Goal: Task Accomplishment & Management: Manage account settings

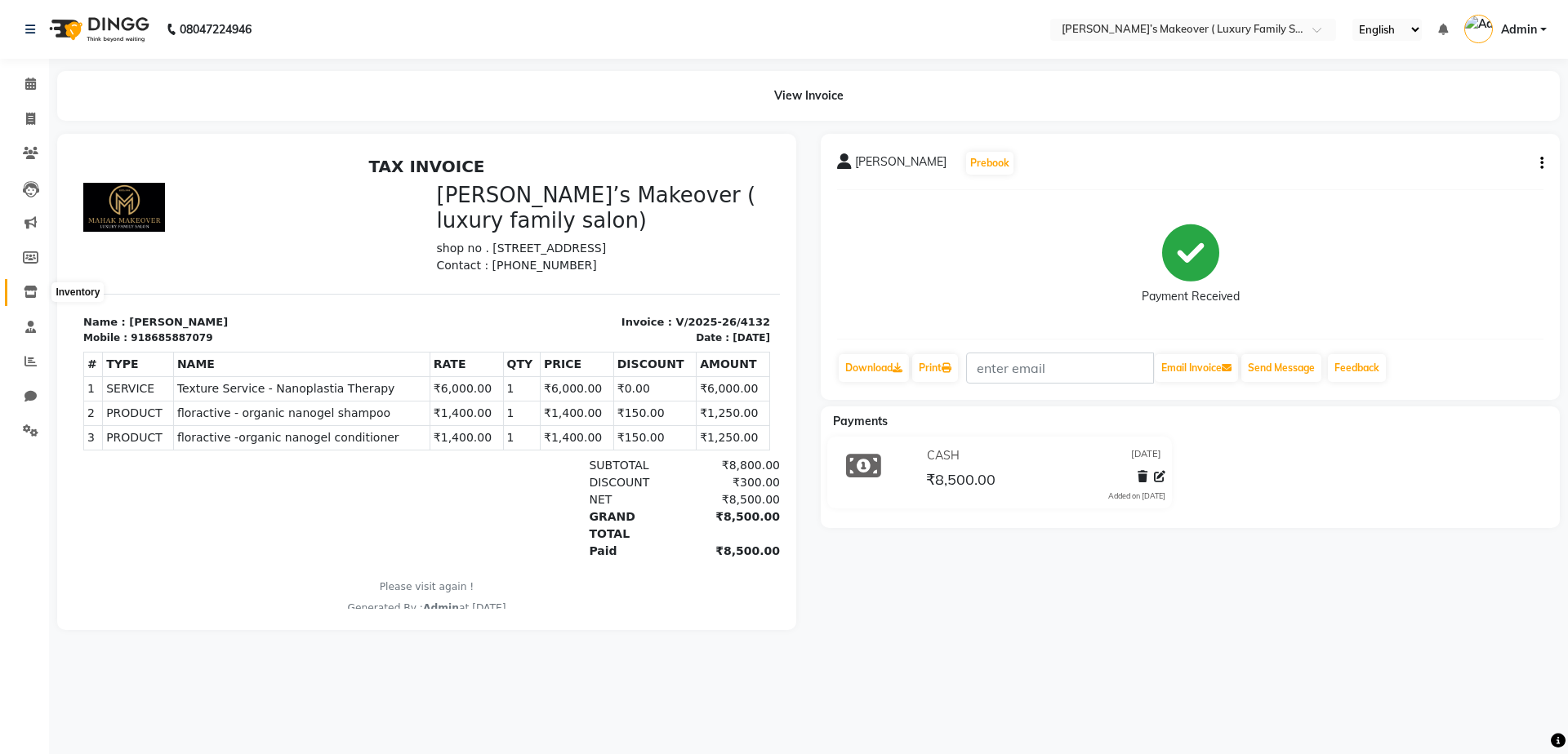
click at [25, 289] on icon at bounding box center [31, 292] width 14 height 12
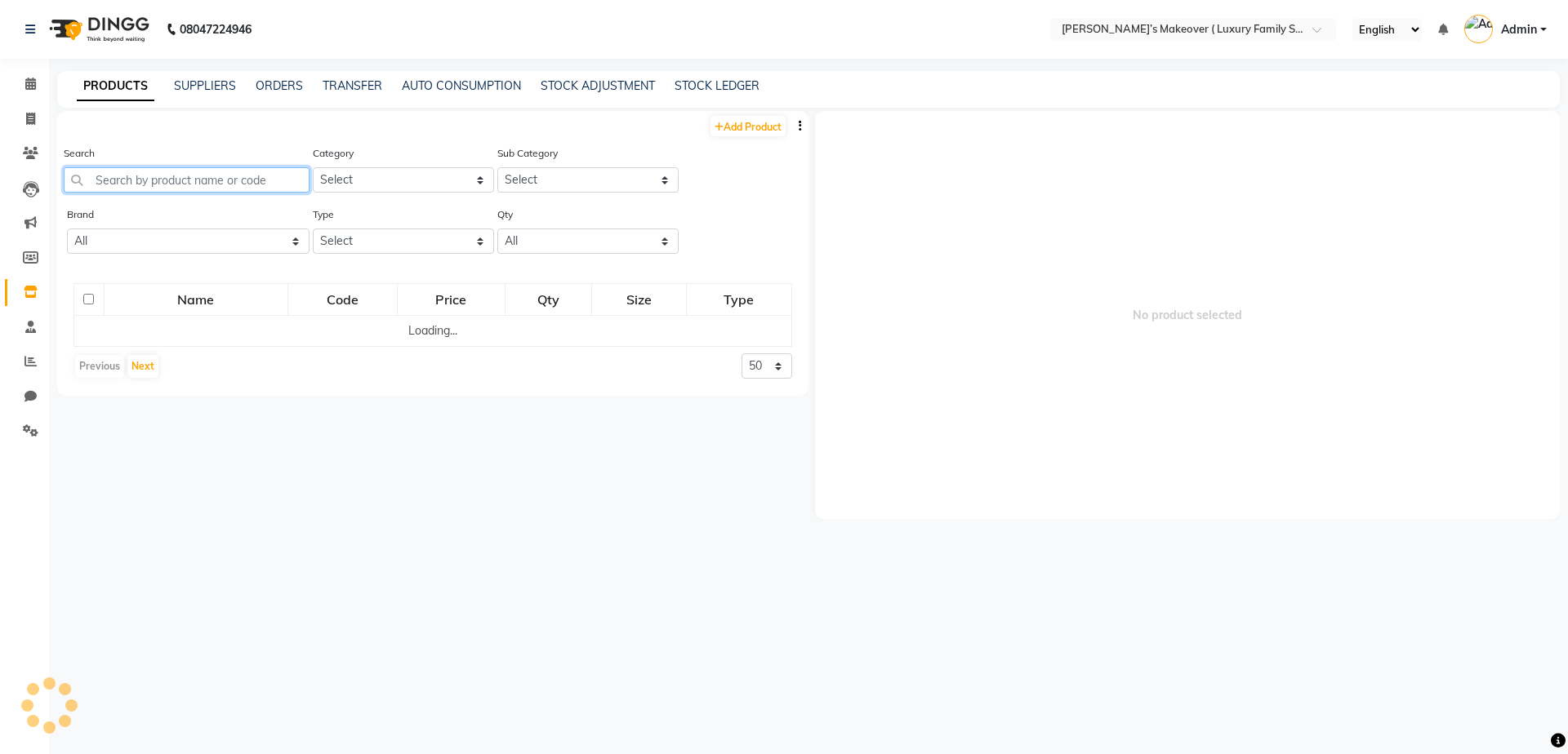
click at [235, 173] on input "text" at bounding box center [187, 181] width 246 height 26
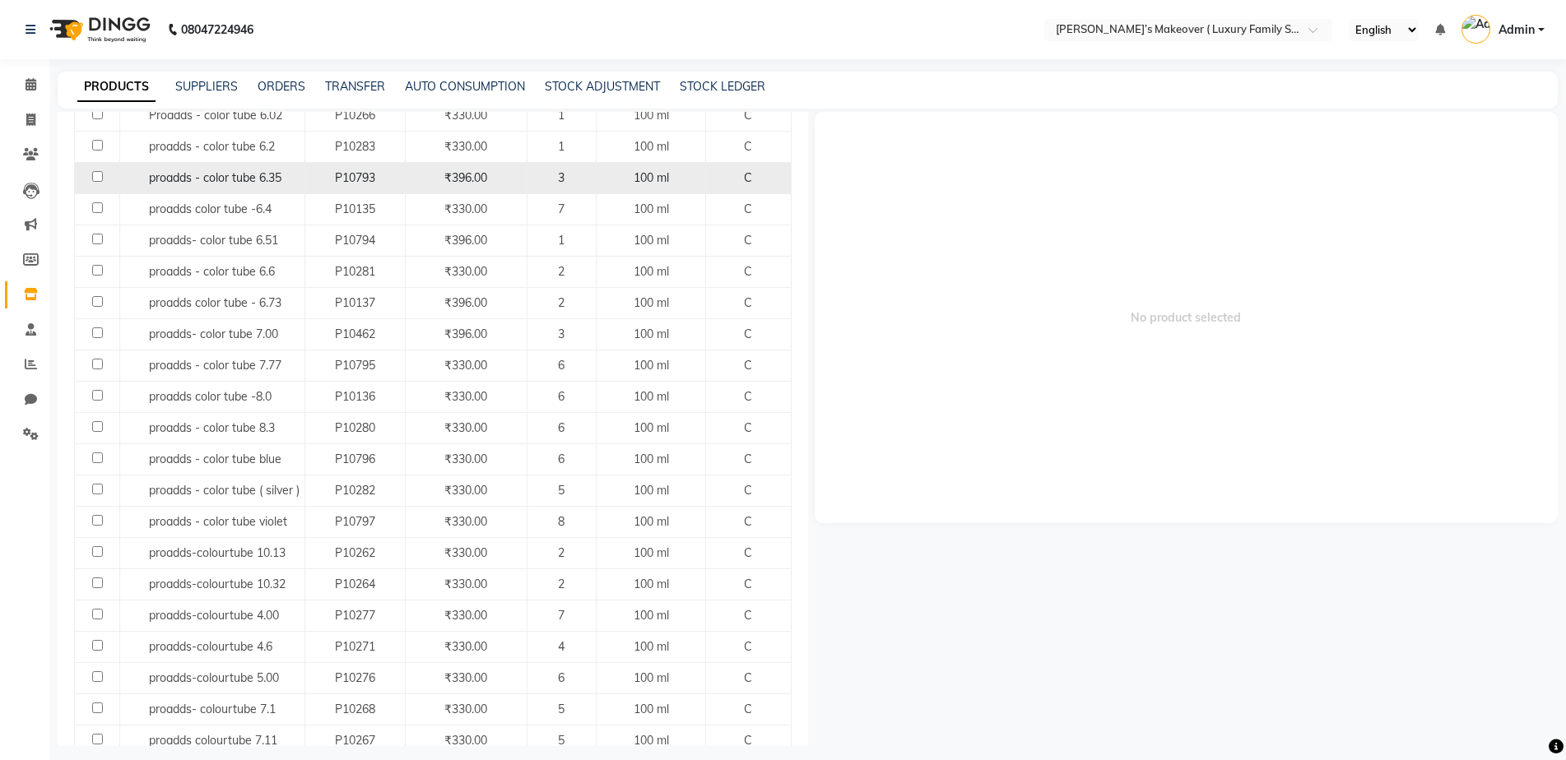
scroll to position [411, 0]
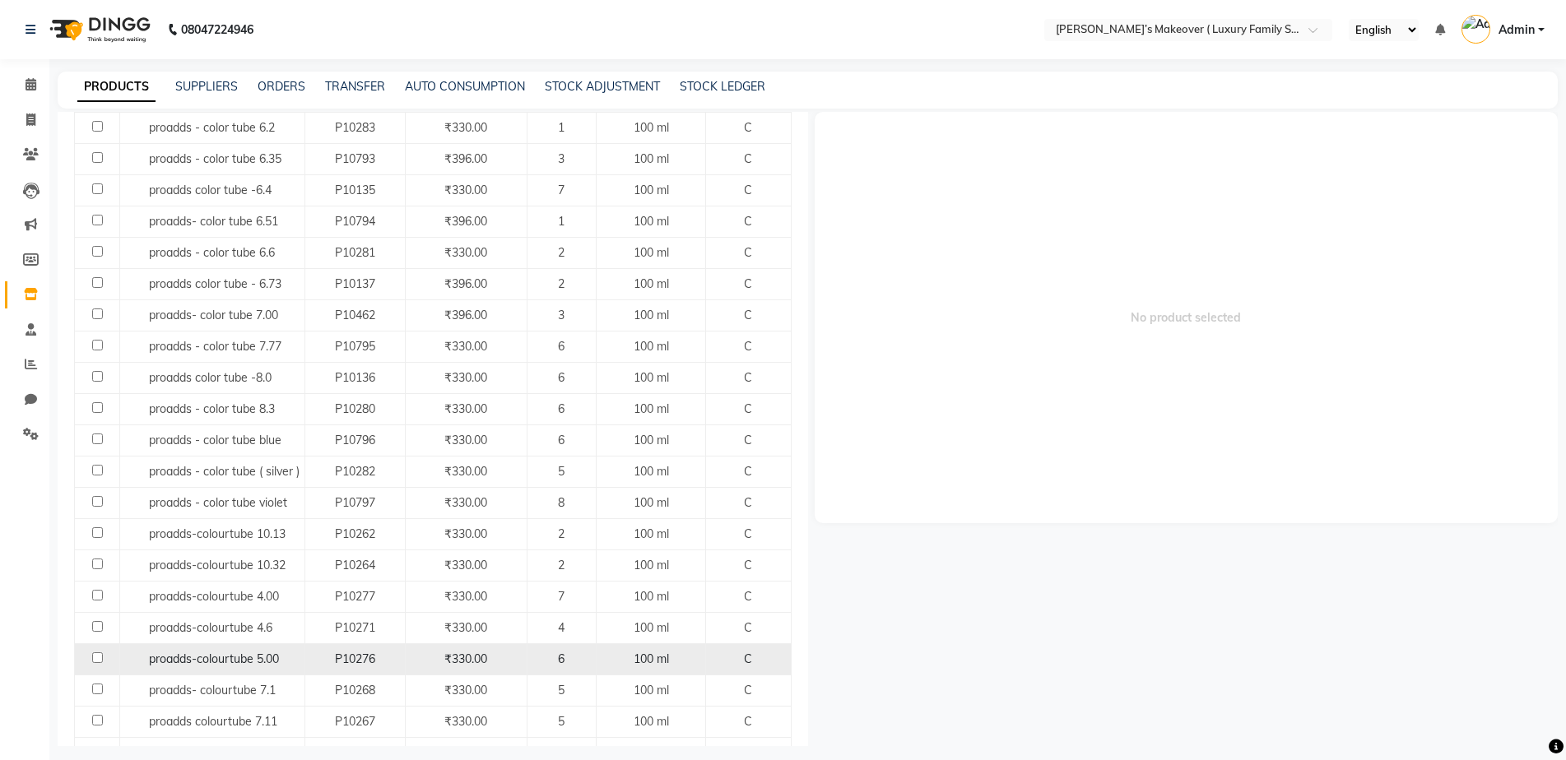
type input "proad"
drag, startPoint x: 93, startPoint y: 658, endPoint x: 136, endPoint y: 644, distance: 45.3
click at [95, 658] on input "checkbox" at bounding box center [97, 658] width 11 height 11
checkbox input "true"
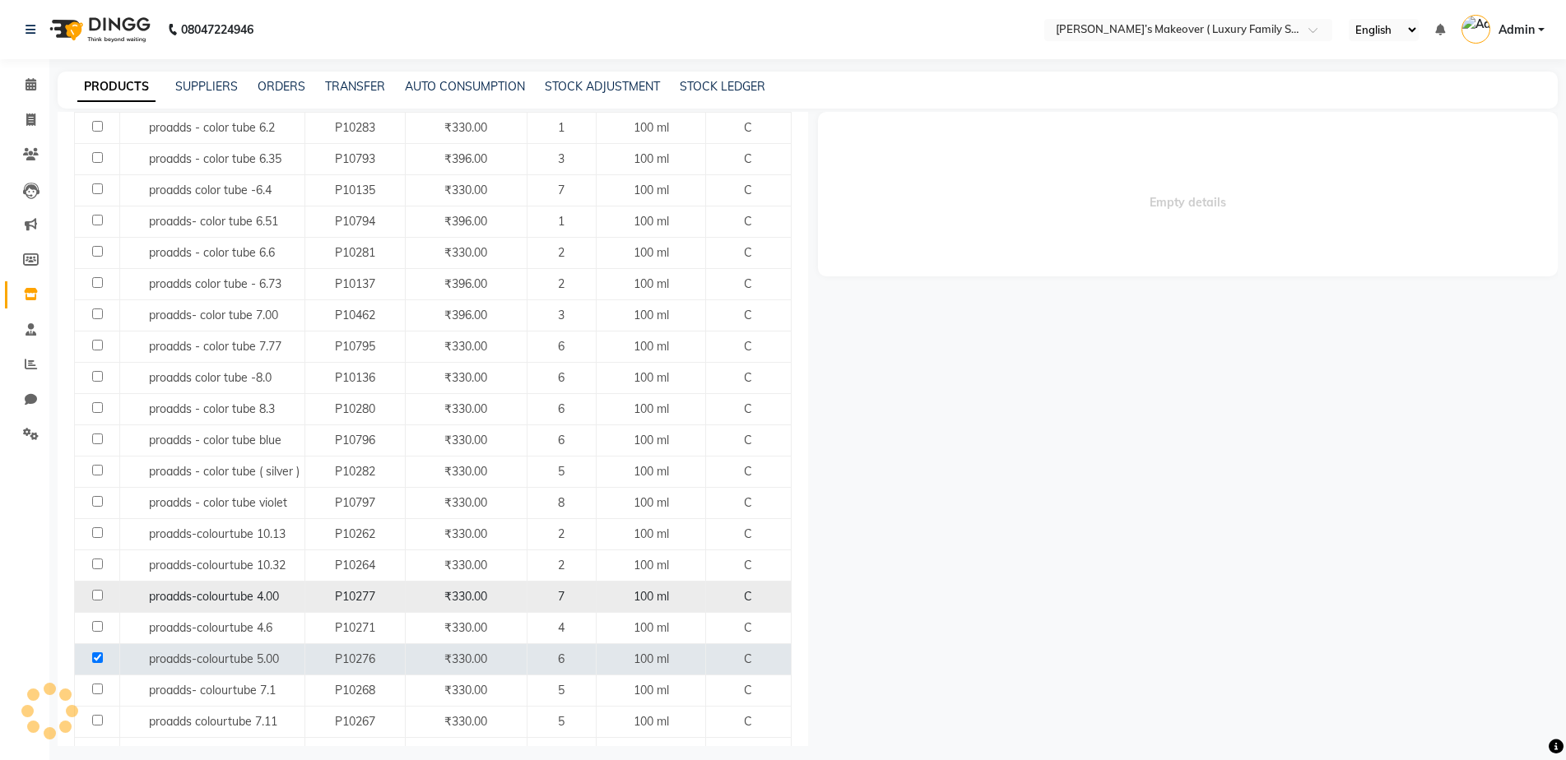
select select
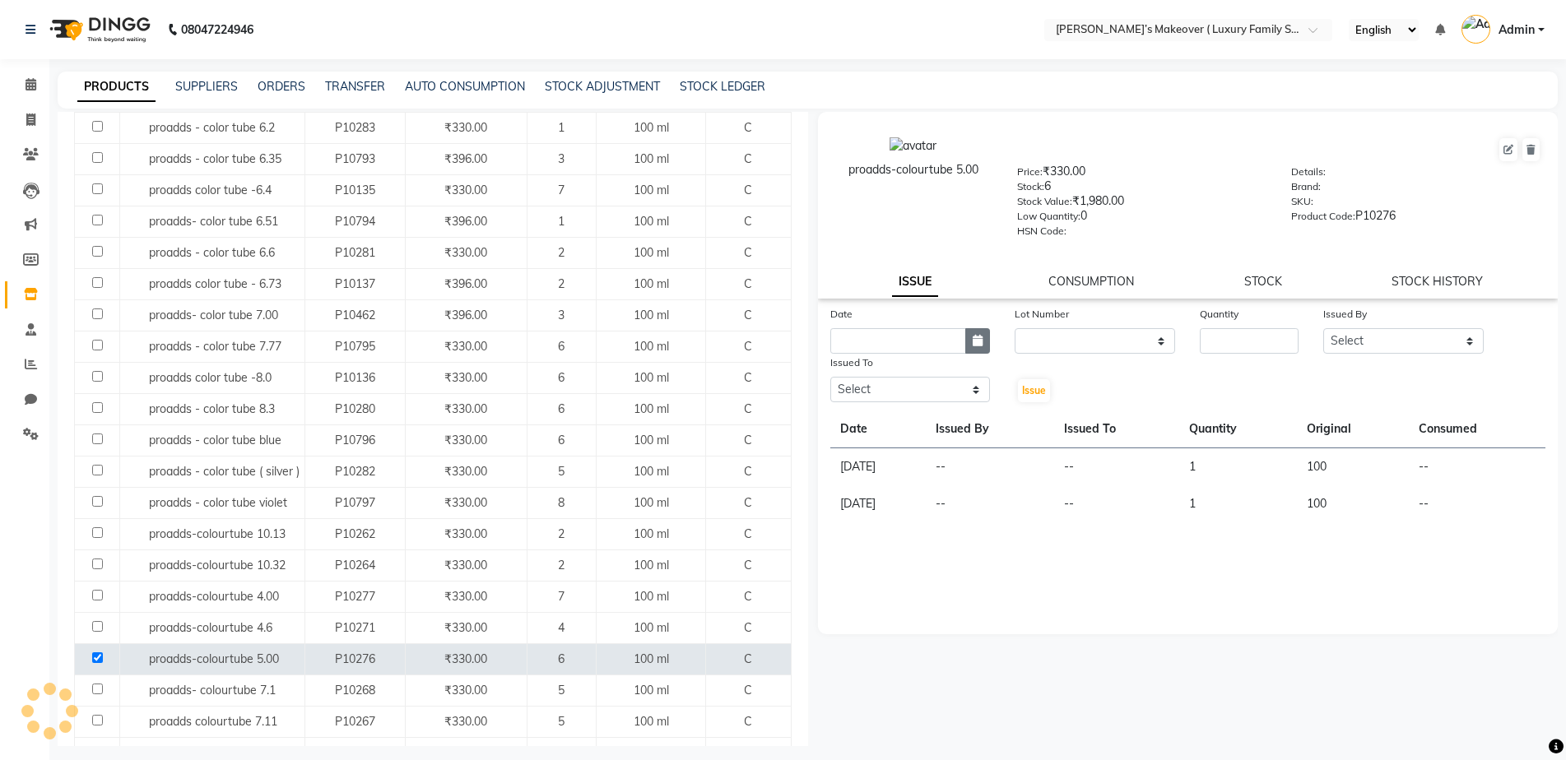
click at [979, 340] on icon "button" at bounding box center [978, 341] width 10 height 12
select select "9"
select select "2025"
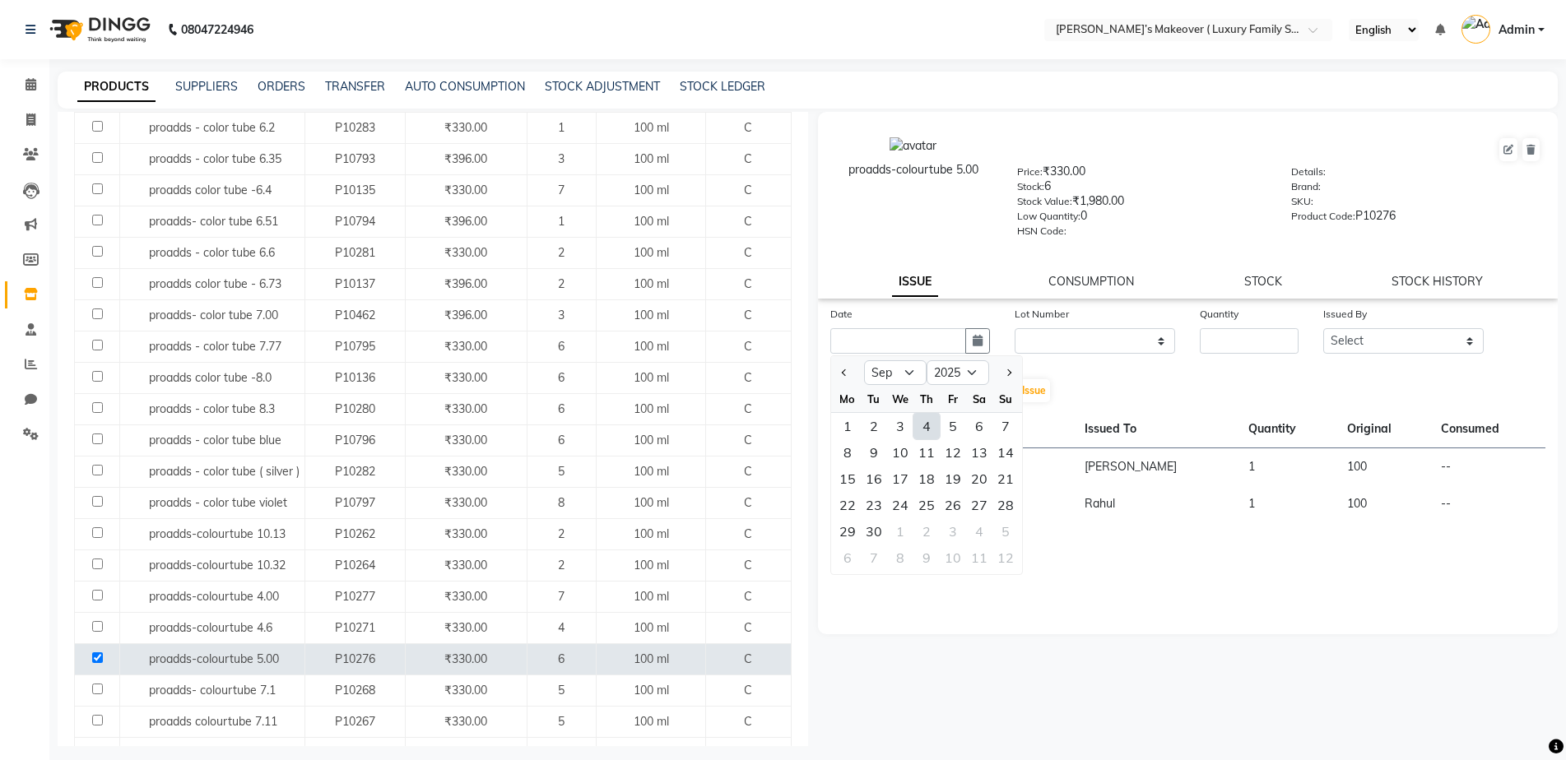
click at [928, 430] on div "4" at bounding box center [927, 426] width 26 height 26
type input "[DATE]"
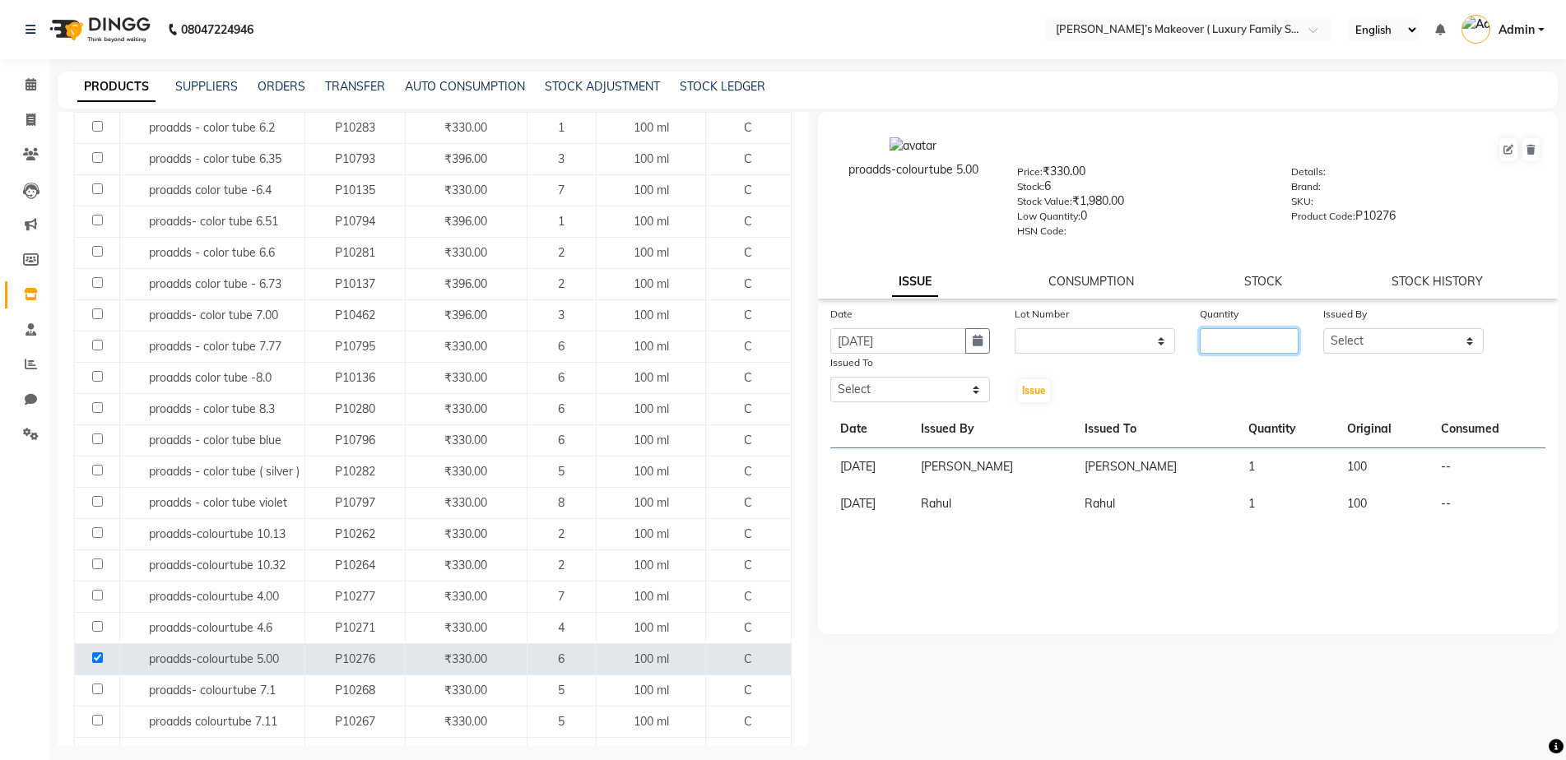
click at [1275, 346] on input "number" at bounding box center [1249, 341] width 99 height 26
click at [25, 121] on span at bounding box center [30, 120] width 29 height 19
select select "service"
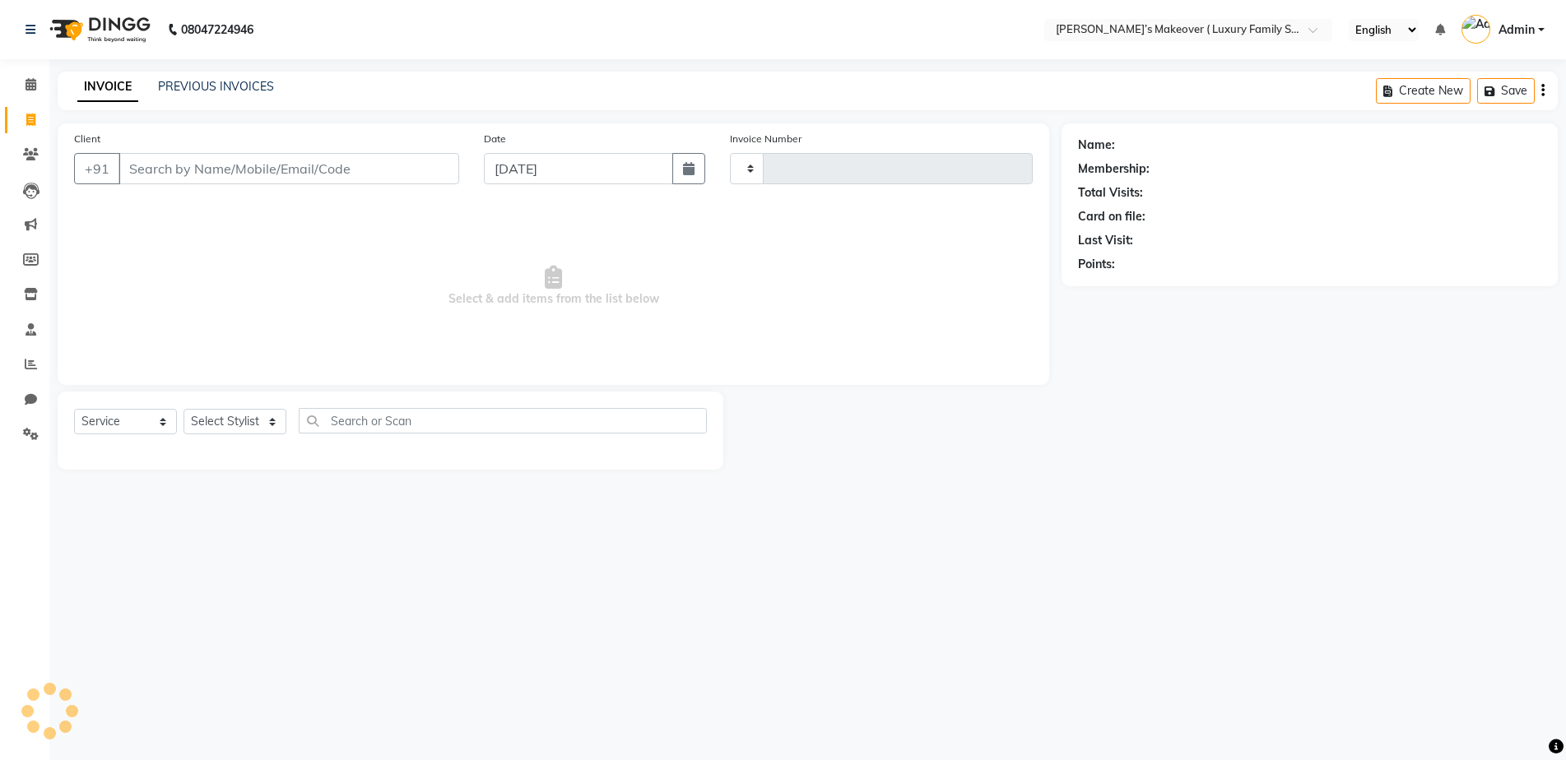
type input "4133"
click at [246, 167] on input "Client" at bounding box center [289, 168] width 341 height 31
select select "7777"
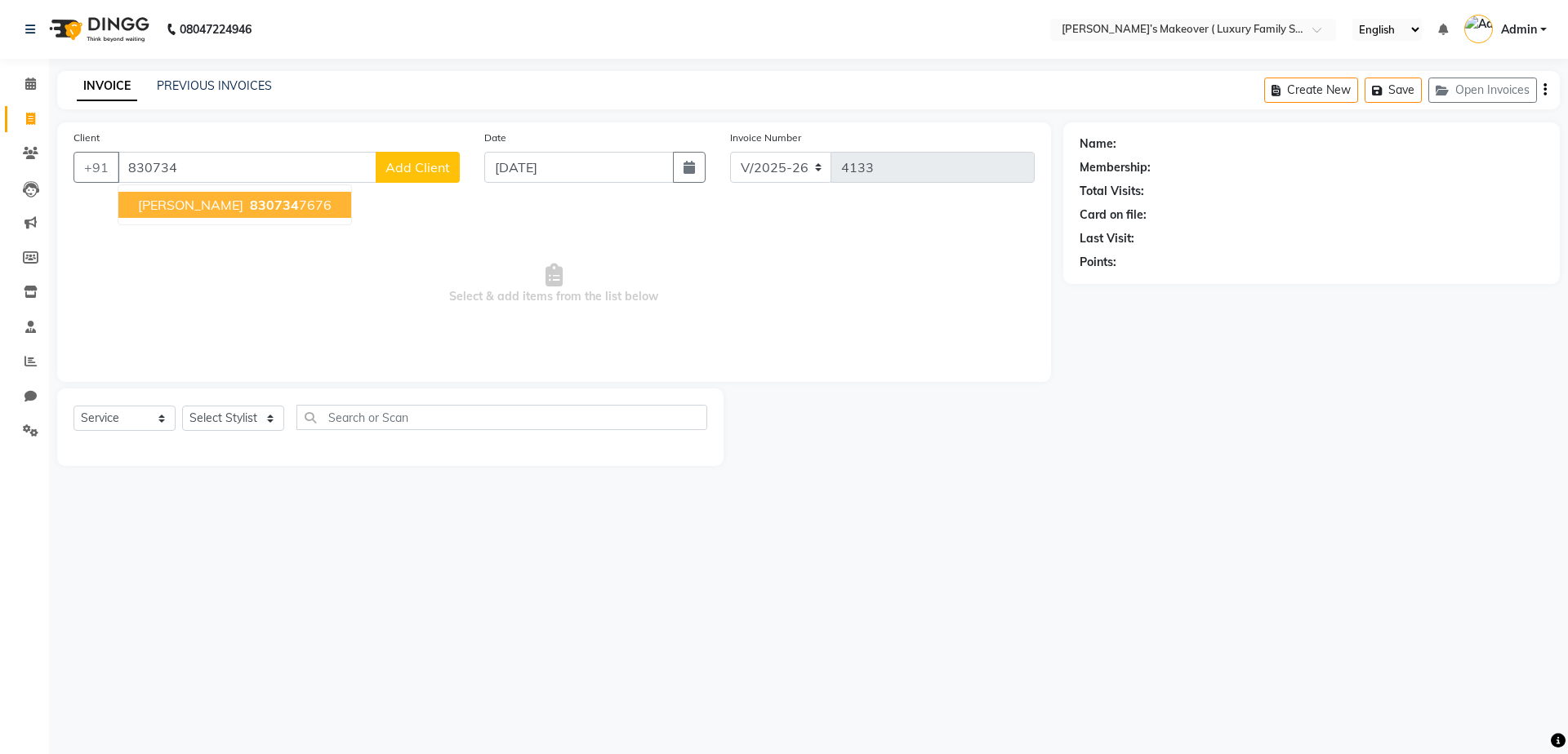
click at [251, 207] on ngb-highlight "830734 7676" at bounding box center [290, 204] width 85 height 16
type input "8307347676"
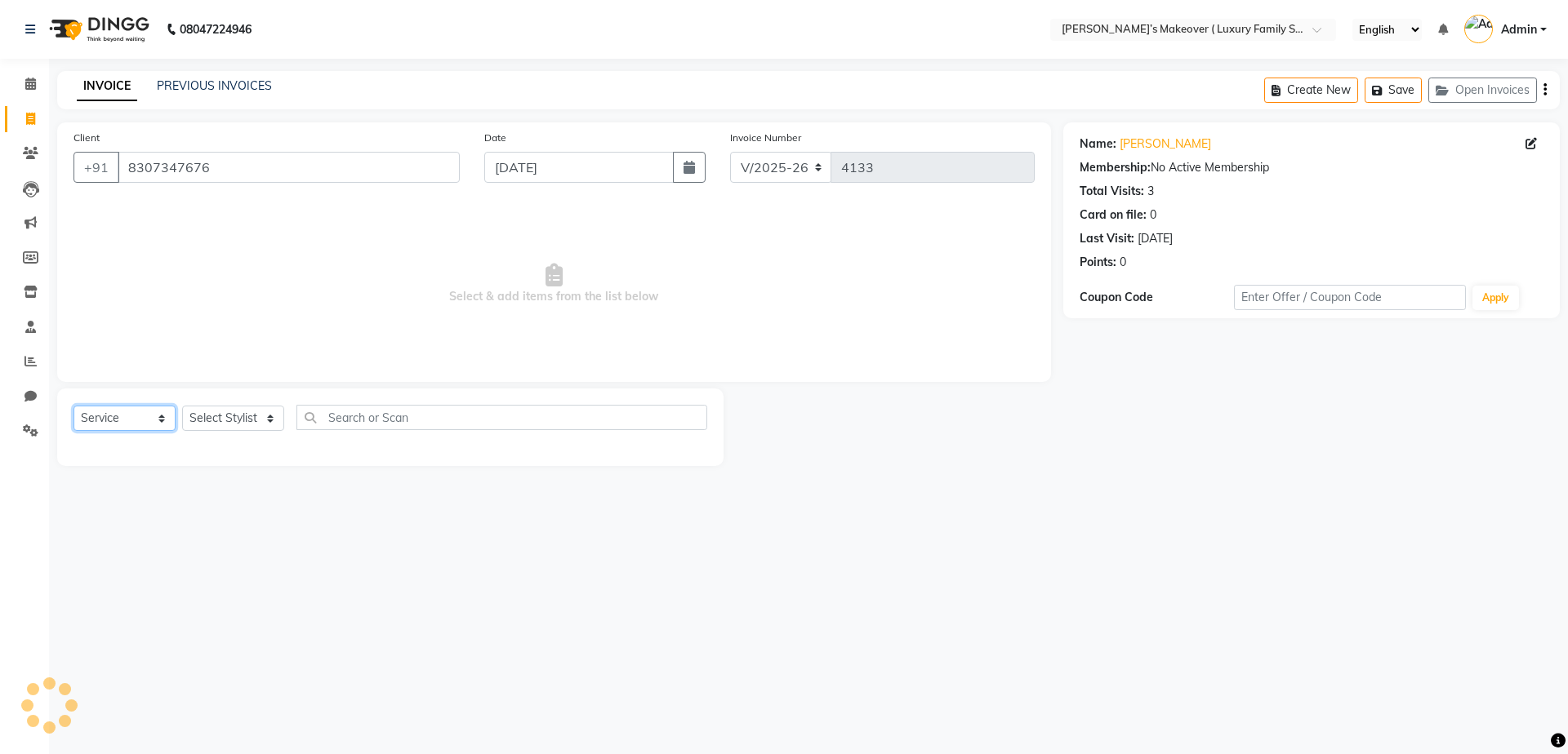
drag, startPoint x: 122, startPoint y: 419, endPoint x: 121, endPoint y: 427, distance: 8.1
click at [122, 419] on select "Select Service Product Membership Package Voucher Prepaid Gift Card" at bounding box center [124, 419] width 102 height 26
click at [73, 406] on select "Select Service Product Membership Package Voucher Prepaid Gift Card" at bounding box center [124, 419] width 102 height 26
click at [224, 424] on select "Select Stylist Aarish Anas salmani Ankit Anshika Anshul Astha Dipti Harman Hars…" at bounding box center [233, 419] width 102 height 26
select select "69516"
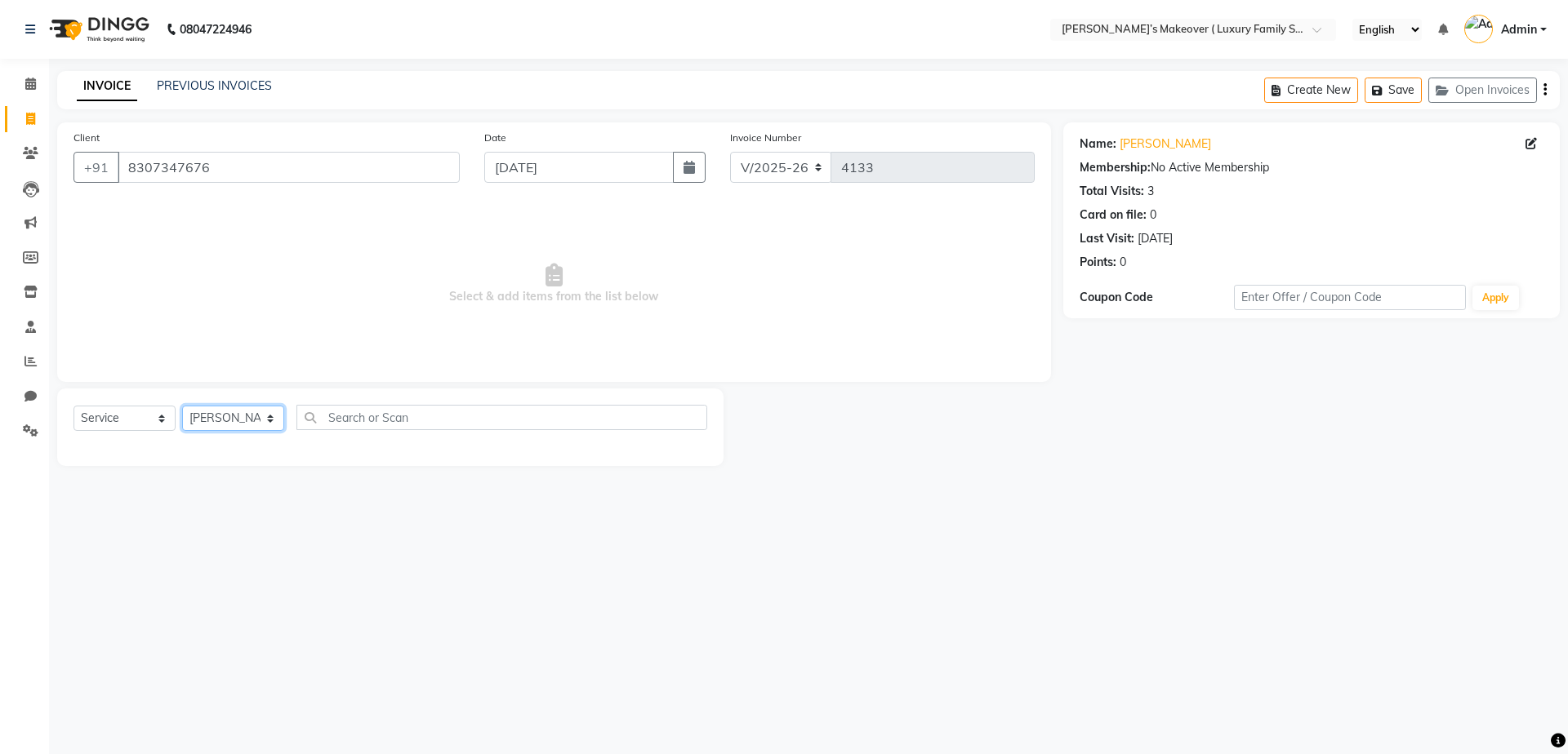
click at [183, 406] on select "Select Stylist Aarish Anas salmani Ankit Anshika Anshul Astha Dipti Harman Hars…" at bounding box center [233, 419] width 102 height 26
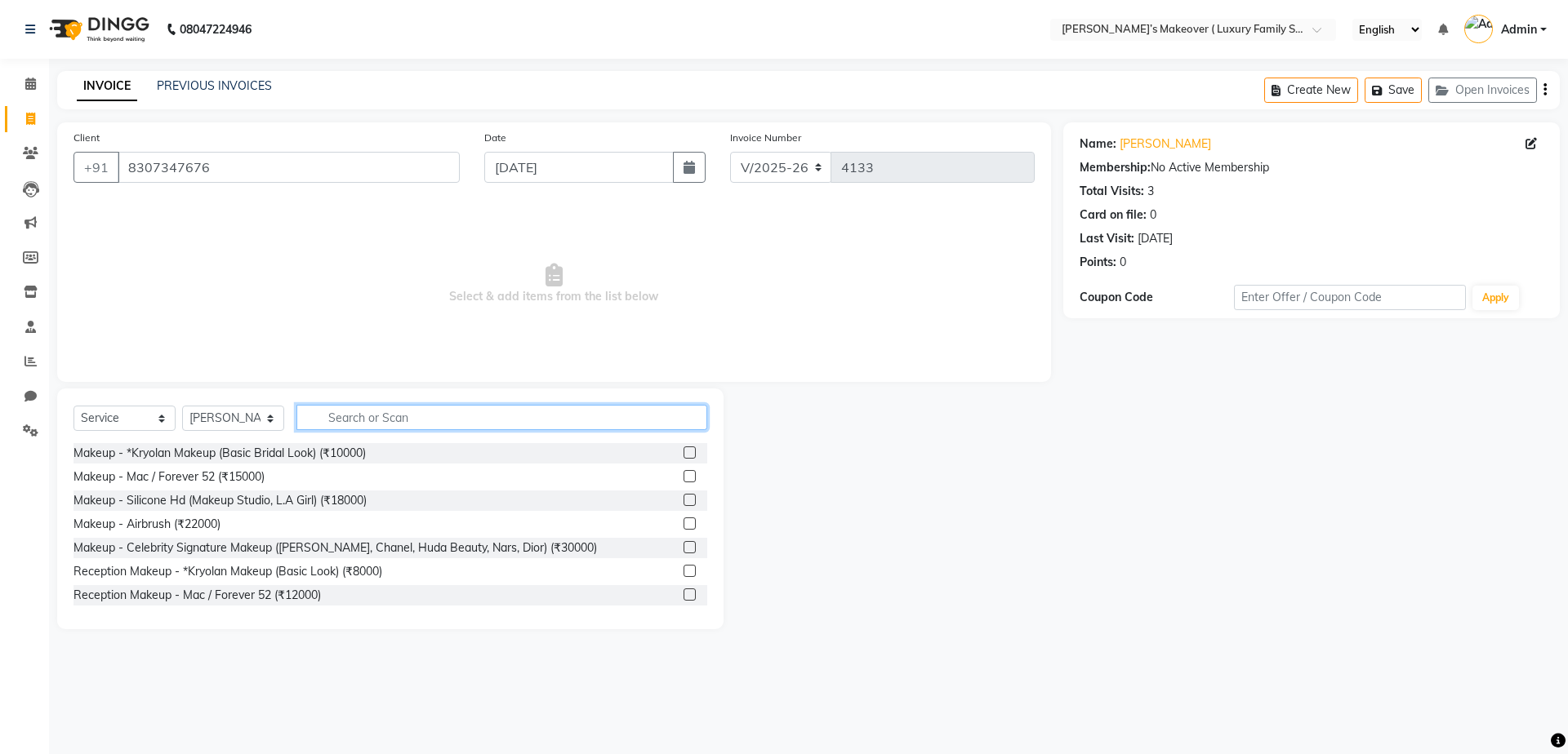
click at [380, 423] on input "text" at bounding box center [502, 418] width 411 height 26
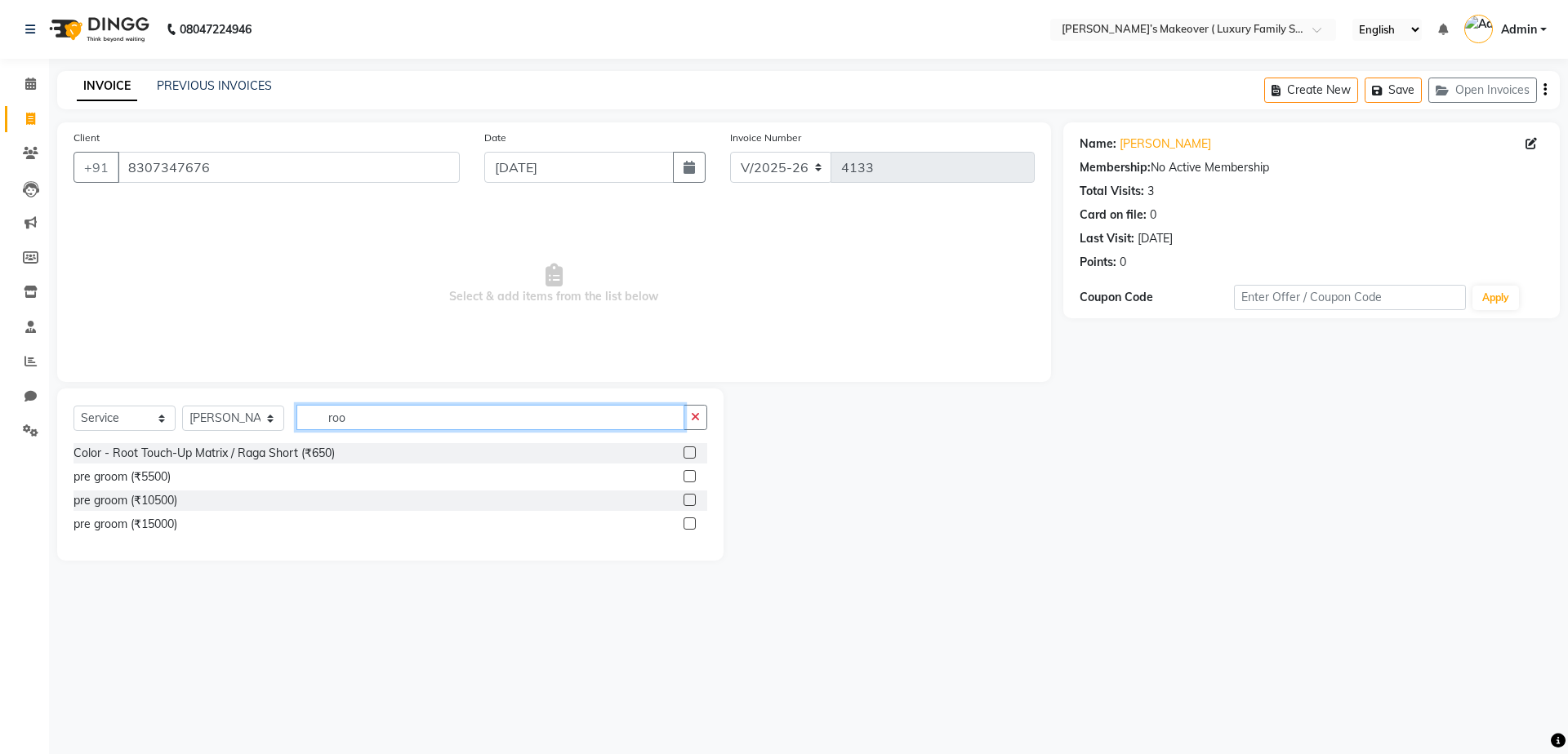
type input "roo"
drag, startPoint x: 693, startPoint y: 453, endPoint x: 675, endPoint y: 427, distance: 31.6
click at [691, 453] on label at bounding box center [690, 452] width 12 height 12
click at [691, 453] on input "checkbox" at bounding box center [689, 453] width 11 height 11
checkbox input "true"
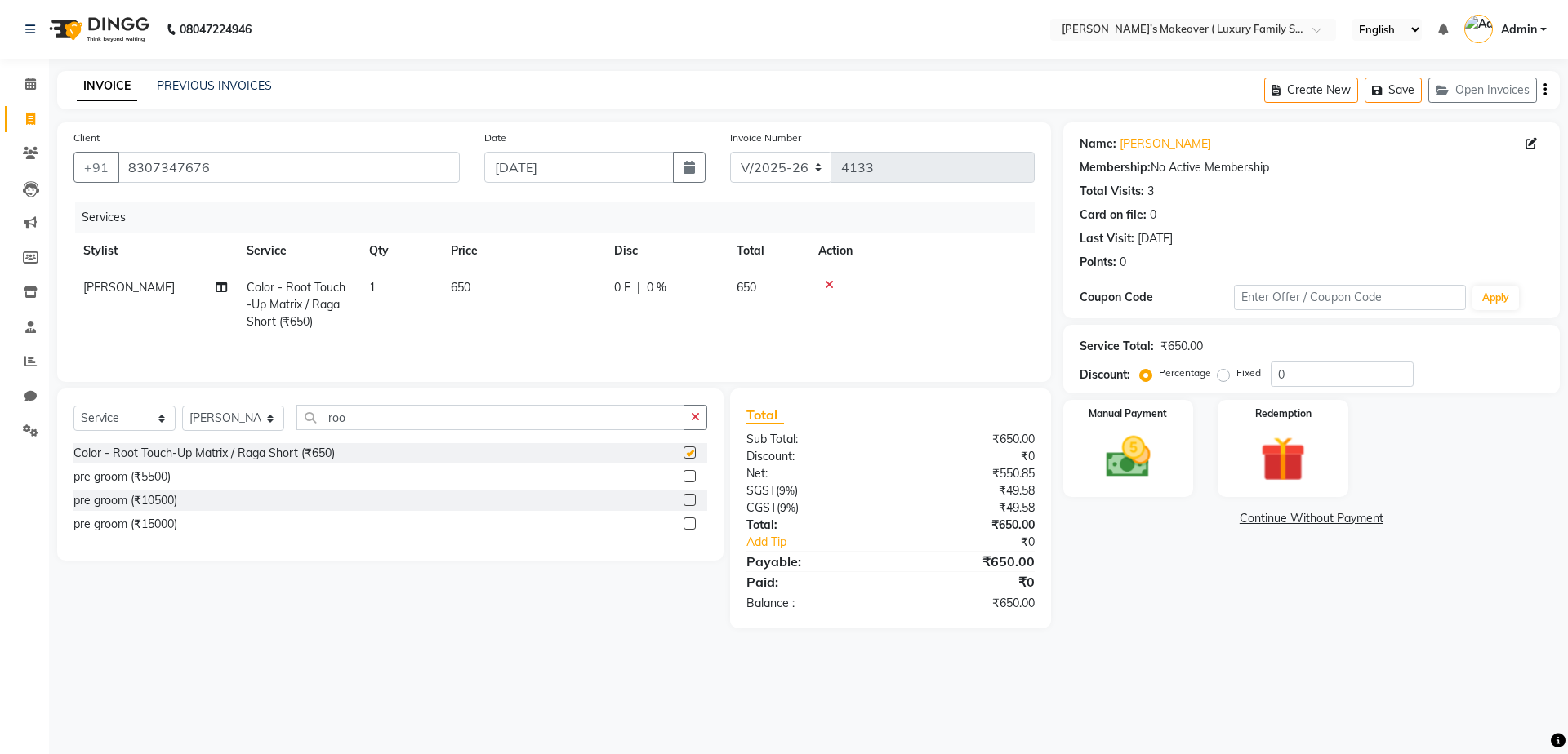
click at [500, 301] on td "650" at bounding box center [522, 306] width 164 height 71
select select "69516"
checkbox input "false"
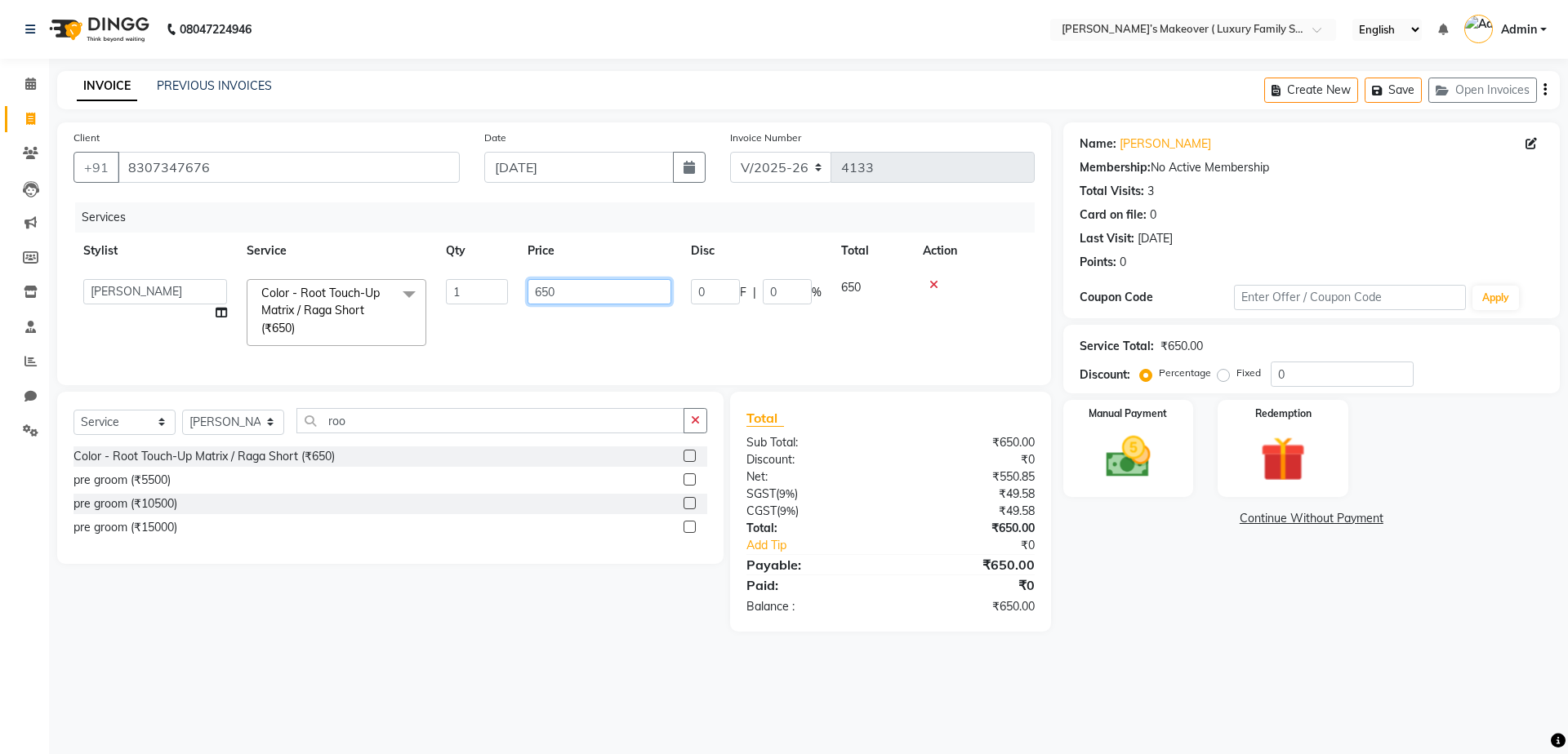
click at [550, 296] on input "650" at bounding box center [599, 292] width 144 height 26
type input "750"
click at [875, 496] on div "Total Sub Total: ₹650.00 Discount: ₹0 Net: ₹550.85 SGST ( 9% ) ₹49.58 CGST ( 9%…" at bounding box center [890, 511] width 289 height 207
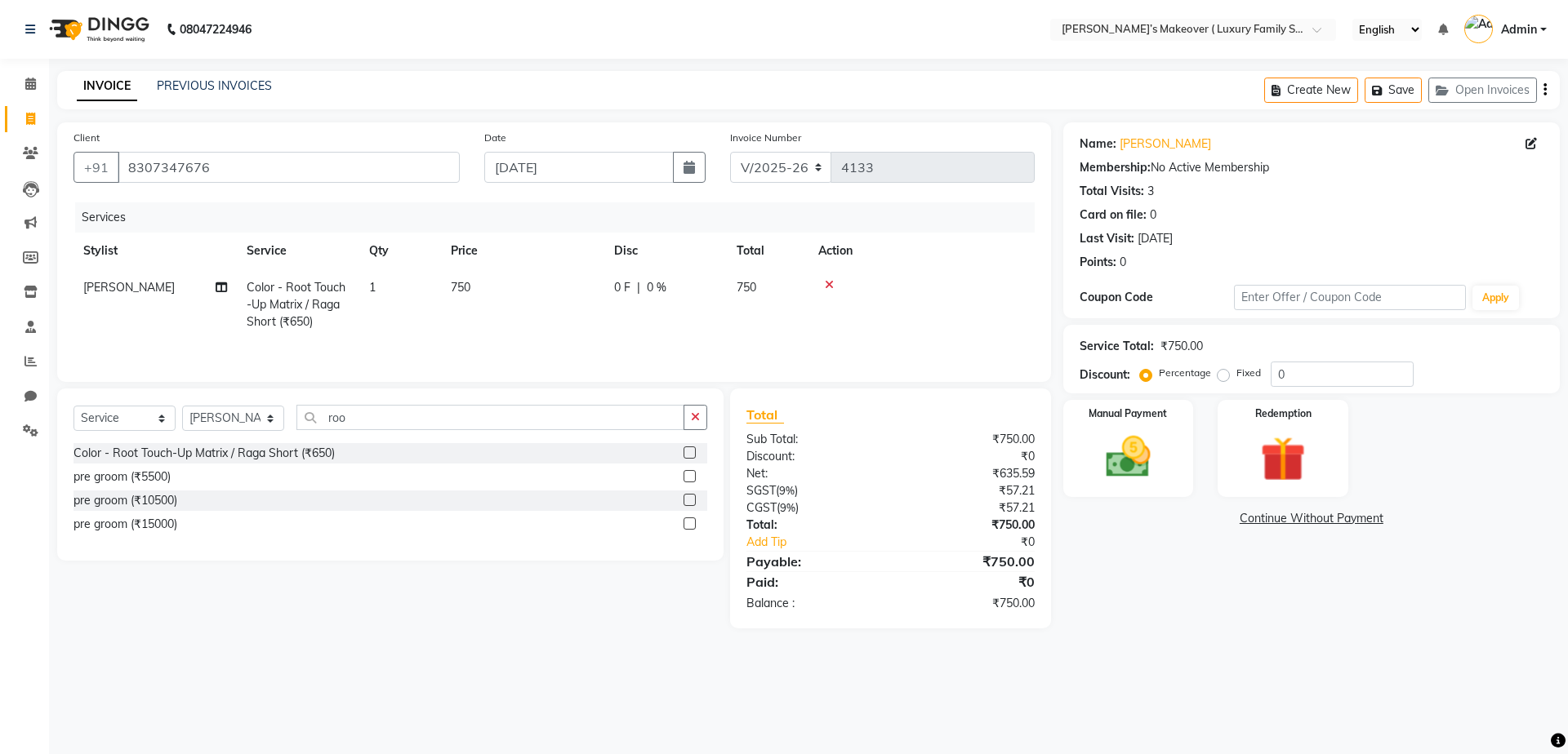
click at [1548, 91] on div "Create New Save Open Invoices" at bounding box center [1412, 90] width 296 height 39
click at [1546, 90] on icon "button" at bounding box center [1544, 90] width 3 height 1
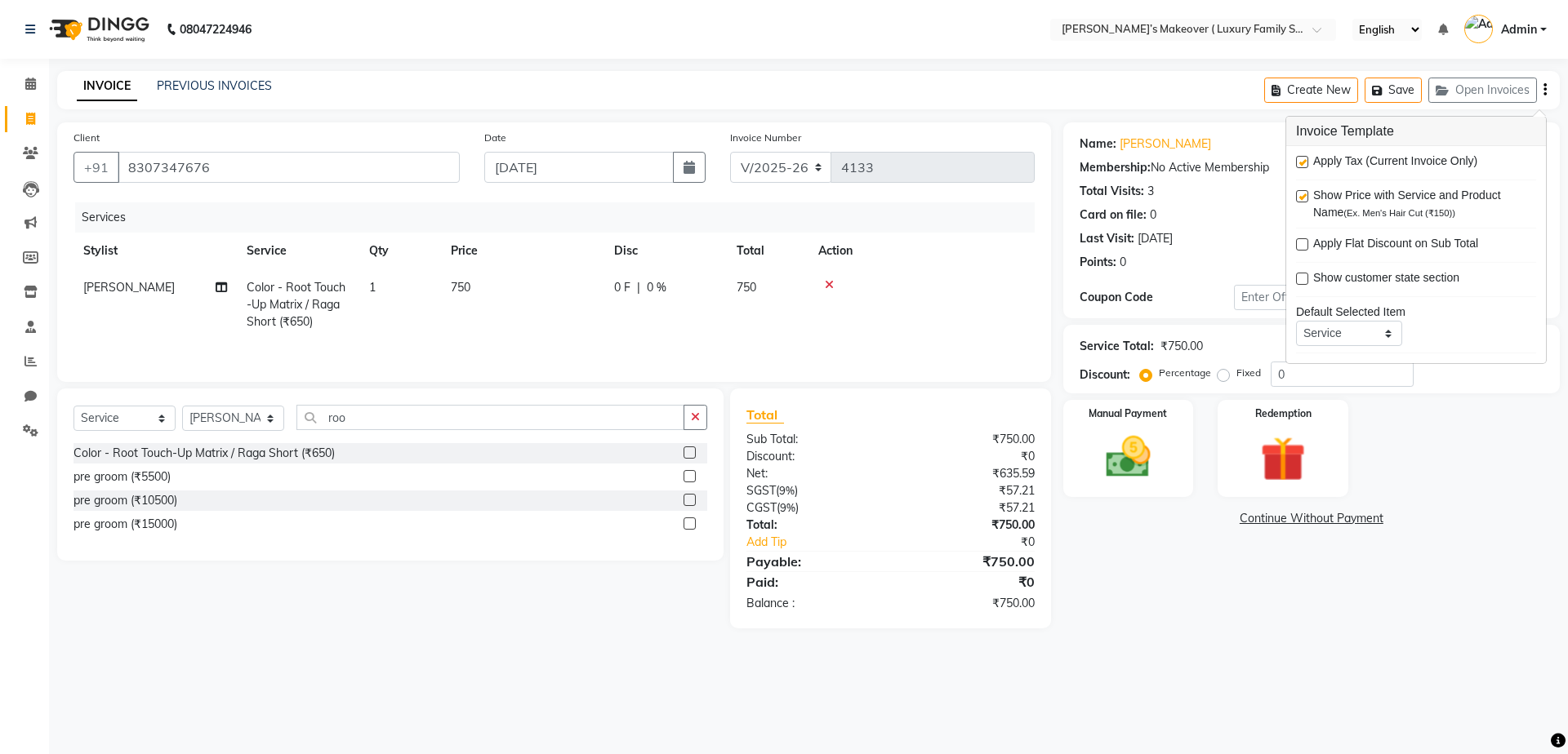
click at [1312, 156] on div "Apply Tax (Current Invoice Only)" at bounding box center [1416, 163] width 240 height 21
click at [1304, 158] on label at bounding box center [1302, 162] width 12 height 12
click at [1304, 158] on input "checkbox" at bounding box center [1301, 163] width 11 height 11
checkbox input "false"
click at [1116, 437] on img at bounding box center [1128, 457] width 76 height 54
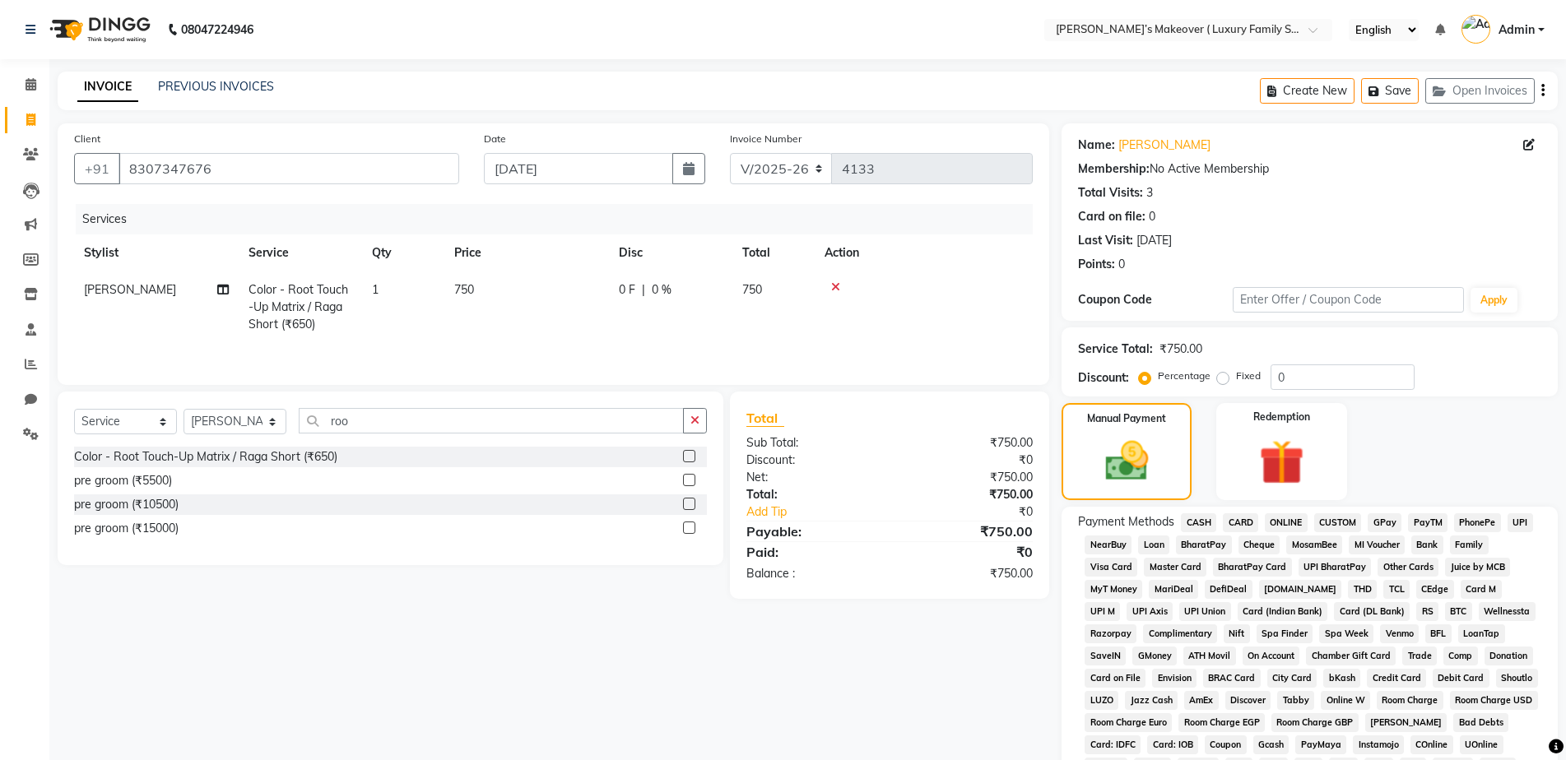
click at [1204, 512] on div "Payment Methods CASH CARD ONLINE CUSTOM GPay PayTM PhonePe UPI NearBuy Loan Bha…" at bounding box center [1310, 691] width 496 height 369
click at [1213, 526] on span "CASH" at bounding box center [1198, 523] width 35 height 19
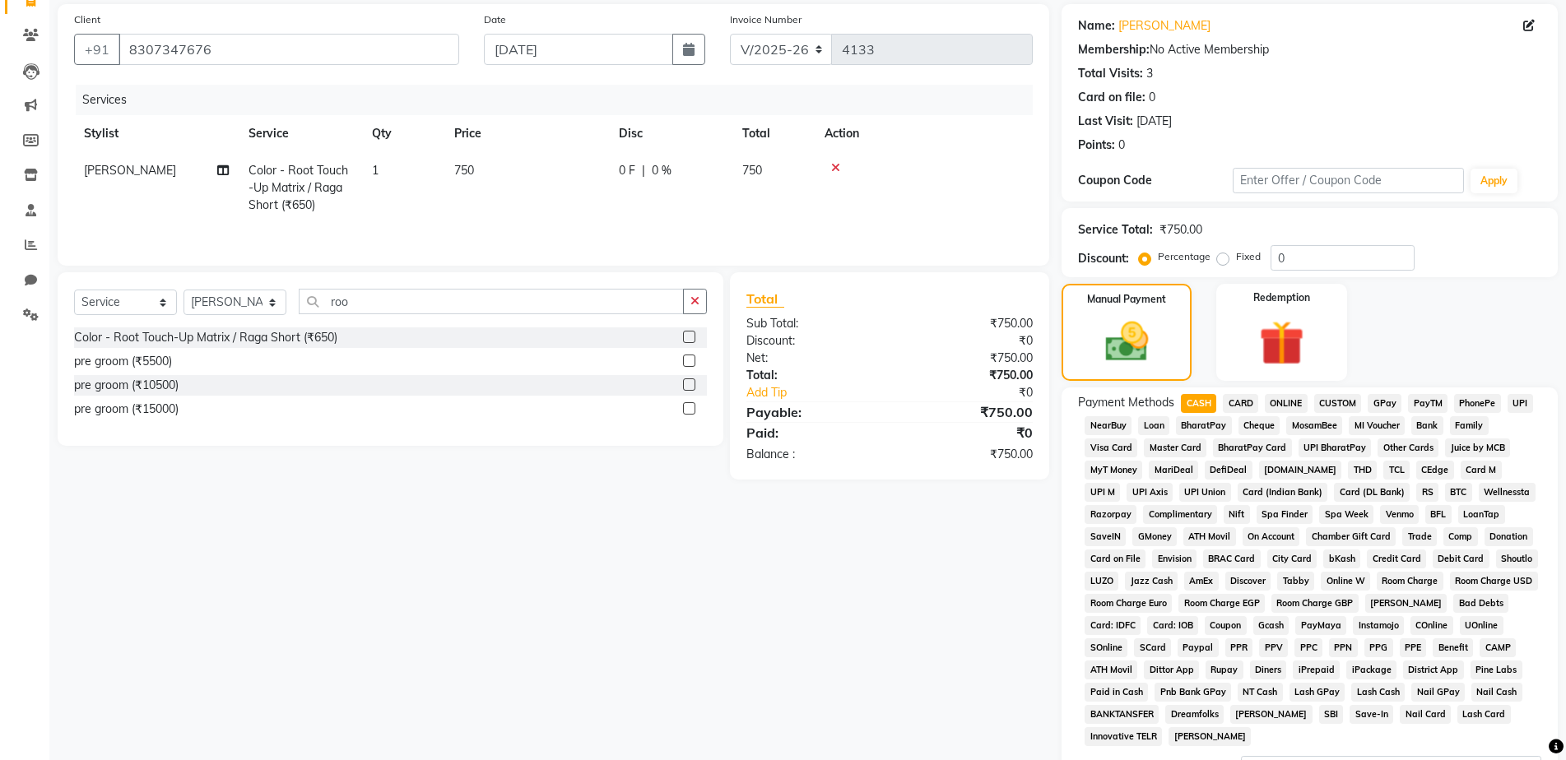
scroll to position [247, 0]
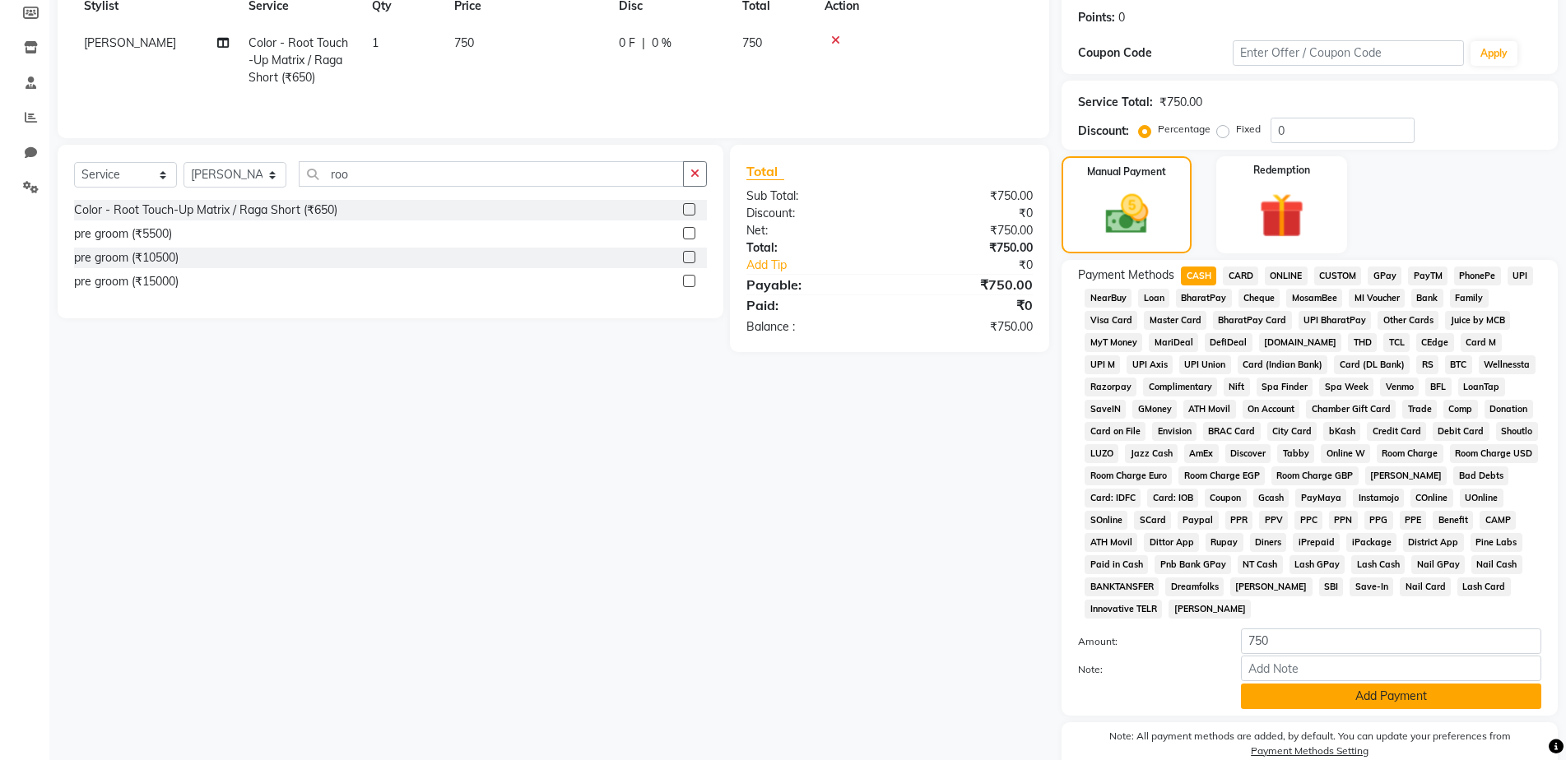
click at [1334, 700] on button "Add Payment" at bounding box center [1391, 697] width 300 height 26
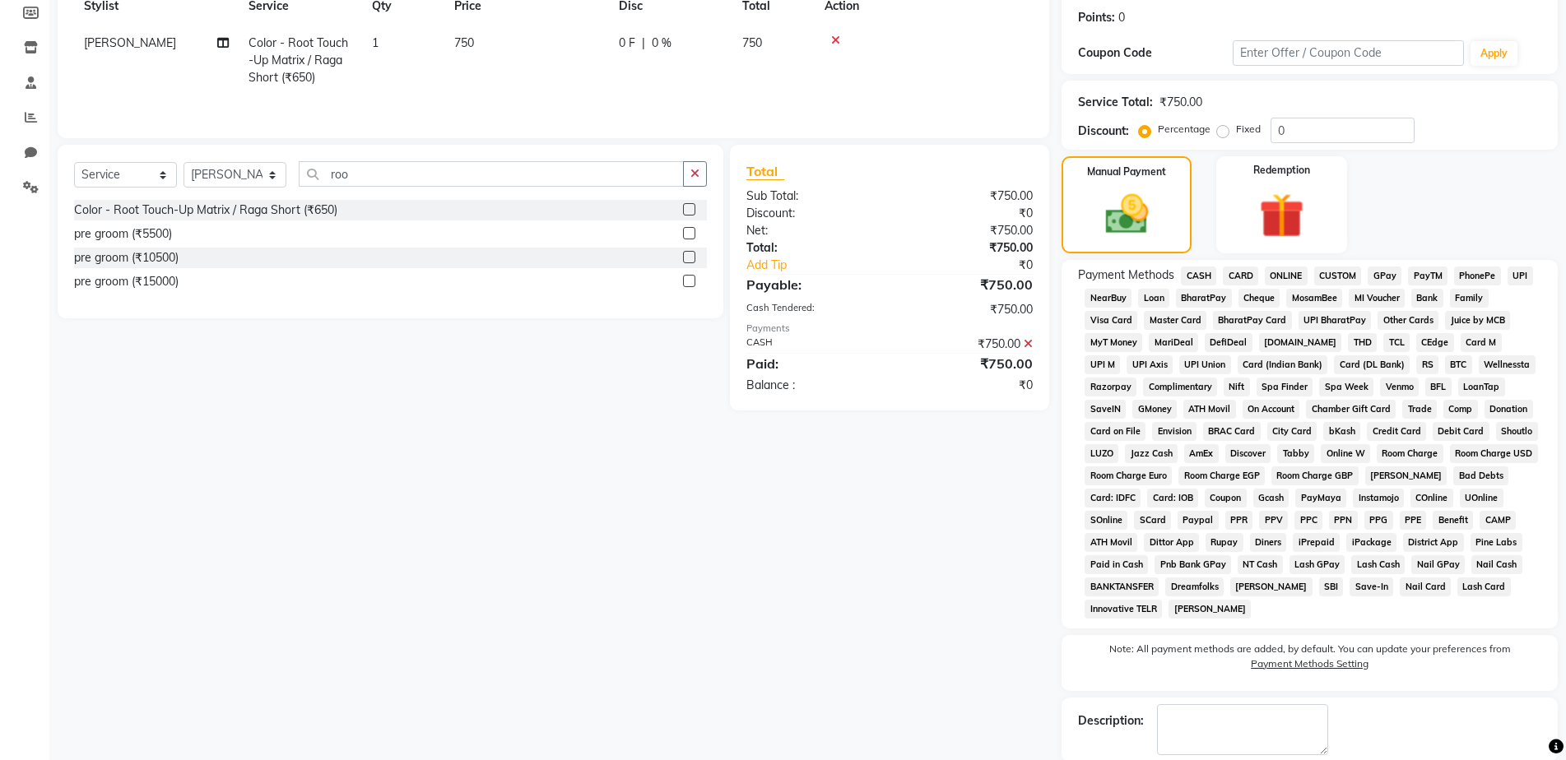
scroll to position [329, 0]
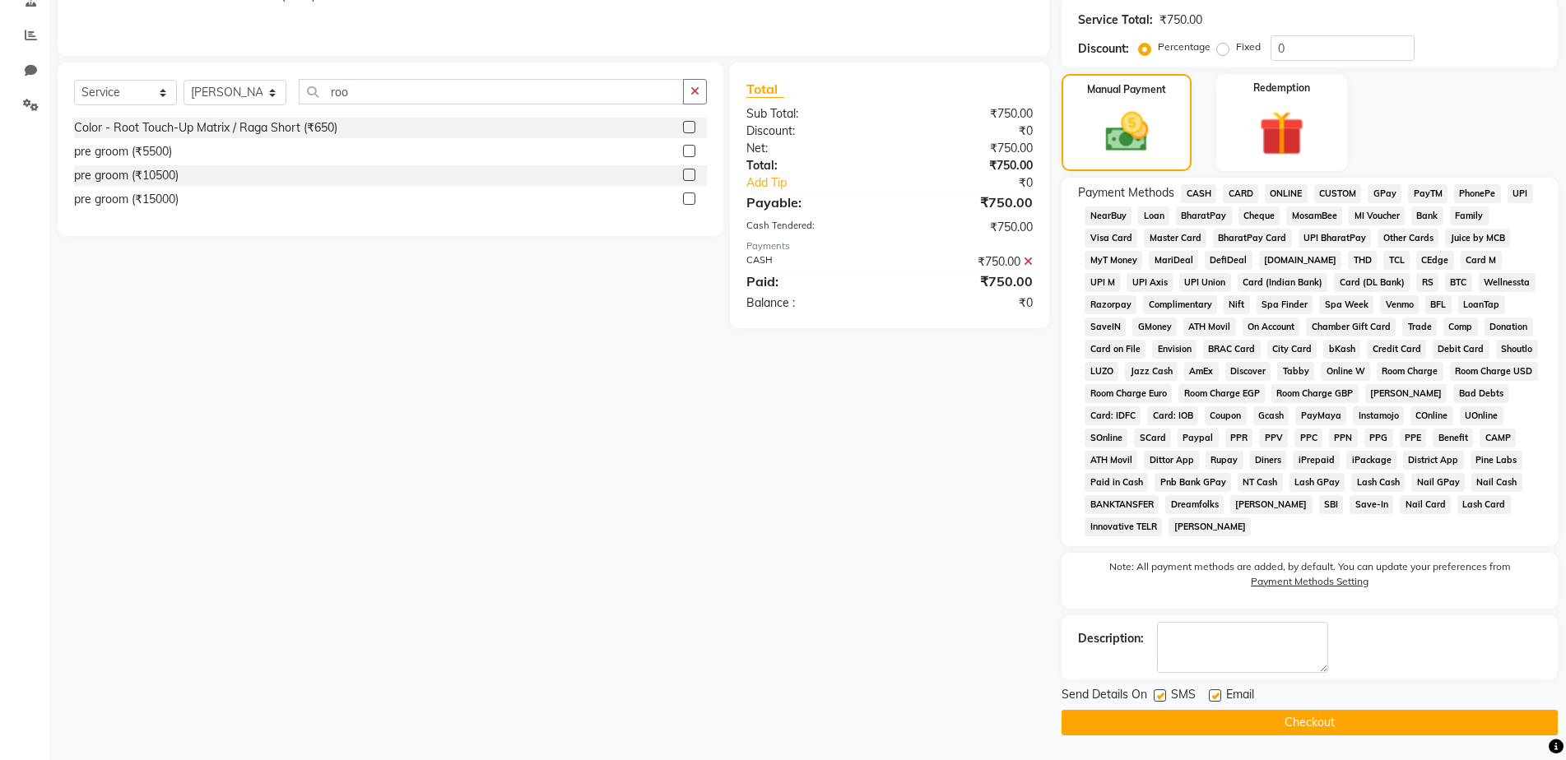
click at [1317, 710] on button "Checkout" at bounding box center [1310, 723] width 496 height 26
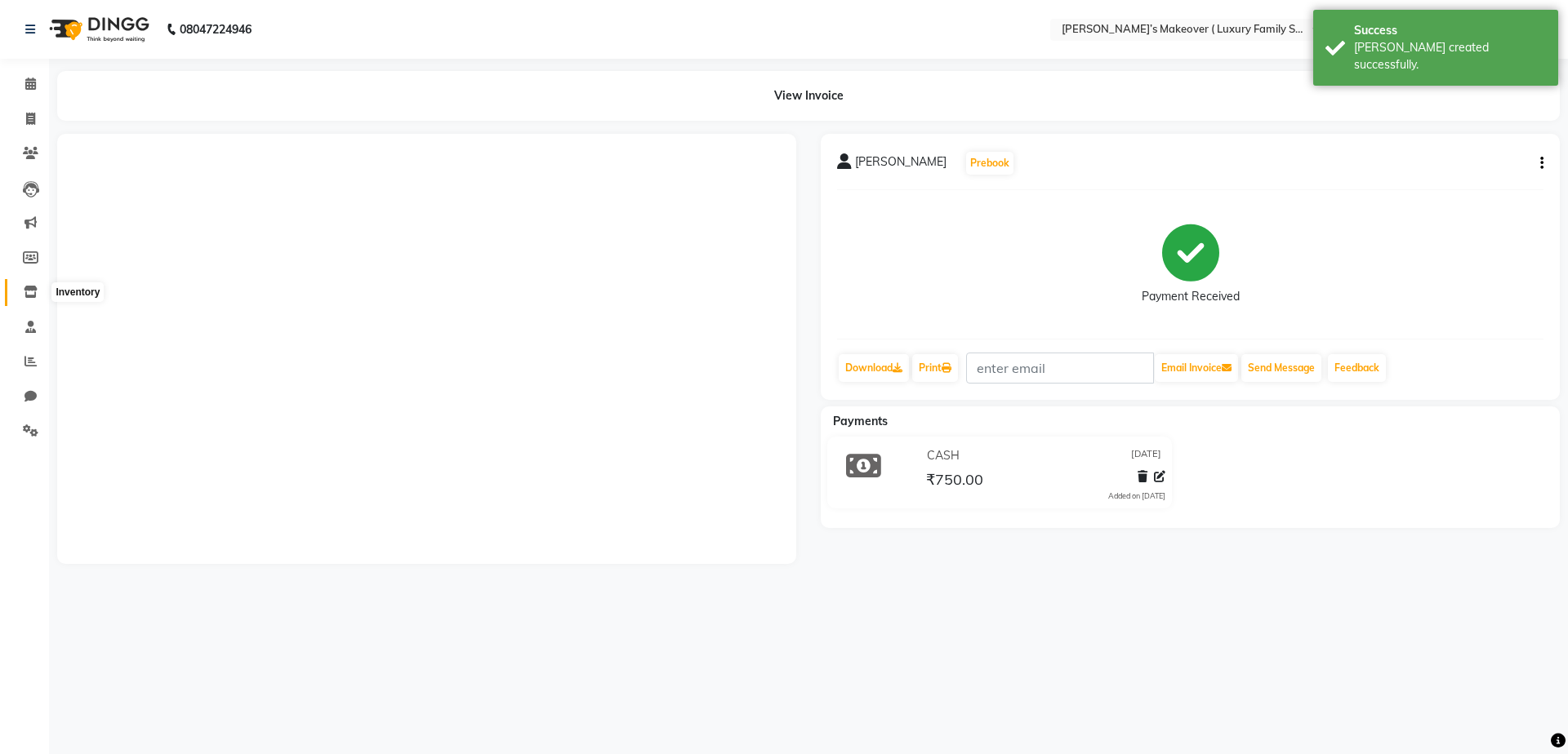
click at [33, 295] on icon at bounding box center [31, 292] width 14 height 12
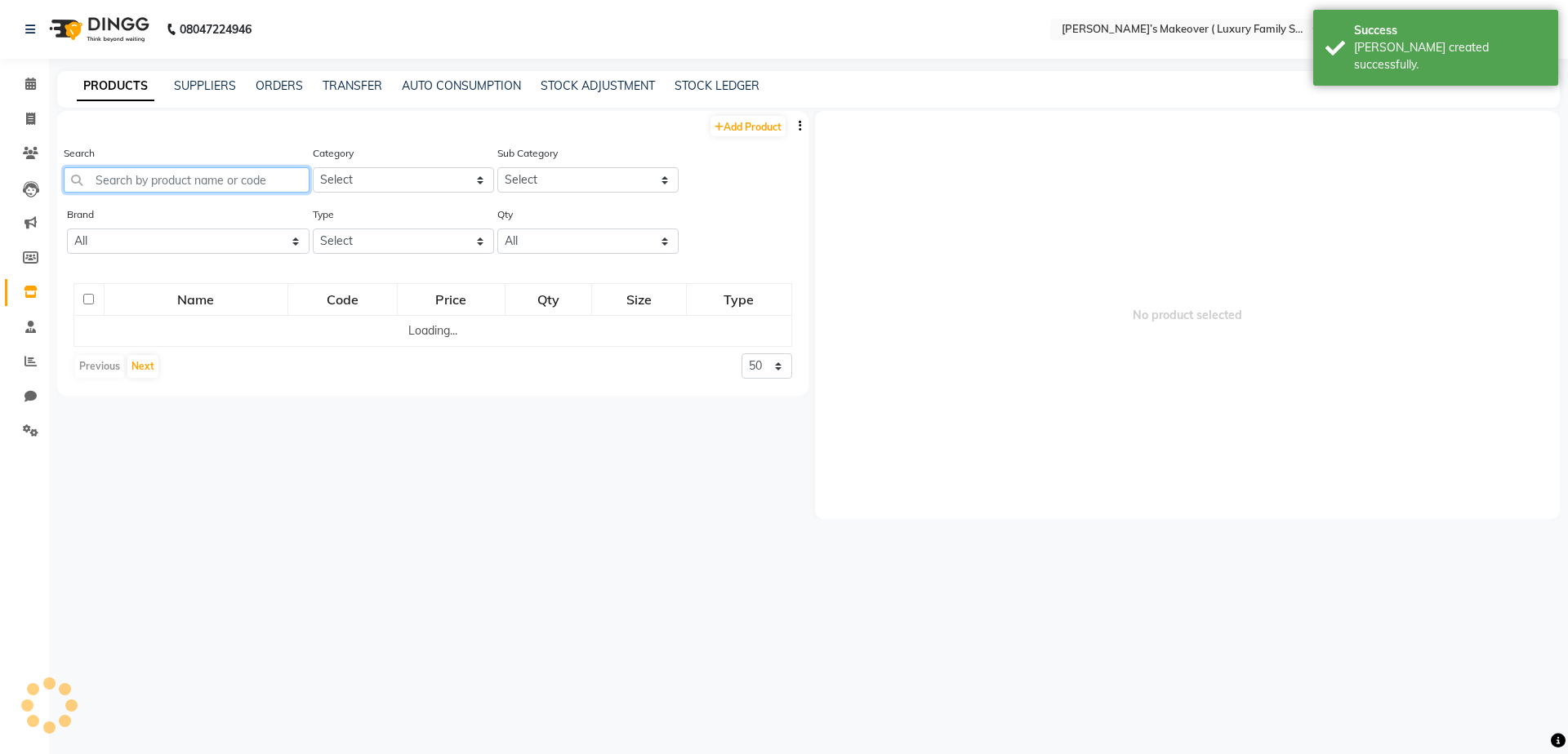
click at [168, 180] on input "text" at bounding box center [187, 181] width 246 height 26
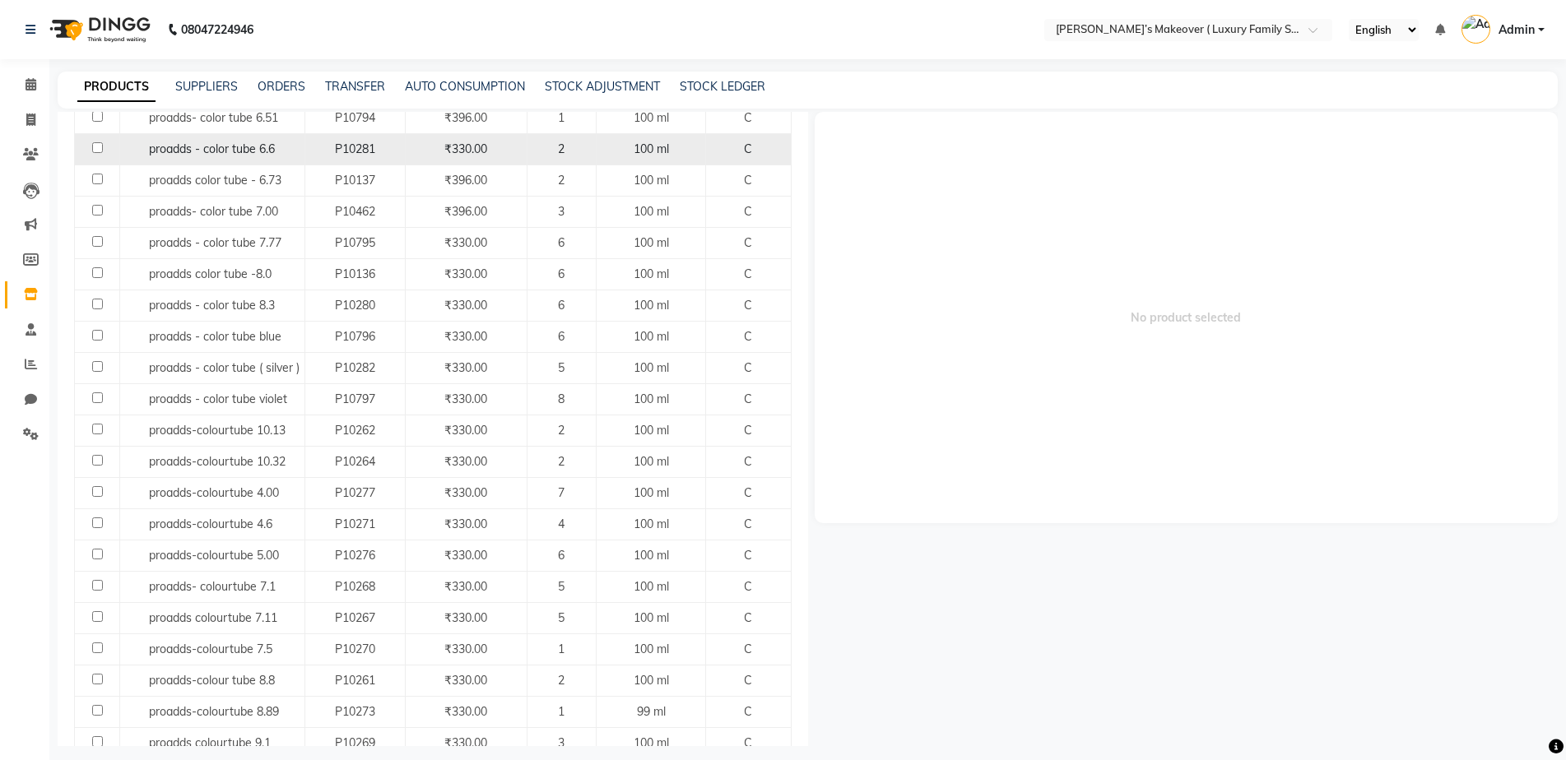
scroll to position [576, 0]
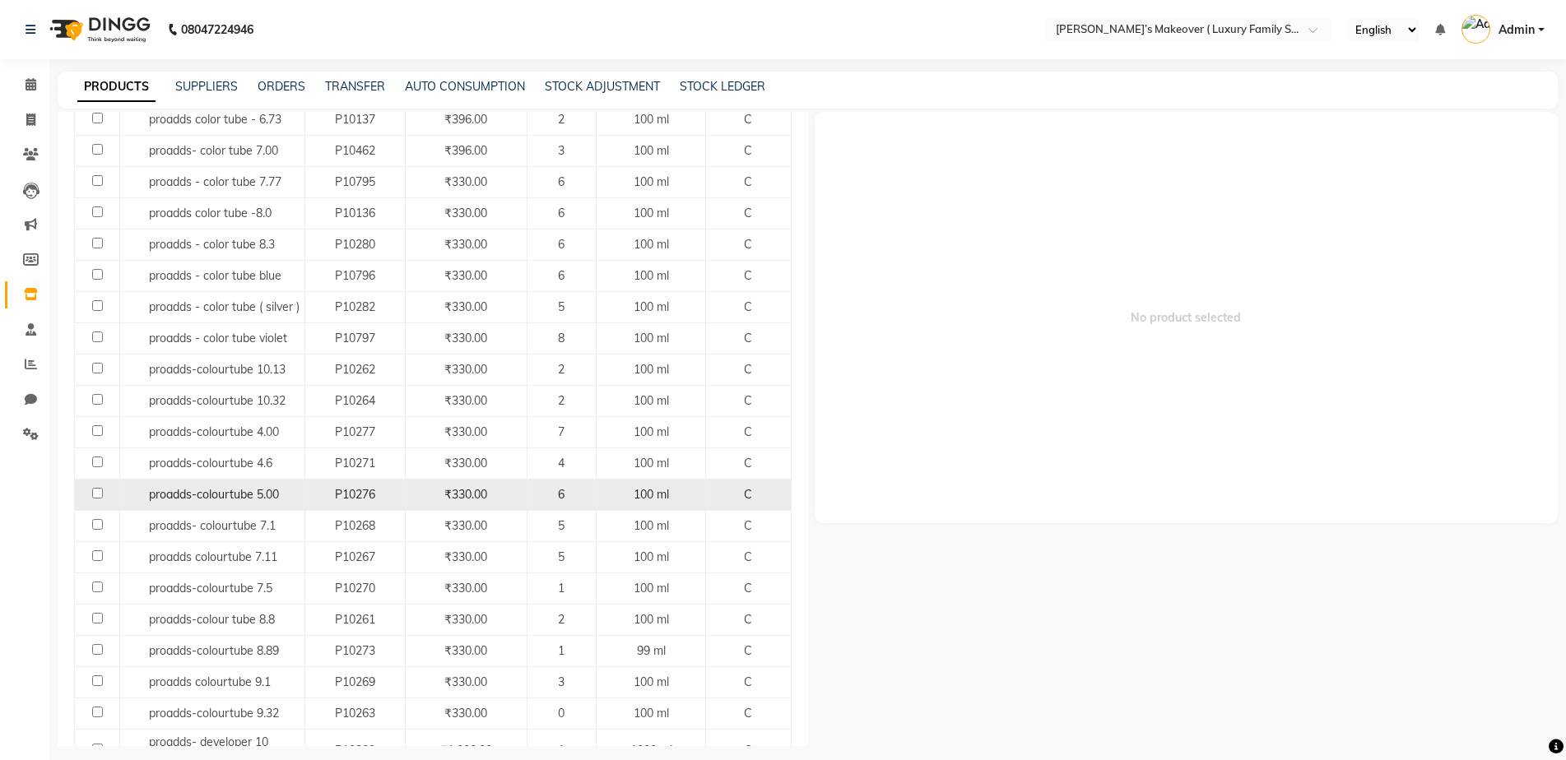
type input "proadd"
click at [93, 495] on input "checkbox" at bounding box center [97, 493] width 11 height 11
checkbox input "true"
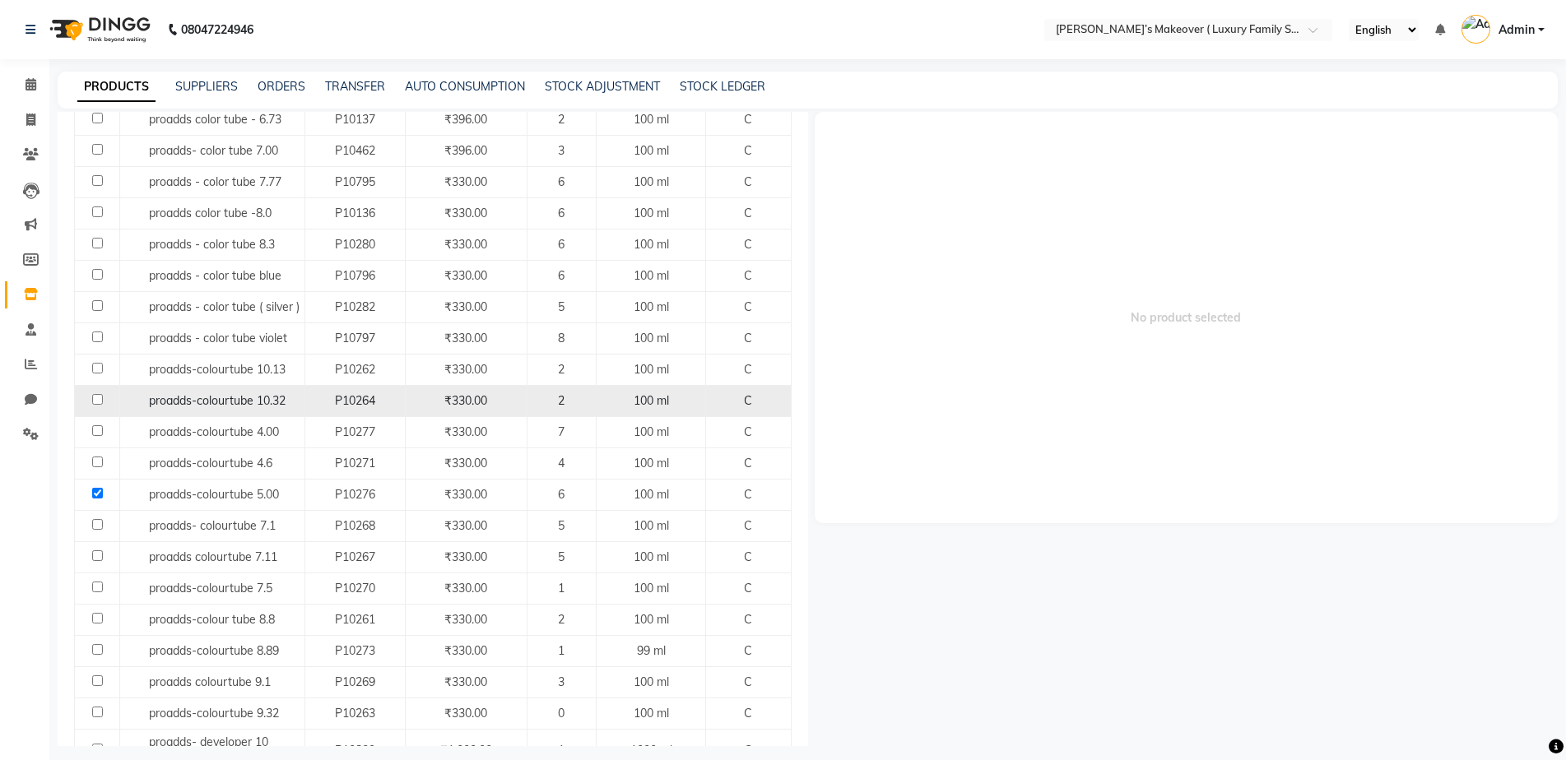
select select
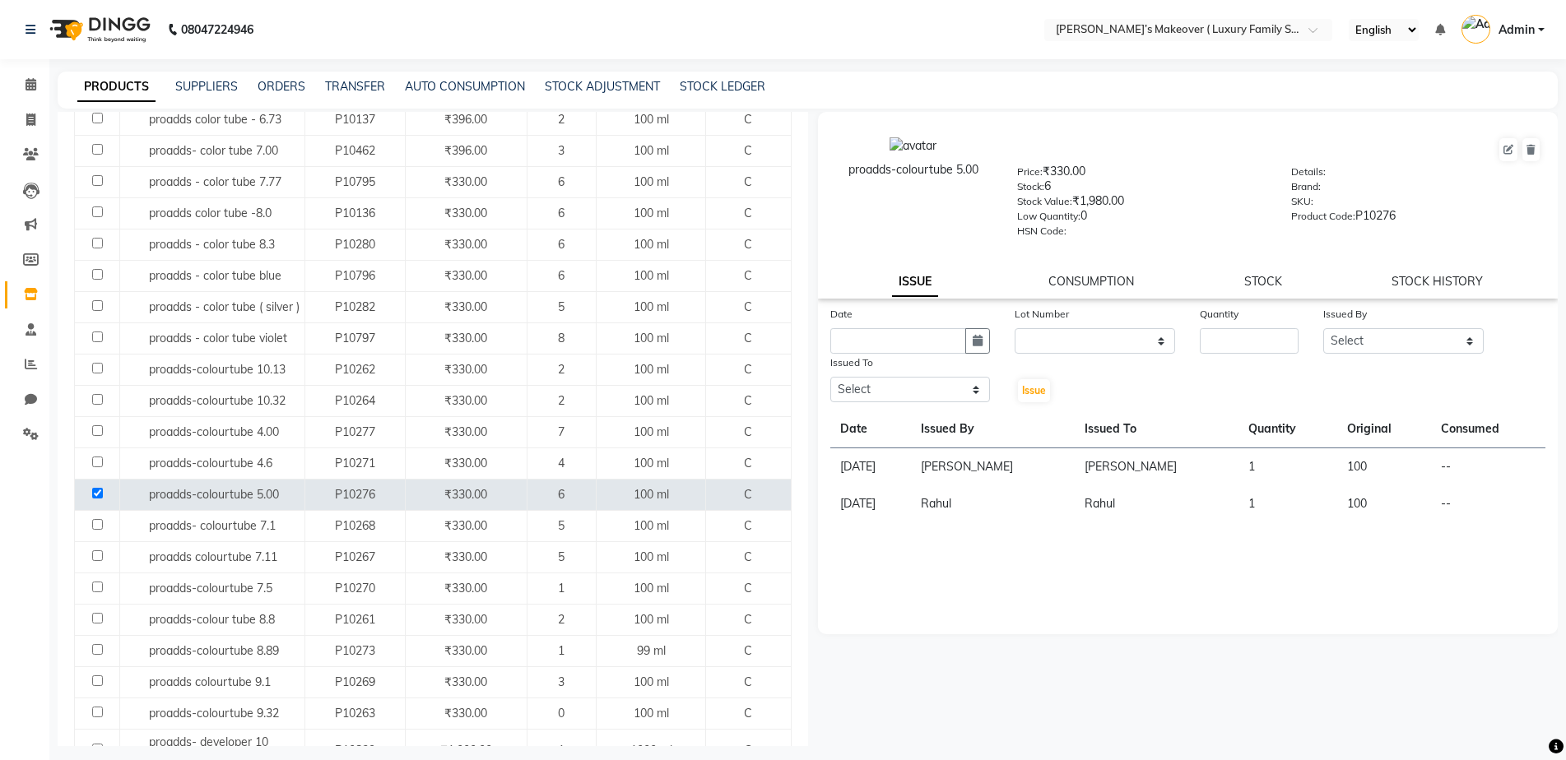
click at [991, 350] on div "Date" at bounding box center [910, 329] width 185 height 49
click at [988, 351] on button "button" at bounding box center [977, 341] width 25 height 26
select select "9"
select select "2025"
drag, startPoint x: 927, startPoint y: 425, endPoint x: 937, endPoint y: 419, distance: 12.2
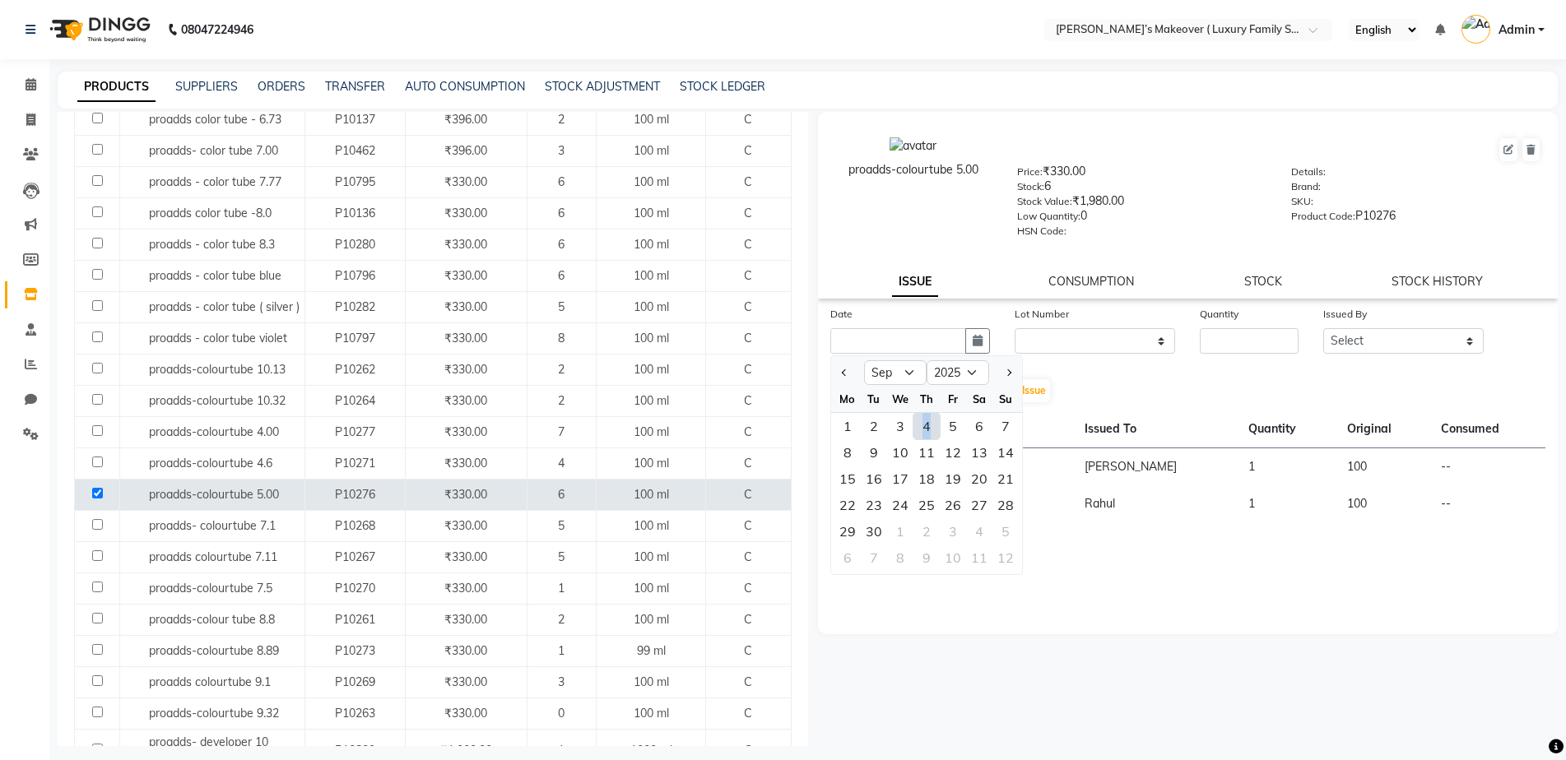
click at [928, 425] on div "4" at bounding box center [927, 426] width 26 height 26
type input "[DATE]"
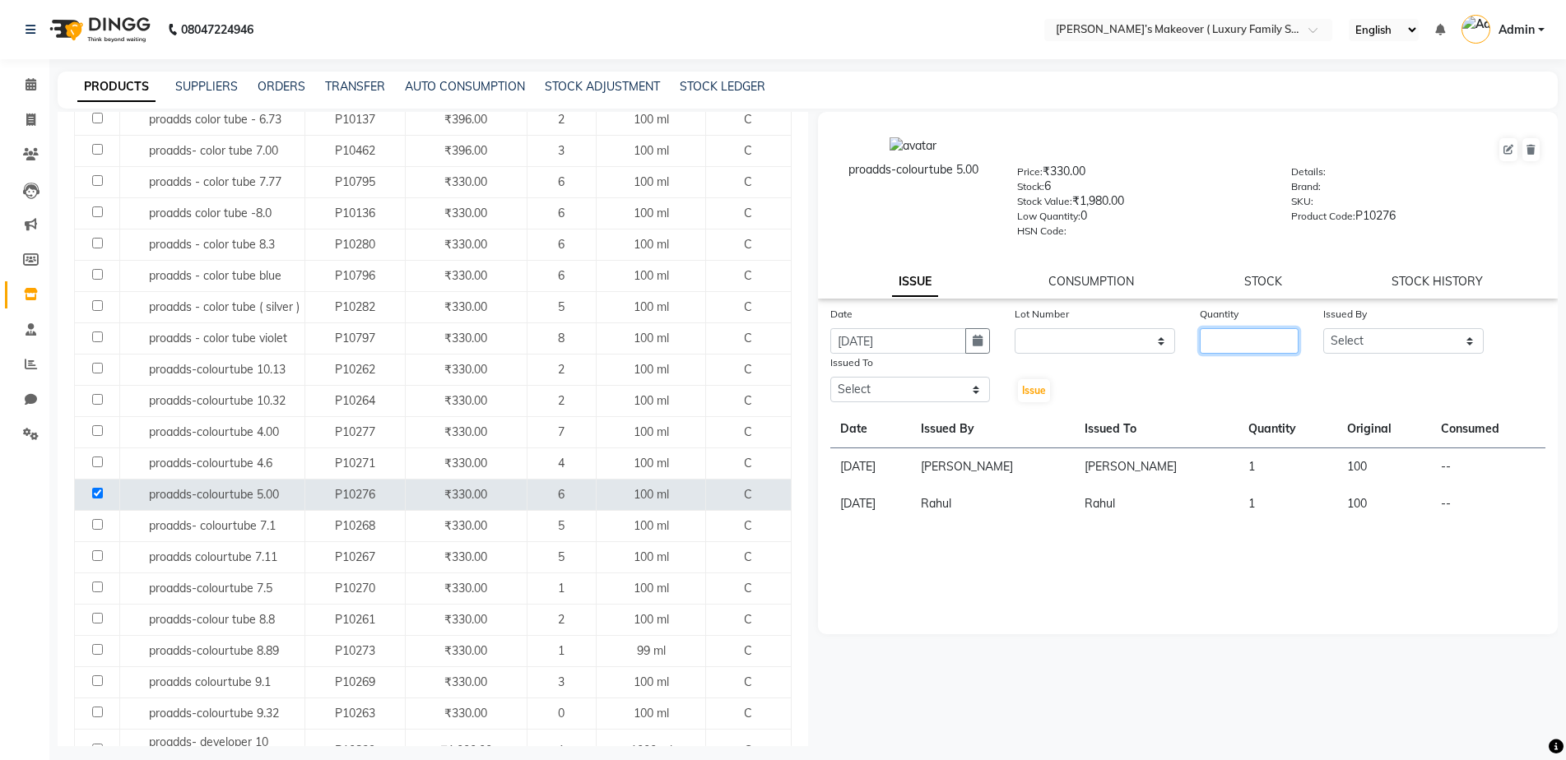
click at [1261, 337] on input "number" at bounding box center [1249, 341] width 99 height 26
type input "1"
click at [1411, 335] on select "Select Aarish Anas salmani Ankit Anshika Anshul Astha Dipti Harman Harsh Jagdee…" at bounding box center [1403, 341] width 160 height 26
select select "69516"
click at [1323, 328] on select "Select Aarish Anas salmani Ankit Anshika Anshul Astha Dipti Harman Harsh Jagdee…" at bounding box center [1403, 341] width 160 height 26
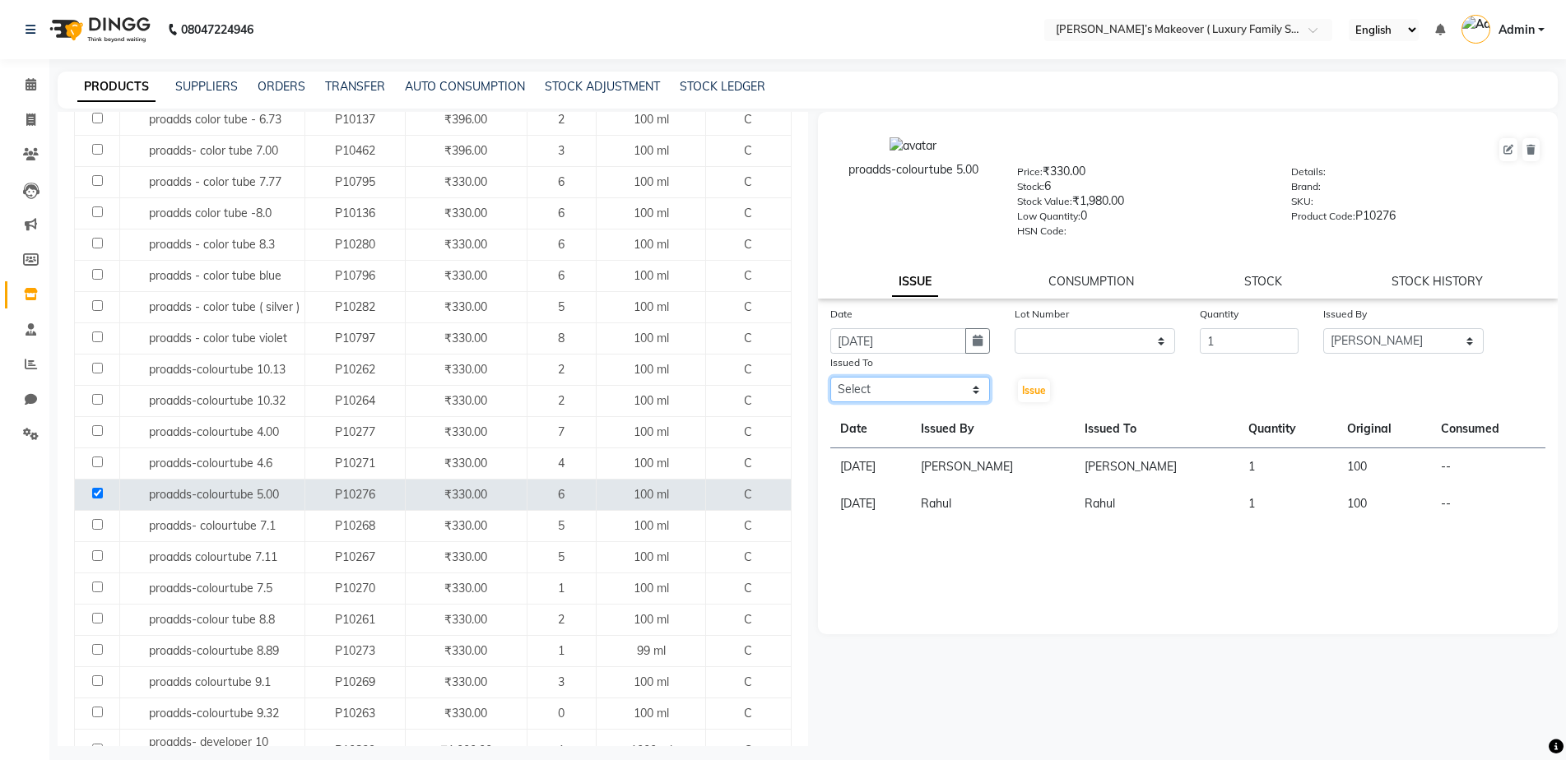
click at [900, 397] on select "Select Aarish Anas salmani Ankit Anshika Anshul Astha Dipti Harman Harsh Jagdee…" at bounding box center [910, 390] width 160 height 26
select select "69520"
click at [830, 377] on select "Select Aarish Anas salmani Ankit Anshika Anshul Astha Dipti Harman Harsh Jagdee…" at bounding box center [910, 390] width 160 height 26
click at [1028, 389] on span "Issue" at bounding box center [1034, 390] width 24 height 12
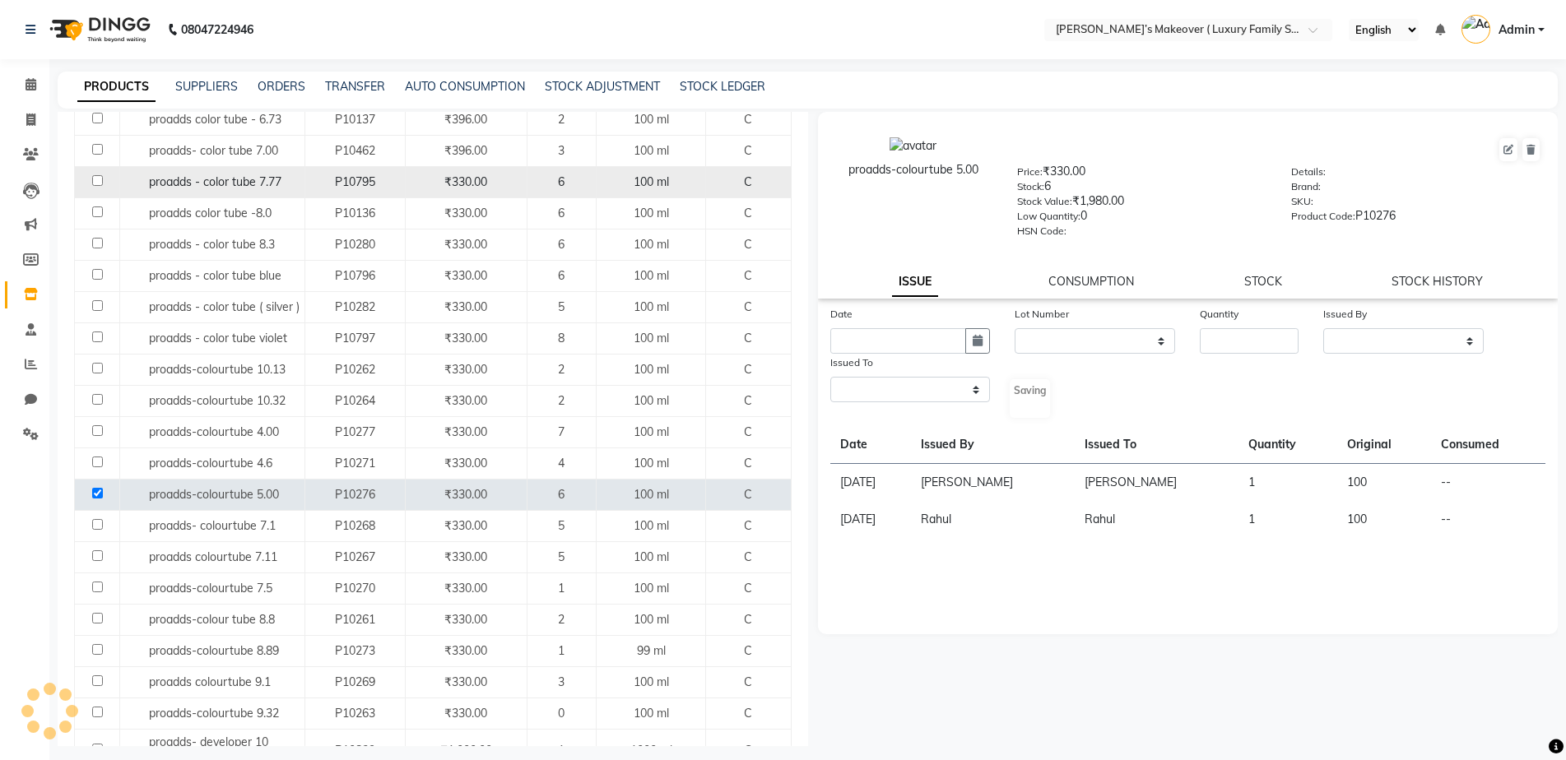
select select
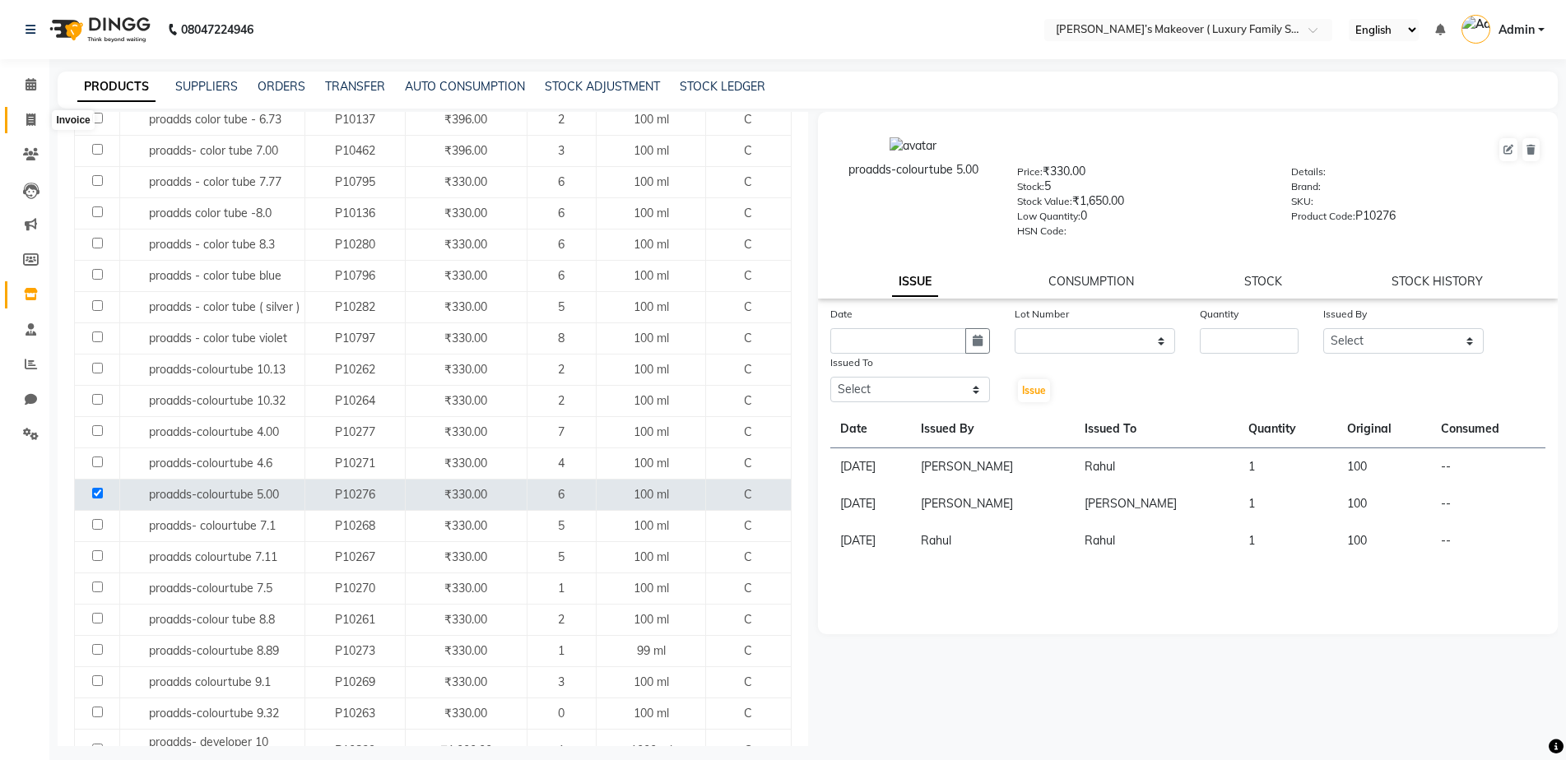
click at [34, 115] on icon at bounding box center [30, 120] width 9 height 12
select select "service"
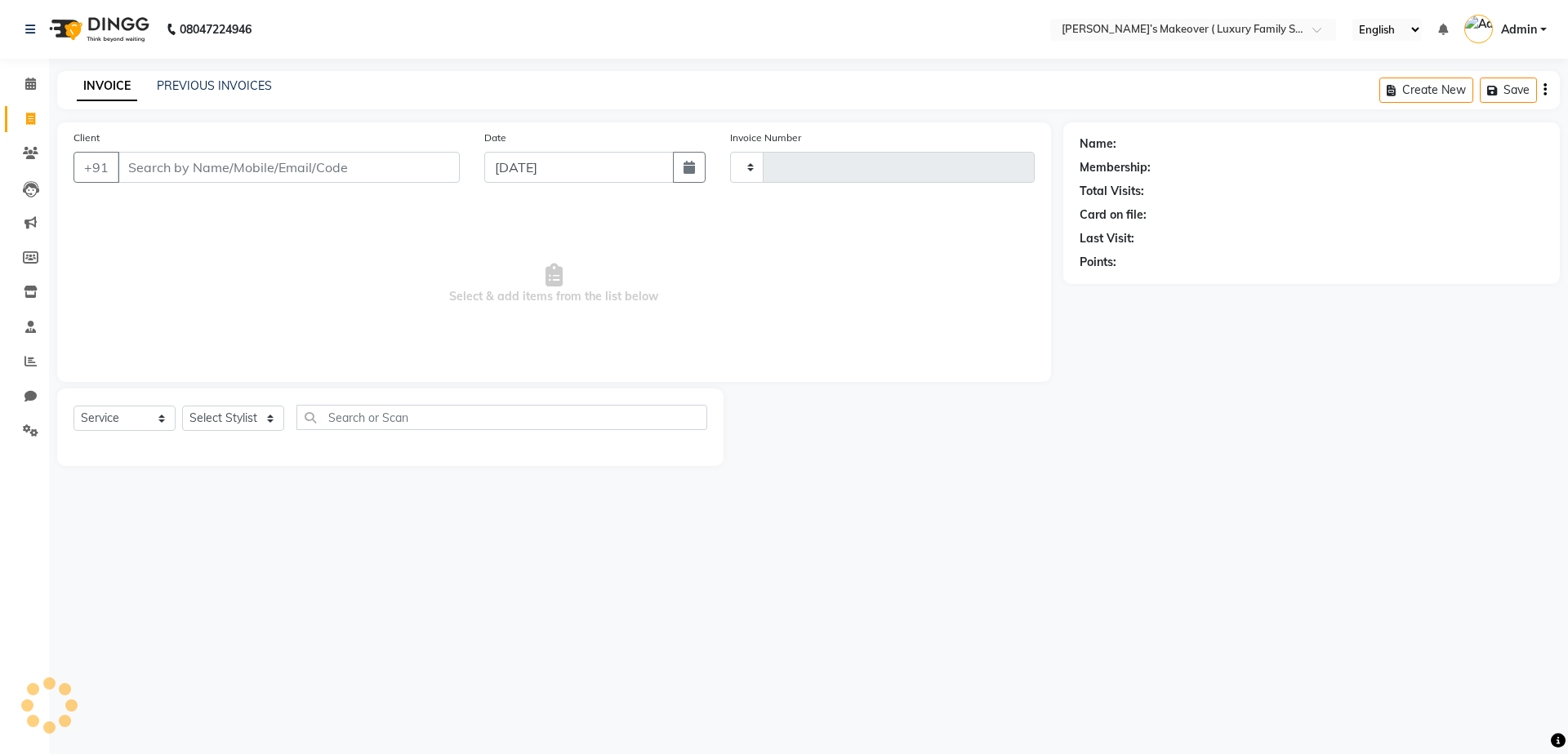
type input "4134"
select select "7777"
click at [230, 169] on input "Client" at bounding box center [289, 167] width 342 height 31
click at [237, 90] on link "PREVIOUS INVOICES" at bounding box center [214, 85] width 115 height 15
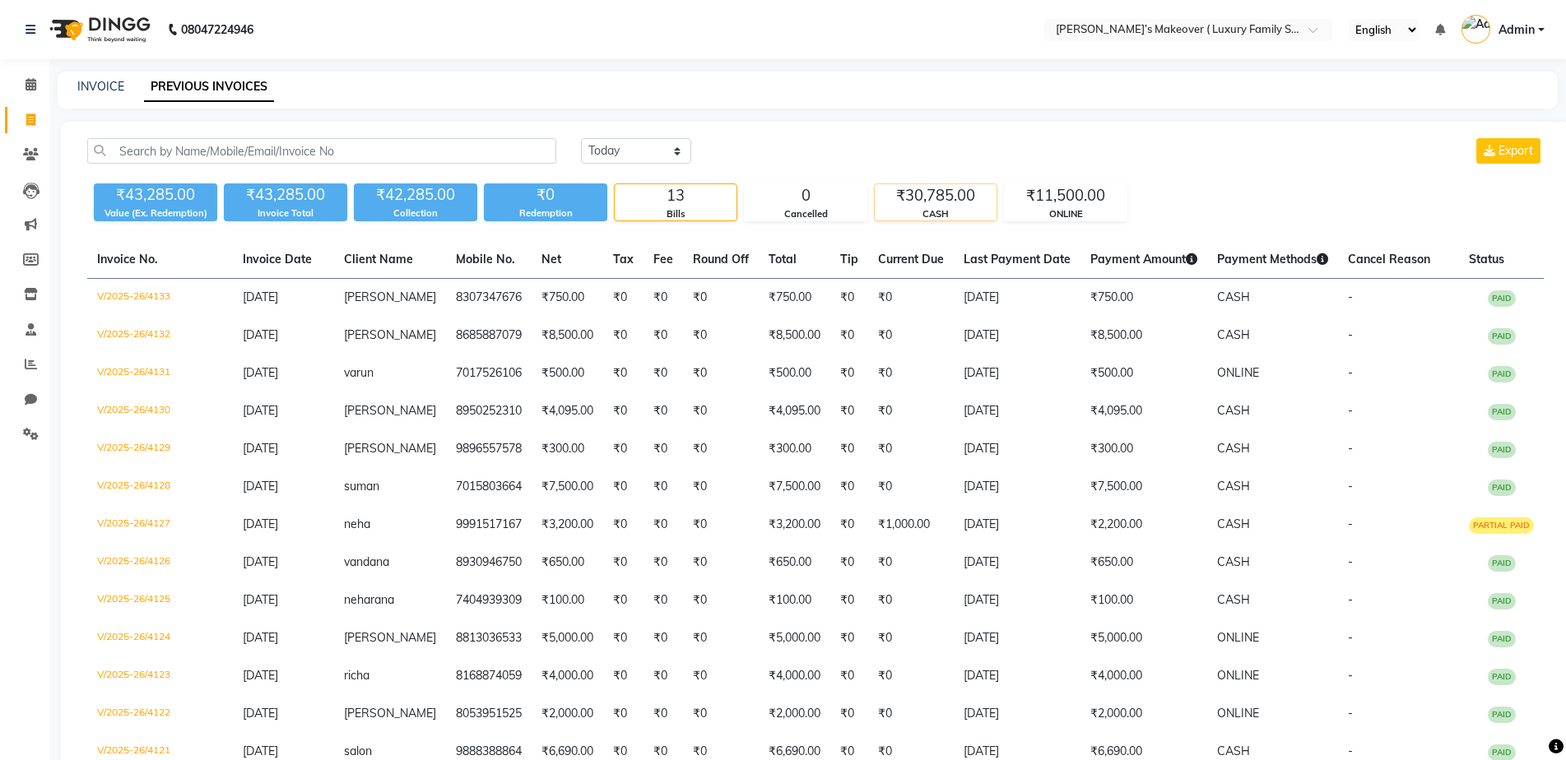
click at [931, 201] on div "₹30,785.00" at bounding box center [936, 195] width 122 height 23
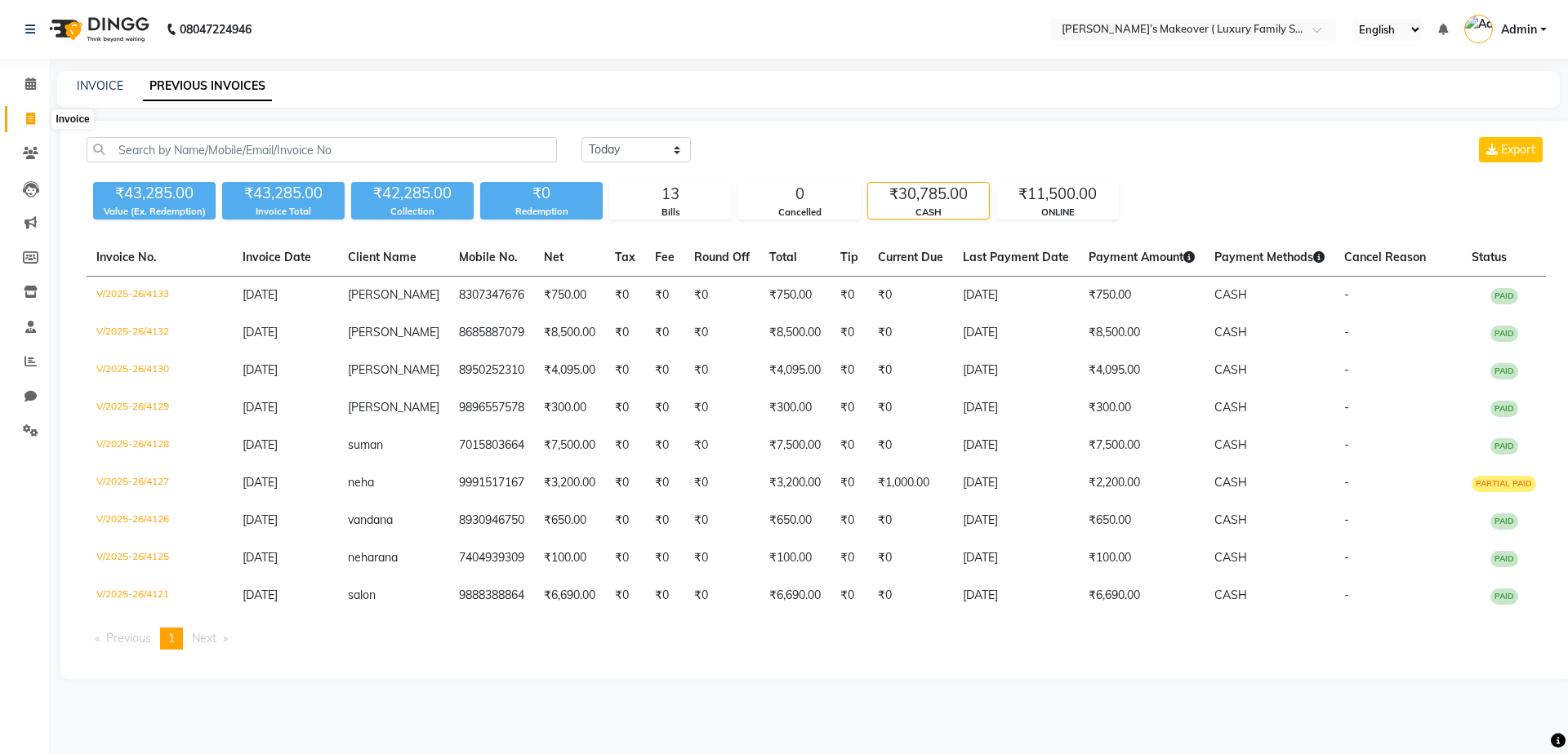
click at [39, 122] on span at bounding box center [30, 119] width 29 height 19
select select "service"
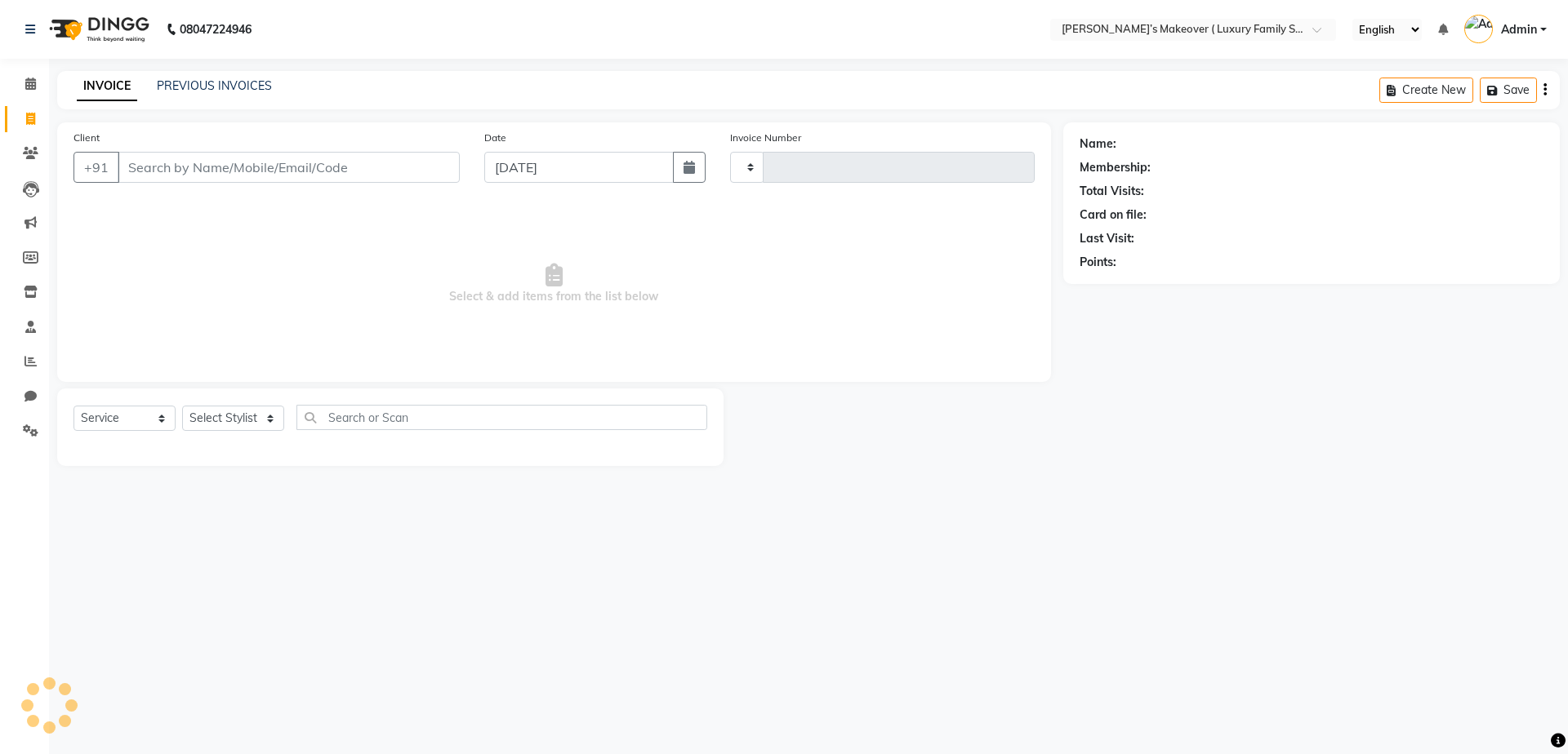
type input "4134"
select select "7777"
click at [178, 172] on input "Client" at bounding box center [289, 167] width 342 height 31
click at [37, 296] on icon at bounding box center [31, 292] width 14 height 12
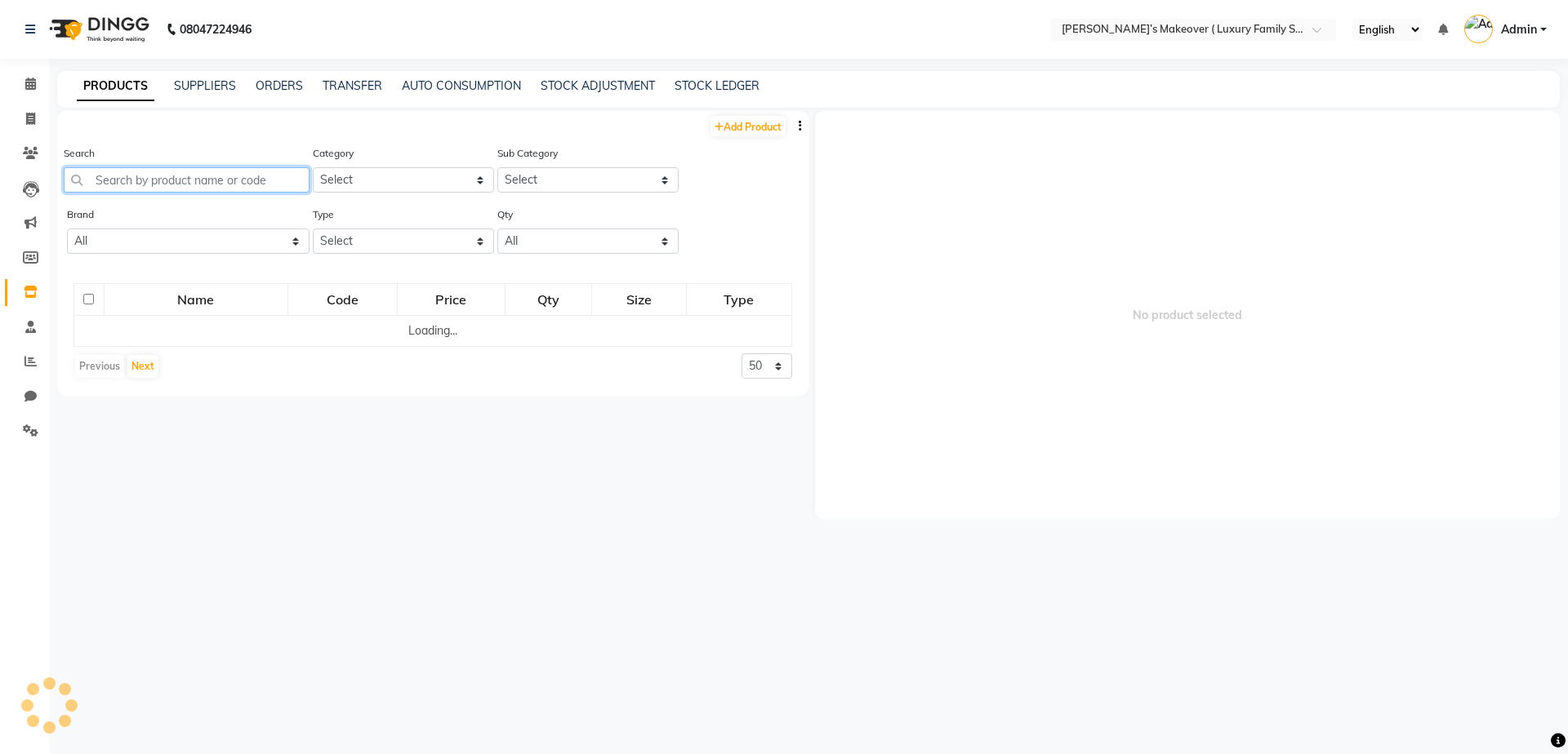
click at [233, 175] on input "text" at bounding box center [187, 181] width 246 height 26
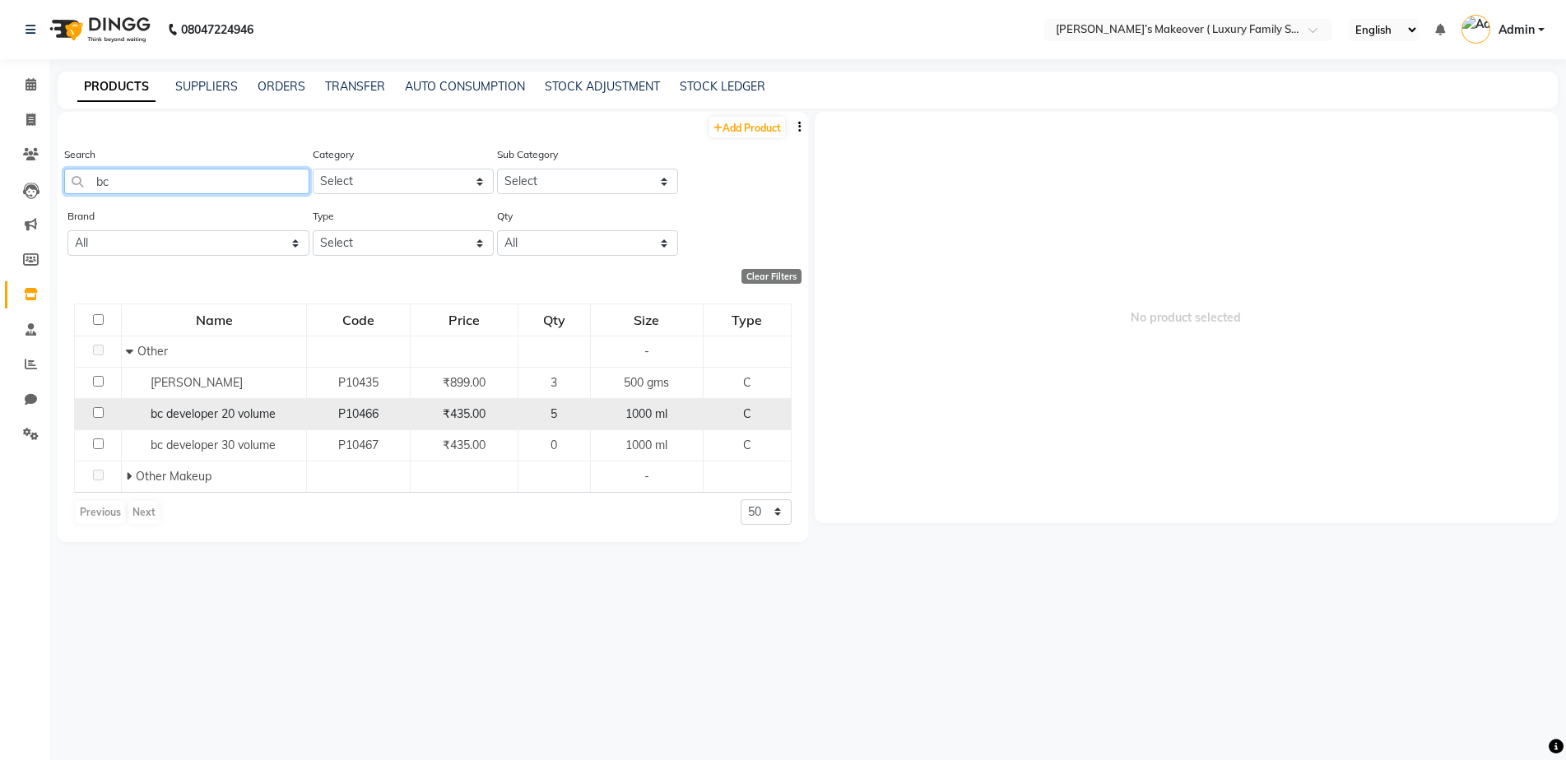
type input "bc"
click at [96, 412] on input "checkbox" at bounding box center [98, 412] width 11 height 11
checkbox input "true"
select select
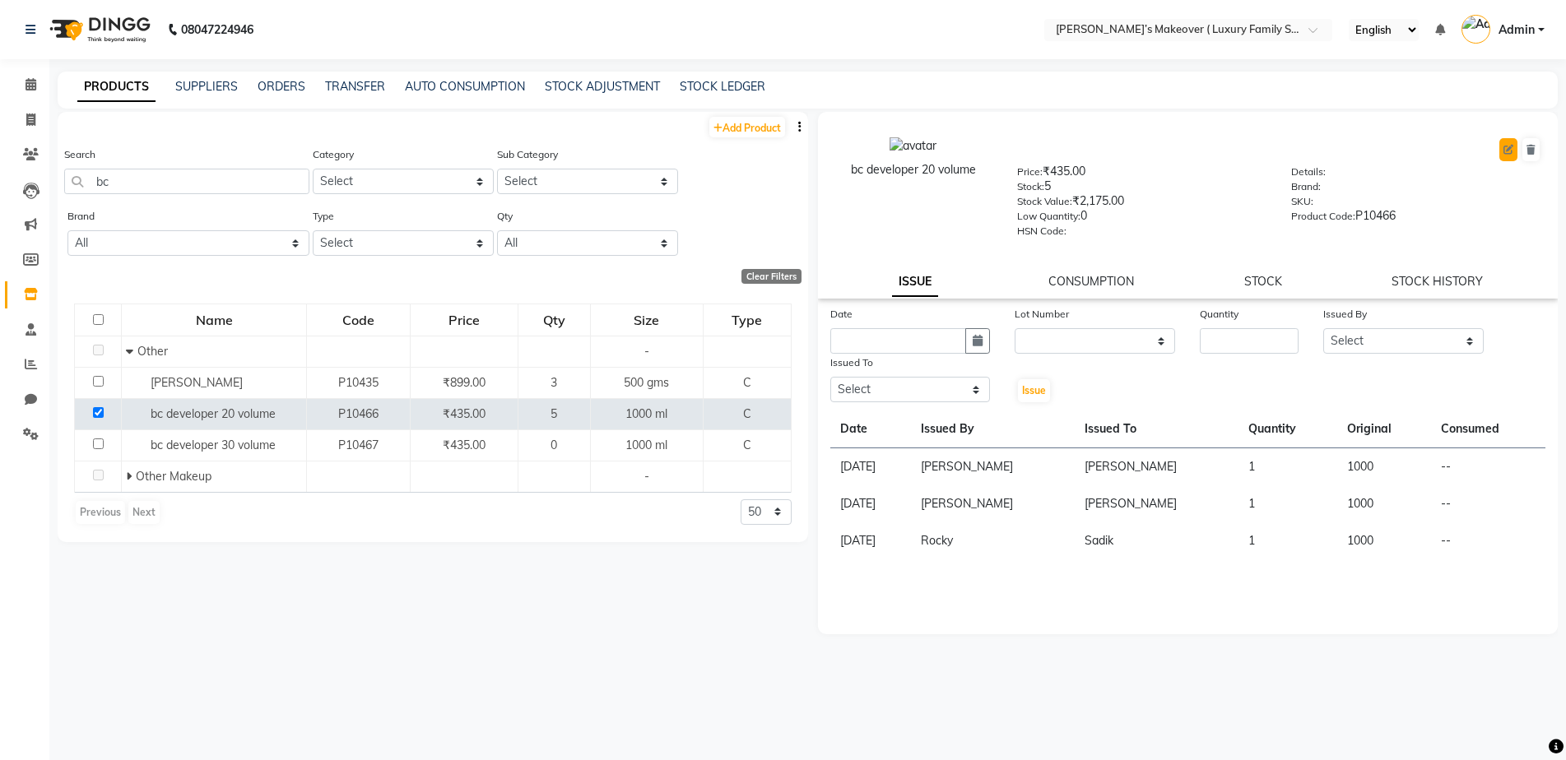
click at [1510, 156] on button at bounding box center [1508, 149] width 18 height 23
select select "true"
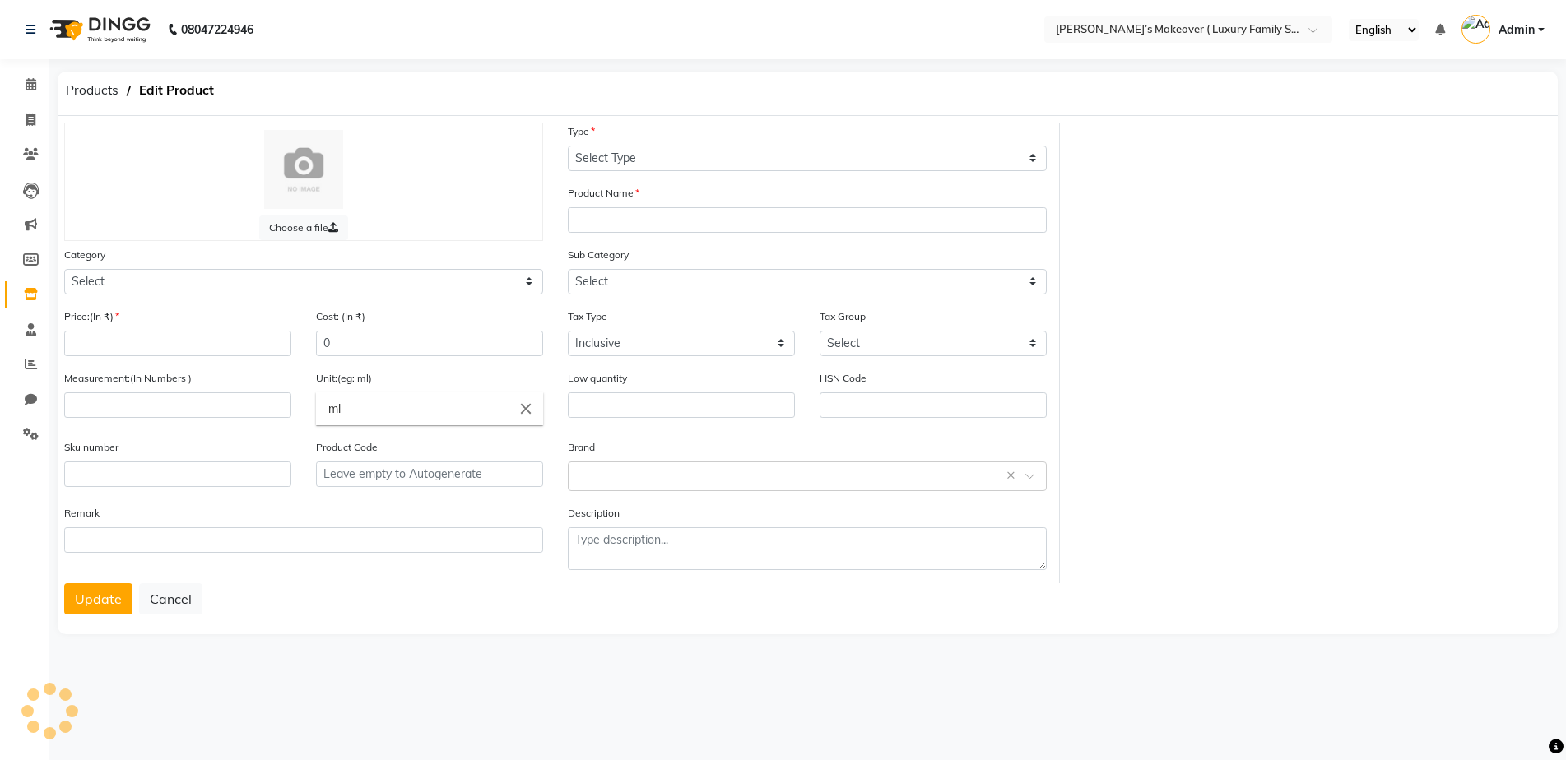
select select "C"
type input "bc developer 20 volume"
select select "1393001100"
select select
type input "435"
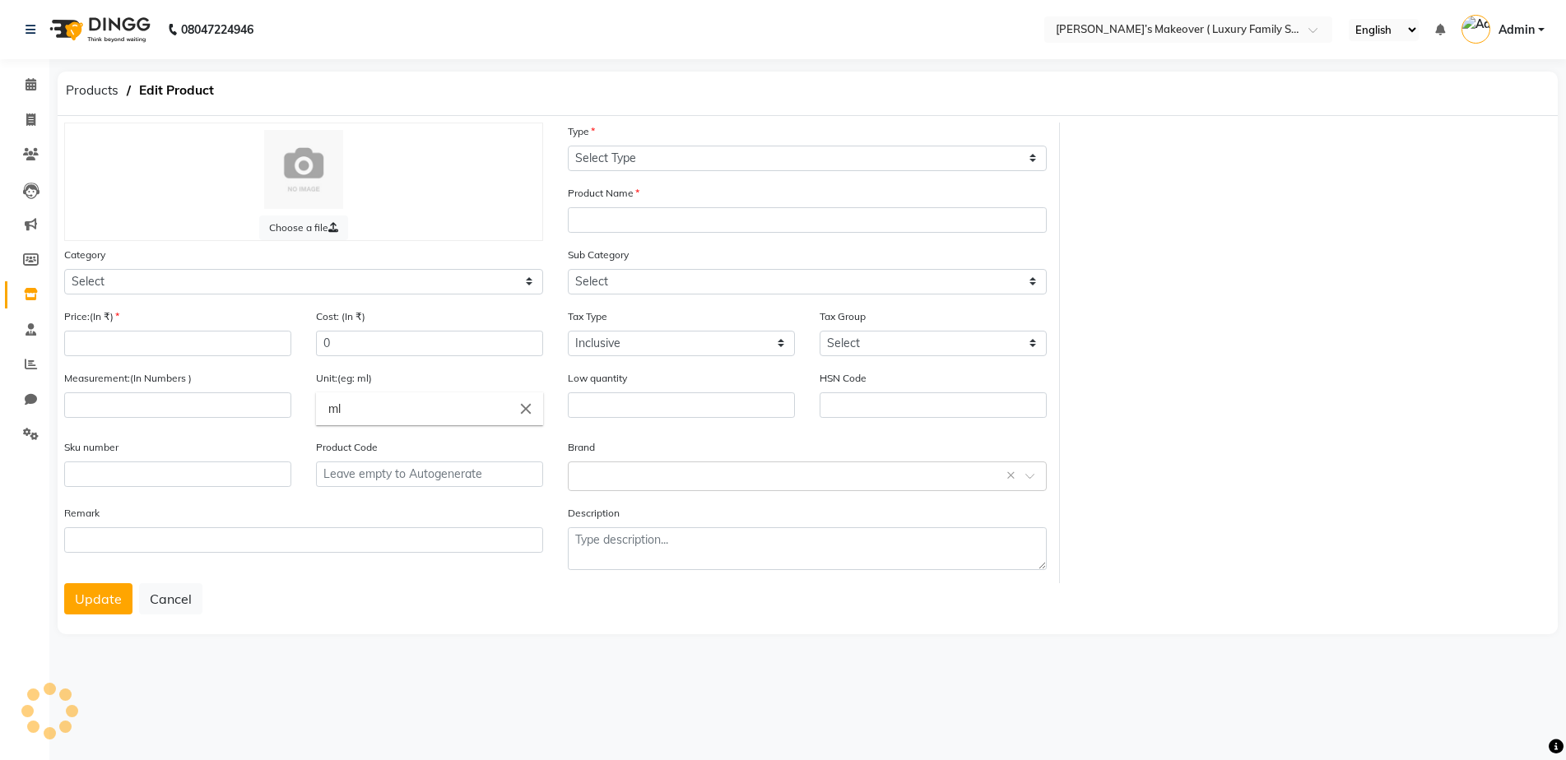
type input "1000"
type input "0"
type input "P10466"
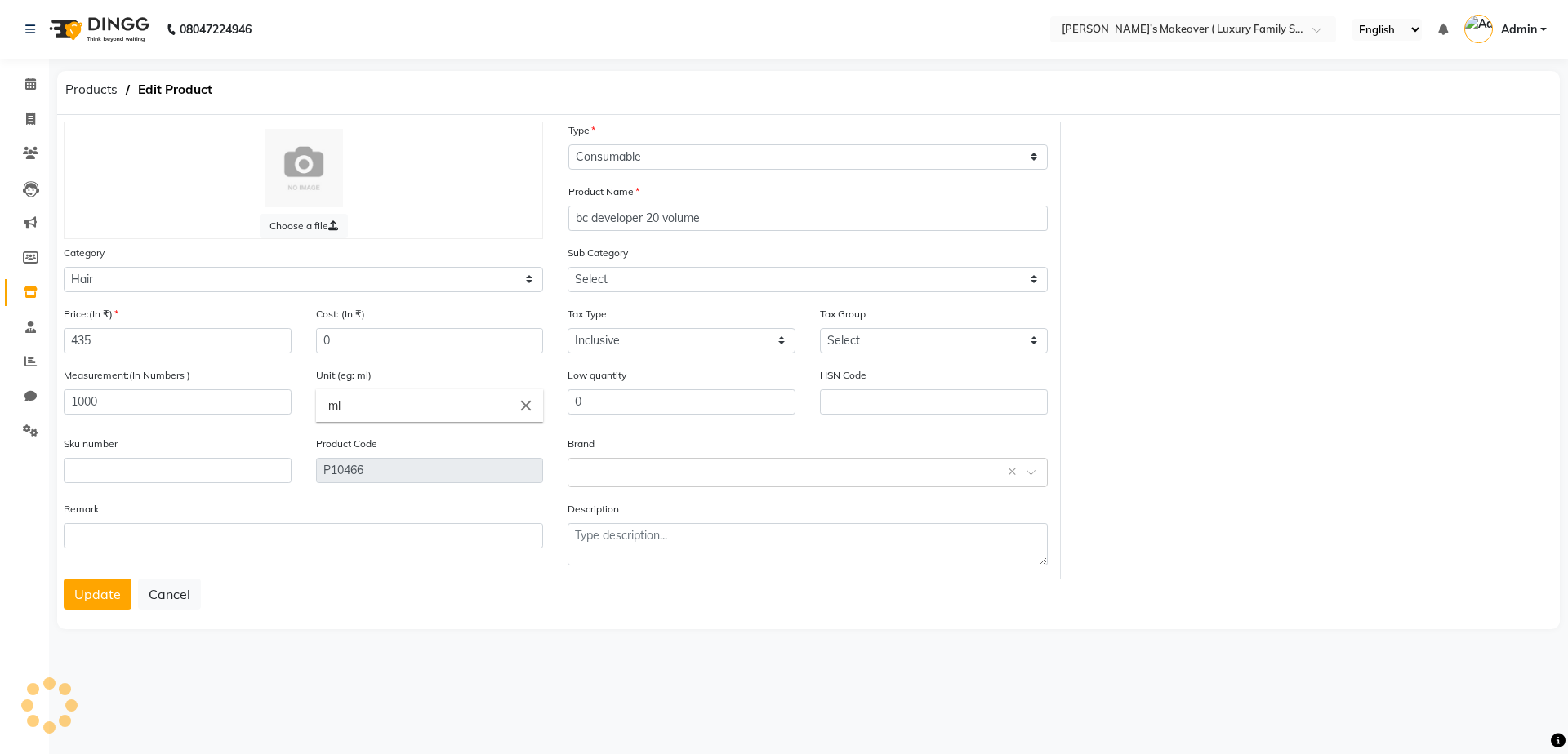
select select "1393001112"
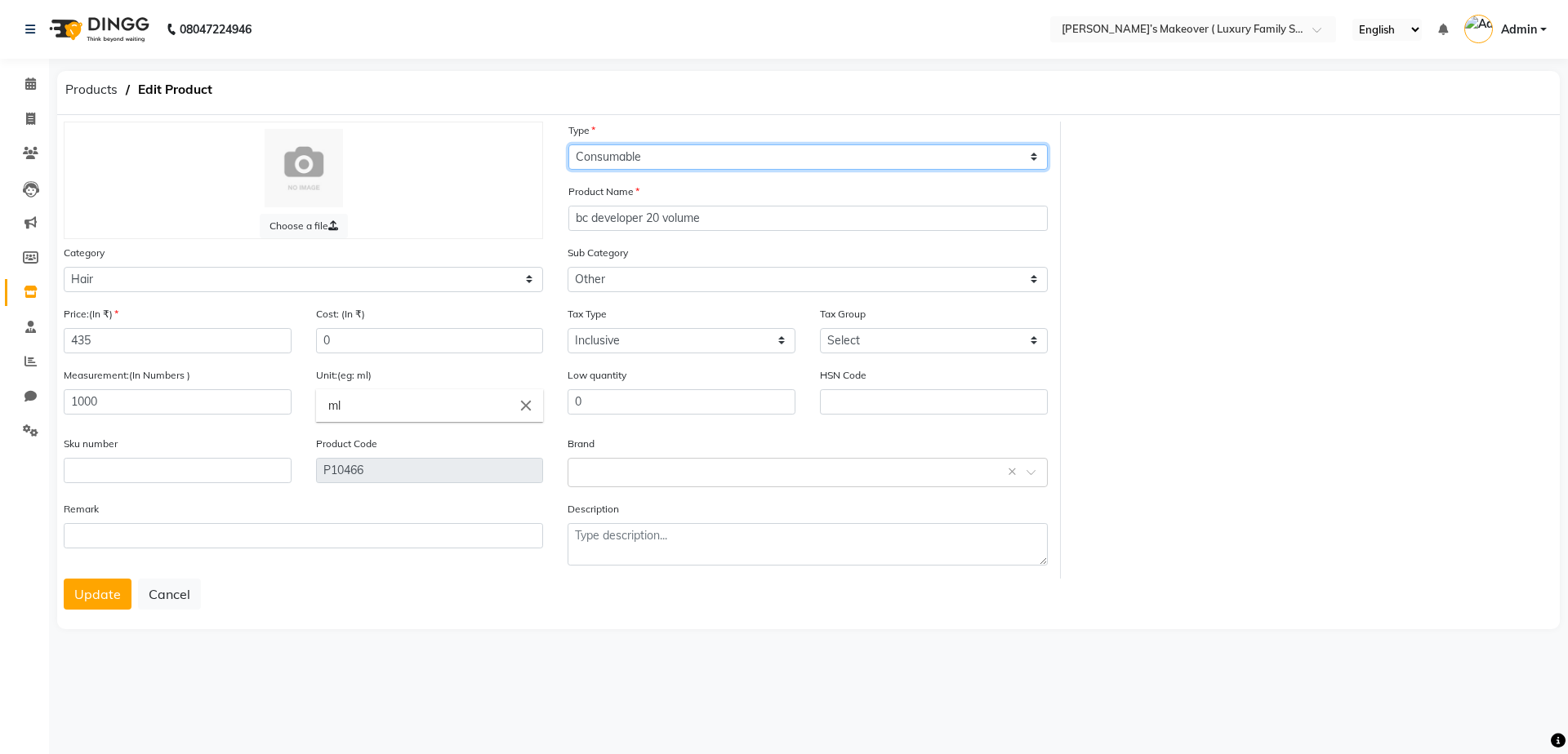
click at [677, 156] on select "Select Type Both Retail Consumable" at bounding box center [808, 158] width 479 height 26
select select "B"
click at [569, 145] on select "Select Type Both Retail Consumable" at bounding box center [808, 158] width 479 height 26
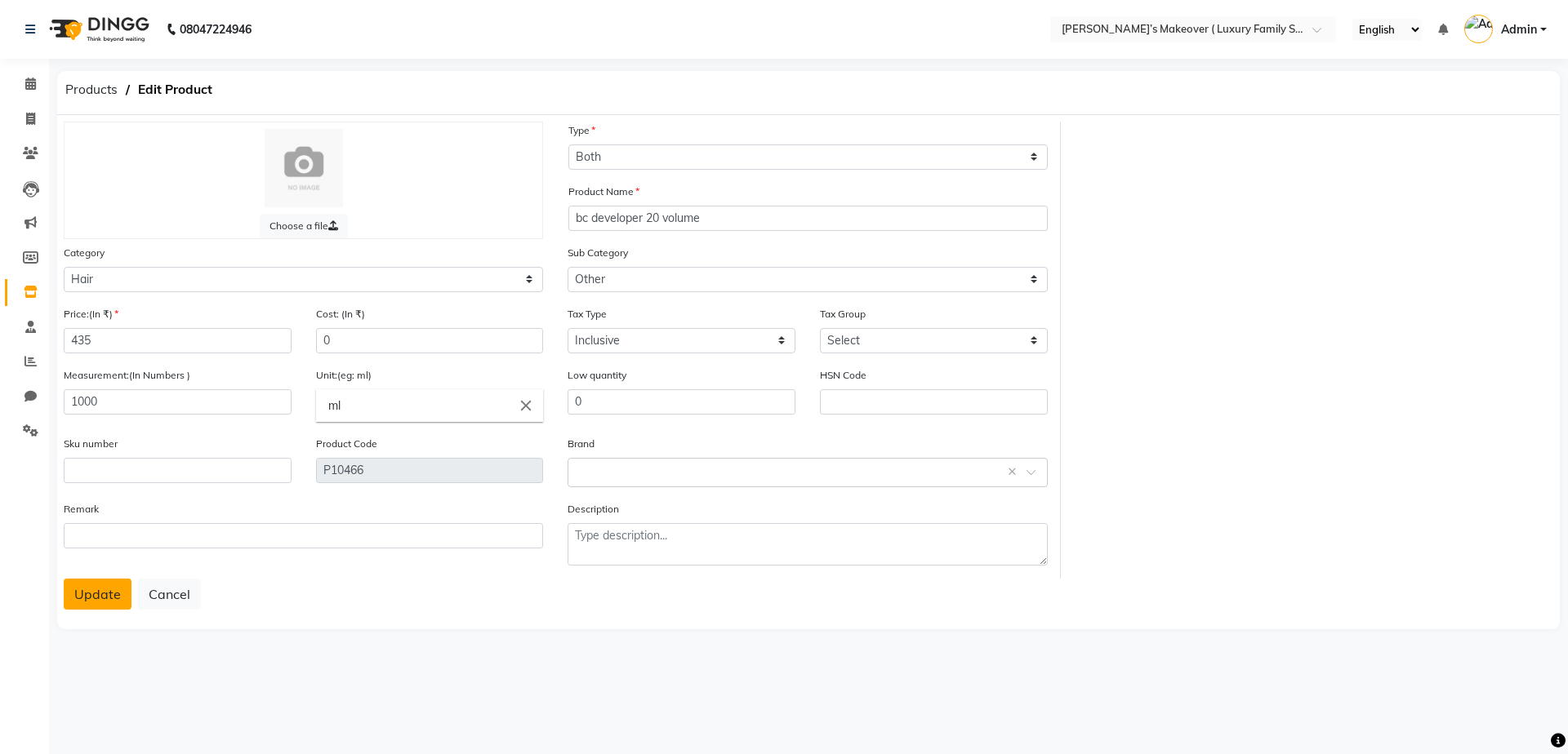
click at [116, 605] on button "Update" at bounding box center [97, 593] width 67 height 31
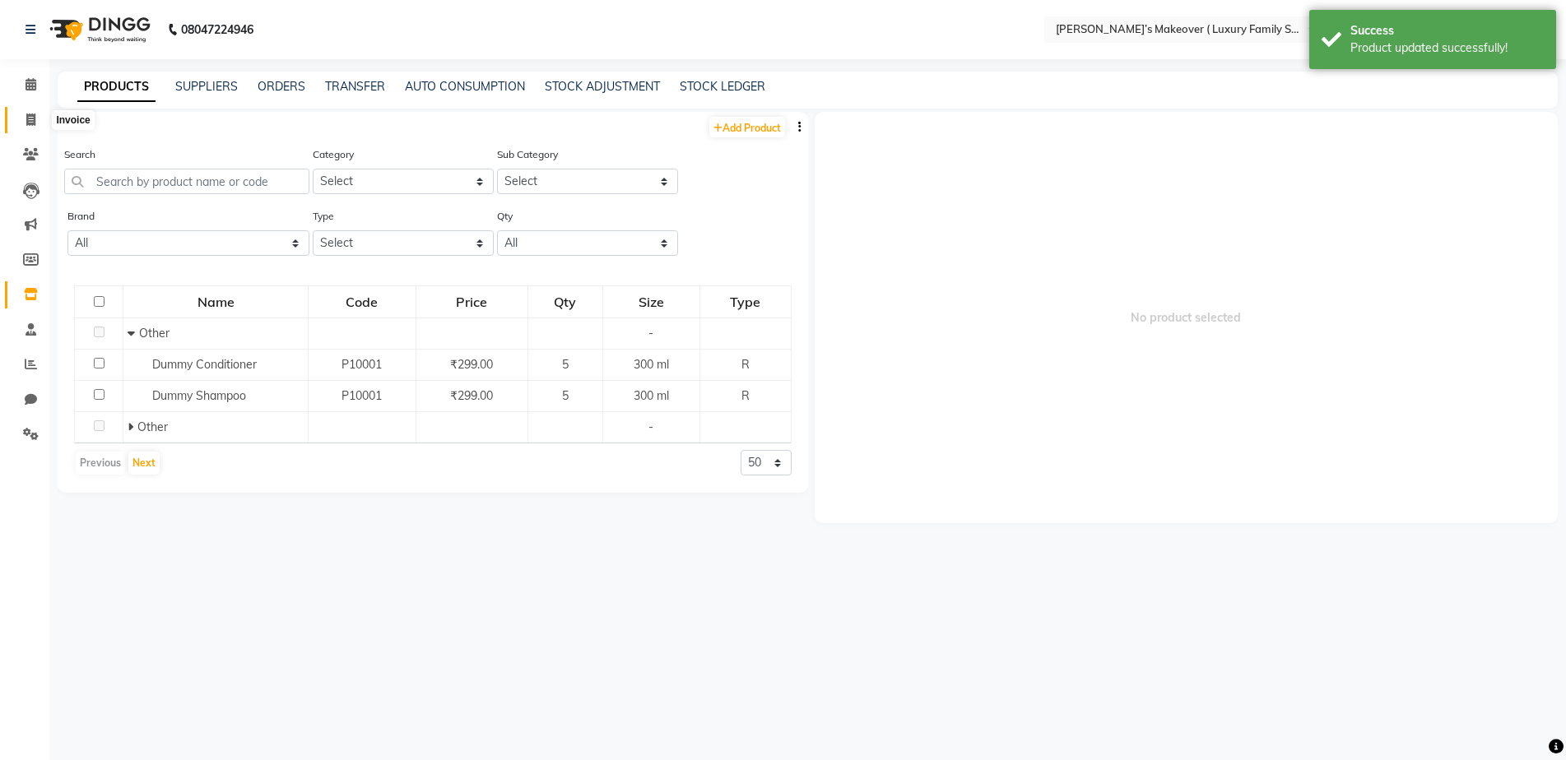
click at [24, 119] on span at bounding box center [30, 120] width 29 height 19
select select "service"
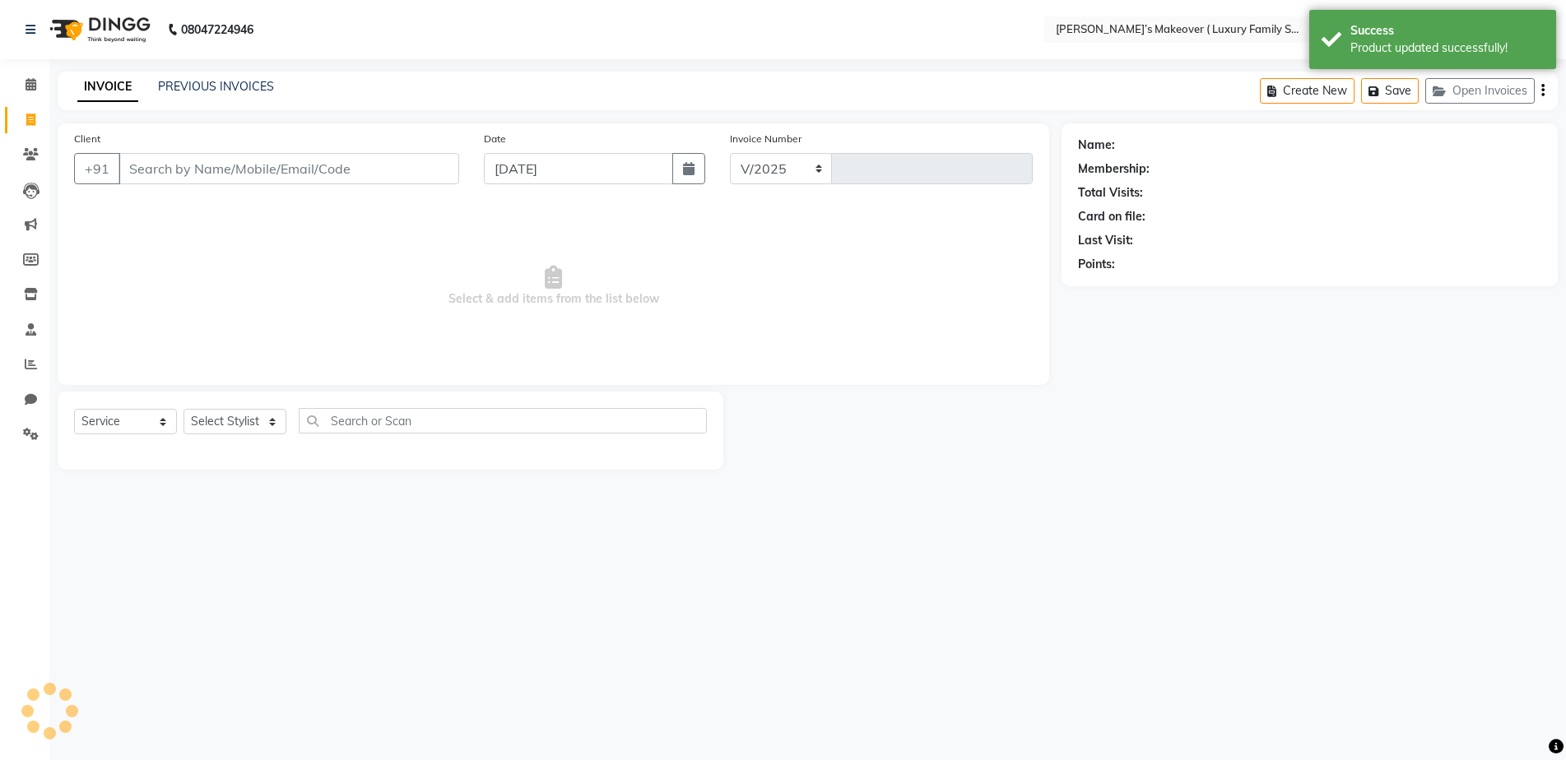
select select "7777"
type input "4134"
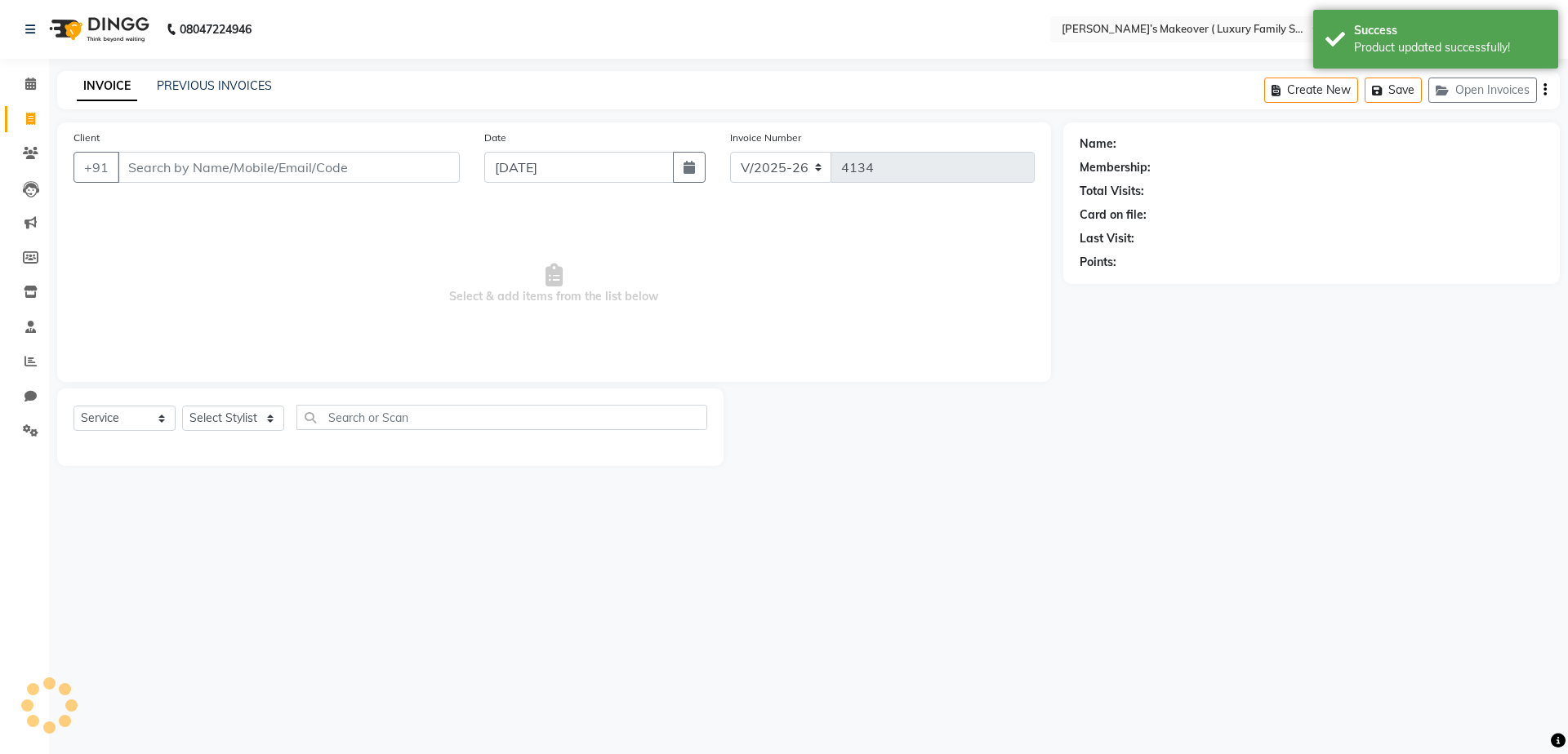
click at [175, 174] on input "Client" at bounding box center [289, 167] width 342 height 31
click at [190, 168] on input "Client" at bounding box center [289, 167] width 342 height 31
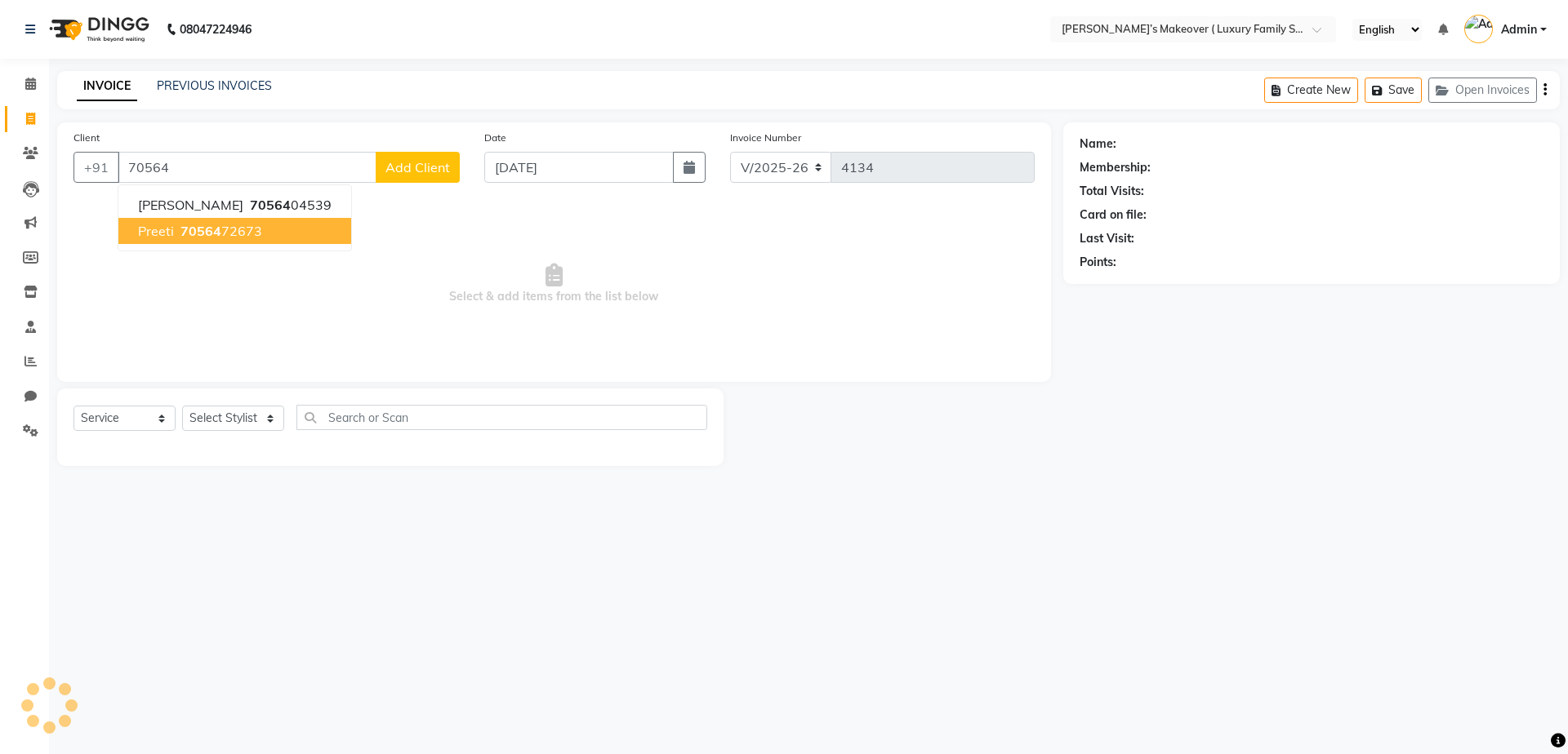
click at [155, 234] on span "preeti" at bounding box center [156, 231] width 36 height 16
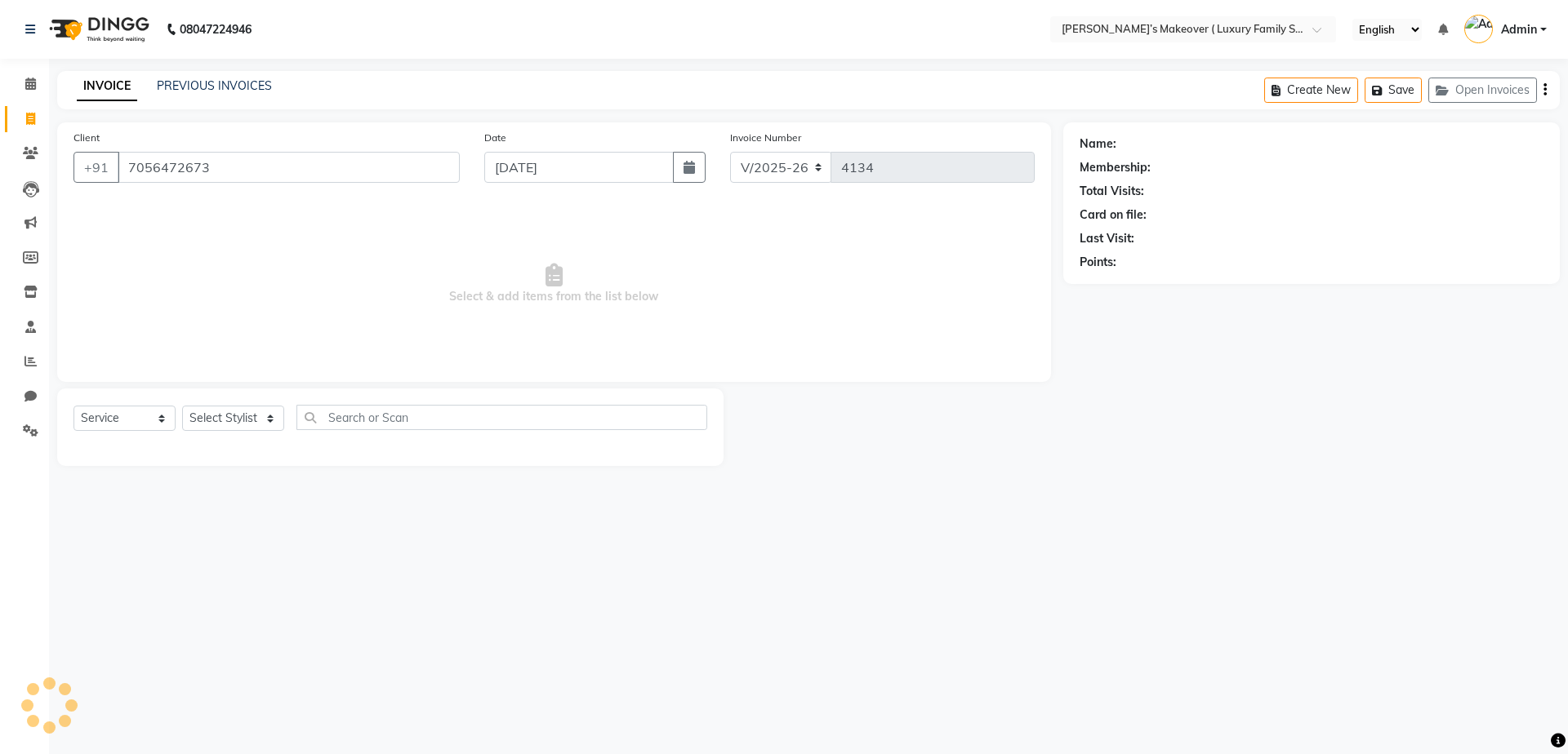
type input "7056472673"
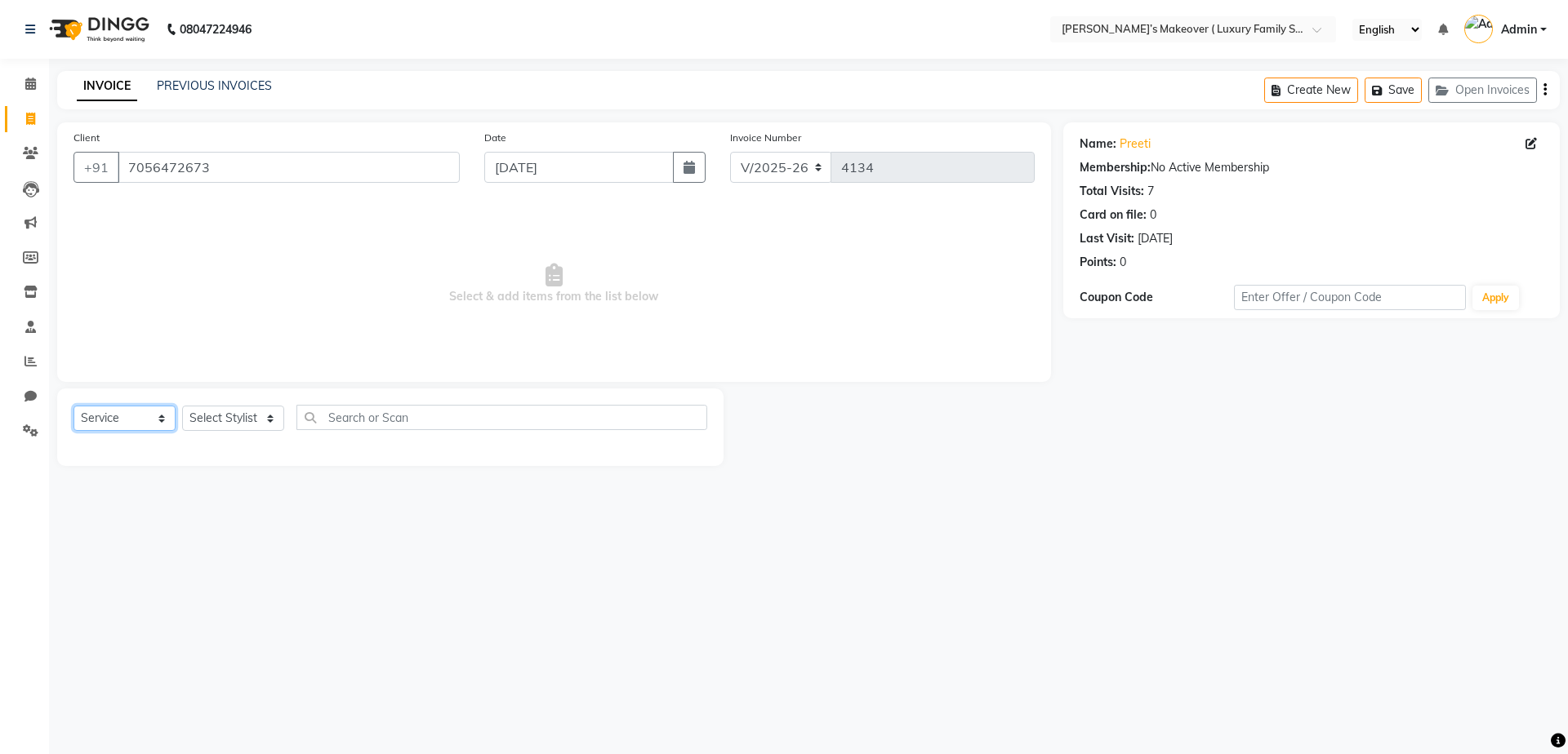
click at [101, 424] on select "Select Service Product Membership Package Voucher Prepaid Gift Card" at bounding box center [124, 419] width 102 height 26
click at [73, 406] on select "Select Service Product Membership Package Voucher Prepaid Gift Card" at bounding box center [124, 419] width 102 height 26
click at [235, 408] on select "Select Stylist Aarish Anas salmani Ankit Anshika Anshul Astha Dipti Harman Hars…" at bounding box center [233, 419] width 102 height 26
select select "69516"
click at [183, 406] on select "Select Stylist Aarish Anas salmani Ankit Anshika Anshul Astha Dipti Harman Hars…" at bounding box center [233, 419] width 102 height 26
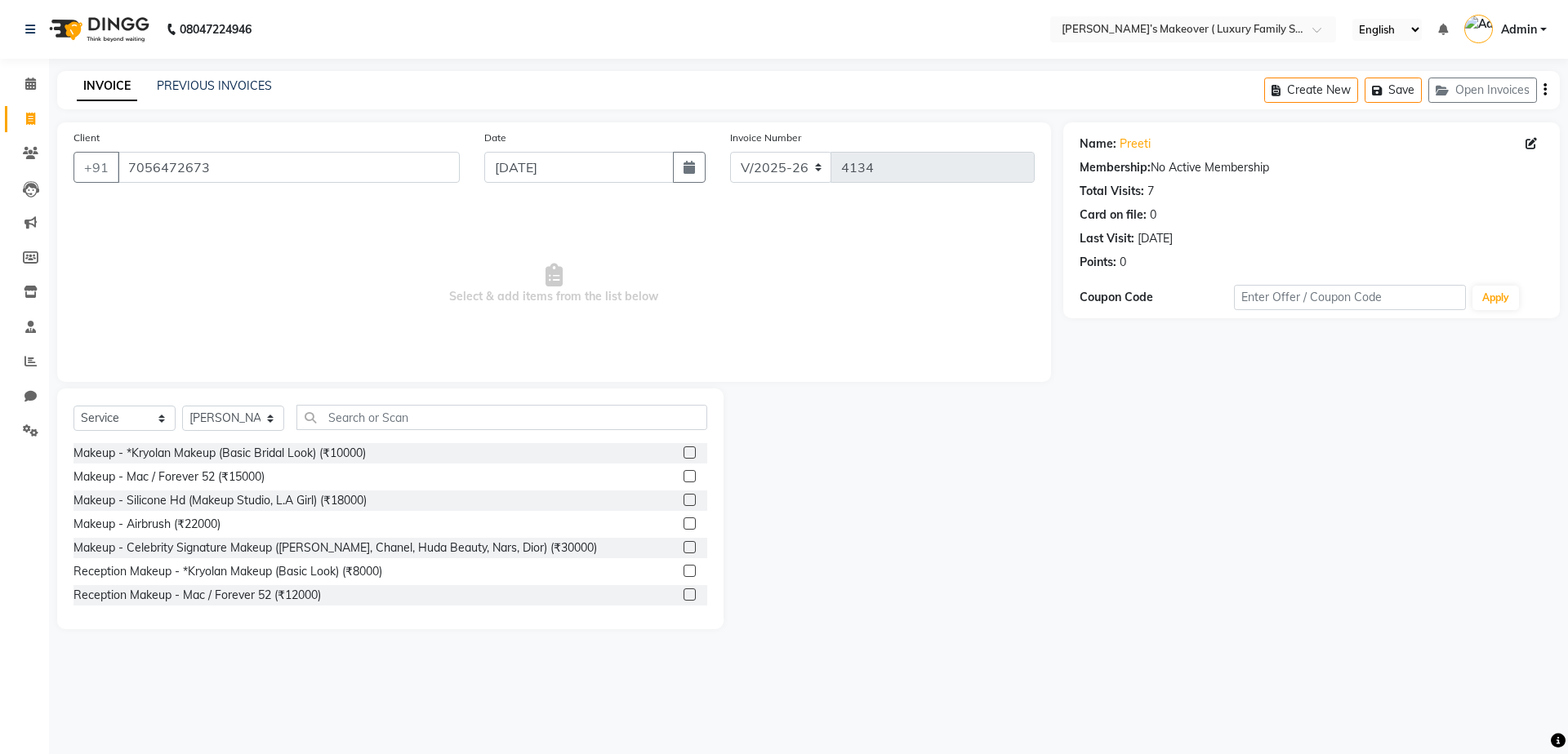
click at [387, 400] on div "Select Service Product Membership Package Voucher Prepaid Gift Card Select Styl…" at bounding box center [391, 509] width 667 height 241
click at [385, 404] on div "Select Service Product Membership Package Voucher Prepaid Gift Card Select Styl…" at bounding box center [391, 509] width 667 height 241
click at [397, 418] on input "text" at bounding box center [502, 418] width 411 height 26
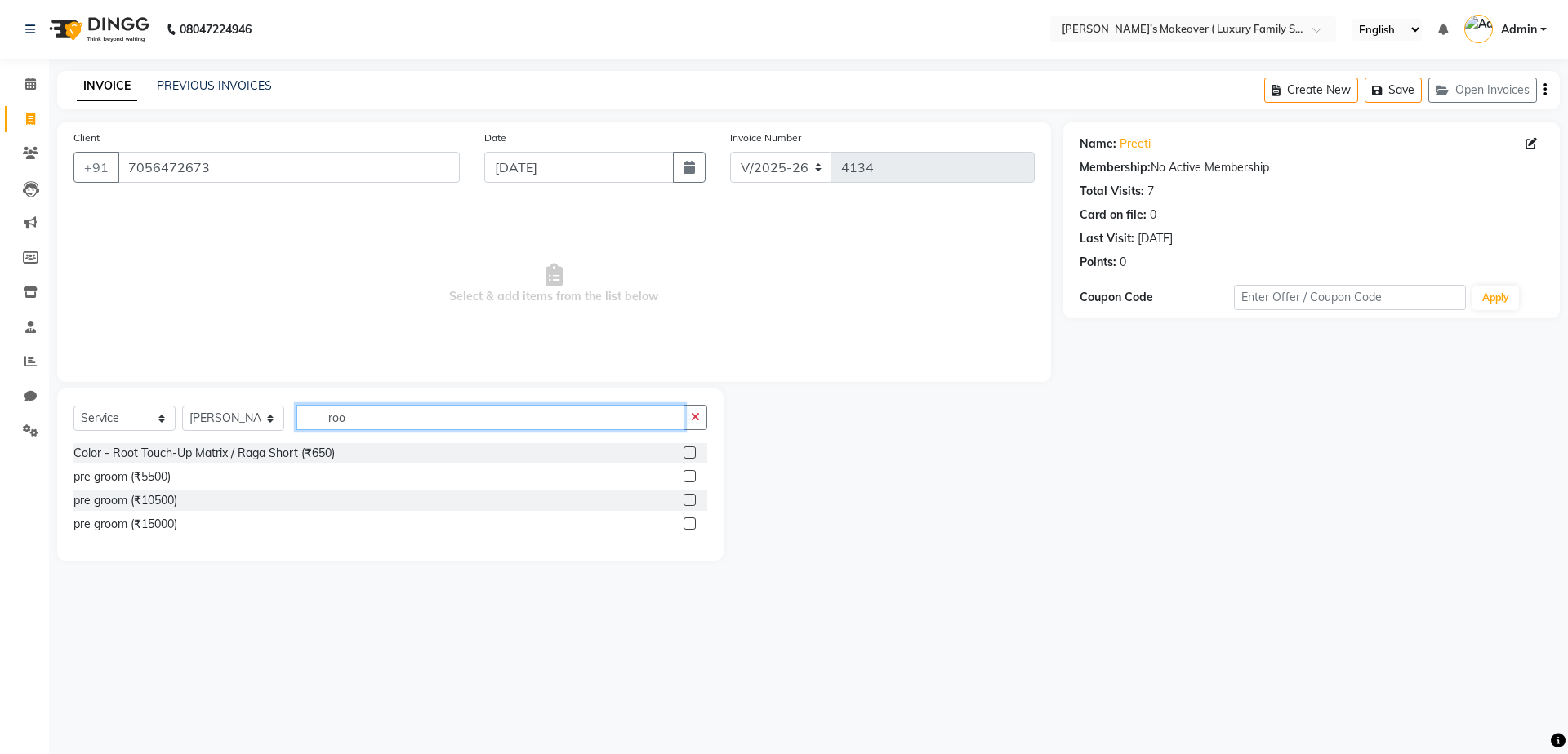
type input "roo"
click at [687, 449] on label at bounding box center [690, 452] width 12 height 12
click at [687, 449] on input "checkbox" at bounding box center [689, 453] width 11 height 11
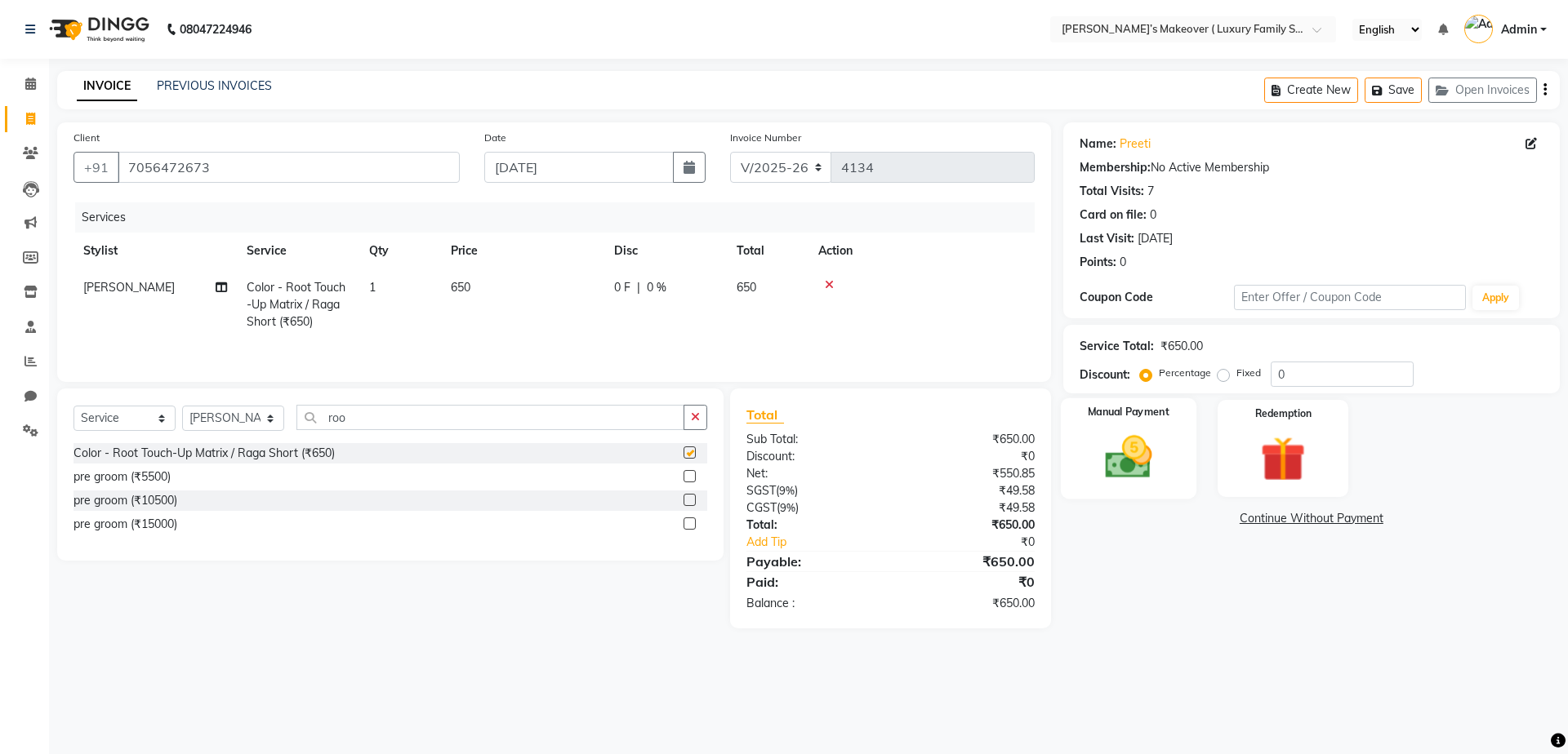
checkbox input "false"
click at [1237, 374] on label "Fixed" at bounding box center [1248, 373] width 25 height 15
click at [1221, 374] on input "Fixed" at bounding box center [1227, 373] width 12 height 12
radio input "true"
click at [1354, 377] on input "0" at bounding box center [1343, 375] width 143 height 26
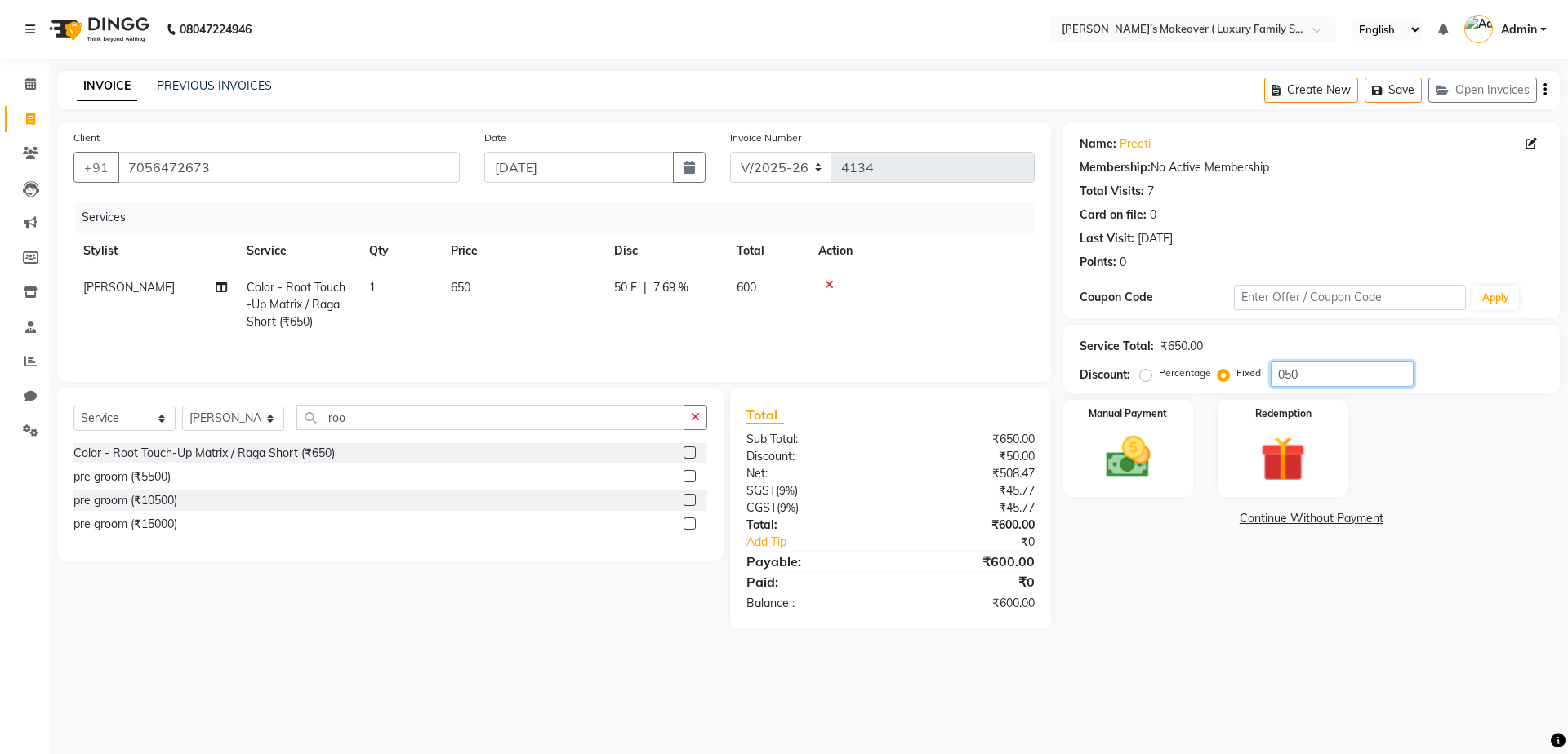
type input "050"
click at [1544, 90] on icon "button" at bounding box center [1544, 90] width 3 height 1
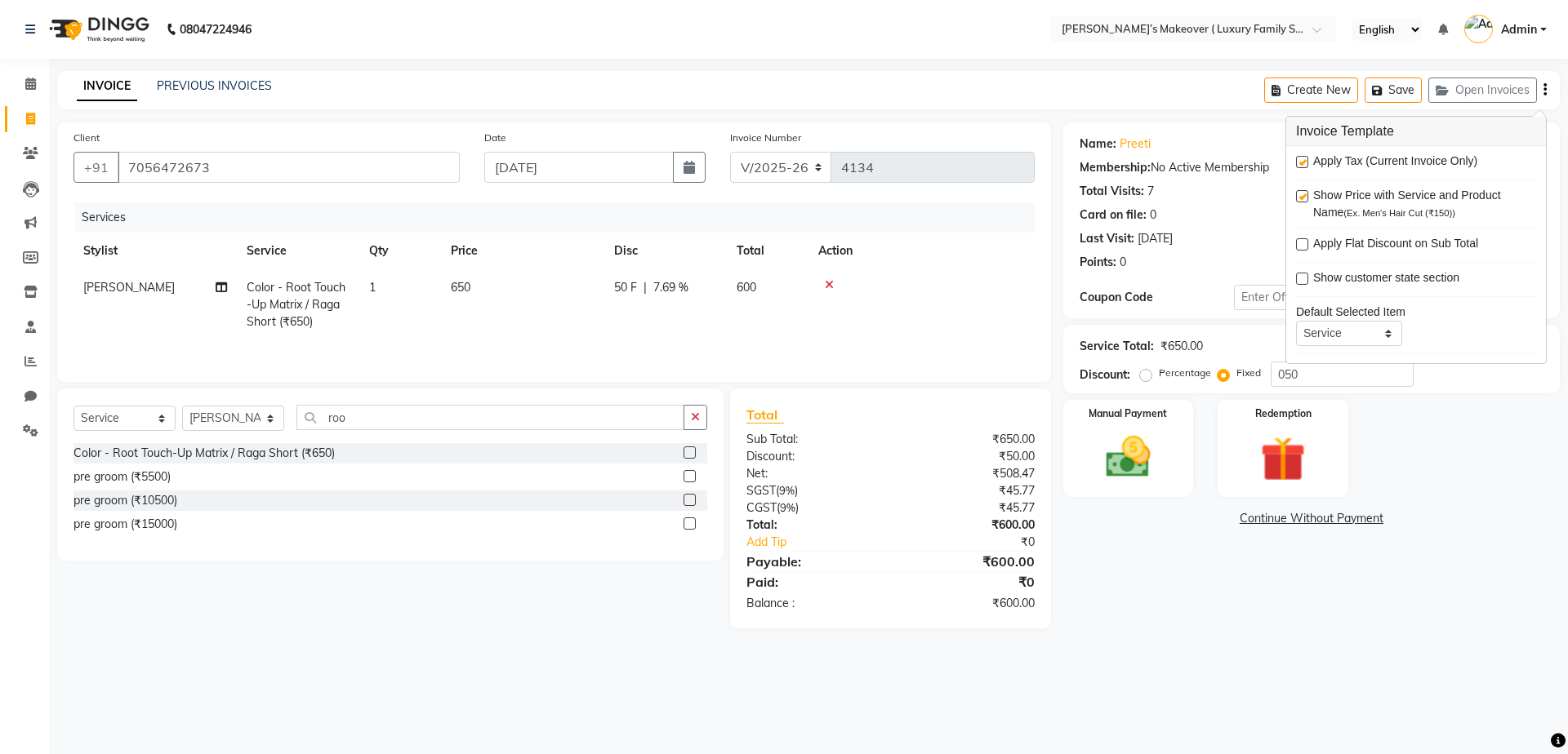
click at [1301, 162] on label at bounding box center [1302, 162] width 12 height 12
click at [1301, 162] on input "checkbox" at bounding box center [1301, 163] width 11 height 11
checkbox input "false"
click at [1170, 450] on div "Manual Payment" at bounding box center [1127, 448] width 136 height 100
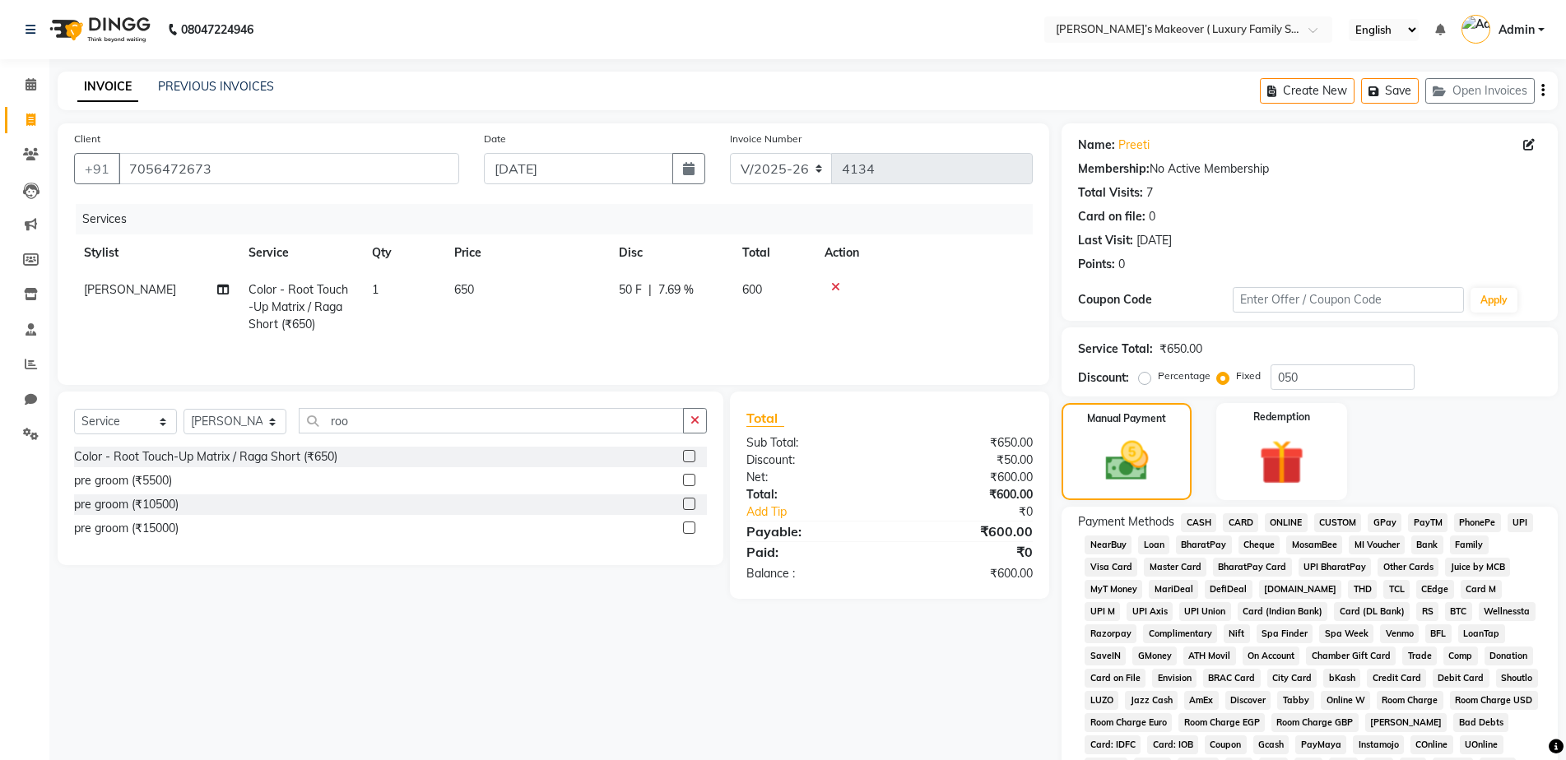
click at [1204, 520] on span "CASH" at bounding box center [1198, 523] width 35 height 19
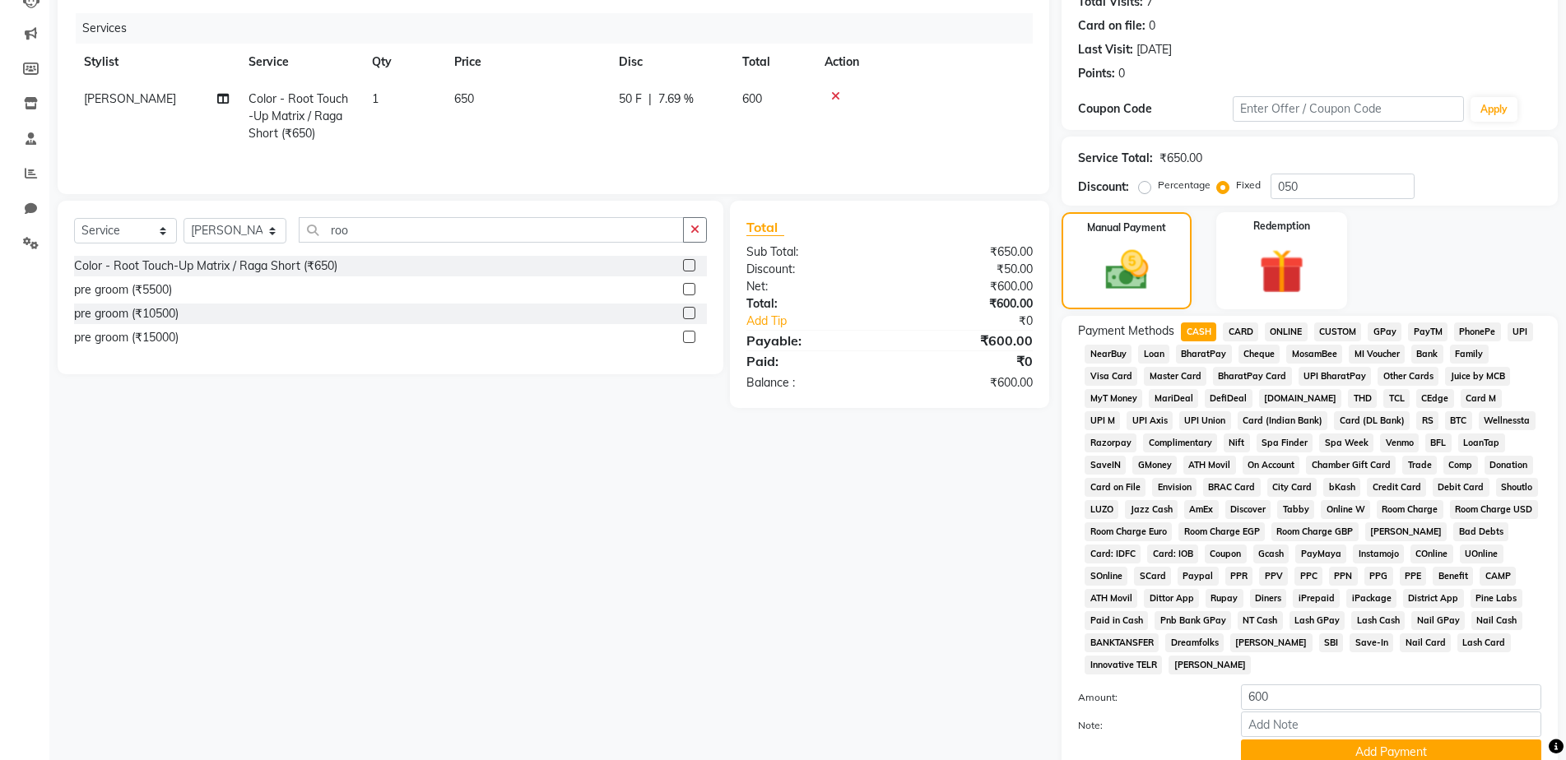
scroll to position [323, 0]
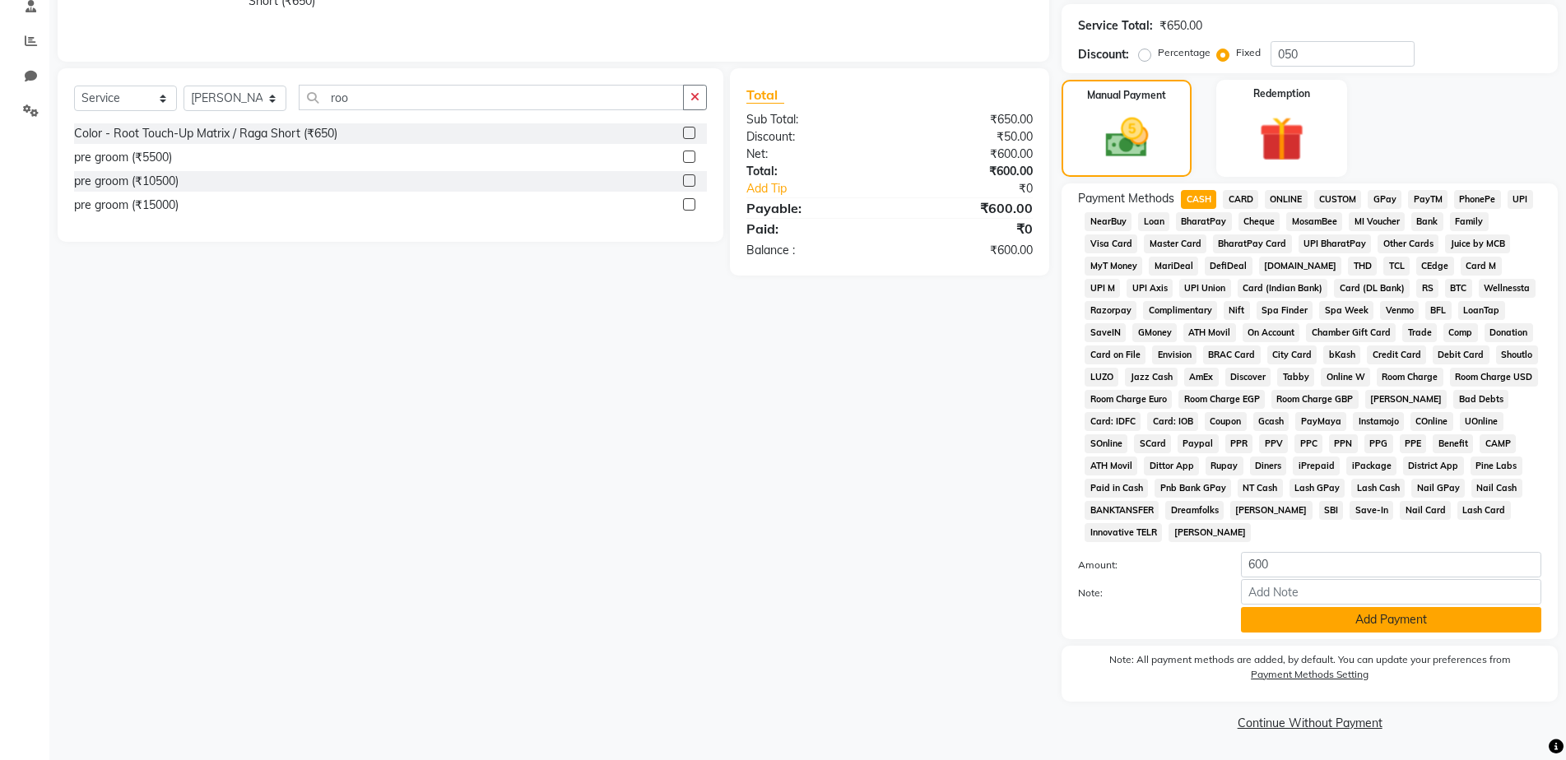
click at [1294, 629] on button "Add Payment" at bounding box center [1391, 620] width 300 height 26
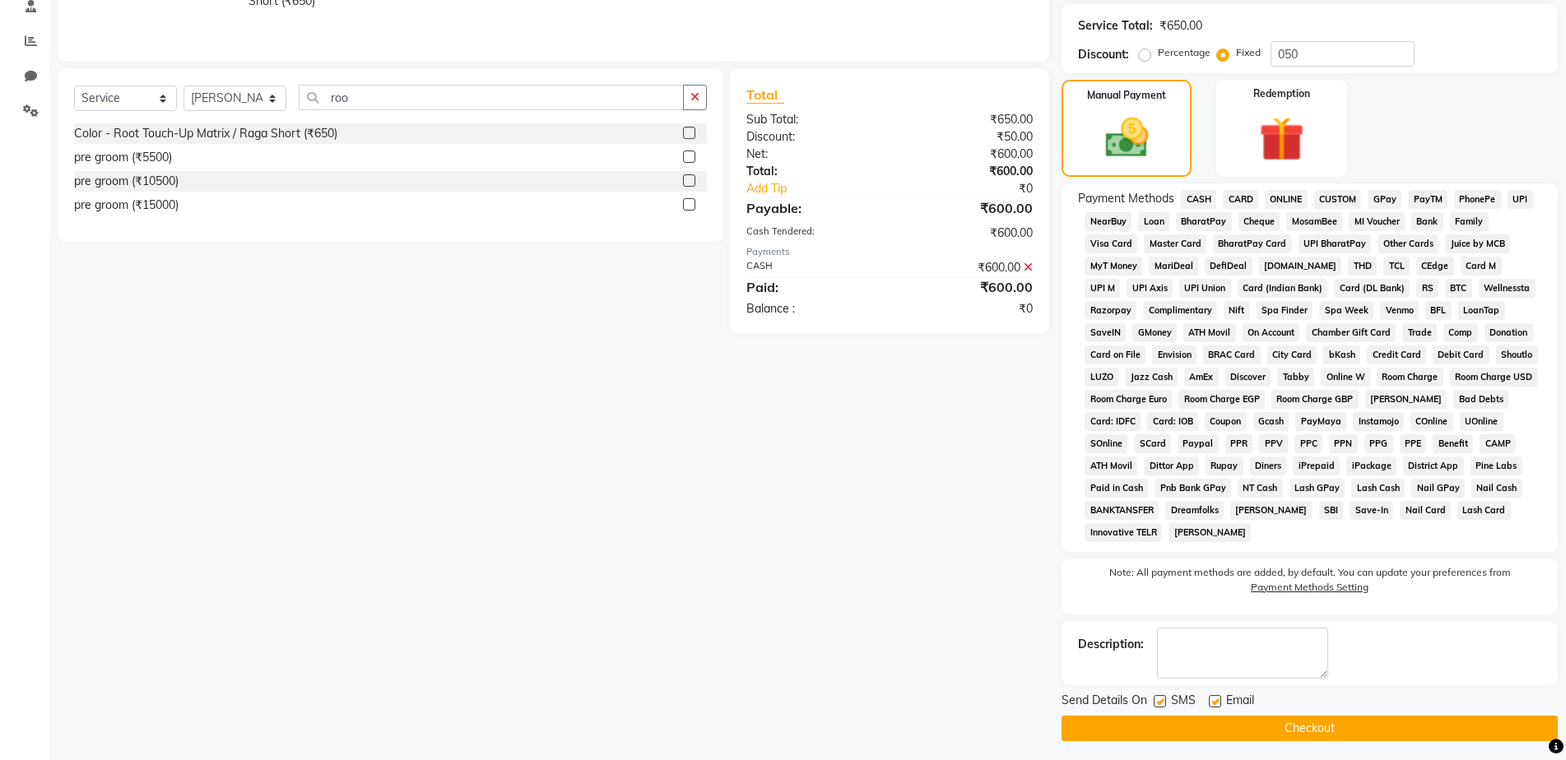
click at [1290, 732] on button "Checkout" at bounding box center [1310, 729] width 496 height 26
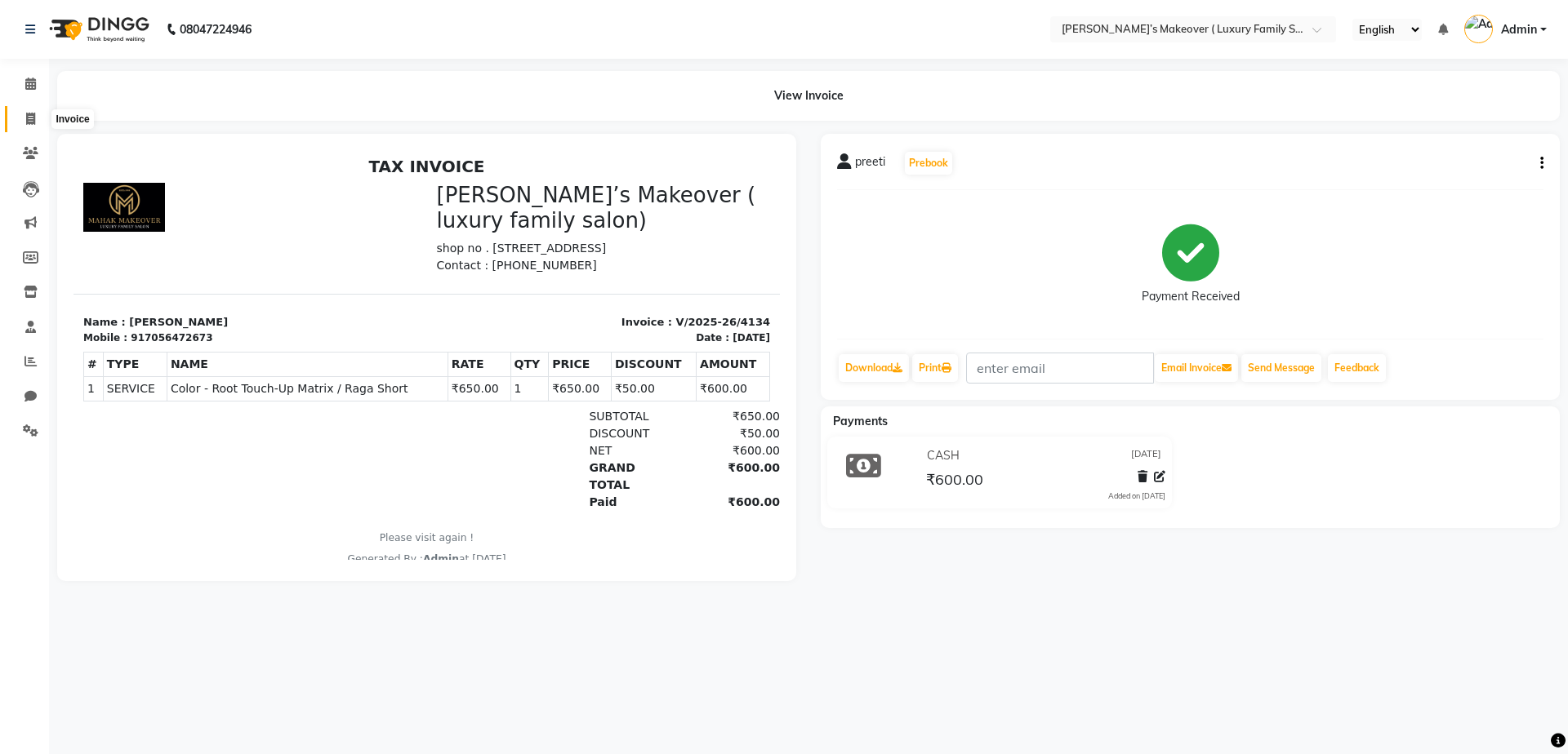
click at [37, 121] on span at bounding box center [30, 119] width 29 height 19
select select "service"
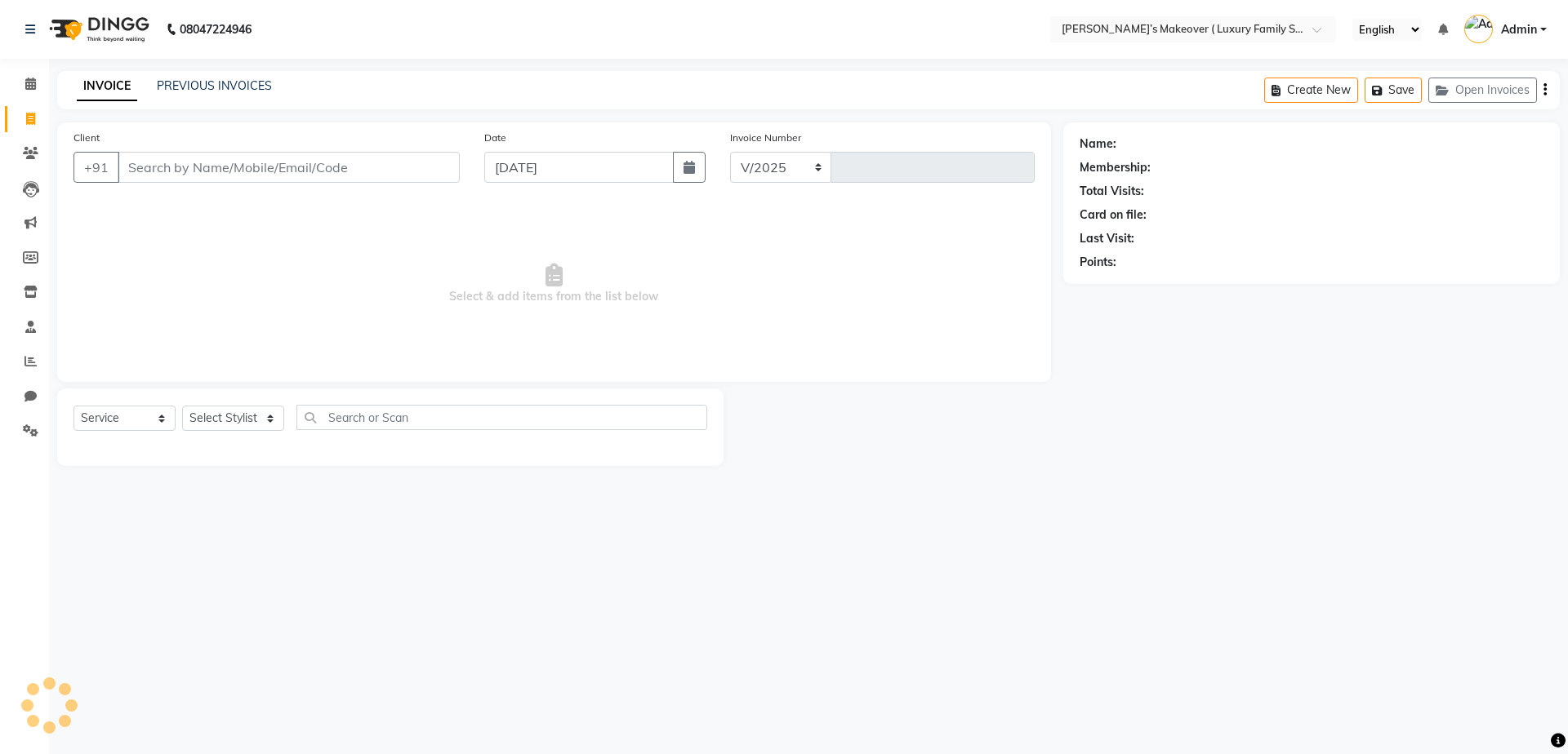
select select "7777"
type input "4135"
click at [298, 165] on input "Client" at bounding box center [289, 167] width 342 height 31
type input "8307912205"
click at [443, 155] on button "Add Client" at bounding box center [418, 167] width 84 height 31
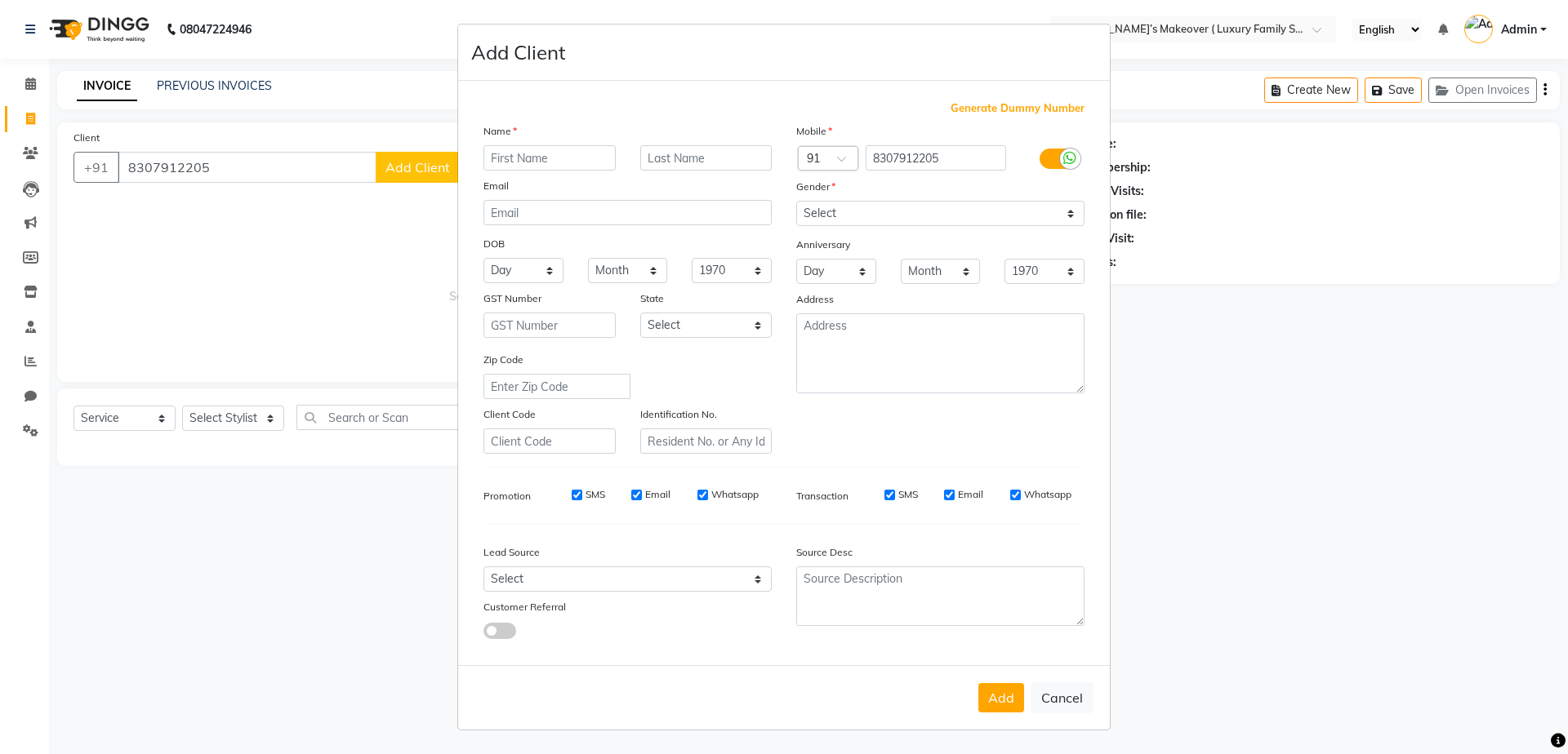
click at [514, 150] on input "text" at bounding box center [549, 158] width 132 height 26
type input "b"
type input "navya"
click at [934, 209] on select "Select Male Female Other Prefer Not To Say" at bounding box center [940, 213] width 289 height 26
select select "female"
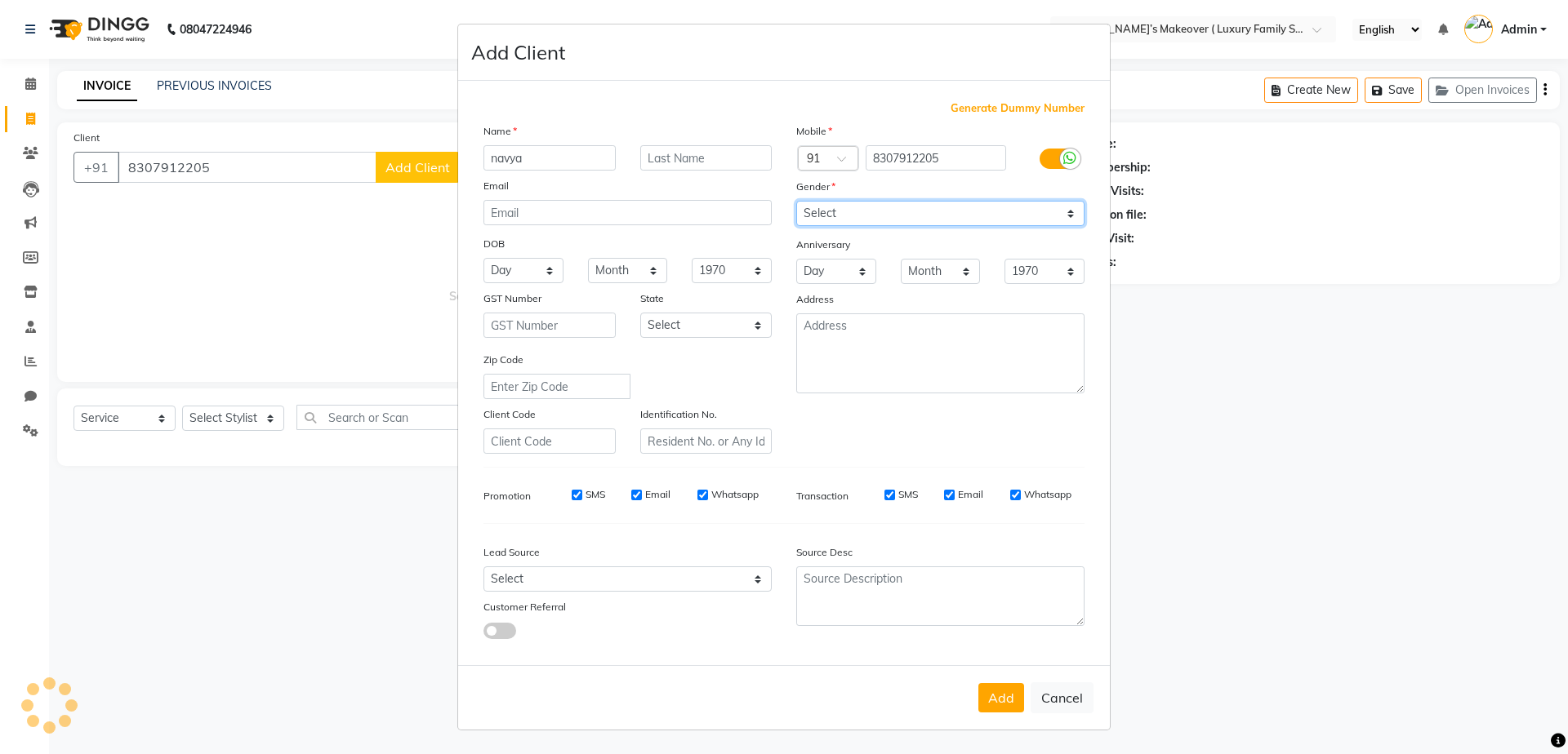
click at [796, 200] on select "Select Male Female Other Prefer Not To Say" at bounding box center [940, 213] width 289 height 26
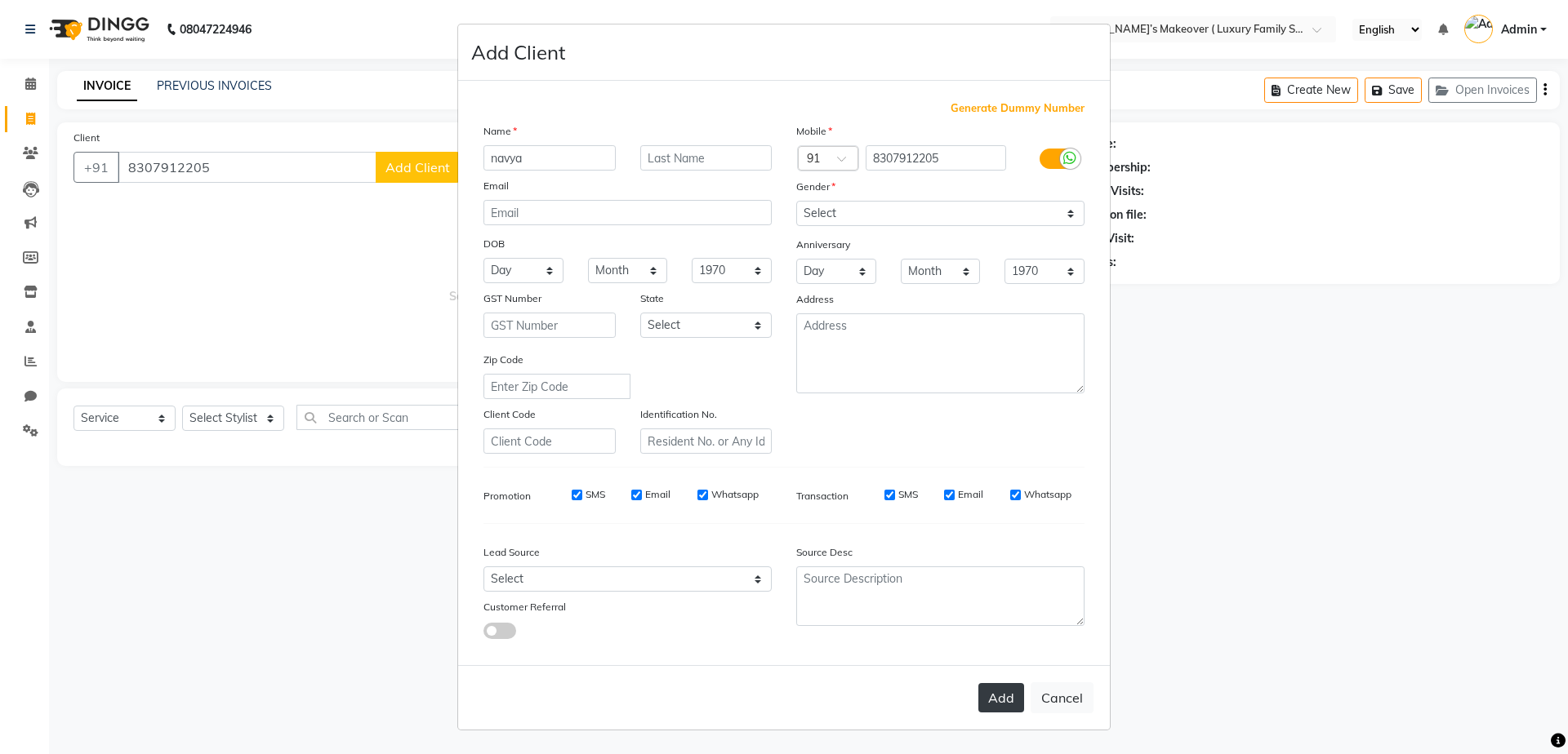
click at [1017, 712] on button "Add" at bounding box center [1001, 698] width 46 height 30
select select
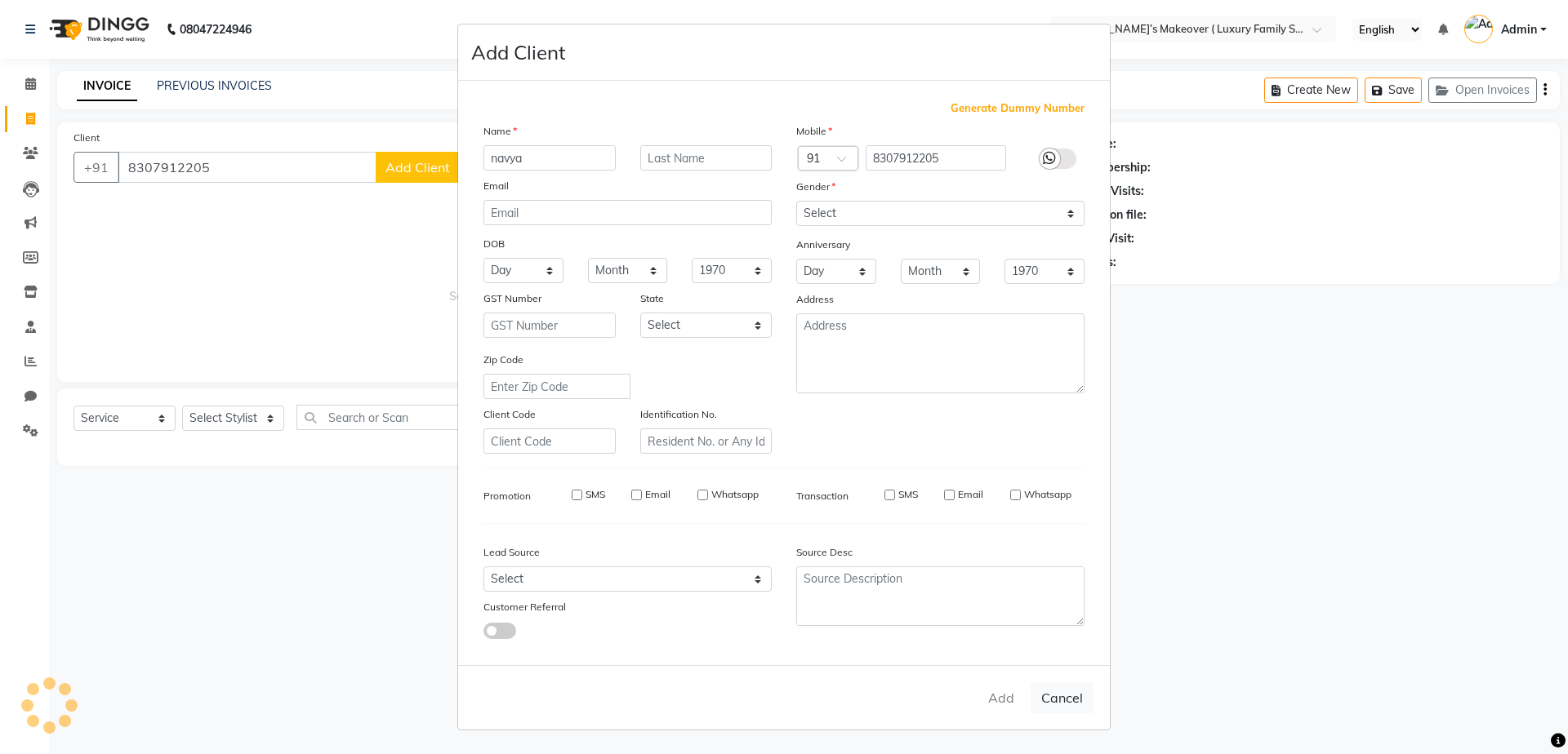
select select
checkbox input "false"
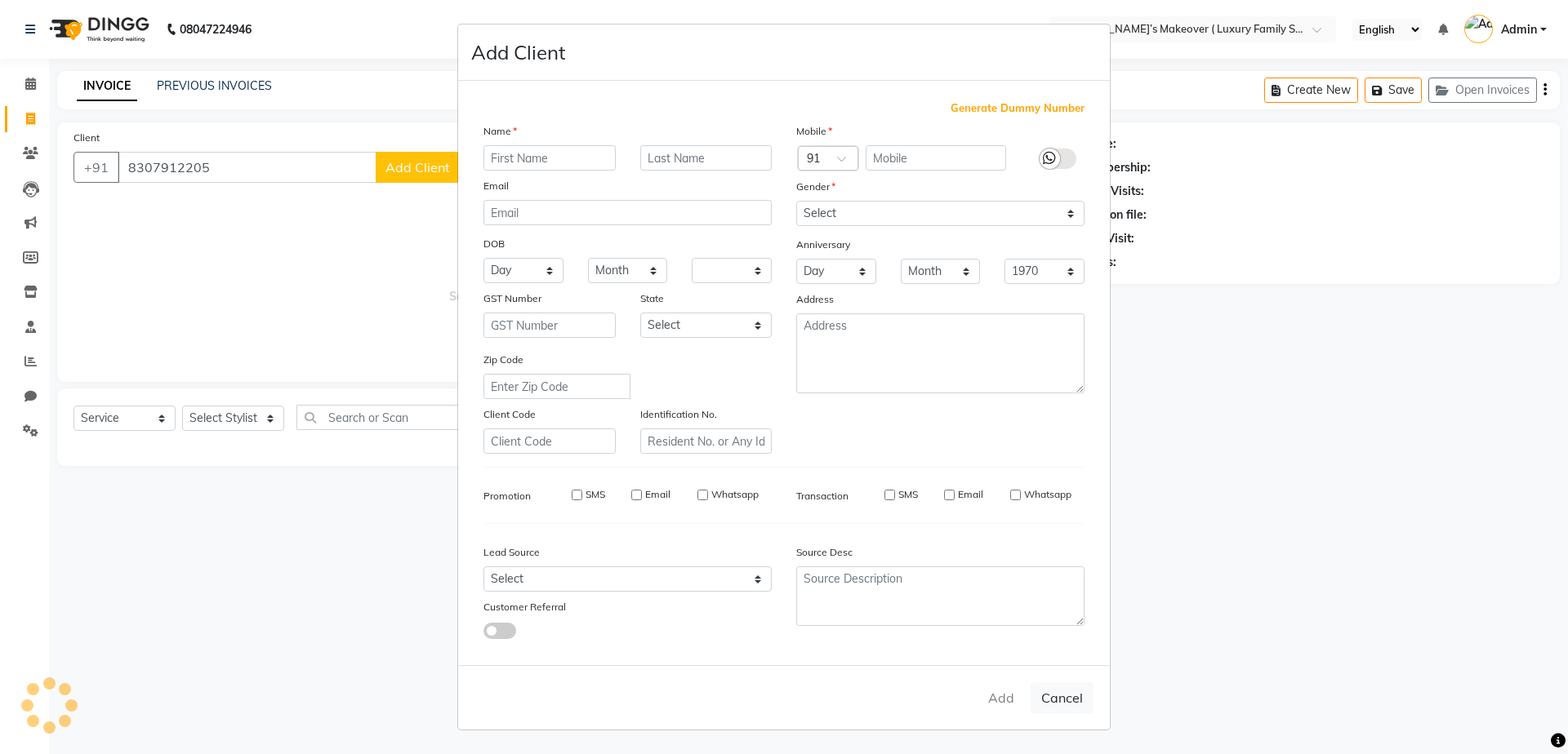
checkbox input "false"
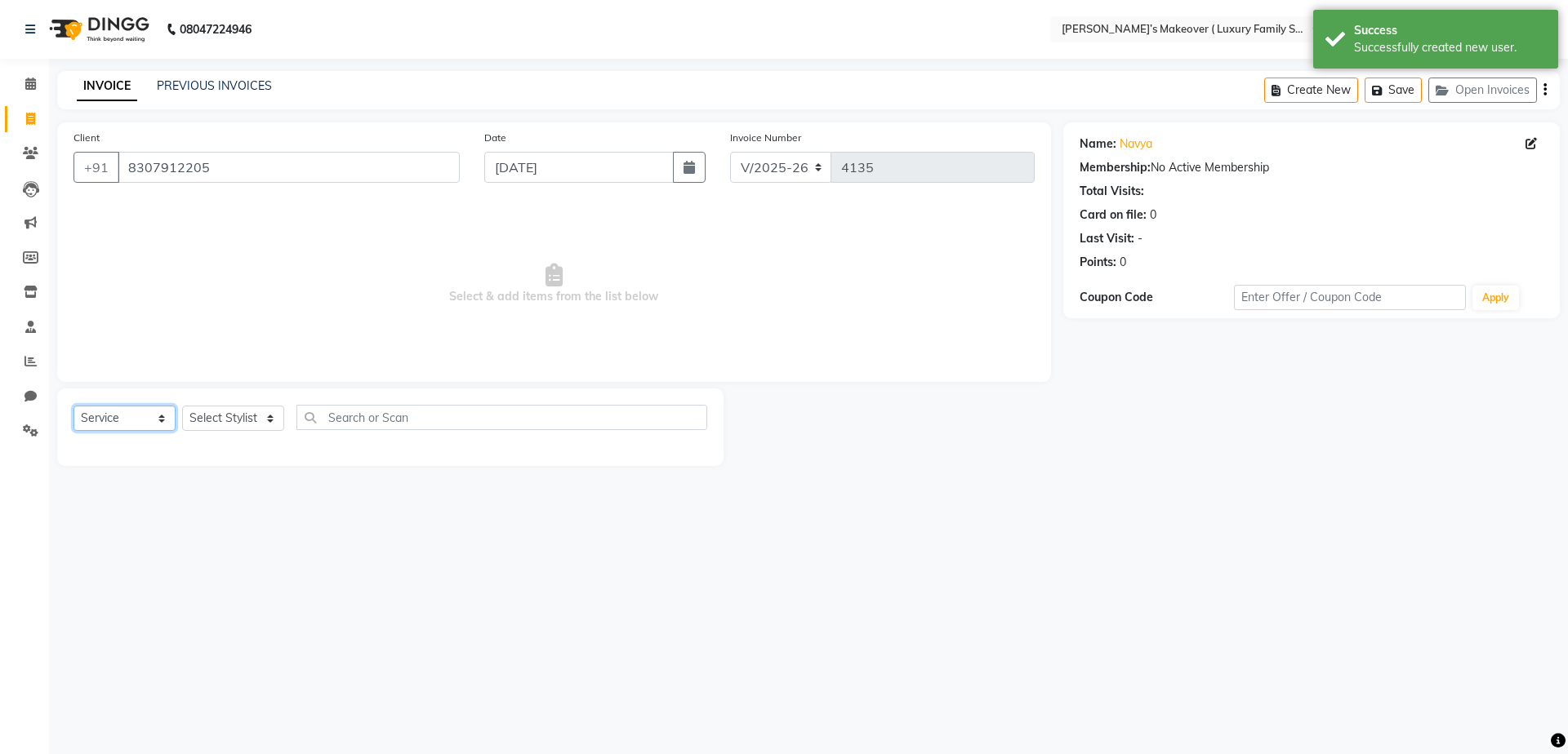
click at [145, 424] on select "Select Service Product Membership Package Voucher Prepaid Gift Card" at bounding box center [124, 419] width 102 height 26
click at [73, 406] on select "Select Service Product Membership Package Voucher Prepaid Gift Card" at bounding box center [124, 419] width 102 height 26
click at [224, 421] on select "Select Stylist Aarish Anas salmani Ankit Anshika Anshul Astha Dipti Harman Hars…" at bounding box center [233, 419] width 102 height 26
select select "69497"
click at [183, 406] on select "Select Stylist Aarish Anas salmani Ankit Anshika Anshul Astha Dipti Harman Hars…" at bounding box center [233, 419] width 102 height 26
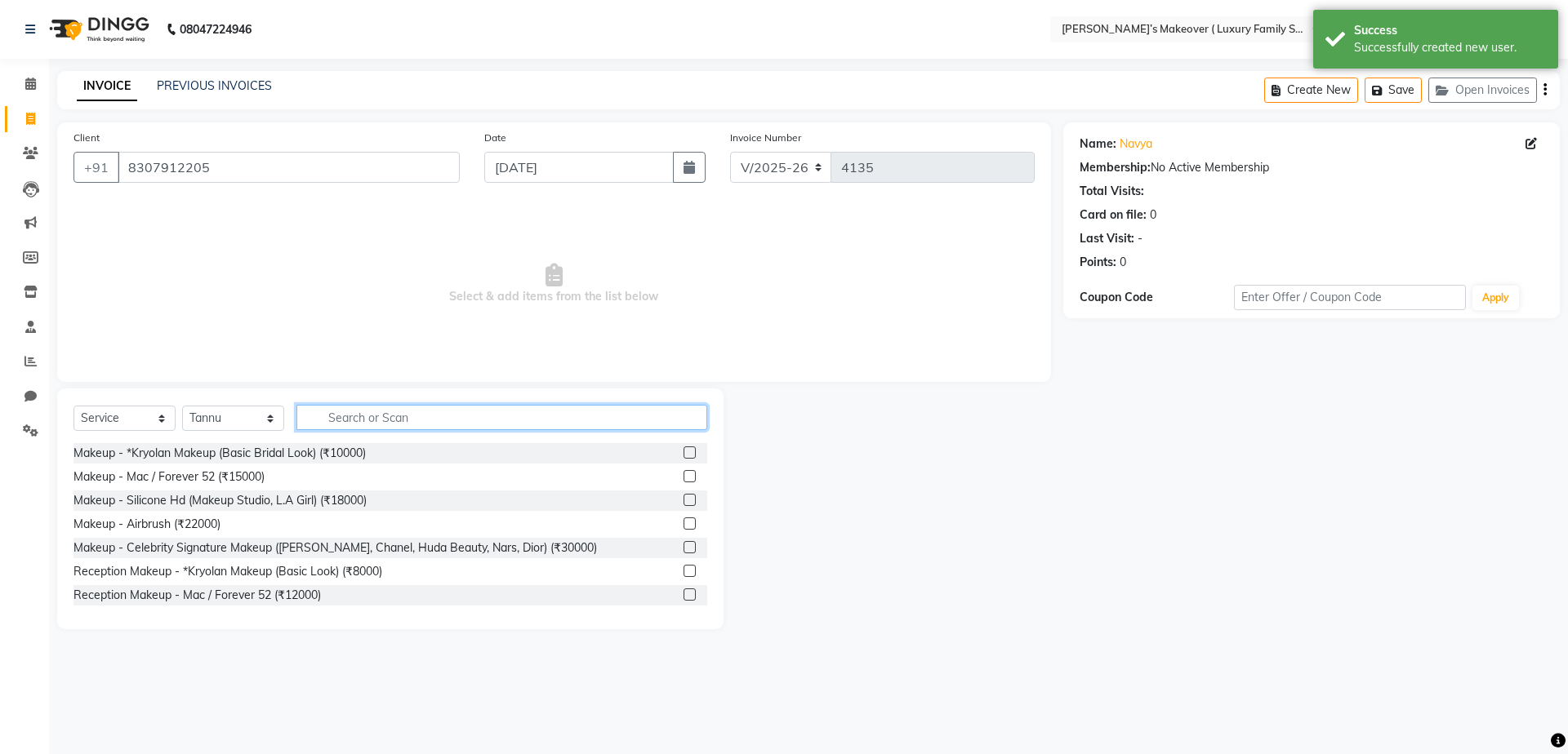
click at [428, 413] on input "text" at bounding box center [502, 418] width 411 height 26
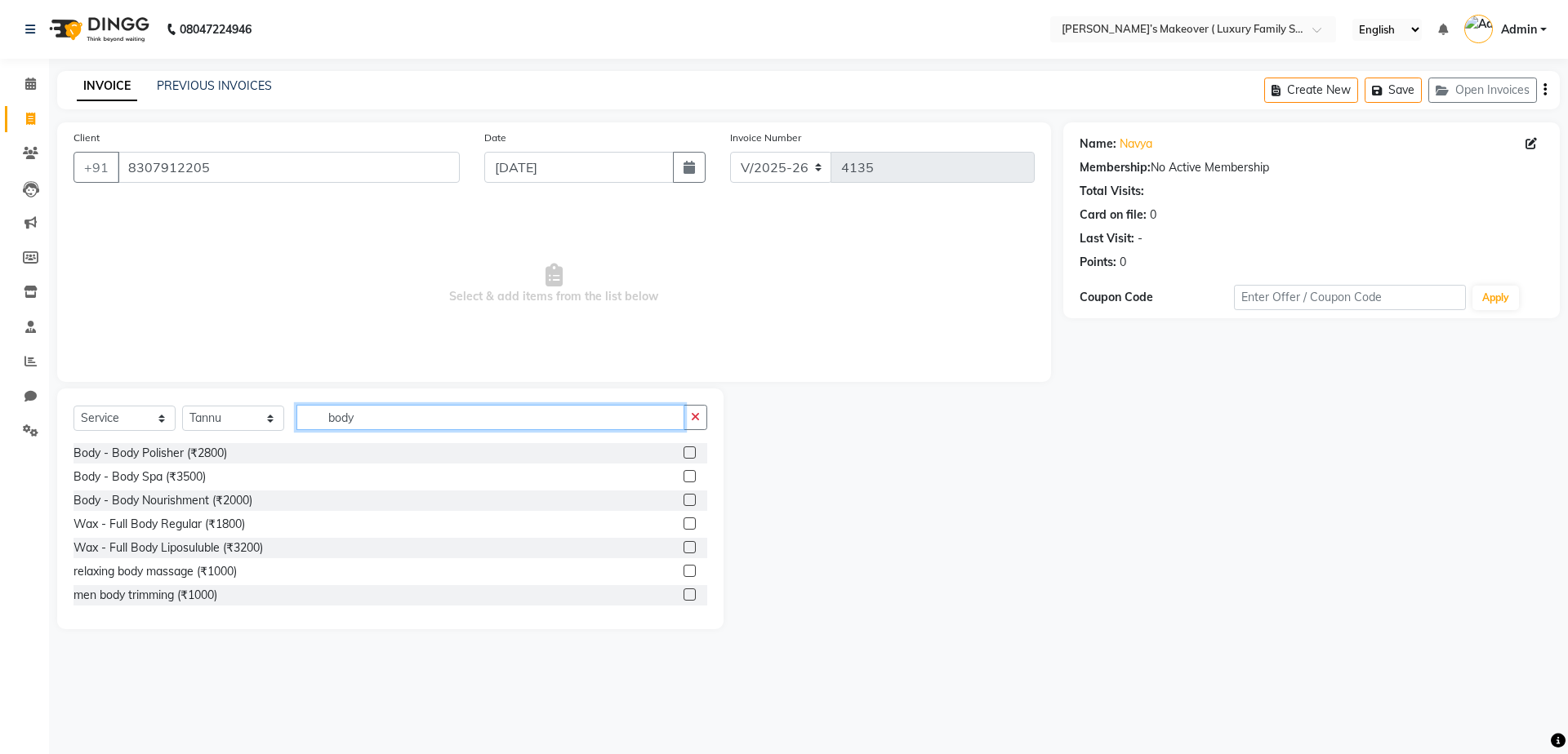
type input "body"
click at [684, 550] on div at bounding box center [696, 548] width 24 height 21
click at [684, 550] on label at bounding box center [690, 548] width 12 height 12
click at [684, 550] on input "checkbox" at bounding box center [689, 548] width 11 height 11
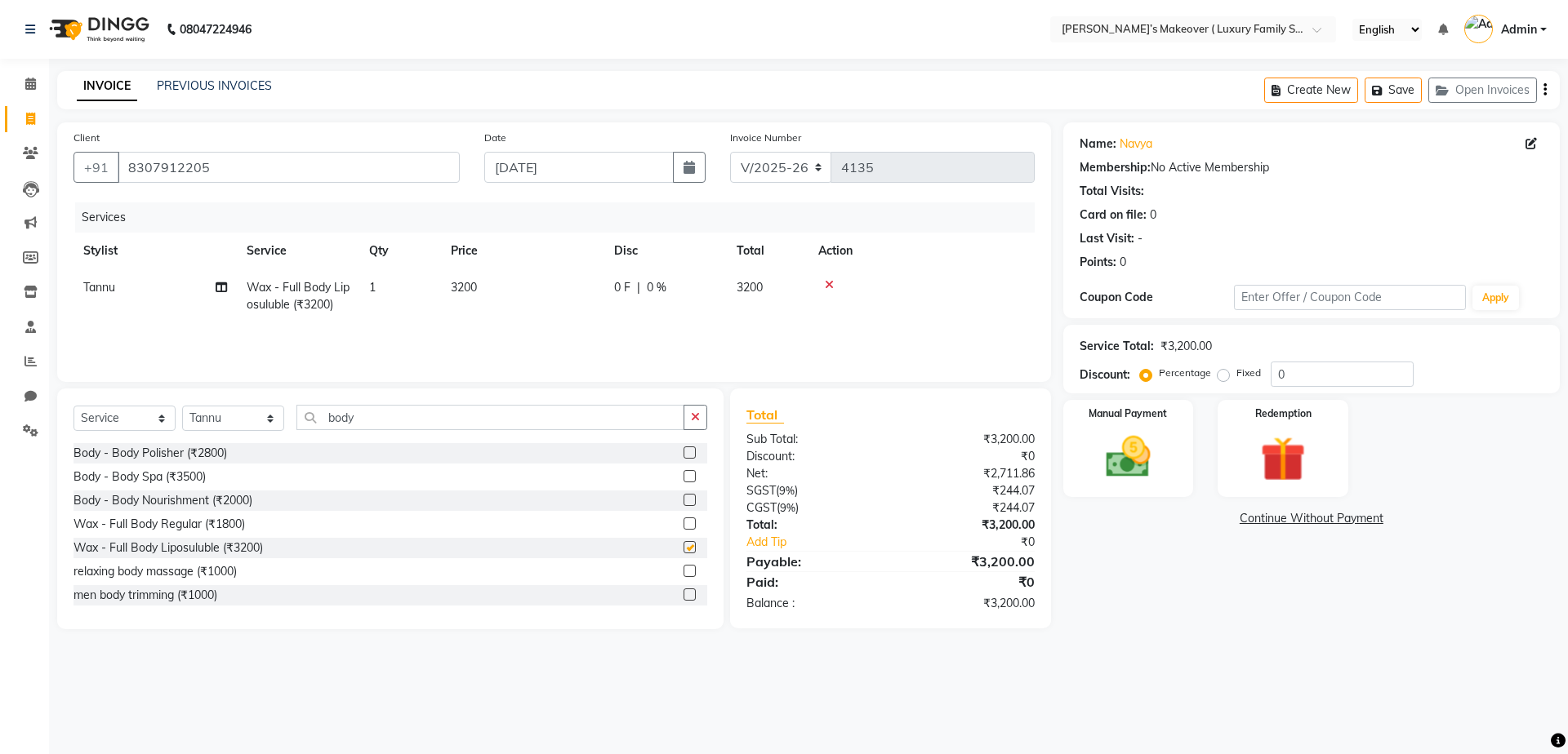
checkbox input "false"
click at [604, 419] on input "body" at bounding box center [490, 418] width 388 height 26
type input "b"
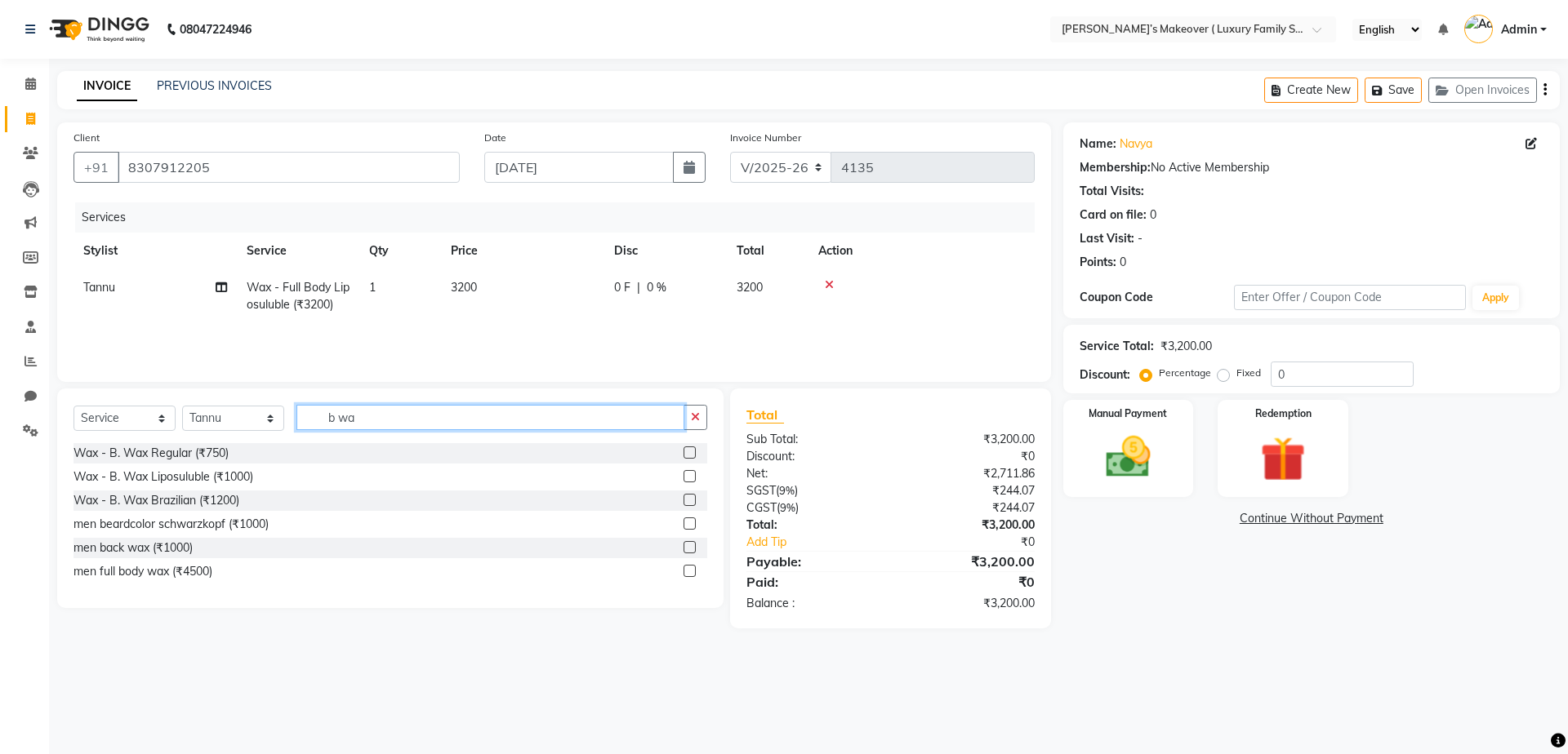
type input "b wa"
click at [694, 477] on label at bounding box center [690, 476] width 12 height 12
click at [694, 477] on input "checkbox" at bounding box center [689, 477] width 11 height 11
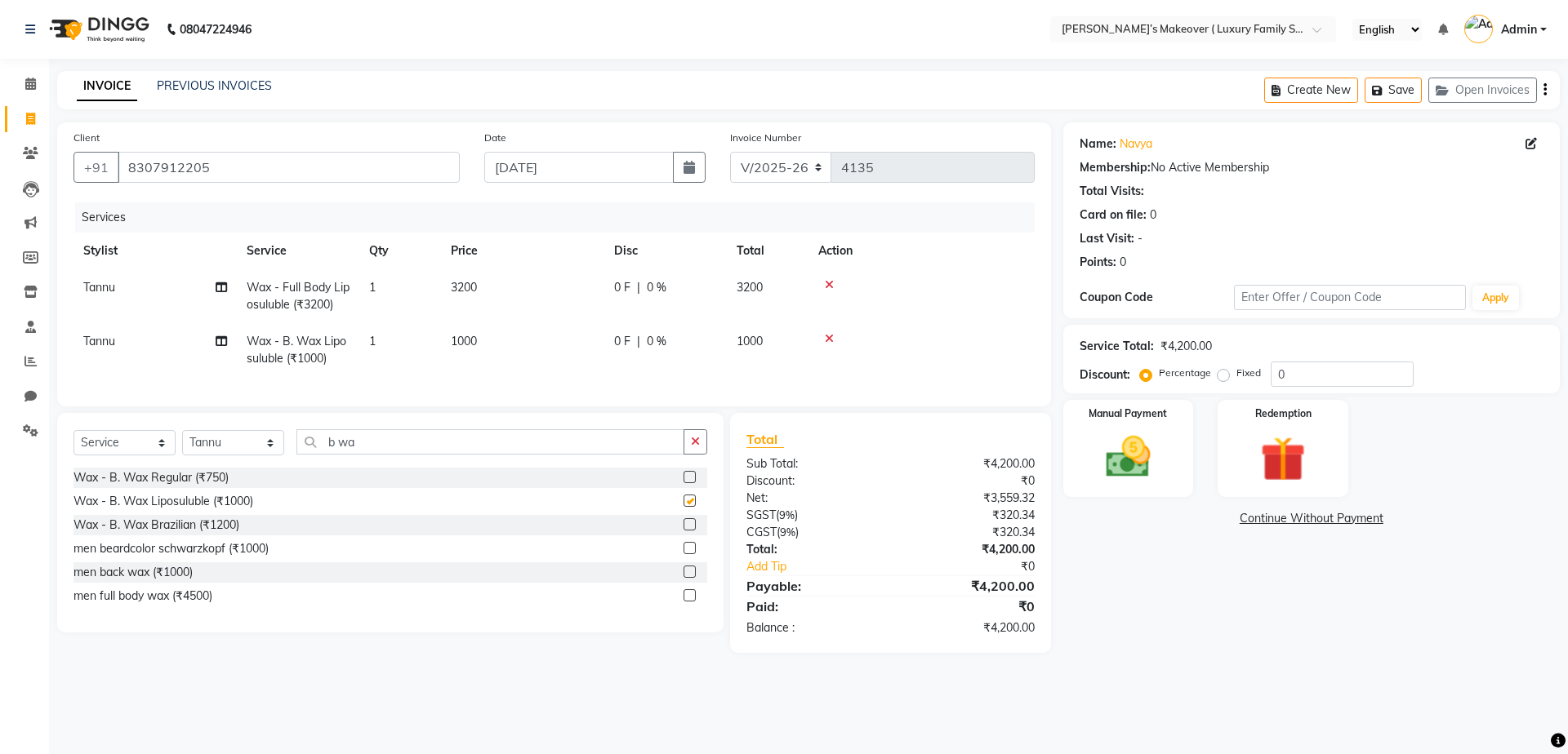
checkbox input "false"
click at [578, 445] on input "b wa" at bounding box center [490, 442] width 388 height 26
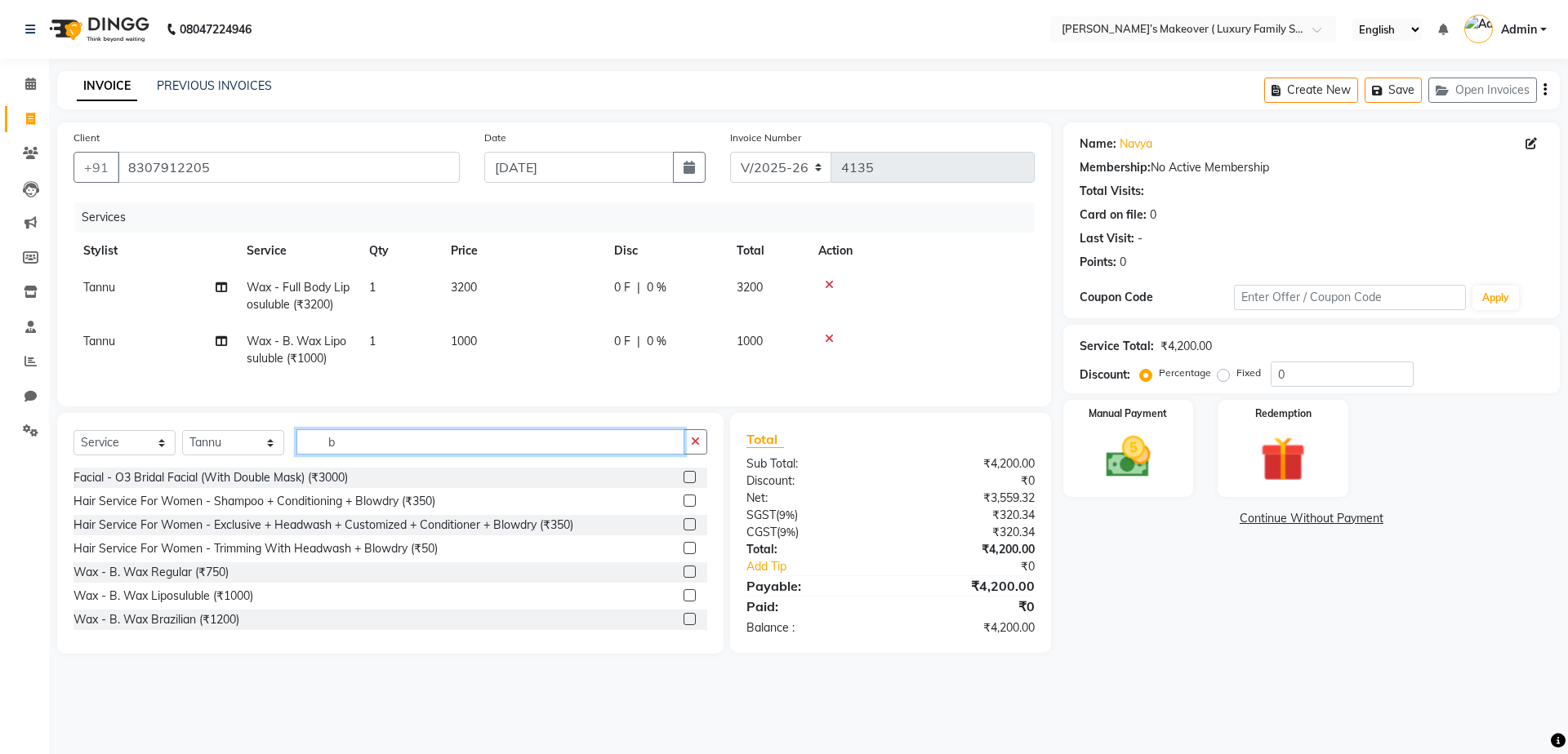
type input "b"
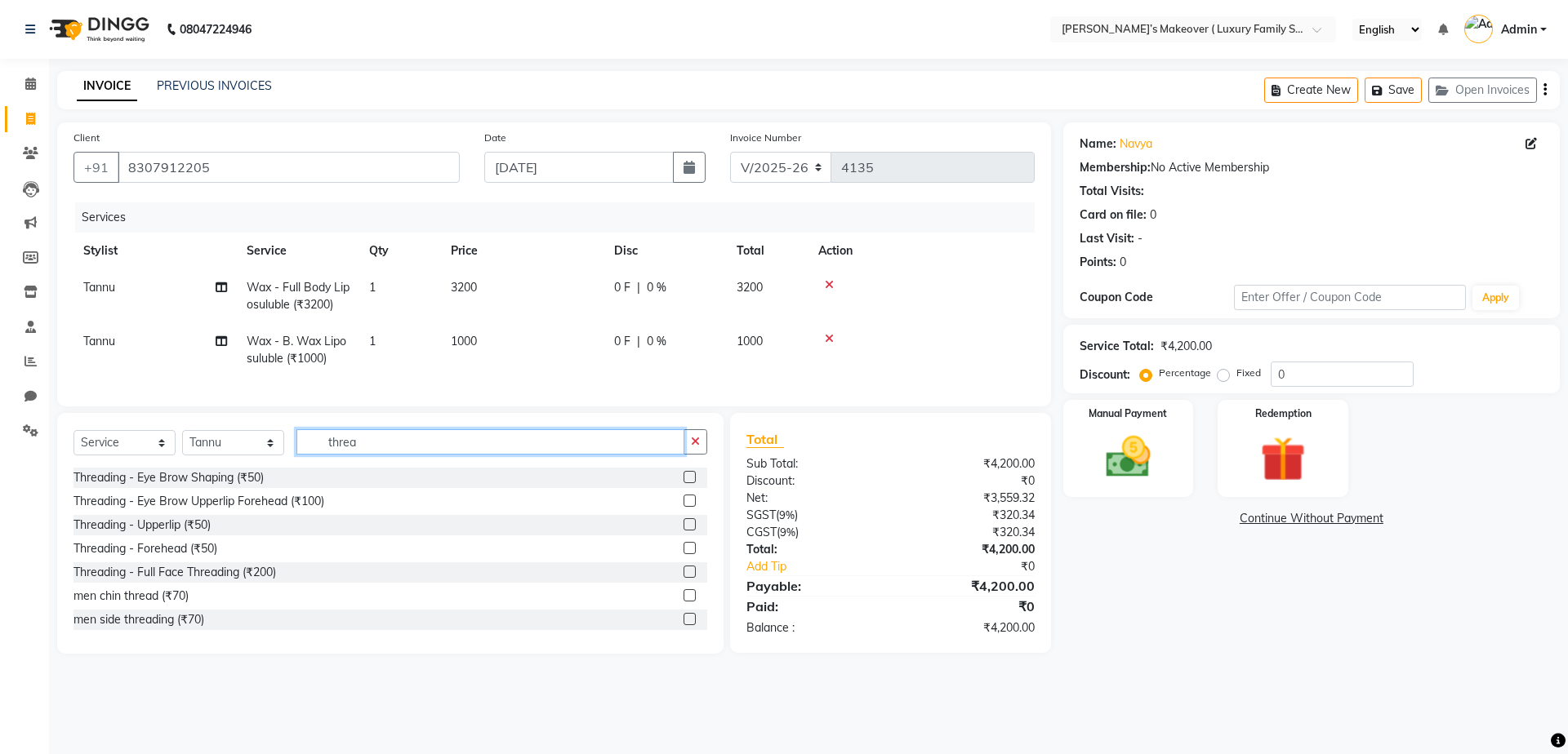
type input "threa"
click at [684, 507] on label at bounding box center [690, 501] width 12 height 12
click at [684, 507] on input "checkbox" at bounding box center [689, 501] width 11 height 11
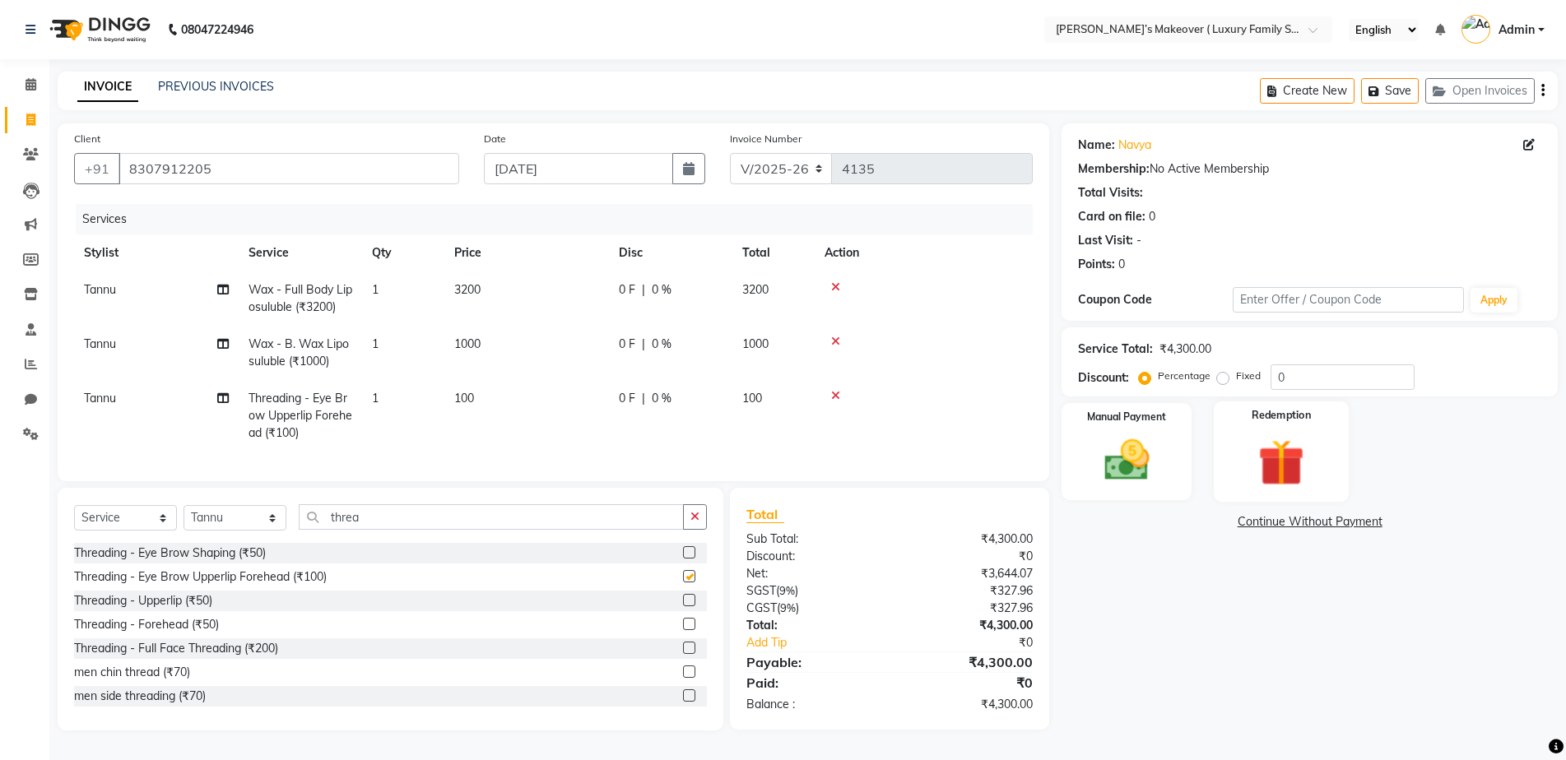
checkbox input "false"
click at [1236, 380] on label "Fixed" at bounding box center [1248, 376] width 25 height 15
click at [1223, 380] on input "Fixed" at bounding box center [1226, 376] width 12 height 12
radio input "true"
click at [1384, 370] on input "0" at bounding box center [1343, 378] width 144 height 26
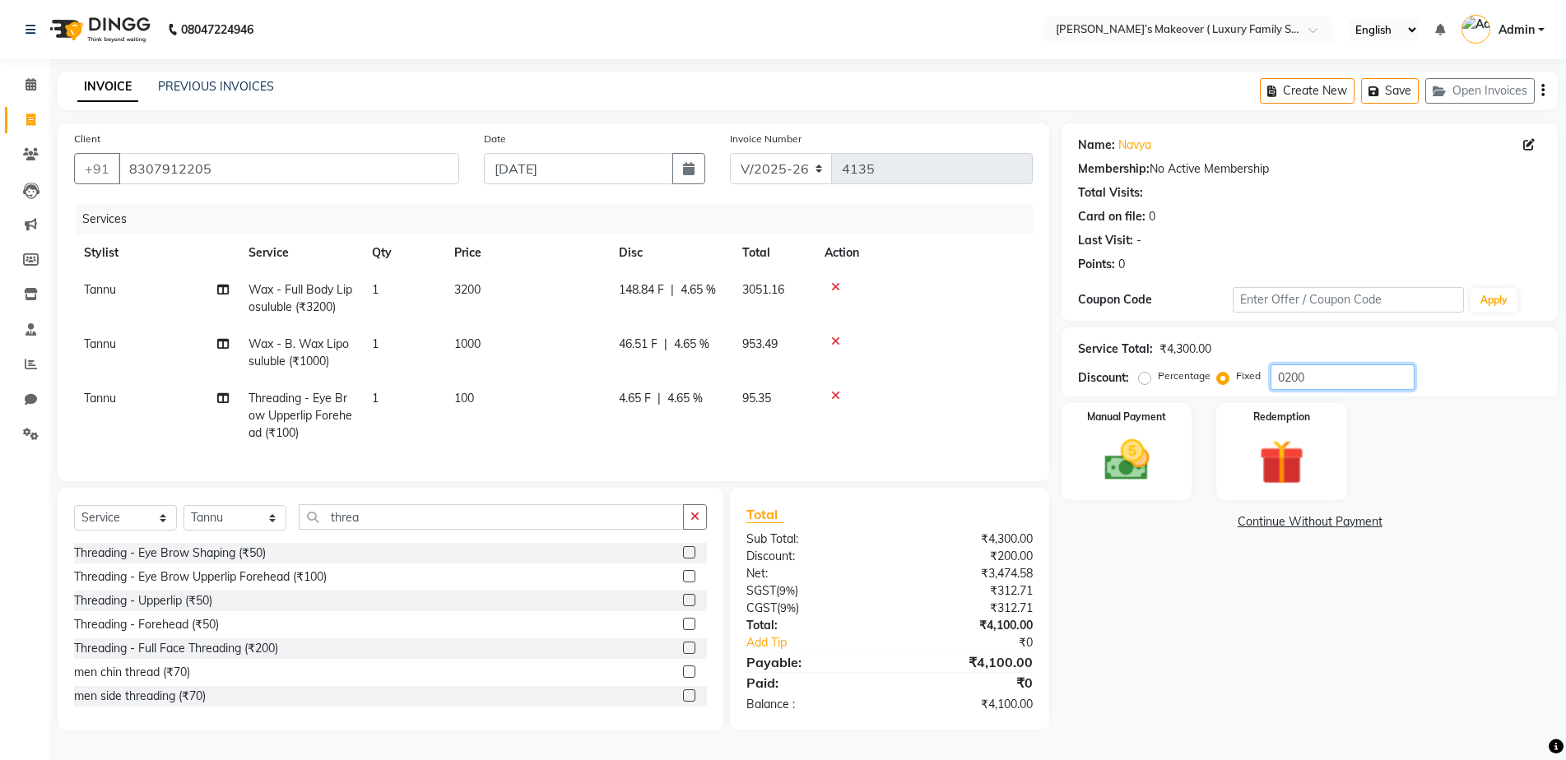
type input "0200"
click at [1545, 95] on div "Create New Save Open Invoices" at bounding box center [1409, 91] width 298 height 39
click at [1543, 91] on icon "button" at bounding box center [1542, 91] width 3 height 1
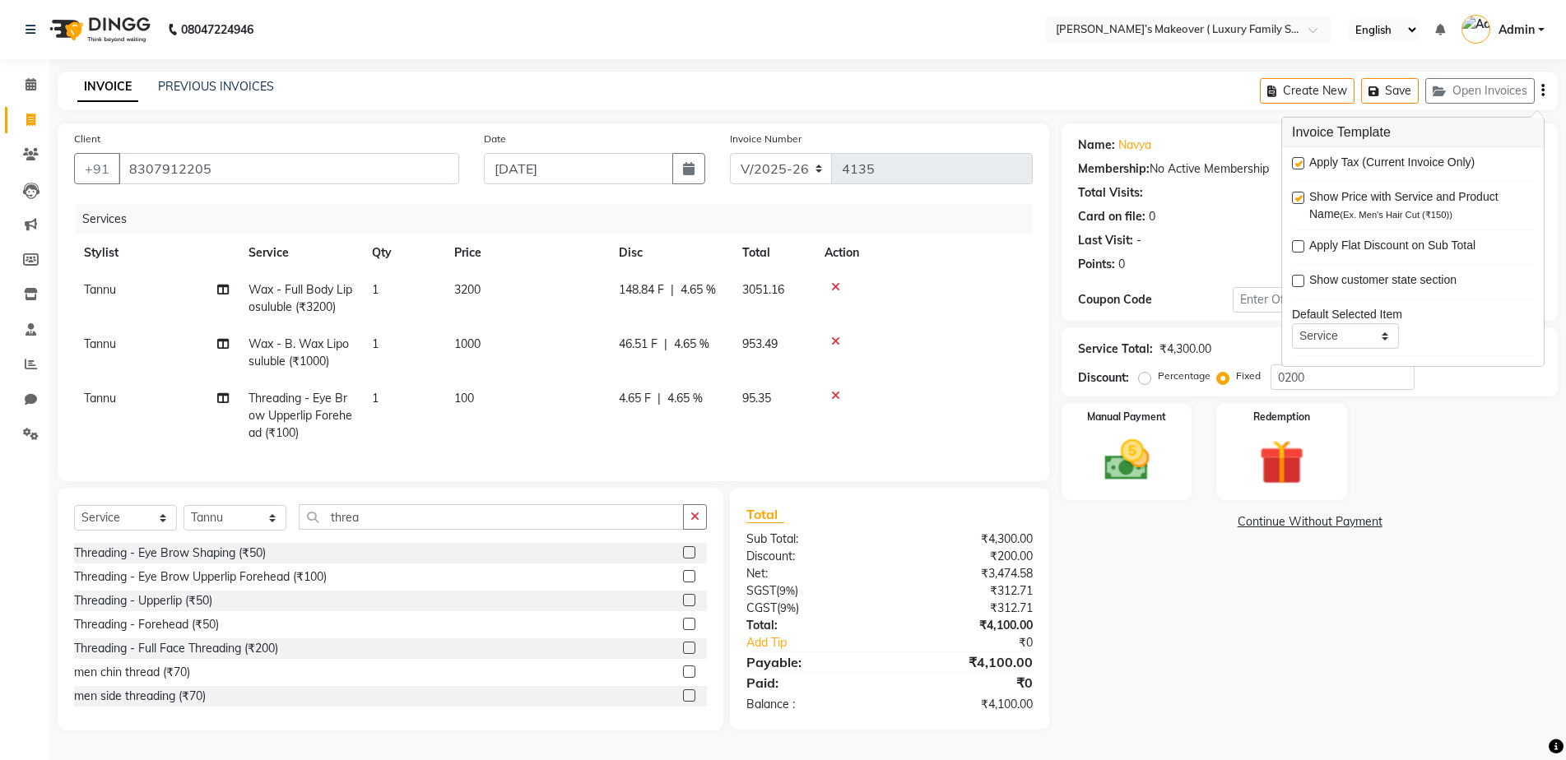
click at [1300, 165] on label at bounding box center [1298, 163] width 12 height 12
click at [1300, 165] on input "checkbox" at bounding box center [1297, 164] width 11 height 11
checkbox input "false"
click at [1155, 424] on div "Manual Payment" at bounding box center [1126, 452] width 135 height 100
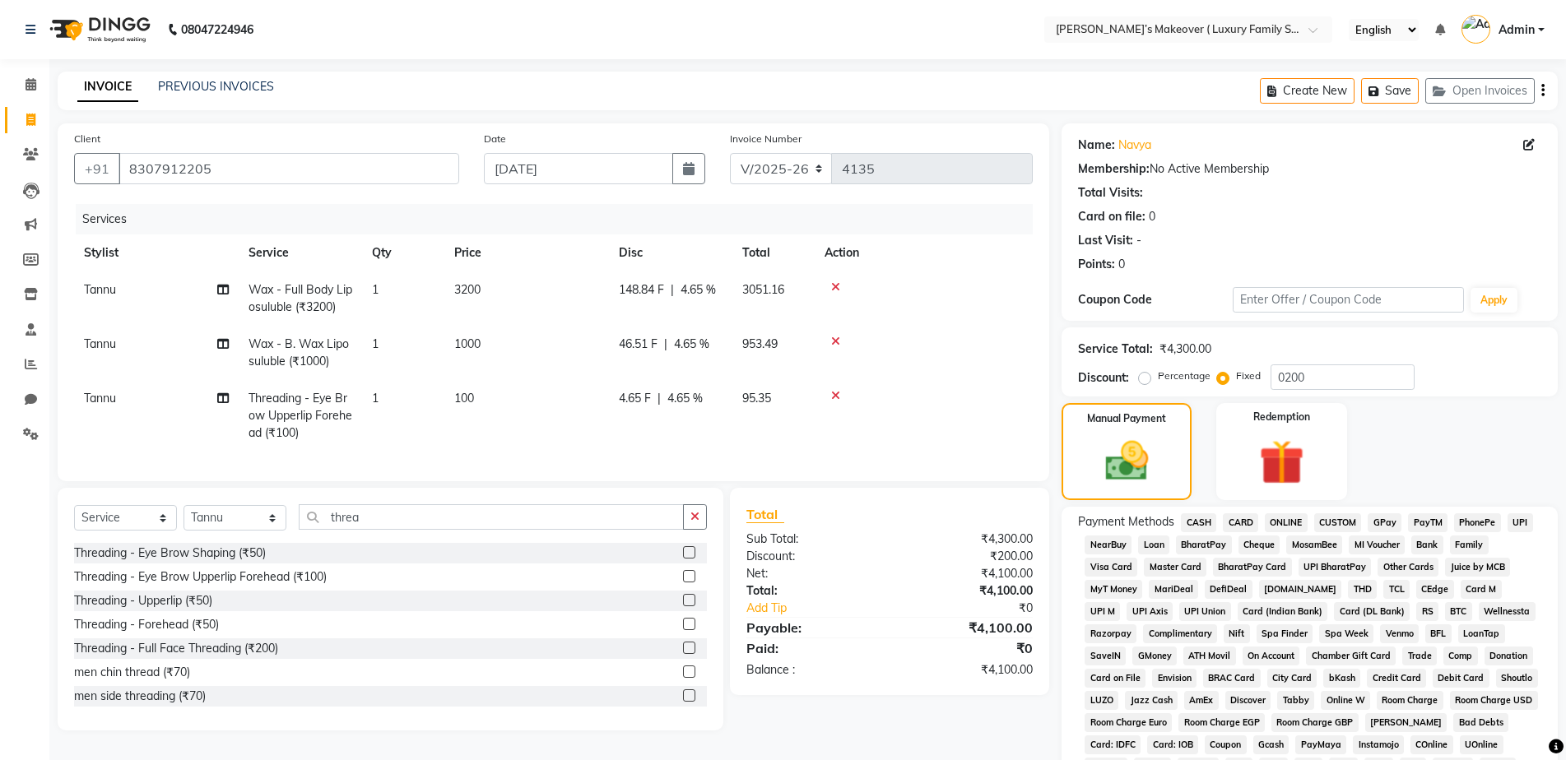
click at [1202, 514] on span "CASH" at bounding box center [1198, 523] width 35 height 19
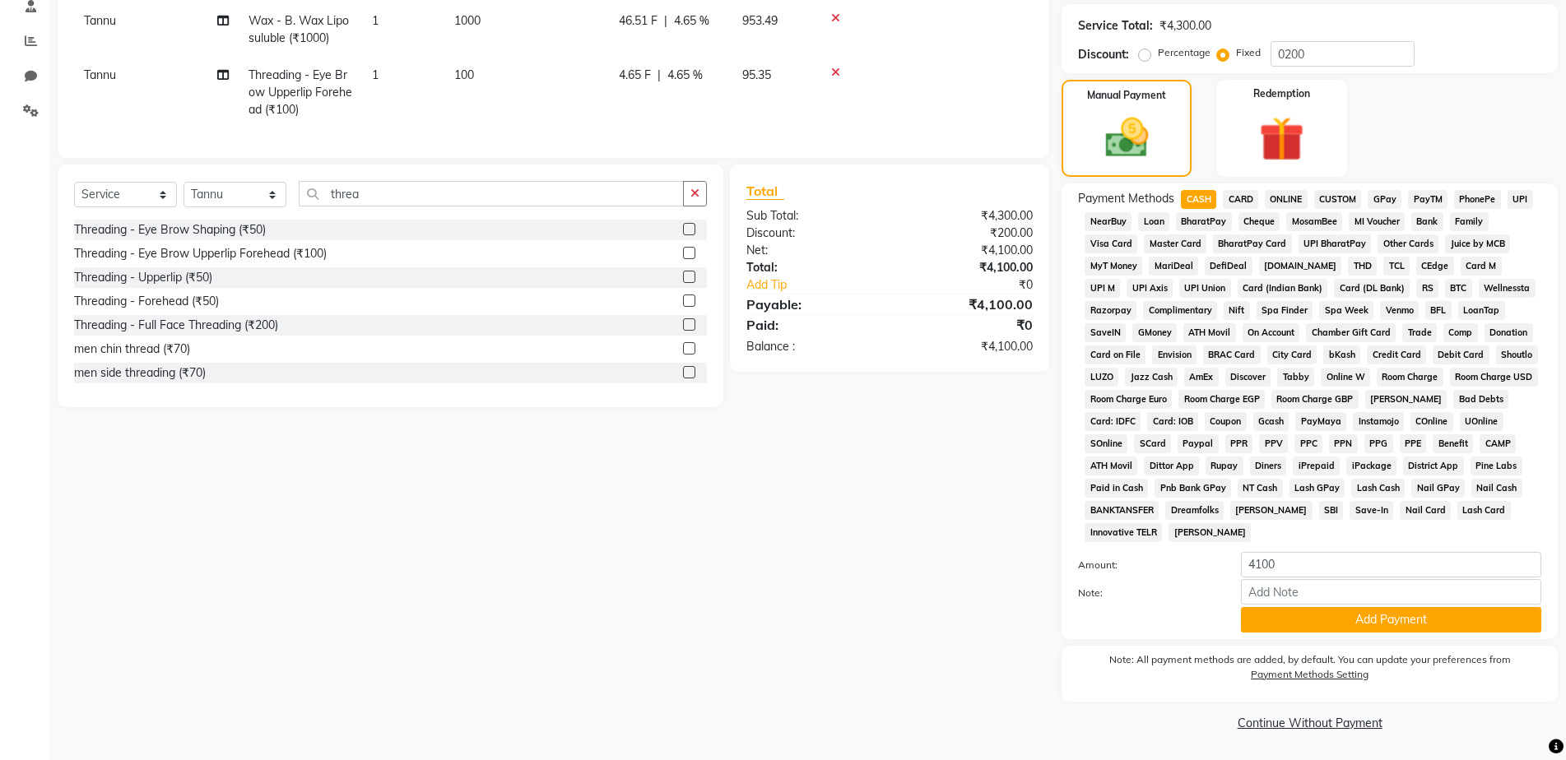
click at [1292, 635] on div "Payment Methods CASH CARD ONLINE CUSTOM GPay PayTM PhonePe UPI NearBuy Loan Bha…" at bounding box center [1310, 412] width 496 height 456
click at [1294, 618] on button "Add Payment" at bounding box center [1391, 620] width 300 height 26
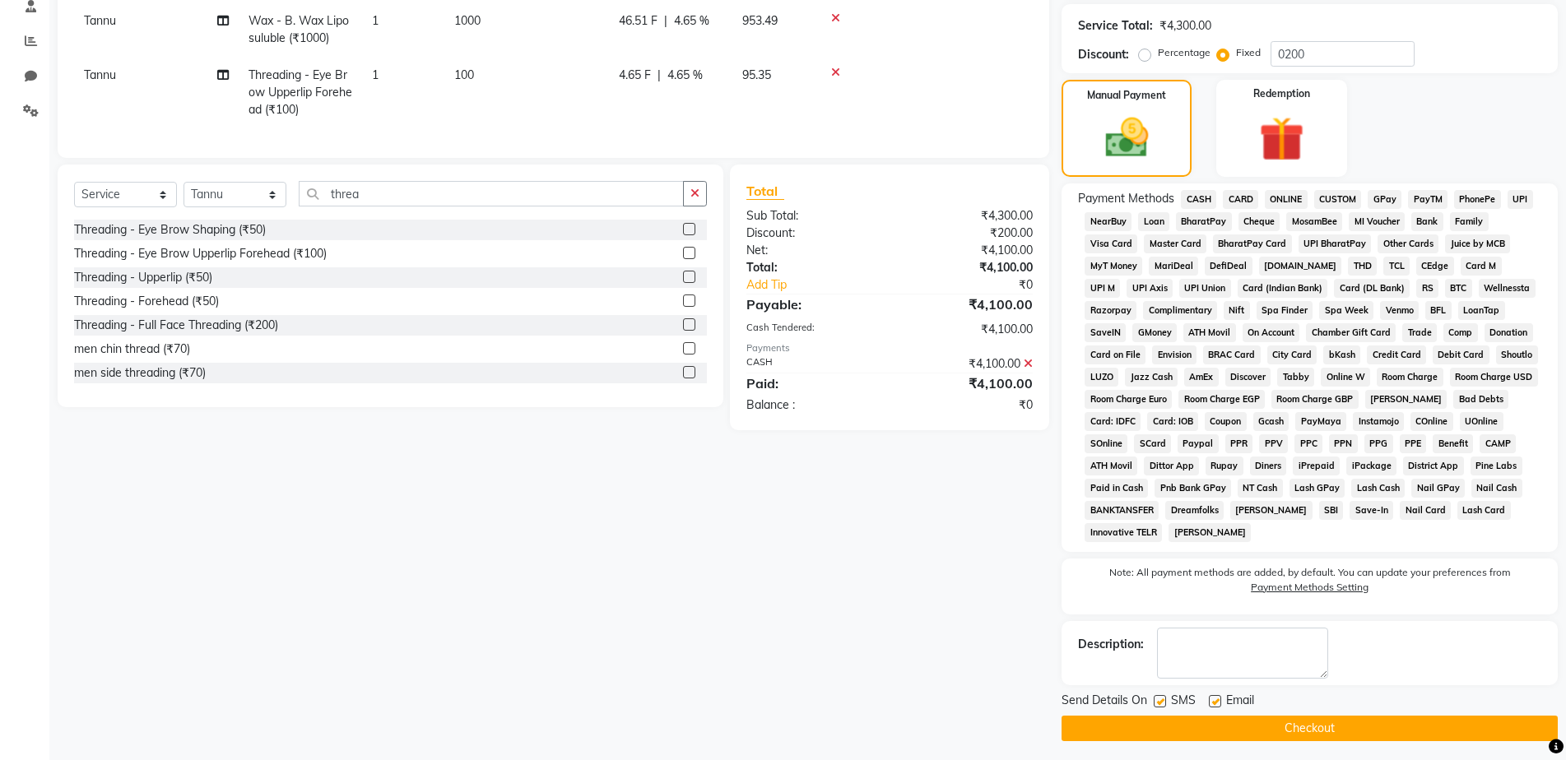
click at [1295, 721] on button "Checkout" at bounding box center [1310, 729] width 496 height 26
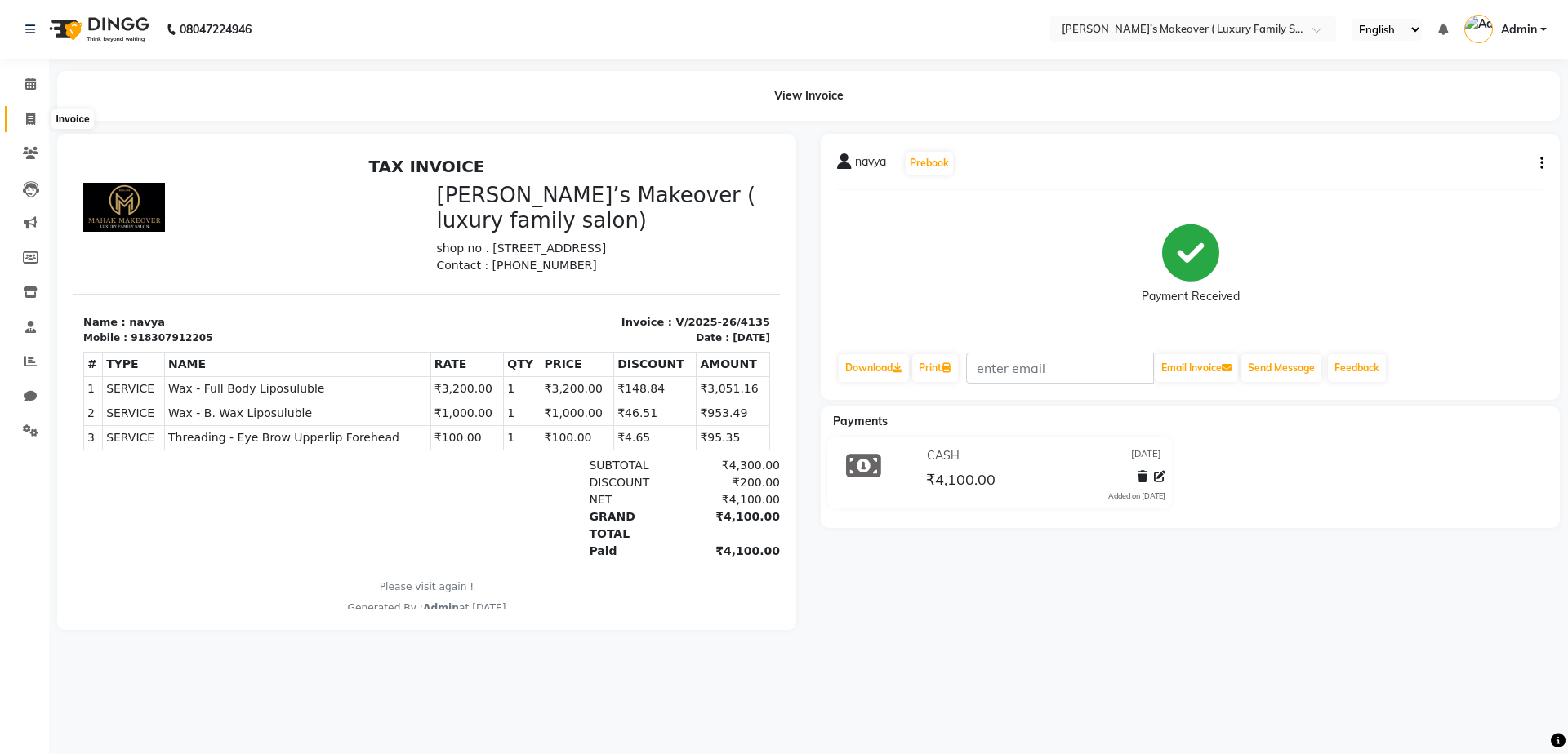
click at [33, 113] on icon at bounding box center [30, 119] width 9 height 12
select select "service"
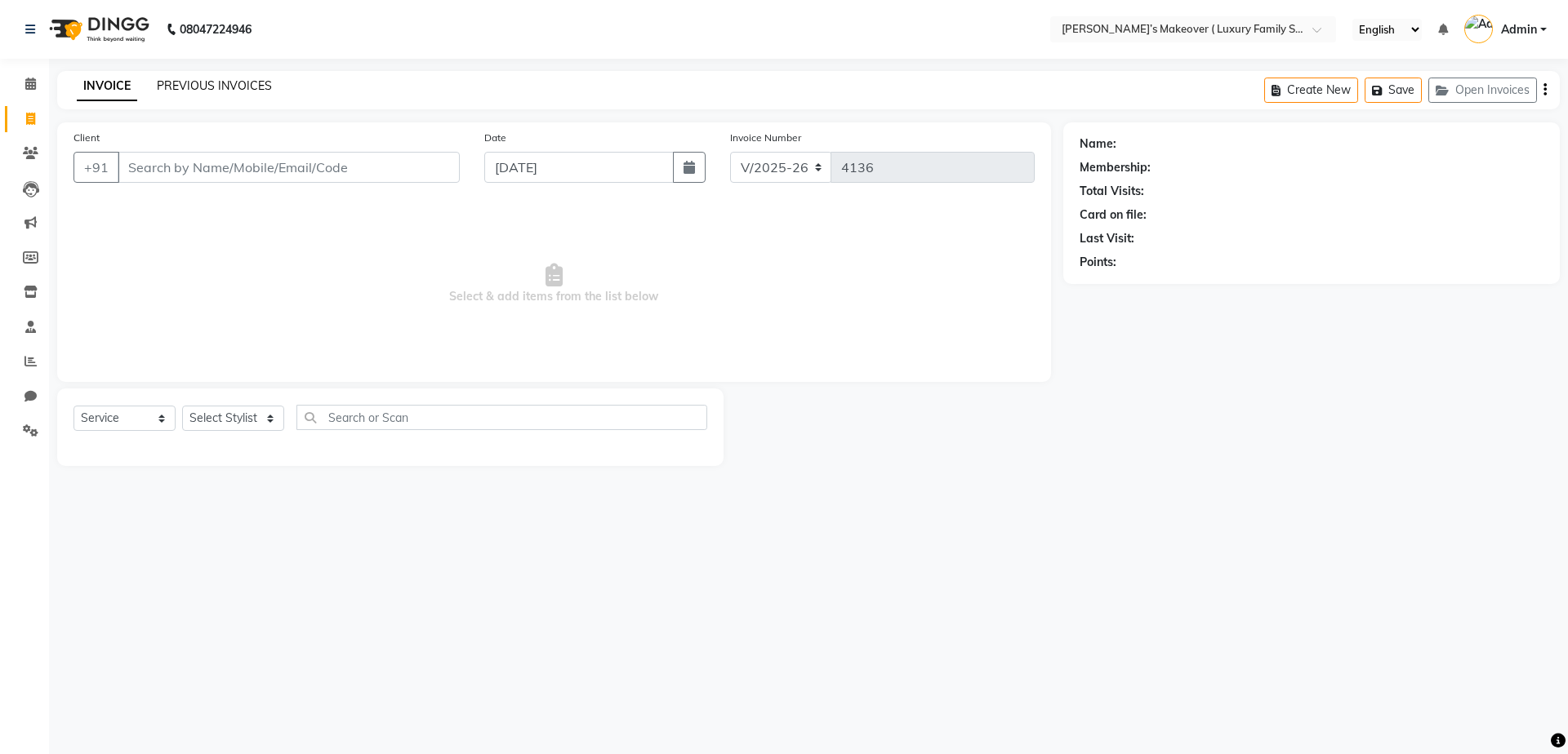
click at [225, 85] on link "PREVIOUS INVOICES" at bounding box center [214, 85] width 115 height 15
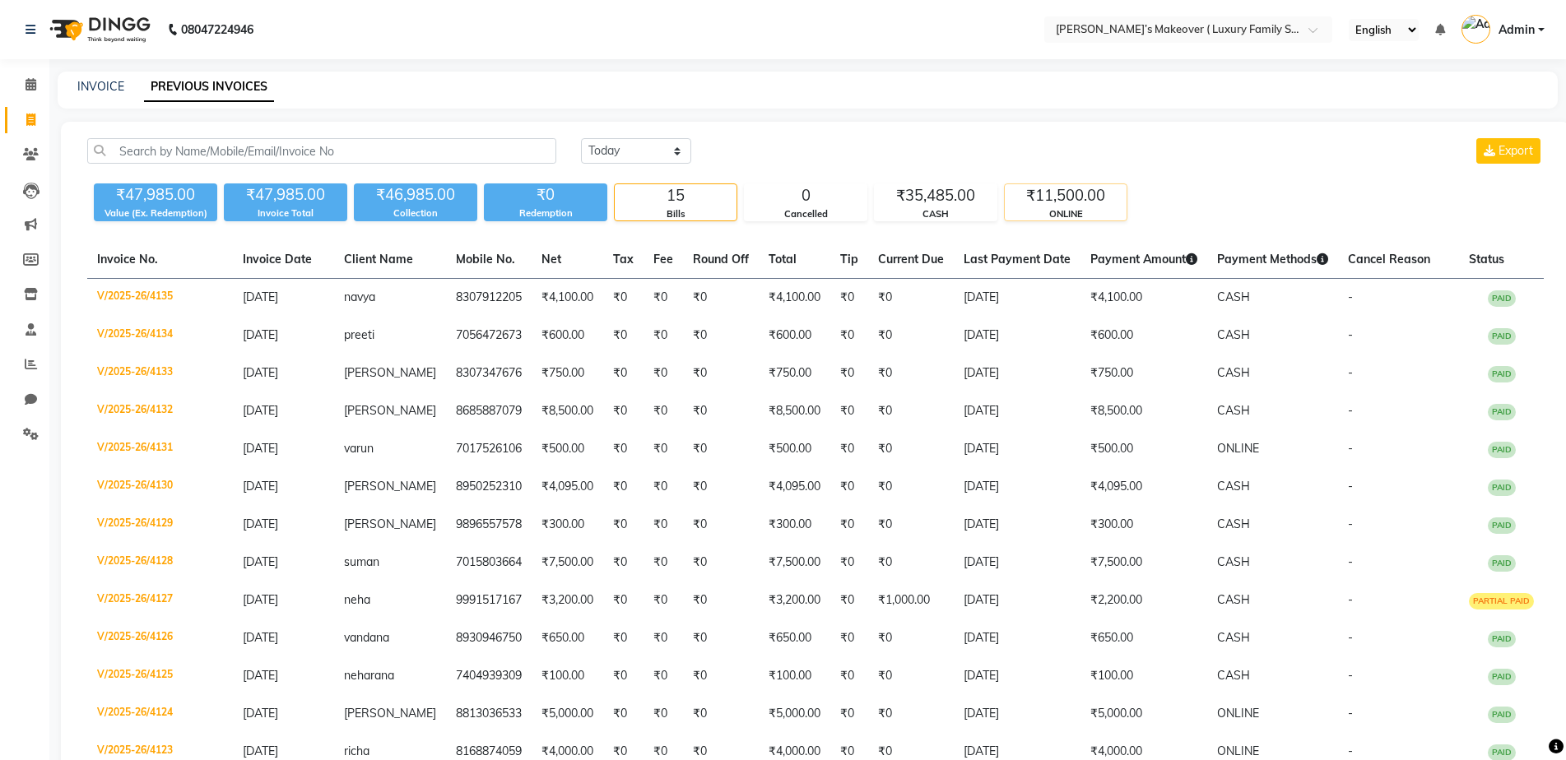
click at [1053, 198] on div "₹11,500.00" at bounding box center [1066, 195] width 122 height 23
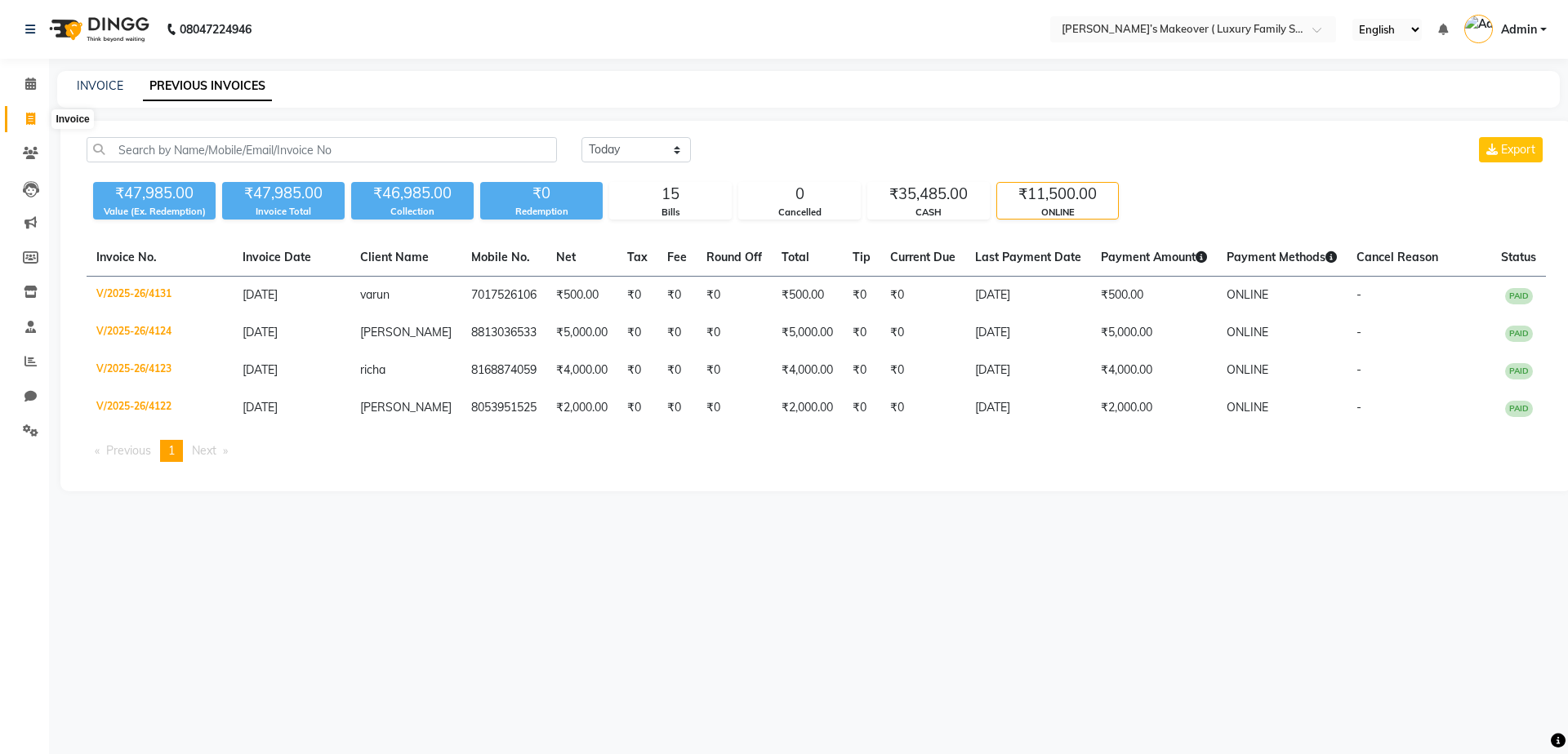
click at [30, 122] on icon at bounding box center [30, 119] width 9 height 12
select select "service"
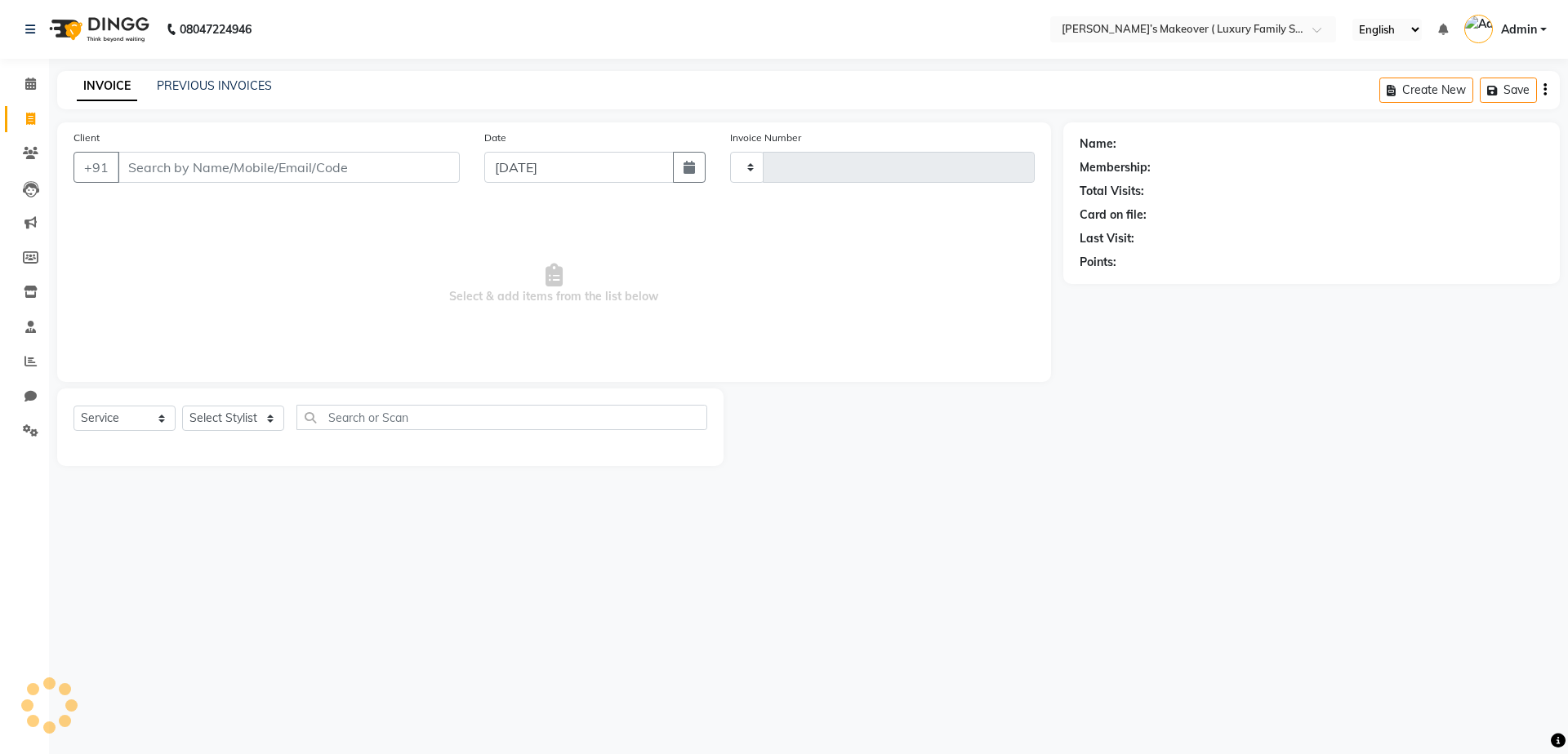
type input "4136"
select select "7777"
click at [42, 117] on span at bounding box center [30, 119] width 29 height 19
select select "service"
select select "7777"
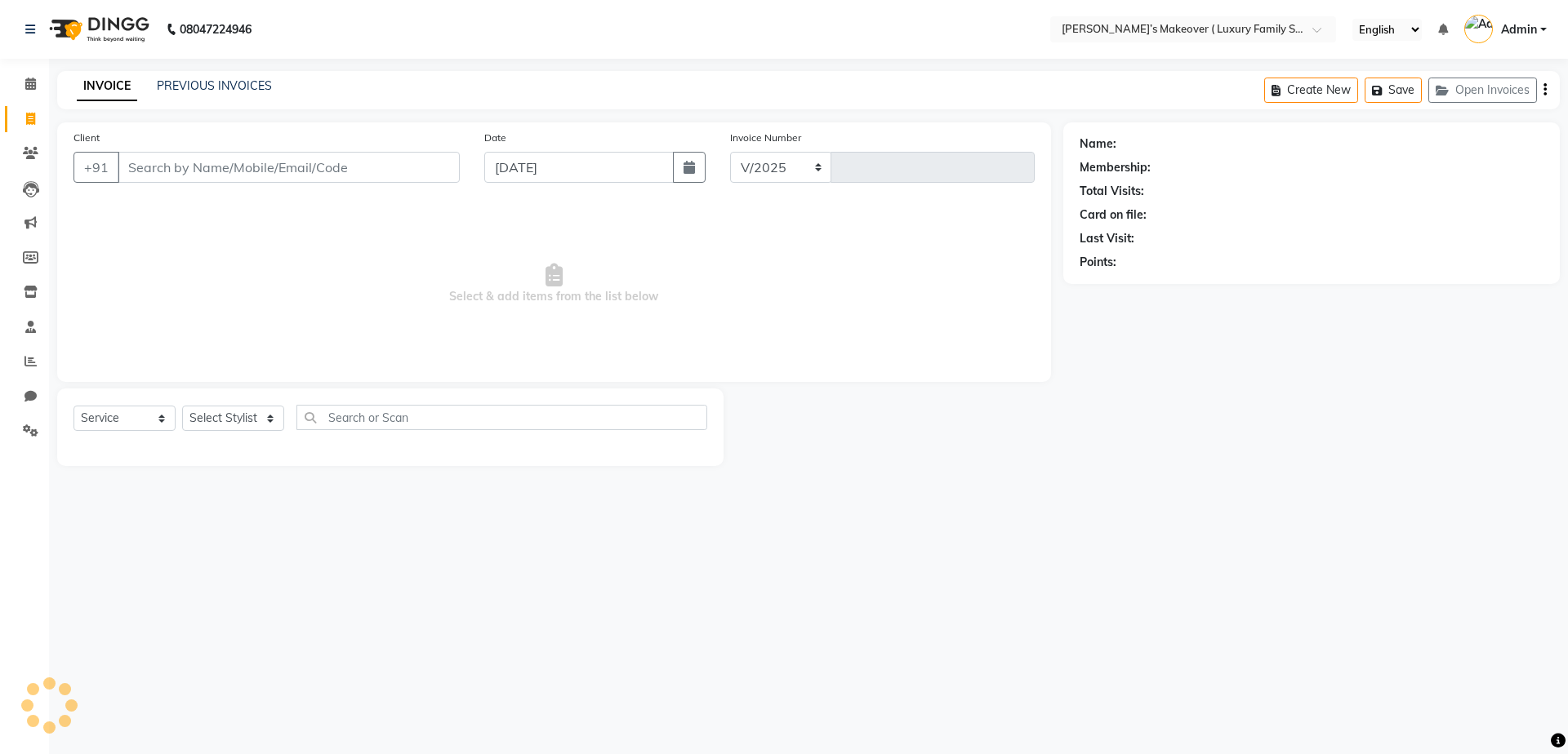
type input "4136"
click at [236, 89] on link "PREVIOUS INVOICES" at bounding box center [214, 85] width 115 height 15
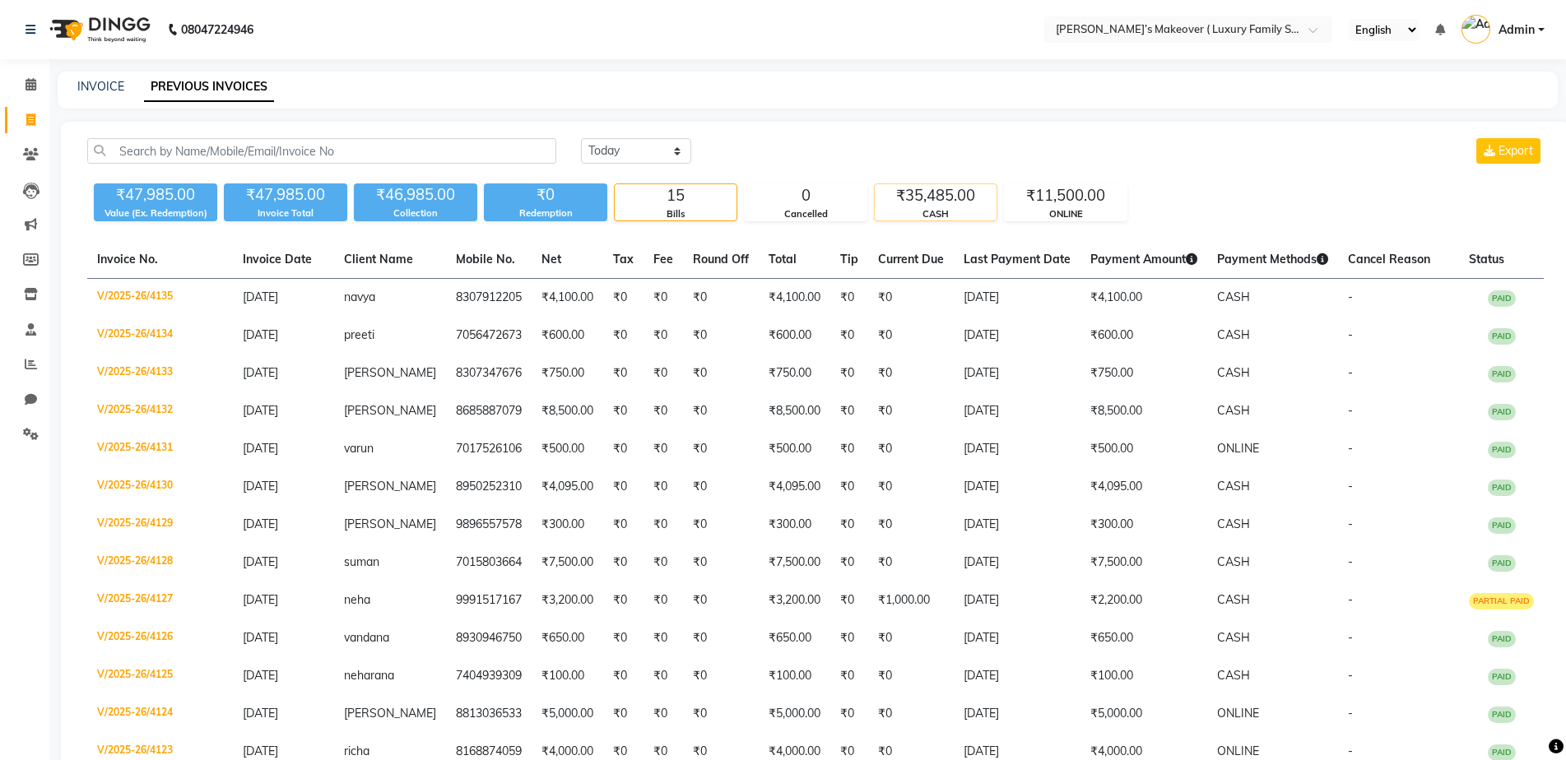
click at [950, 200] on div "₹35,485.00" at bounding box center [936, 195] width 122 height 23
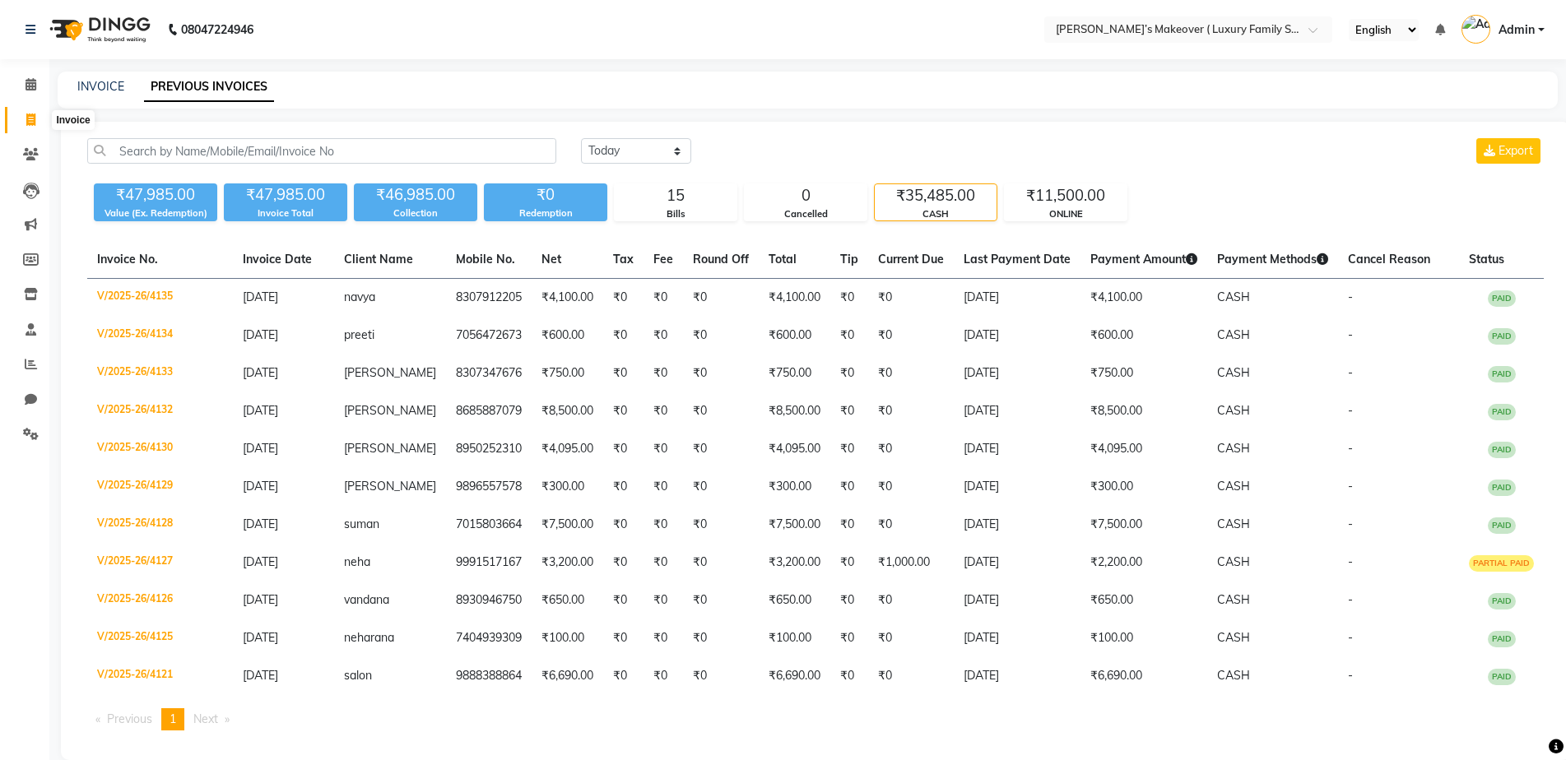
click at [30, 120] on icon at bounding box center [30, 120] width 9 height 12
select select "service"
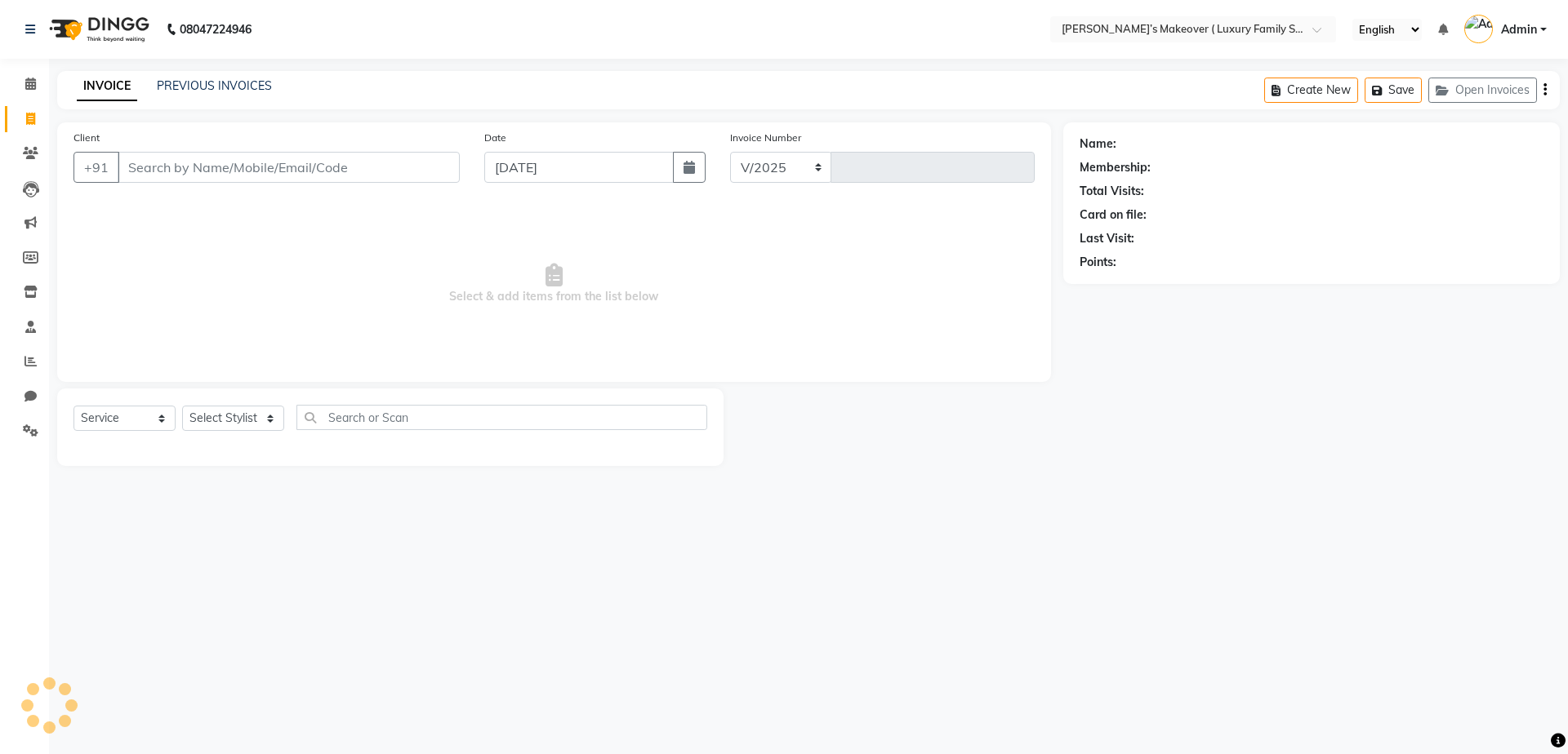
select select "7777"
type input "4136"
click at [303, 175] on input "Client" at bounding box center [289, 167] width 342 height 31
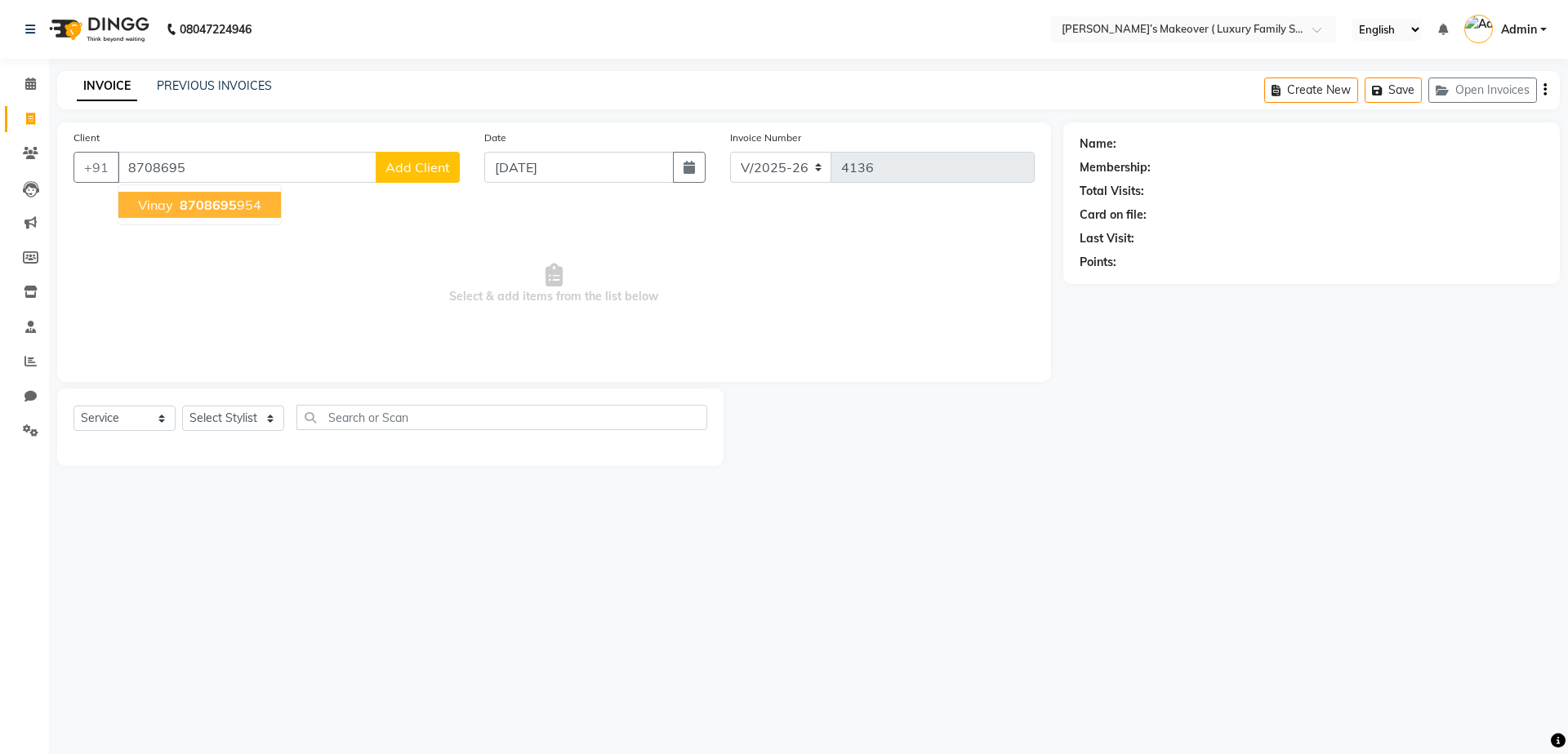
click at [209, 195] on button "vinay 8708695 954" at bounding box center [199, 204] width 163 height 26
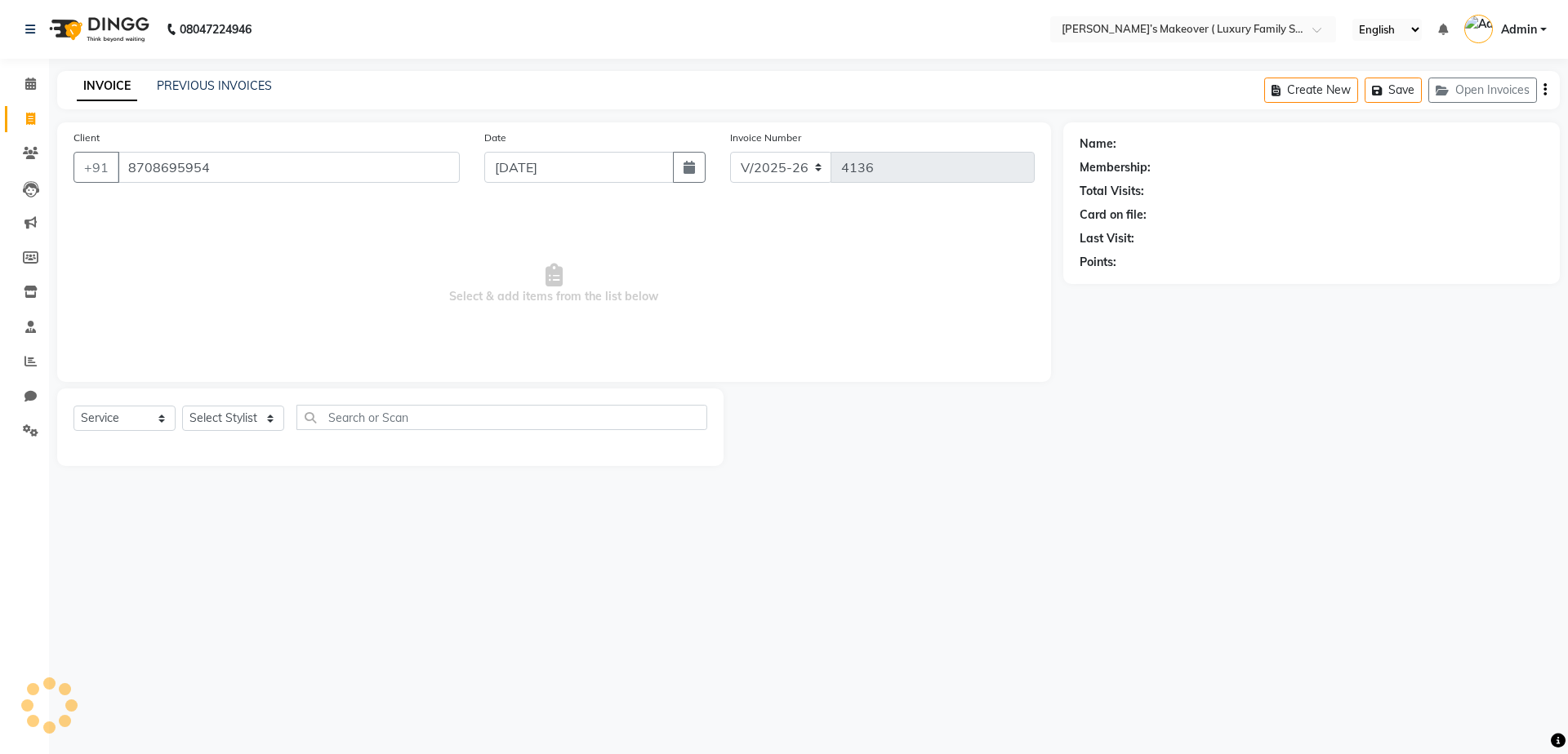
type input "8708695954"
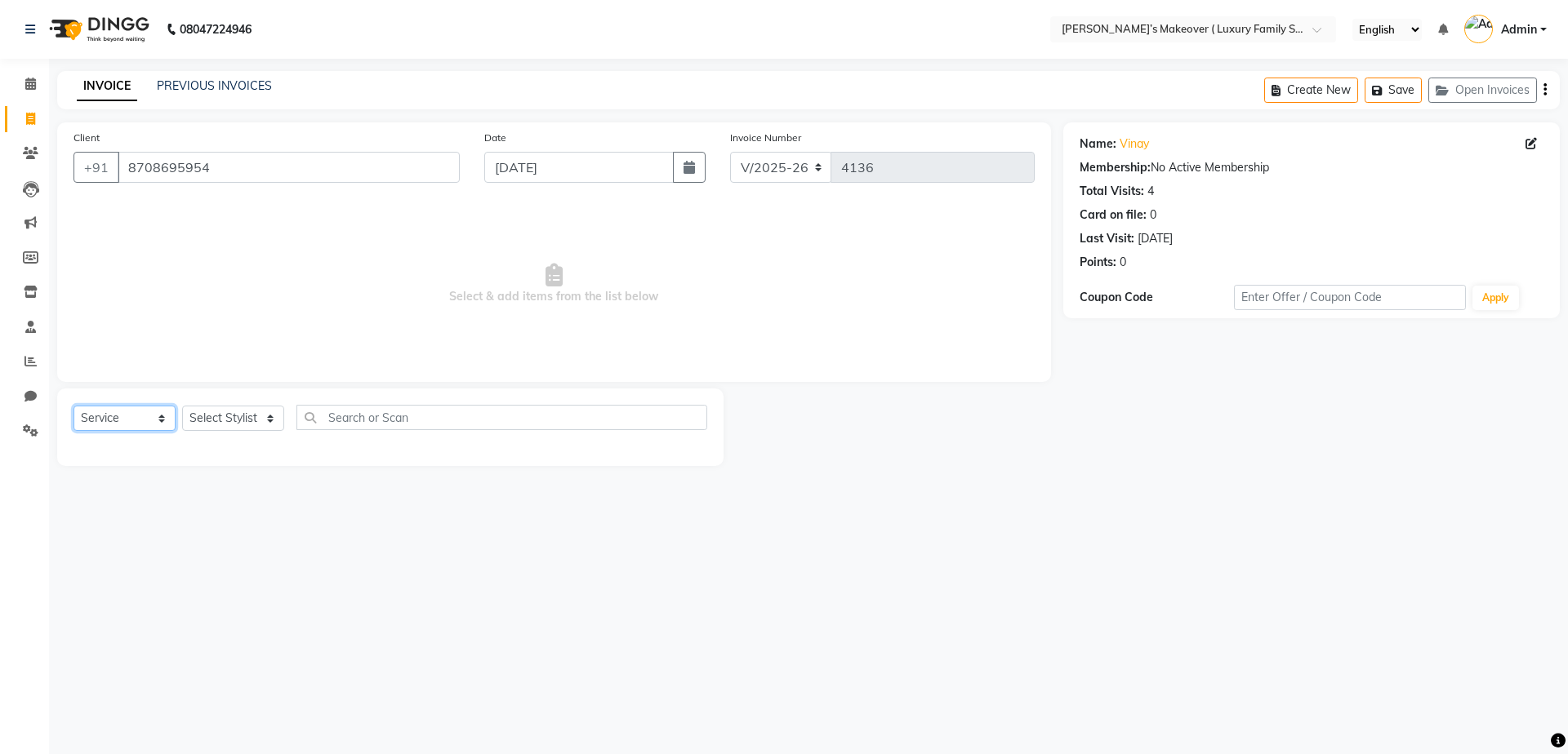
click at [115, 423] on select "Select Service Product Membership Package Voucher Prepaid Gift Card" at bounding box center [124, 419] width 102 height 26
click at [73, 406] on select "Select Service Product Membership Package Voucher Prepaid Gift Card" at bounding box center [124, 419] width 102 height 26
click at [217, 421] on select "Select Stylist Aarish Anas salmani Ankit Anshika Anshul Astha Dipti Harman Hars…" at bounding box center [233, 419] width 102 height 26
select select "69517"
click at [183, 406] on select "Select Stylist Aarish Anas salmani Ankit Anshika Anshul Astha Dipti Harman Hars…" at bounding box center [233, 419] width 102 height 26
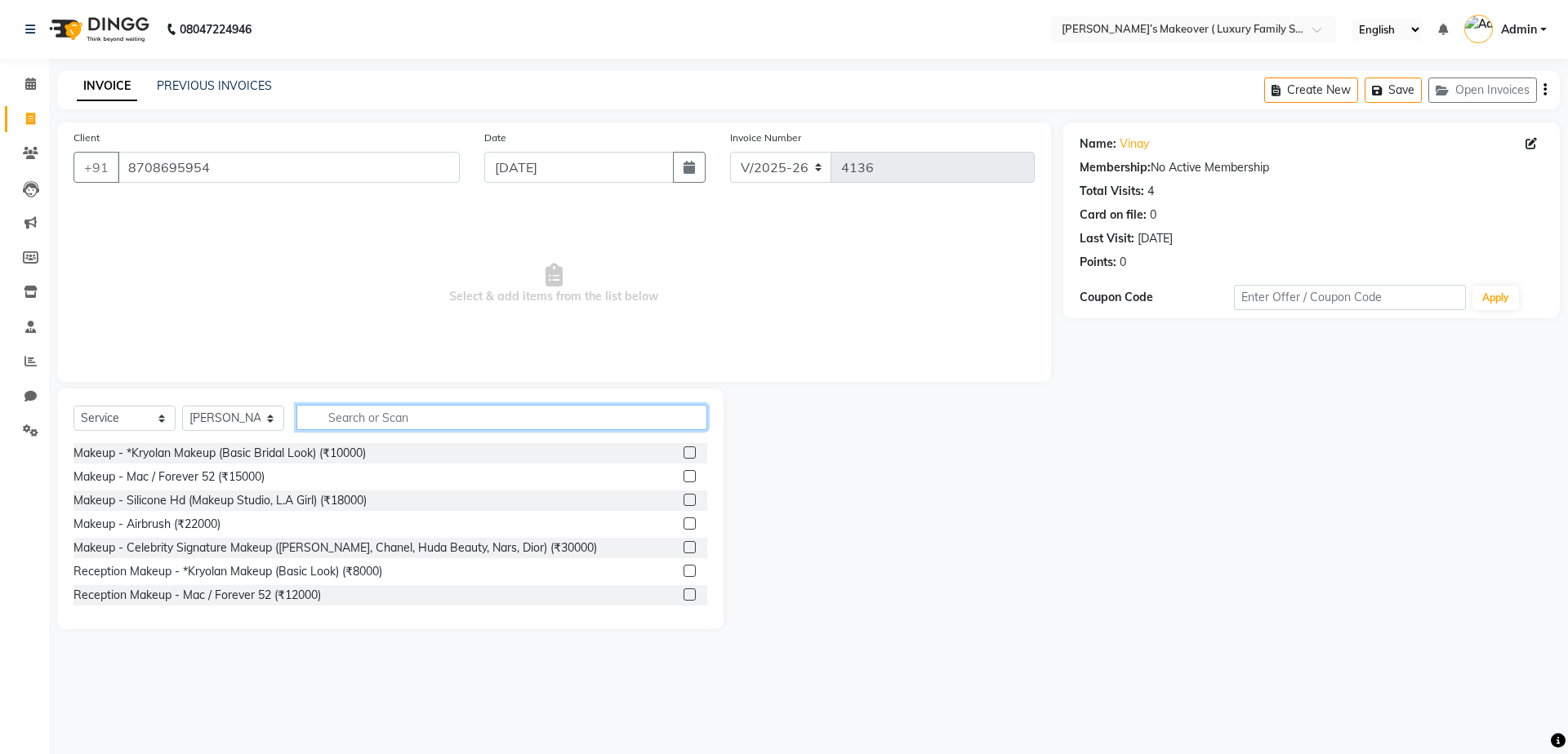
click at [420, 420] on input "text" at bounding box center [502, 418] width 411 height 26
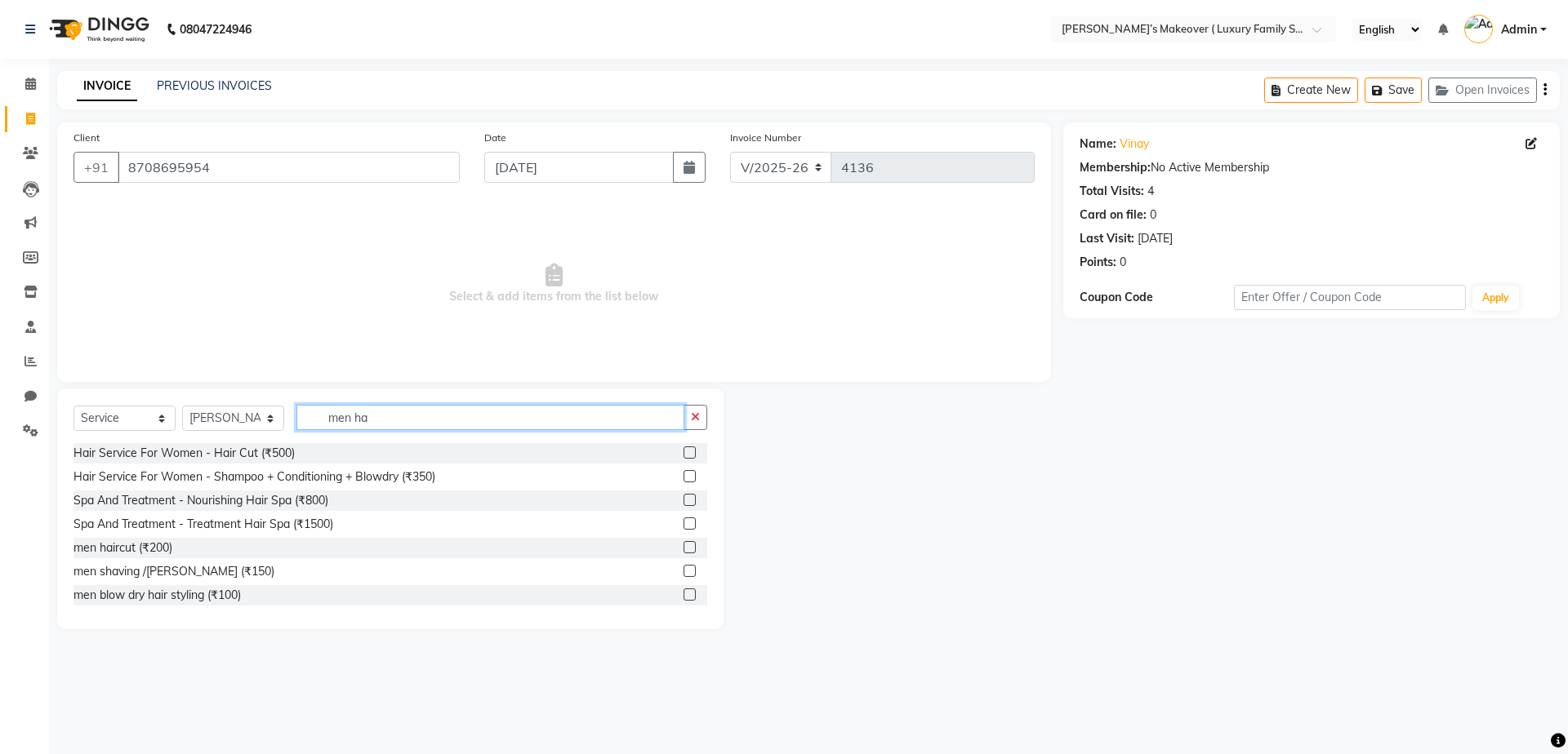
type input "men ha"
click at [684, 473] on label at bounding box center [690, 476] width 12 height 12
click at [684, 473] on input "checkbox" at bounding box center [689, 477] width 11 height 11
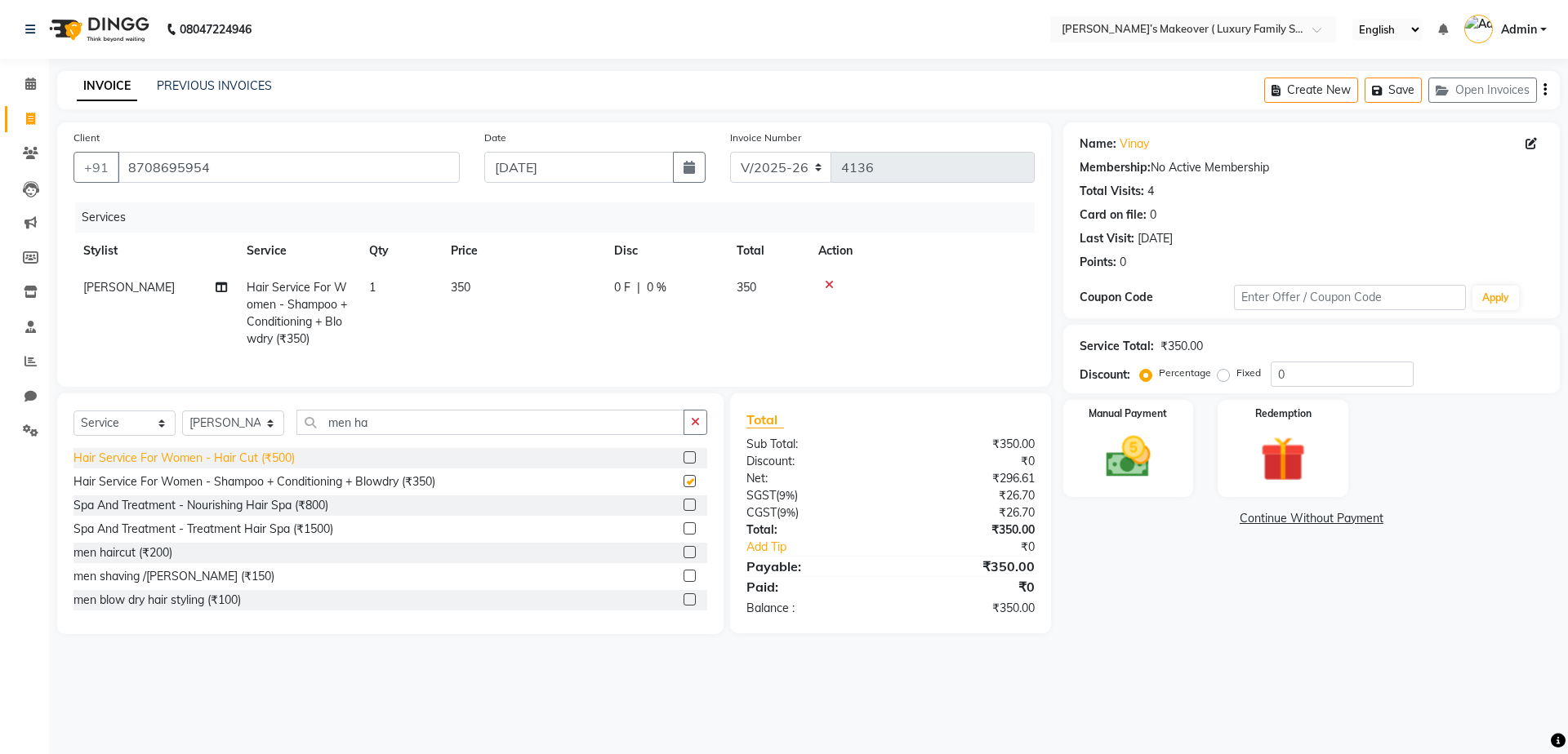
checkbox input "false"
click at [100, 436] on select "Select Service Product Membership Package Voucher Prepaid Gift Card" at bounding box center [124, 424] width 102 height 26
select select "product"
click at [73, 425] on select "Select Service Product Membership Package Voucher Prepaid Gift Card" at bounding box center [124, 424] width 102 height 26
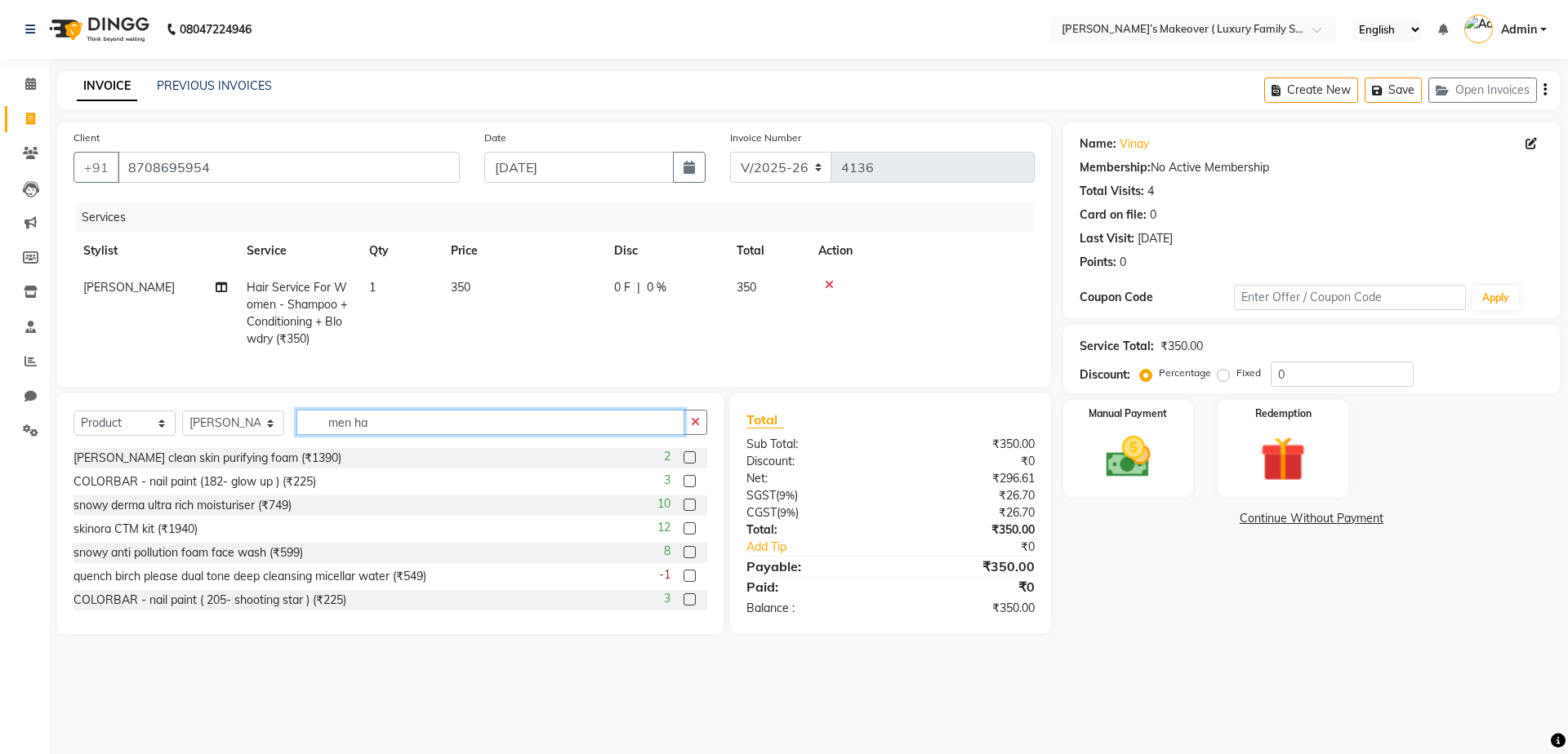
click at [373, 436] on input "men ha" at bounding box center [490, 423] width 388 height 26
type input "m"
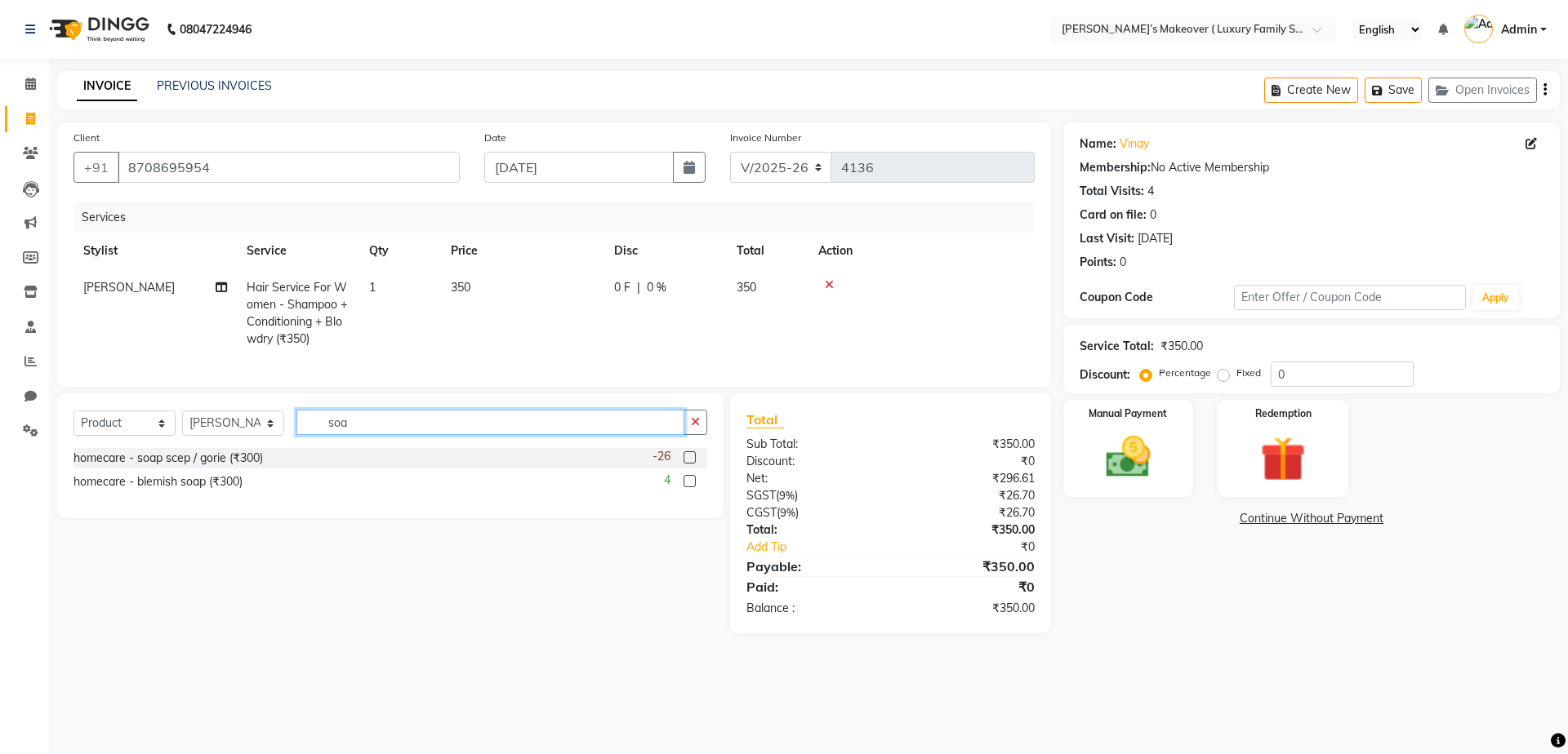
type input "soa"
click at [690, 463] on label at bounding box center [690, 457] width 12 height 12
click at [690, 463] on input "checkbox" at bounding box center [689, 458] width 11 height 11
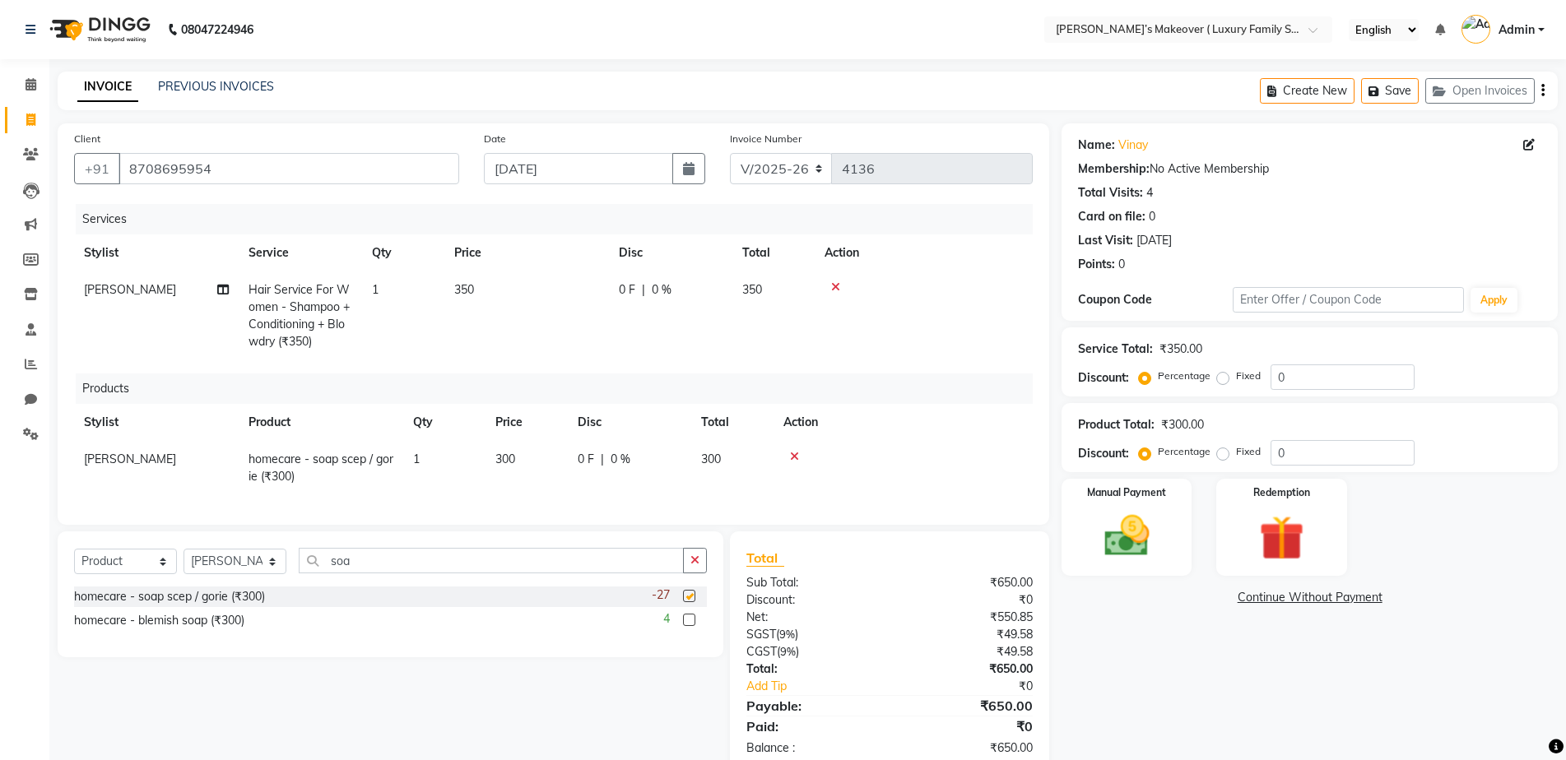
checkbox input "false"
click at [1541, 91] on icon "button" at bounding box center [1542, 91] width 3 height 1
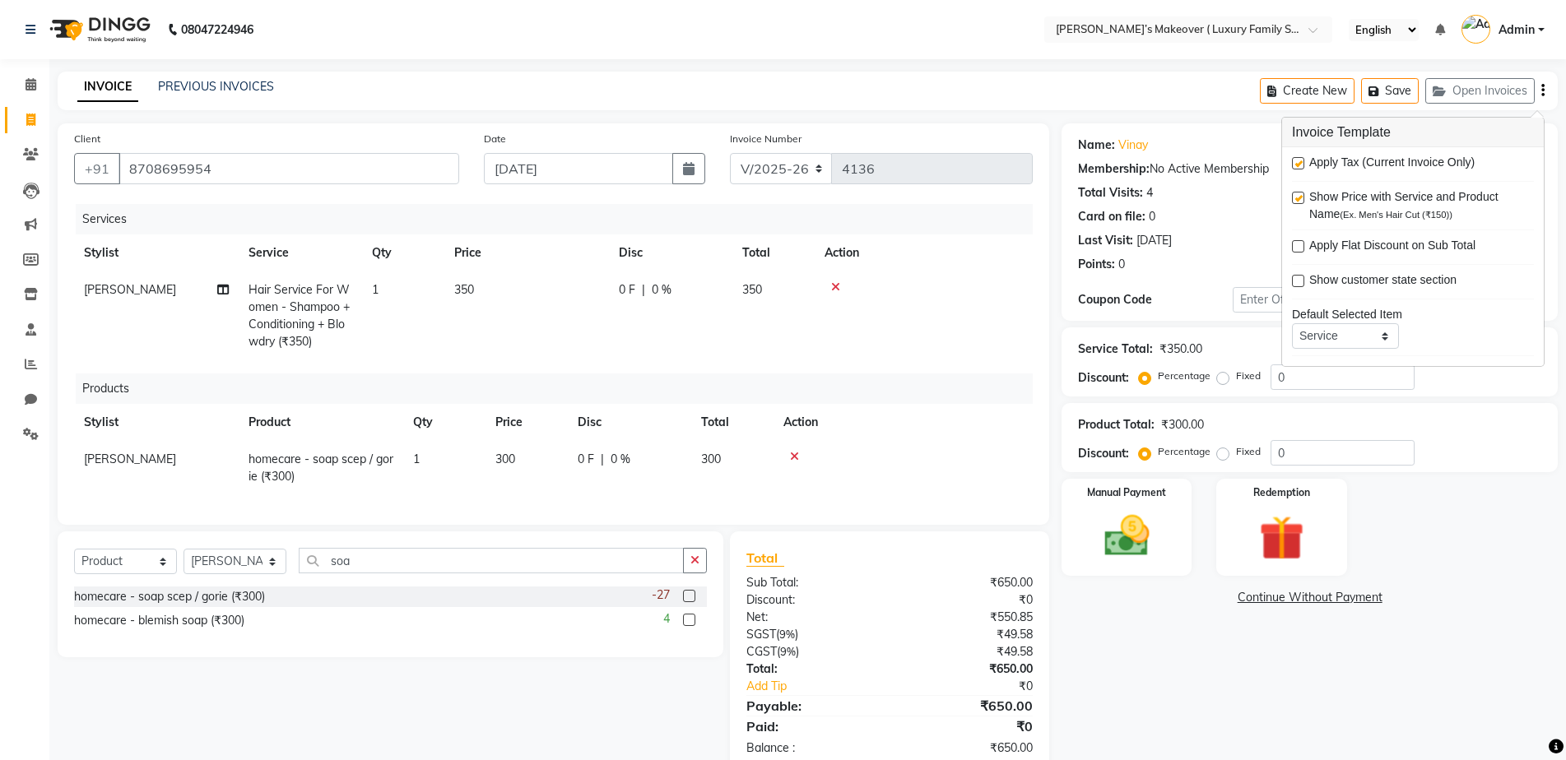
click at [1304, 164] on label at bounding box center [1298, 163] width 12 height 12
click at [1303, 164] on input "checkbox" at bounding box center [1297, 164] width 11 height 11
checkbox input "false"
click at [1160, 538] on img at bounding box center [1127, 535] width 76 height 53
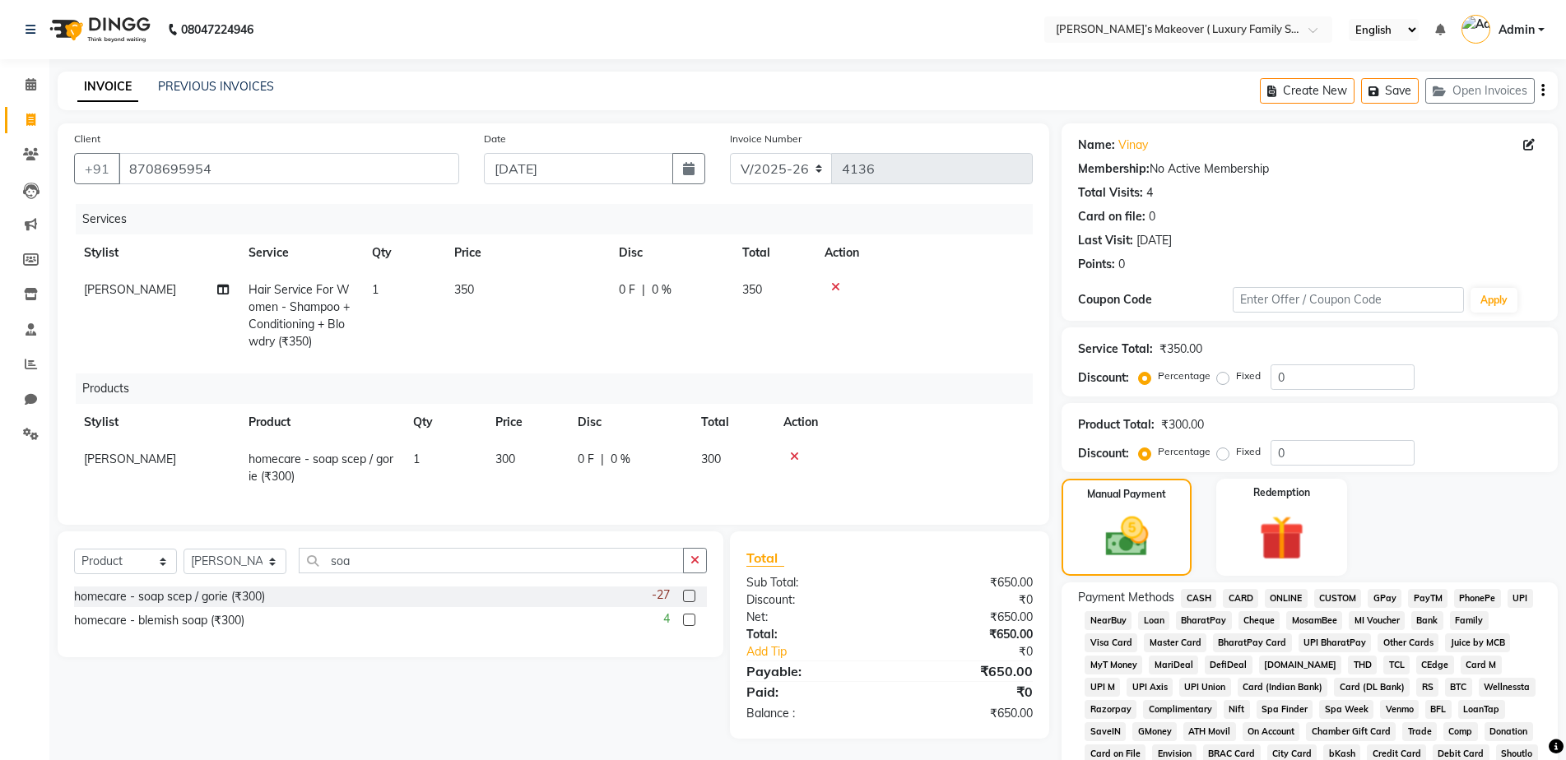
click at [1202, 602] on span "CASH" at bounding box center [1198, 598] width 35 height 19
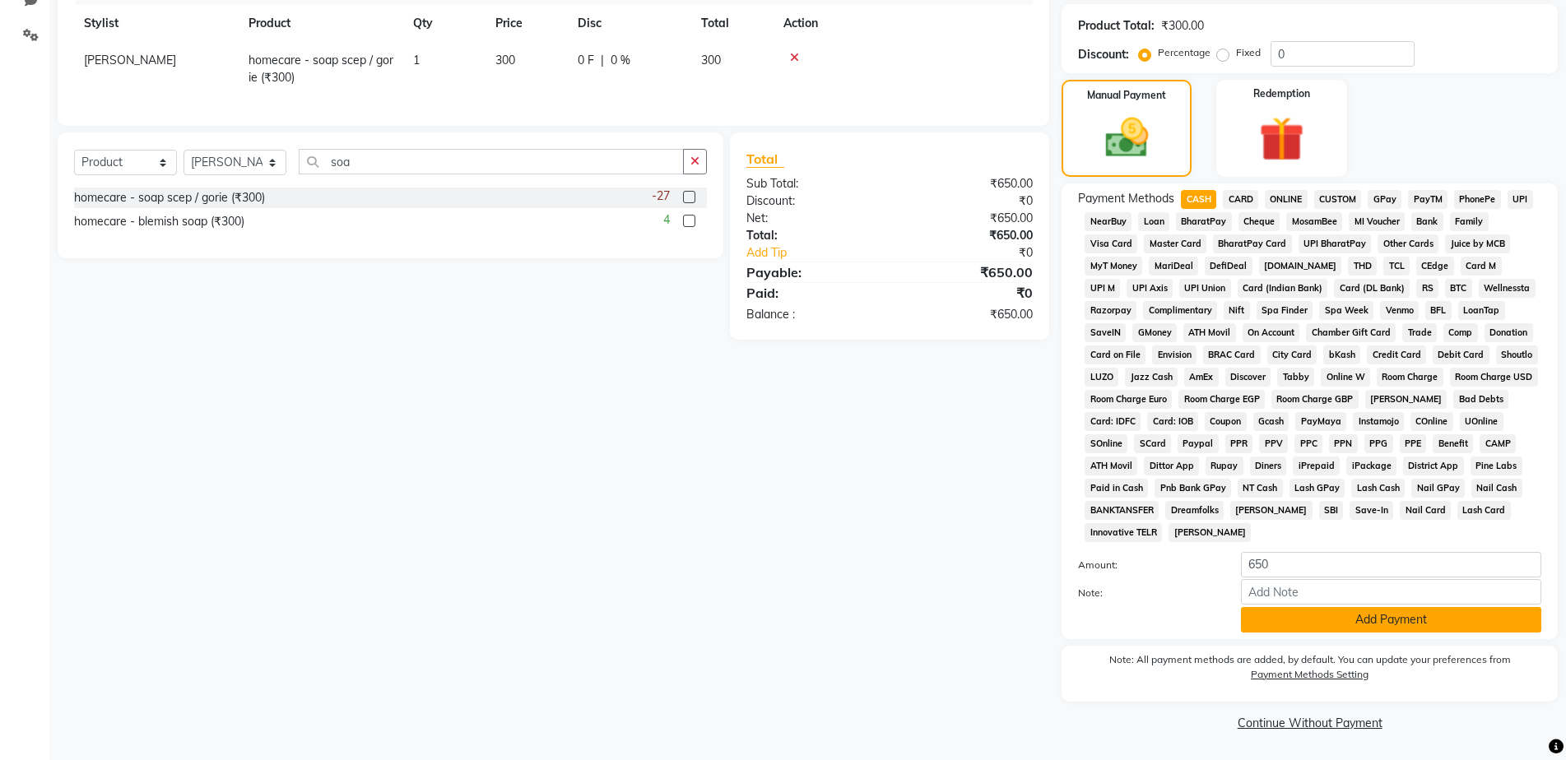
click at [1263, 616] on button "Add Payment" at bounding box center [1391, 620] width 300 height 26
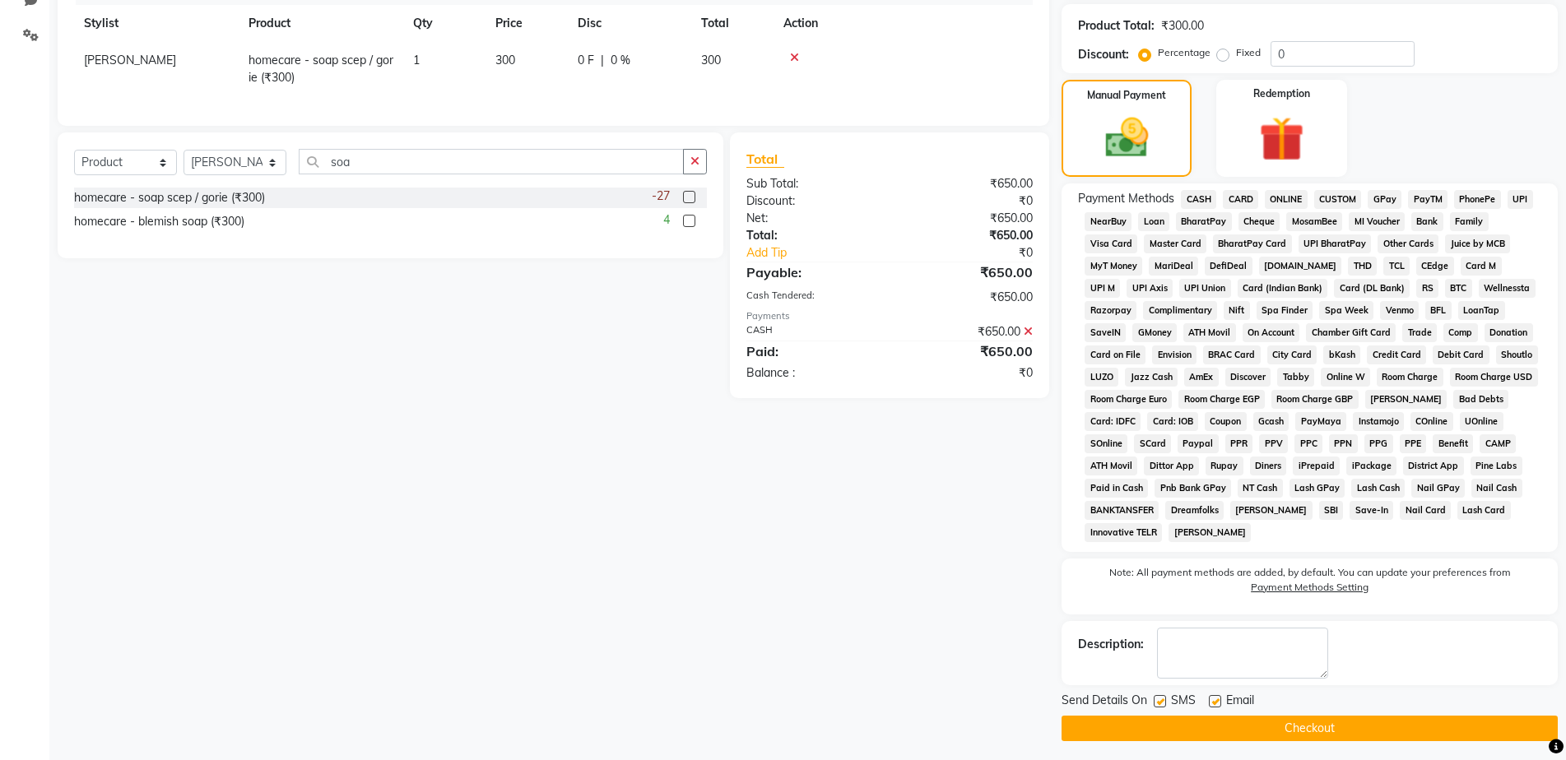
drag, startPoint x: 1283, startPoint y: 727, endPoint x: 1294, endPoint y: 727, distance: 10.7
click at [1294, 727] on button "Checkout" at bounding box center [1310, 729] width 496 height 26
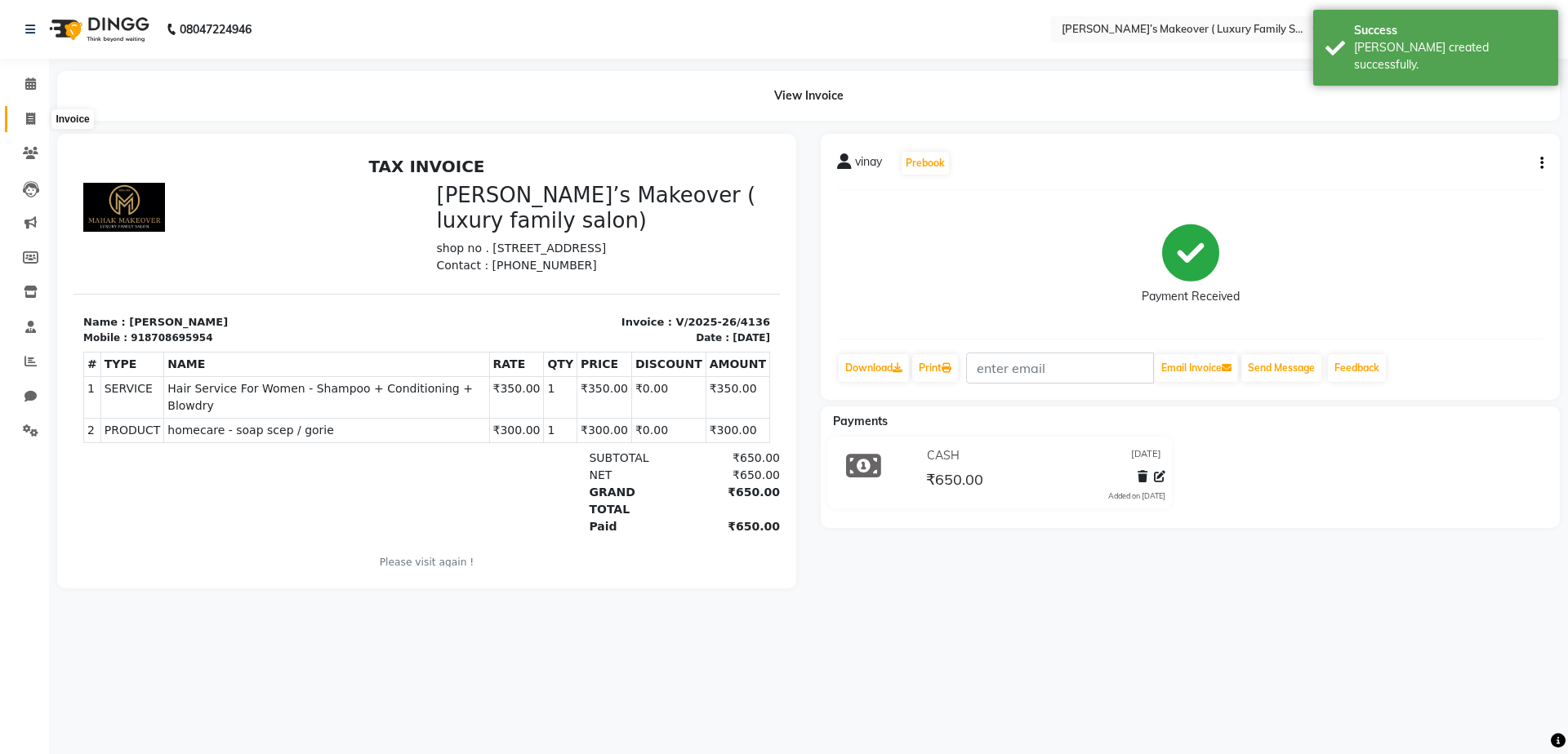
click at [37, 122] on span at bounding box center [30, 119] width 29 height 19
select select "service"
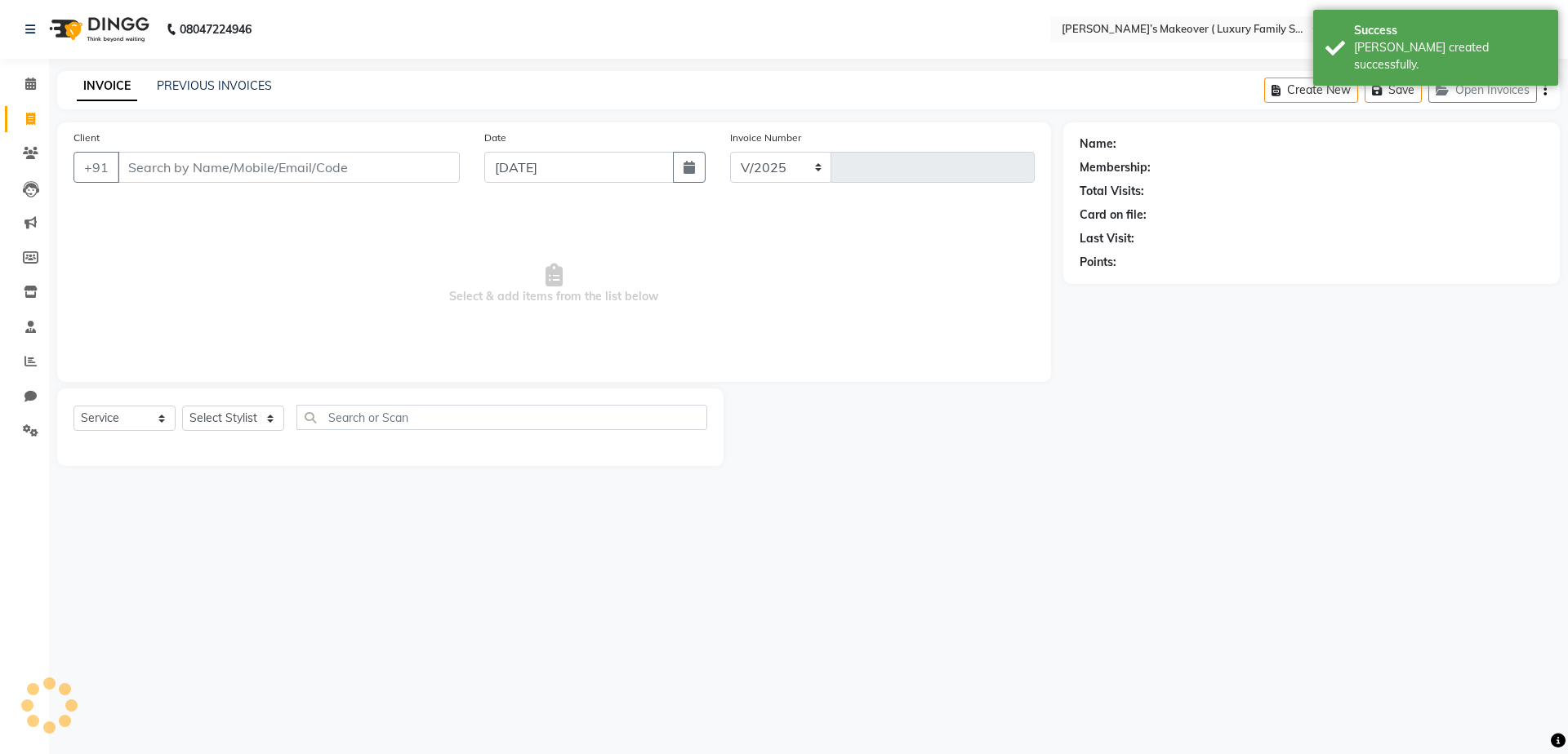
select select "7777"
type input "4137"
click at [192, 91] on link "PREVIOUS INVOICES" at bounding box center [214, 85] width 115 height 15
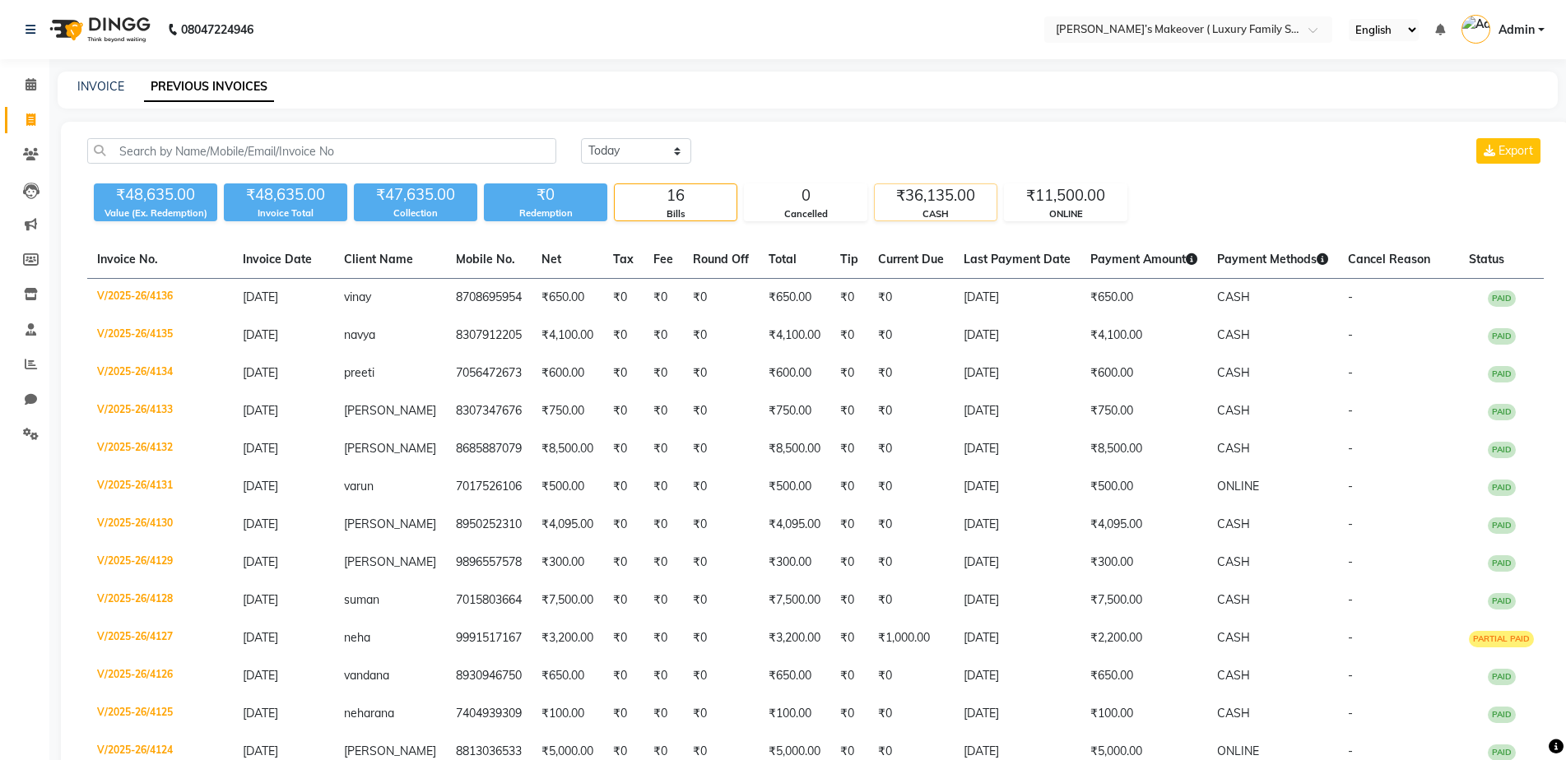
click at [942, 193] on div "₹36,135.00" at bounding box center [936, 195] width 122 height 23
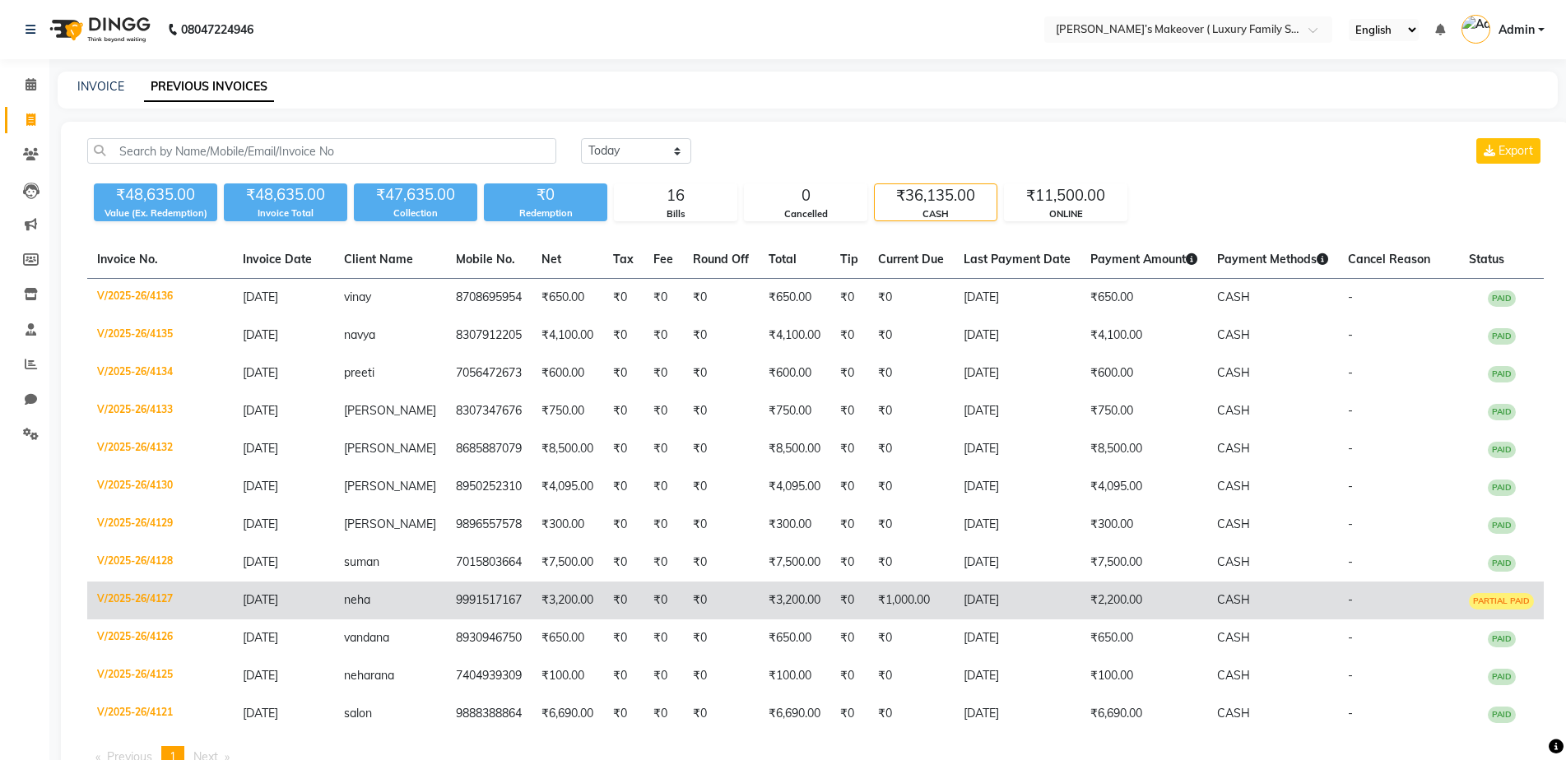
click at [1480, 602] on span "PARTIAL PAID" at bounding box center [1501, 601] width 65 height 16
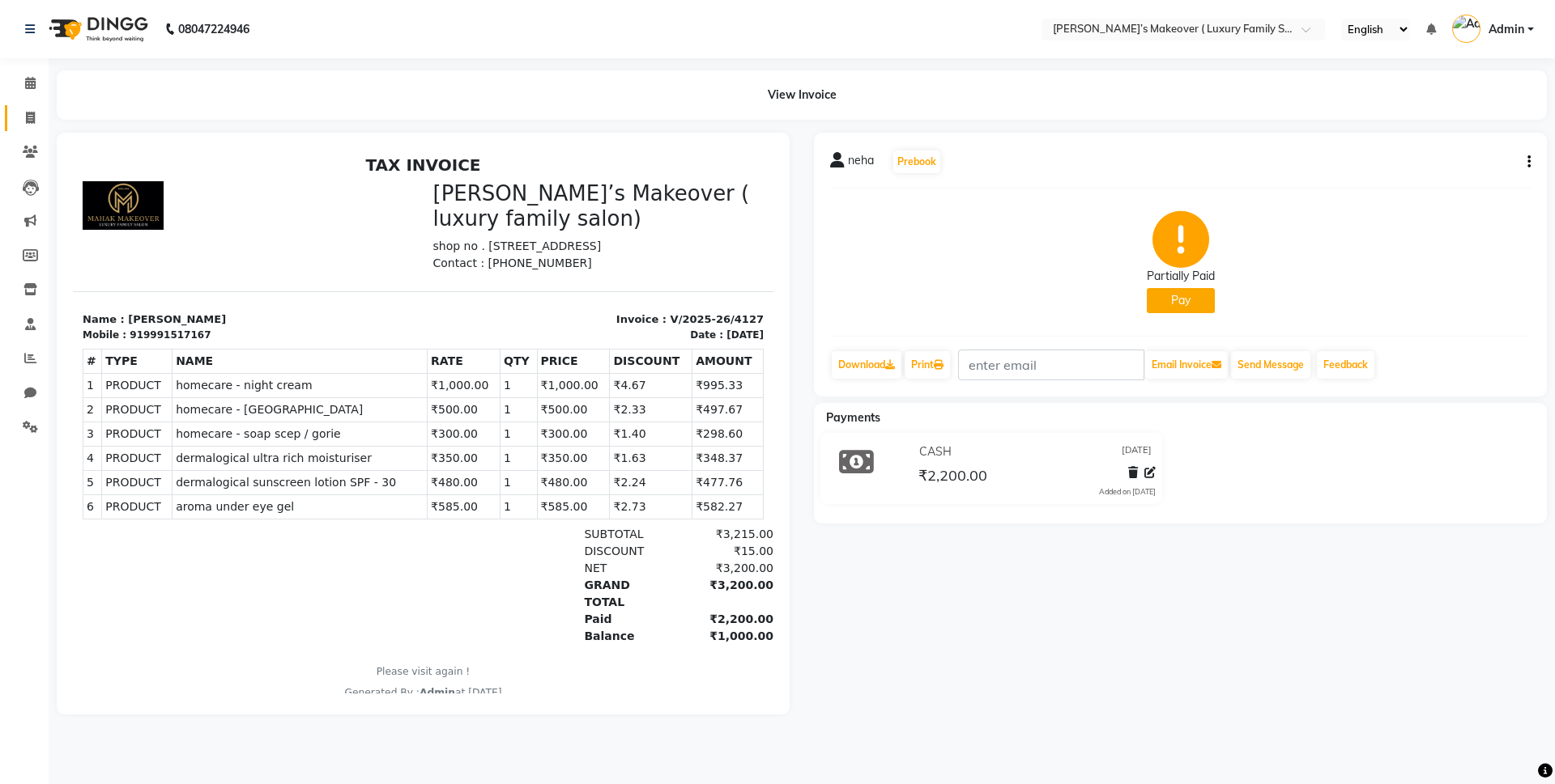
click at [35, 128] on link "Invoice" at bounding box center [25, 118] width 39 height 27
select select "service"
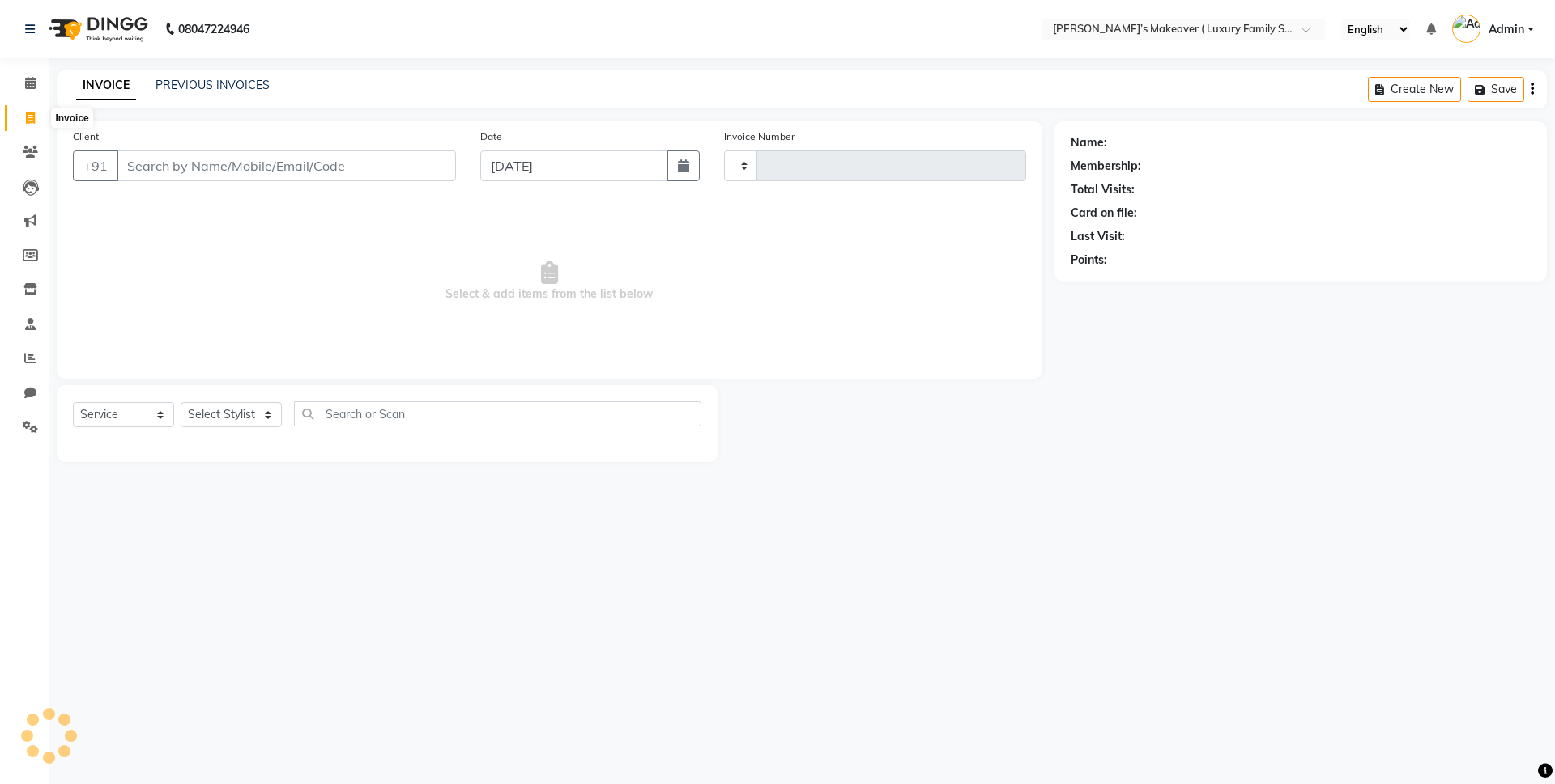
click at [35, 113] on span at bounding box center [30, 118] width 29 height 19
select select "service"
click at [195, 93] on div "PREVIOUS INVOICES" at bounding box center [213, 85] width 114 height 17
select select "7777"
type input "4137"
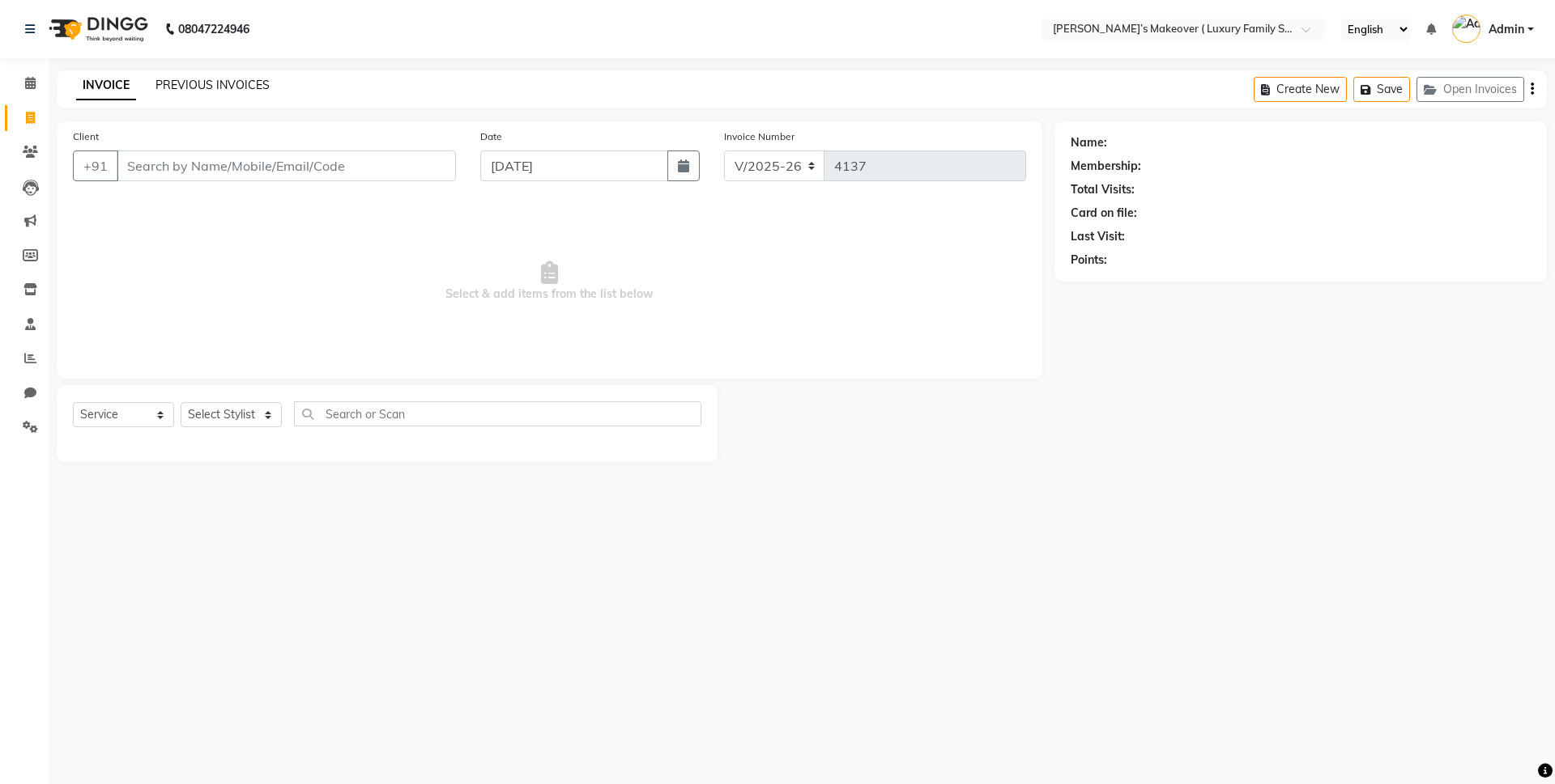
click at [195, 85] on link "PREVIOUS INVOICES" at bounding box center [213, 85] width 114 height 15
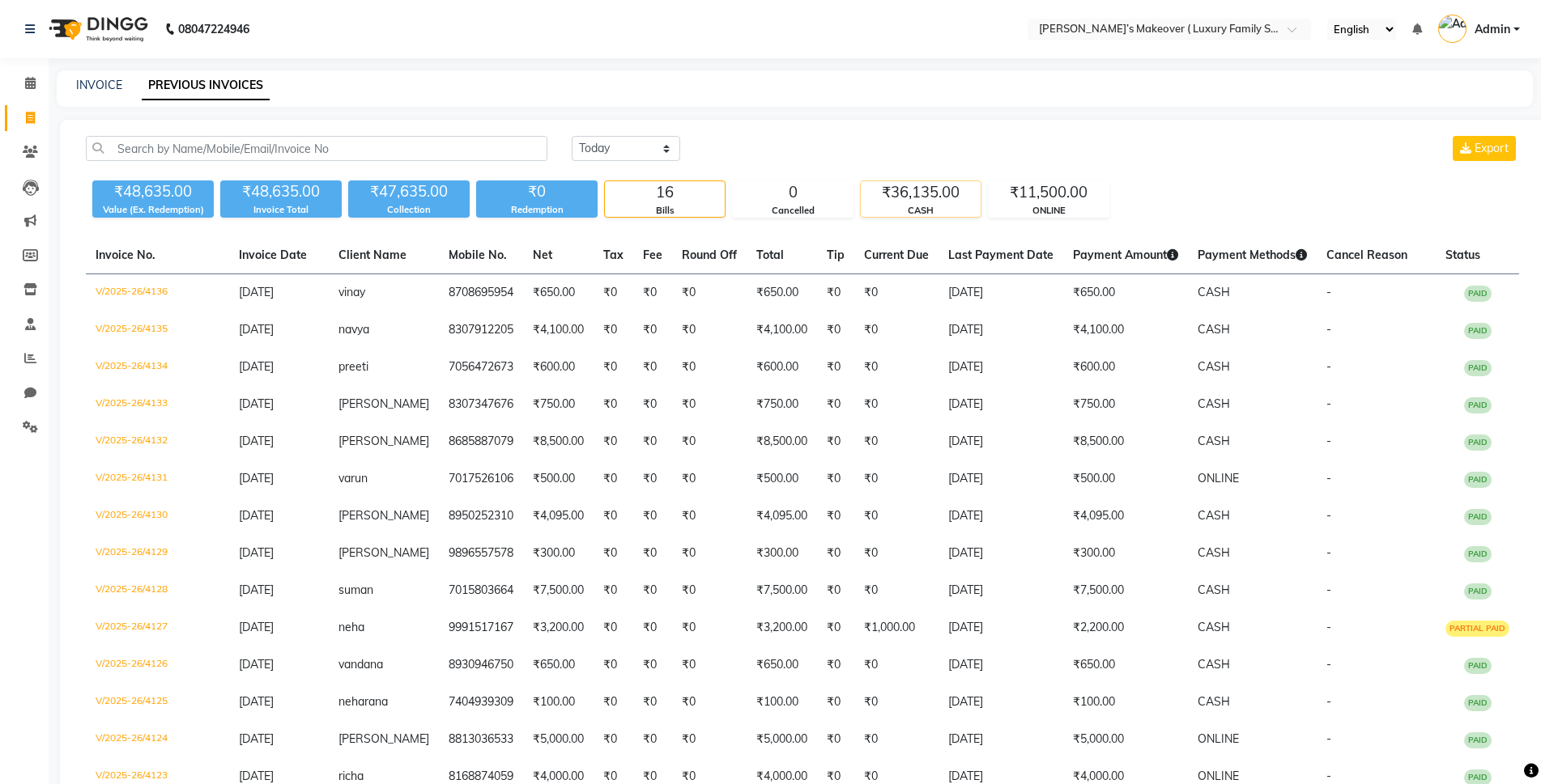
click at [936, 205] on div "CASH" at bounding box center [921, 211] width 120 height 14
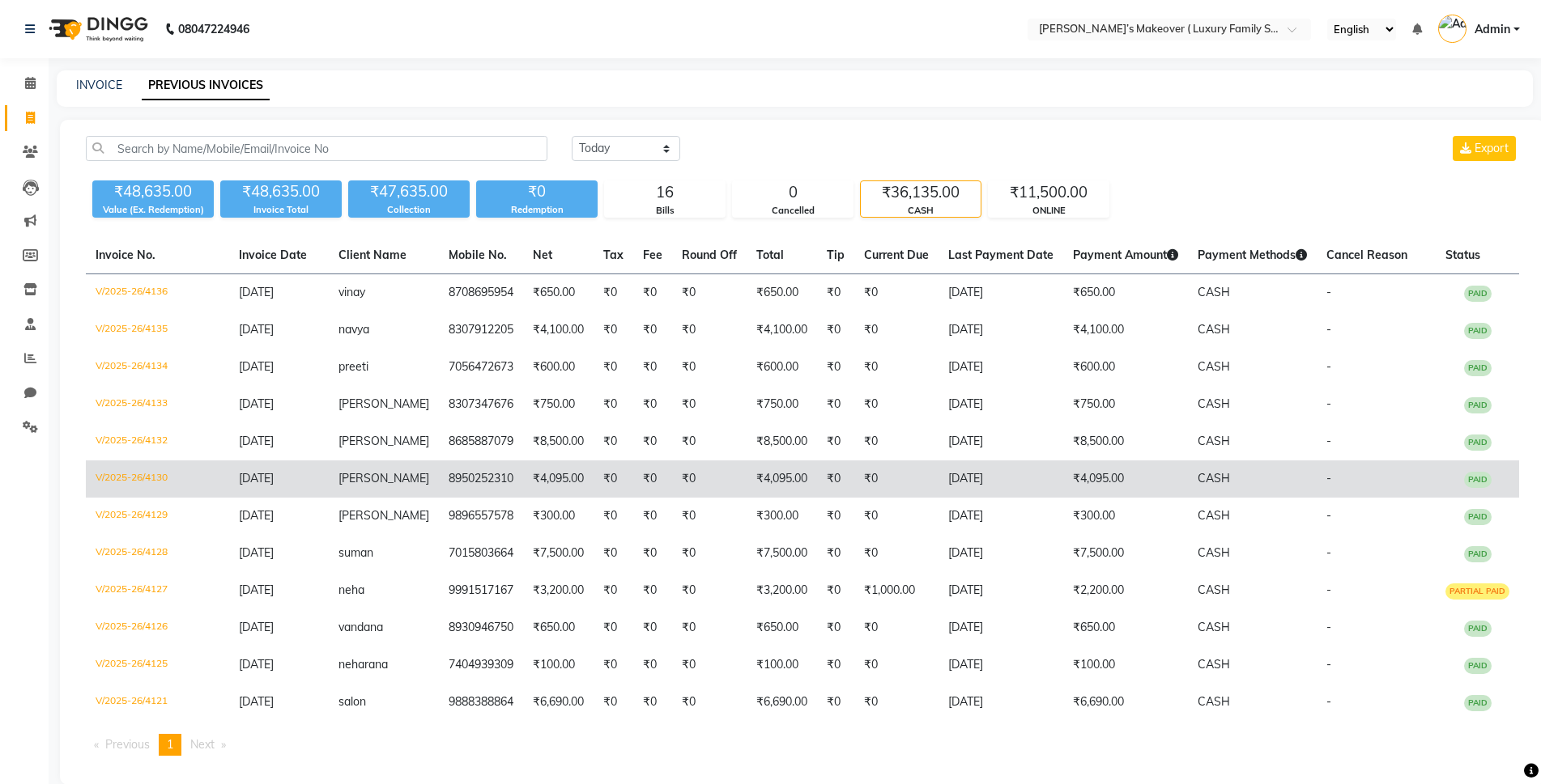
click at [1475, 477] on span "PAID" at bounding box center [1478, 480] width 28 height 16
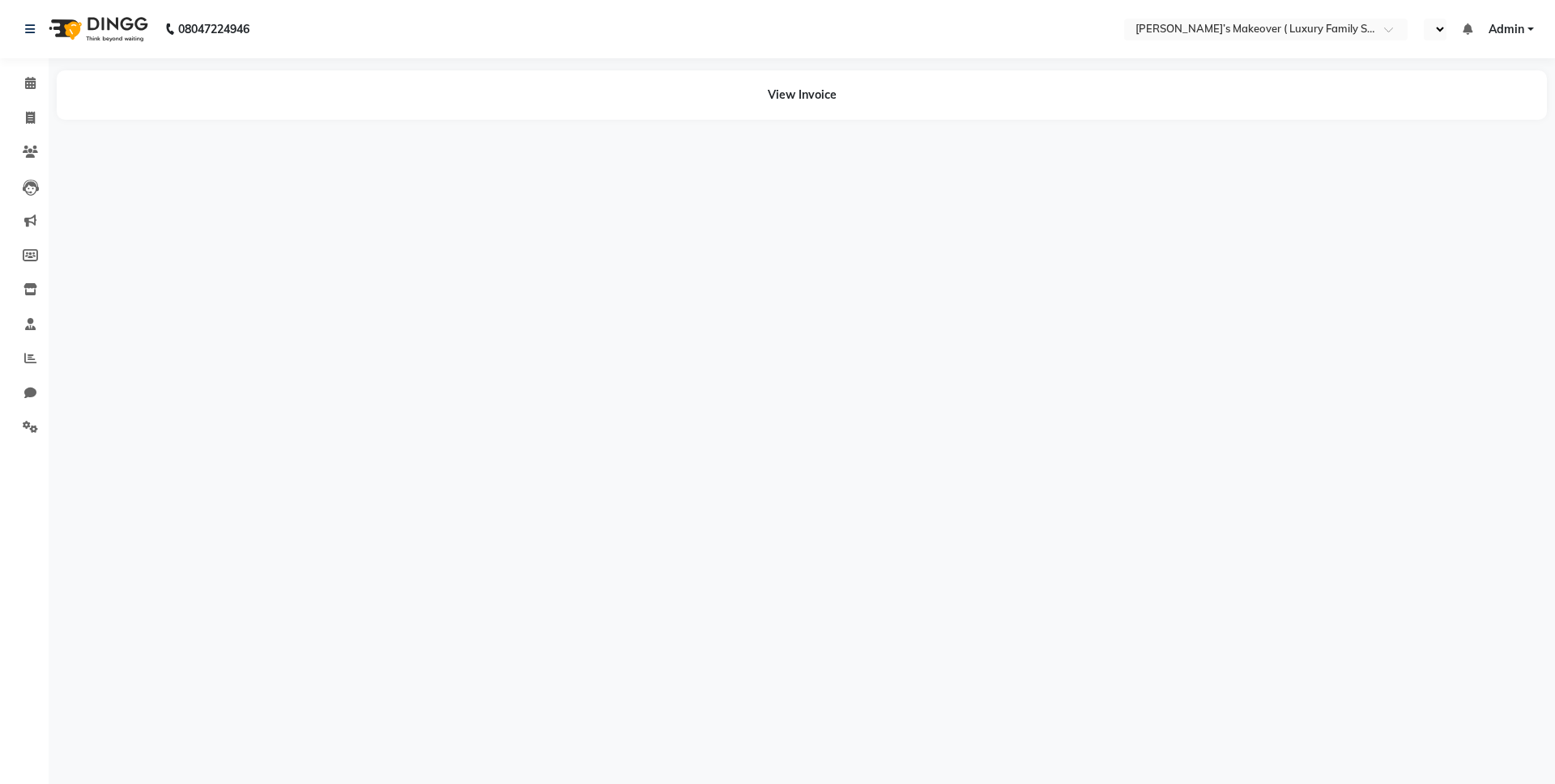
select select "en"
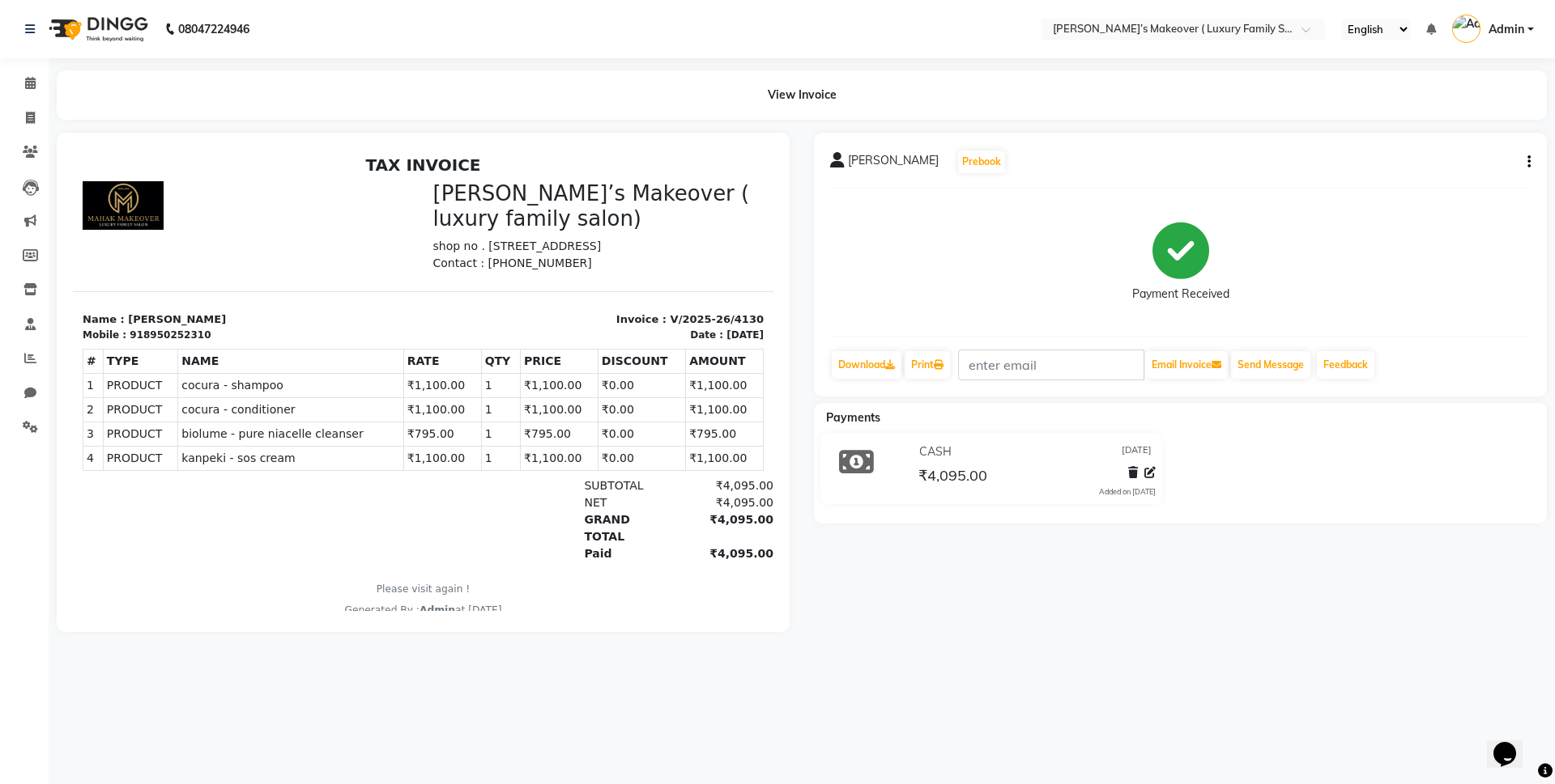
click at [1527, 162] on icon "button" at bounding box center [1528, 162] width 3 height 1
click at [1451, 167] on div "Edit Invoice" at bounding box center [1463, 172] width 81 height 21
select select "service"
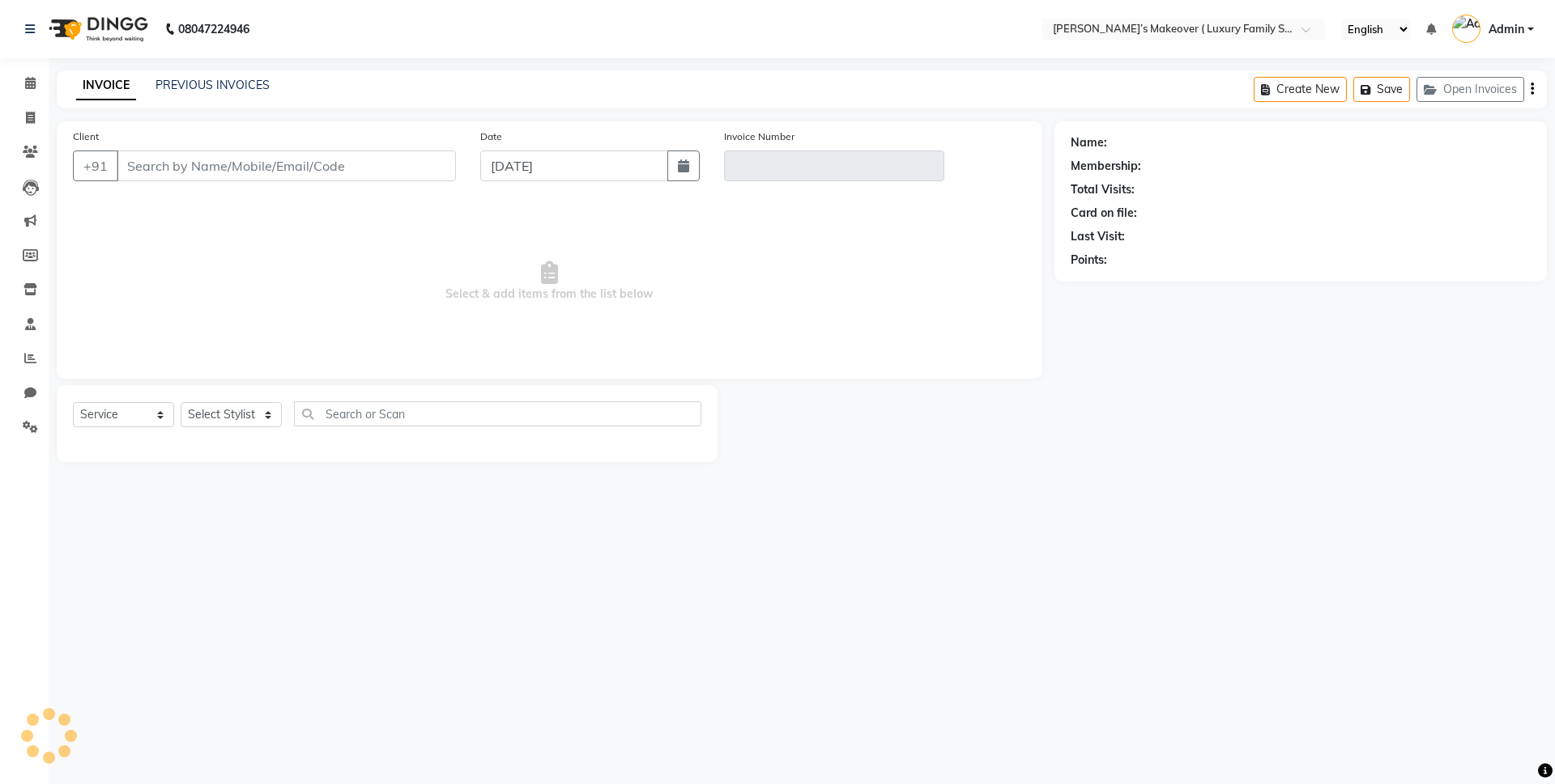
type input "8950252310"
type input "V/2025-26/4130"
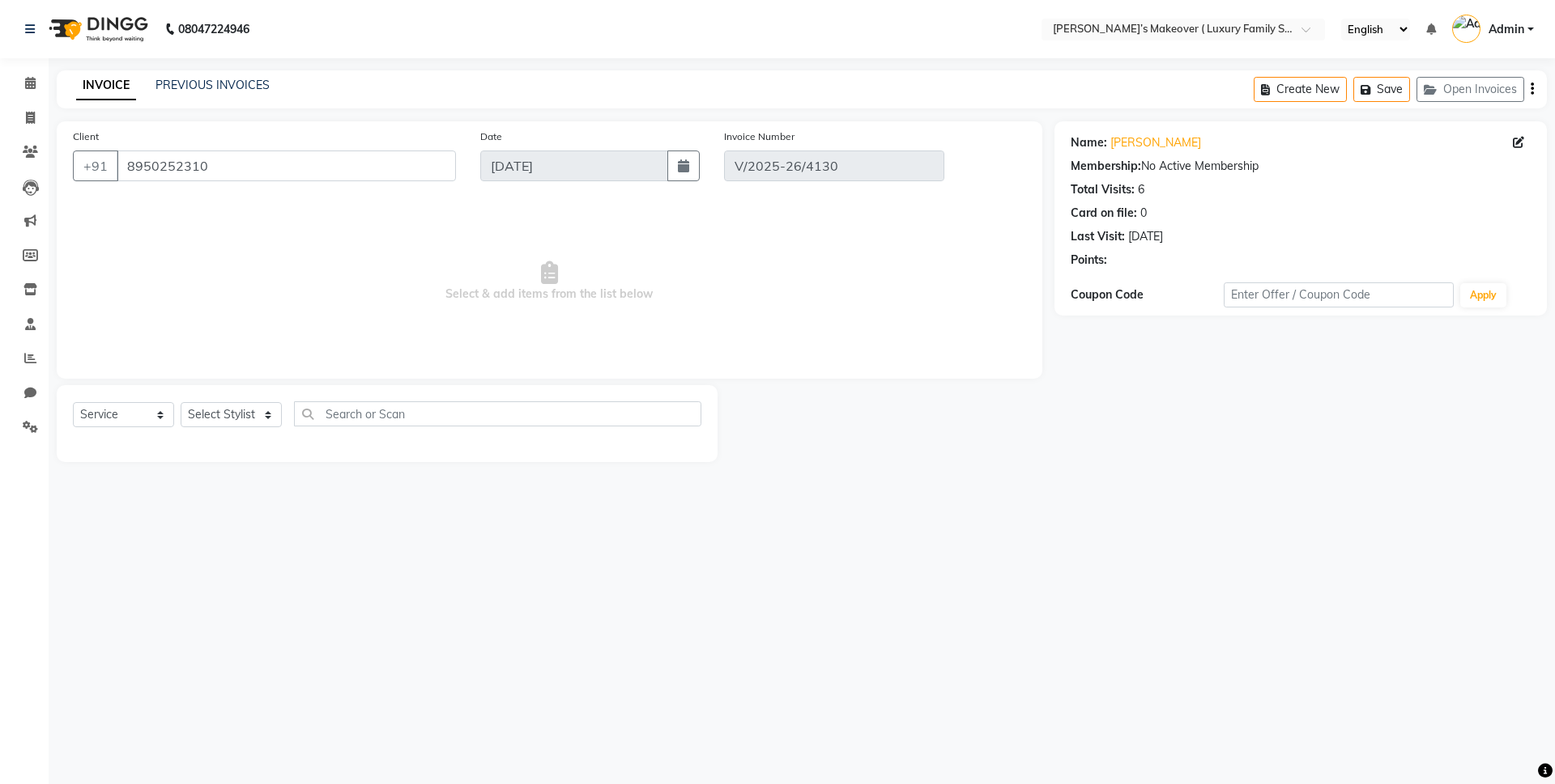
select select "select"
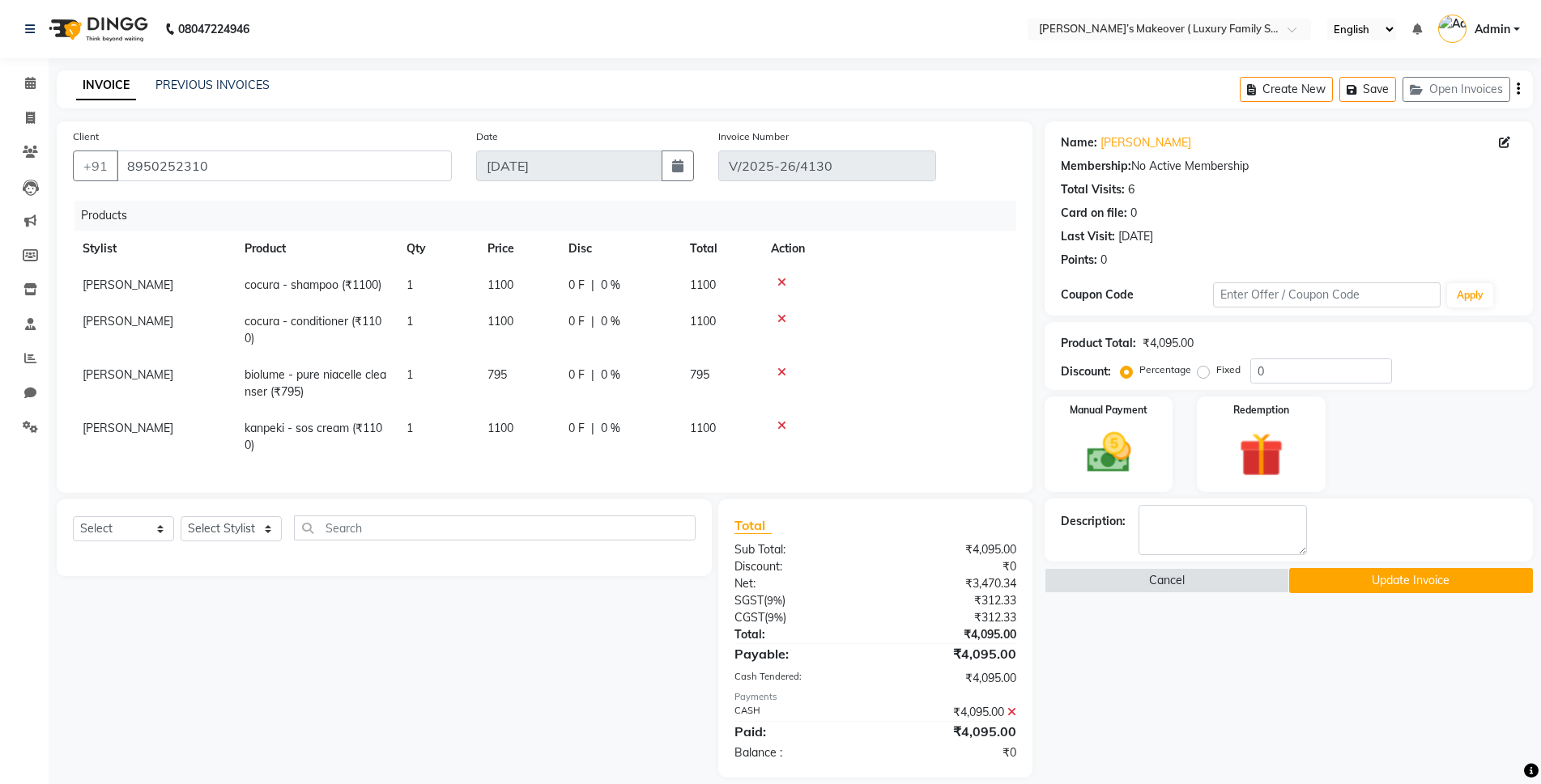
click at [1012, 718] on icon at bounding box center [1012, 712] width 9 height 12
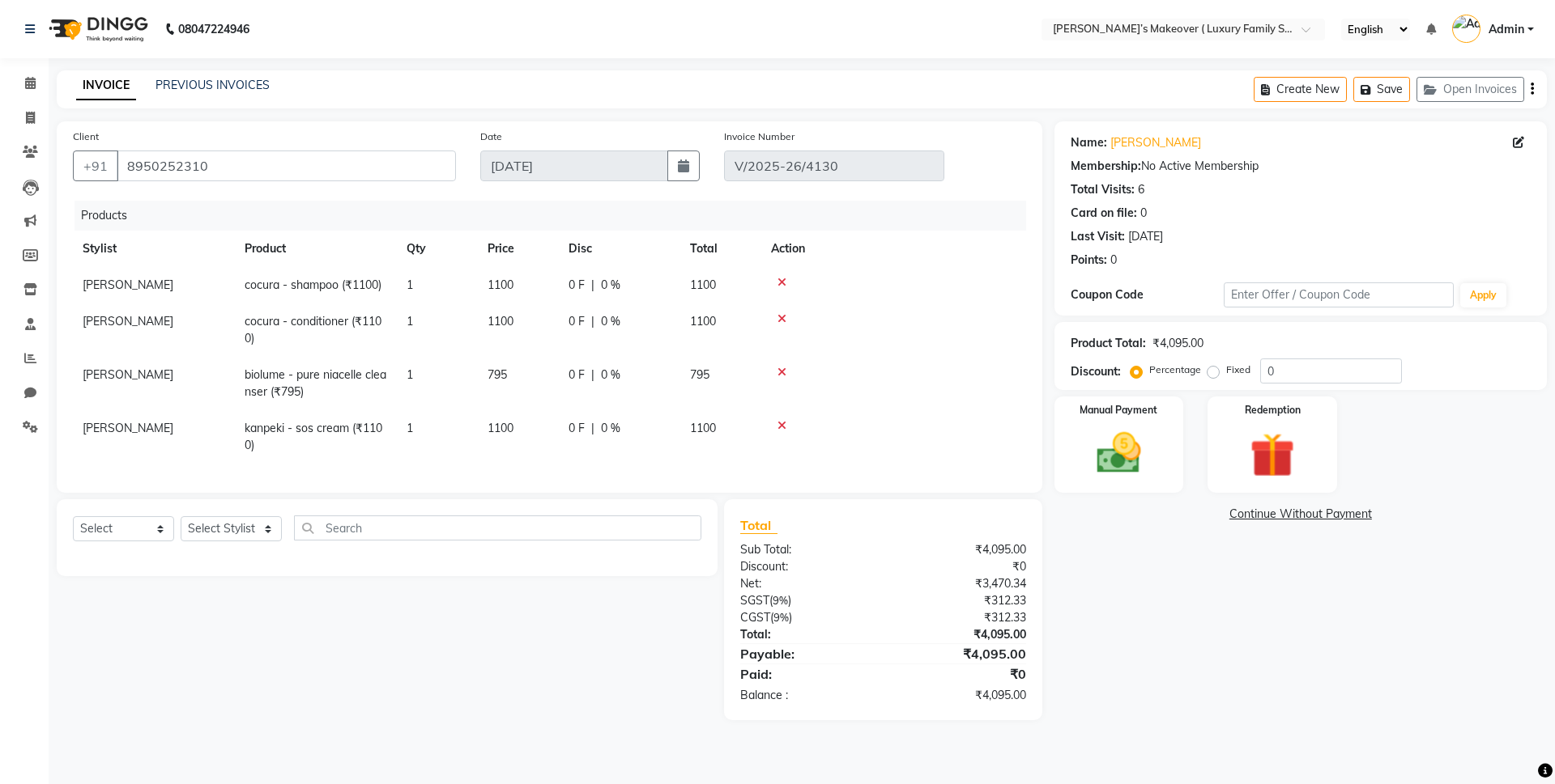
click at [1226, 378] on label "Fixed" at bounding box center [1238, 370] width 25 height 15
click at [1215, 376] on input "Fixed" at bounding box center [1216, 370] width 12 height 12
radio input "true"
click at [1286, 366] on input "0" at bounding box center [1332, 372] width 142 height 26
type input "05"
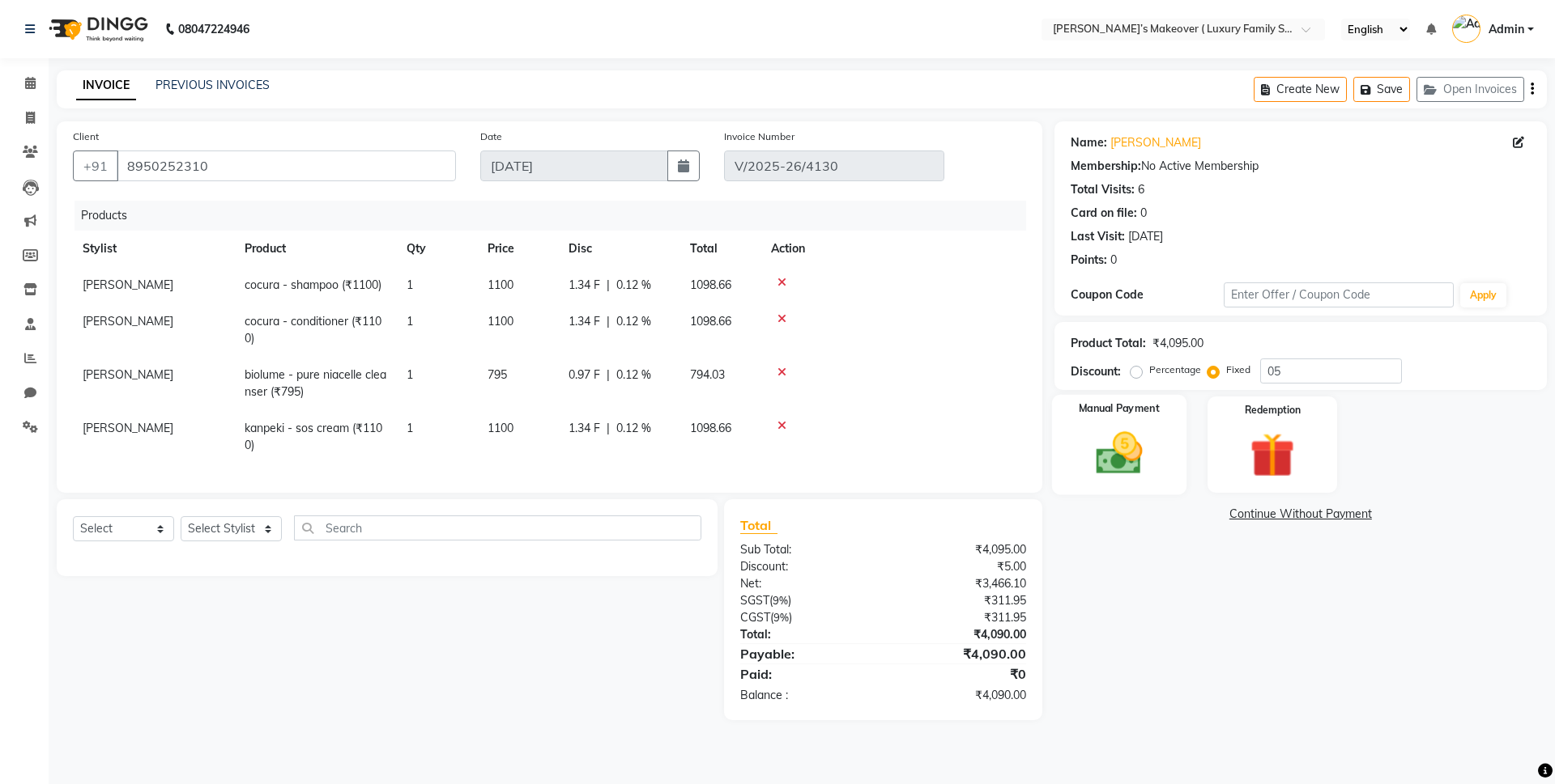
click at [1121, 441] on img at bounding box center [1119, 453] width 76 height 53
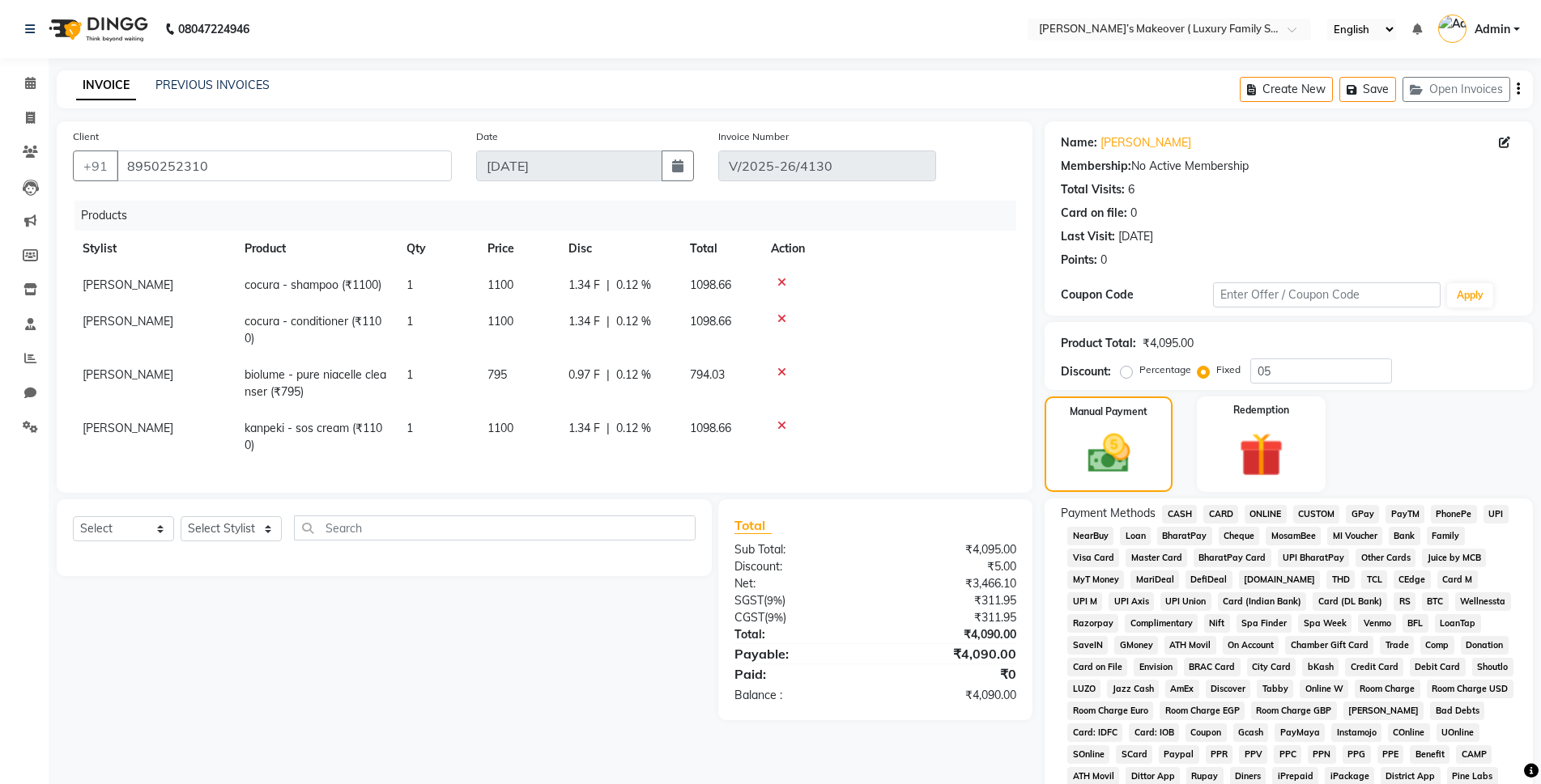
click at [1170, 508] on span "CASH" at bounding box center [1179, 514] width 34 height 19
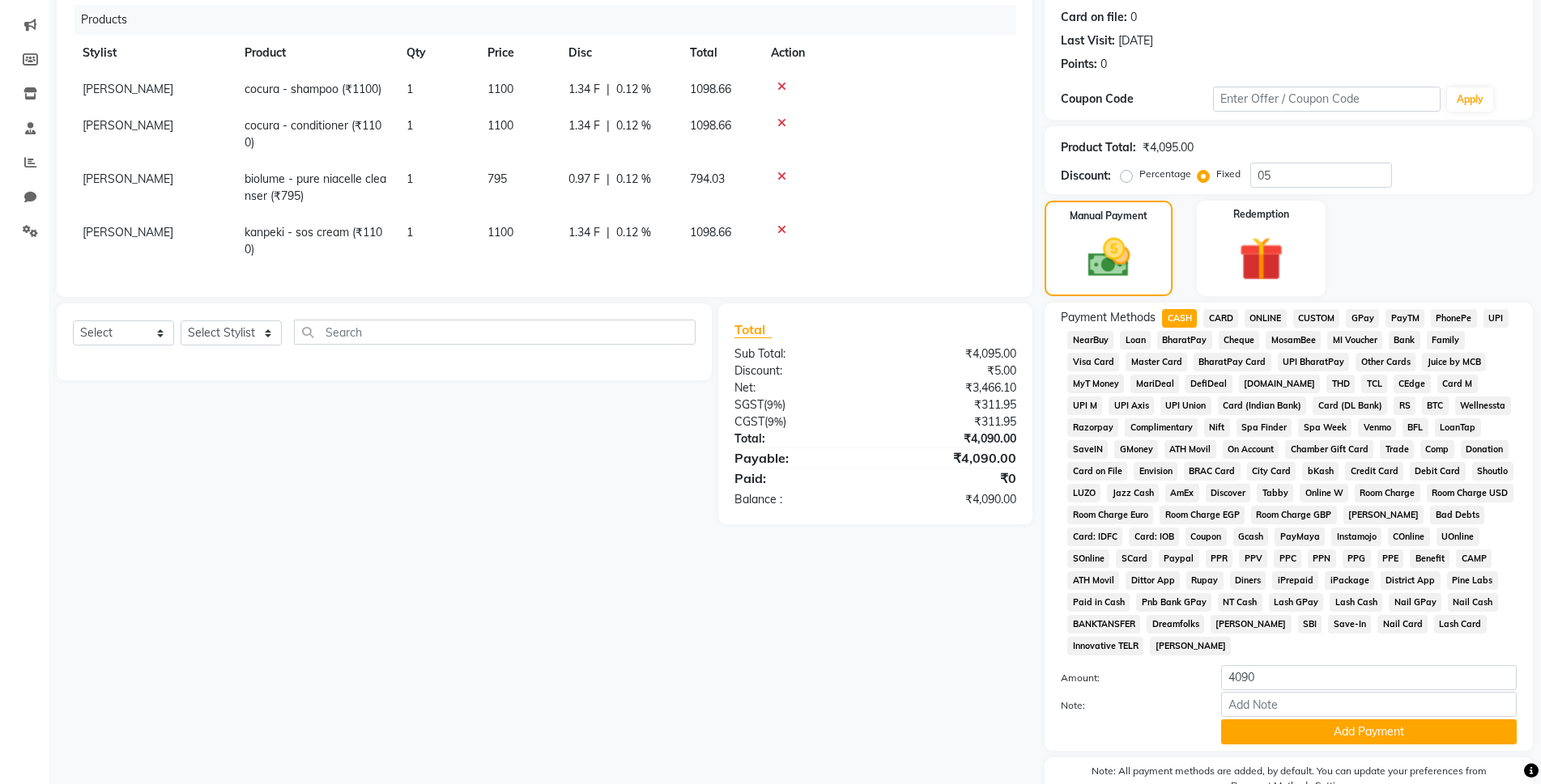
scroll to position [281, 0]
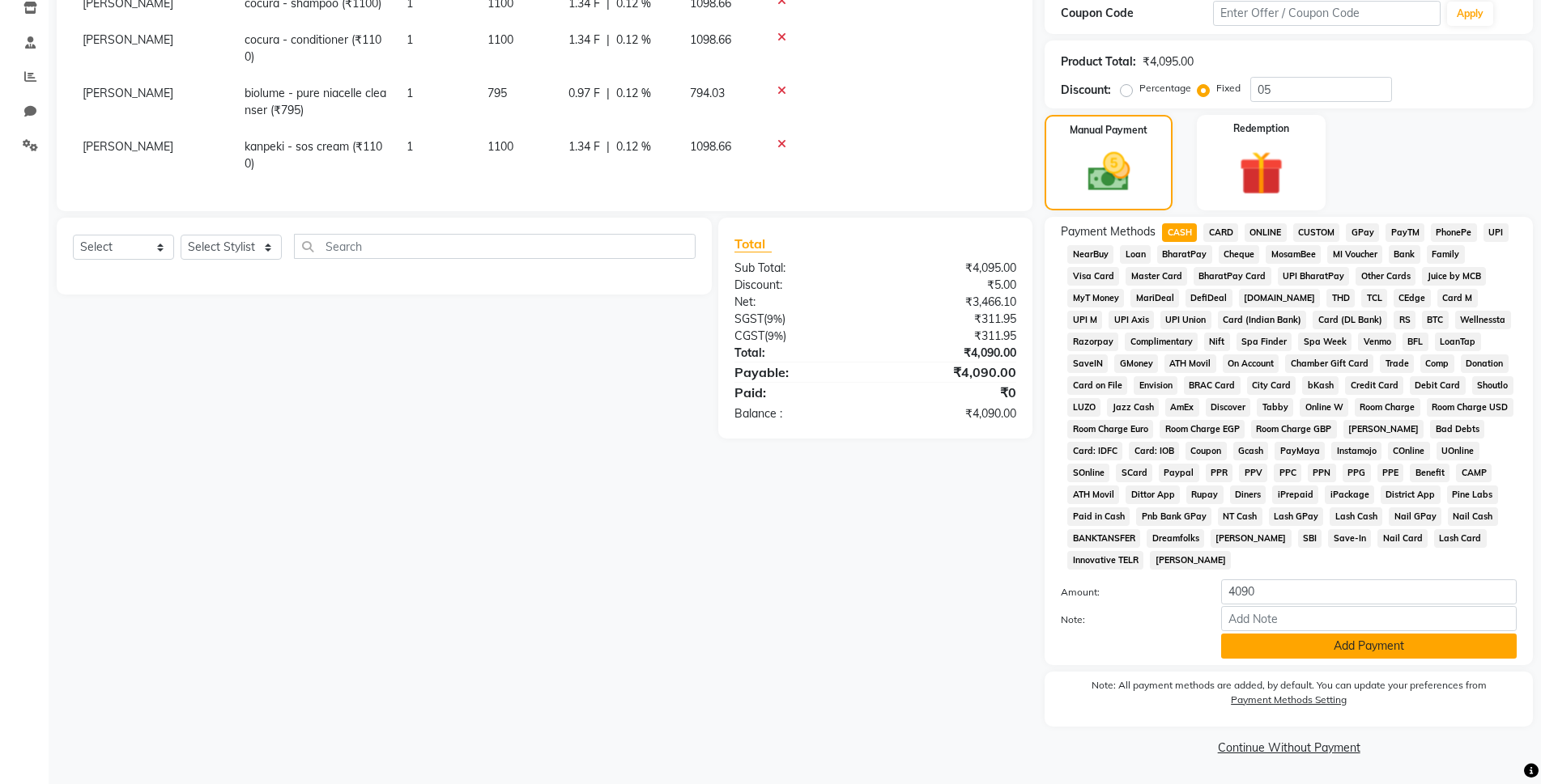
click at [1353, 650] on button "Add Payment" at bounding box center [1369, 646] width 295 height 26
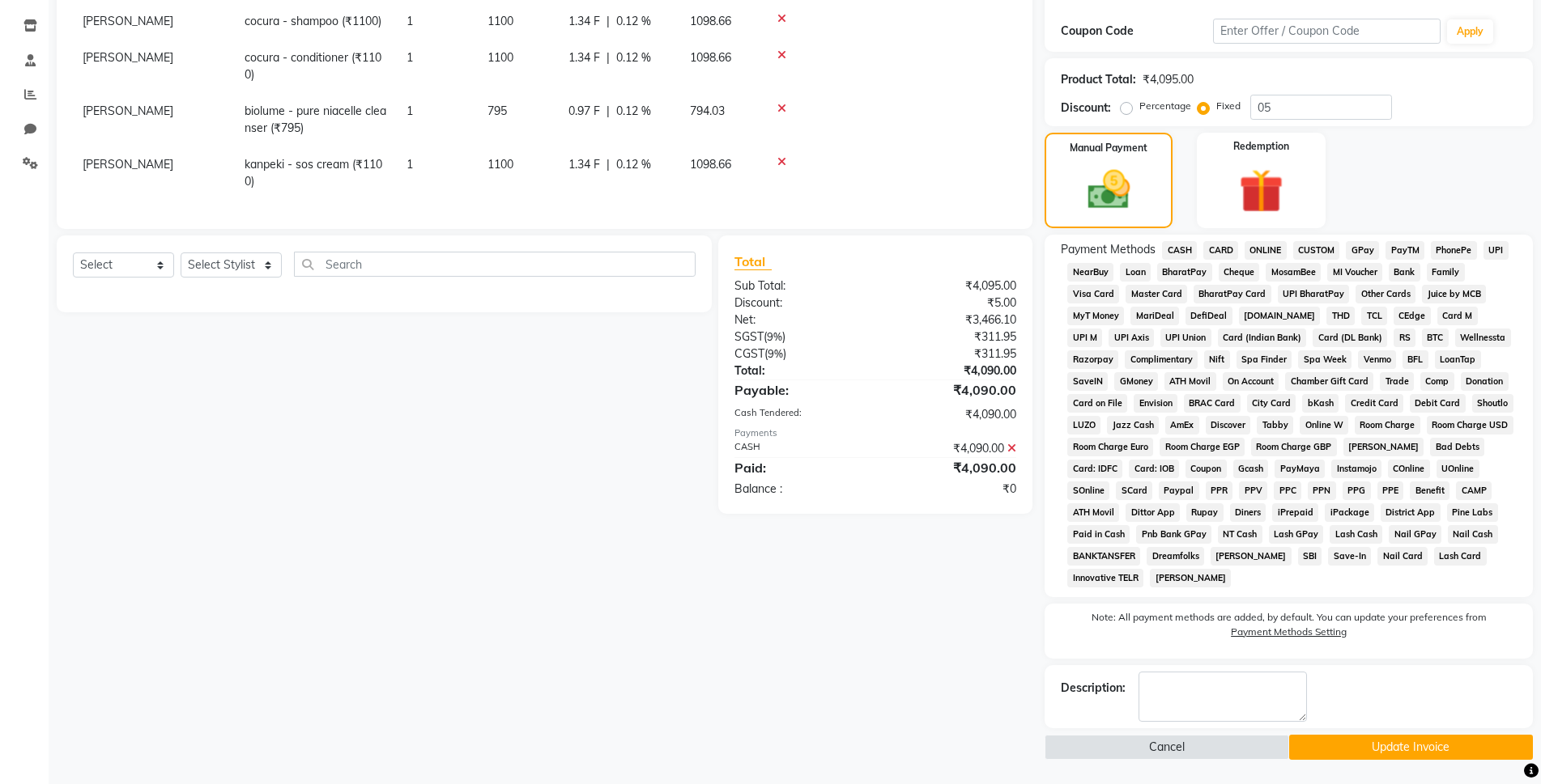
scroll to position [264, 0]
click at [1386, 745] on button "Update Invoice" at bounding box center [1411, 748] width 244 height 26
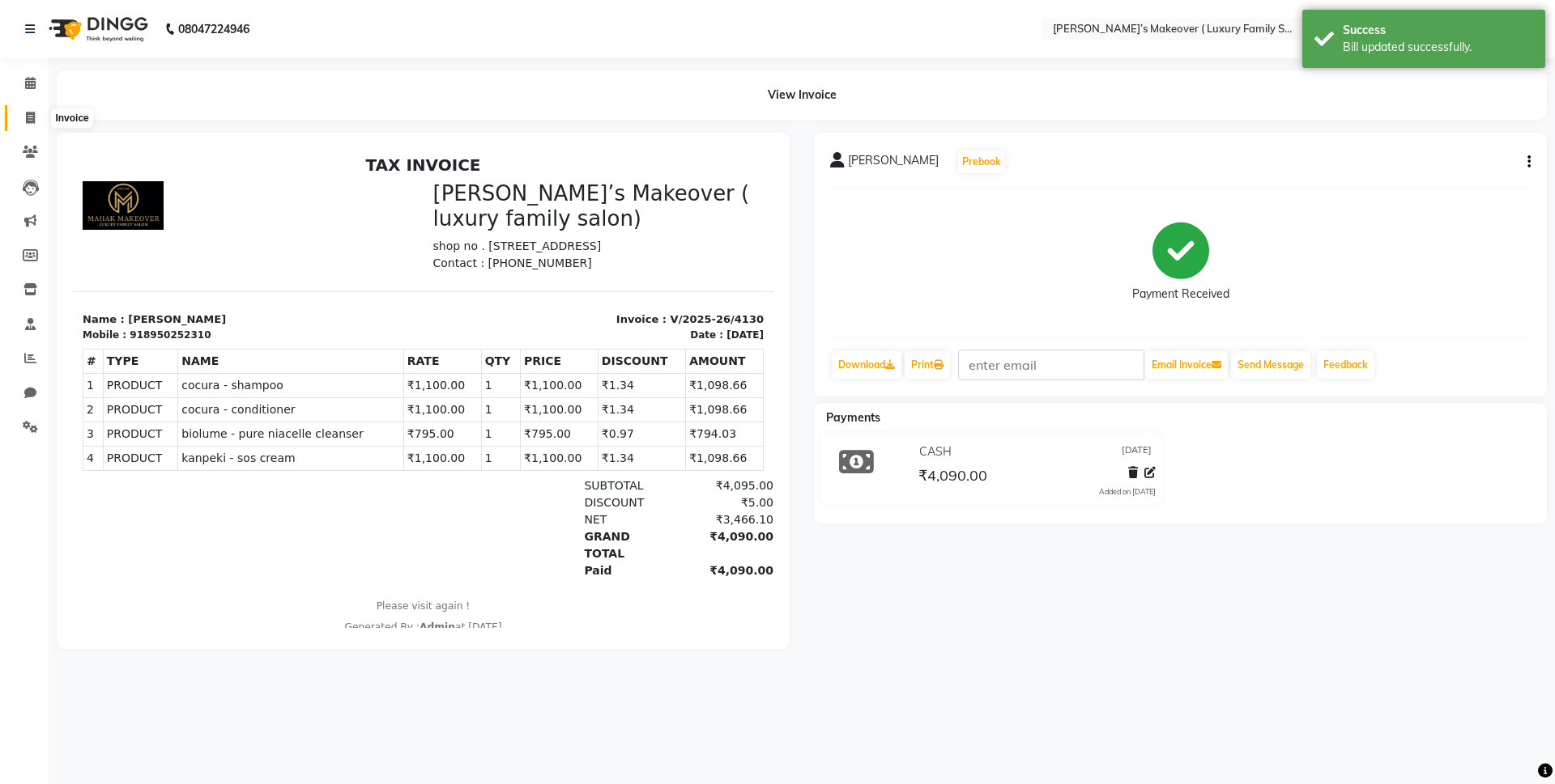
click at [32, 114] on icon at bounding box center [30, 118] width 9 height 12
select select "service"
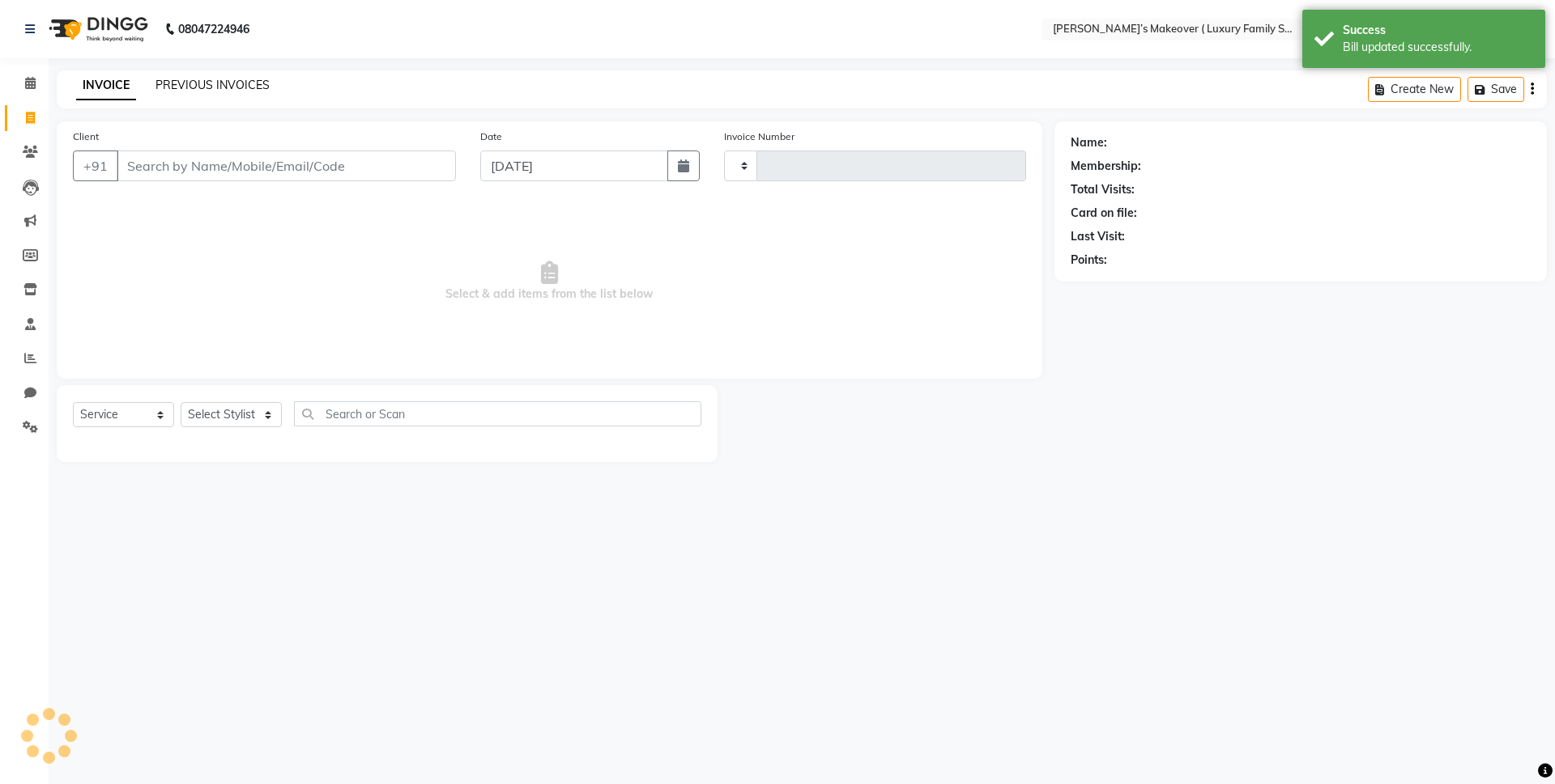
click at [253, 90] on link "PREVIOUS INVOICES" at bounding box center [213, 85] width 114 height 15
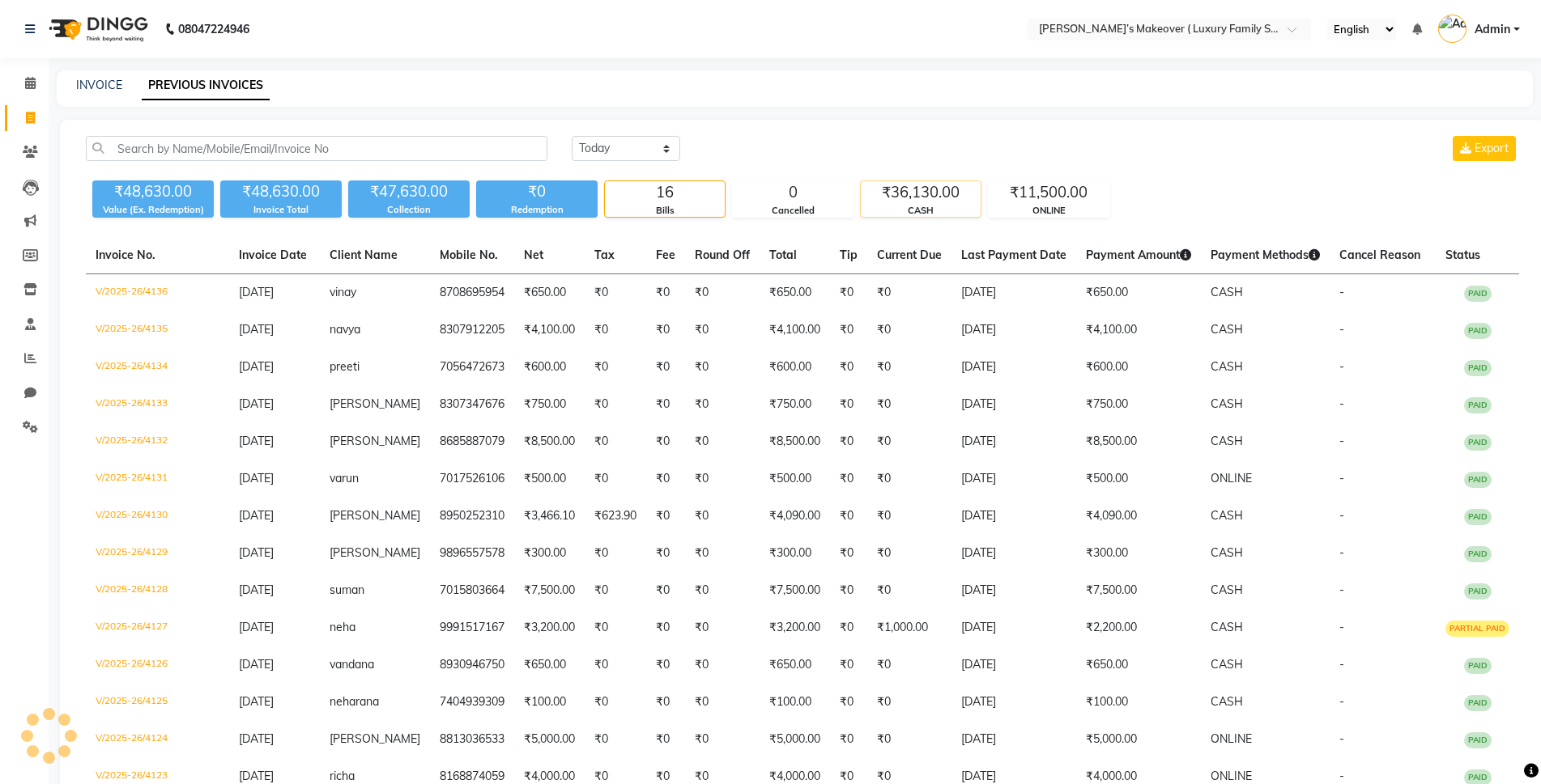
click at [917, 204] on div "CASH" at bounding box center [921, 211] width 120 height 14
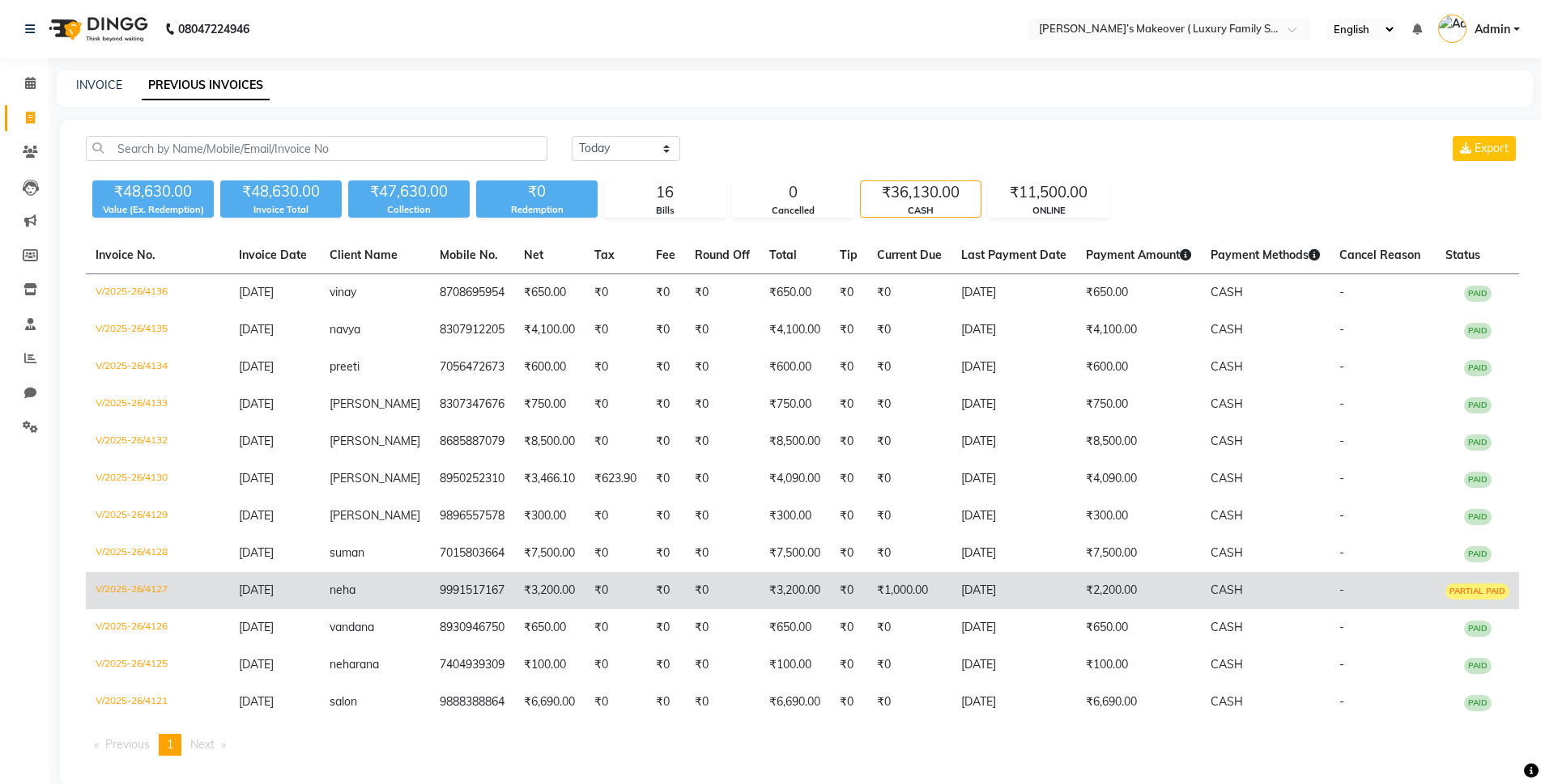
click at [126, 594] on td "V/2025-26/4127" at bounding box center [157, 591] width 144 height 37
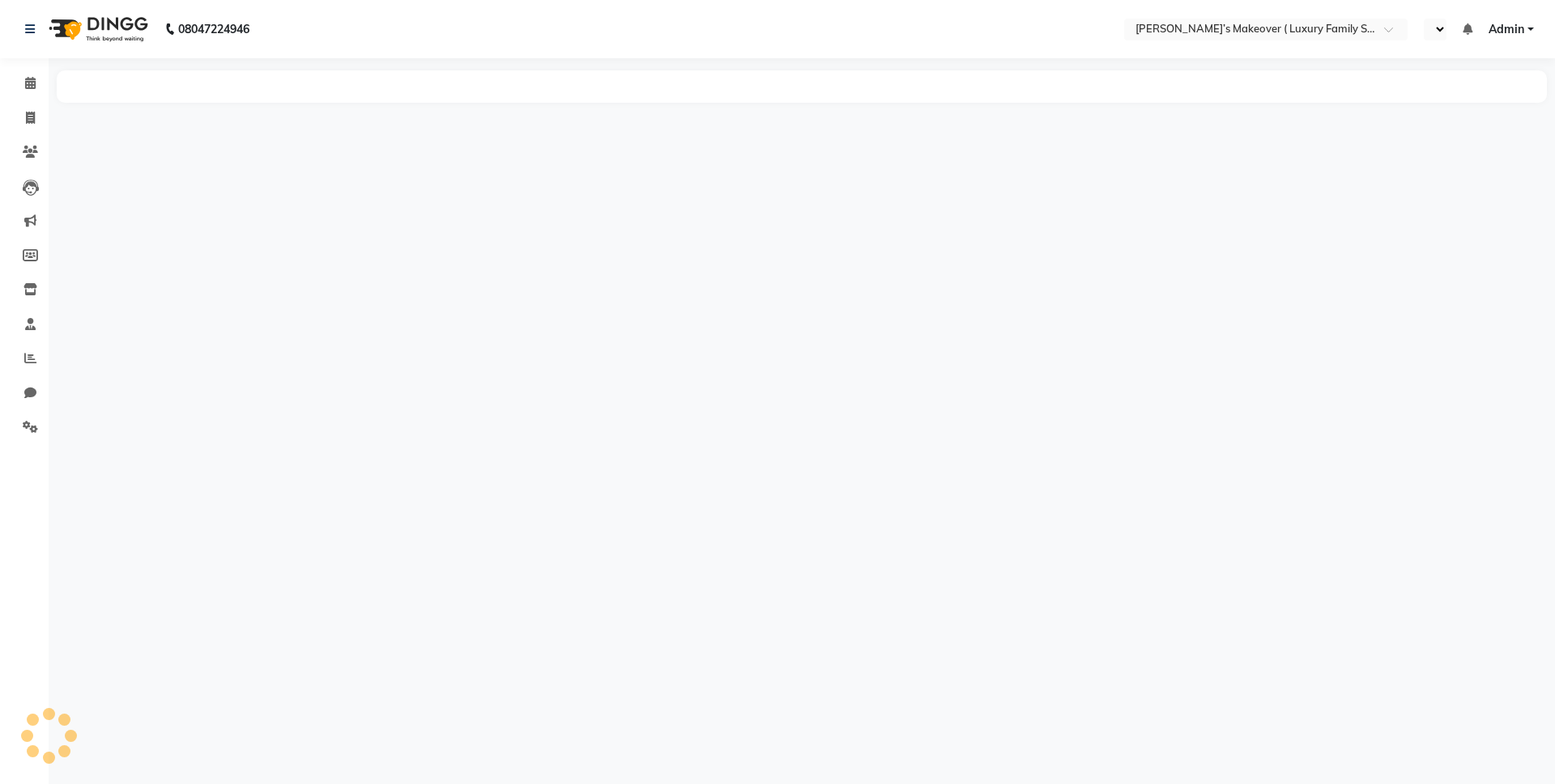
select select "en"
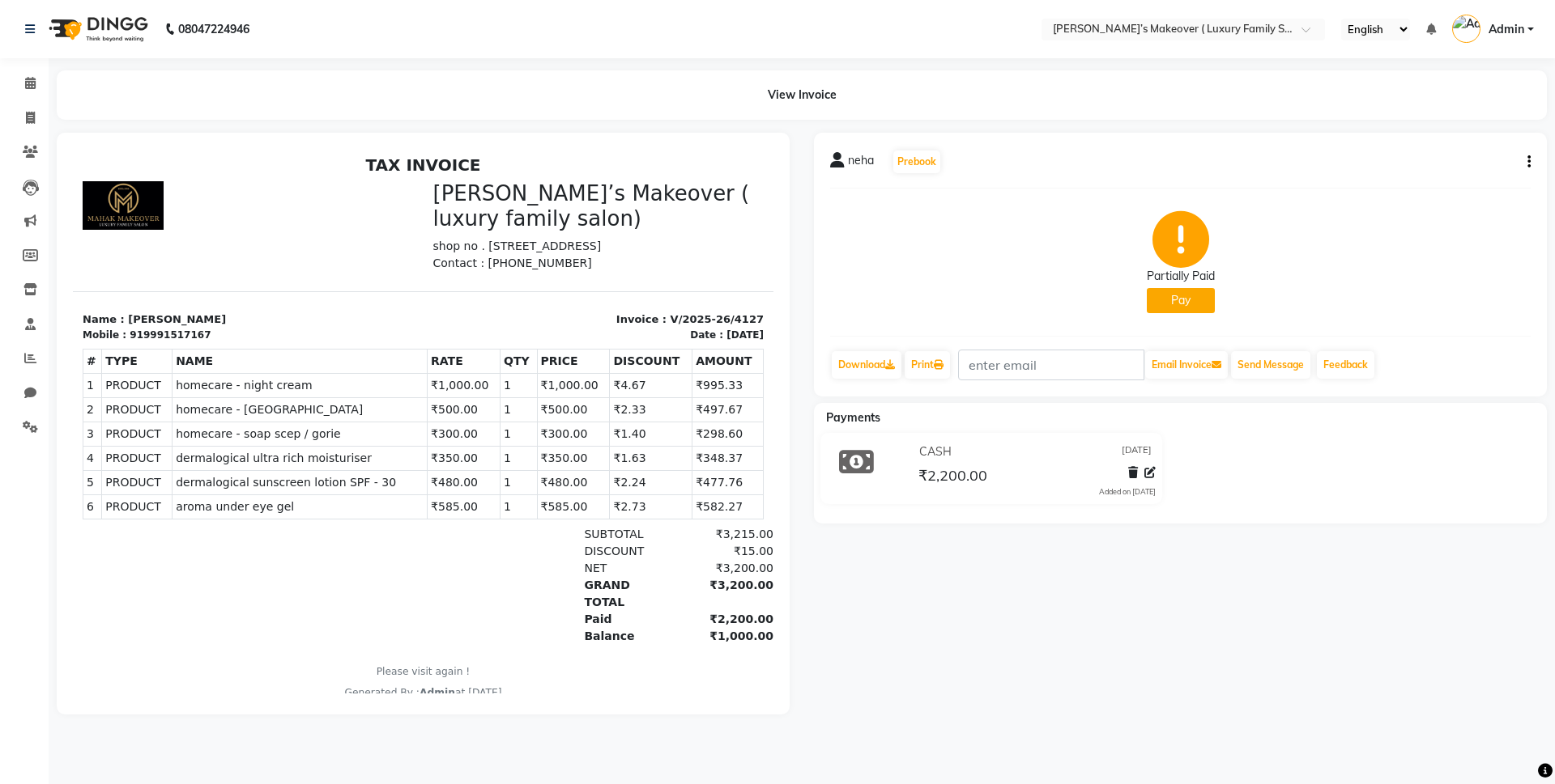
click at [1526, 162] on button "button" at bounding box center [1526, 161] width 10 height 17
click at [1470, 167] on div "Edit Invoice" at bounding box center [1463, 172] width 81 height 21
select select "service"
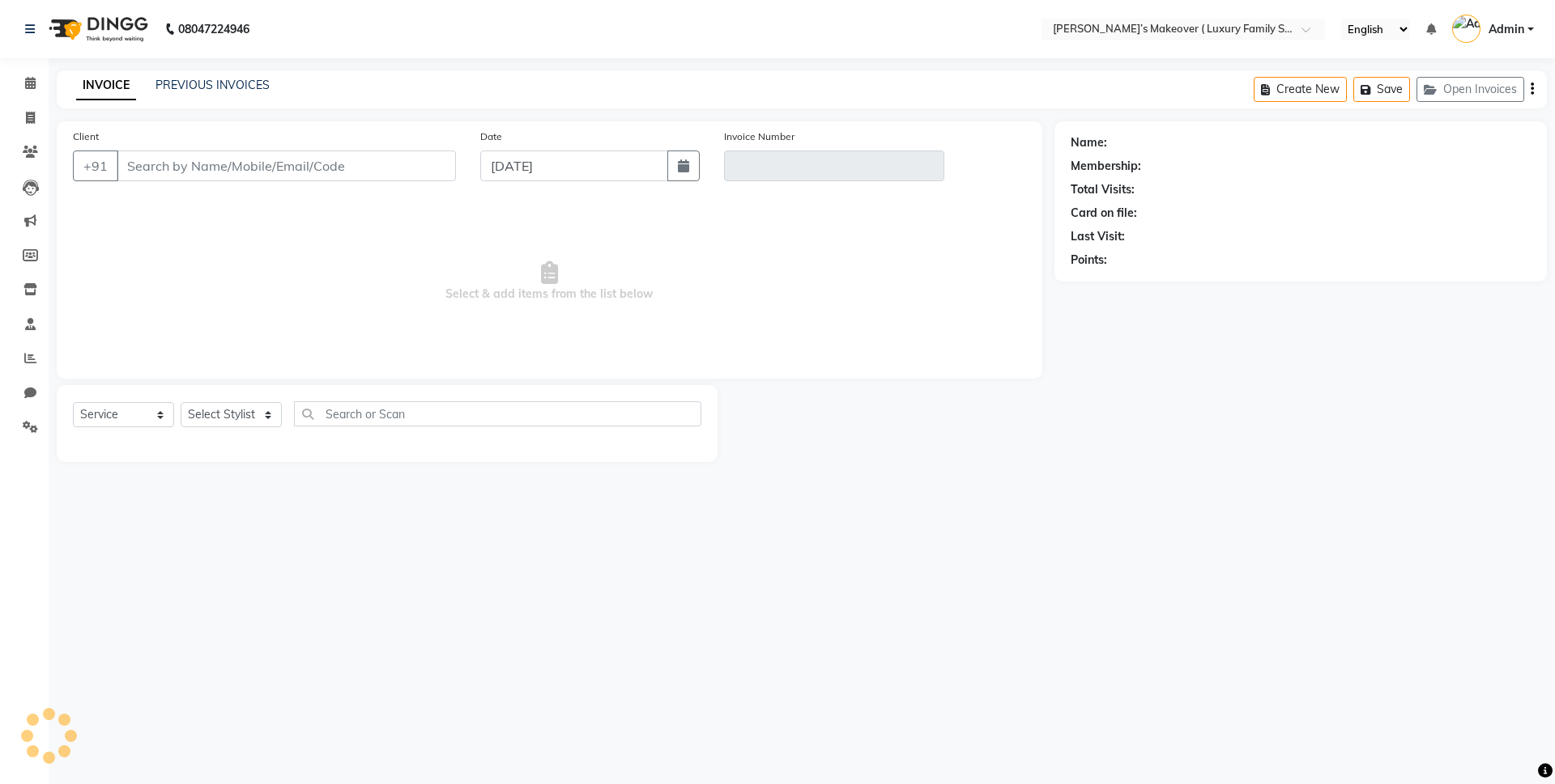
type input "9991517167"
type input "V/2025-26/4127"
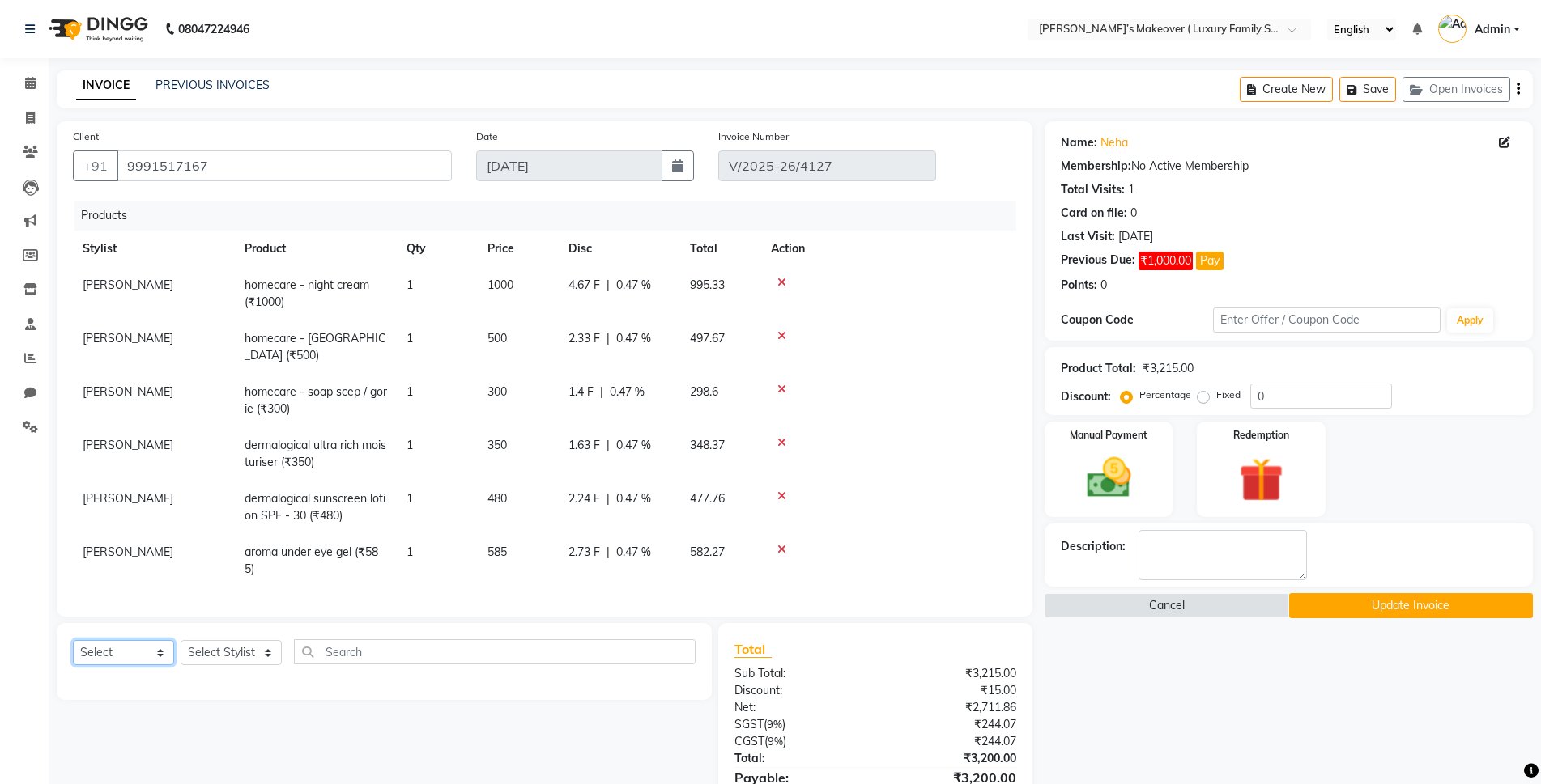
click at [116, 640] on select "Select Service Product Membership Package Voucher Prepaid Gift Card" at bounding box center [123, 653] width 101 height 26
select select "service"
click at [73, 640] on select "Select Service Product Membership Package Voucher Prepaid Gift Card" at bounding box center [123, 653] width 101 height 26
click at [230, 640] on select "Select Stylist Aarish Anas salmani Ankit Anshika Anshul Astha Dipti Harman Hars…" at bounding box center [231, 653] width 101 height 26
select select "69498"
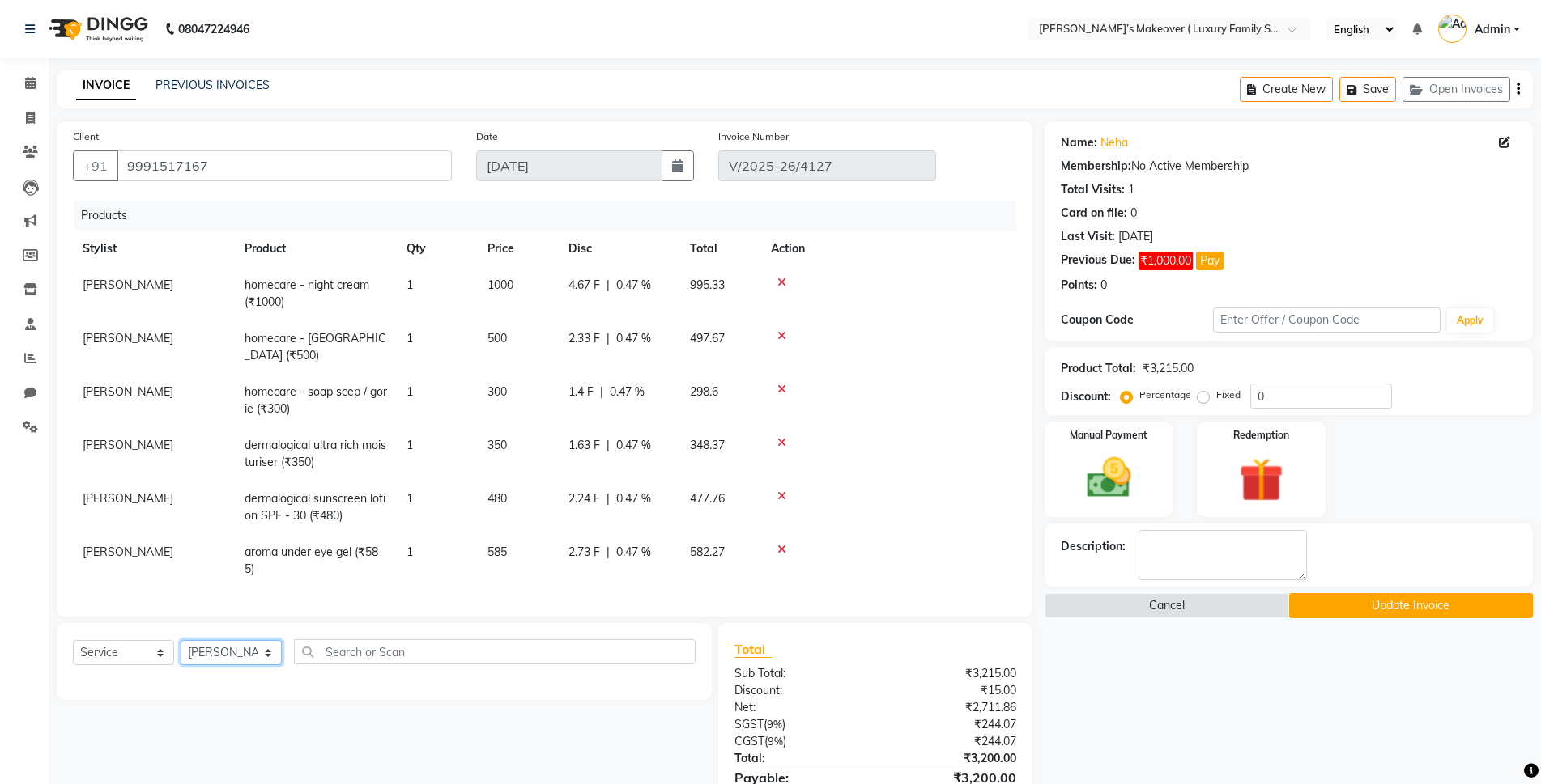
click at [181, 640] on select "Select Stylist Aarish Anas salmani Ankit Anshika Anshul Astha Dipti Harman Hars…" at bounding box center [231, 653] width 101 height 26
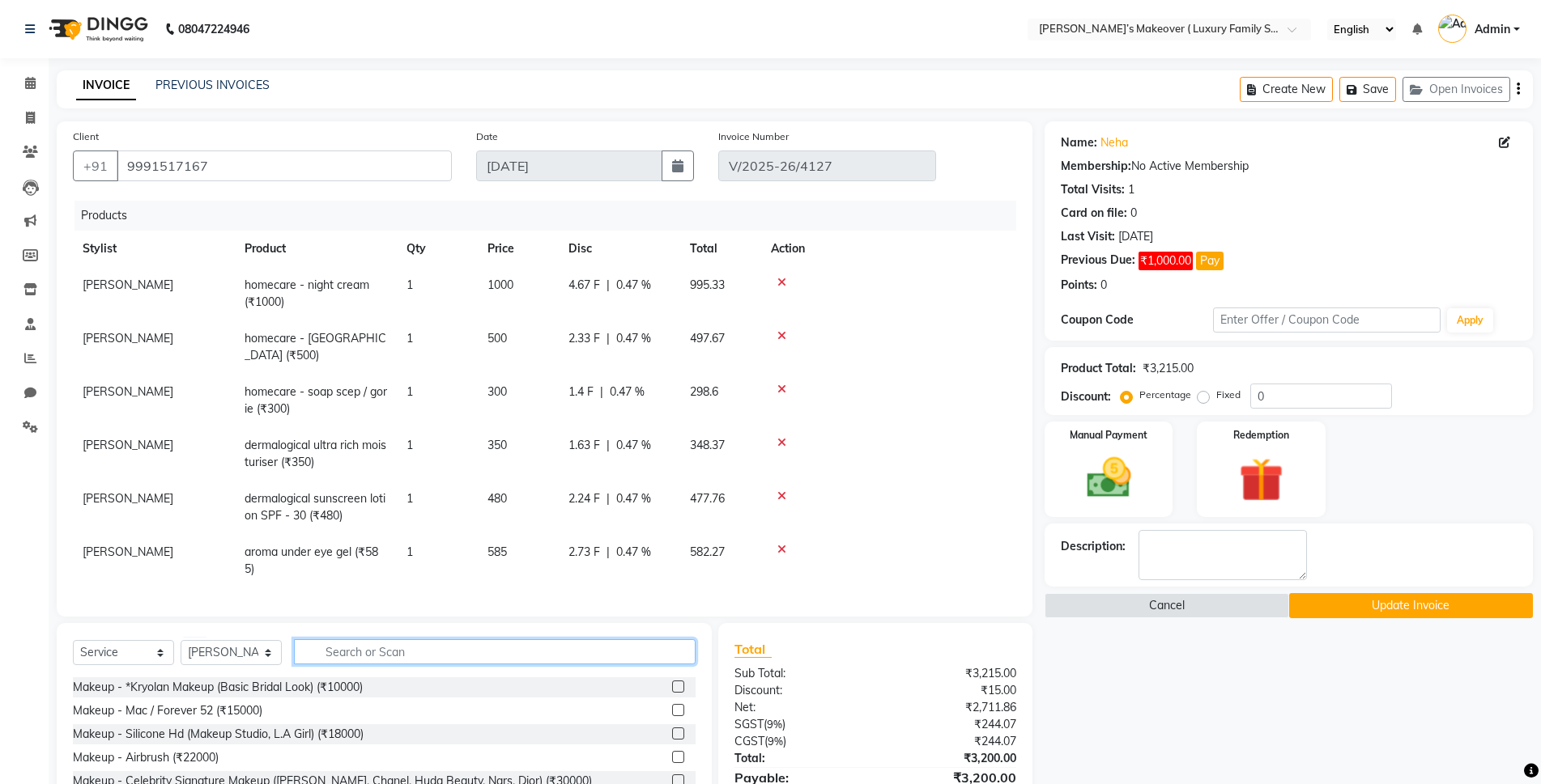
click at [367, 639] on input "text" at bounding box center [495, 652] width 401 height 26
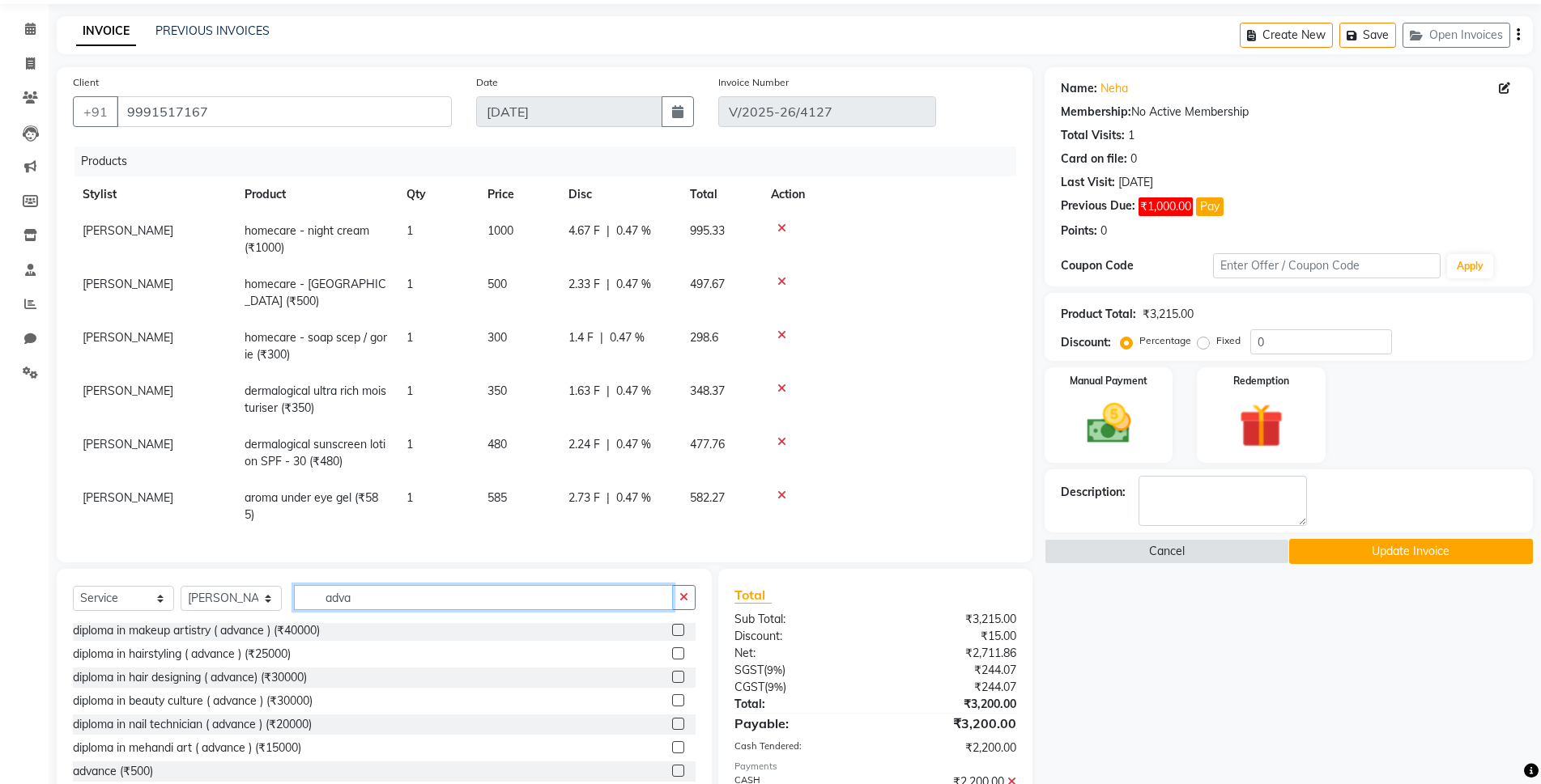
scroll to position [121, 0]
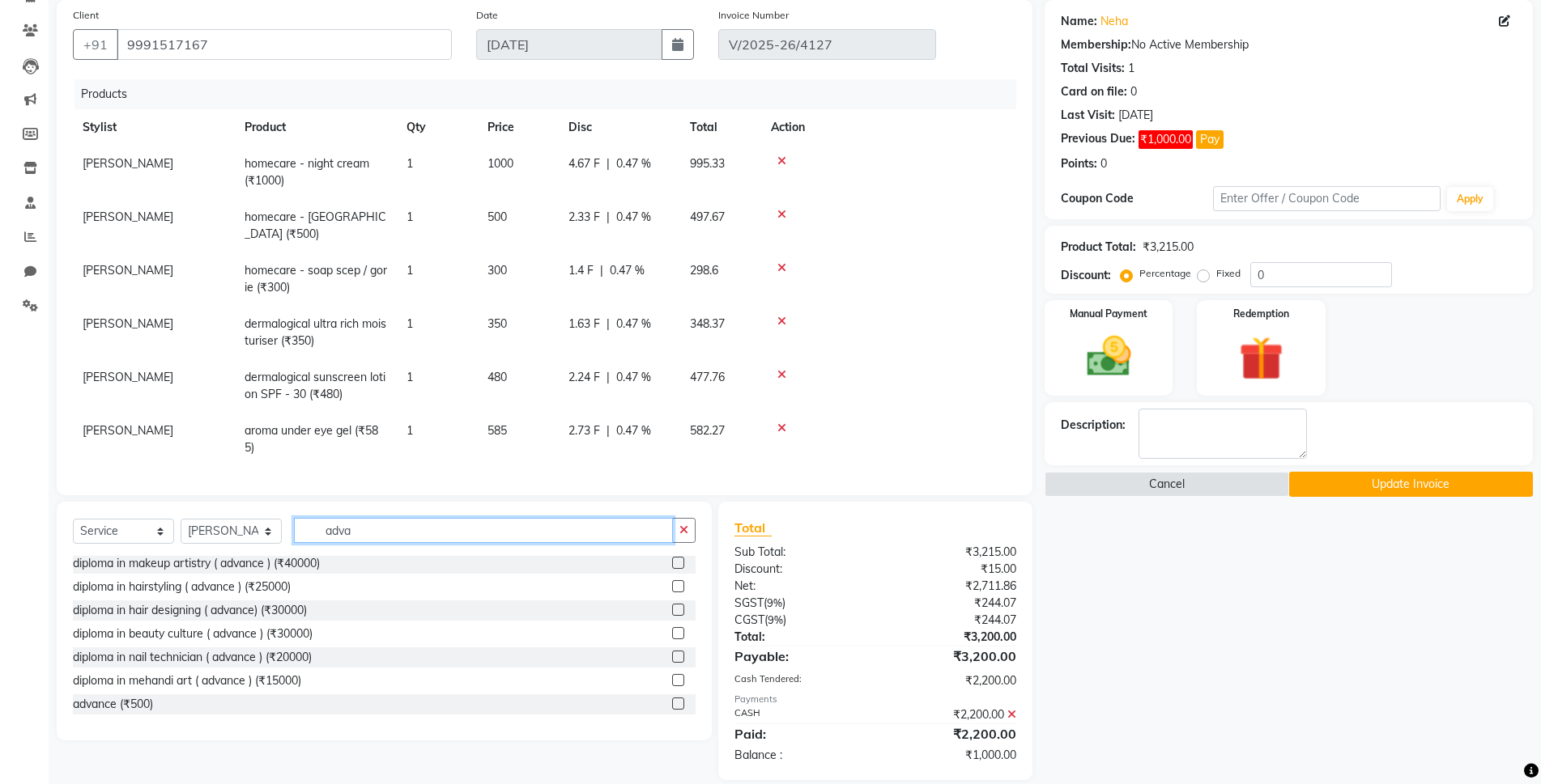
type input "adva"
click at [672, 697] on label at bounding box center [678, 703] width 12 height 12
click at [672, 699] on input "checkbox" at bounding box center [677, 704] width 11 height 11
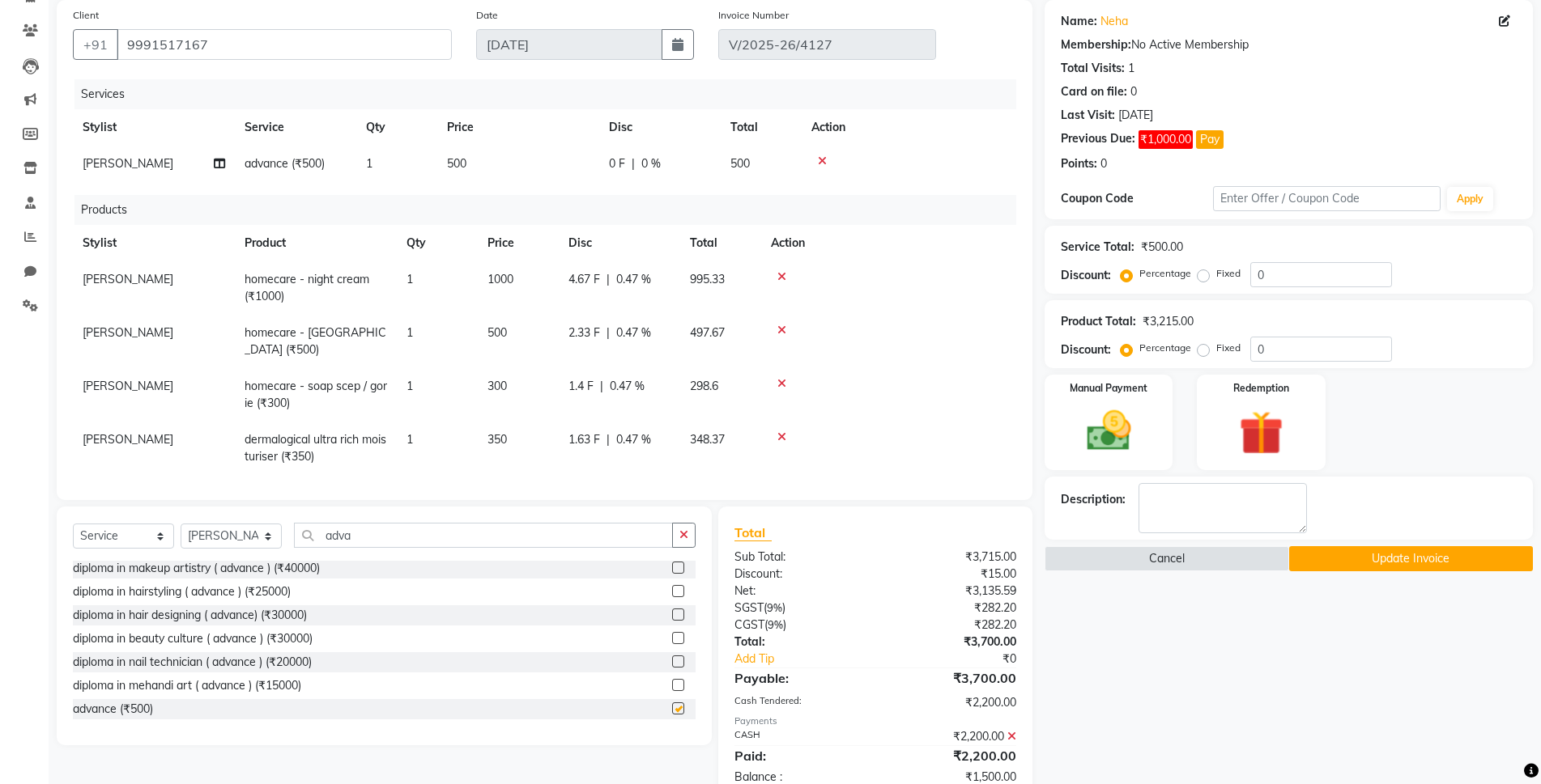
checkbox input "false"
click at [472, 155] on td "500" at bounding box center [518, 163] width 162 height 36
select select "69498"
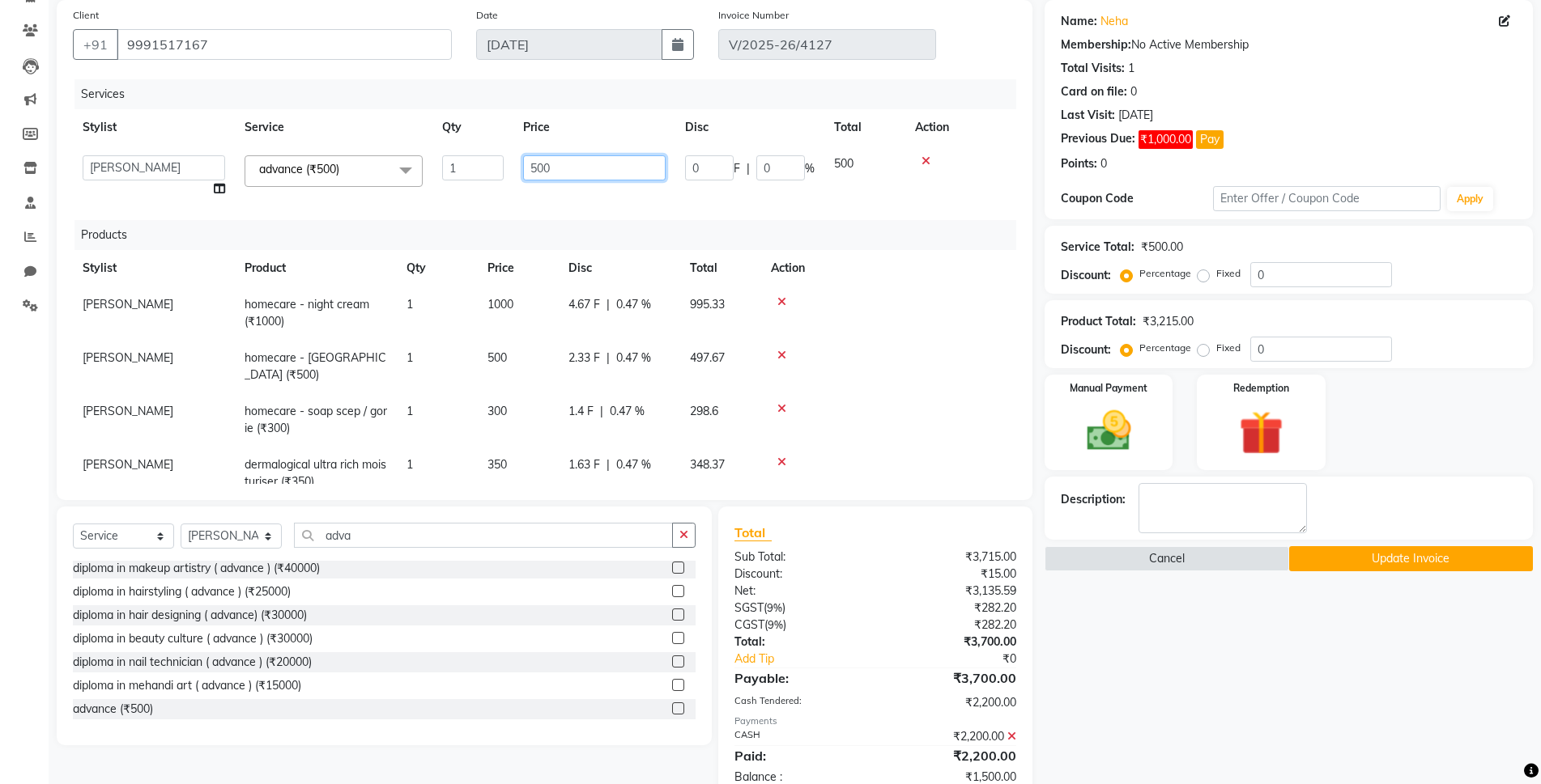
click at [567, 176] on input "500" at bounding box center [594, 168] width 143 height 26
type input "5"
type input "3000"
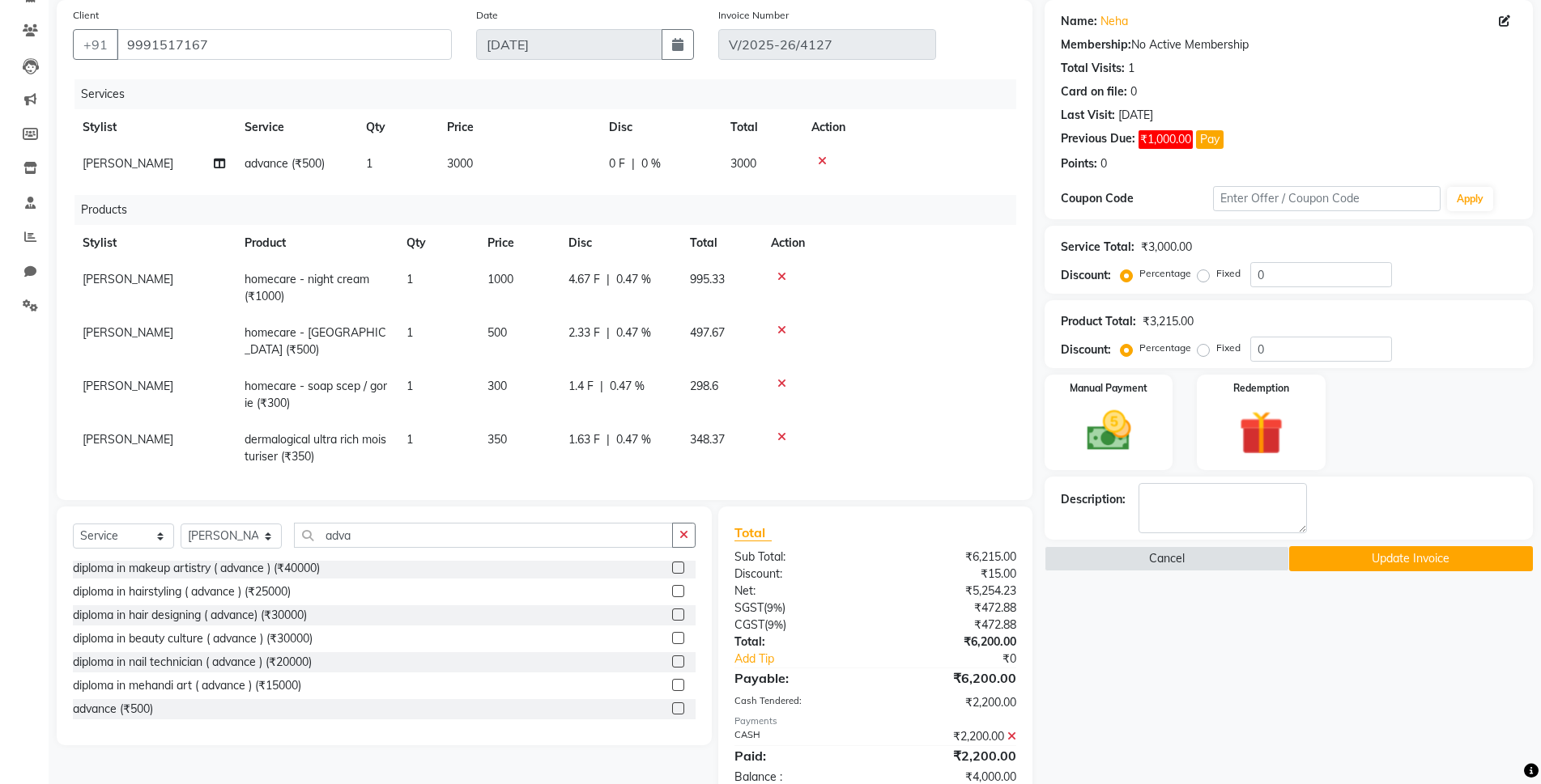
scroll to position [163, 0]
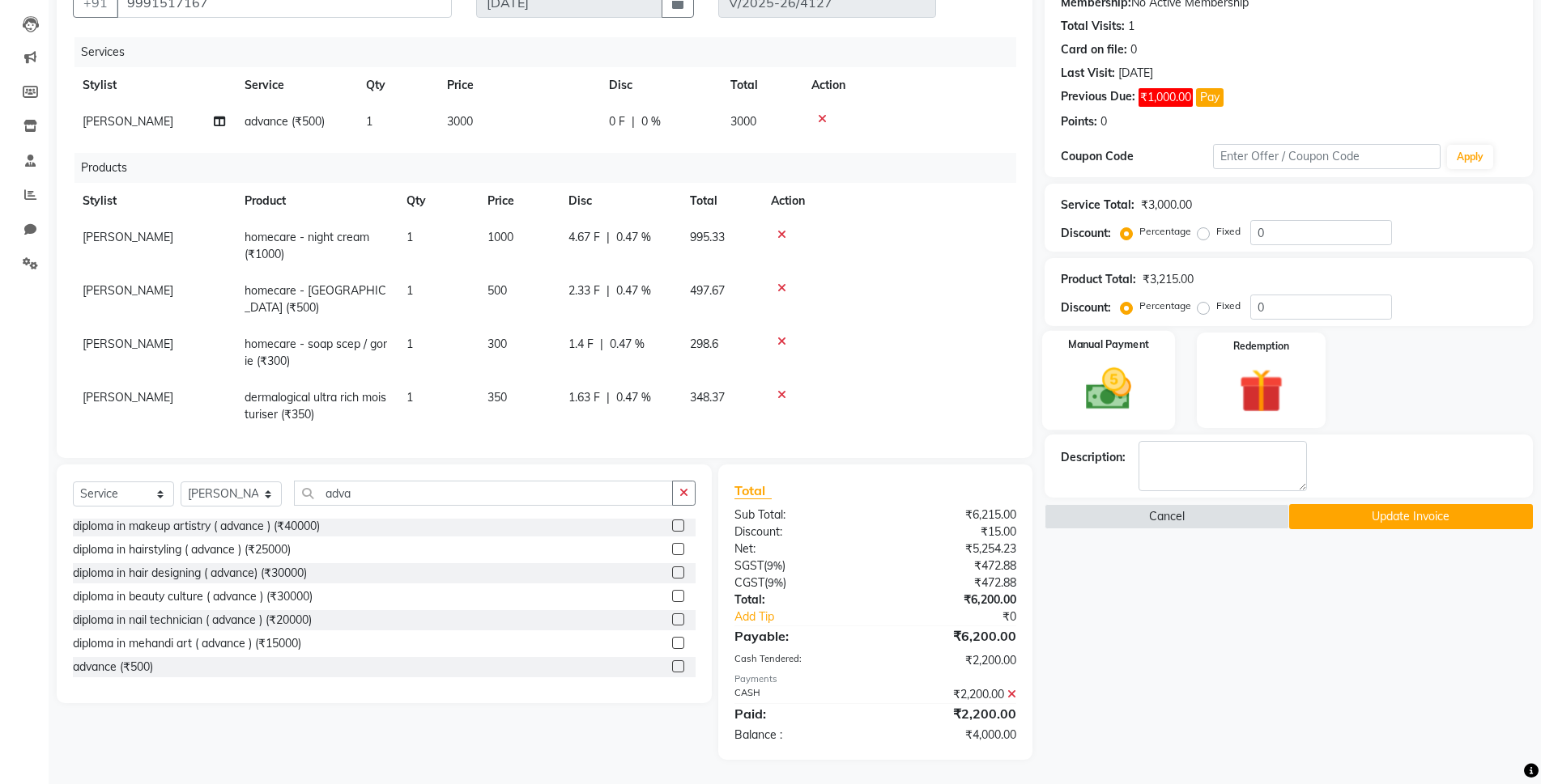
click at [1151, 378] on div "Manual Payment" at bounding box center [1108, 381] width 133 height 98
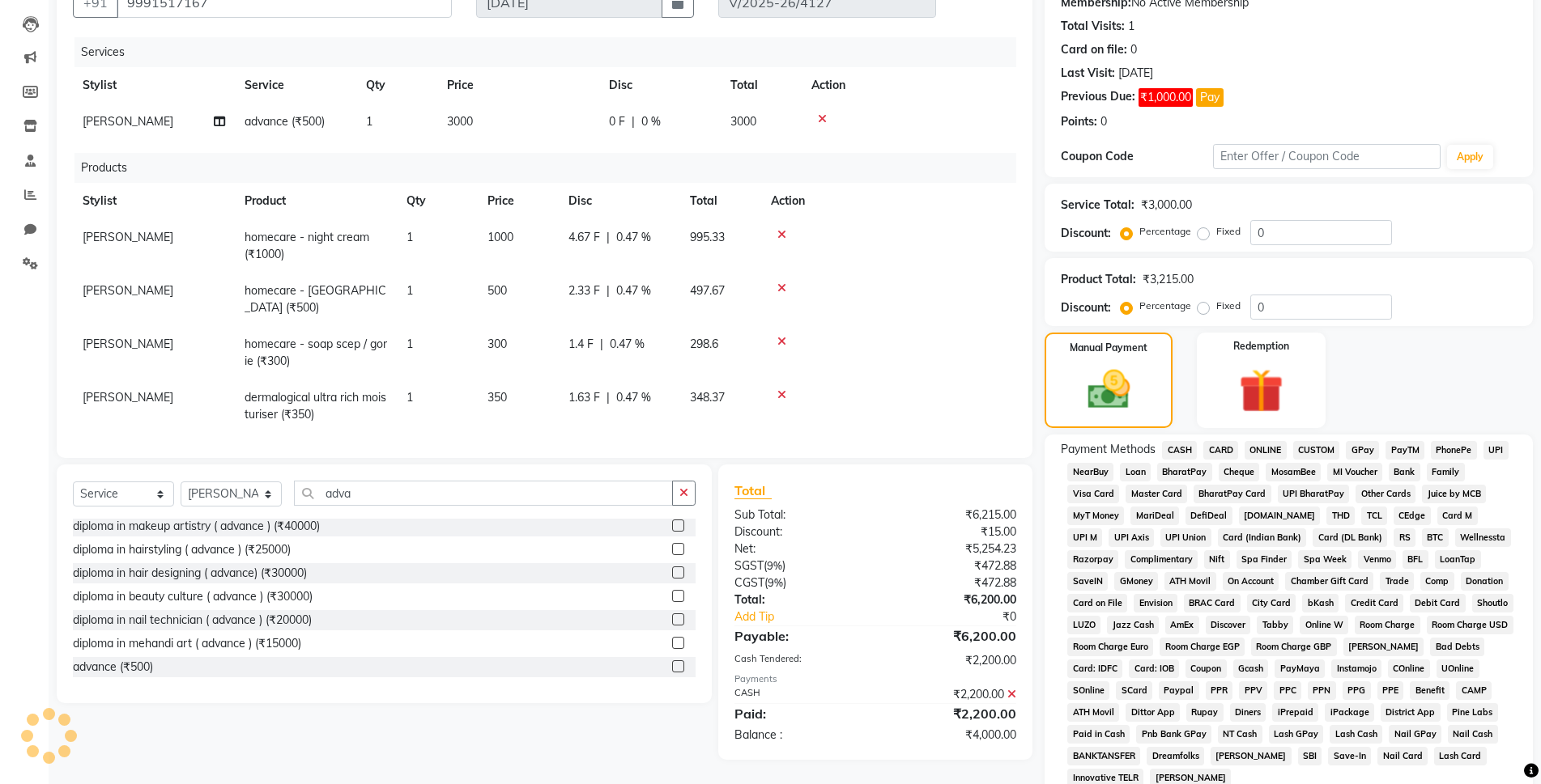
click at [1183, 449] on span "CASH" at bounding box center [1179, 451] width 34 height 19
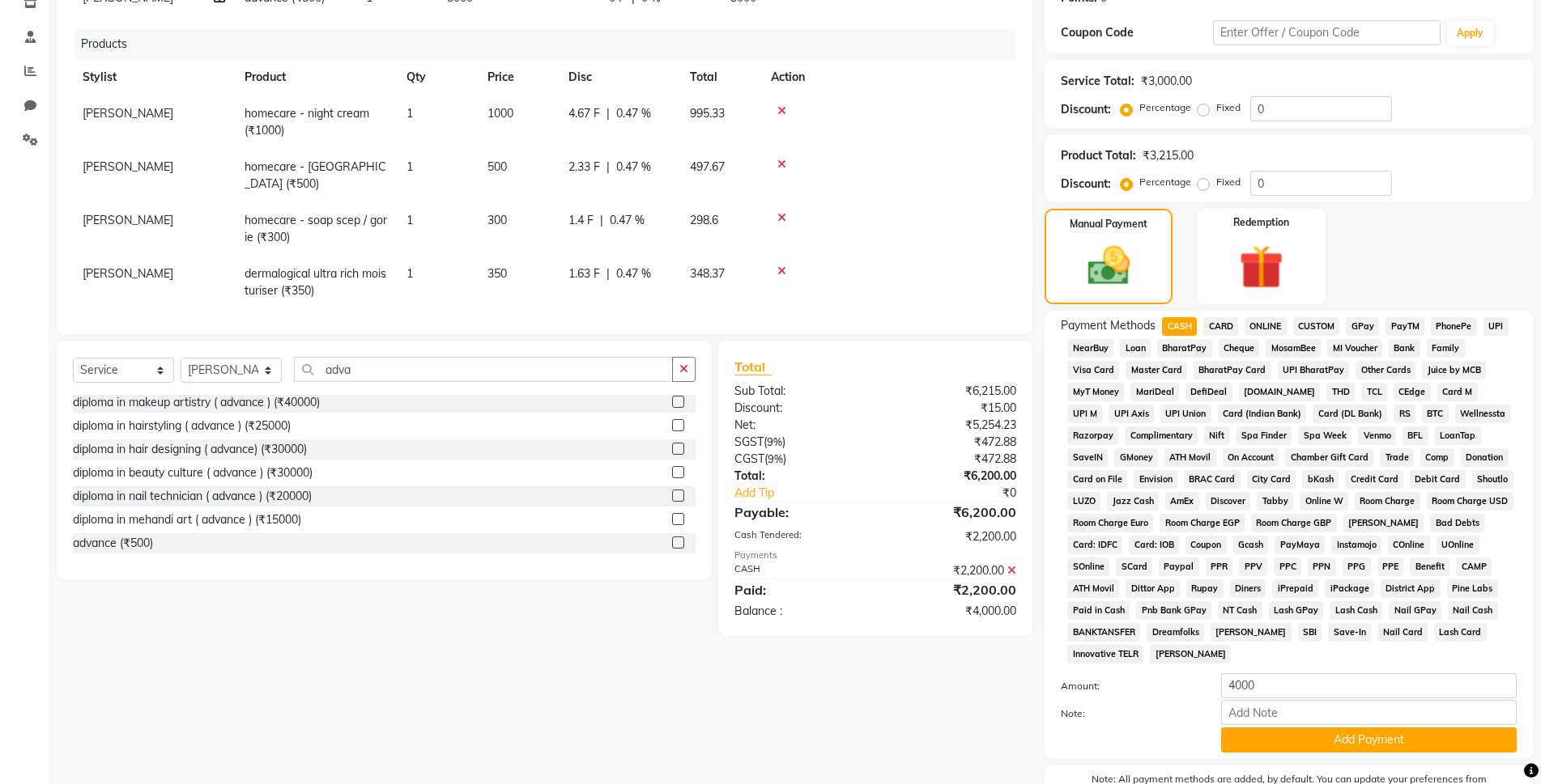
scroll to position [450, 0]
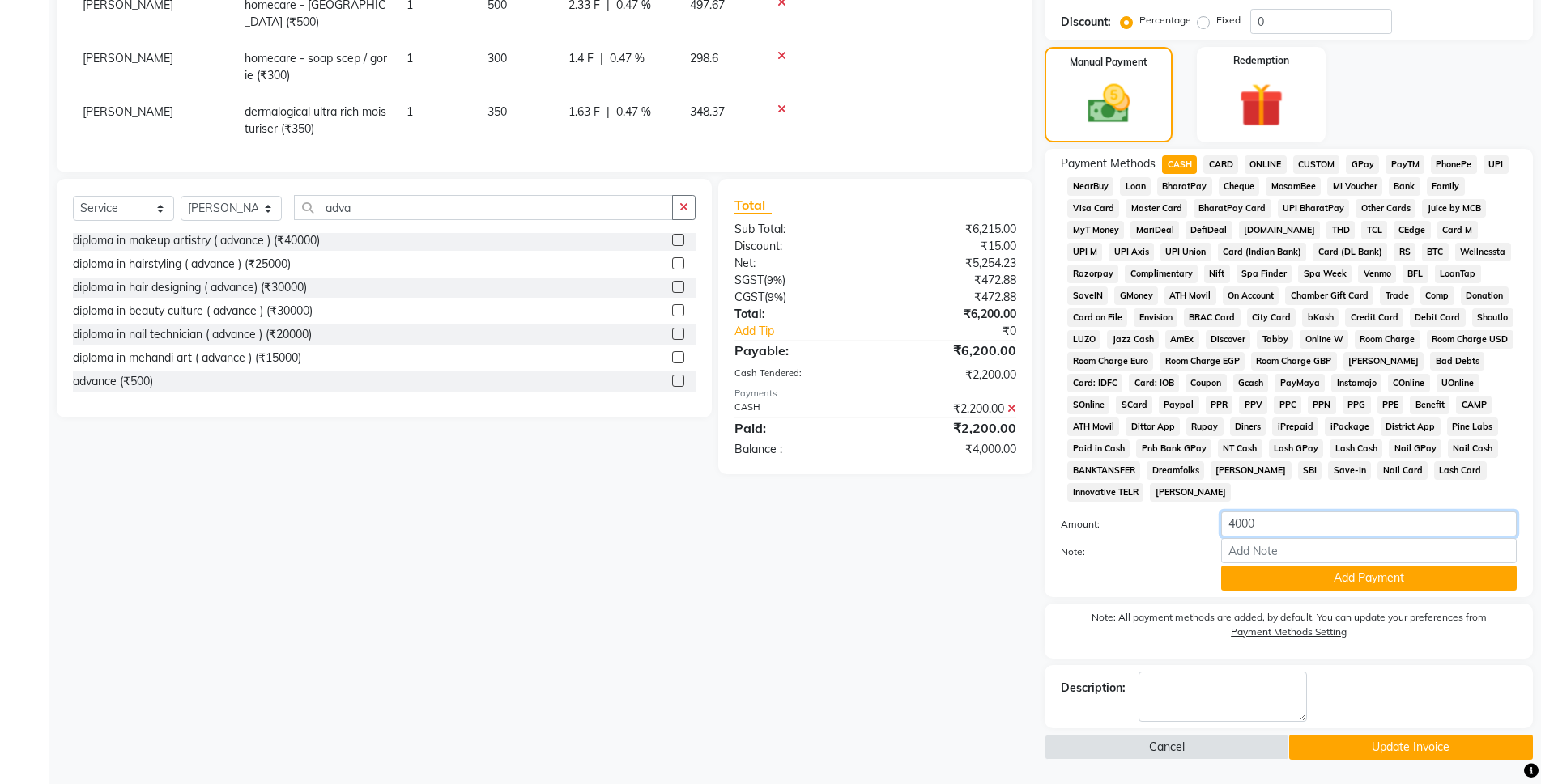
click at [1239, 523] on input "4000" at bounding box center [1369, 524] width 295 height 26
type input "3000"
click at [1398, 578] on button "Add Payment" at bounding box center [1369, 578] width 295 height 26
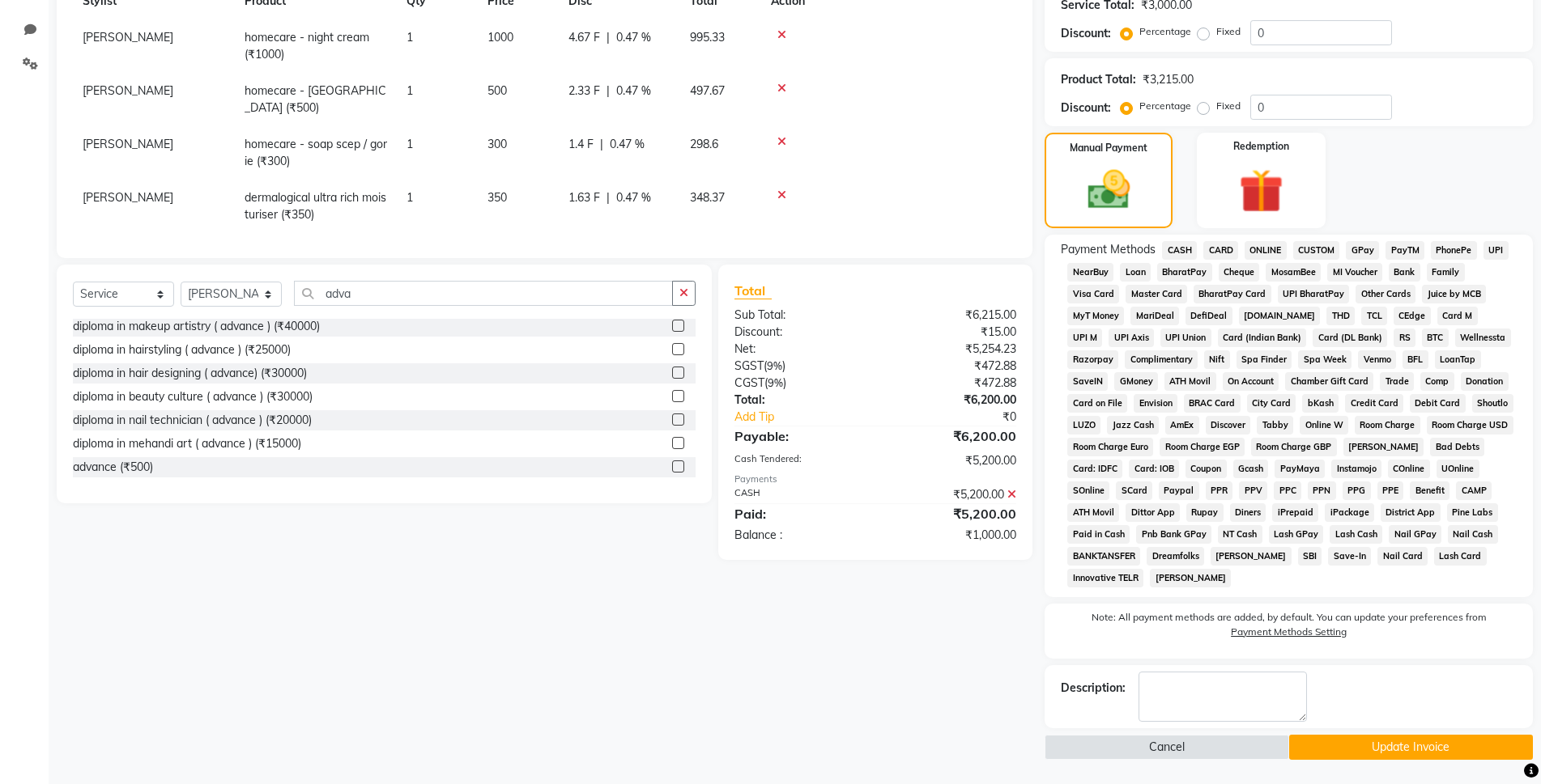
scroll to position [364, 0]
click at [1400, 747] on button "Update Invoice" at bounding box center [1411, 748] width 244 height 26
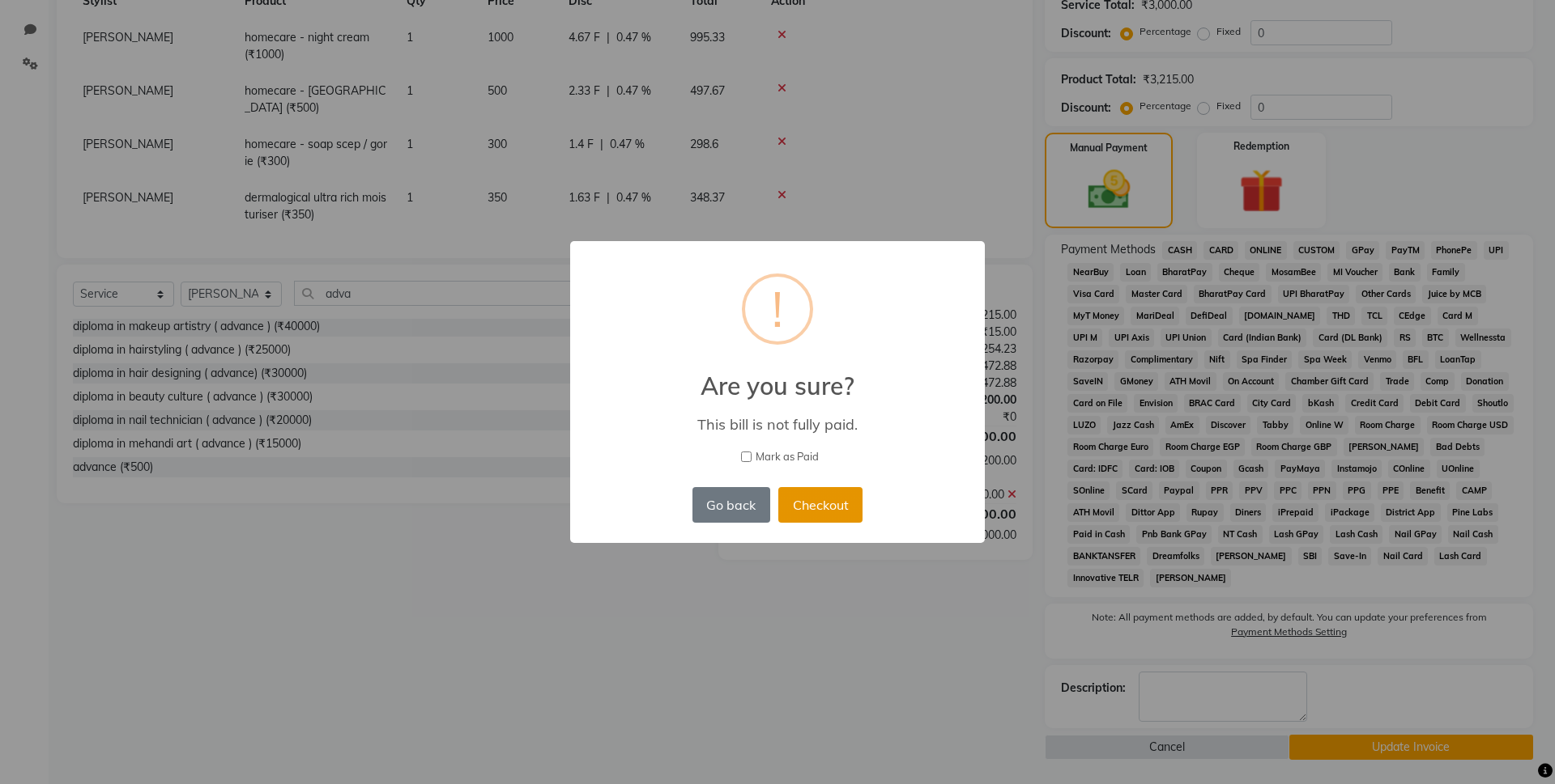
click at [831, 496] on button "Checkout" at bounding box center [821, 505] width 85 height 35
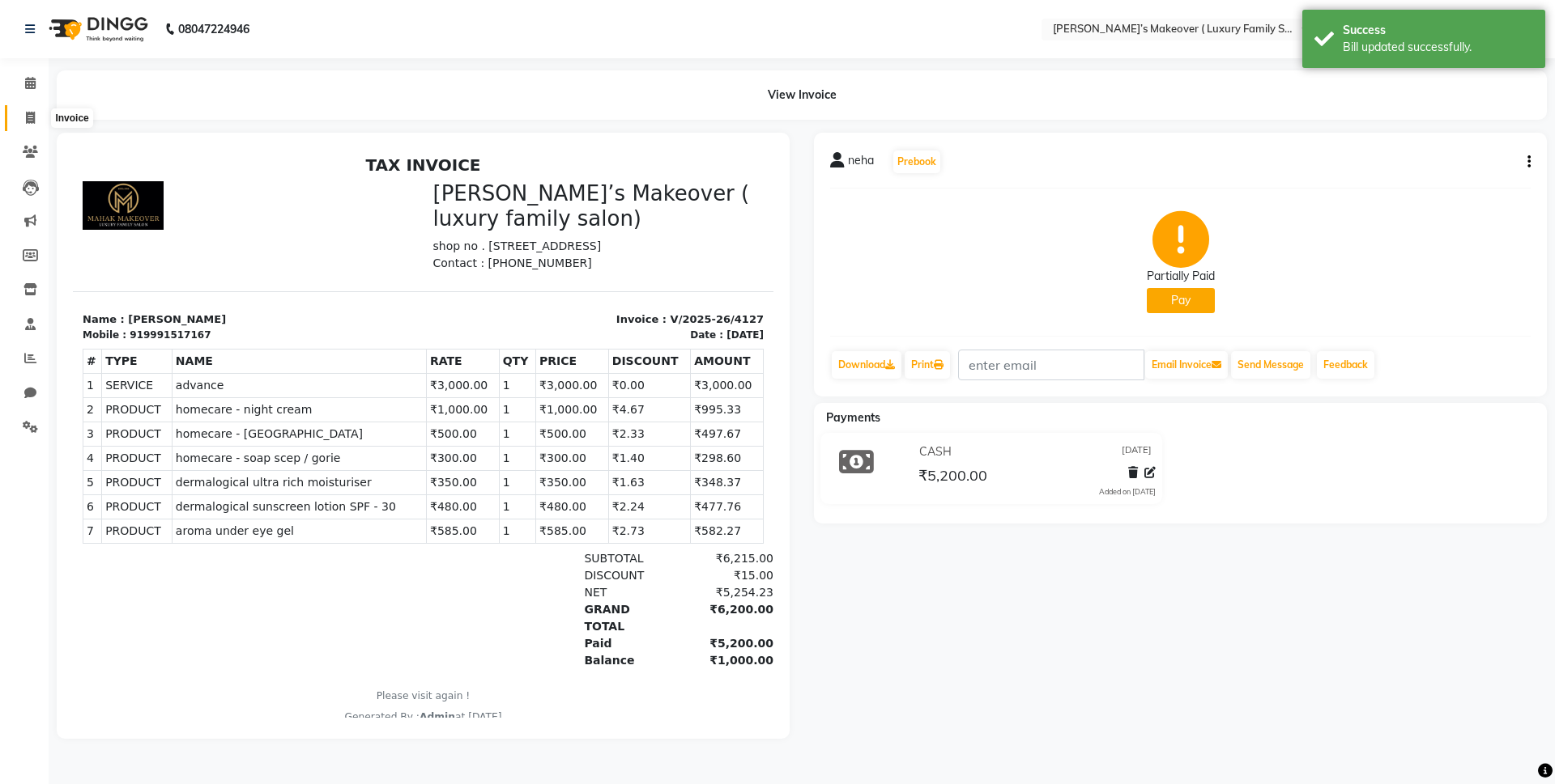
click at [28, 121] on icon at bounding box center [30, 118] width 9 height 12
select select "service"
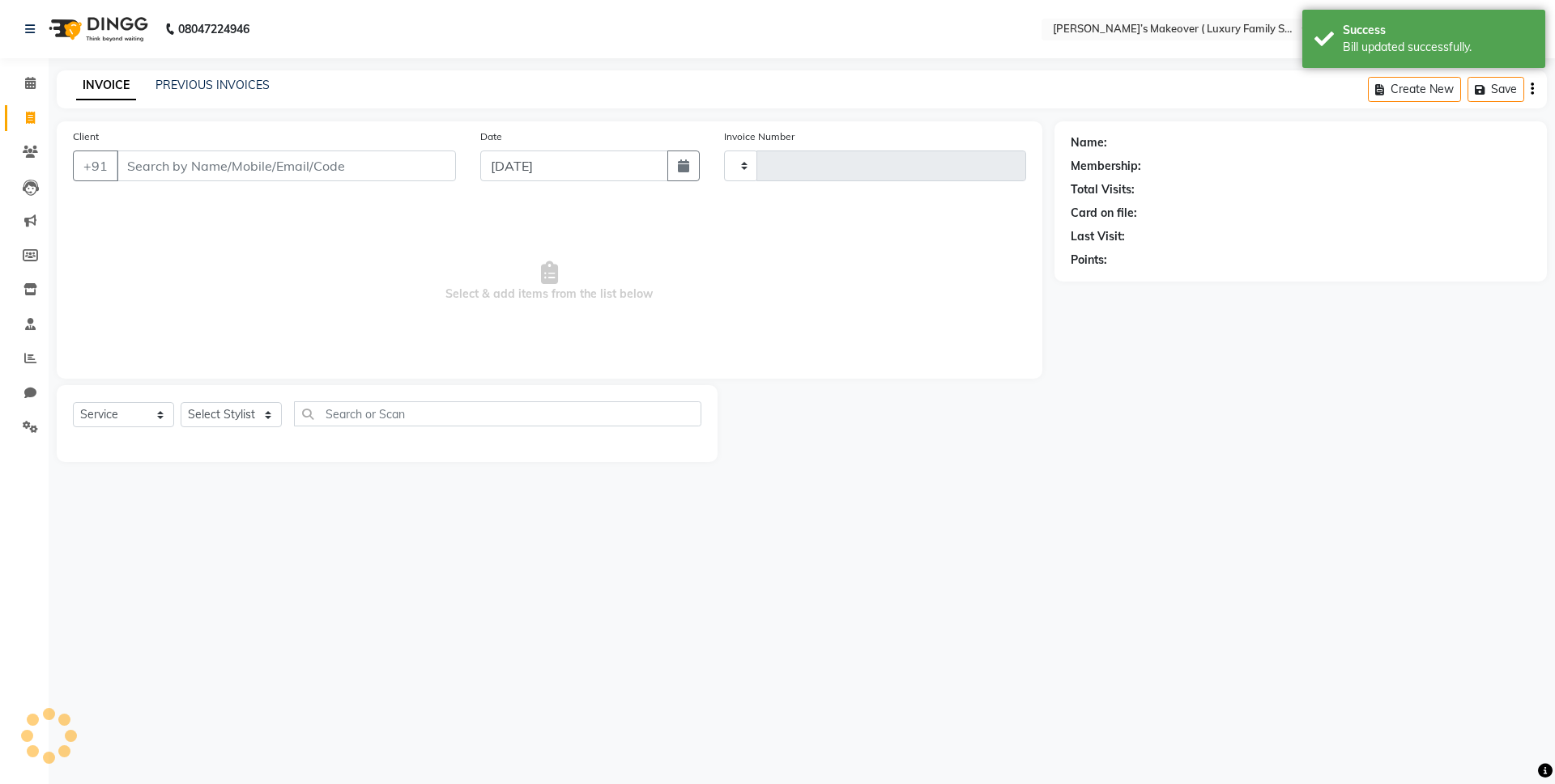
click at [213, 77] on div "PREVIOUS INVOICES" at bounding box center [213, 85] width 114 height 17
type input "4137"
select select "7777"
click at [221, 80] on link "PREVIOUS INVOICES" at bounding box center [213, 85] width 114 height 15
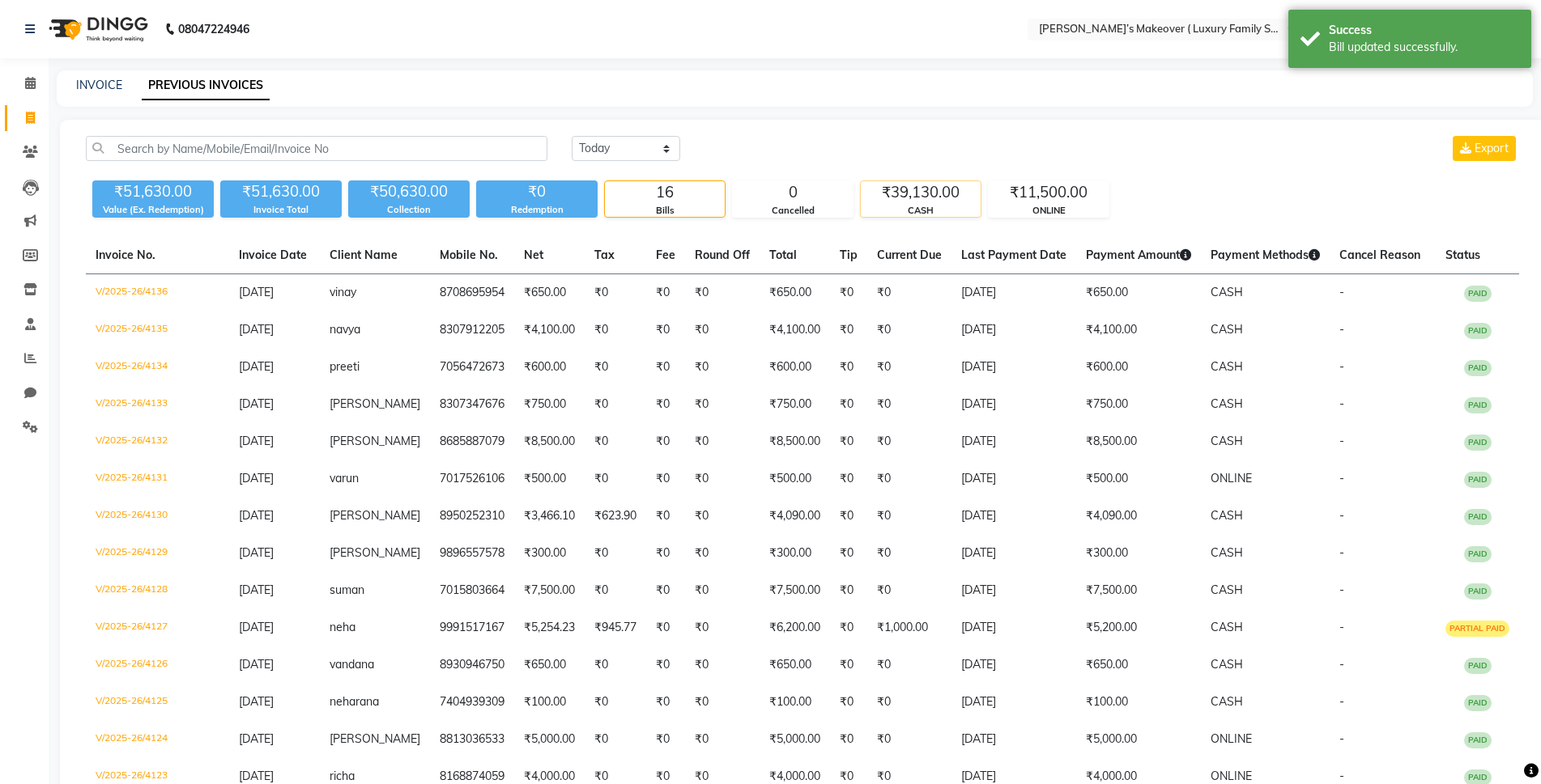
click at [926, 187] on div "₹39,130.00" at bounding box center [921, 192] width 120 height 23
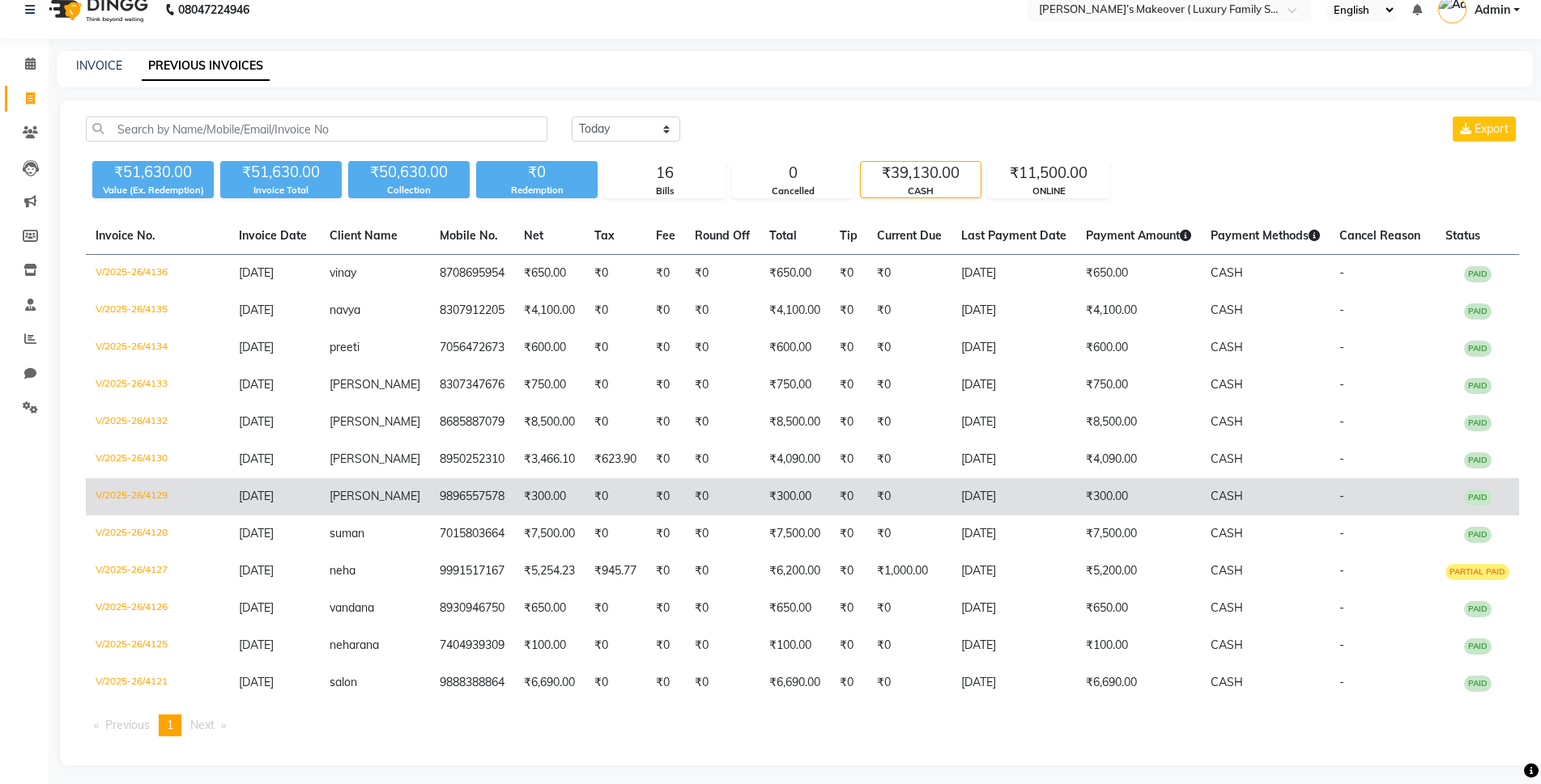
scroll to position [26, 0]
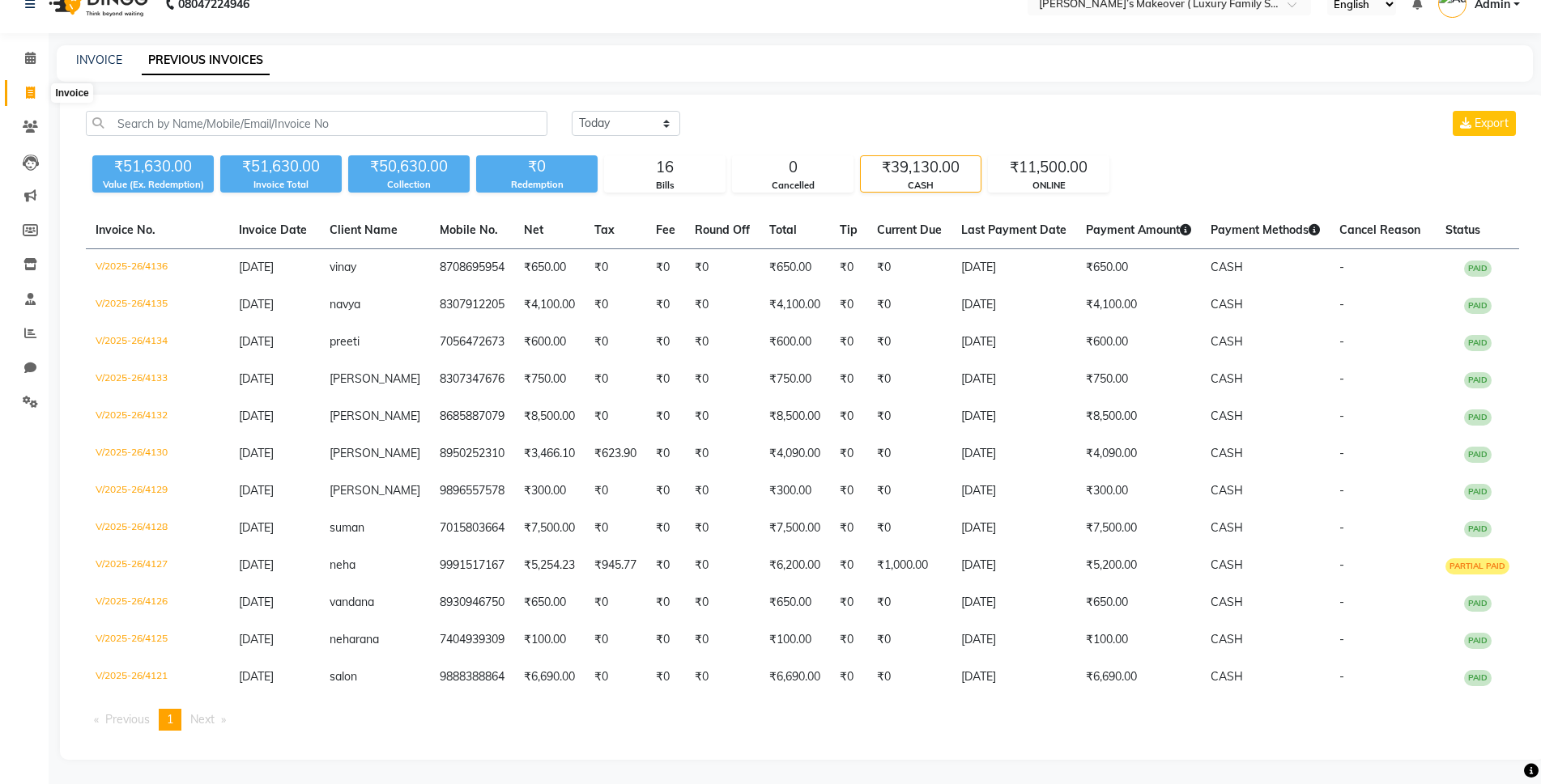
click at [36, 98] on span at bounding box center [30, 93] width 29 height 19
select select "service"
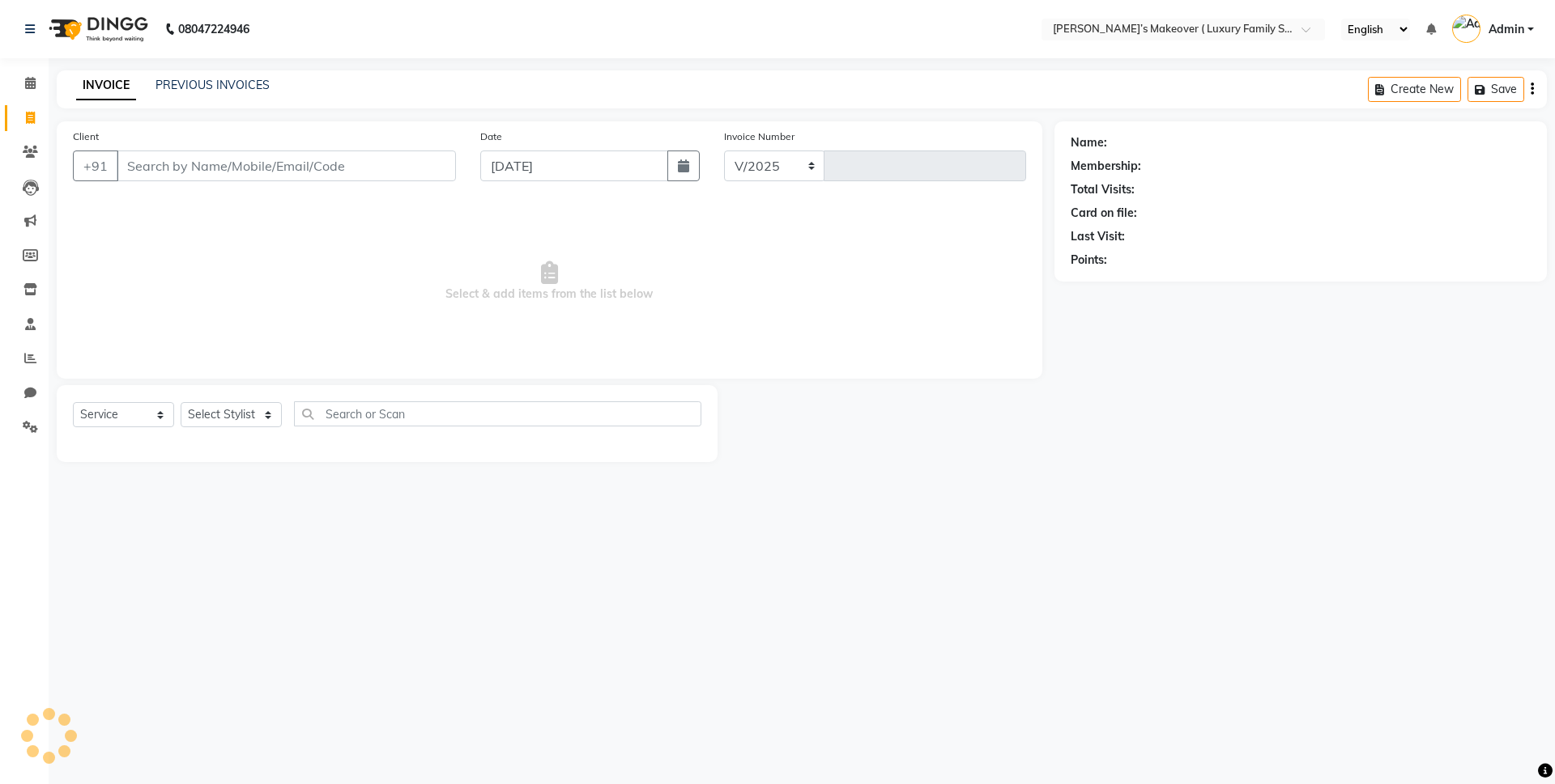
select select "7777"
type input "4137"
click at [380, 175] on input "Client" at bounding box center [286, 165] width 340 height 30
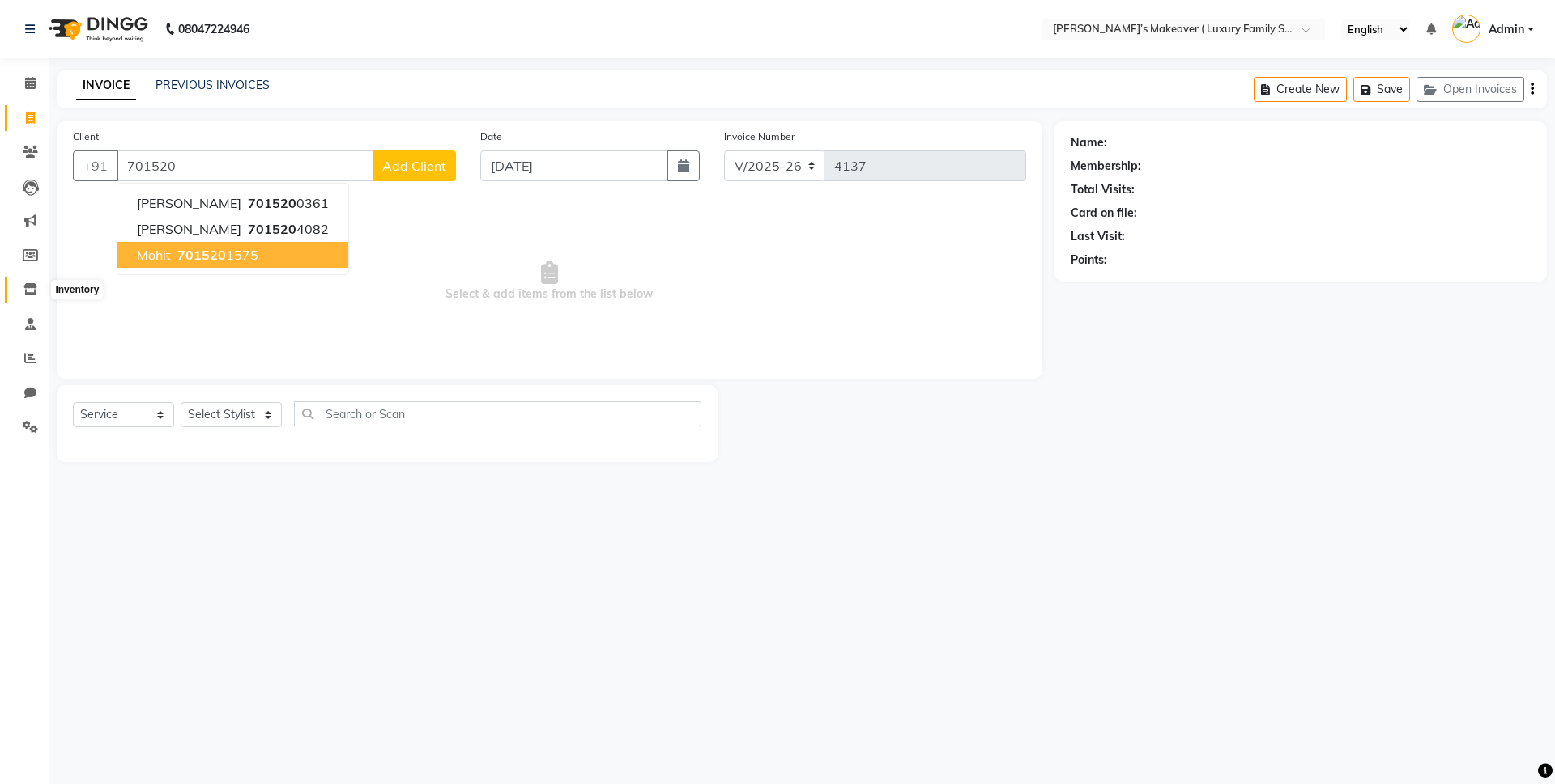
type input "701520"
click at [26, 288] on icon at bounding box center [31, 289] width 14 height 12
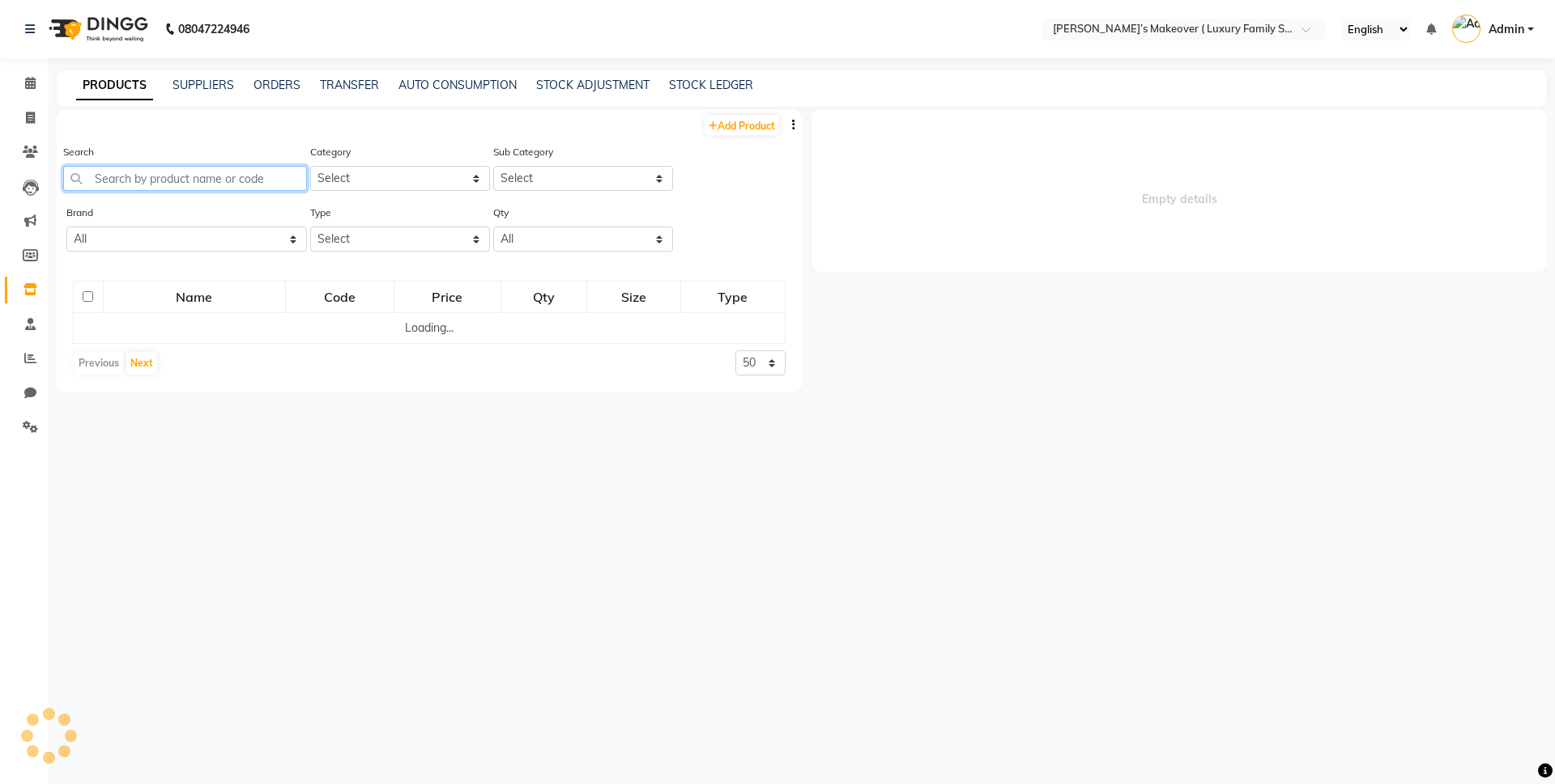
select select
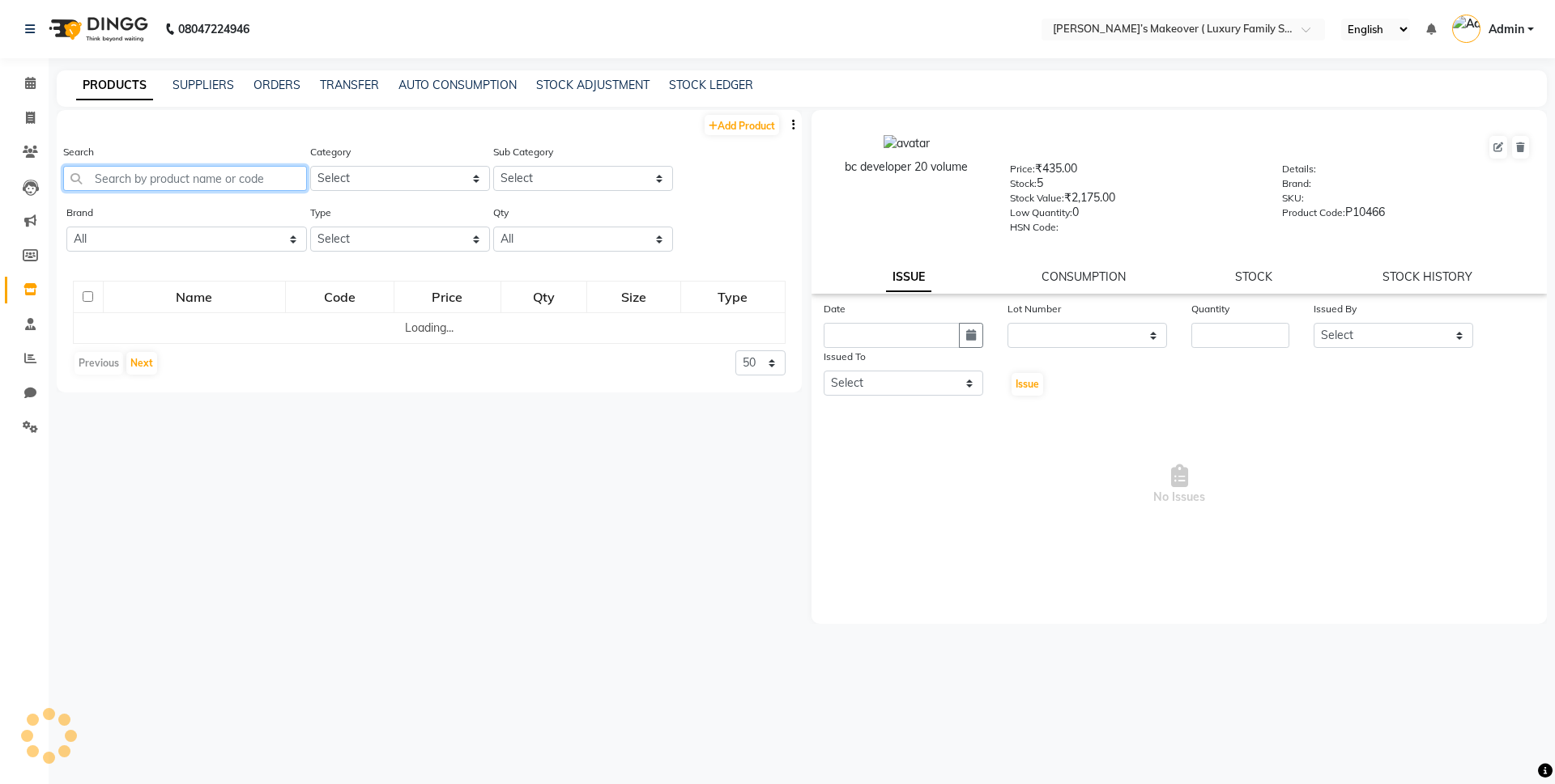
click at [276, 176] on input "text" at bounding box center [185, 179] width 244 height 26
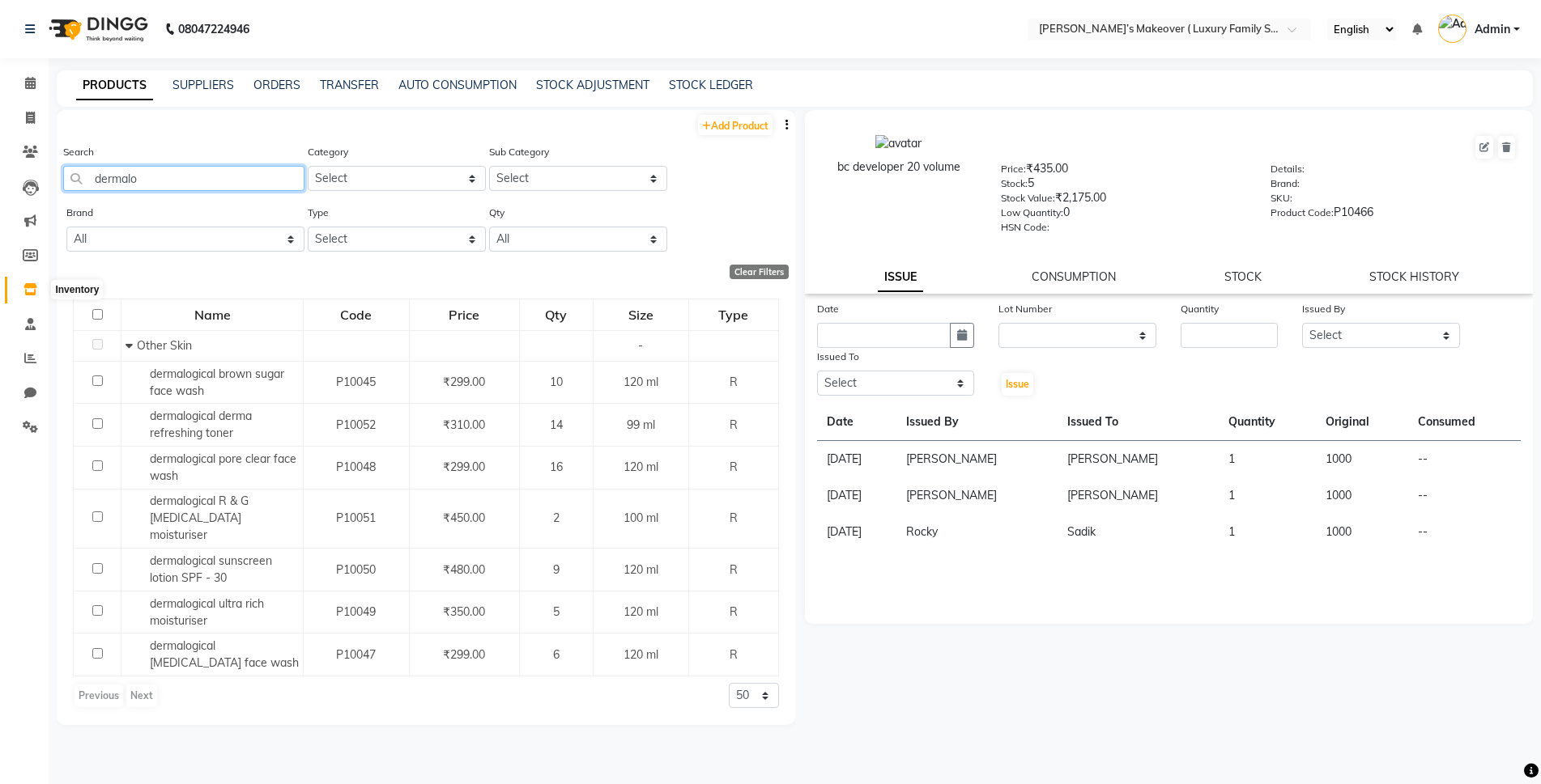
type input "dermalo"
click at [33, 282] on span at bounding box center [30, 290] width 29 height 19
click at [29, 287] on icon at bounding box center [31, 289] width 14 height 12
click at [25, 105] on link "Invoice" at bounding box center [25, 118] width 39 height 27
select select "service"
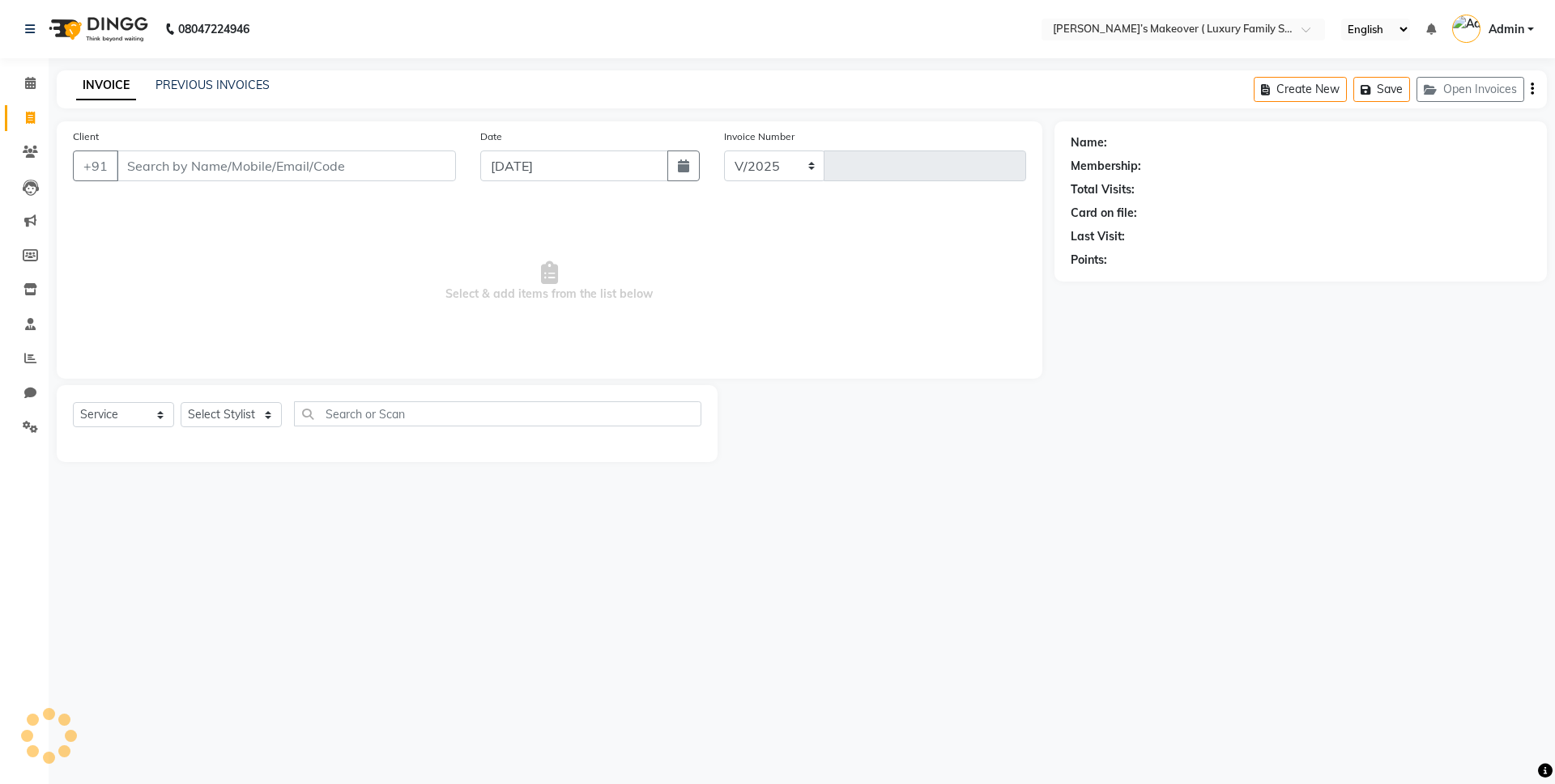
select select "7777"
type input "4137"
click at [271, 162] on input "Client" at bounding box center [286, 165] width 340 height 30
type input "7015209801"
click at [409, 168] on span "Add Client" at bounding box center [413, 165] width 64 height 16
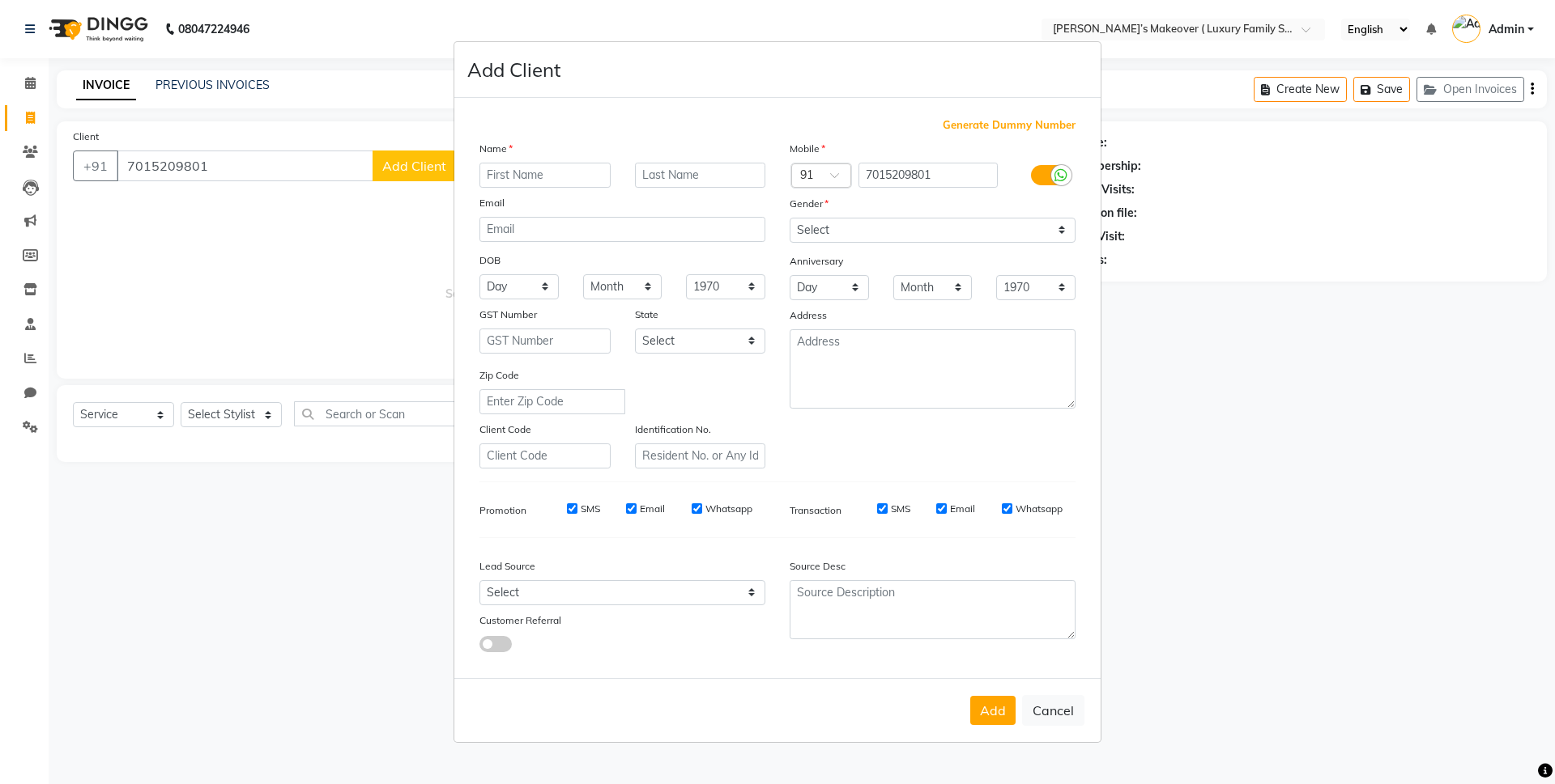
click at [521, 167] on input "text" at bounding box center [544, 175] width 131 height 26
type input "anjali"
click at [875, 230] on select "Select Male Female Other Prefer Not To Say" at bounding box center [932, 230] width 286 height 26
select select "female"
click at [789, 217] on select "Select Male Female Other Prefer Not To Say" at bounding box center [932, 230] width 286 height 26
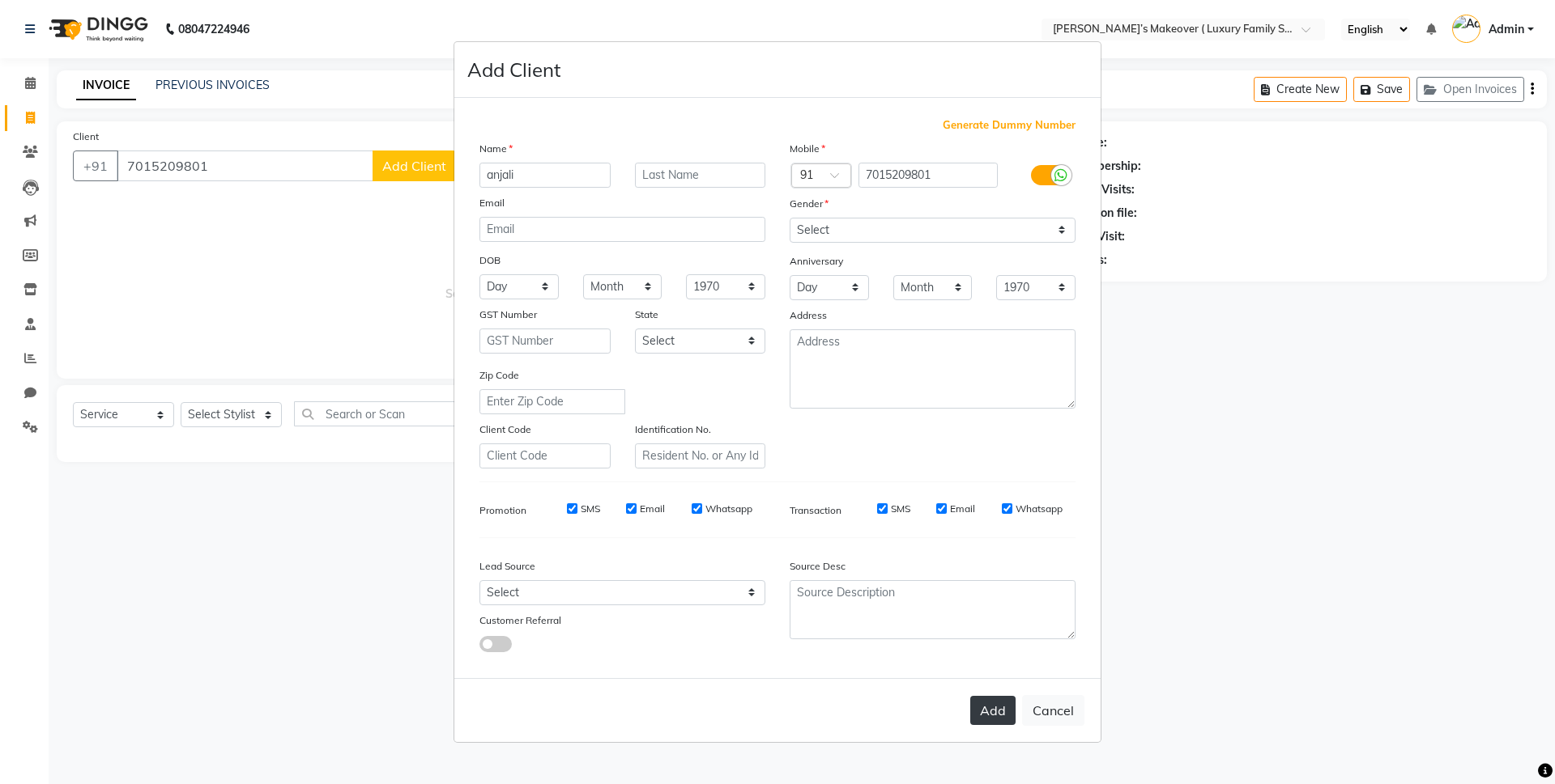
click at [1004, 721] on button "Add" at bounding box center [993, 711] width 45 height 30
select select
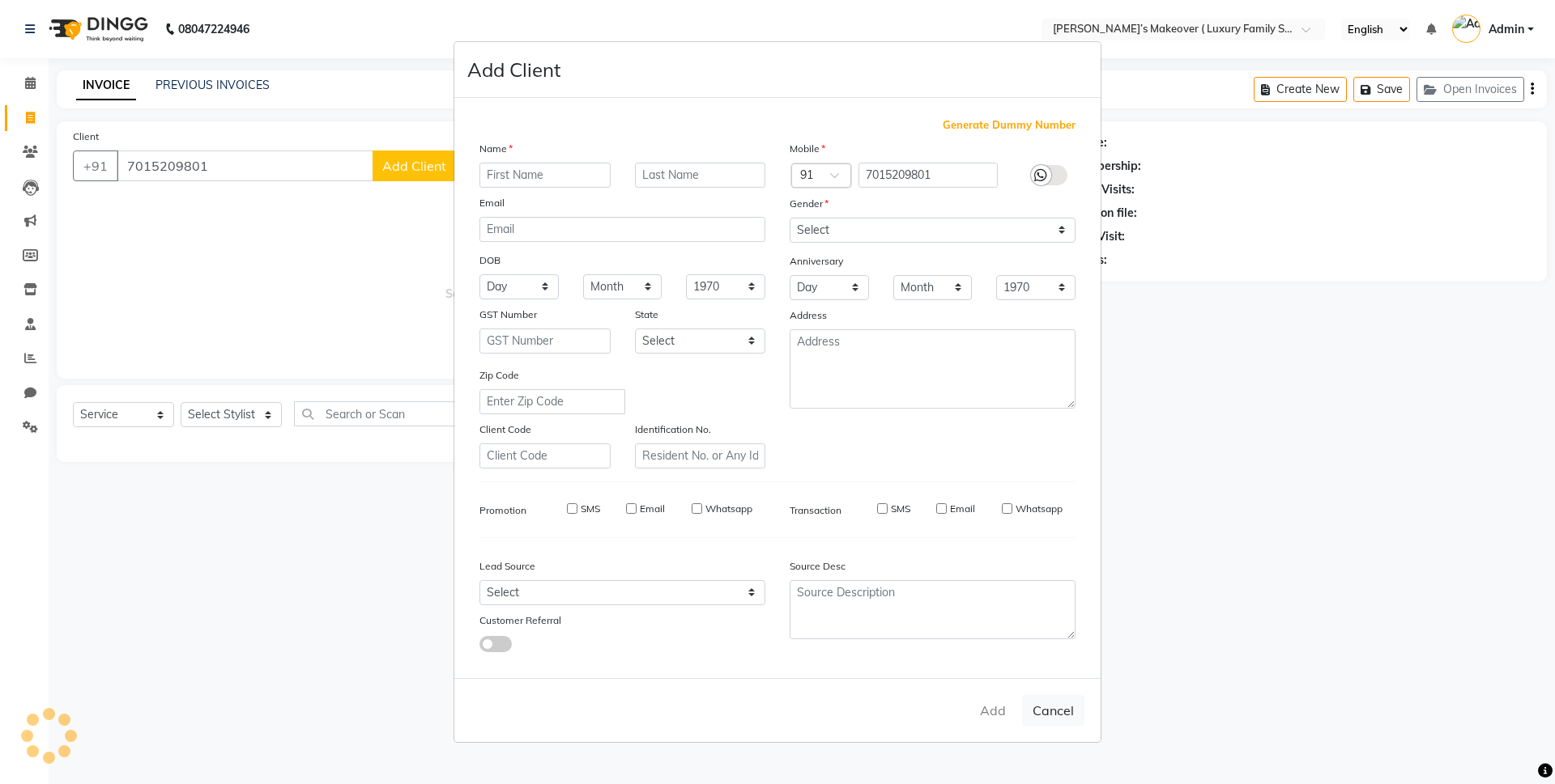
select select
checkbox input "false"
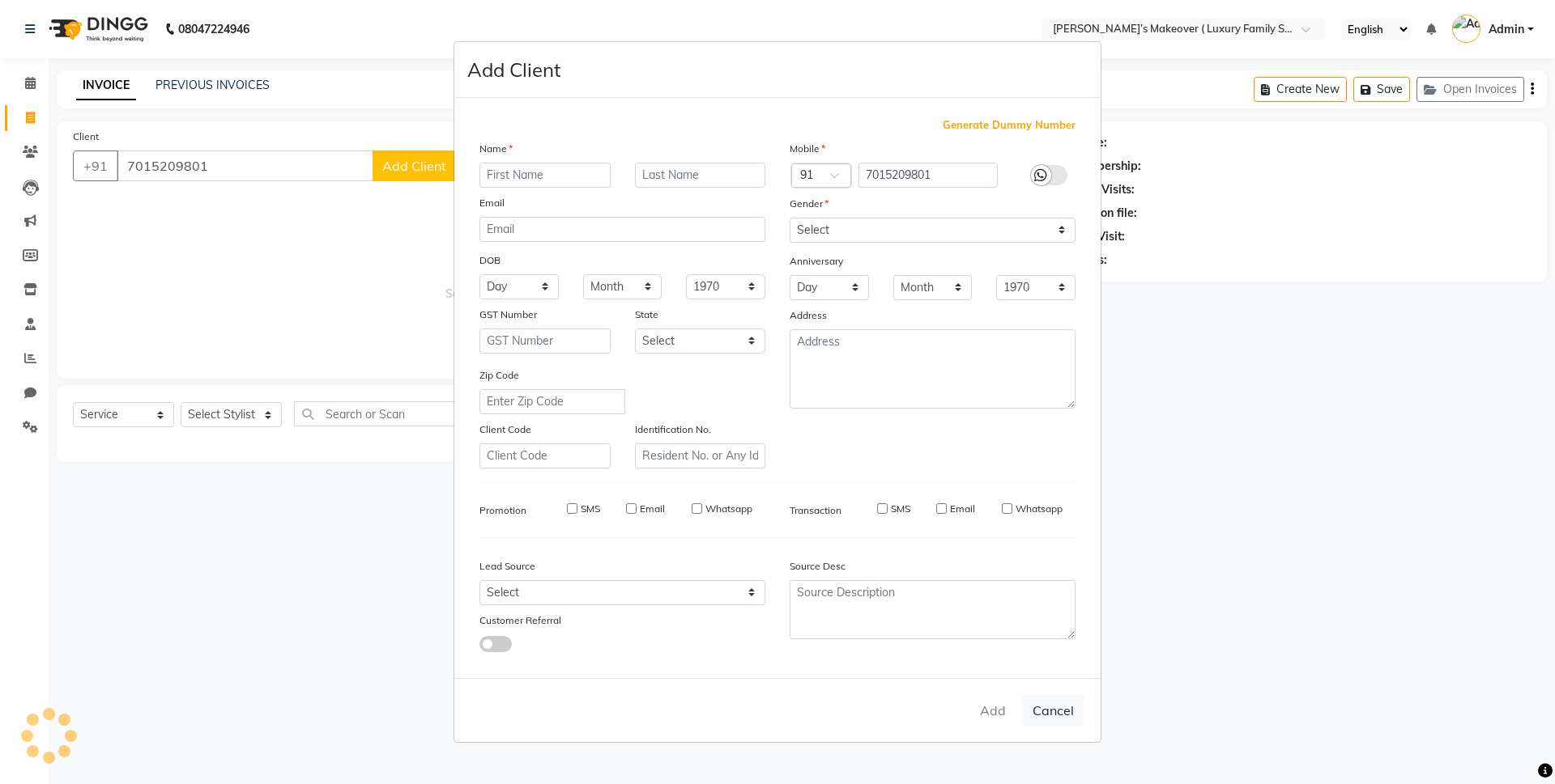
checkbox input "false"
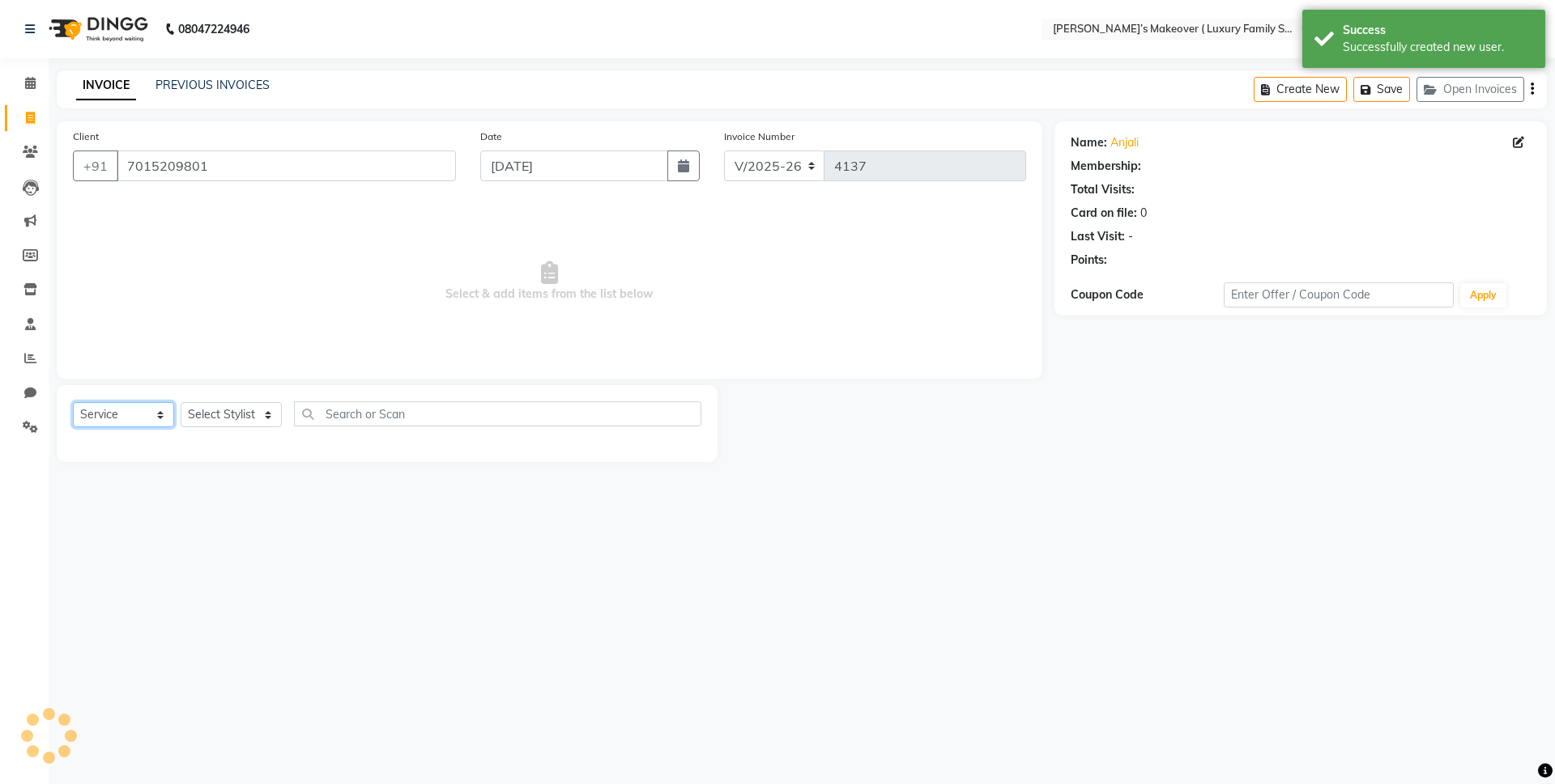
click at [148, 414] on select "Select Service Product Membership Package Voucher Prepaid Gift Card" at bounding box center [123, 415] width 101 height 26
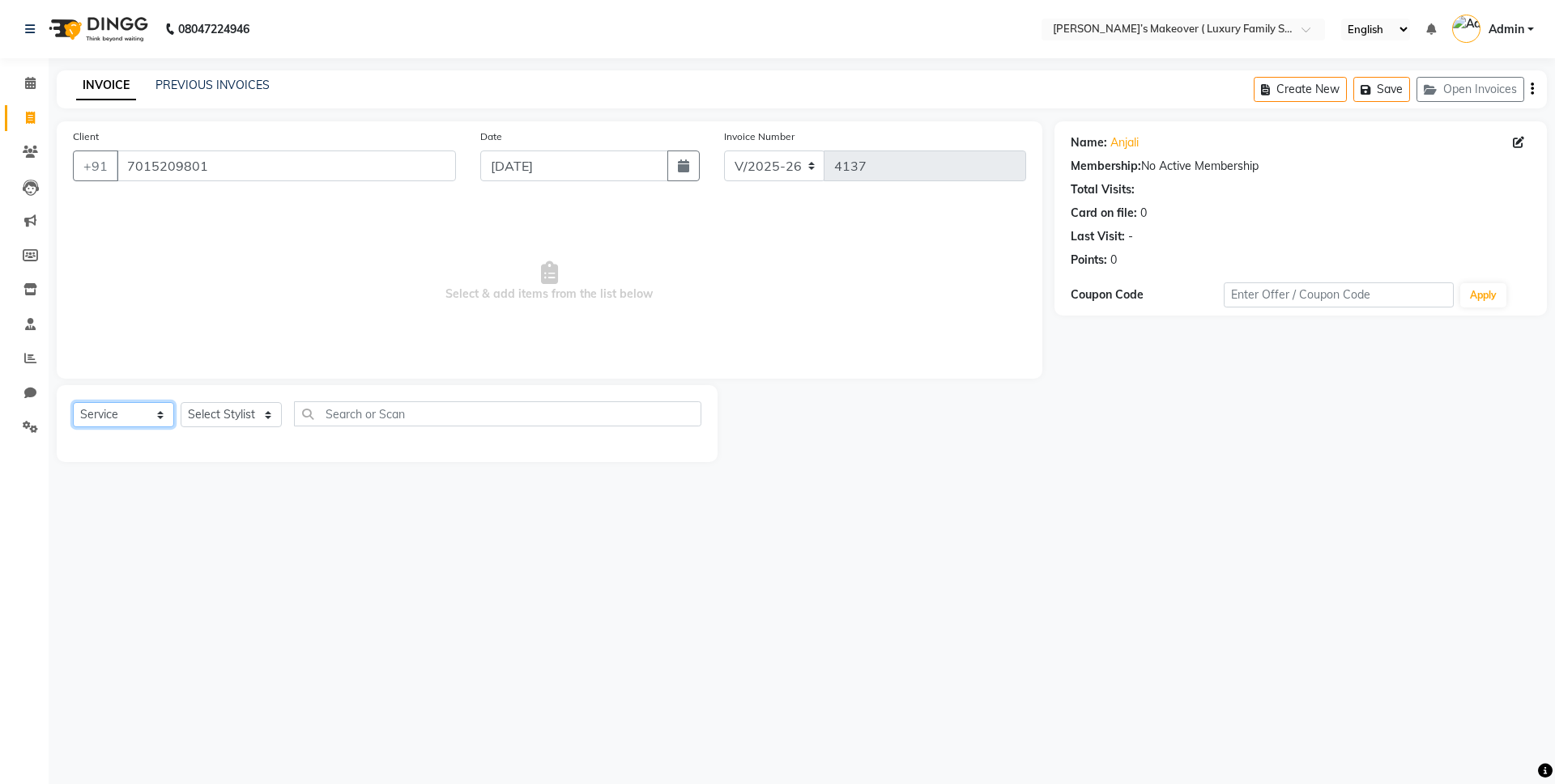
click at [90, 422] on select "Select Service Product Membership Package Voucher Prepaid Gift Card" at bounding box center [123, 415] width 101 height 26
click at [73, 402] on select "Select Service Product Membership Package Voucher Prepaid Gift Card" at bounding box center [123, 415] width 101 height 26
click at [201, 425] on select "Select Stylist Aarish Anas salmani Ankit Anshika Anshul Astha Dipti Harman Hars…" at bounding box center [231, 415] width 101 height 26
select select "69498"
click at [181, 402] on select "Select Stylist Aarish Anas salmani Ankit Anshika Anshul Astha Dipti Harman Hars…" at bounding box center [231, 415] width 101 height 26
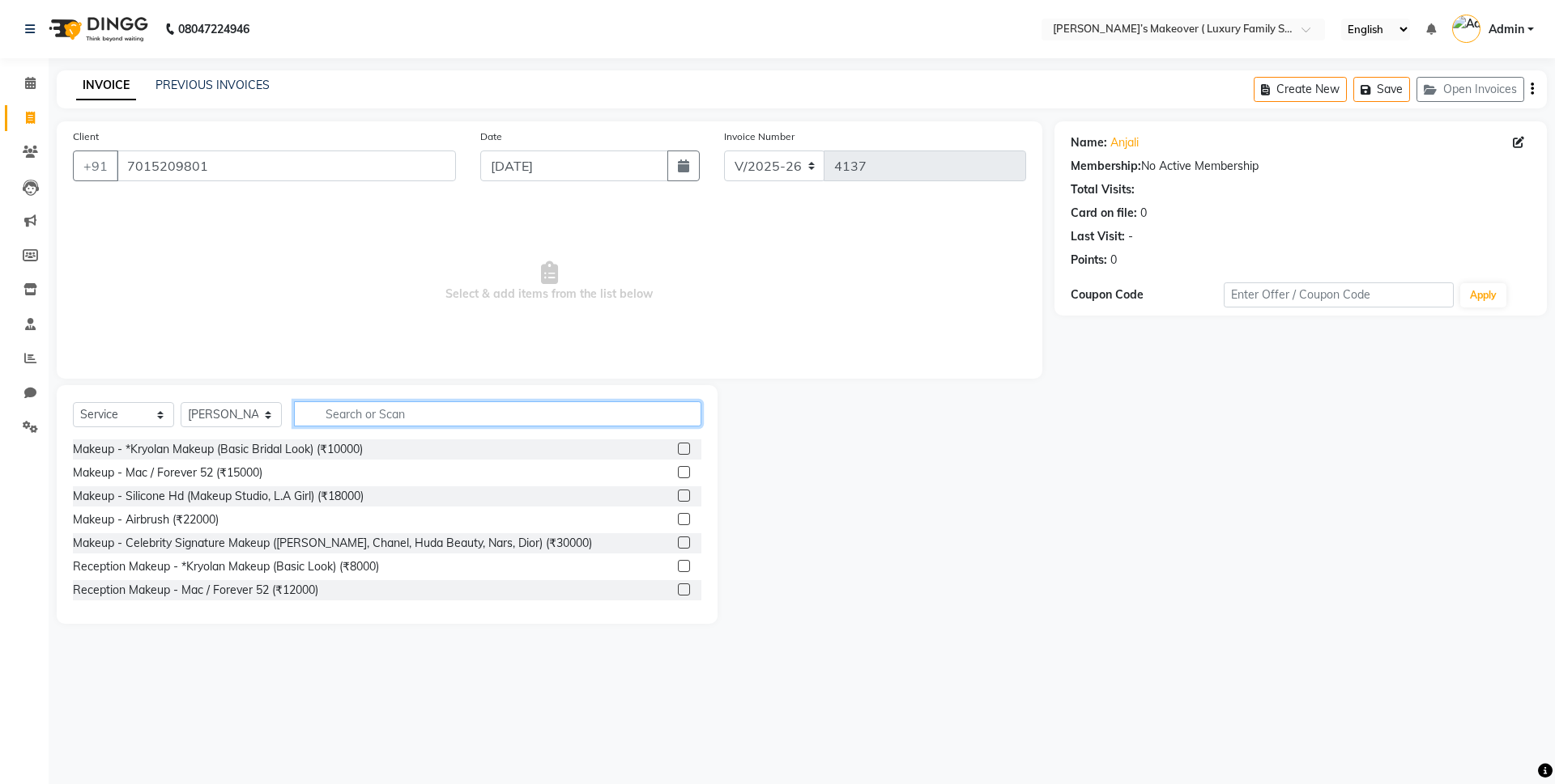
click at [387, 418] on input "text" at bounding box center [498, 414] width 407 height 26
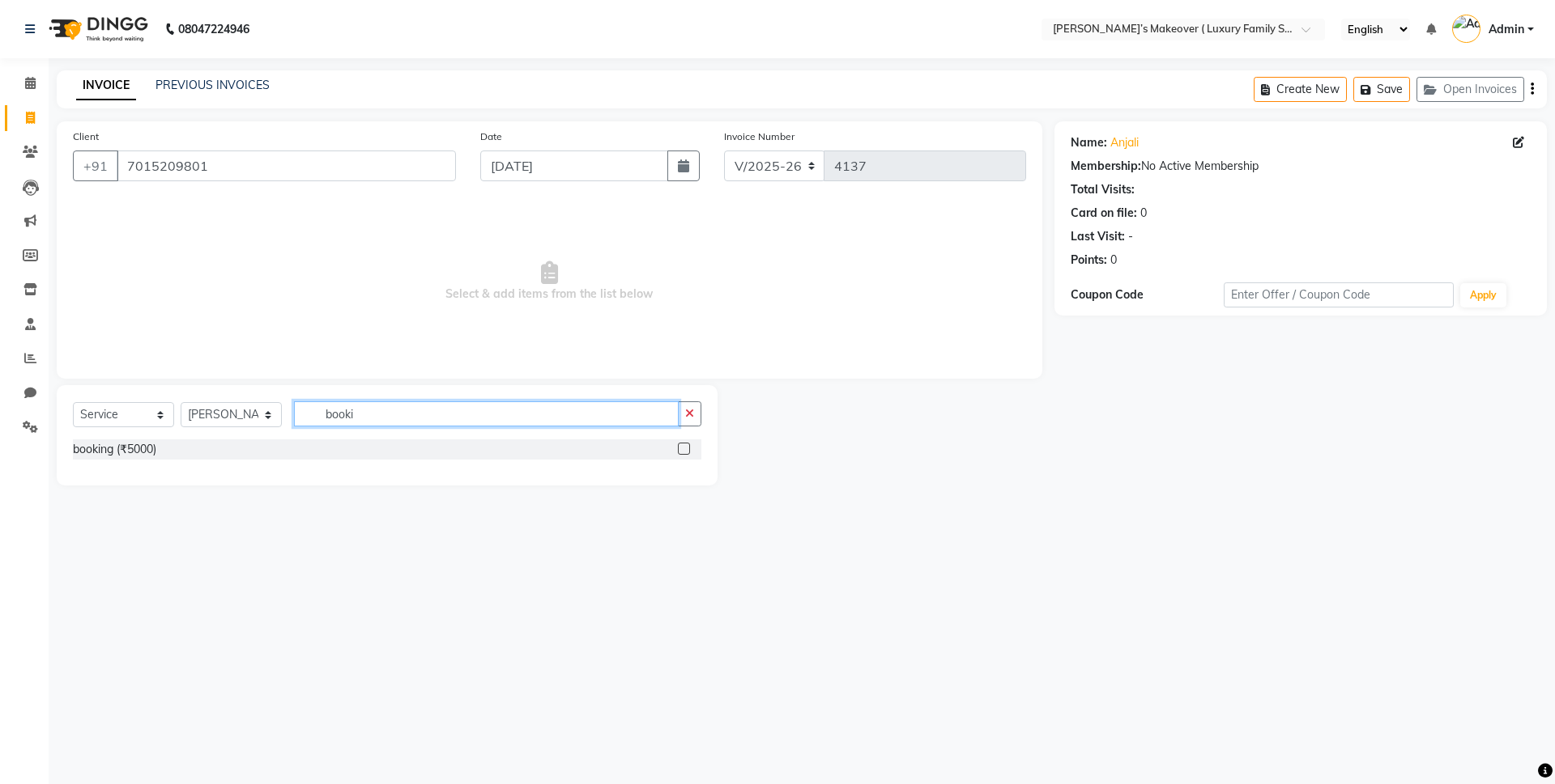
type input "booki"
click at [681, 443] on label at bounding box center [684, 449] width 12 height 12
click at [681, 445] on input "checkbox" at bounding box center [683, 450] width 11 height 11
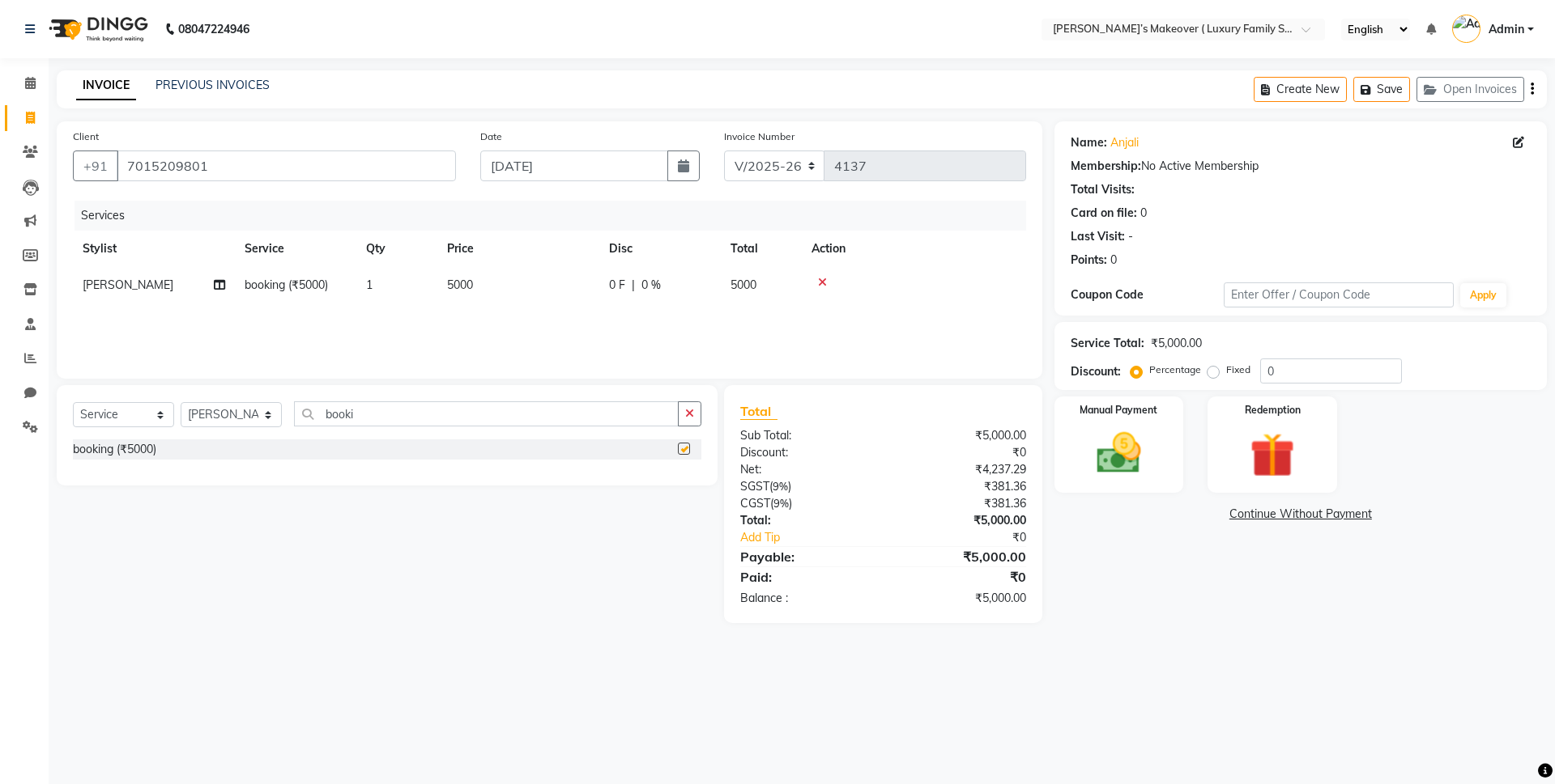
checkbox input "false"
click at [1529, 85] on div "Create New Save Open Invoices" at bounding box center [1400, 90] width 293 height 38
click at [1531, 90] on icon "button" at bounding box center [1531, 90] width 3 height 1
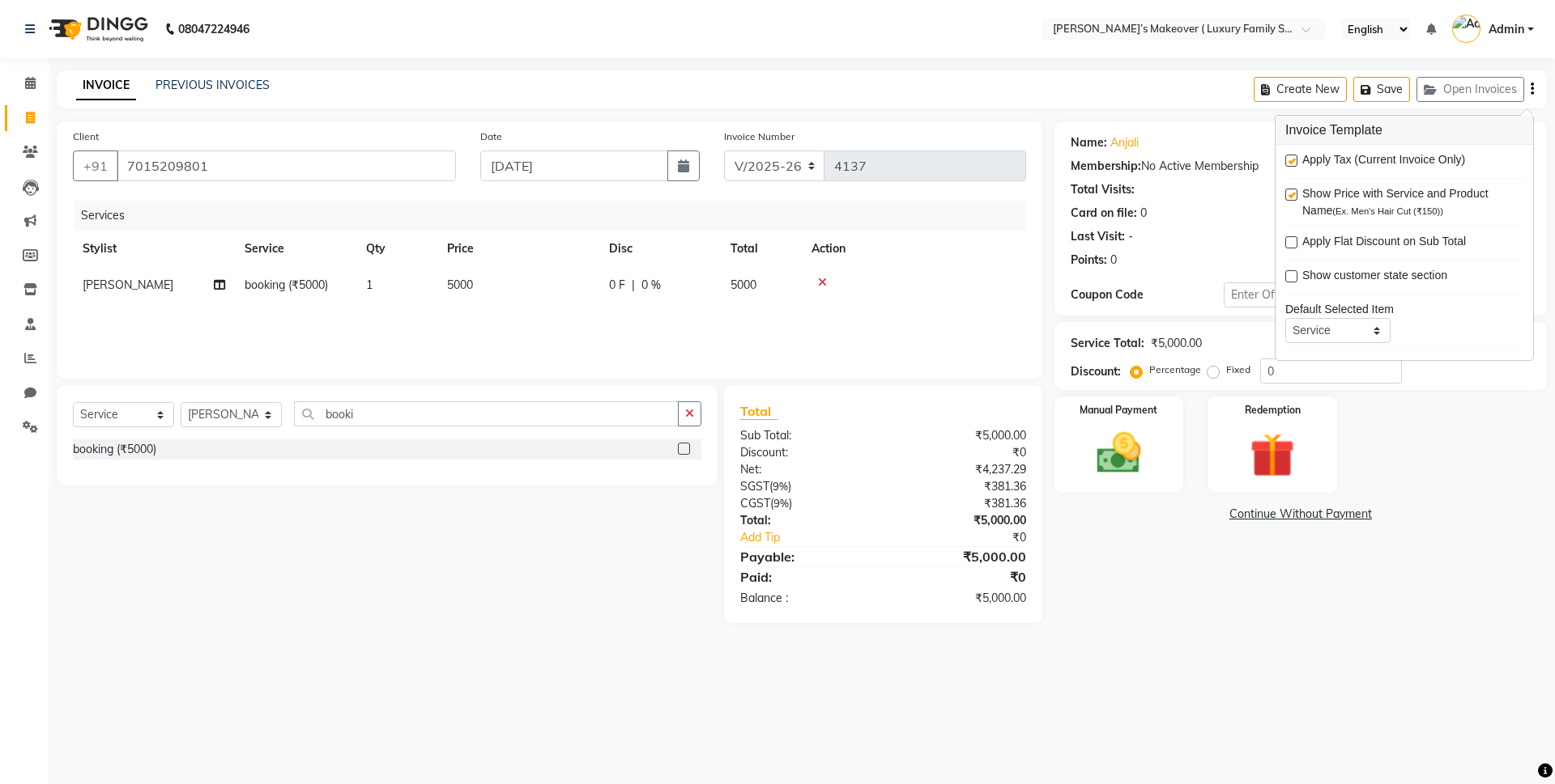
click at [1294, 162] on label at bounding box center [1291, 160] width 12 height 12
click at [1294, 162] on input "checkbox" at bounding box center [1290, 161] width 11 height 11
checkbox input "false"
click at [1133, 455] on img at bounding box center [1119, 453] width 76 height 53
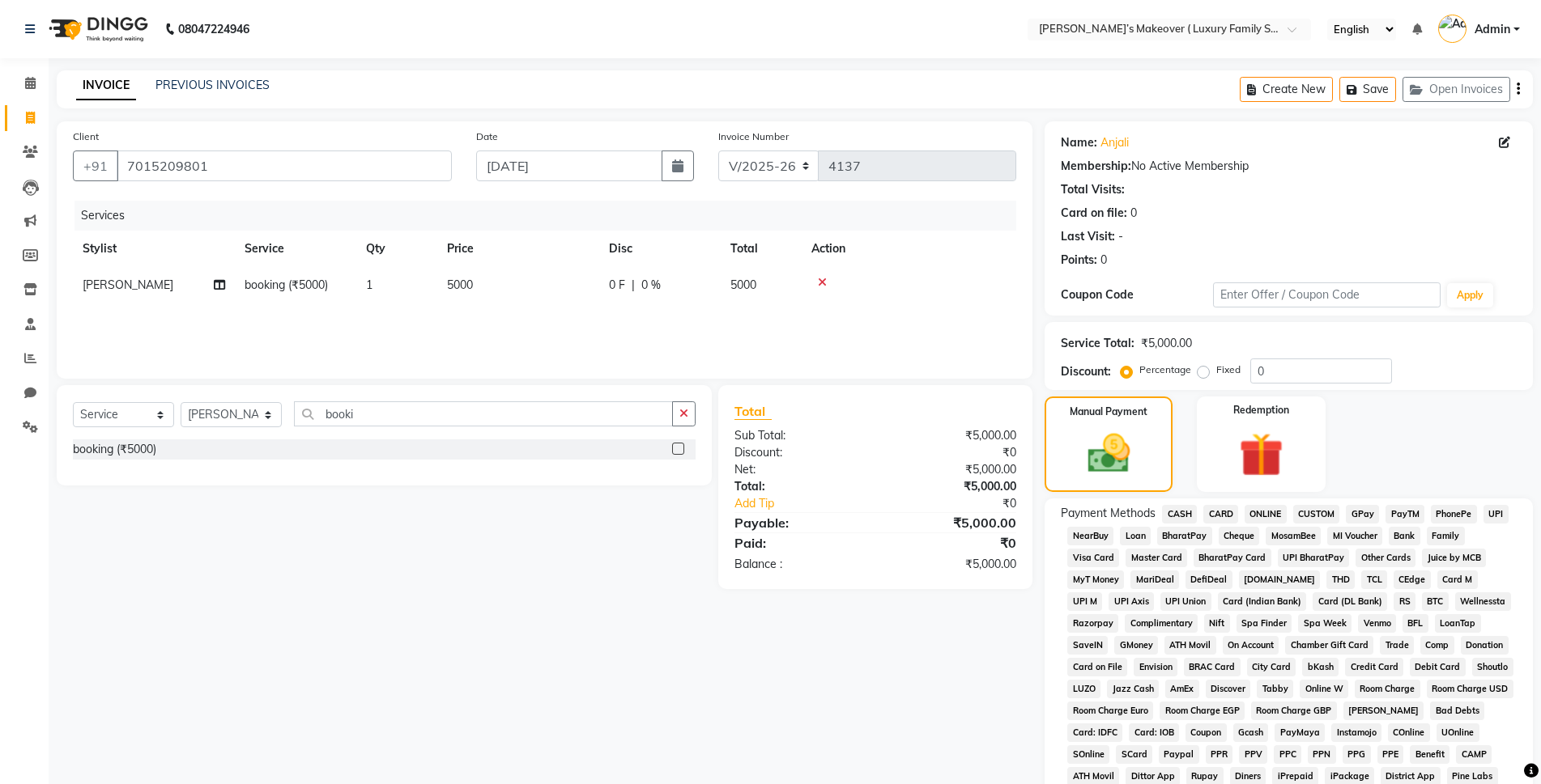
click at [1192, 515] on span "CASH" at bounding box center [1179, 514] width 34 height 19
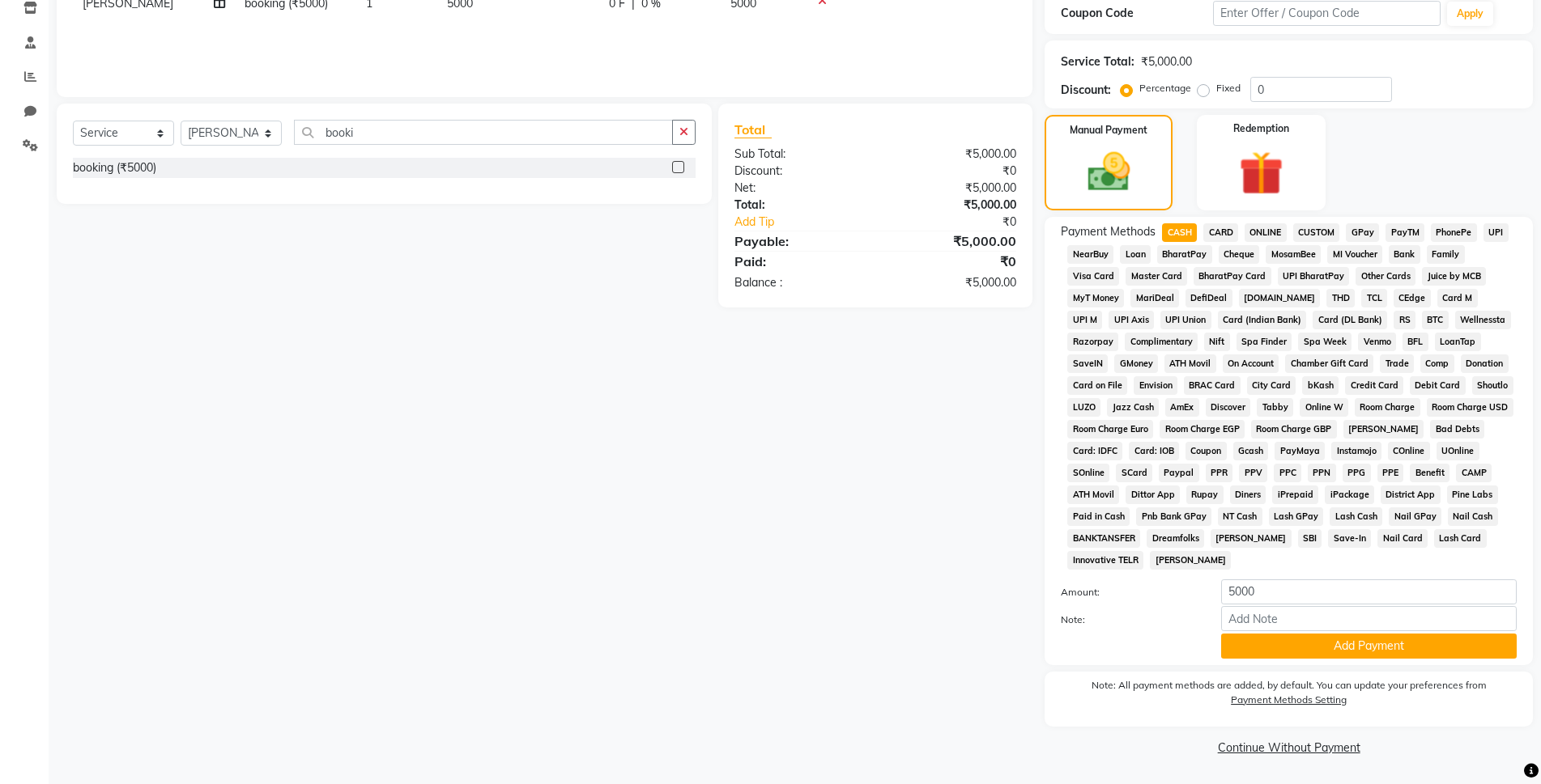
click at [1269, 225] on span "ONLINE" at bounding box center [1265, 232] width 42 height 19
click at [1366, 646] on button "Add Payment" at bounding box center [1369, 646] width 295 height 26
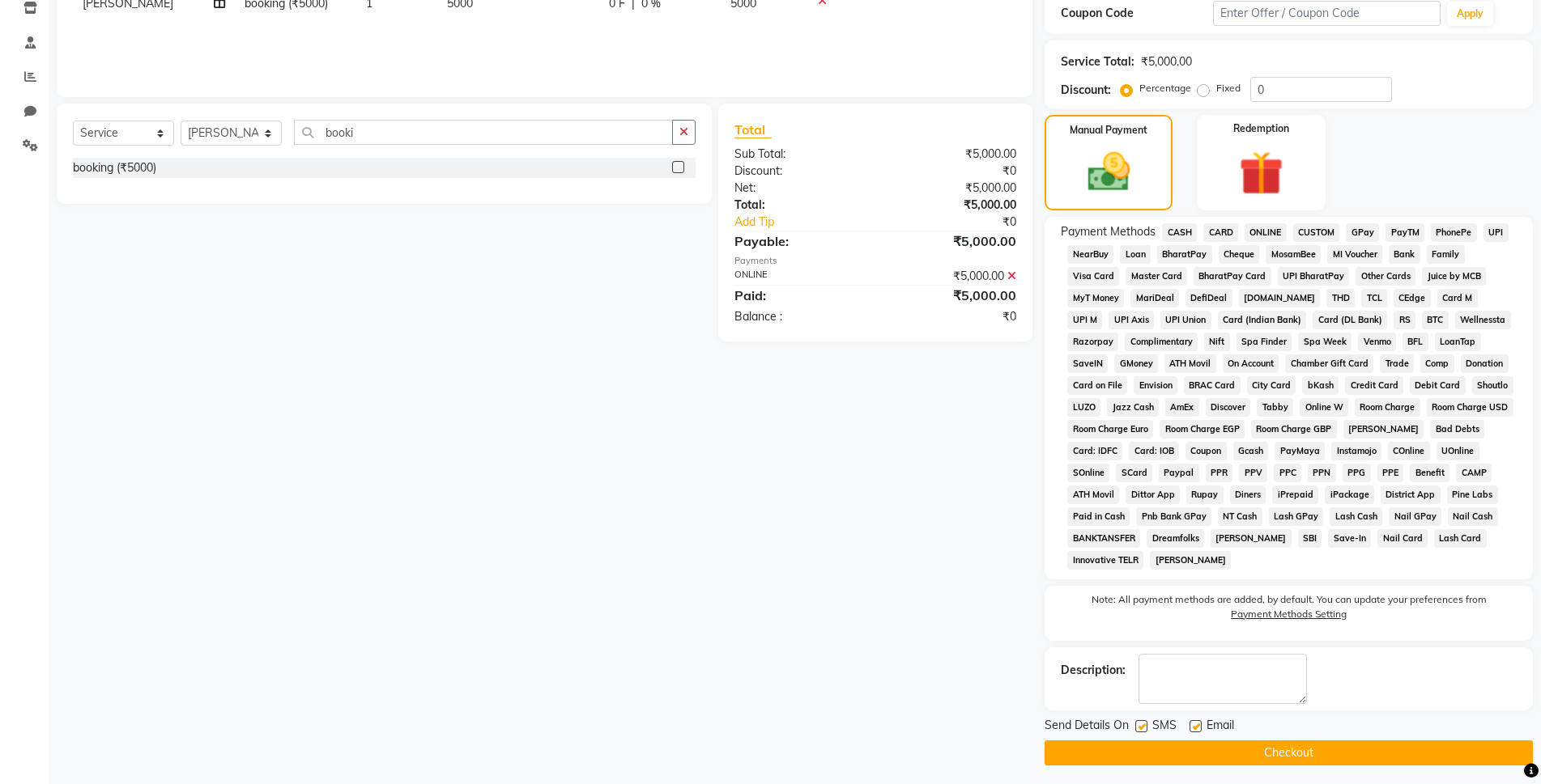
click at [1379, 754] on button "Checkout" at bounding box center [1289, 754] width 488 height 26
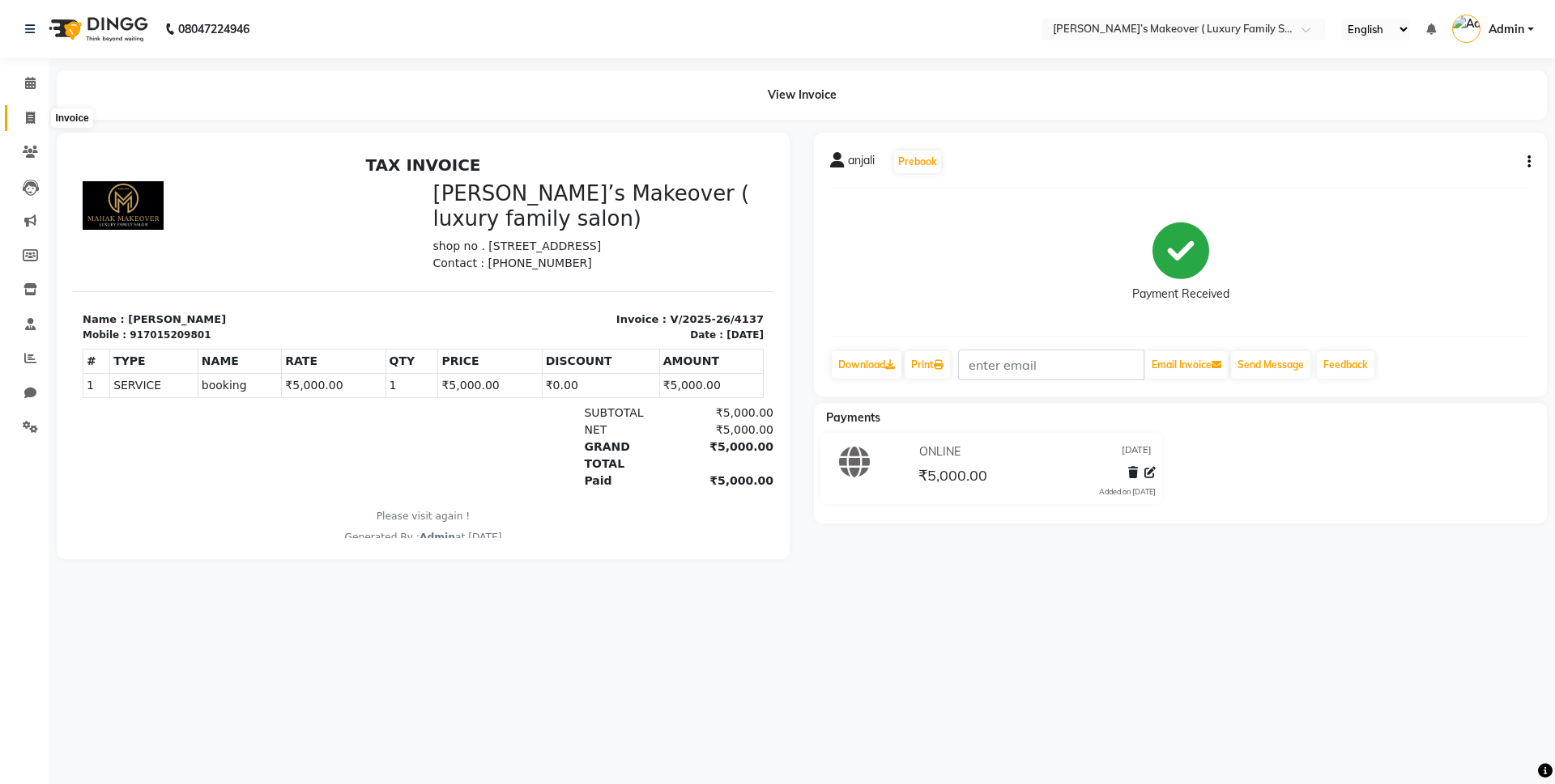
click at [37, 112] on span at bounding box center [30, 118] width 29 height 19
select select "service"
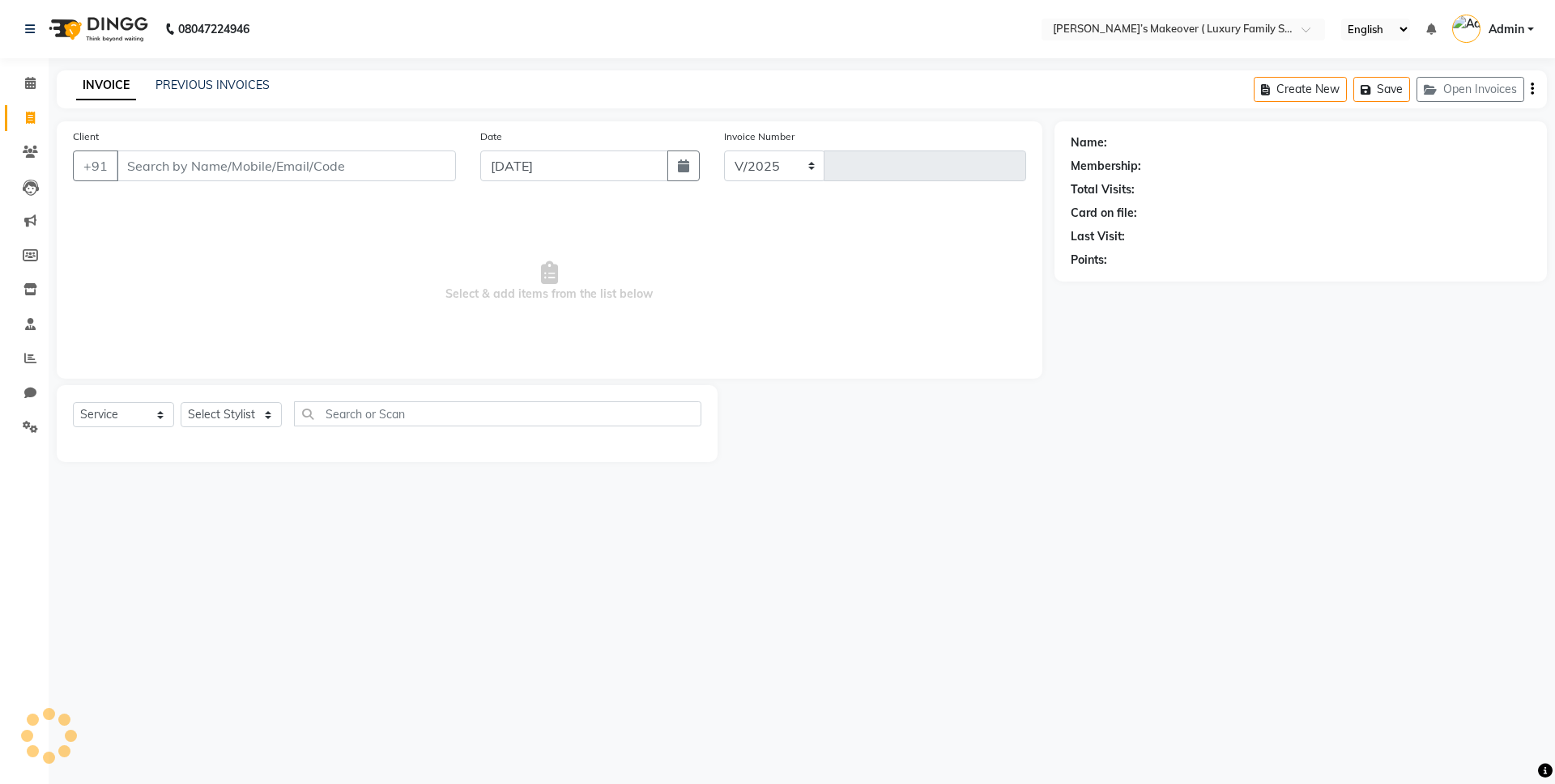
select select "7777"
type input "4138"
click at [232, 167] on input "Client" at bounding box center [286, 165] width 340 height 30
type input "8287550329"
click at [430, 158] on span "Add Client" at bounding box center [413, 165] width 64 height 16
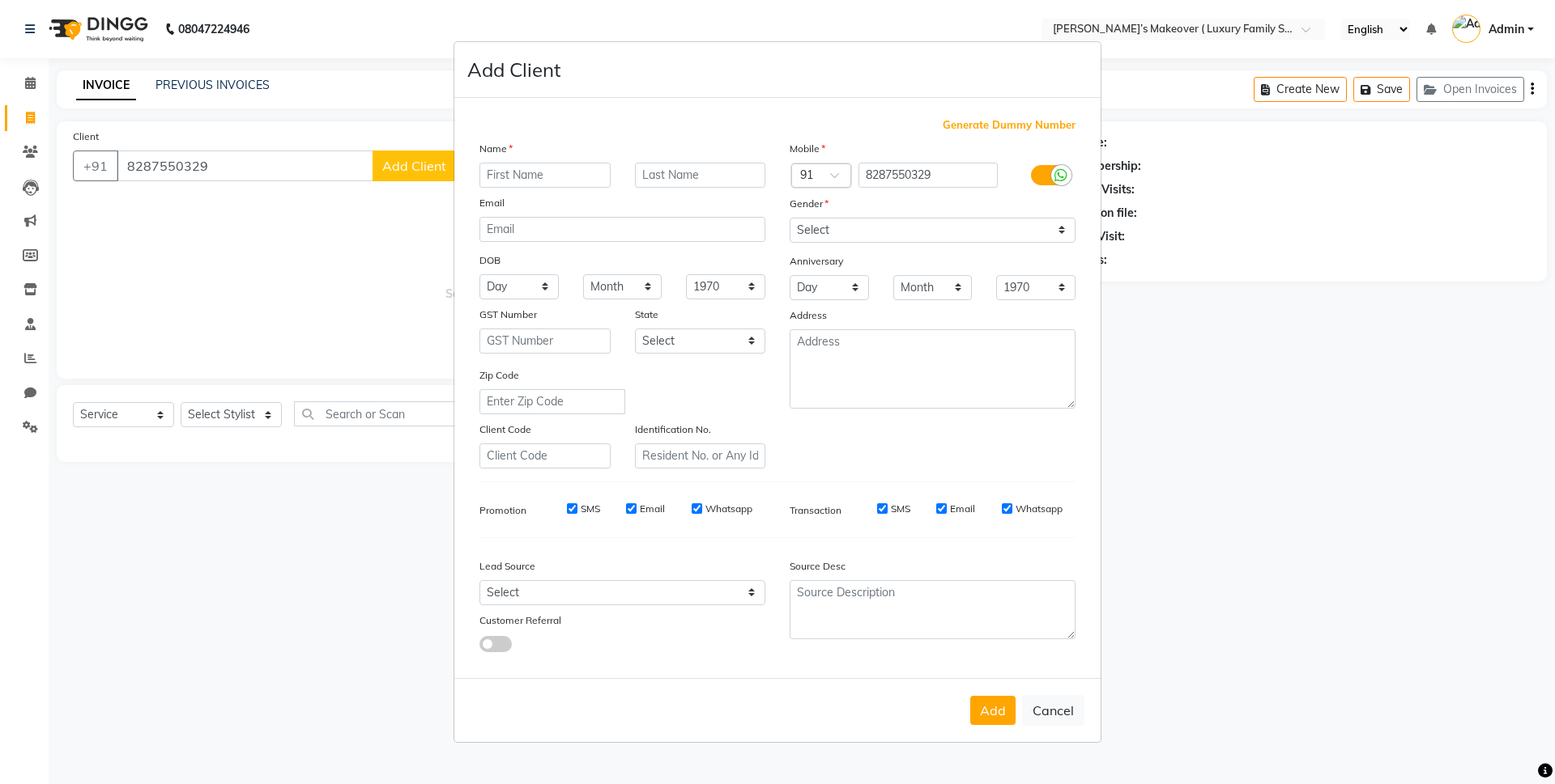
click at [536, 178] on input "text" at bounding box center [544, 175] width 131 height 26
type input "monika"
click at [885, 237] on select "Select Male Female Other Prefer Not To Say" at bounding box center [932, 230] width 286 height 26
select select "female"
click at [789, 217] on select "Select Male Female Other Prefer Not To Say" at bounding box center [932, 230] width 286 height 26
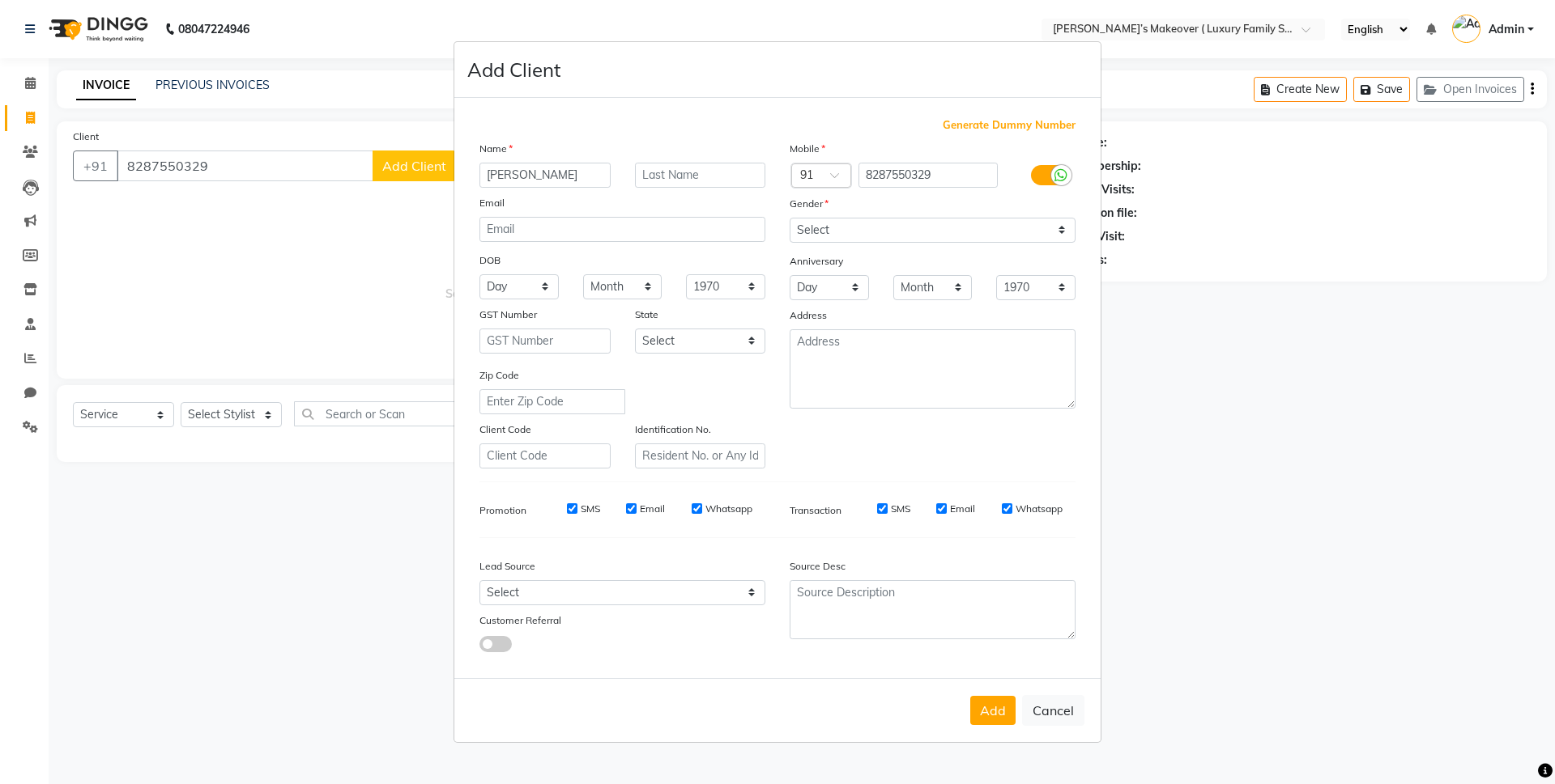
drag, startPoint x: 997, startPoint y: 704, endPoint x: 943, endPoint y: 720, distance: 56.3
click at [997, 706] on button "Add" at bounding box center [993, 711] width 45 height 30
select select
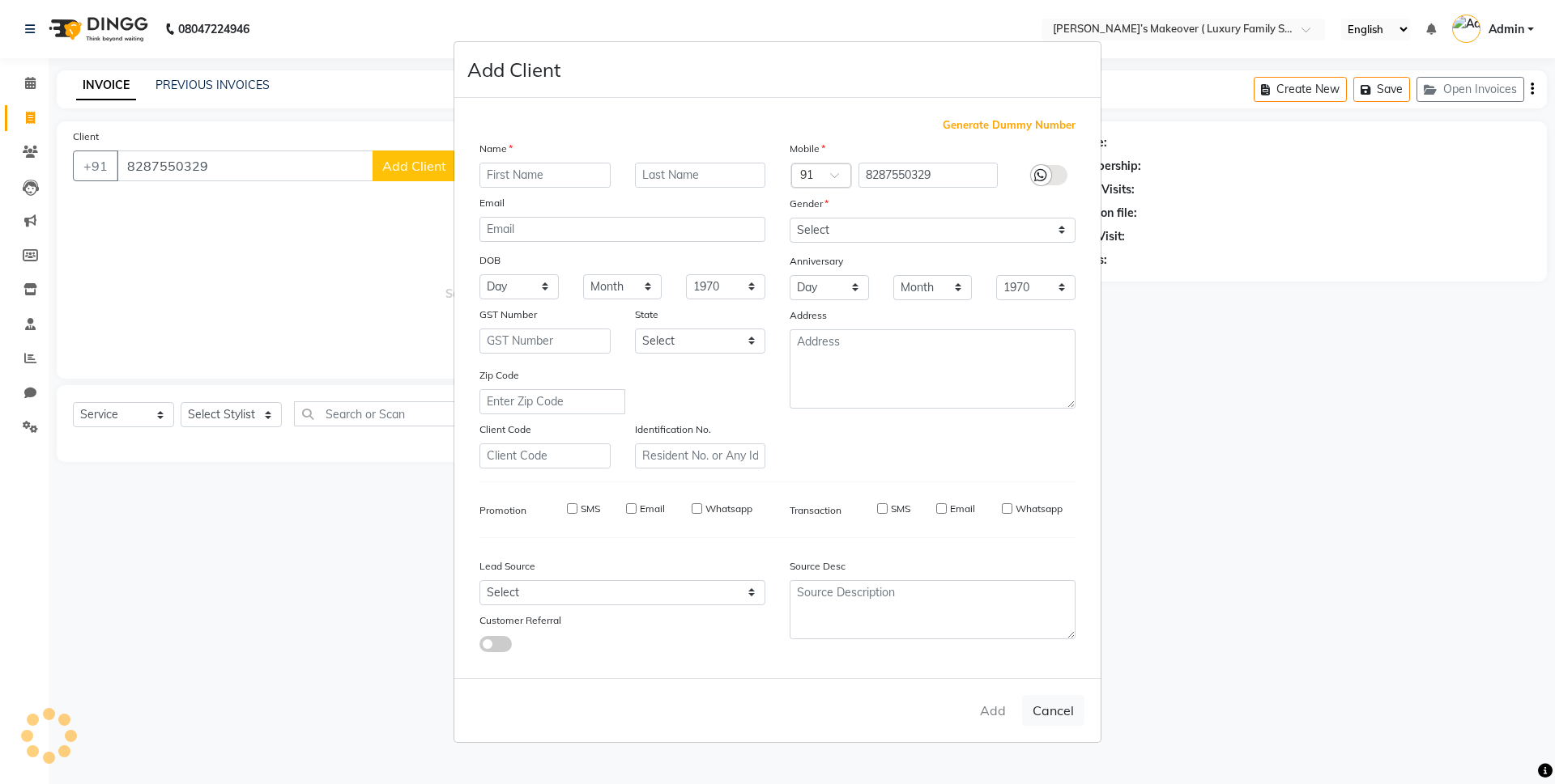
select select
checkbox input "false"
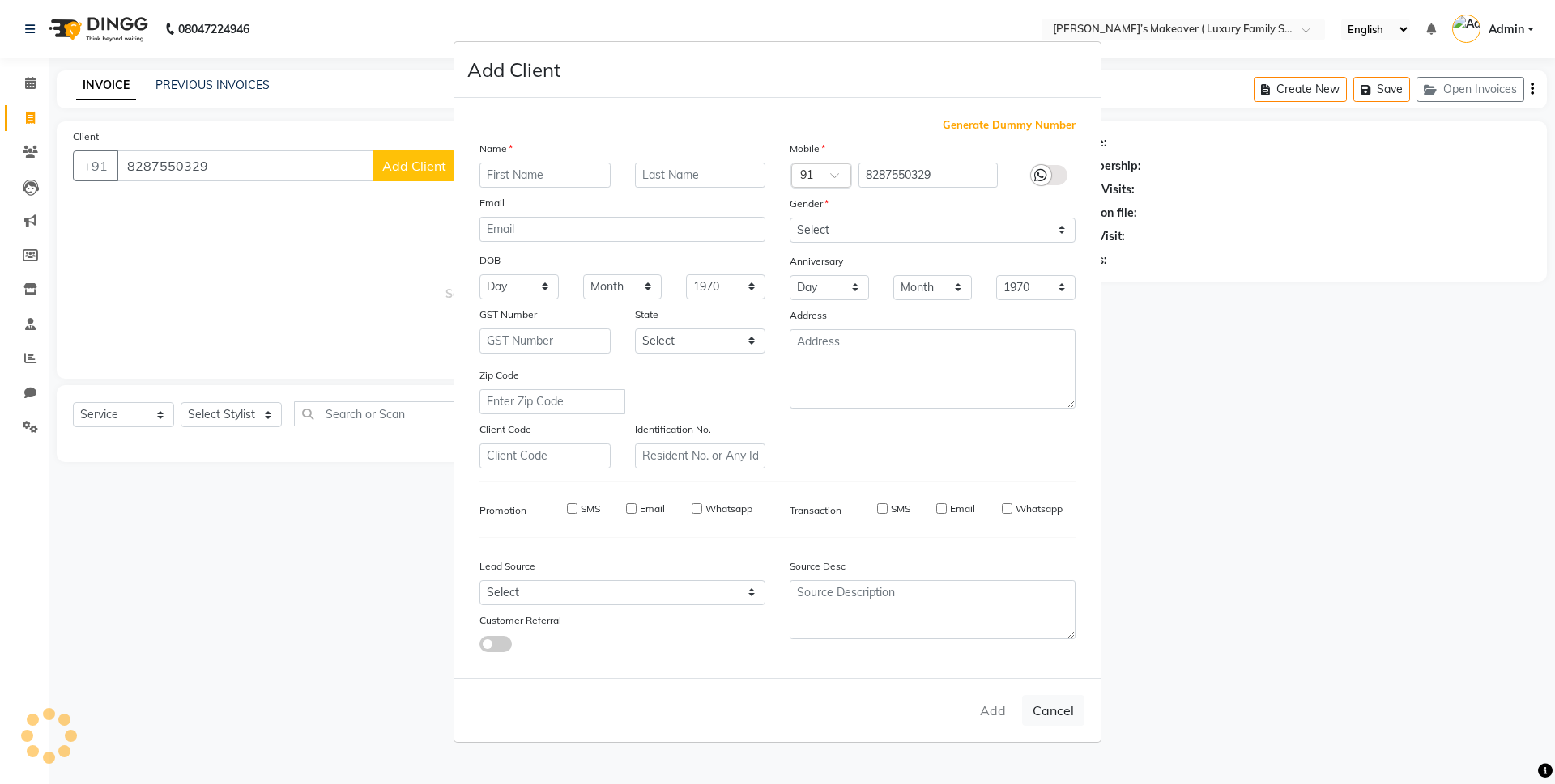
checkbox input "false"
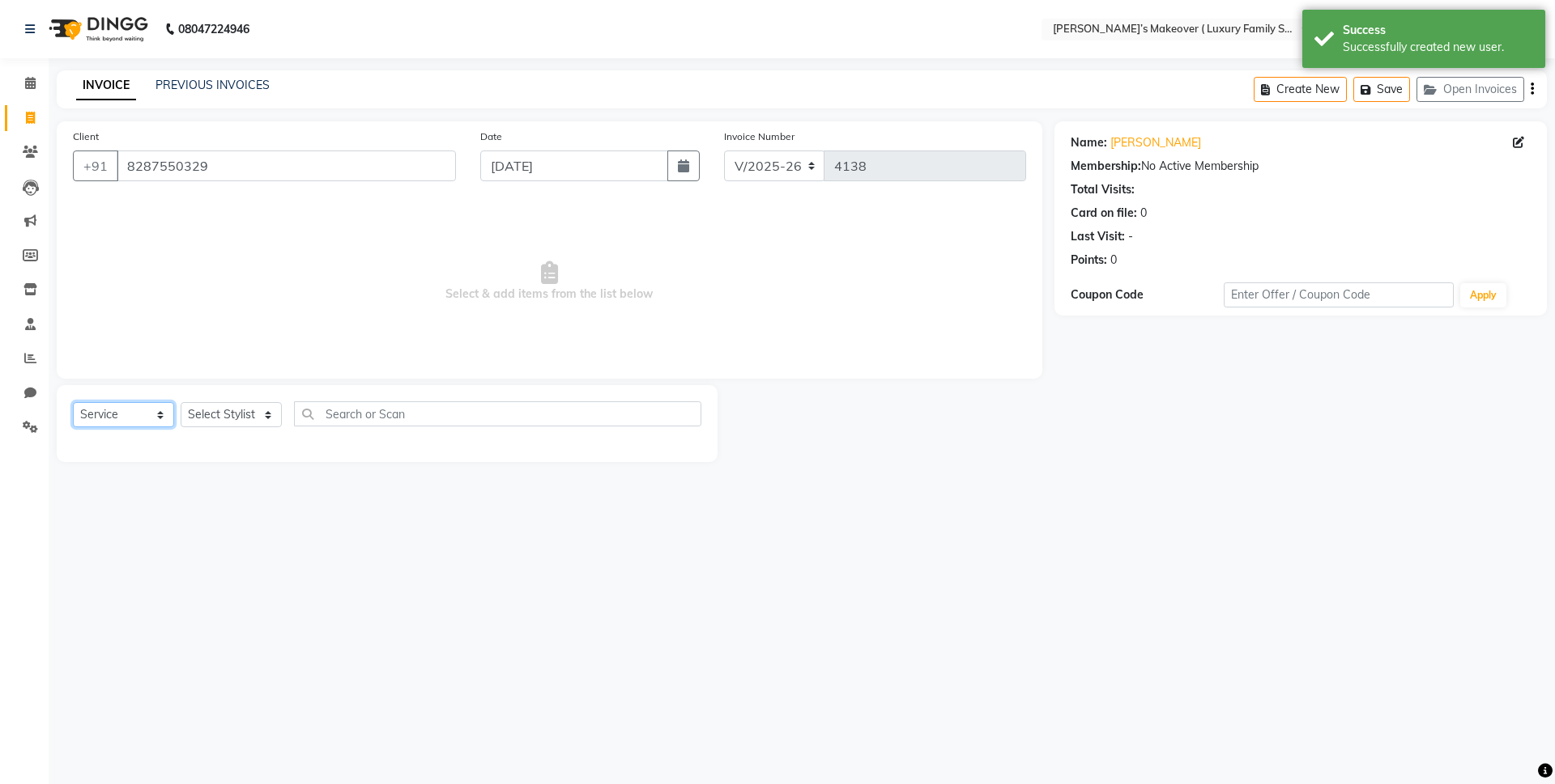
click at [95, 402] on select "Select Service Product Membership Package Voucher Prepaid Gift Card" at bounding box center [123, 415] width 101 height 26
click at [73, 402] on select "Select Service Product Membership Package Voucher Prepaid Gift Card" at bounding box center [123, 415] width 101 height 26
click at [248, 409] on select "Select Stylist Aarish Anas salmani Ankit Anshika Anshul Astha Dipti Harman Hars…" at bounding box center [231, 415] width 101 height 26
select select "69515"
click at [181, 402] on select "Select Stylist Aarish Anas salmani Ankit Anshika Anshul Astha Dipti Harman Hars…" at bounding box center [231, 415] width 101 height 26
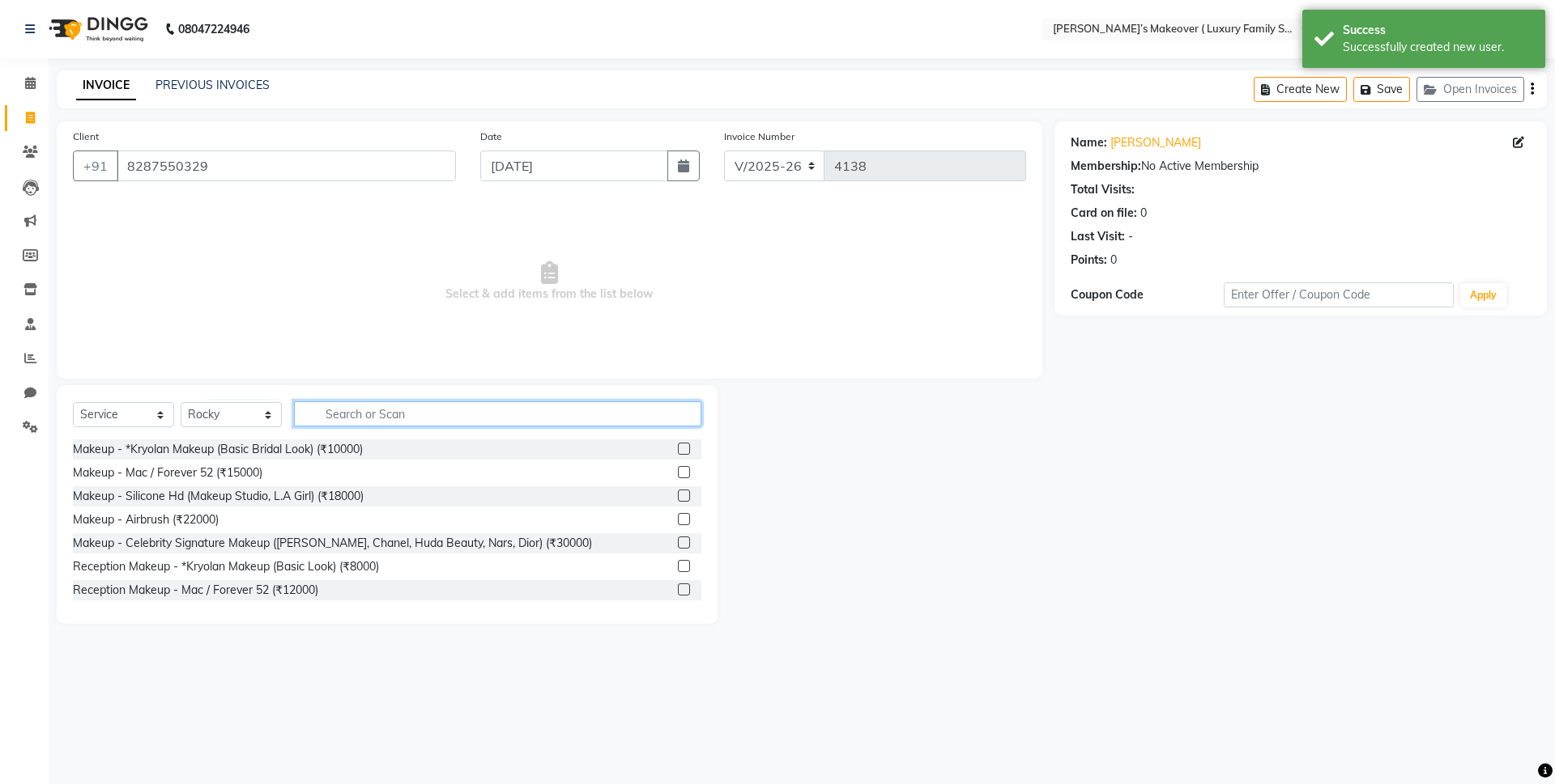
click at [380, 421] on input "text" at bounding box center [498, 414] width 407 height 26
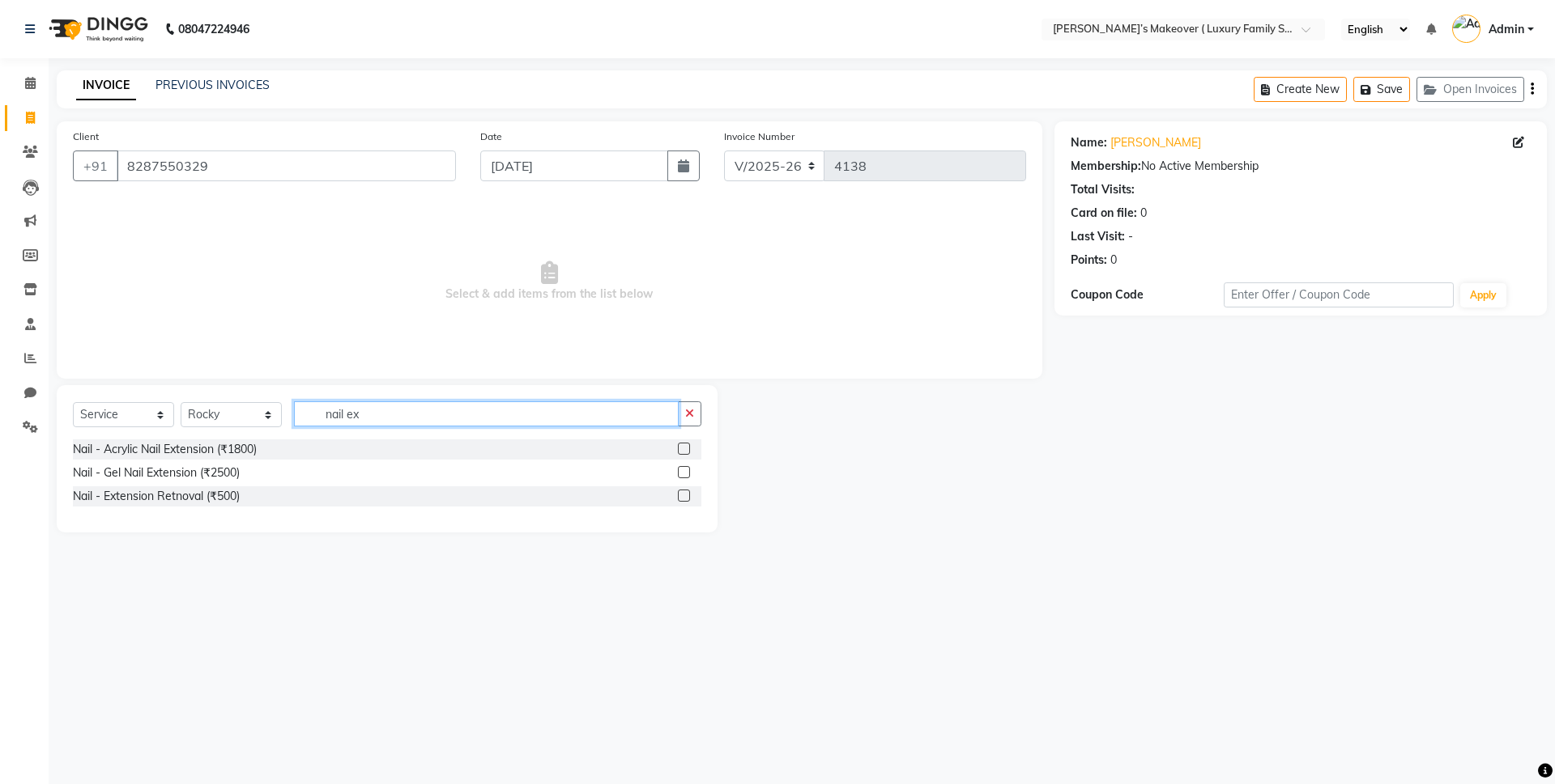
type input "nail ex"
click at [693, 449] on div at bounding box center [690, 450] width 24 height 21
click at [688, 451] on label at bounding box center [684, 449] width 12 height 12
click at [688, 451] on input "checkbox" at bounding box center [683, 450] width 11 height 11
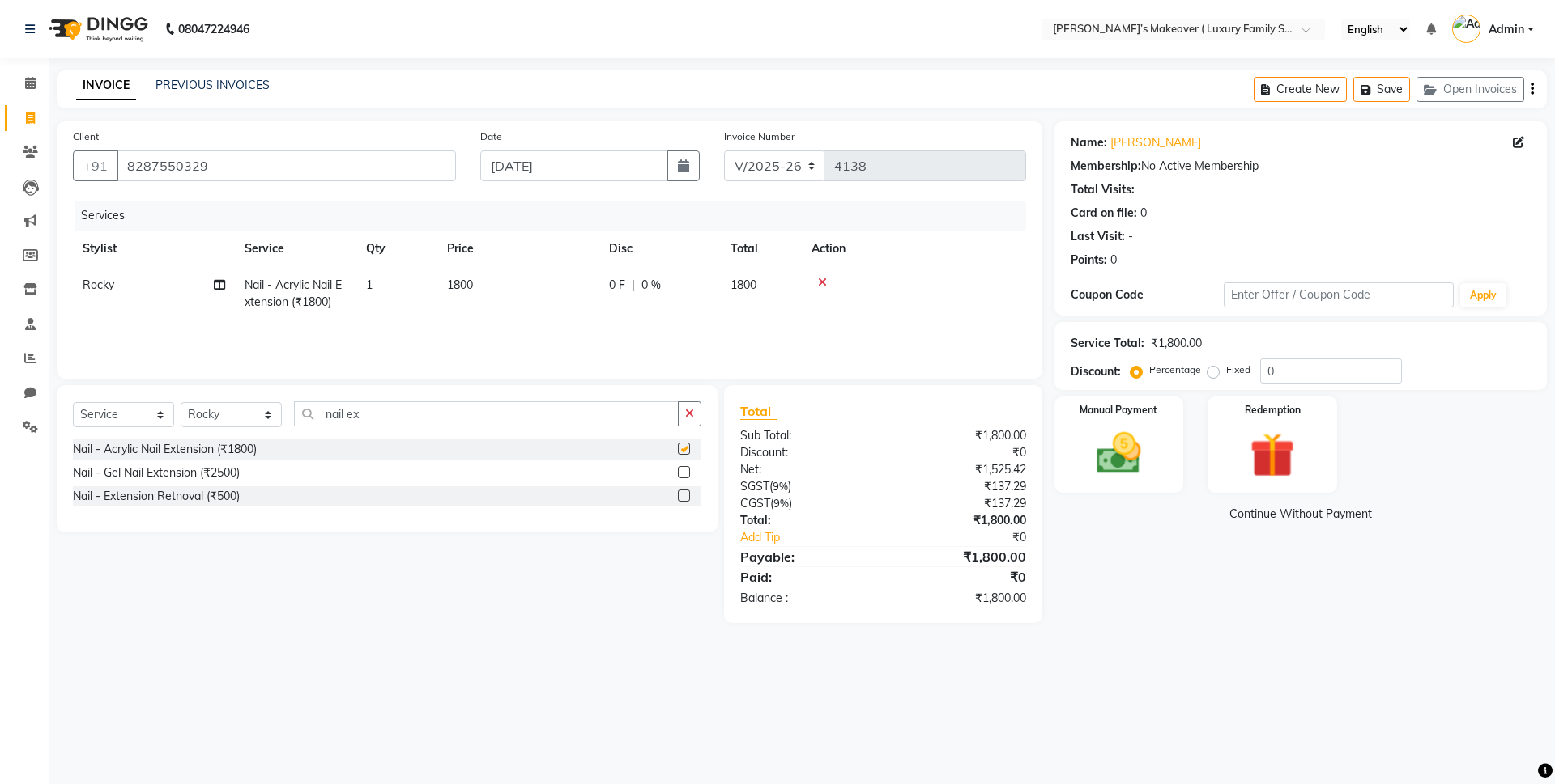
checkbox input "false"
click at [632, 406] on input "nail ex" at bounding box center [486, 414] width 385 height 26
type input "n"
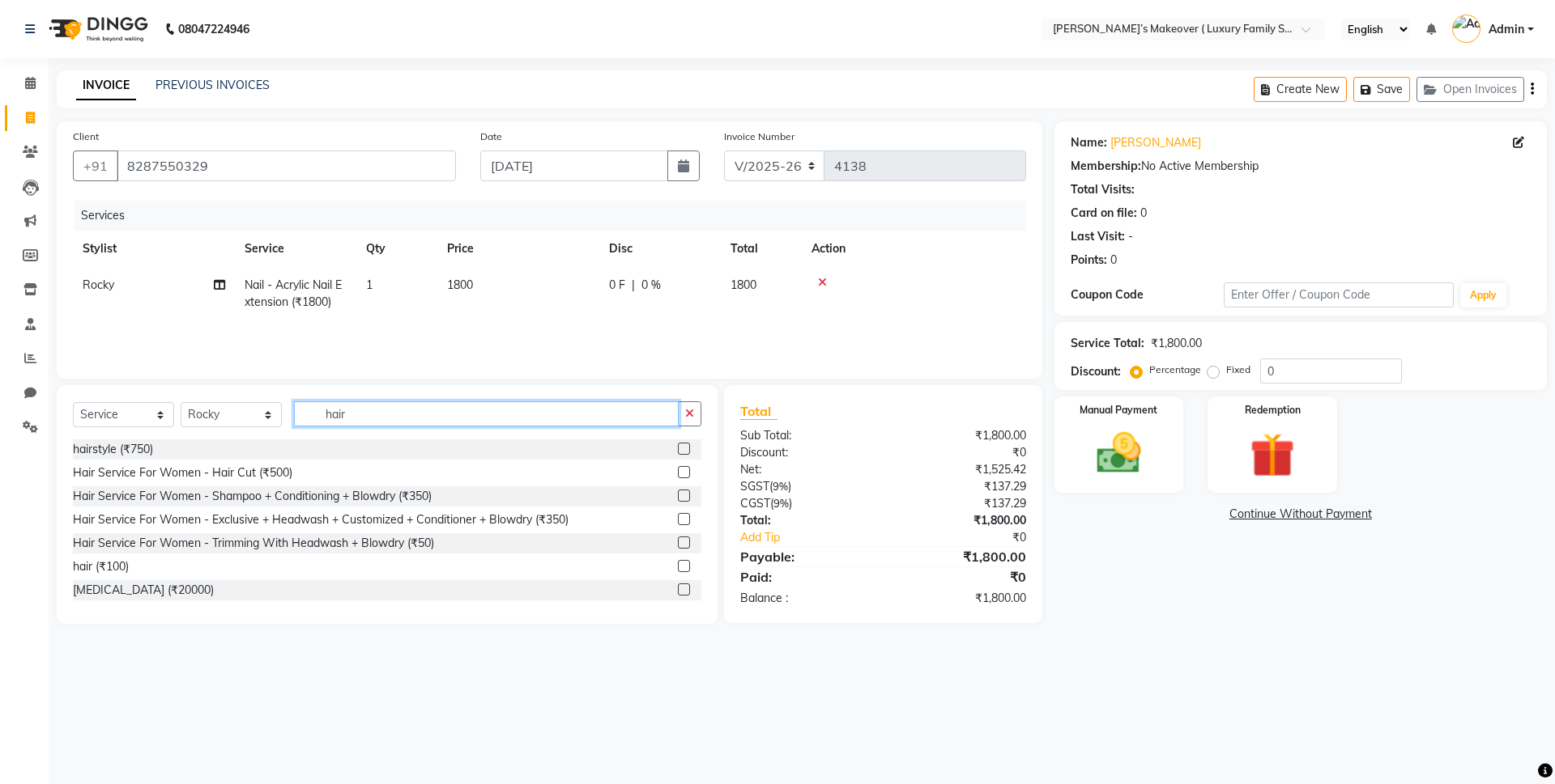
type input "hair"
drag, startPoint x: 671, startPoint y: 568, endPoint x: 558, endPoint y: 401, distance: 201.6
click at [678, 567] on label at bounding box center [684, 567] width 12 height 12
click at [678, 567] on input "checkbox" at bounding box center [683, 567] width 11 height 11
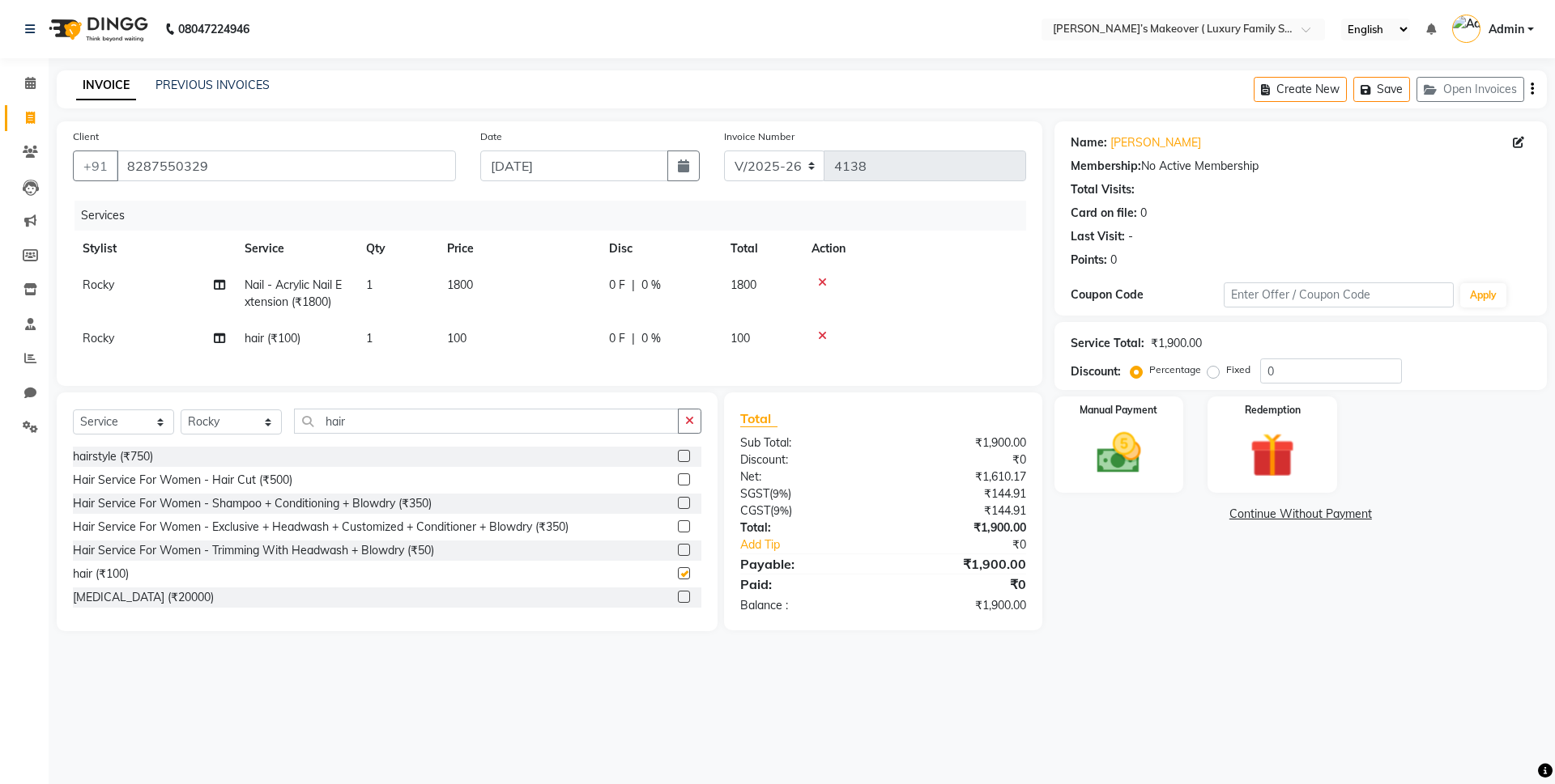
click at [496, 338] on td "100" at bounding box center [518, 338] width 162 height 36
checkbox input "false"
select select "69515"
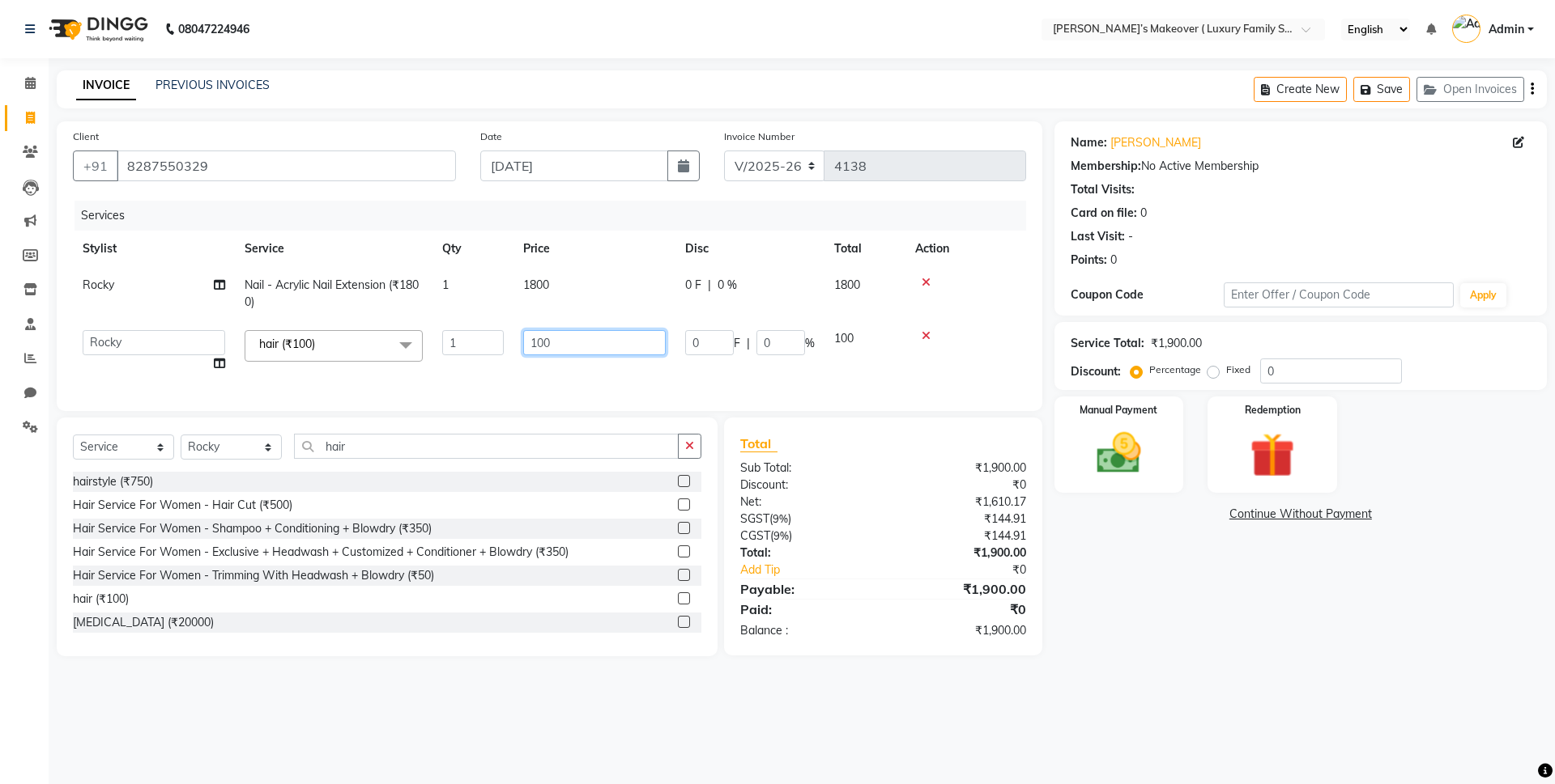
click at [542, 332] on input "100" at bounding box center [594, 343] width 143 height 26
click at [555, 332] on input "100" at bounding box center [594, 343] width 143 height 26
type input "1"
type input "5300"
click at [560, 262] on th "Price" at bounding box center [594, 249] width 162 height 36
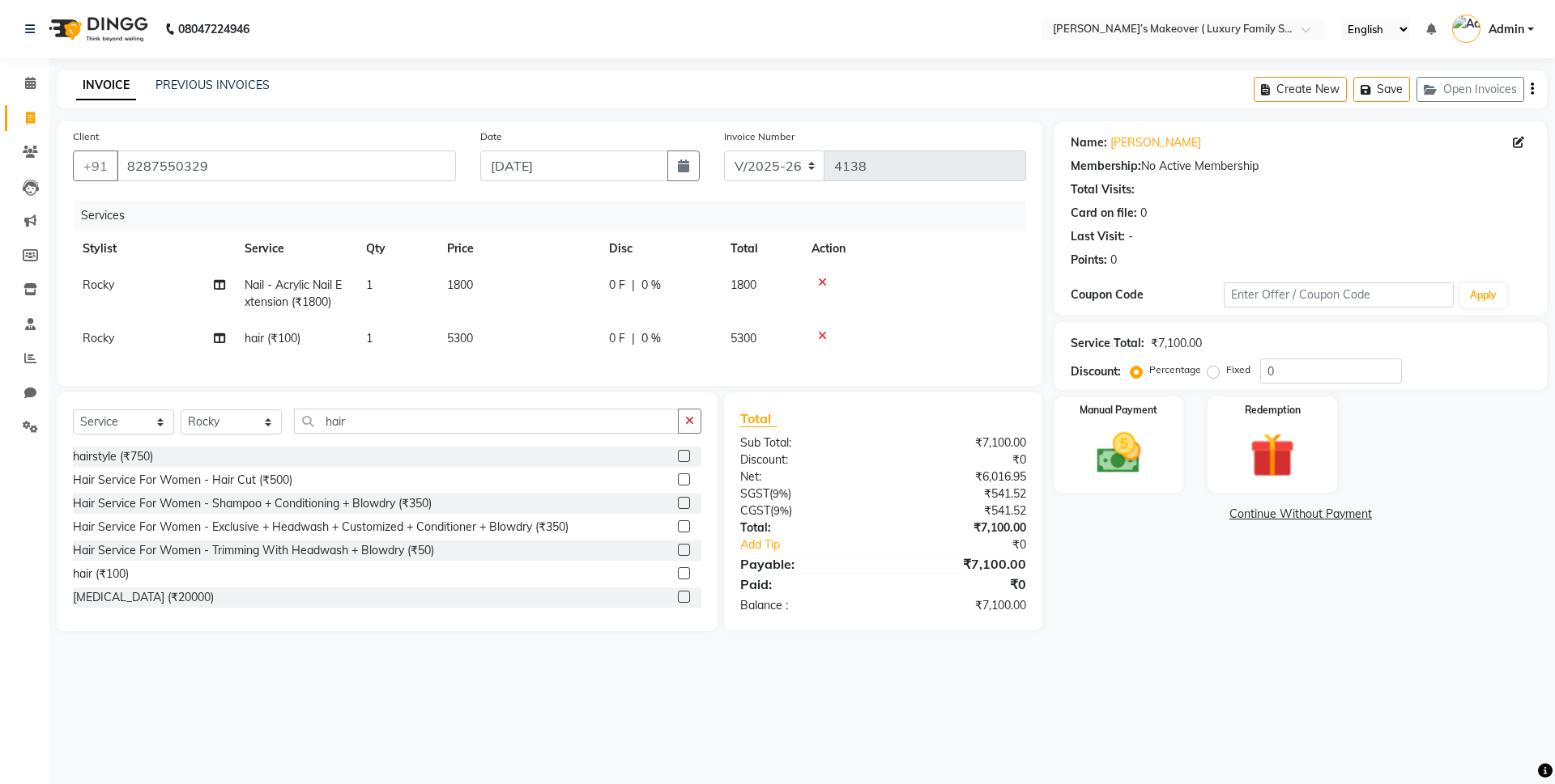
click at [1226, 372] on label "Fixed" at bounding box center [1238, 370] width 25 height 15
click at [1212, 372] on input "Fixed" at bounding box center [1216, 370] width 12 height 12
radio input "true"
click at [1333, 381] on input "0" at bounding box center [1332, 372] width 142 height 26
type input "0300"
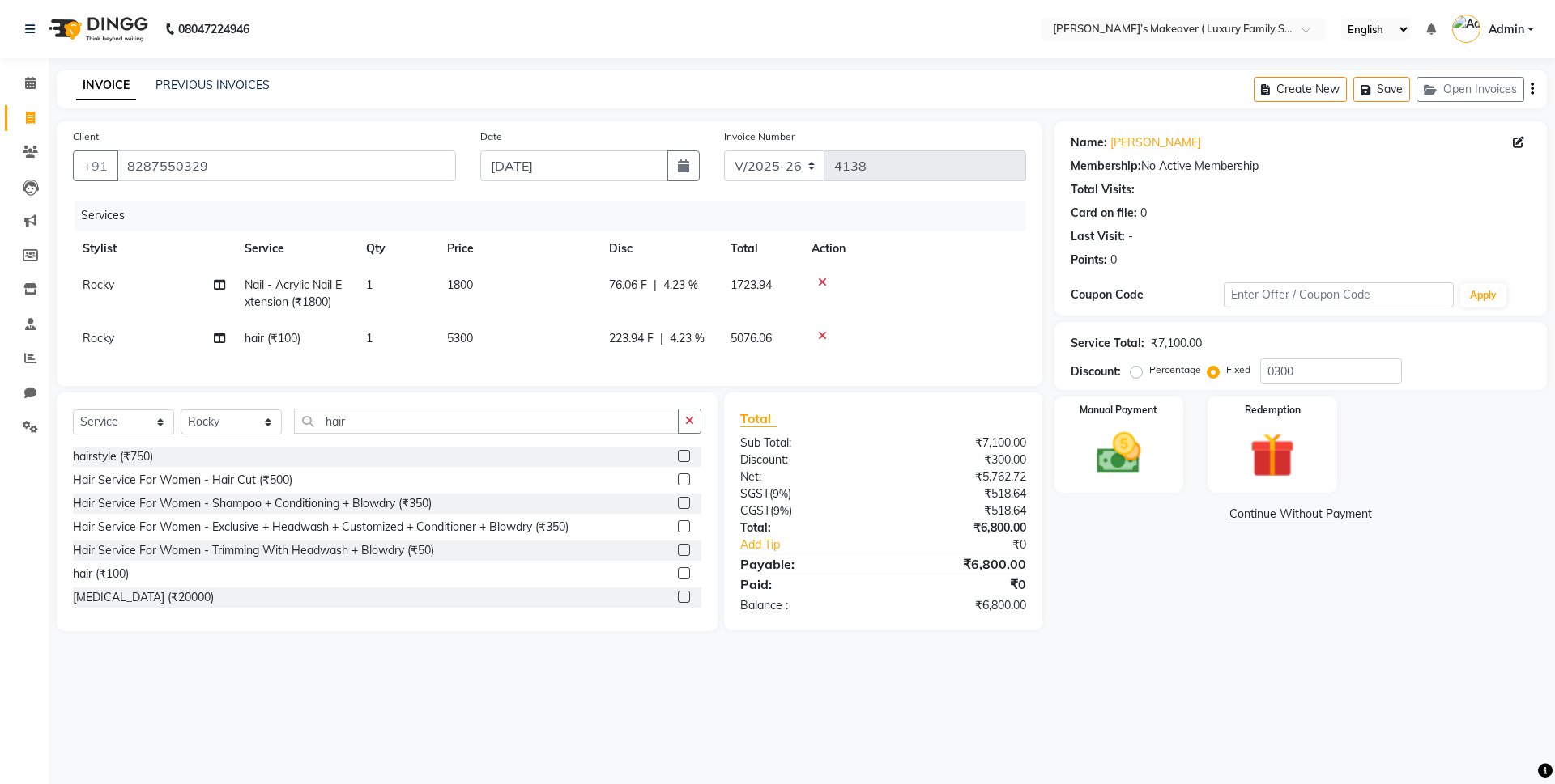
click at [1532, 90] on icon "button" at bounding box center [1531, 90] width 3 height 1
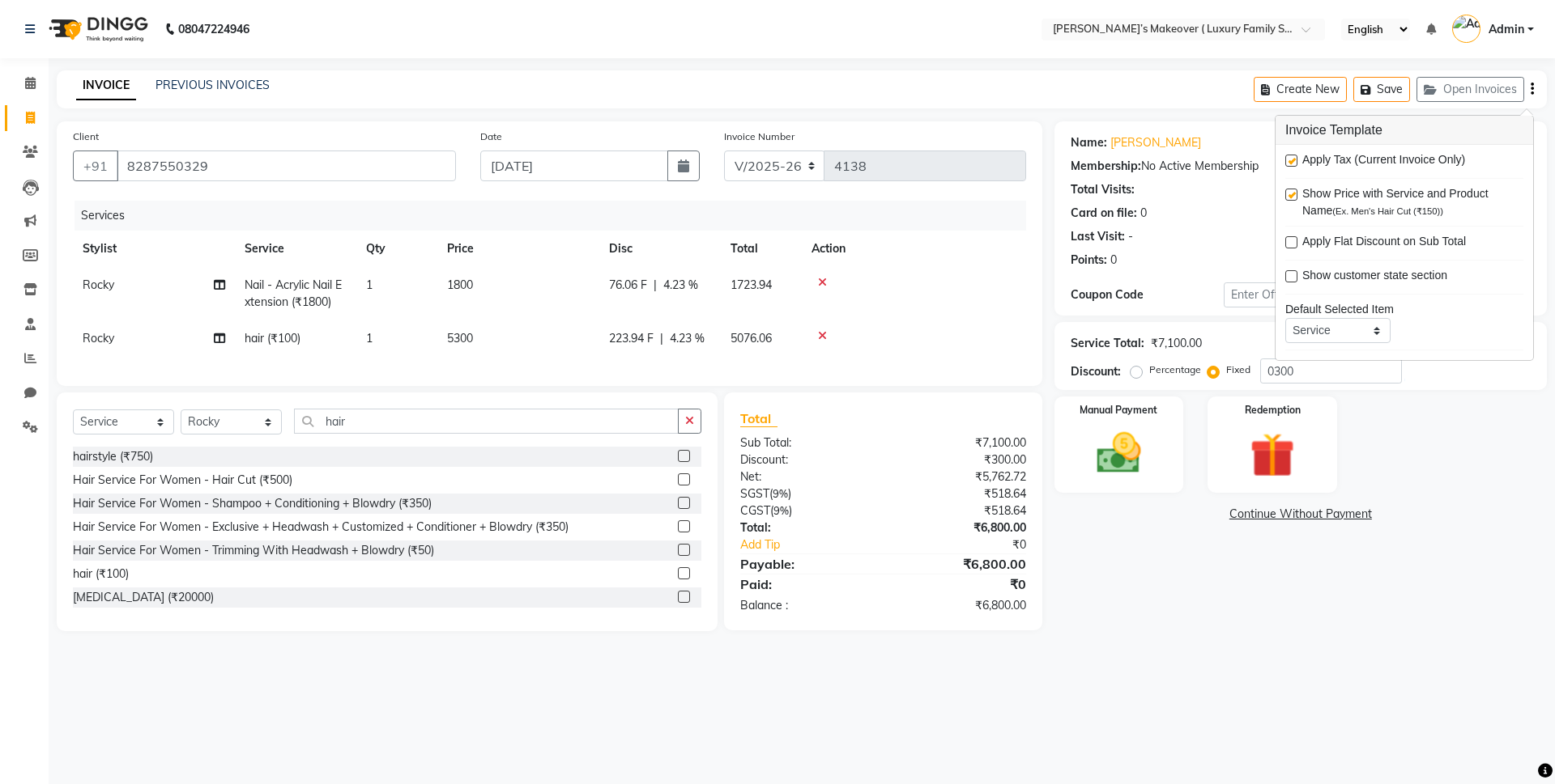
click at [1292, 164] on label at bounding box center [1291, 160] width 12 height 12
click at [1292, 164] on input "checkbox" at bounding box center [1290, 161] width 11 height 11
checkbox input "false"
click at [1082, 442] on img at bounding box center [1119, 453] width 76 height 53
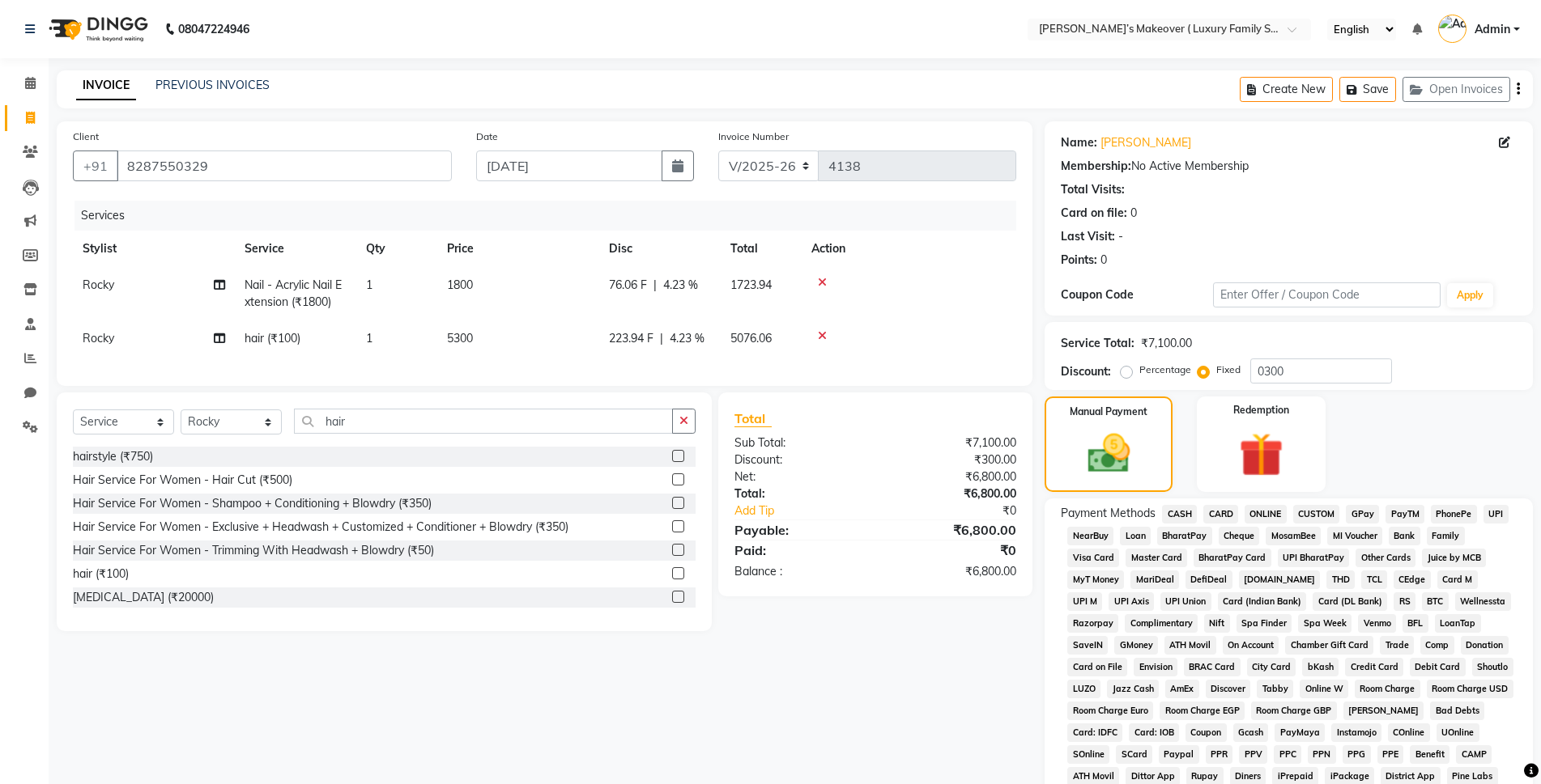
click at [1274, 515] on span "ONLINE" at bounding box center [1265, 514] width 42 height 19
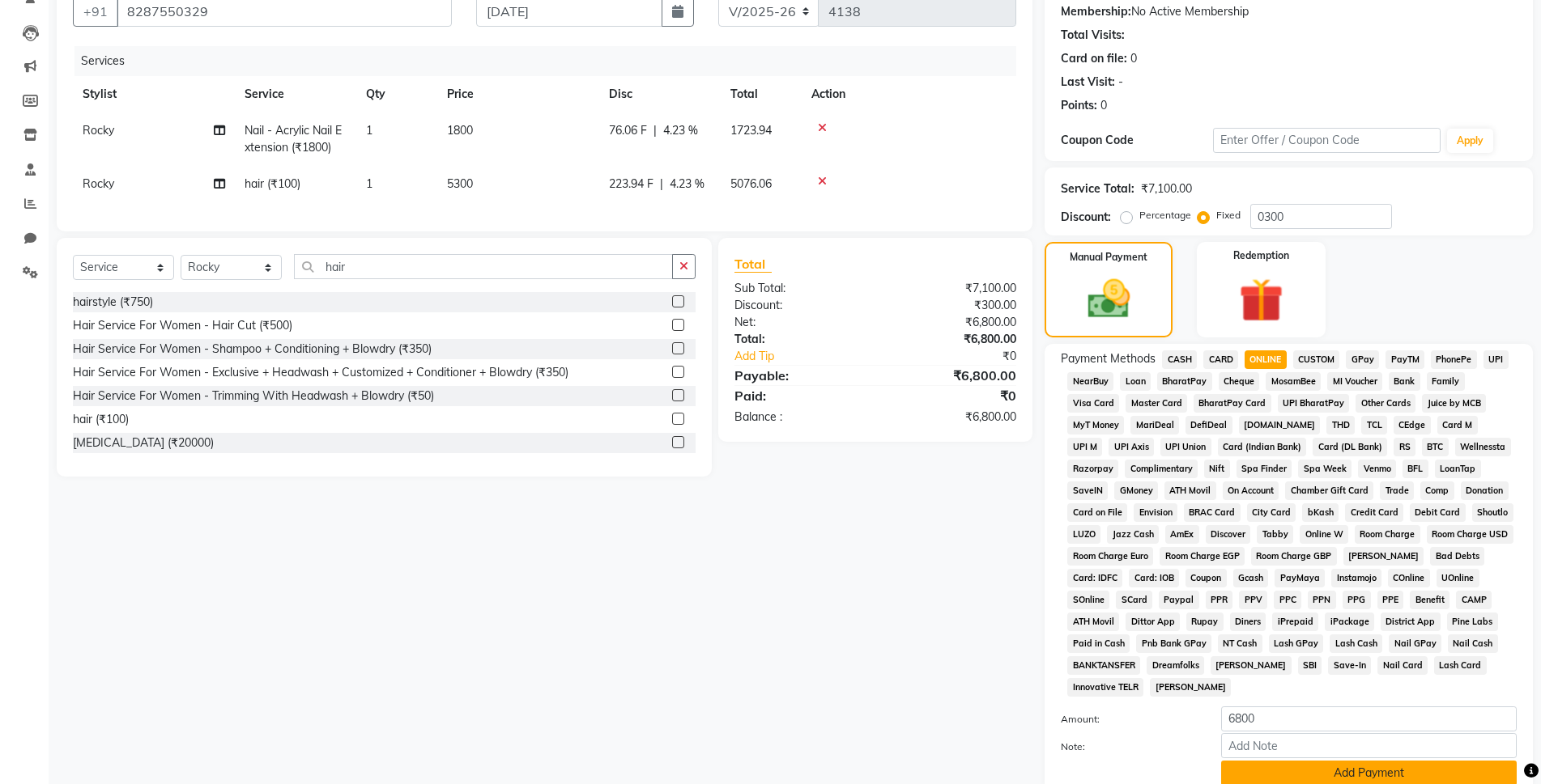
scroll to position [281, 0]
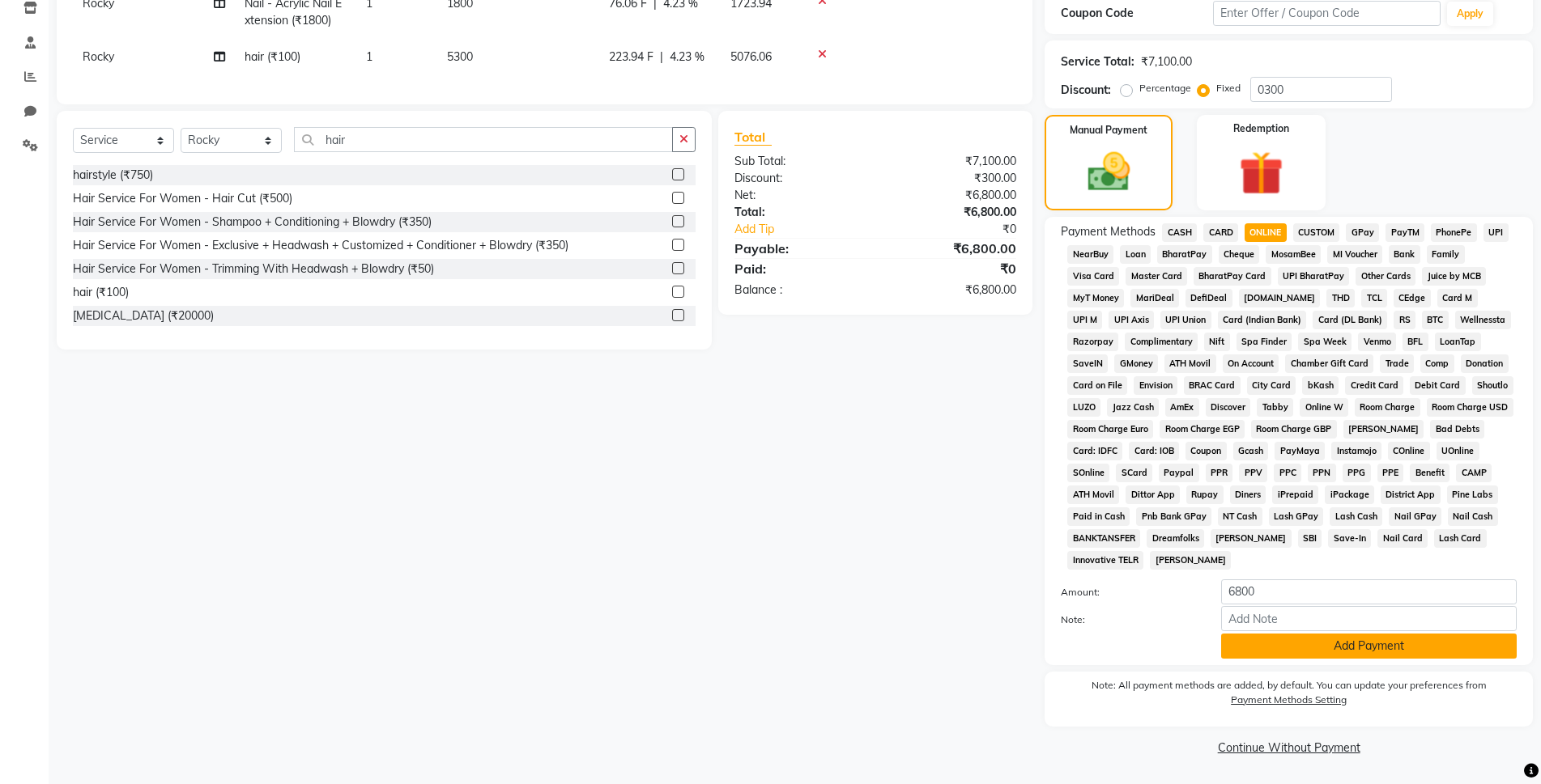
click at [1348, 652] on button "Add Payment" at bounding box center [1369, 646] width 295 height 26
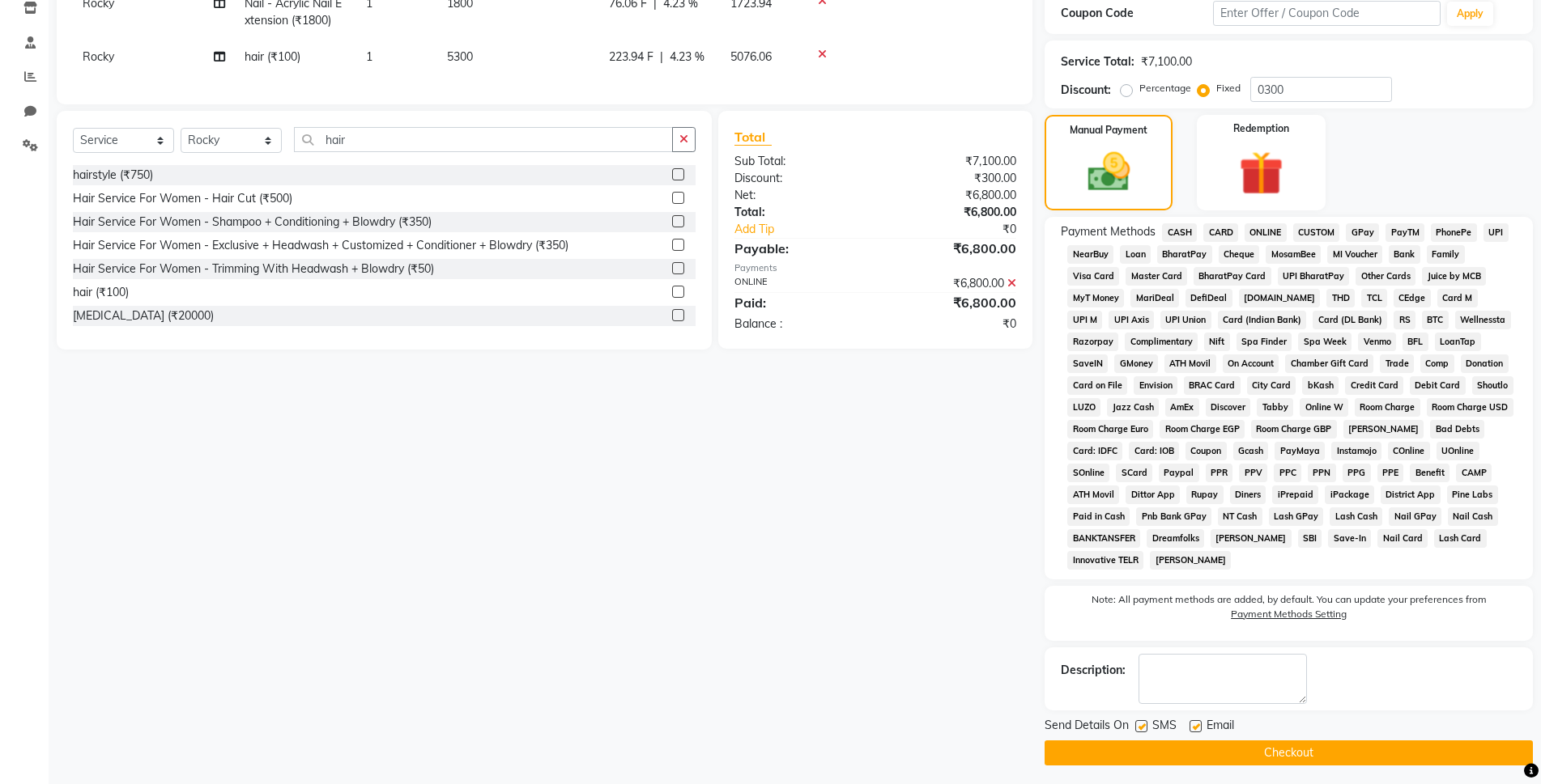
click at [1319, 751] on button "Checkout" at bounding box center [1289, 754] width 488 height 26
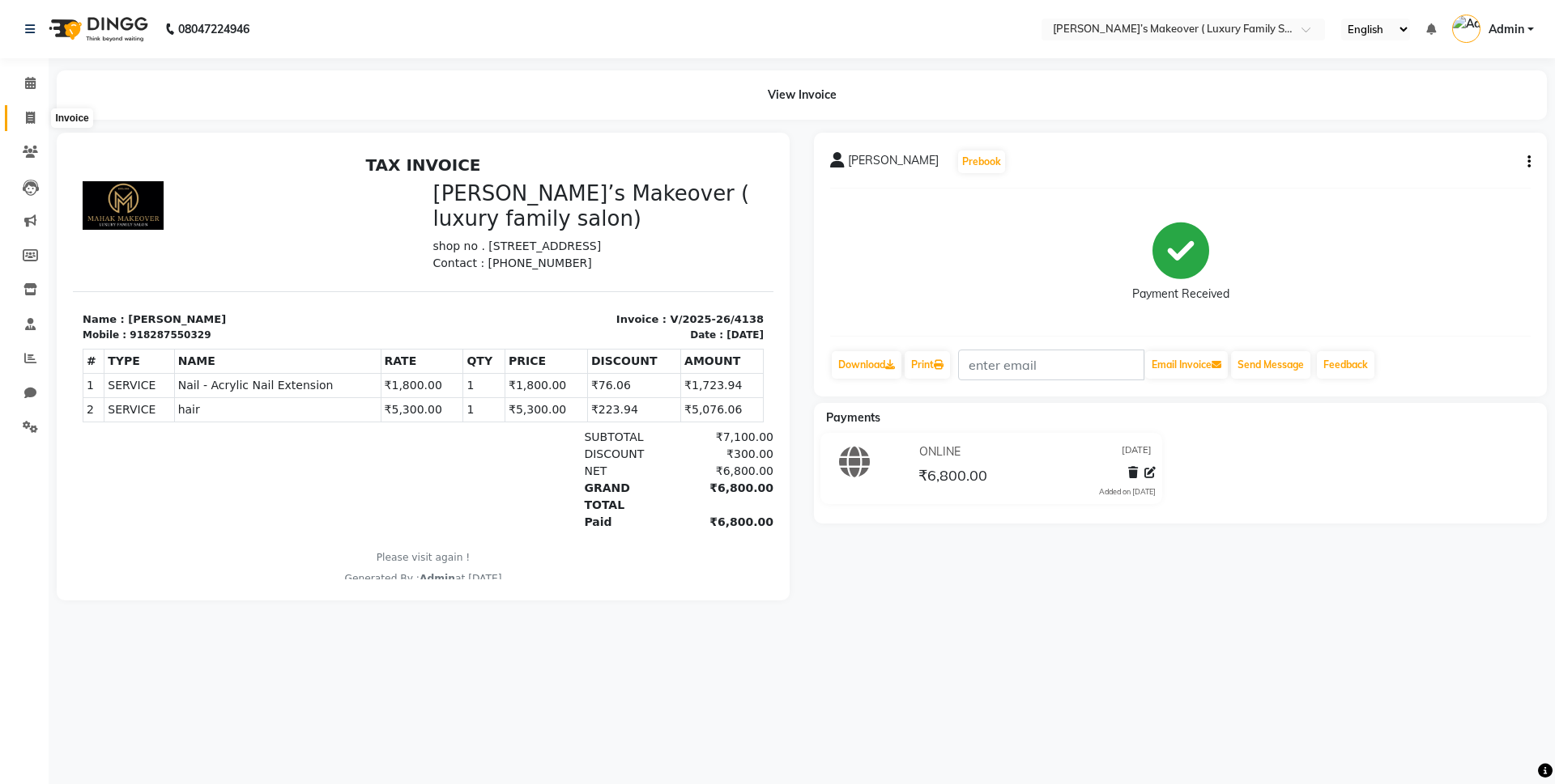
click at [26, 121] on icon at bounding box center [30, 118] width 9 height 12
select select "service"
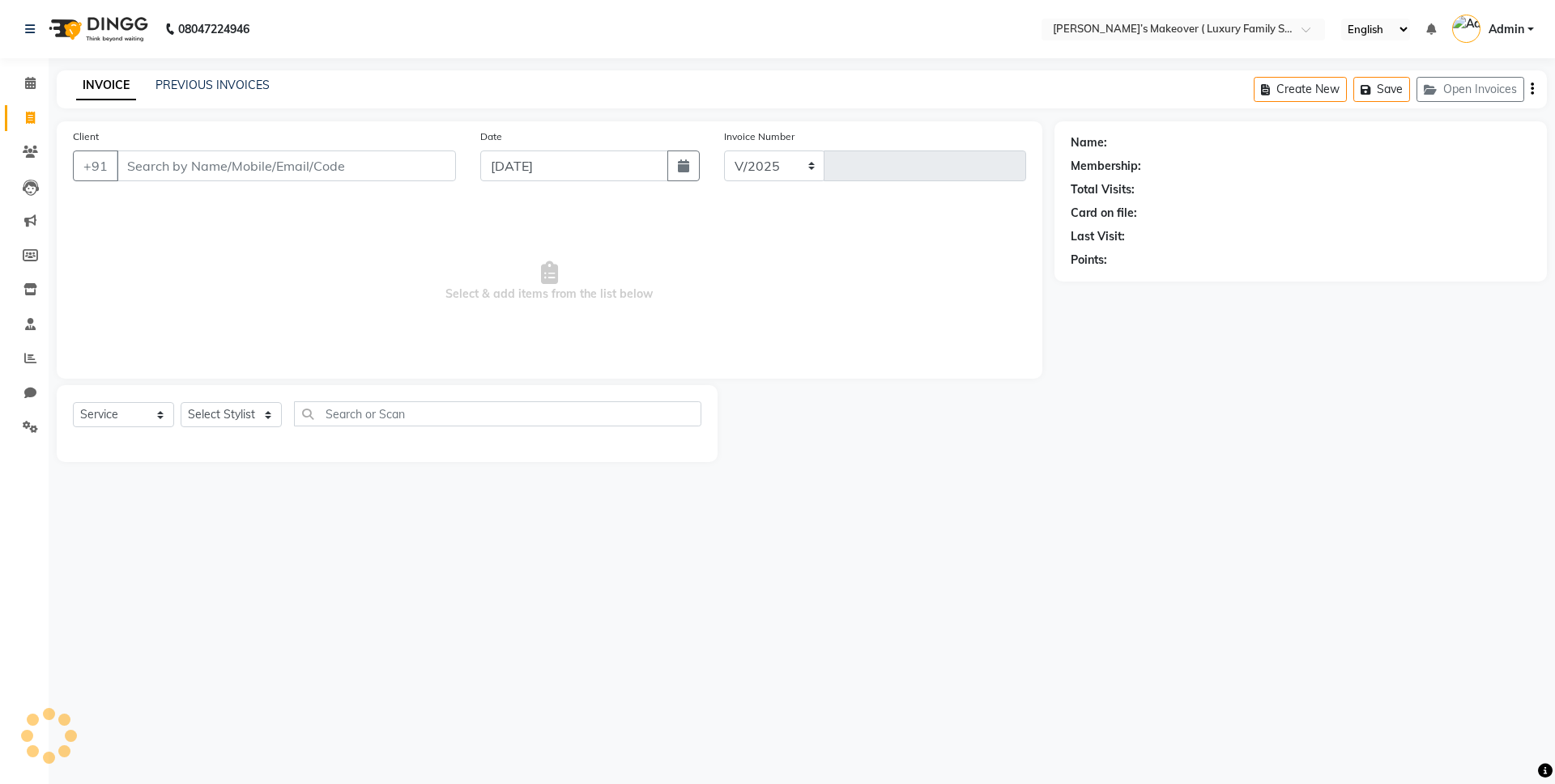
select select "7777"
type input "4139"
click at [280, 153] on input "Client" at bounding box center [286, 165] width 340 height 30
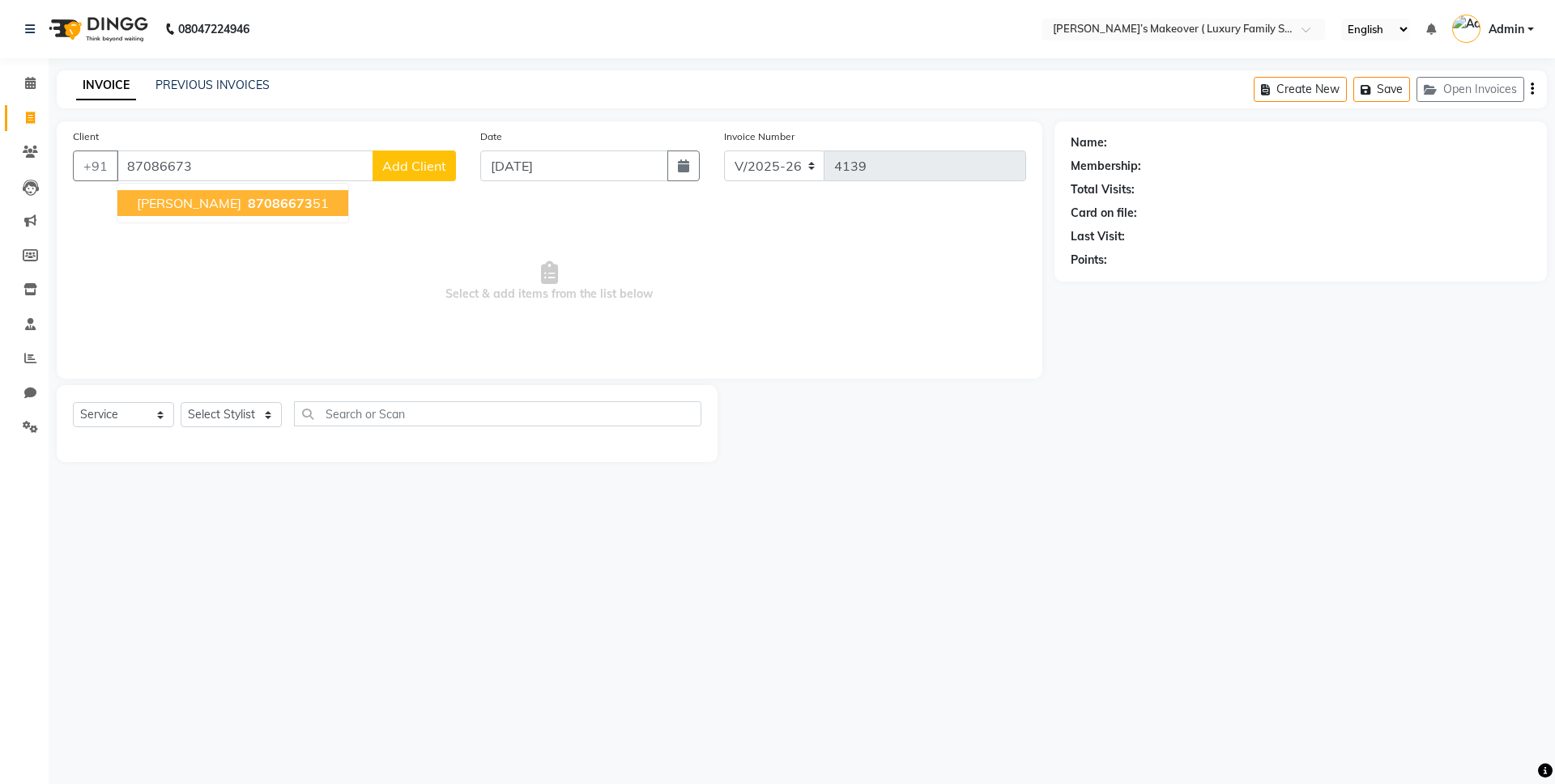
click at [293, 197] on ngb-highlight "87086673 51" at bounding box center [287, 203] width 85 height 16
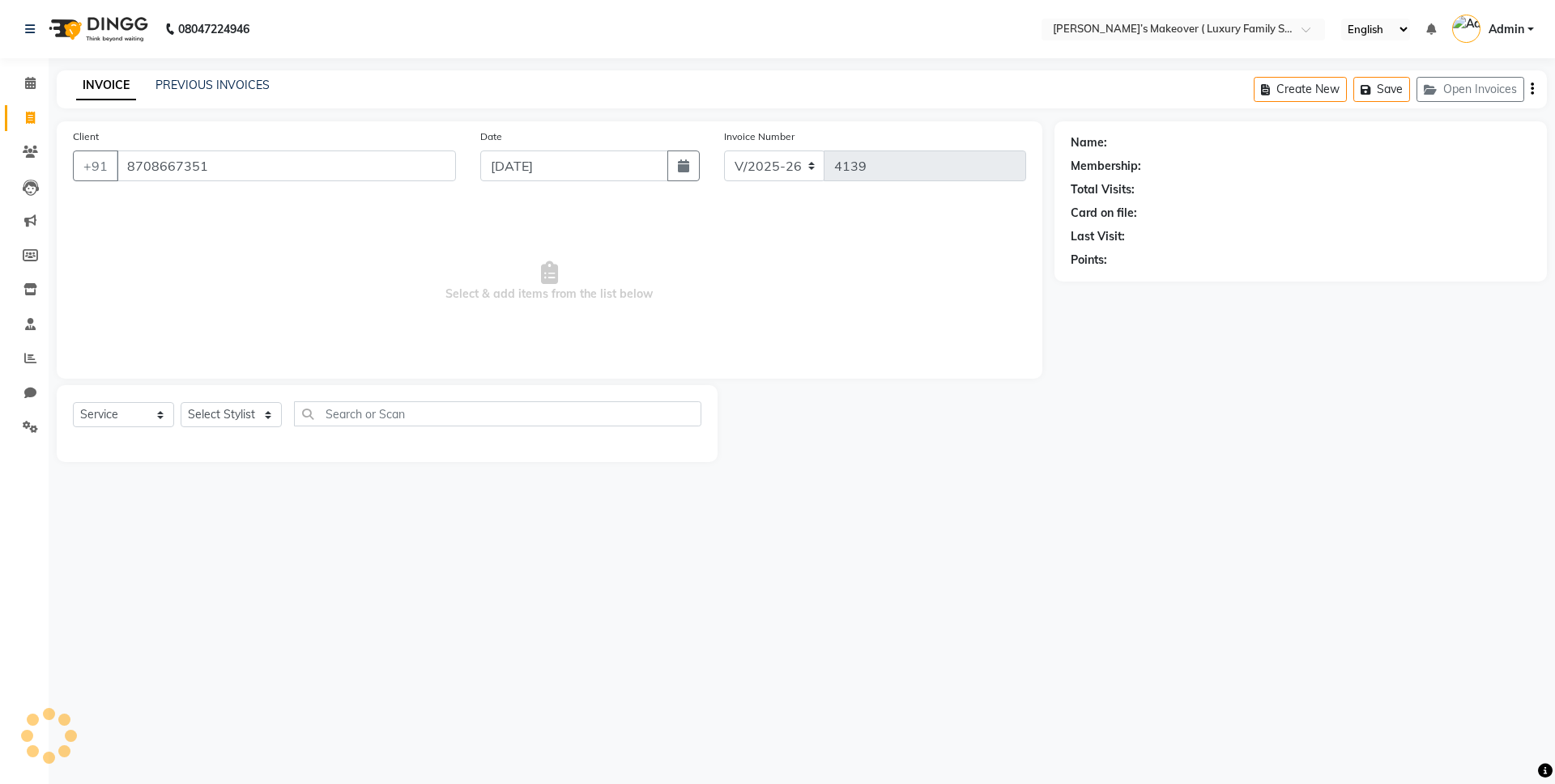
type input "8708667351"
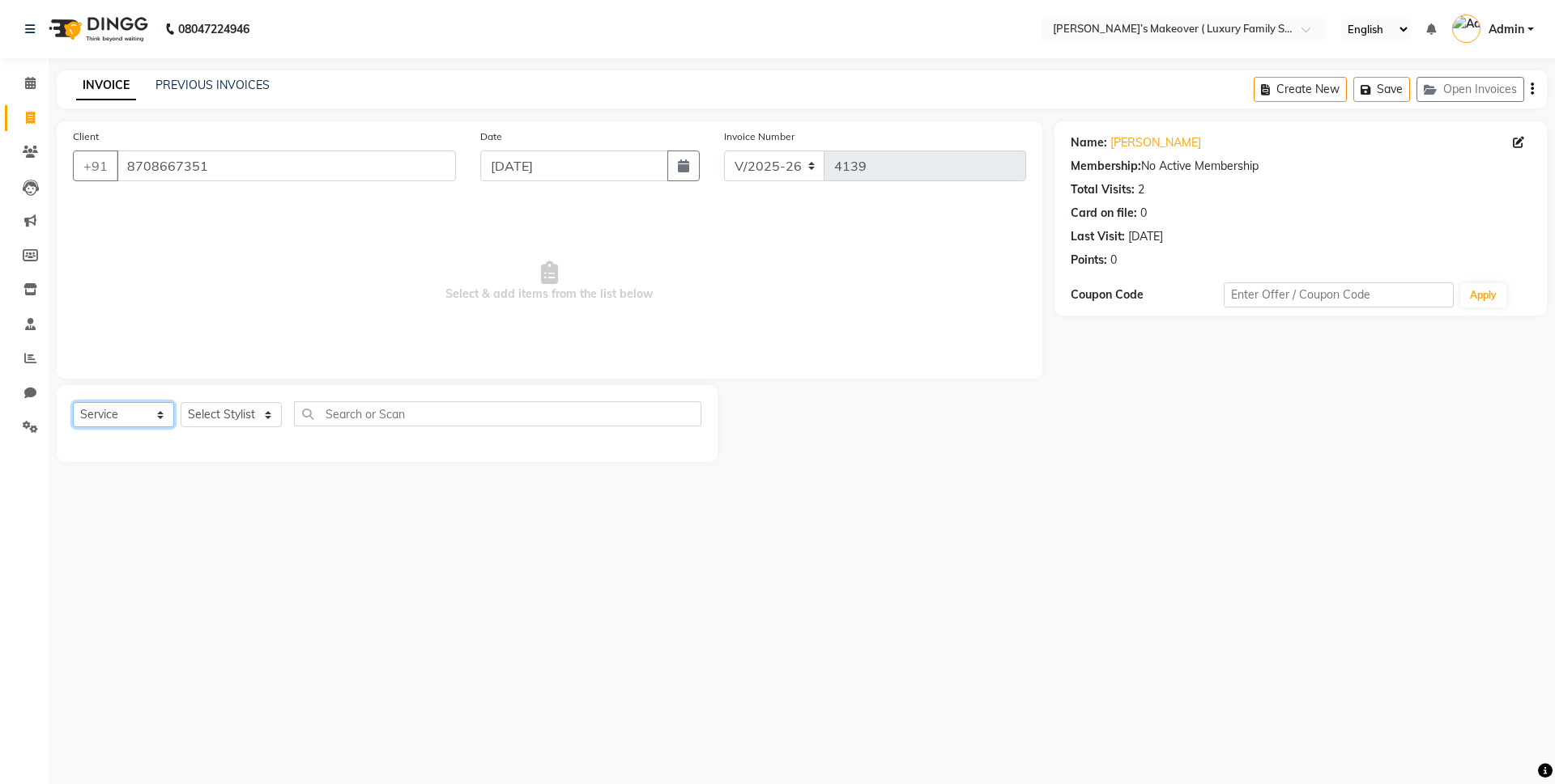
click at [102, 411] on select "Select Service Product Membership Package Voucher Prepaid Gift Card" at bounding box center [123, 415] width 101 height 26
click at [73, 402] on select "Select Service Product Membership Package Voucher Prepaid Gift Card" at bounding box center [123, 415] width 101 height 26
click at [205, 411] on select "Select Stylist Aarish Anas salmani Ankit Anshika Anshul Astha Dipti Harman Hars…" at bounding box center [231, 415] width 101 height 26
select select "69495"
click at [181, 402] on select "Select Stylist Aarish Anas salmani Ankit Anshika Anshul Astha Dipti Harman Hars…" at bounding box center [231, 415] width 101 height 26
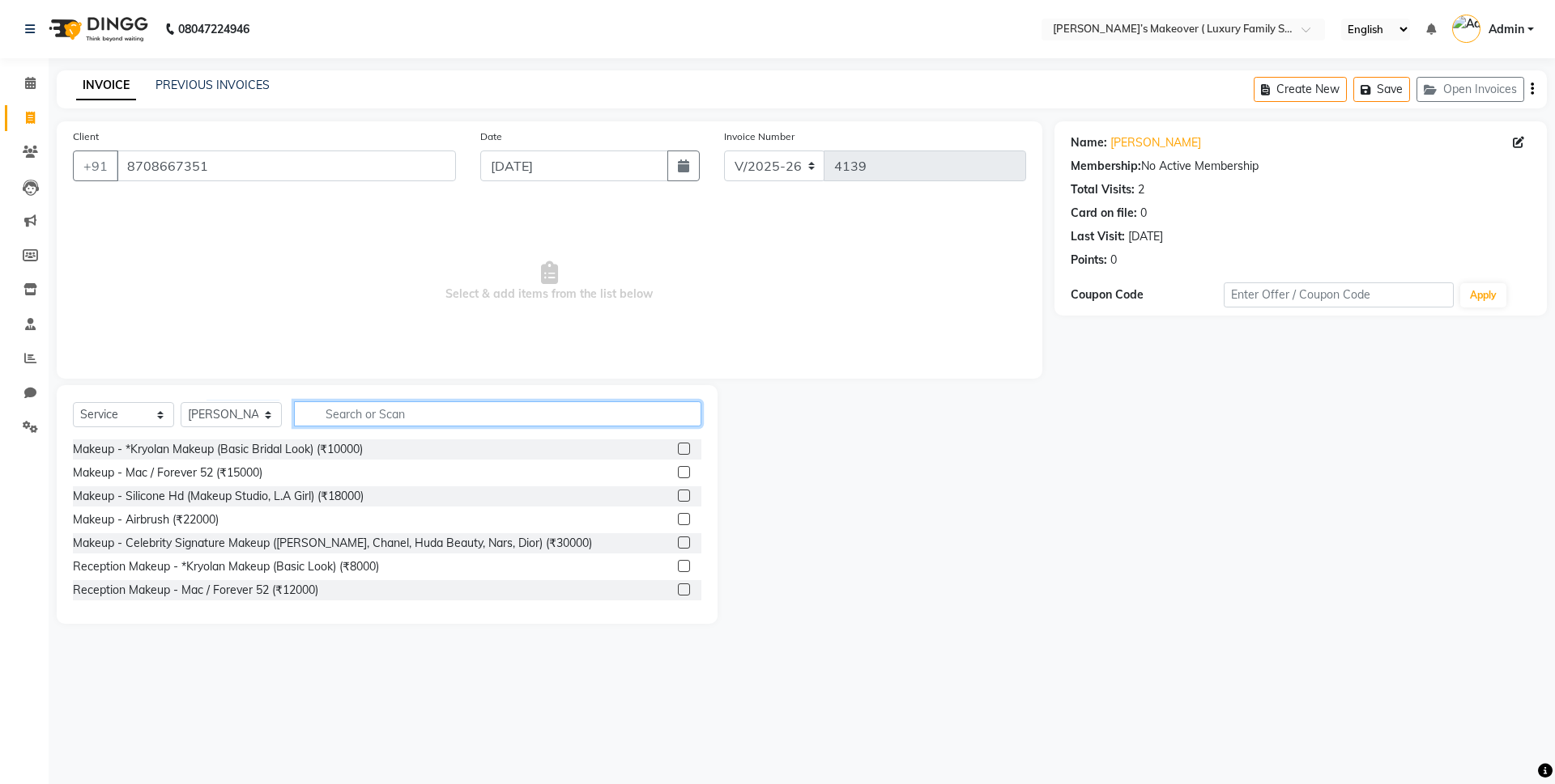
click at [370, 410] on input "text" at bounding box center [498, 414] width 407 height 26
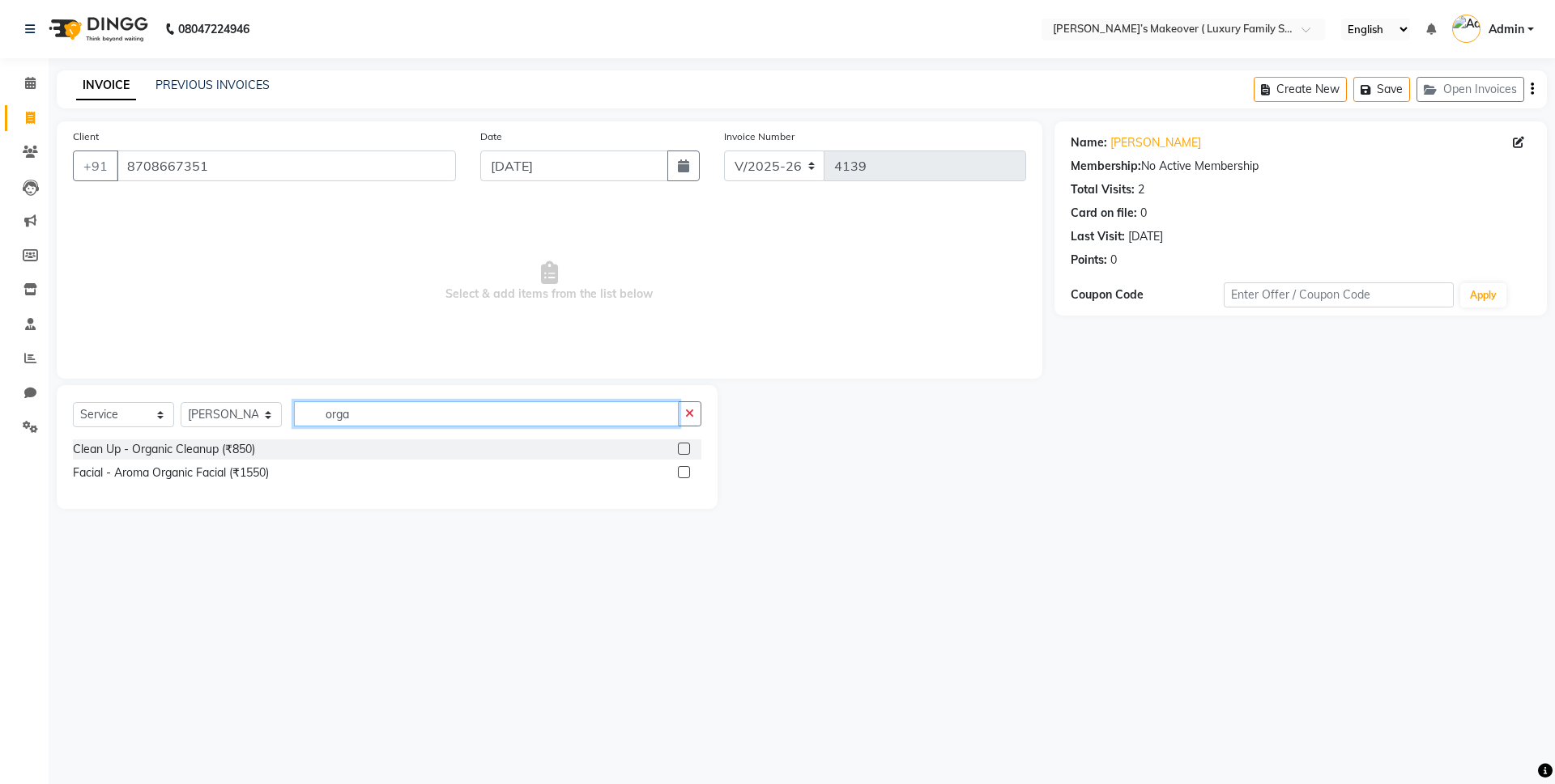
type input "orga"
click at [684, 468] on label at bounding box center [684, 472] width 12 height 12
click at [684, 468] on input "checkbox" at bounding box center [683, 473] width 11 height 11
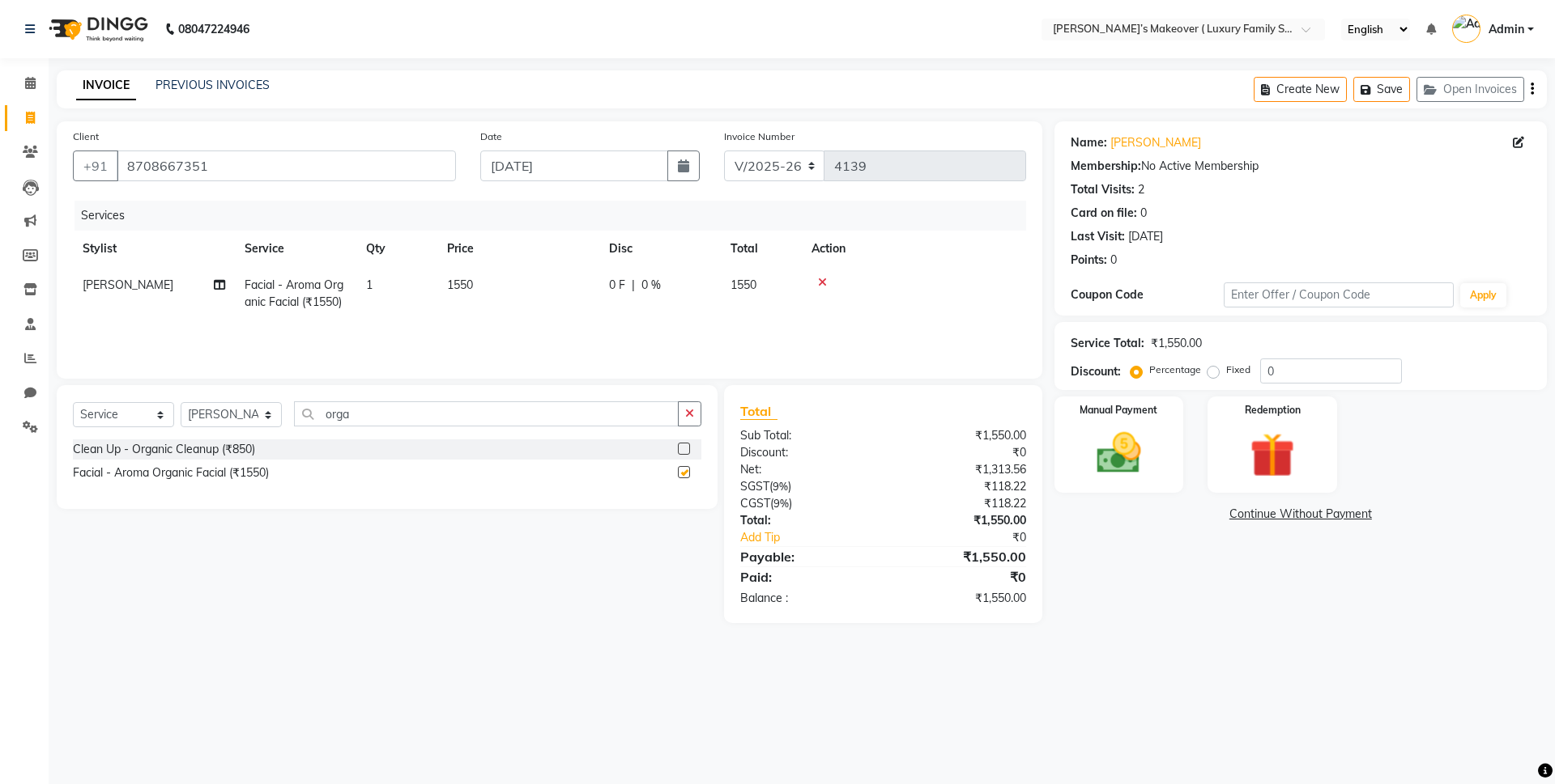
checkbox input "false"
click at [466, 417] on input "orga" at bounding box center [486, 414] width 385 height 26
type input "o"
type input "protein"
click at [684, 452] on label at bounding box center [684, 449] width 12 height 12
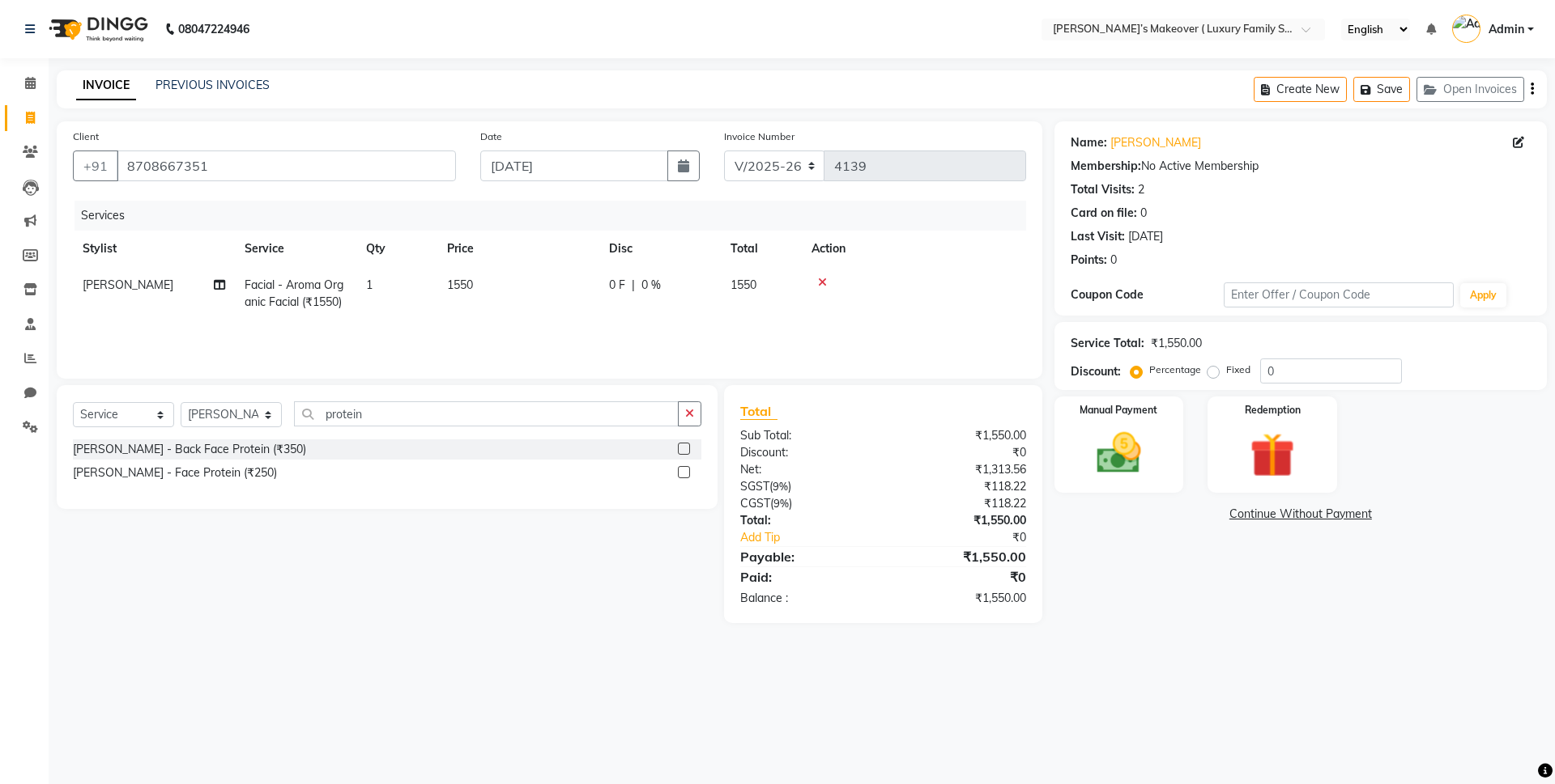
click at [684, 452] on input "checkbox" at bounding box center [683, 450] width 11 height 11
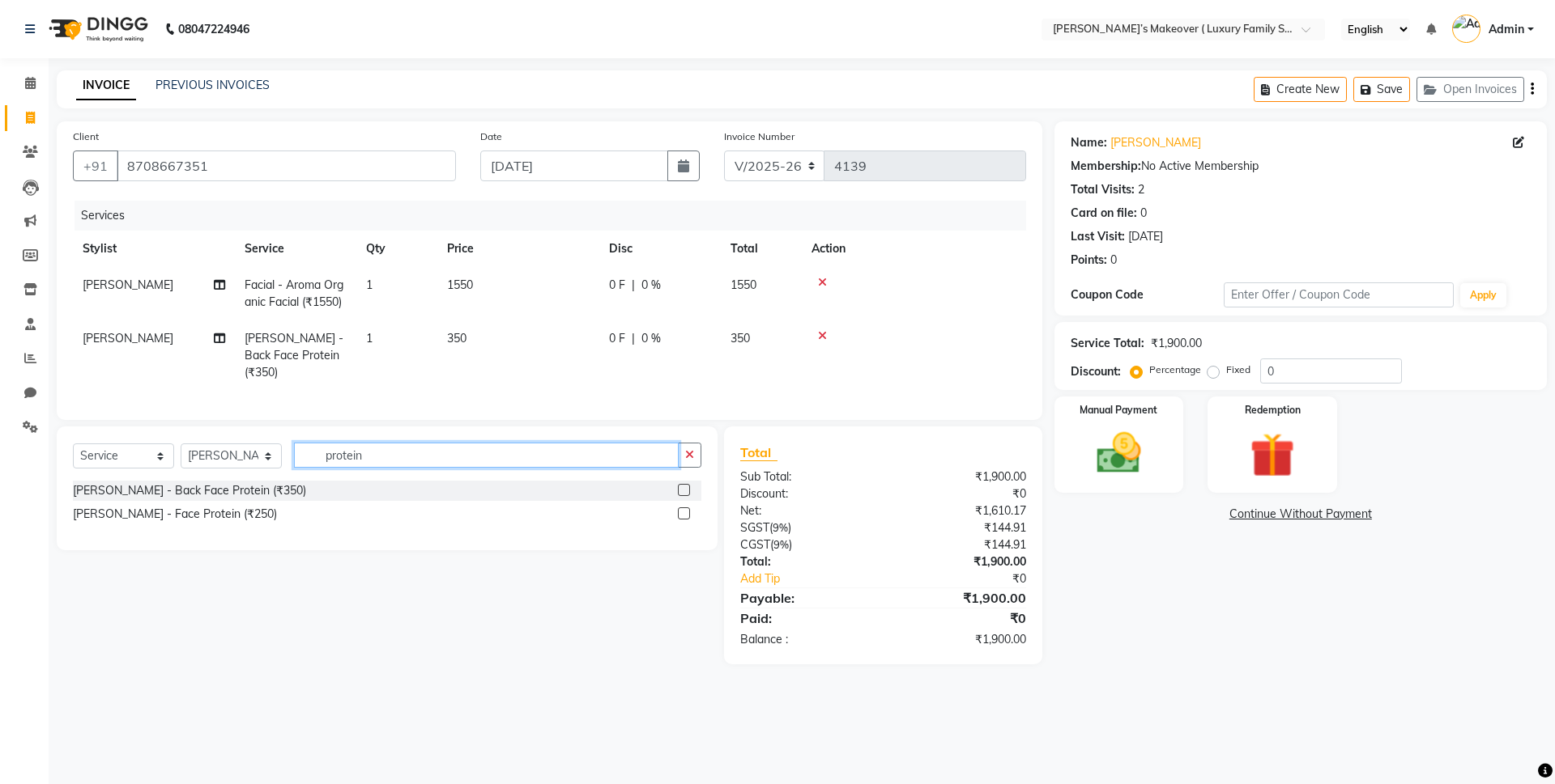
checkbox input "false"
click at [660, 443] on input "protein" at bounding box center [486, 455] width 385 height 26
type input "p"
type input "half leg"
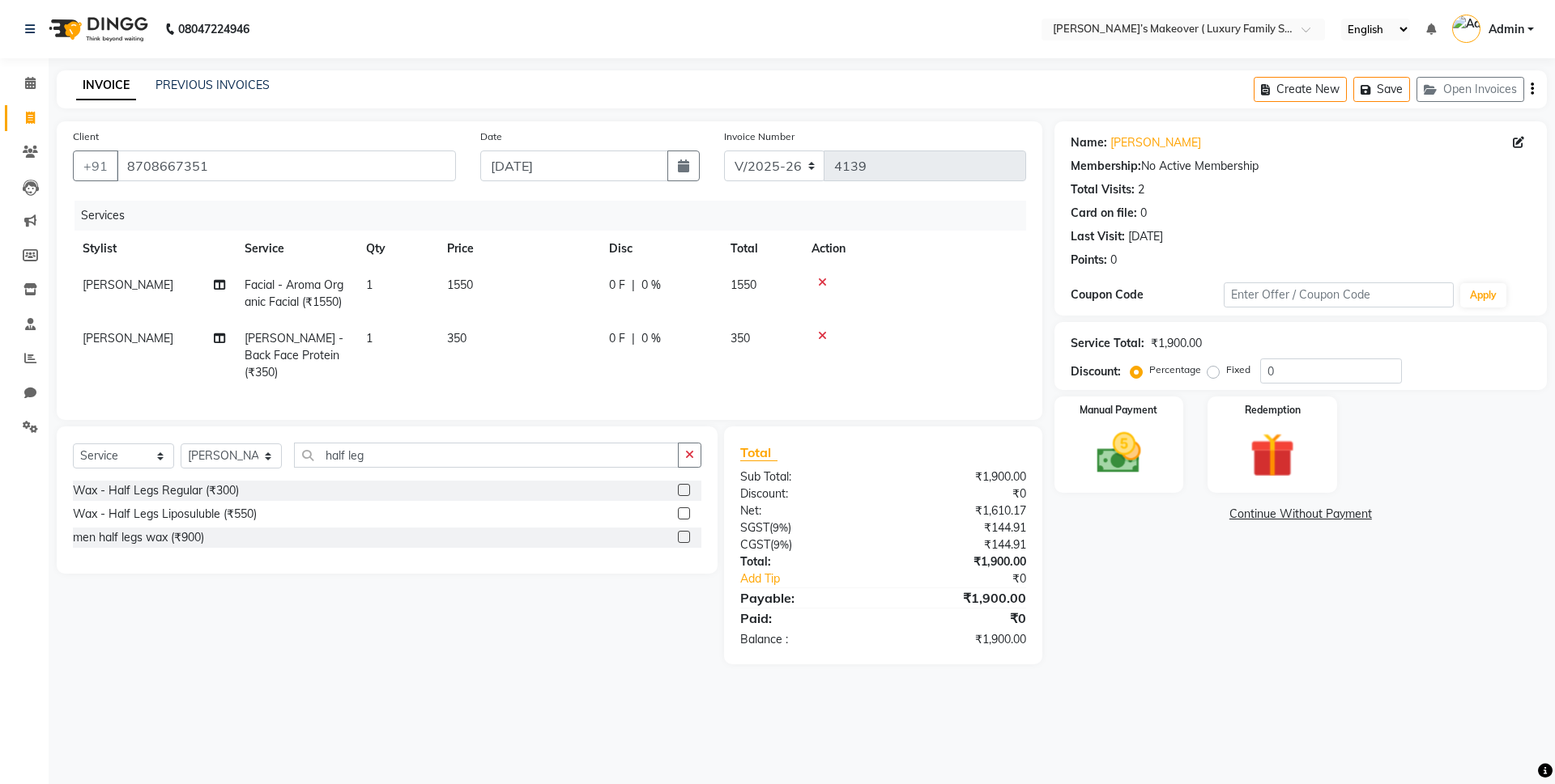
click at [685, 488] on label at bounding box center [684, 490] width 12 height 12
click at [685, 488] on input "checkbox" at bounding box center [683, 491] width 11 height 11
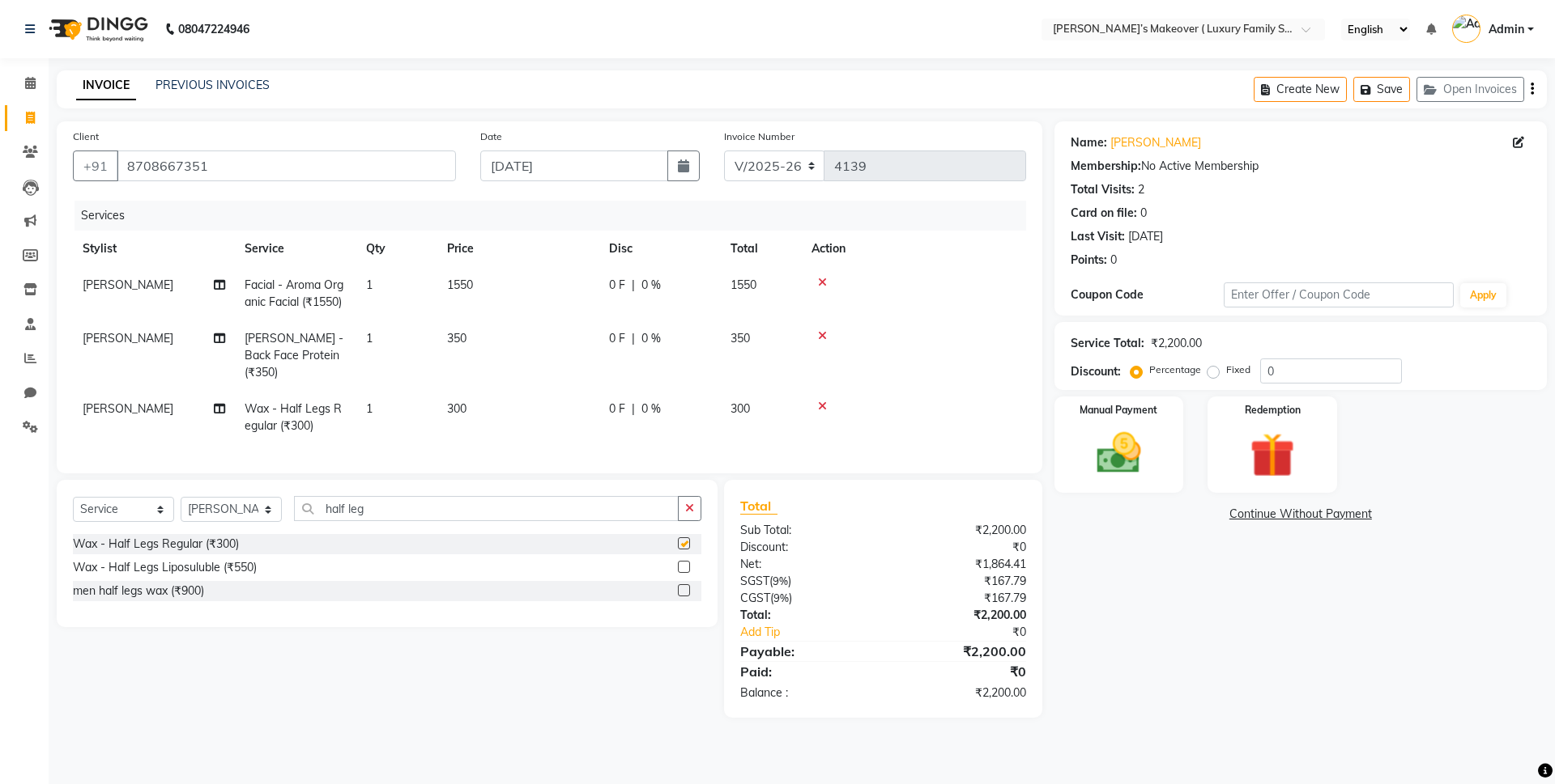
checkbox input "false"
click at [625, 497] on input "half leg" at bounding box center [486, 509] width 385 height 26
type input "h"
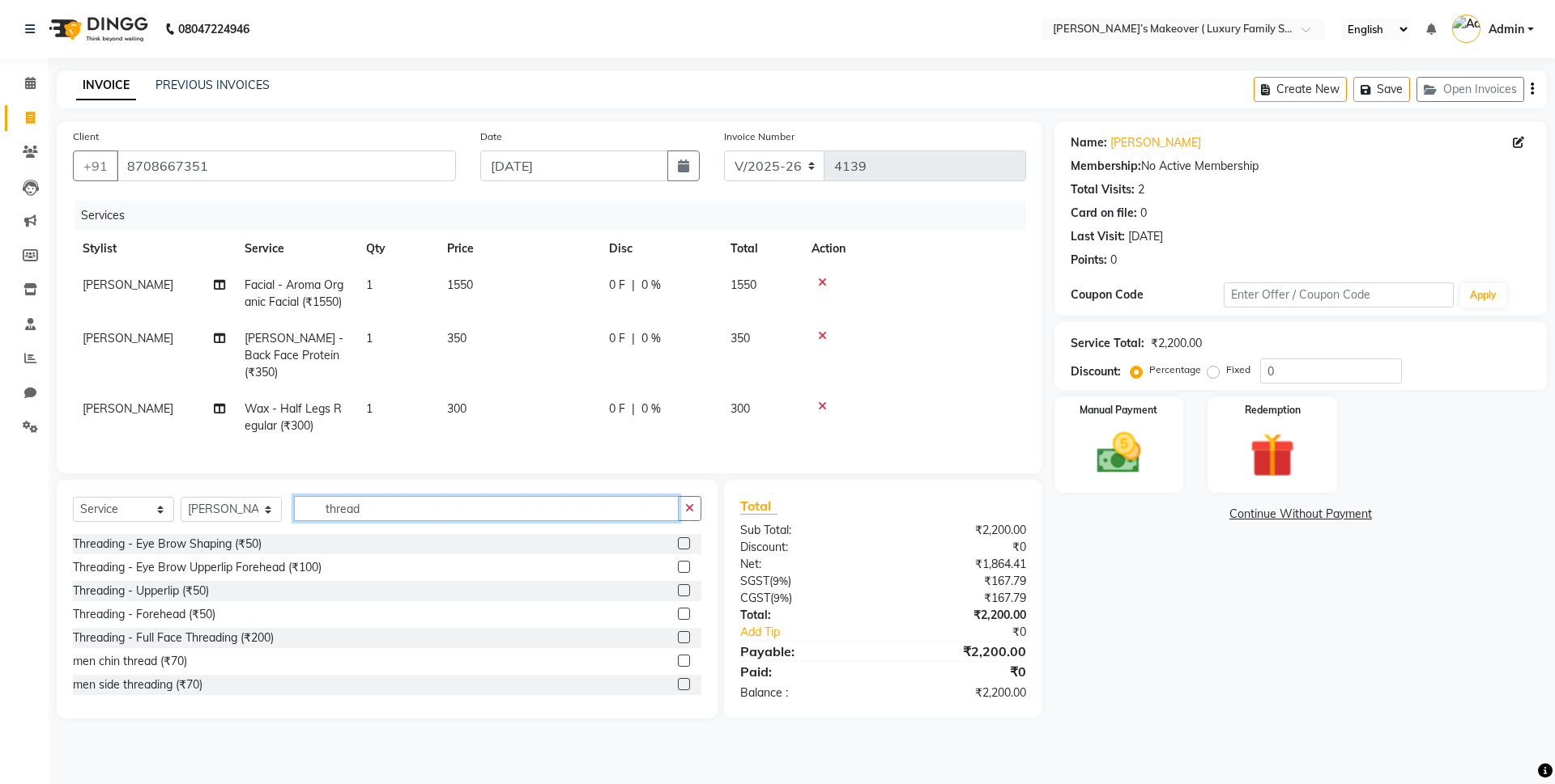
type input "thread"
click at [678, 537] on label at bounding box center [684, 543] width 12 height 12
click at [678, 539] on input "checkbox" at bounding box center [683, 544] width 11 height 11
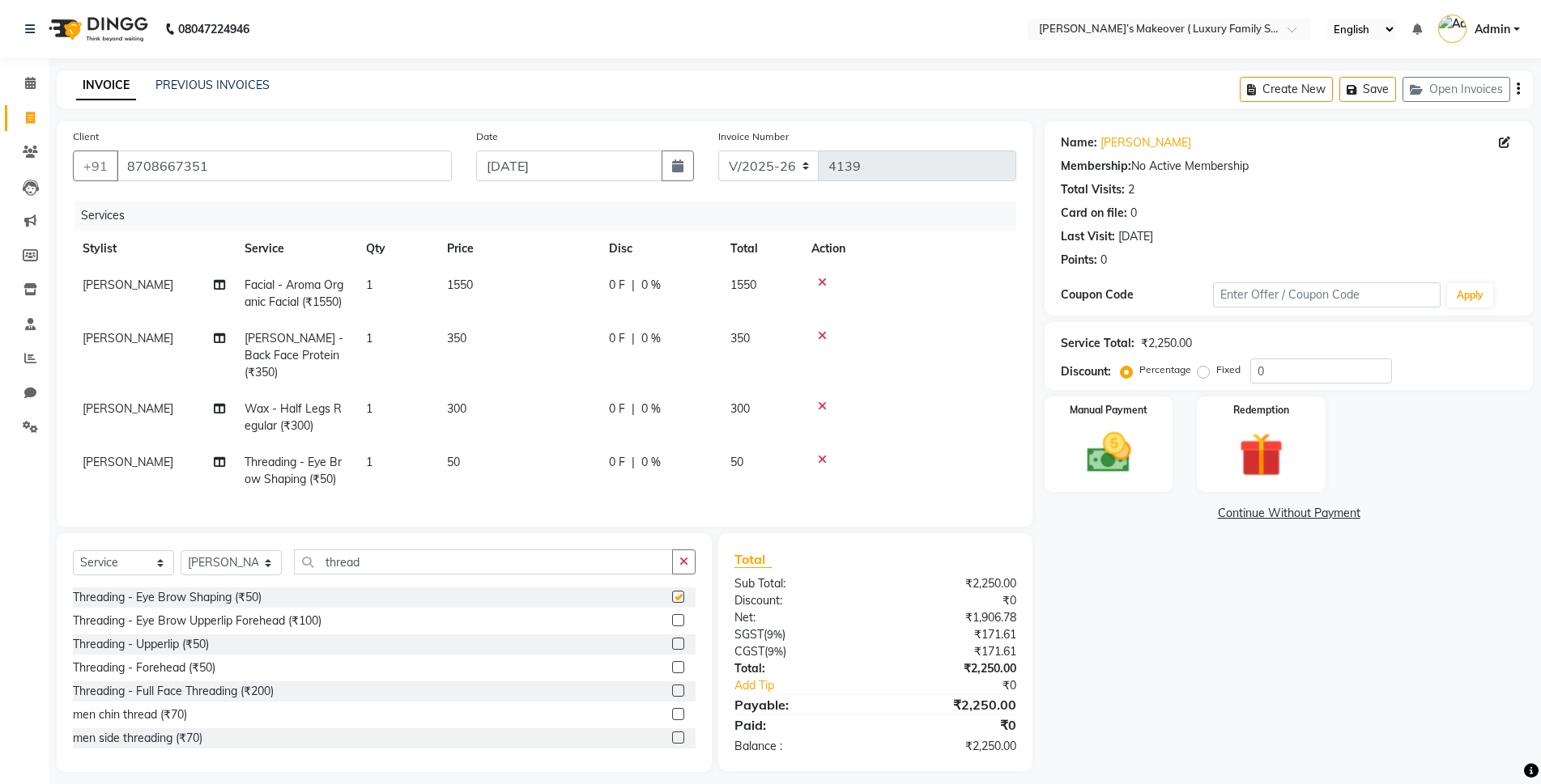
checkbox input "false"
click at [153, 561] on select "Select Service Product Membership Package Voucher Prepaid Gift Card" at bounding box center [123, 564] width 101 height 26
select select "product"
click at [73, 551] on select "Select Service Product Membership Package Voucher Prepaid Gift Card" at bounding box center [123, 564] width 101 height 26
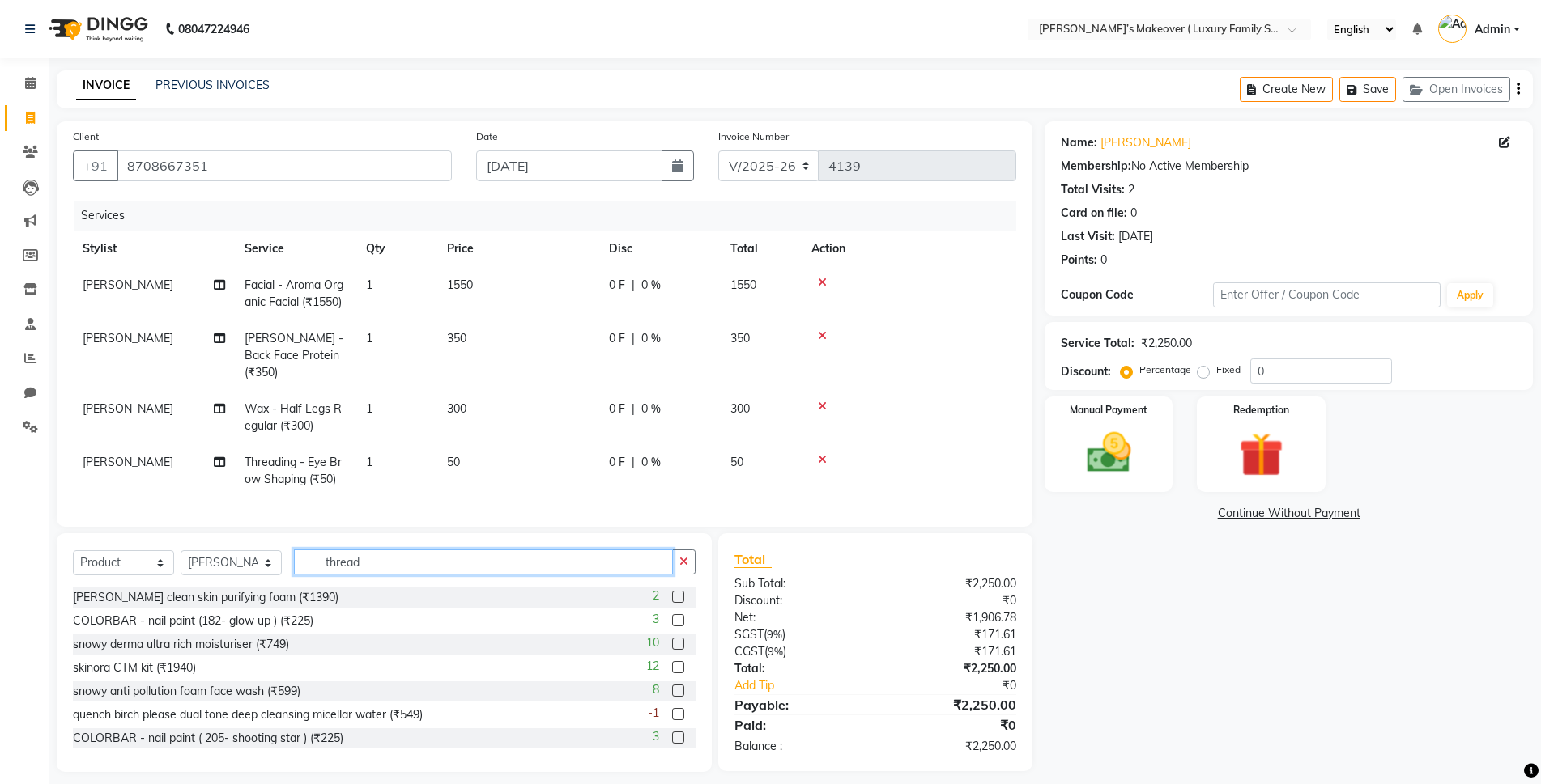
click at [366, 559] on input "thread" at bounding box center [483, 563] width 379 height 26
type input "t"
type input "dermalo"
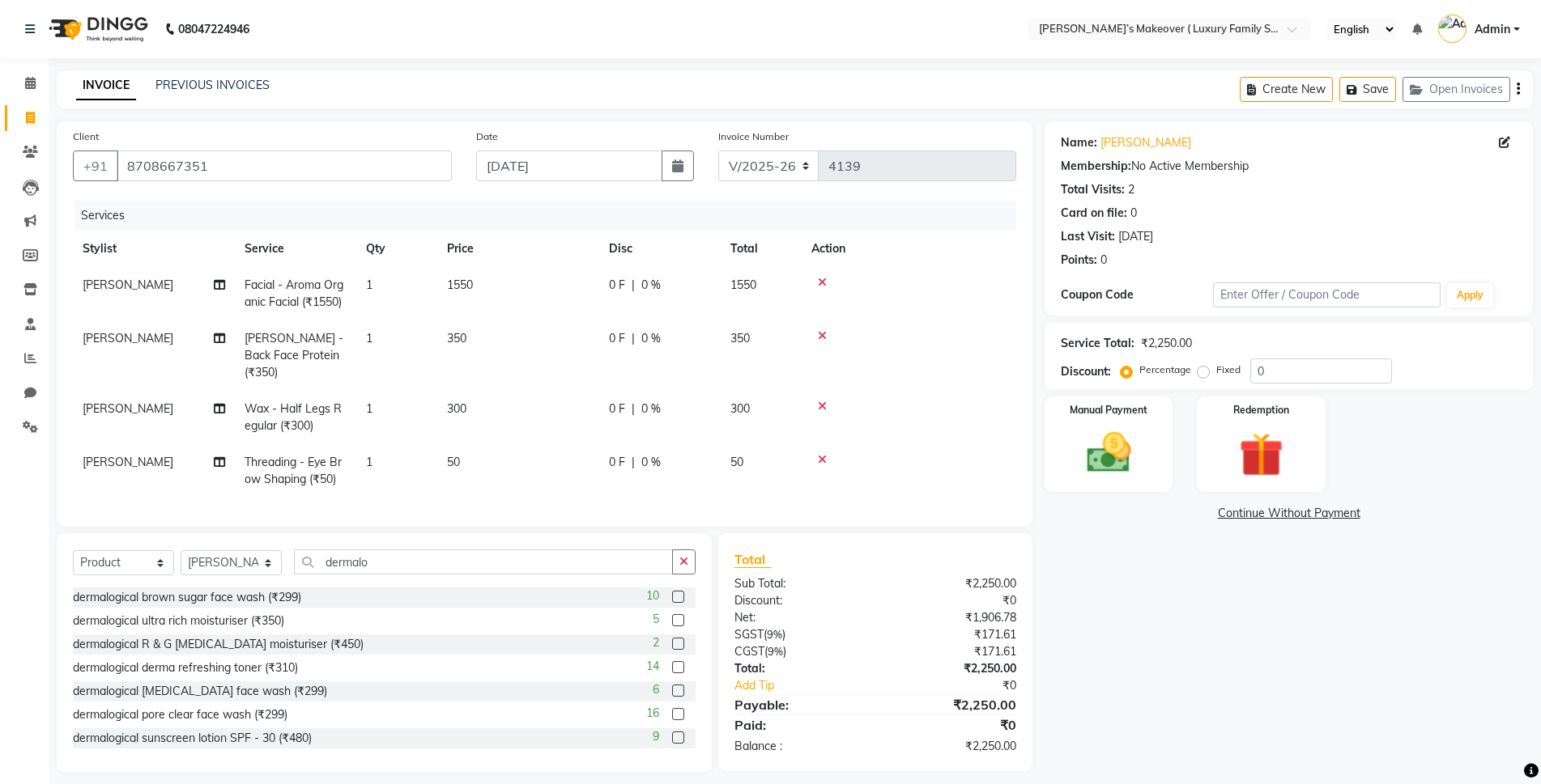
click at [672, 734] on label at bounding box center [678, 738] width 12 height 12
click at [672, 734] on input "checkbox" at bounding box center [677, 739] width 11 height 11
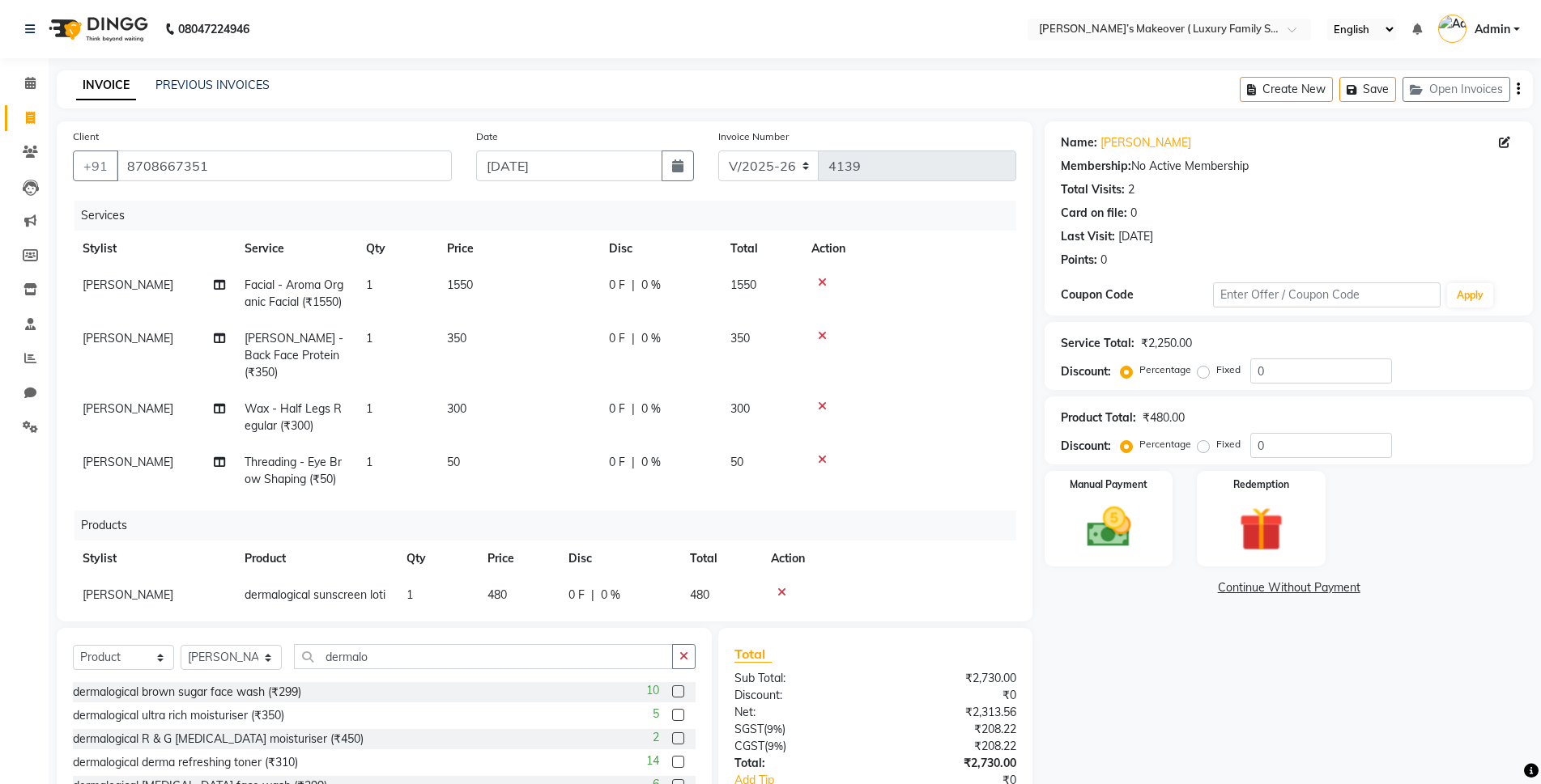
checkbox input "false"
click at [1517, 90] on icon "button" at bounding box center [1517, 90] width 3 height 1
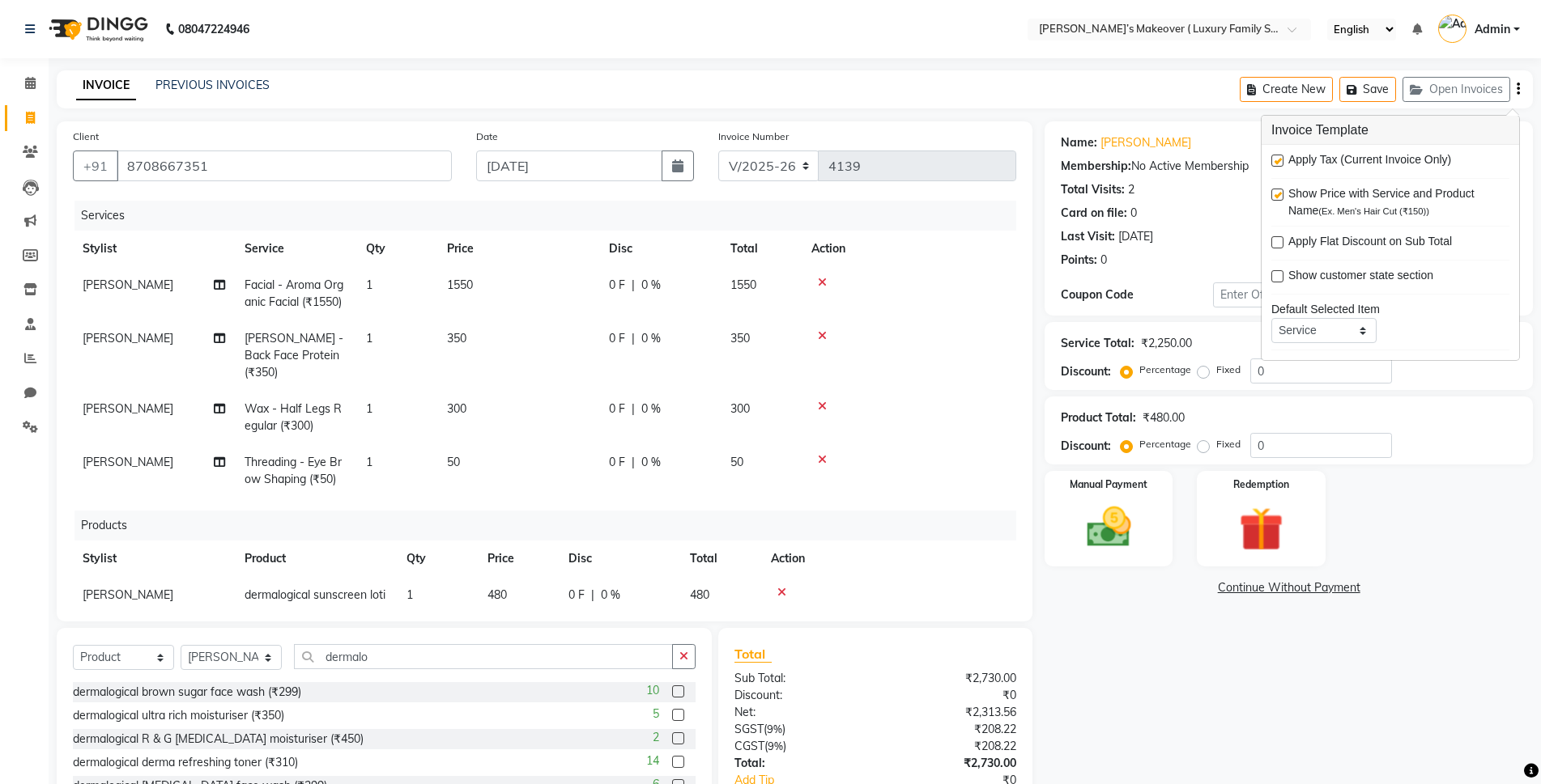
click at [1278, 162] on label at bounding box center [1277, 160] width 12 height 12
click at [1278, 162] on input "checkbox" at bounding box center [1276, 161] width 11 height 11
checkbox input "false"
click at [1114, 528] on img at bounding box center [1109, 526] width 75 height 52
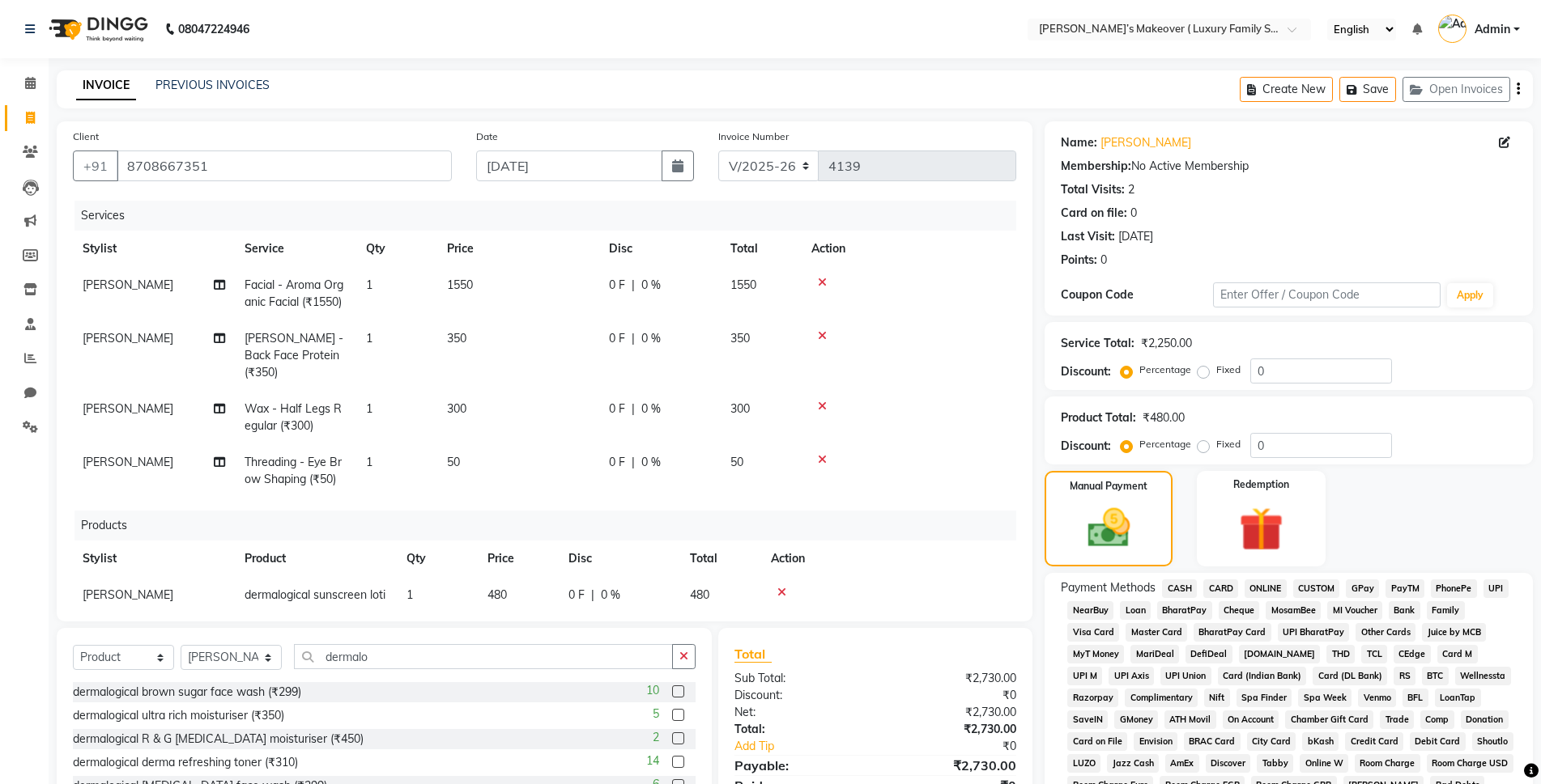
click at [1273, 584] on span "ONLINE" at bounding box center [1265, 588] width 42 height 19
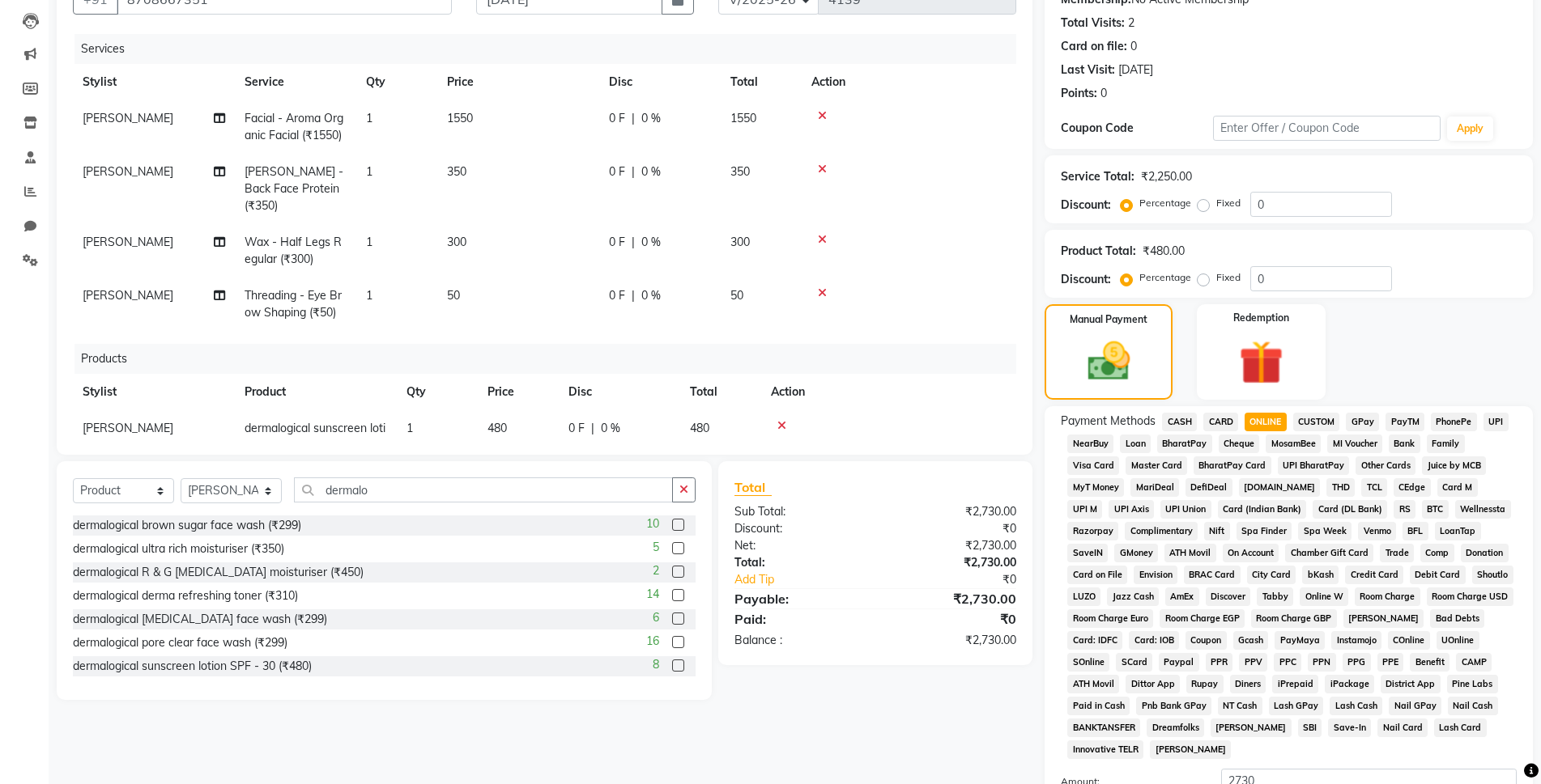
scroll to position [324, 0]
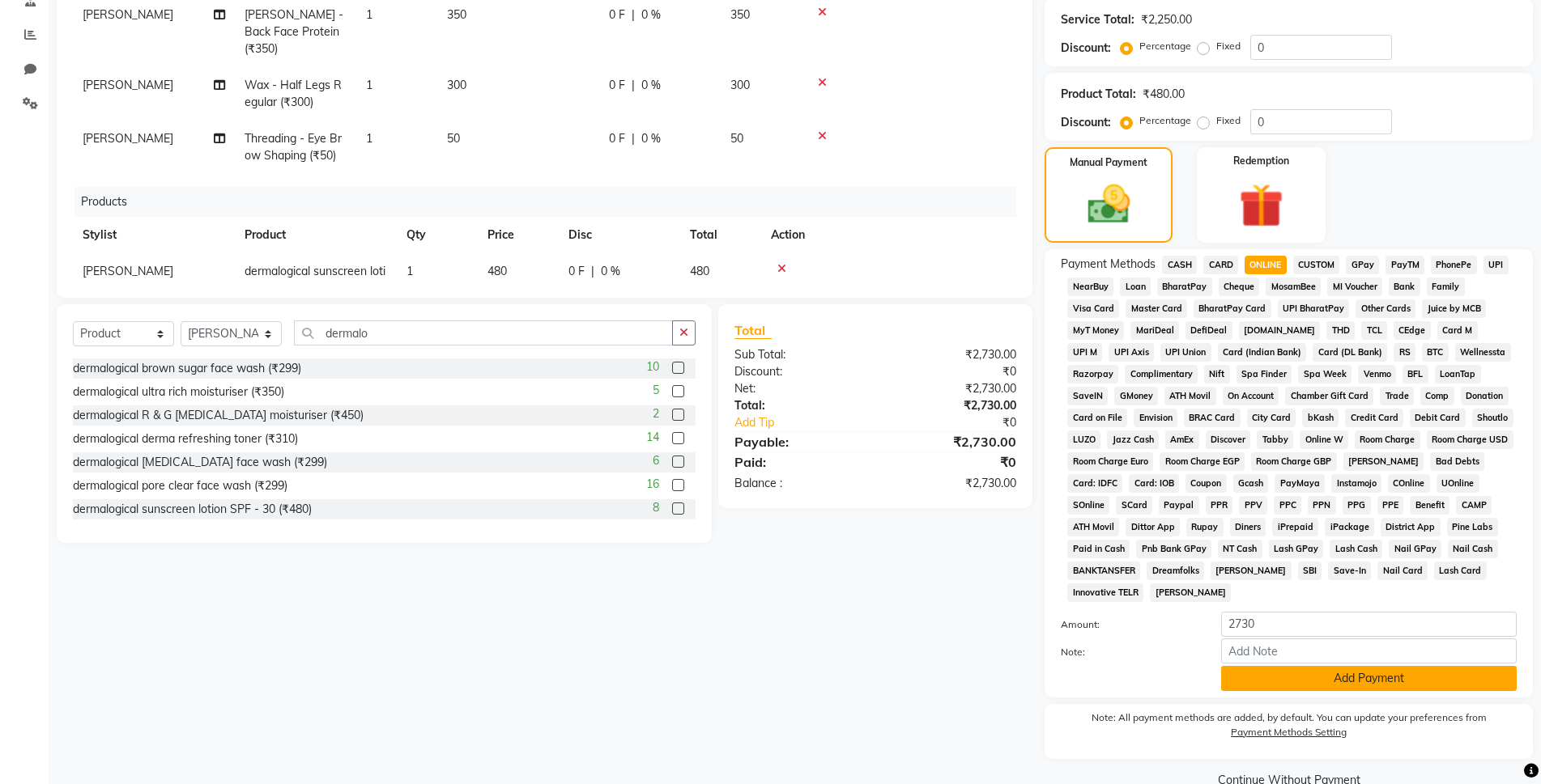
click at [1333, 672] on button "Add Payment" at bounding box center [1369, 679] width 295 height 26
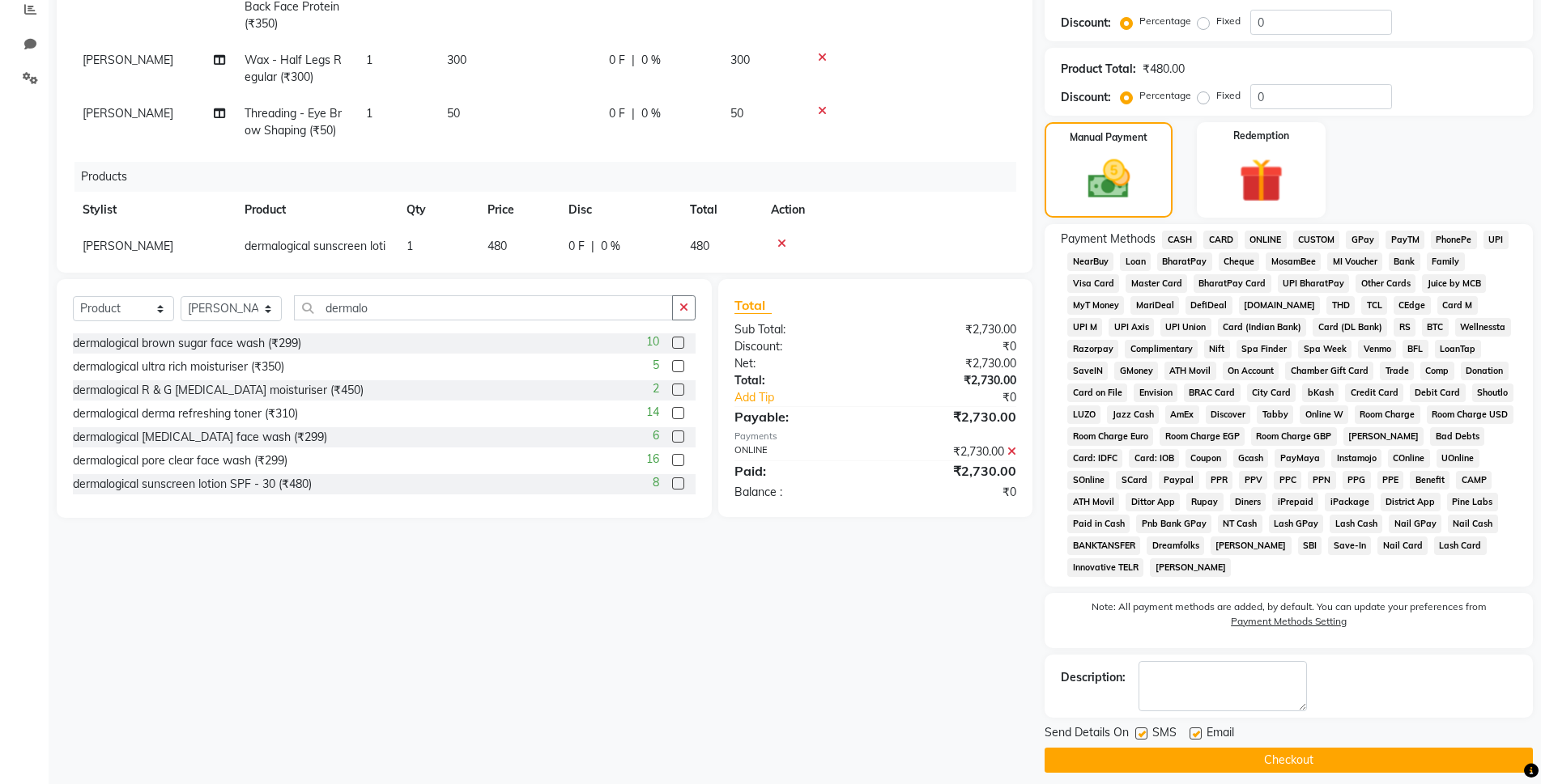
scroll to position [362, 0]
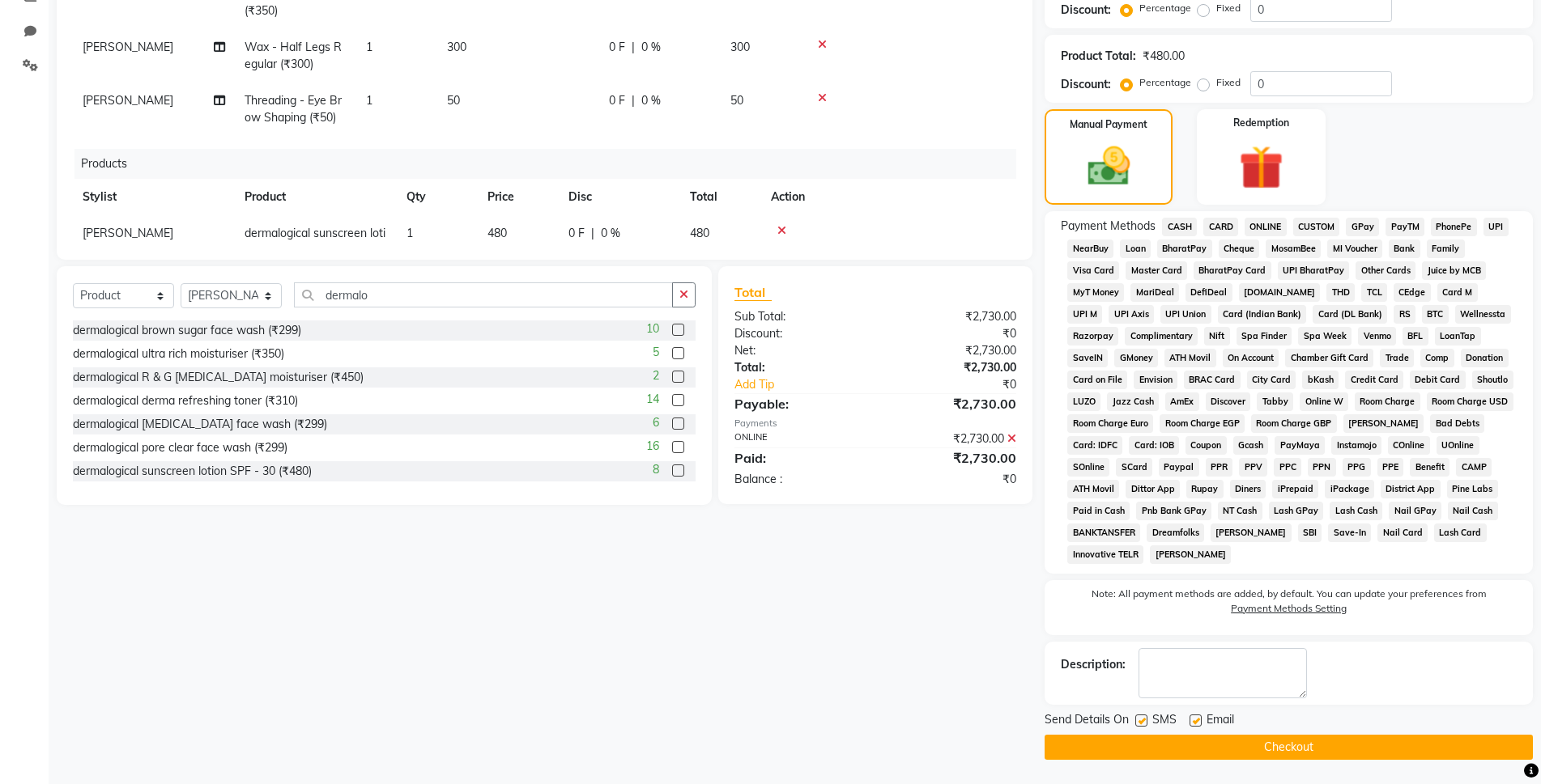
click at [1295, 748] on button "Checkout" at bounding box center [1289, 748] width 488 height 26
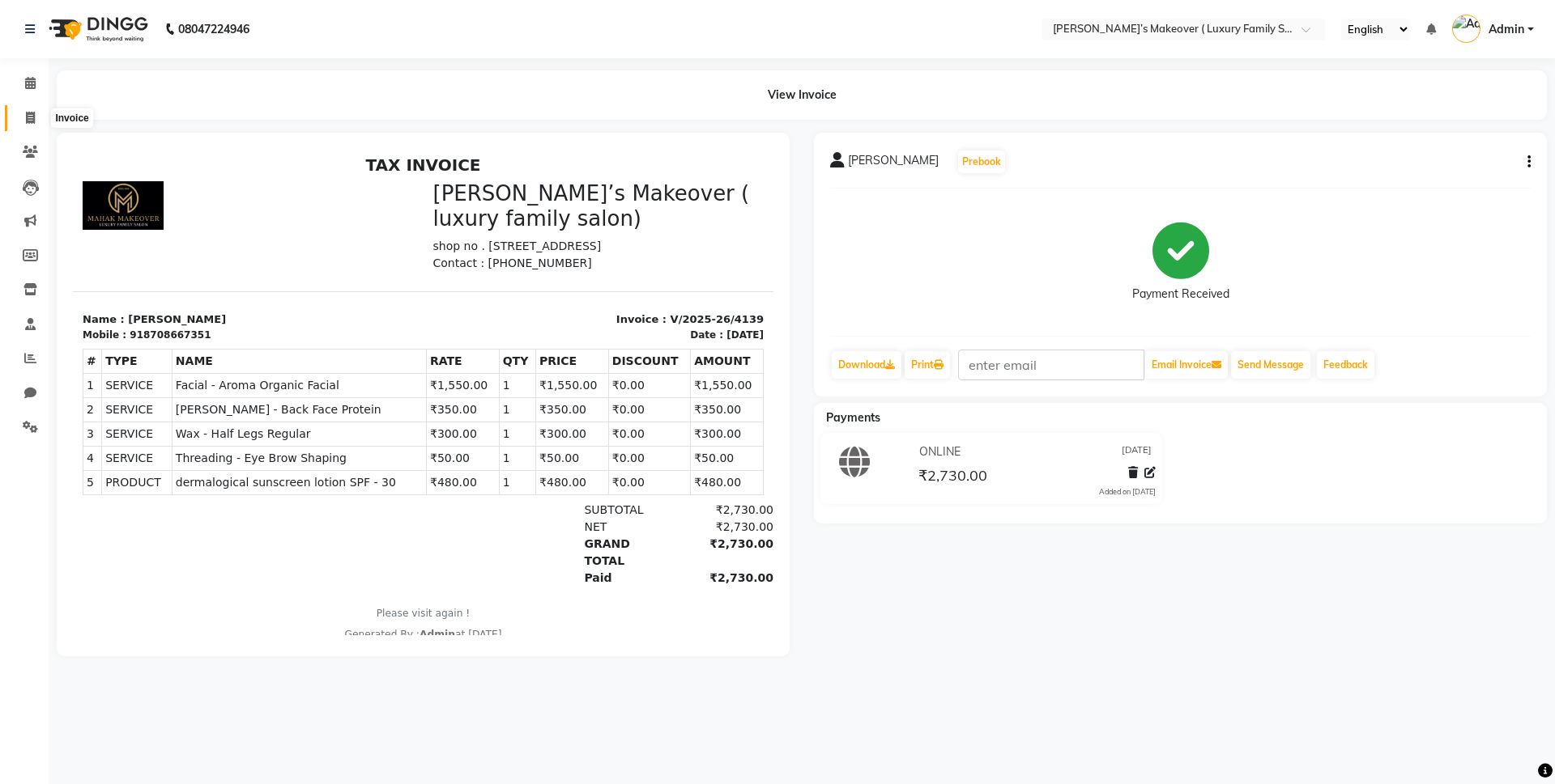
click at [35, 120] on span at bounding box center [30, 118] width 29 height 19
select select "service"
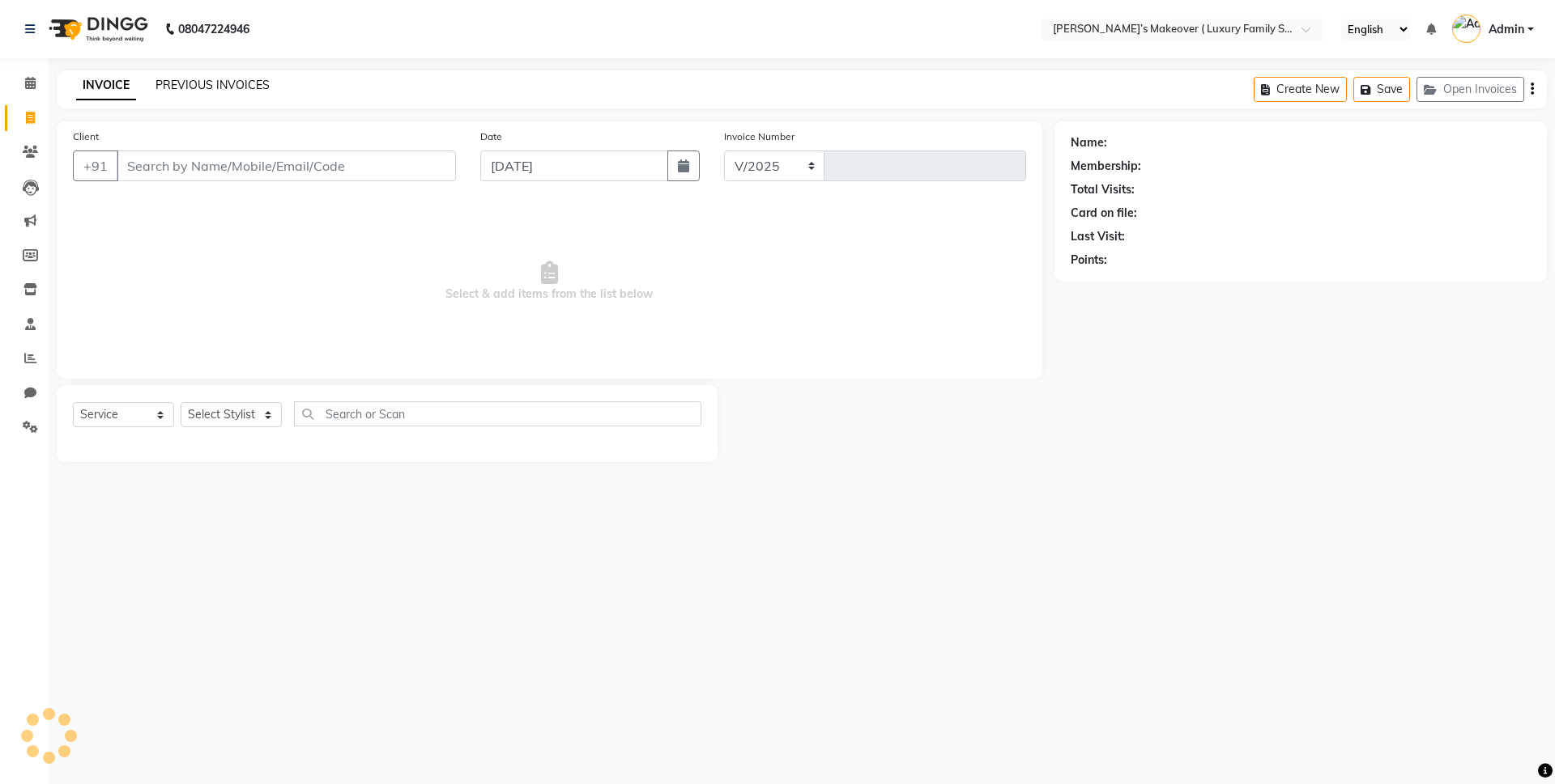
select select "7777"
type input "4140"
click at [228, 90] on link "PREVIOUS INVOICES" at bounding box center [213, 85] width 114 height 15
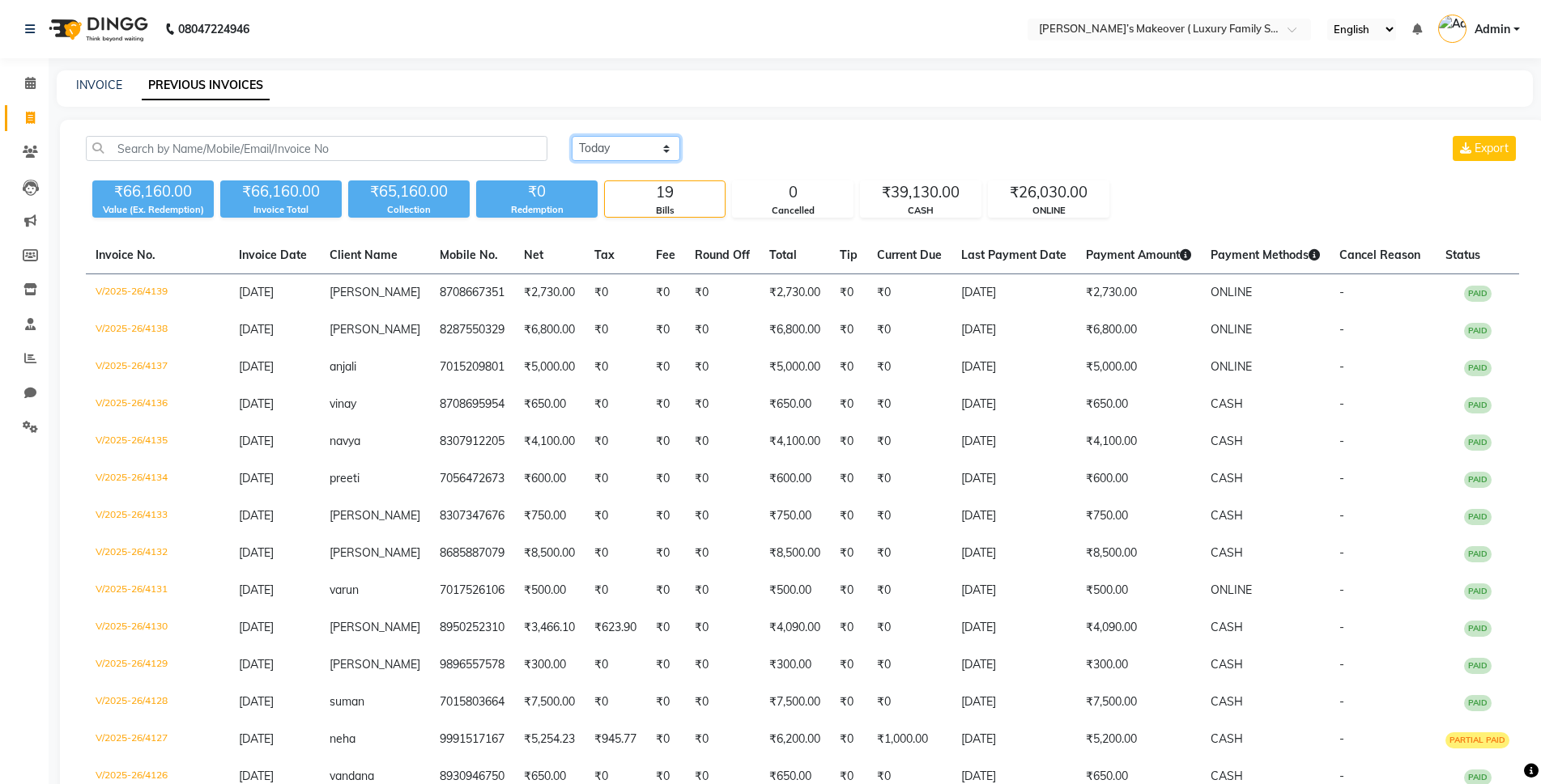
click at [639, 151] on select "Today Yesterday Custom Range" at bounding box center [626, 149] width 108 height 26
select select "yesterday"
click at [572, 136] on select "Today Yesterday Custom Range" at bounding box center [626, 149] width 108 height 26
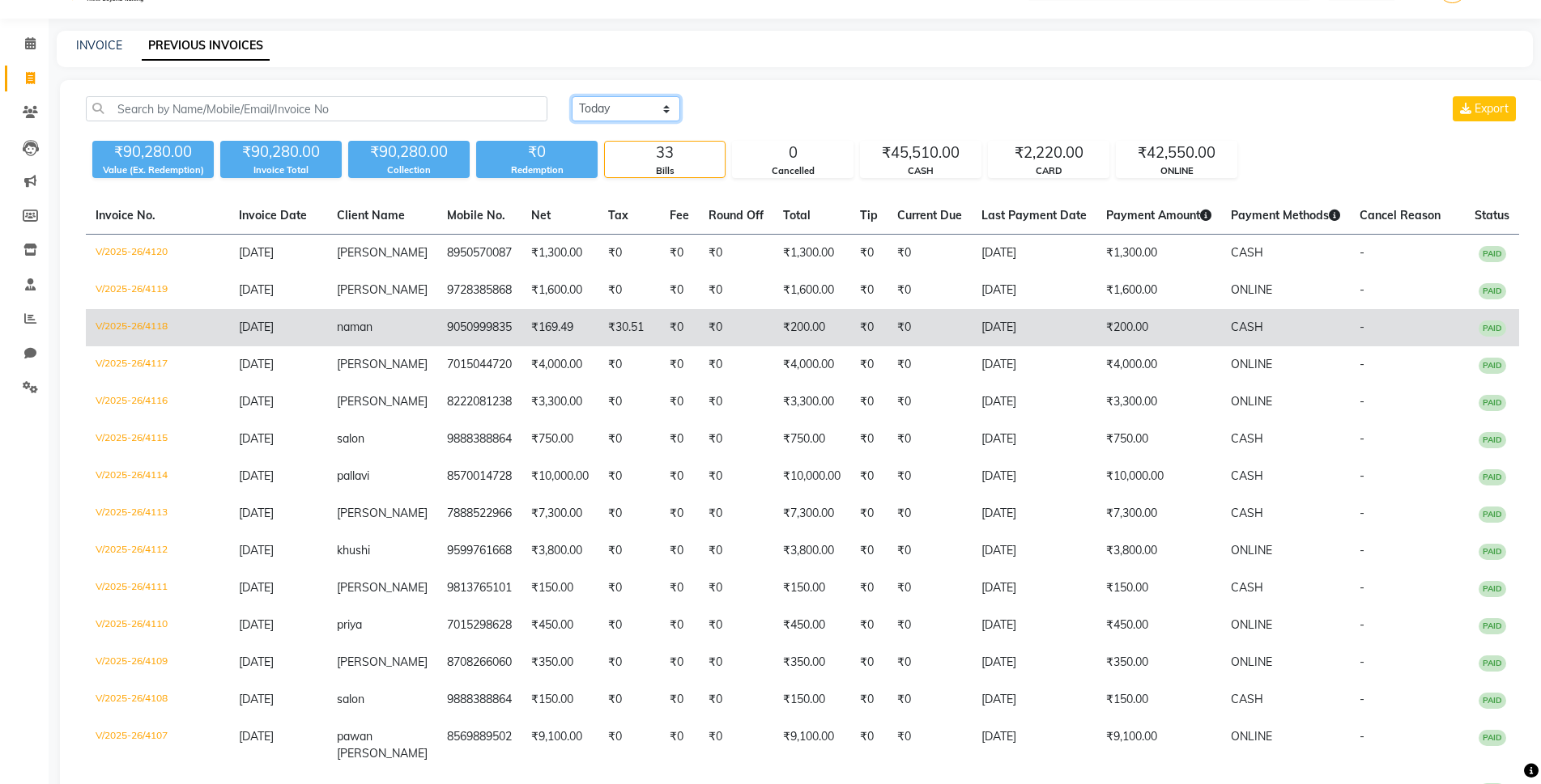
scroll to position [30, 0]
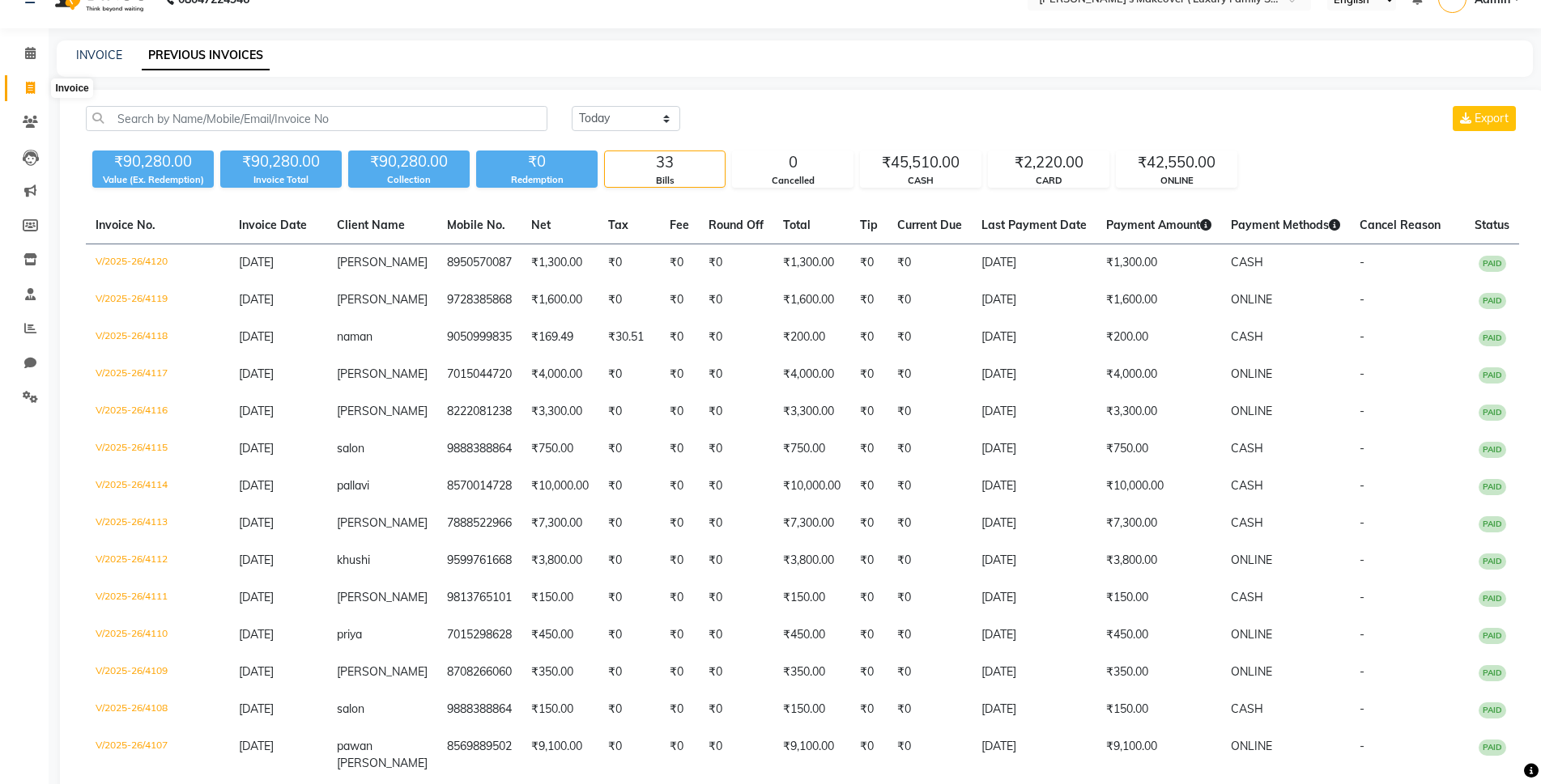
click at [35, 95] on span at bounding box center [30, 89] width 29 height 19
select select "service"
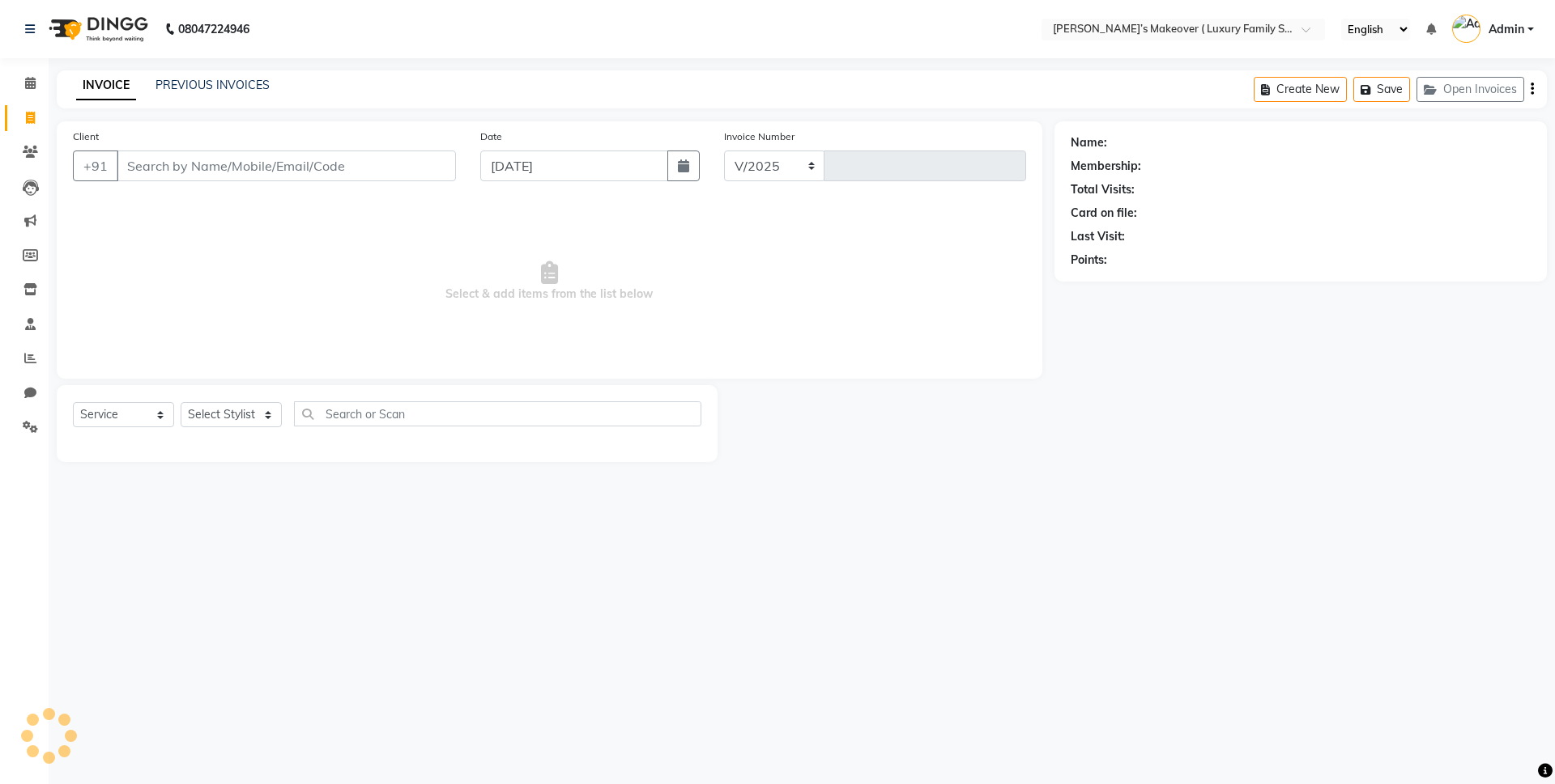
select select "7777"
type input "4140"
click at [227, 162] on input "Client" at bounding box center [286, 165] width 340 height 30
type input "8930946750"
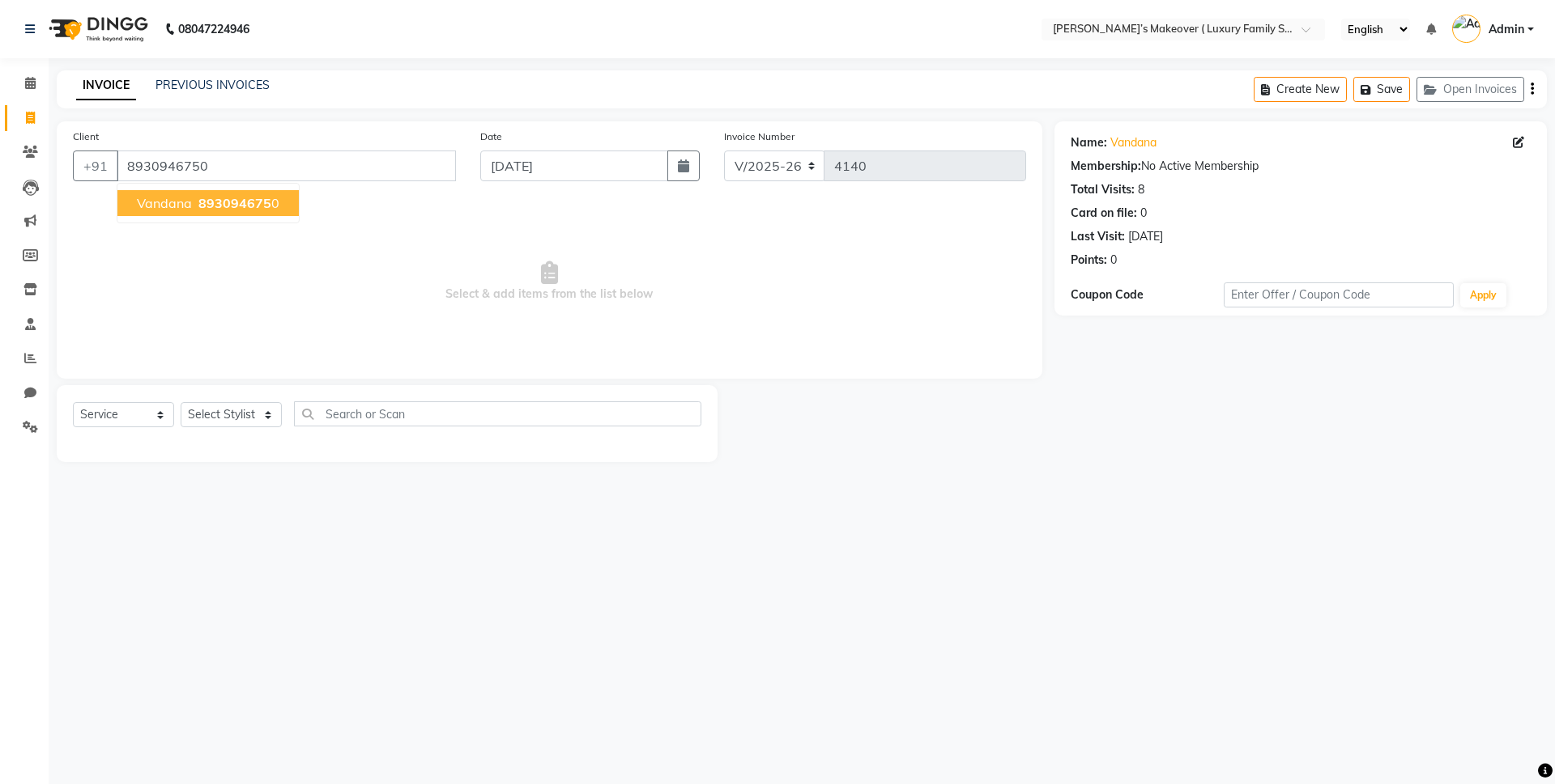
click at [186, 201] on span "vandana" at bounding box center [164, 203] width 55 height 16
click at [251, 79] on link "PREVIOUS INVOICES" at bounding box center [213, 85] width 114 height 15
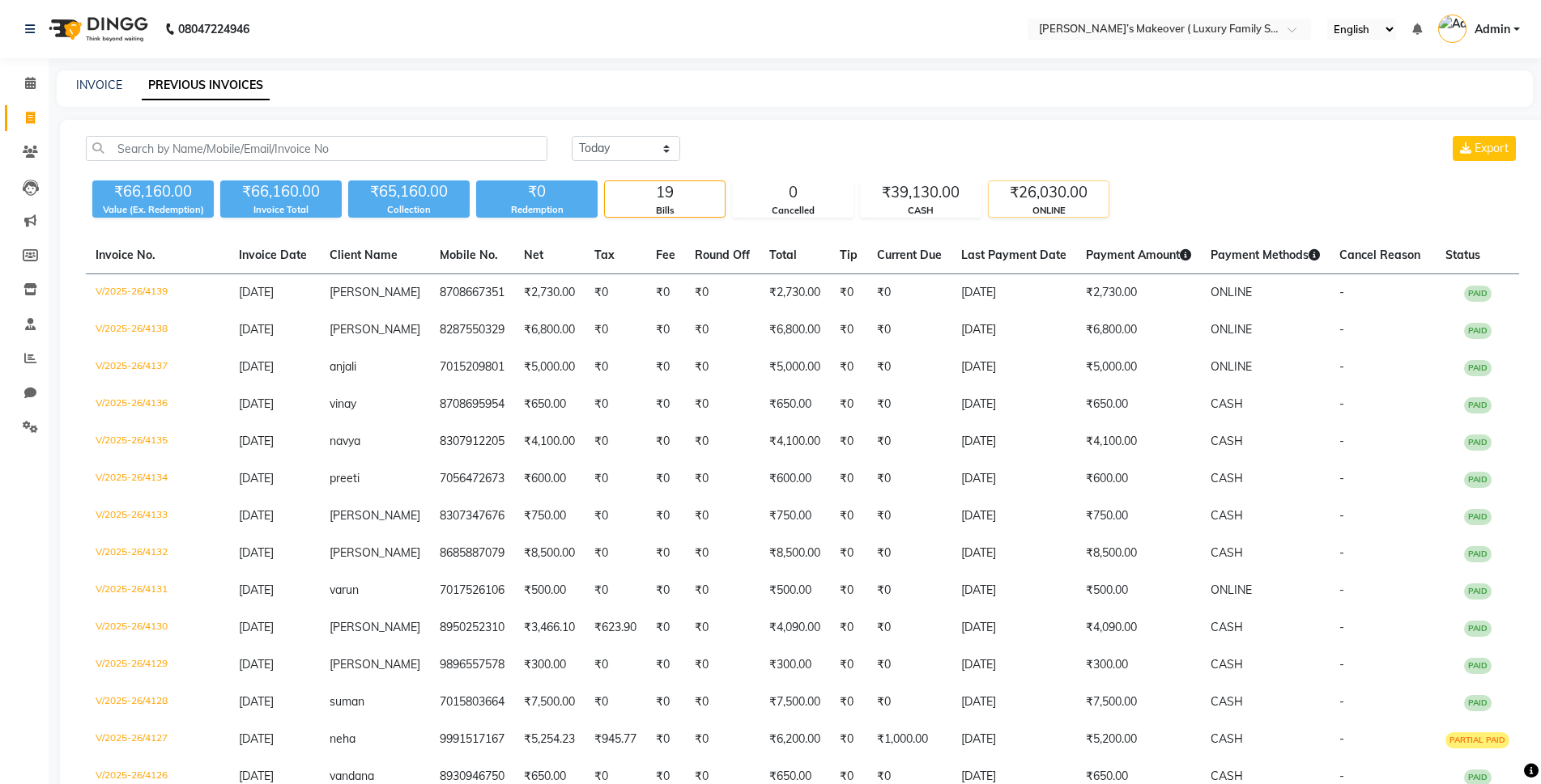
click at [1045, 197] on div "₹26,030.00" at bounding box center [1049, 192] width 120 height 23
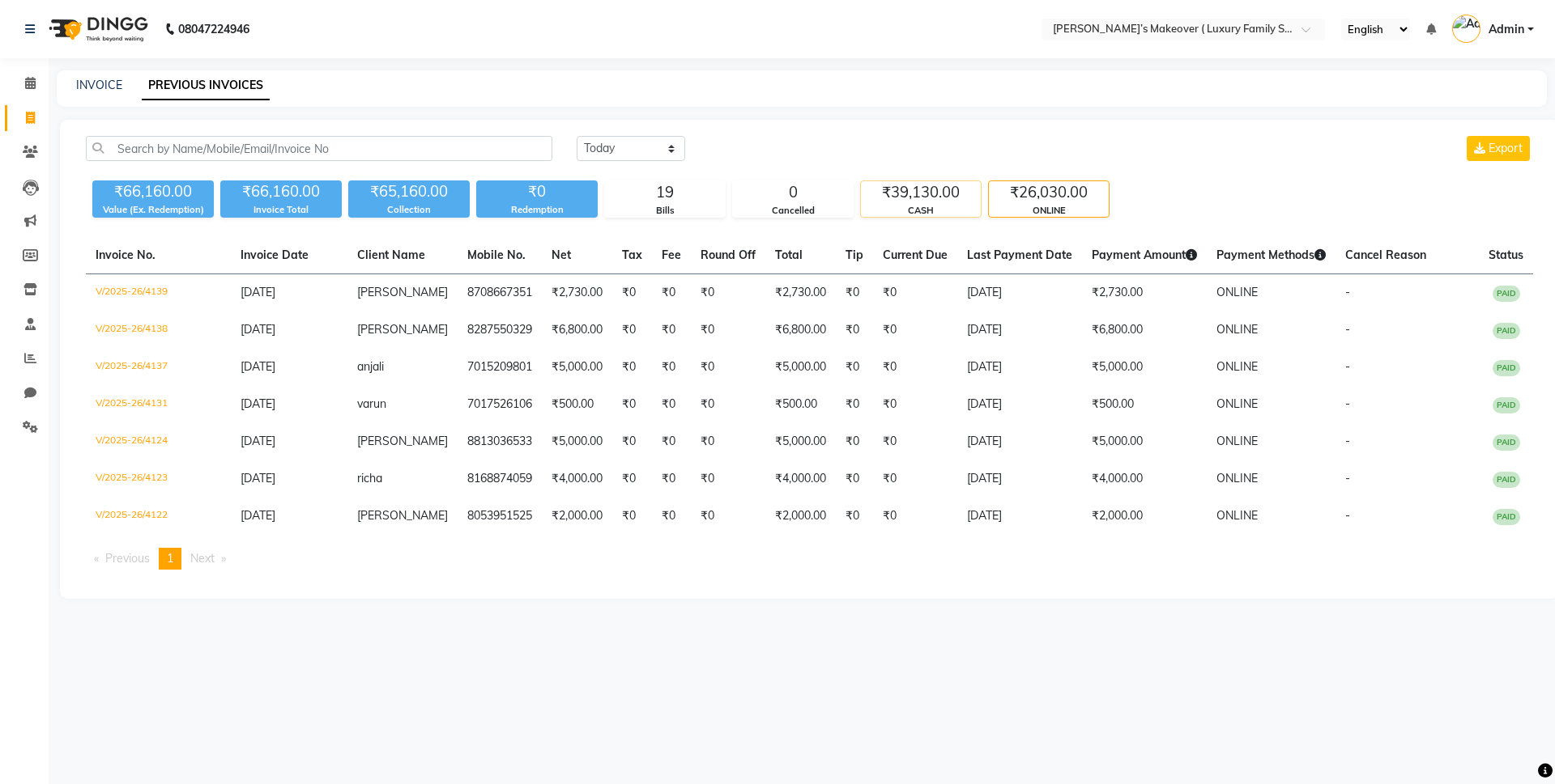
click at [936, 185] on div "₹39,130.00" at bounding box center [921, 192] width 120 height 23
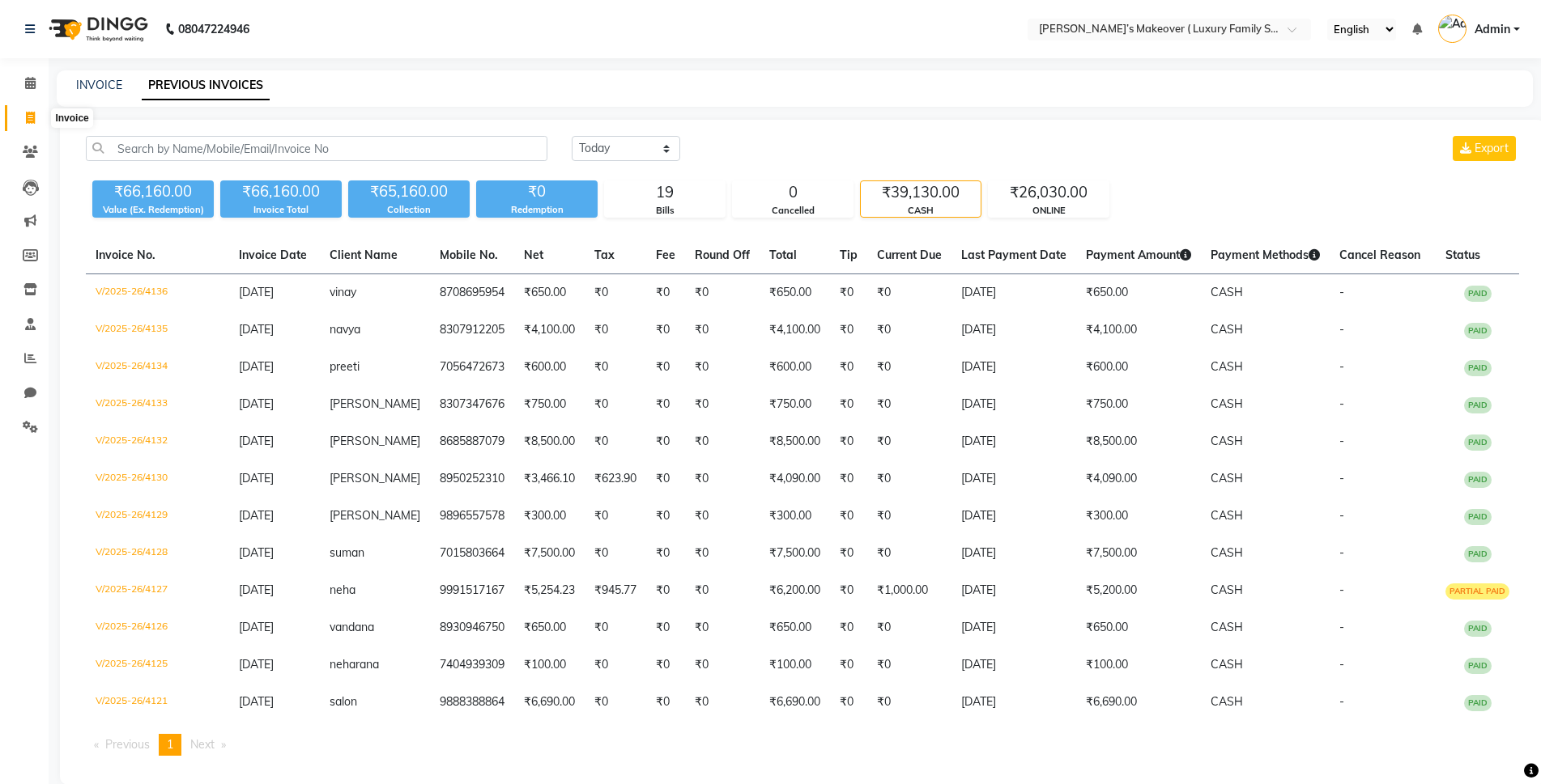
click at [24, 109] on span at bounding box center [30, 118] width 29 height 19
select select "service"
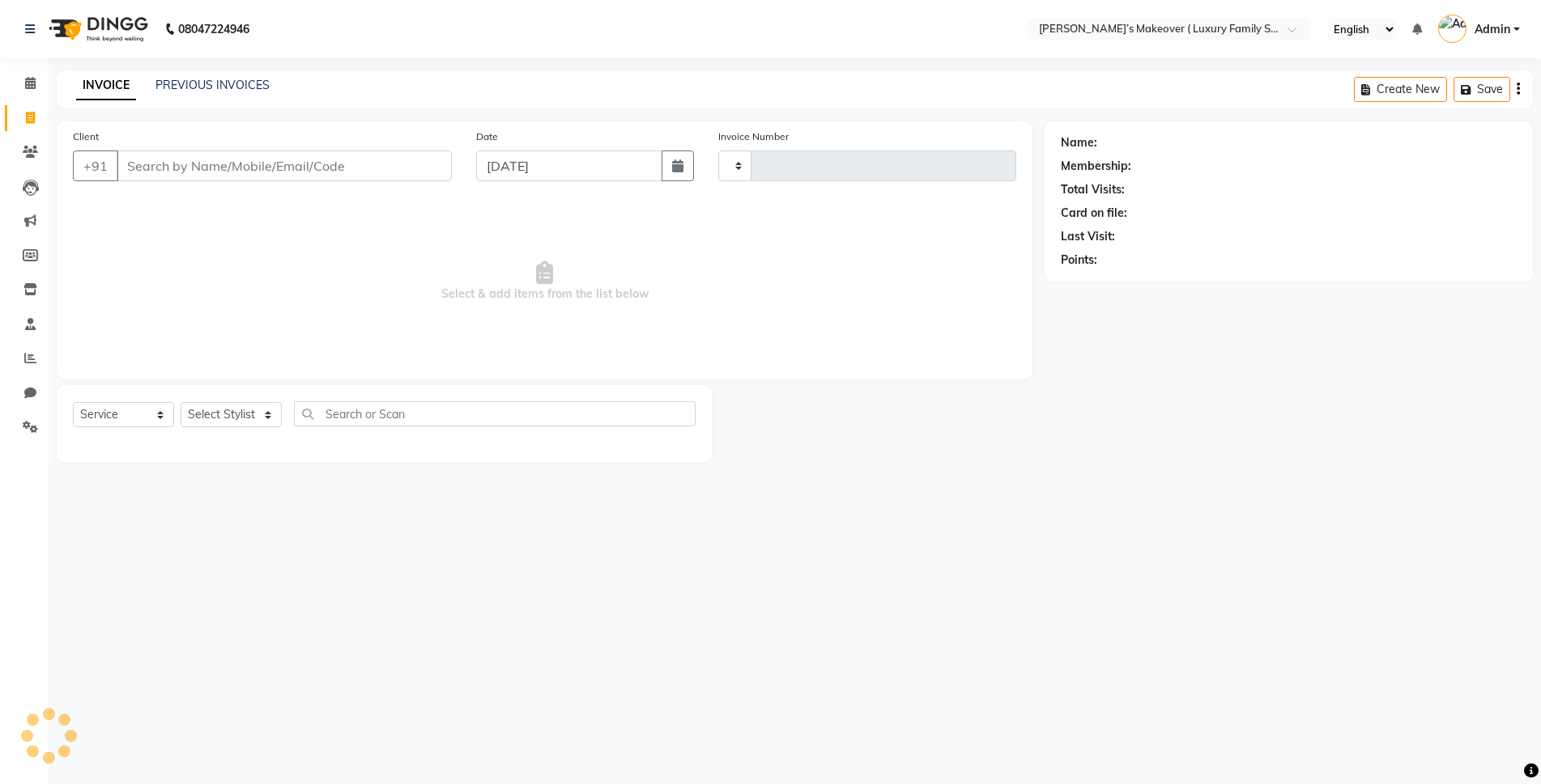
type input "4140"
select select "7777"
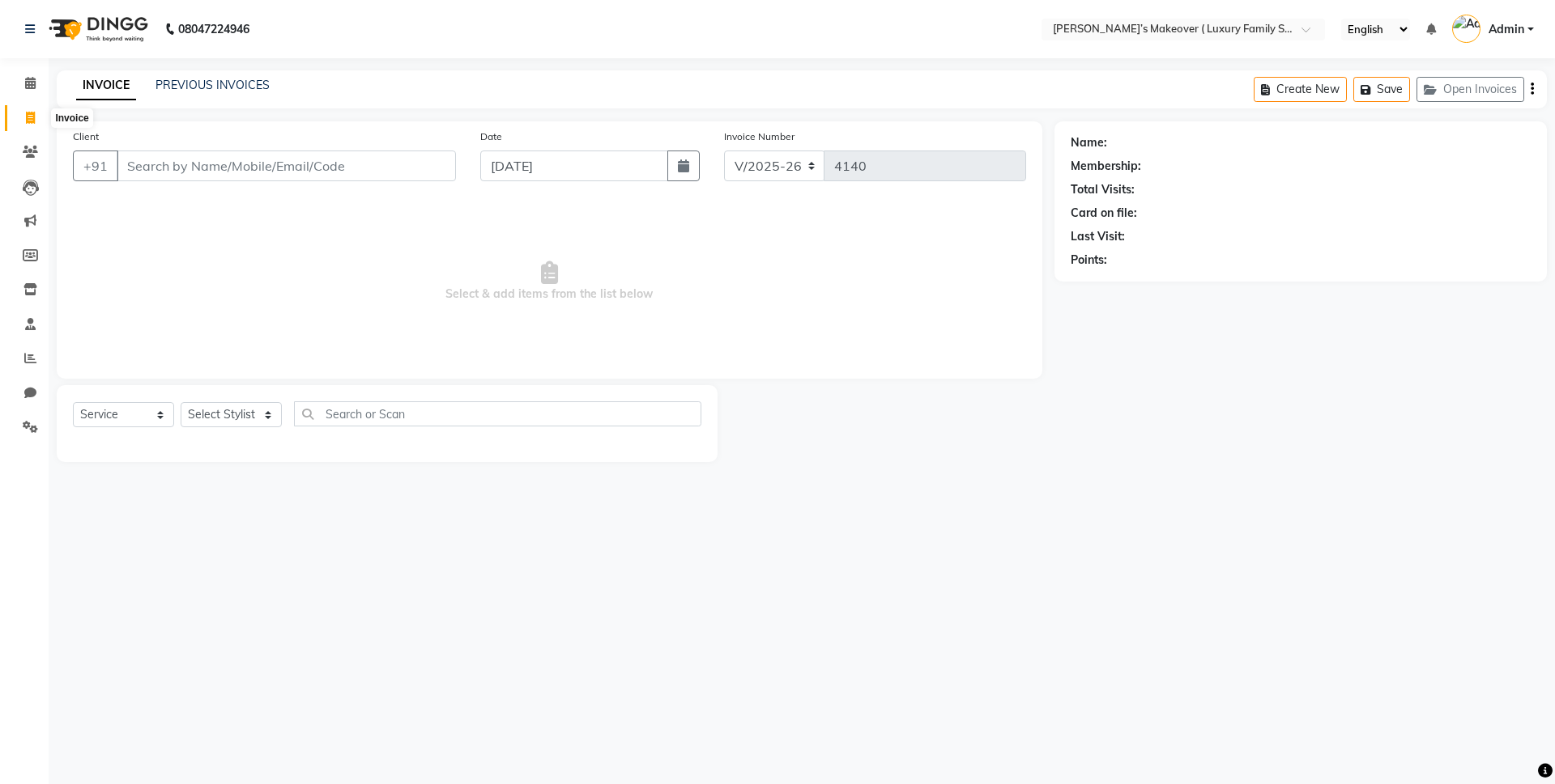
click at [32, 117] on icon at bounding box center [30, 118] width 9 height 12
select select "service"
type input "4140"
select select "7777"
click at [232, 167] on input "Client" at bounding box center [286, 165] width 340 height 30
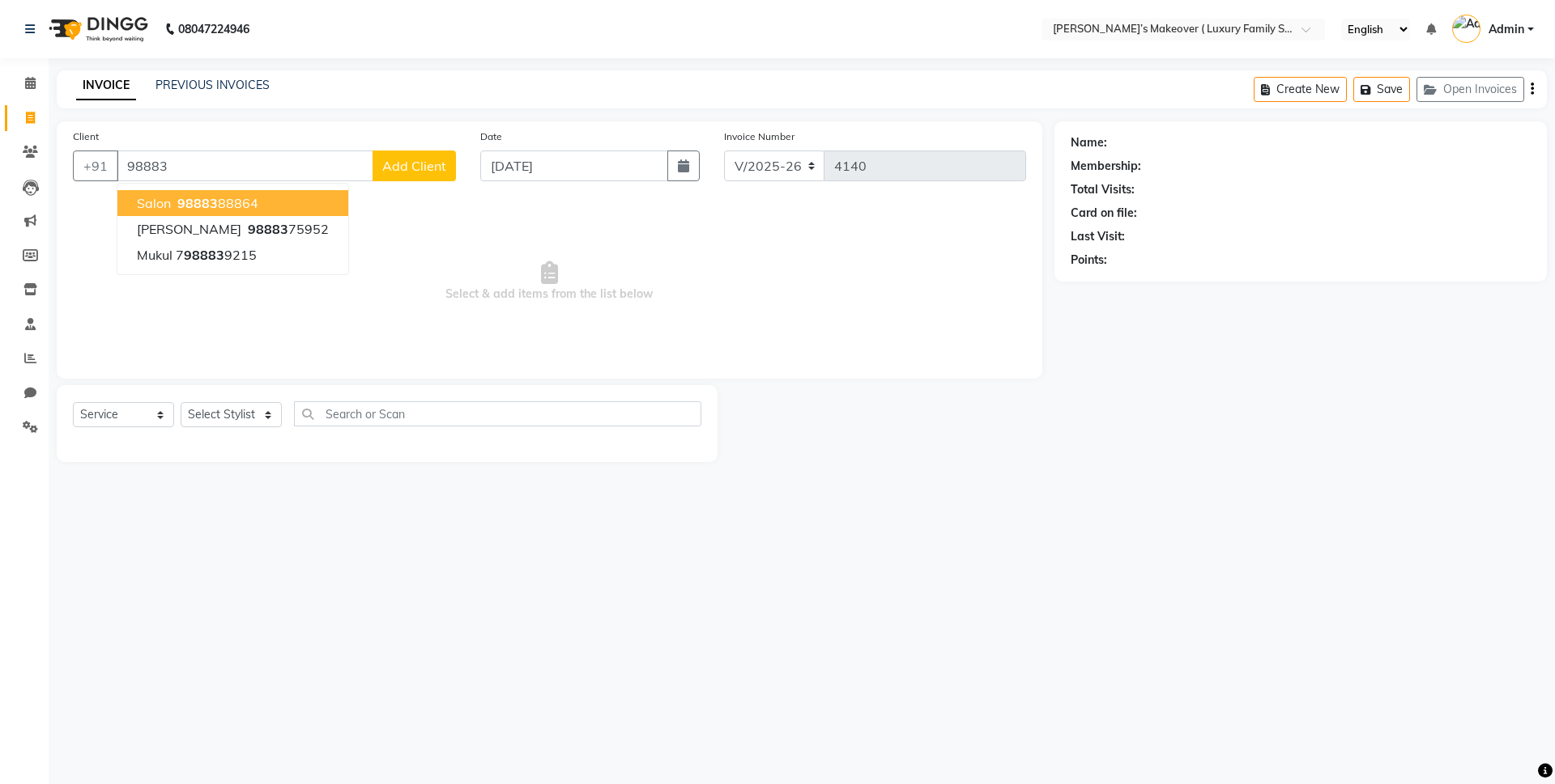
click at [234, 207] on ngb-highlight "98883 88864" at bounding box center [217, 203] width 85 height 16
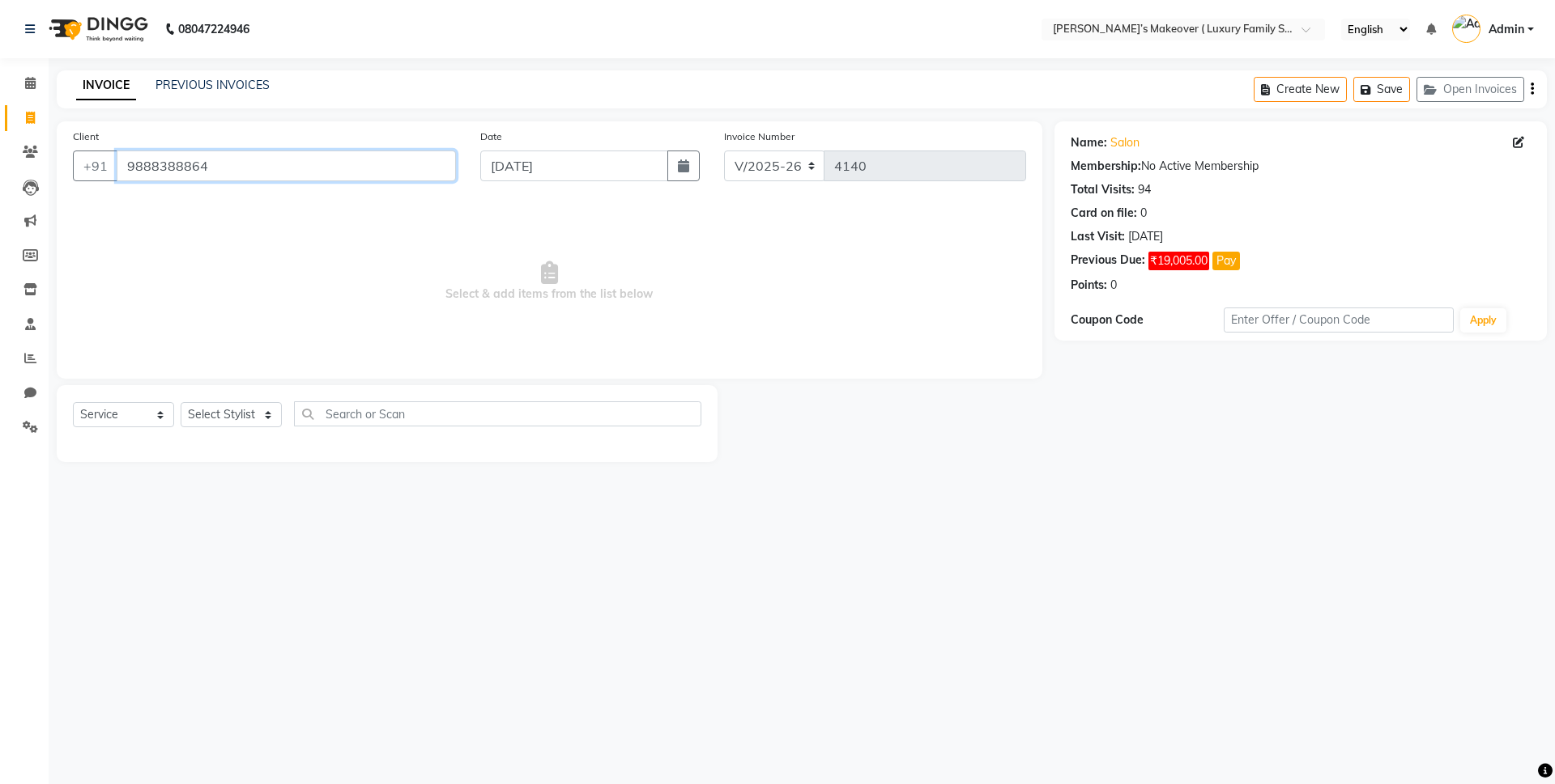
click at [277, 162] on input "9888388864" at bounding box center [286, 165] width 340 height 30
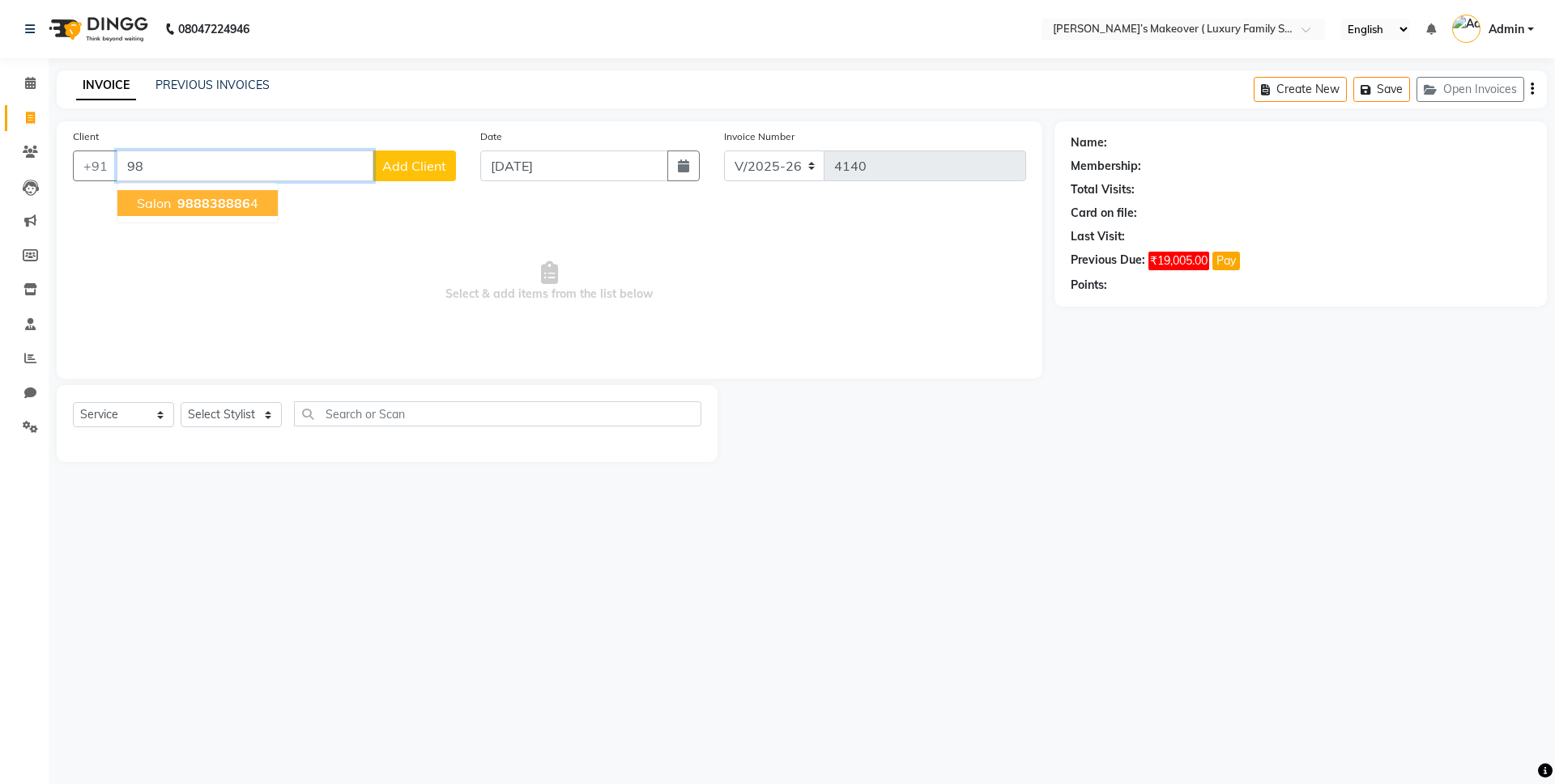
type input "9"
type input "8968930808"
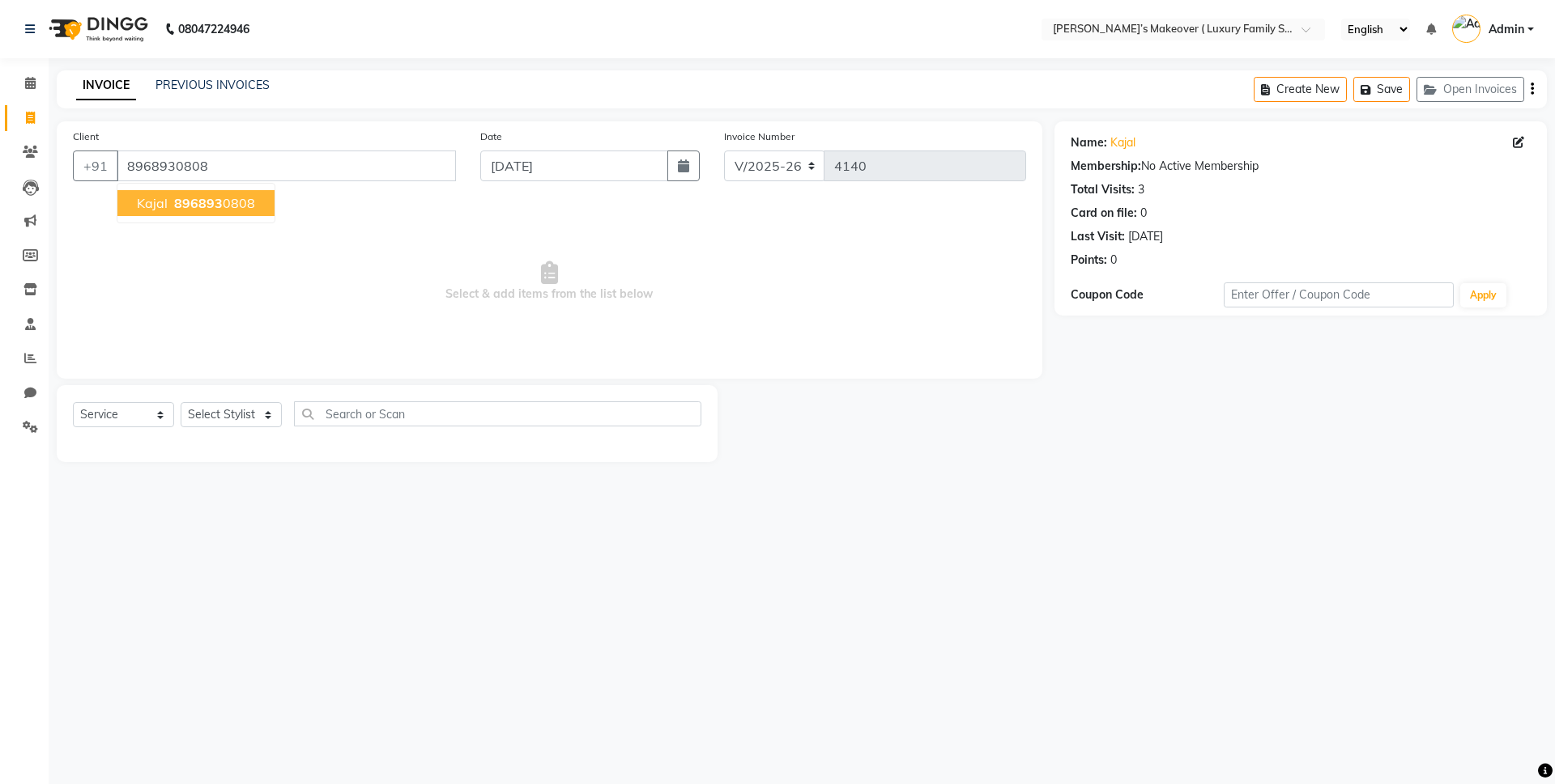
click at [178, 203] on span "896893" at bounding box center [198, 203] width 48 height 16
click at [155, 409] on select "Select Service Product Membership Package Voucher Prepaid Gift Card" at bounding box center [123, 415] width 101 height 26
click at [73, 402] on select "Select Service Product Membership Package Voucher Prepaid Gift Card" at bounding box center [123, 415] width 101 height 26
drag, startPoint x: 214, startPoint y: 412, endPoint x: 215, endPoint y: 423, distance: 11.0
click at [214, 412] on select "Select Stylist Aarish Anas salmani Ankit Anshika Anshul Astha Dipti Harman Hars…" at bounding box center [231, 415] width 101 height 26
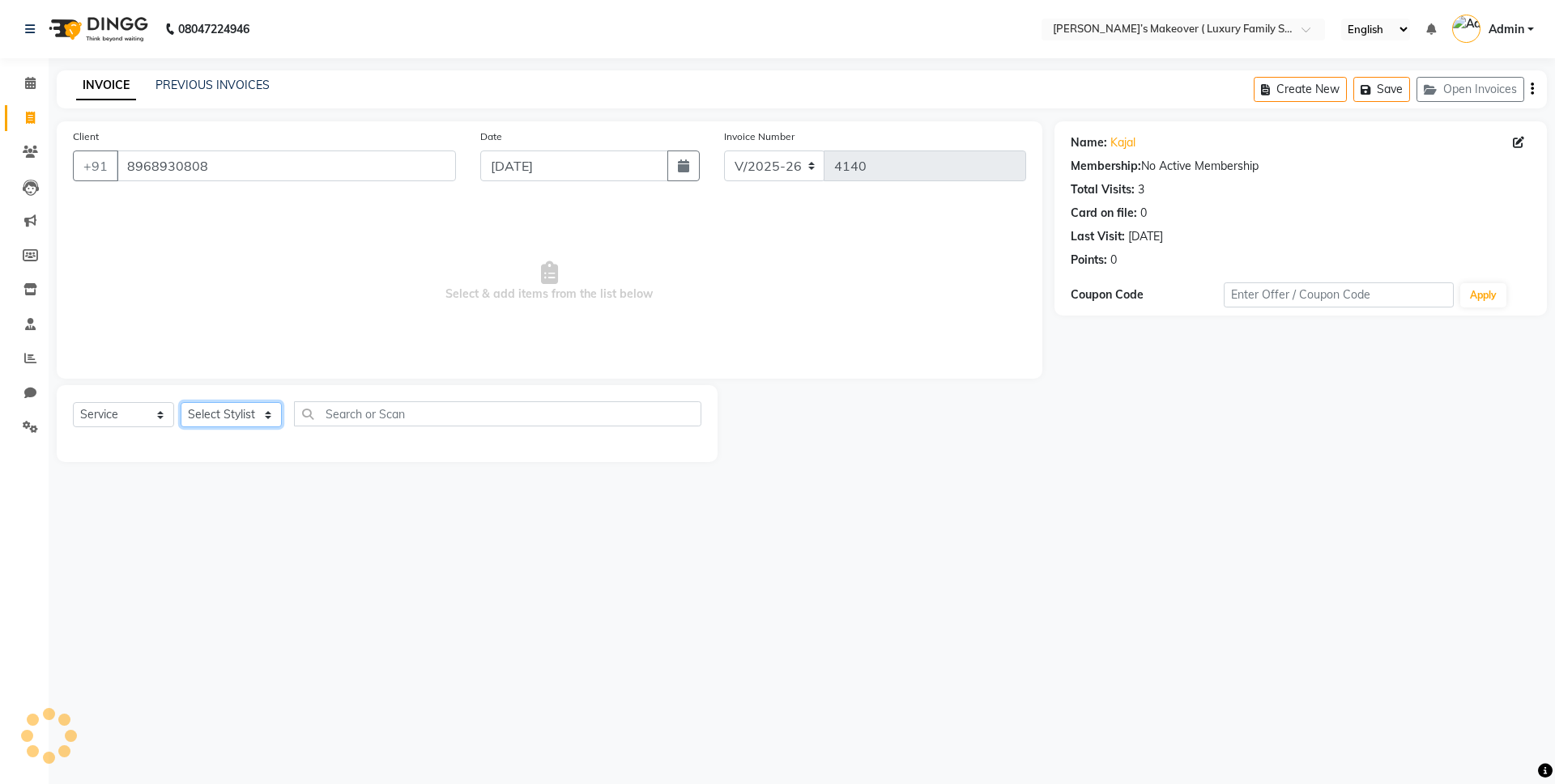
select select "69513"
click at [181, 402] on select "Select Stylist Aarish Anas salmani Ankit Anshika Anshul Astha Dipti Harman Hars…" at bounding box center [231, 415] width 101 height 26
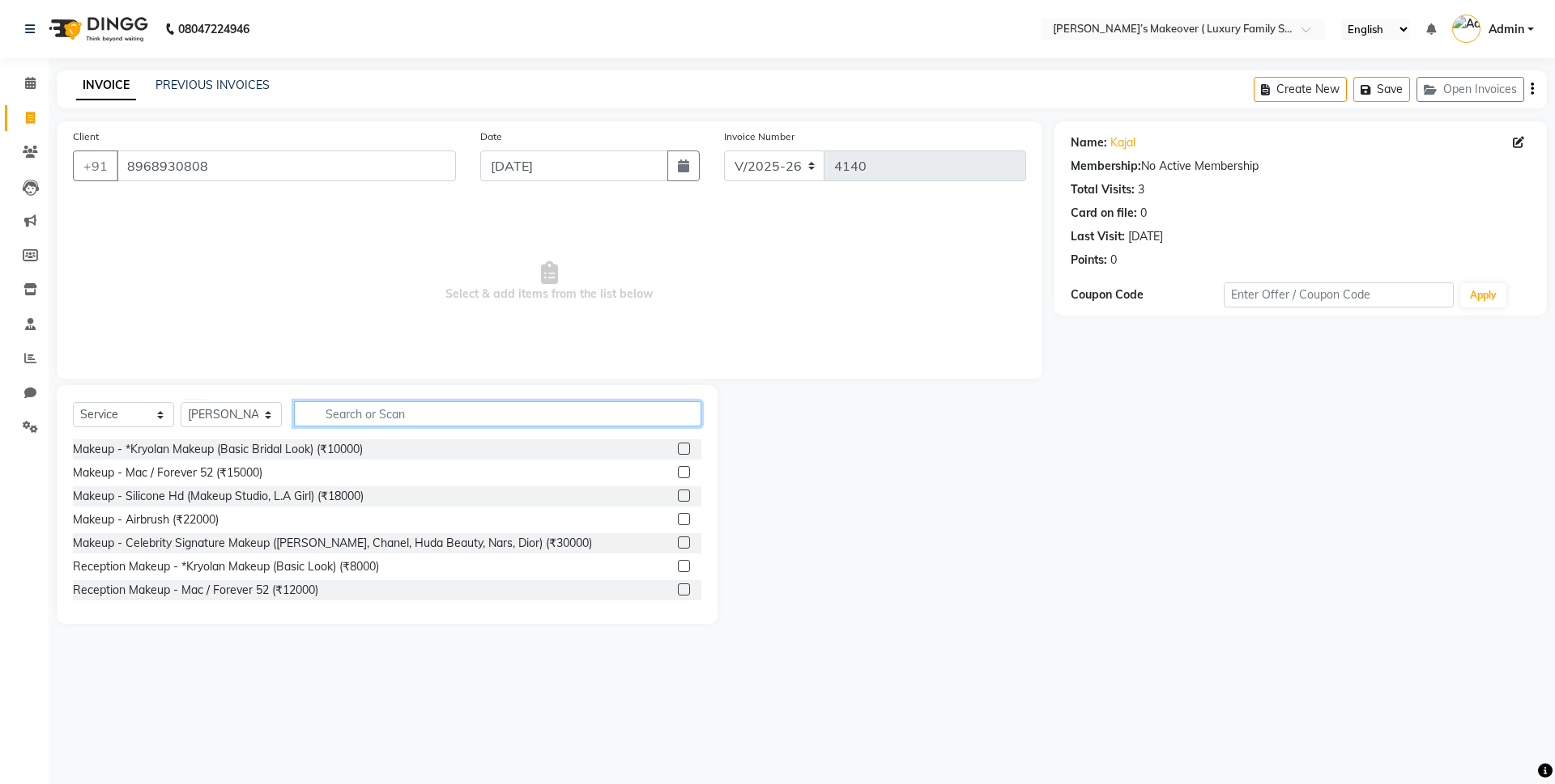
click at [363, 409] on input "text" at bounding box center [498, 414] width 407 height 26
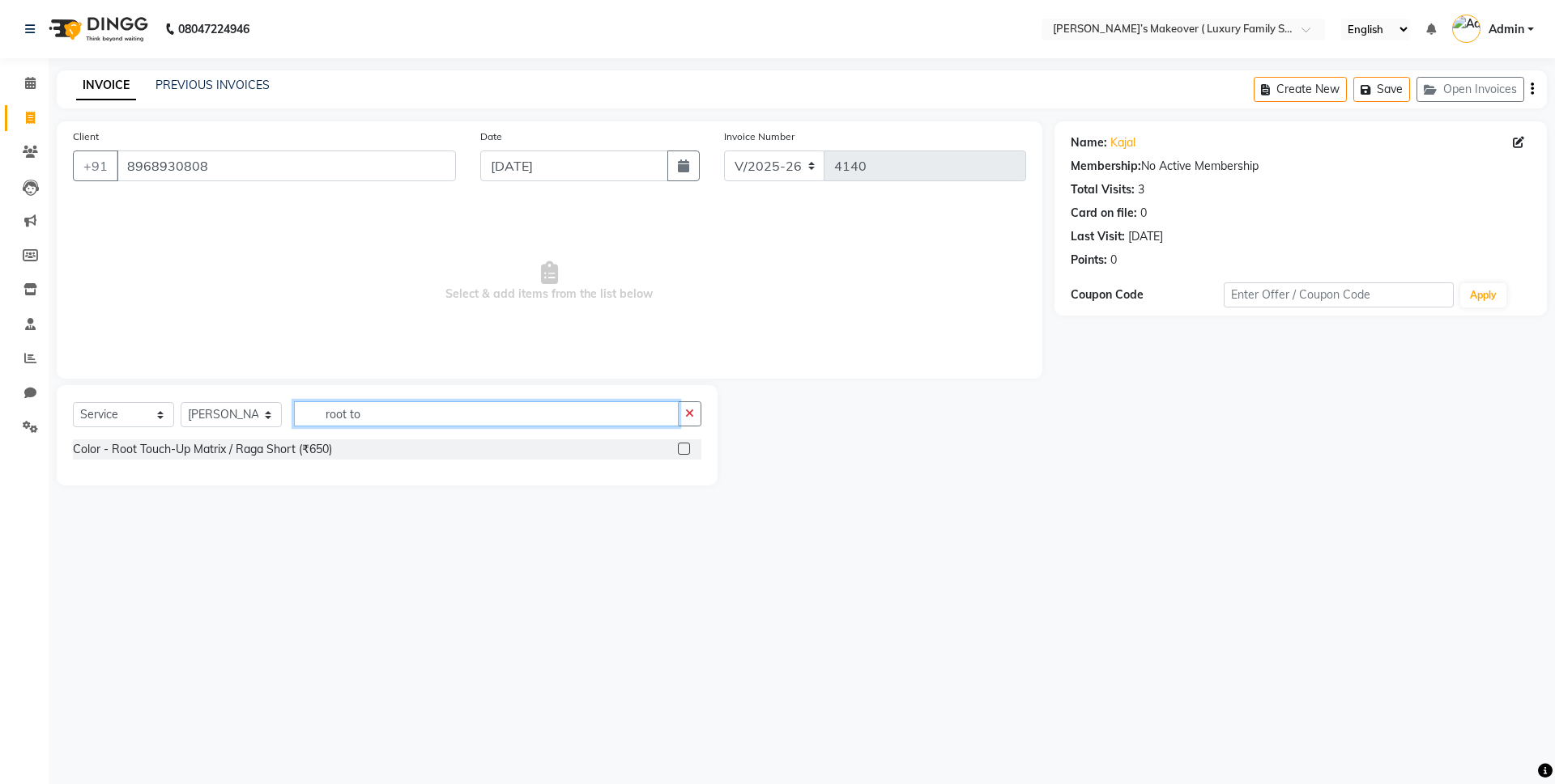
type input "root to"
click at [686, 452] on label at bounding box center [684, 449] width 12 height 12
click at [686, 452] on input "checkbox" at bounding box center [683, 450] width 11 height 11
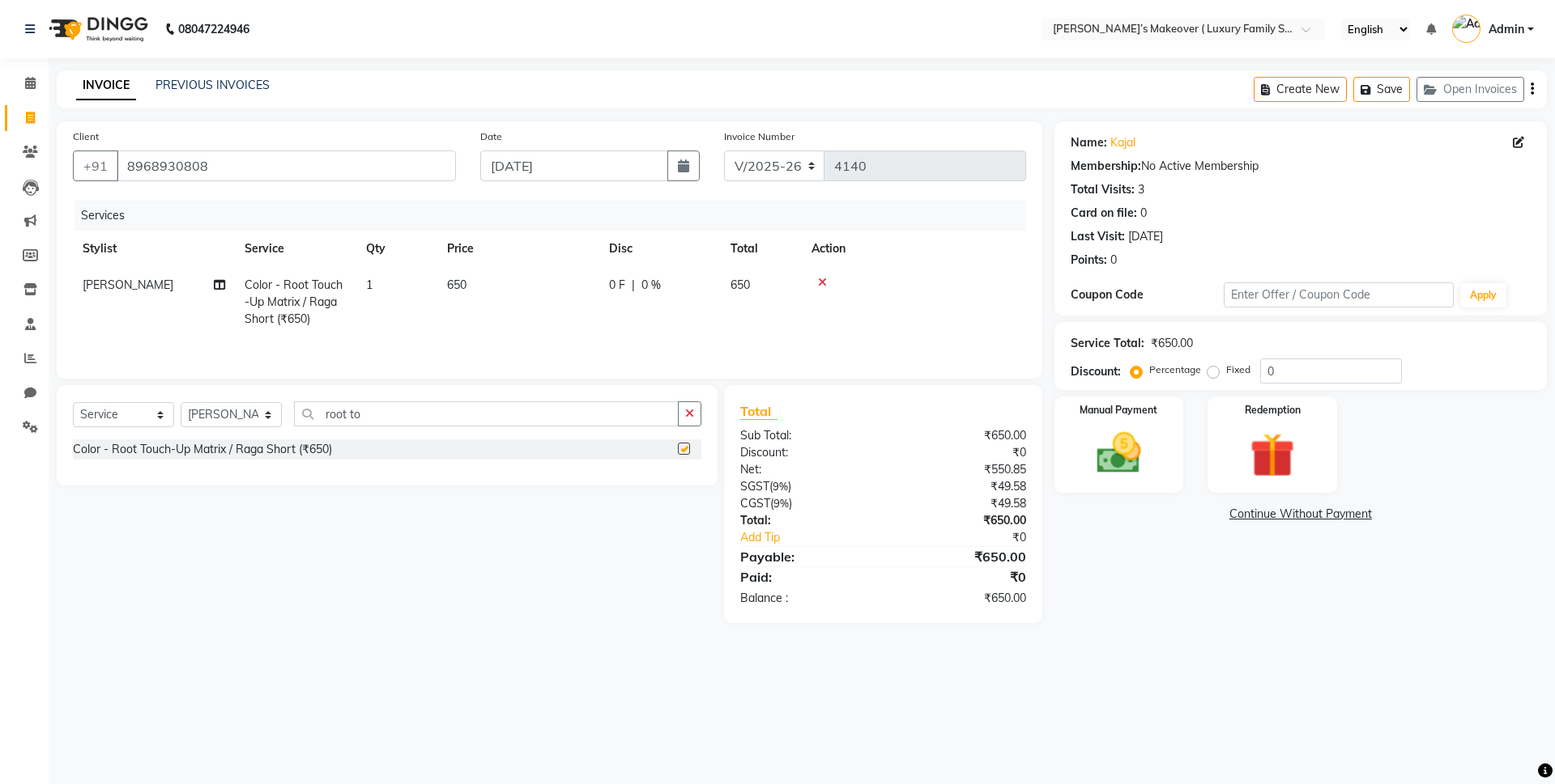
checkbox input "false"
click at [144, 426] on select "Select Service Product Membership Package Voucher Prepaid Gift Card" at bounding box center [123, 415] width 101 height 26
select select "product"
click at [73, 404] on select "Select Service Product Membership Package Voucher Prepaid Gift Card" at bounding box center [123, 415] width 101 height 26
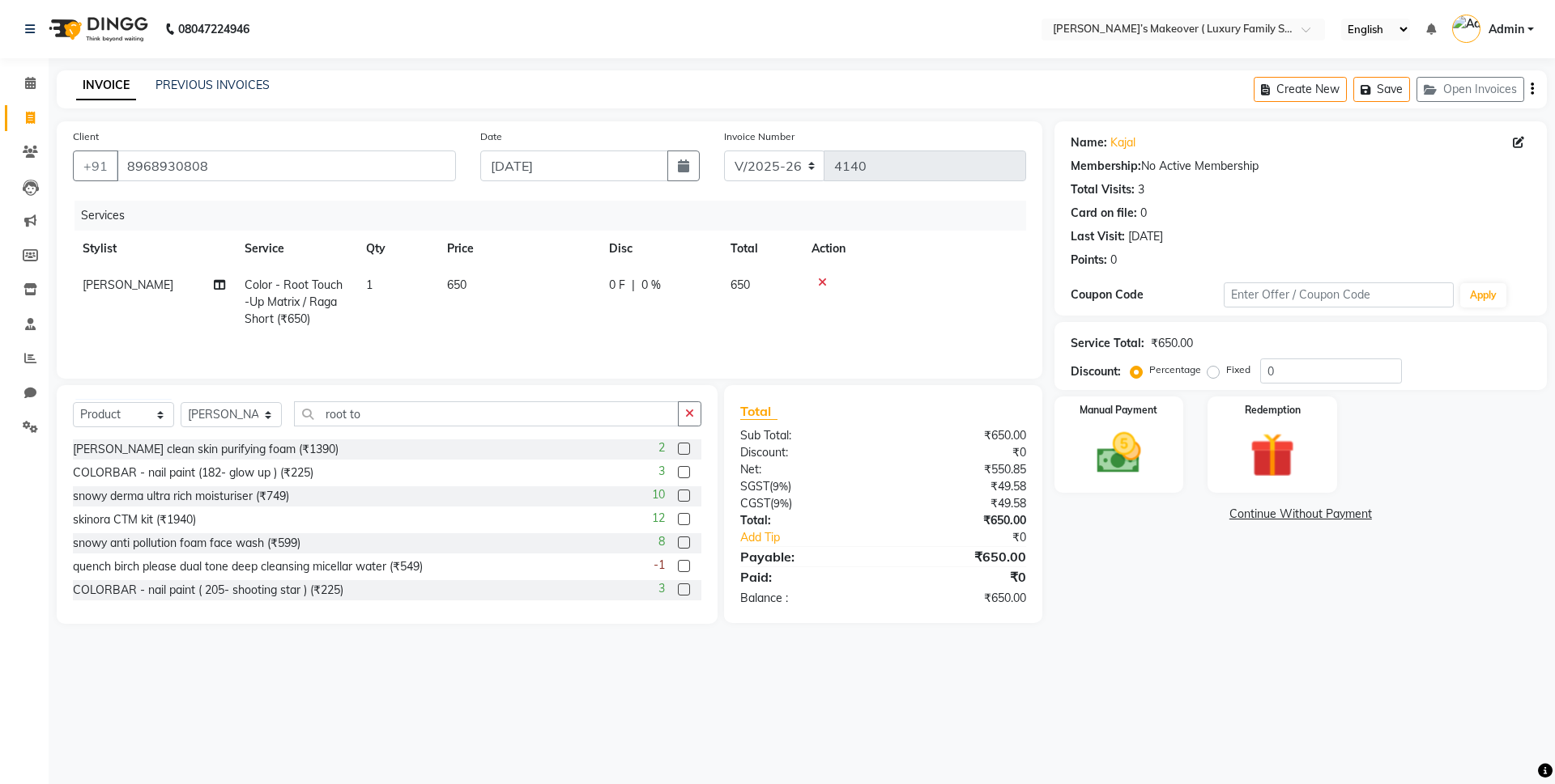
click at [423, 428] on div "Select Service Product Membership Package Voucher Prepaid Gift Card Select Styl…" at bounding box center [387, 420] width 629 height 38
click at [427, 412] on input "root to" at bounding box center [486, 414] width 385 height 26
type input "r"
click at [372, 418] on input "snowy" at bounding box center [486, 414] width 385 height 26
type input "s"
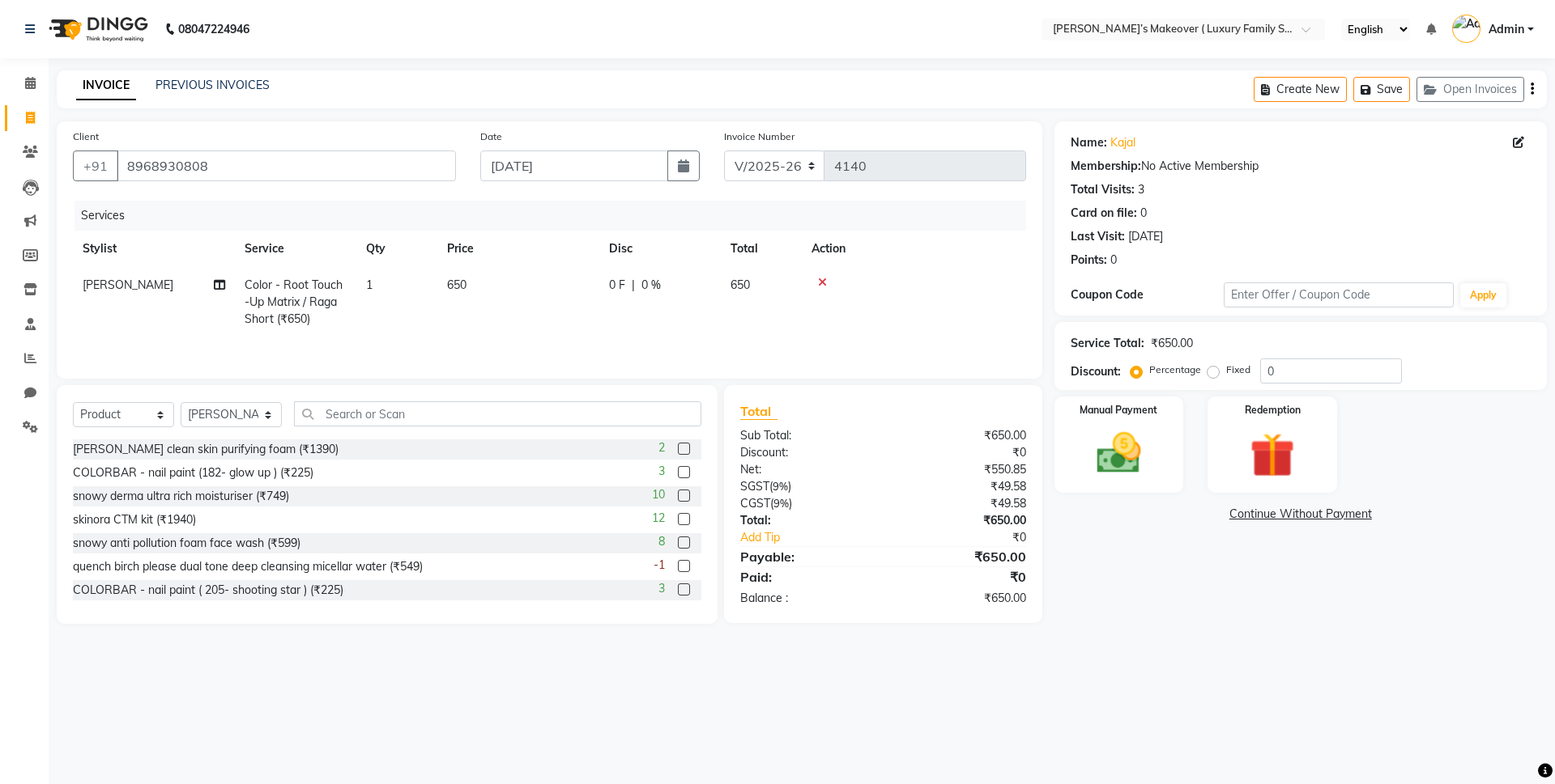
click at [913, 445] on div "₹650.00" at bounding box center [960, 436] width 155 height 17
drag, startPoint x: 1533, startPoint y: 90, endPoint x: 1522, endPoint y: 97, distance: 13.0
click at [1534, 90] on div "Create New Save Open Invoices" at bounding box center [1400, 90] width 293 height 38
click at [1526, 85] on div "Create New Save Open Invoices" at bounding box center [1400, 90] width 293 height 38
click at [1530, 90] on icon "button" at bounding box center [1531, 90] width 3 height 1
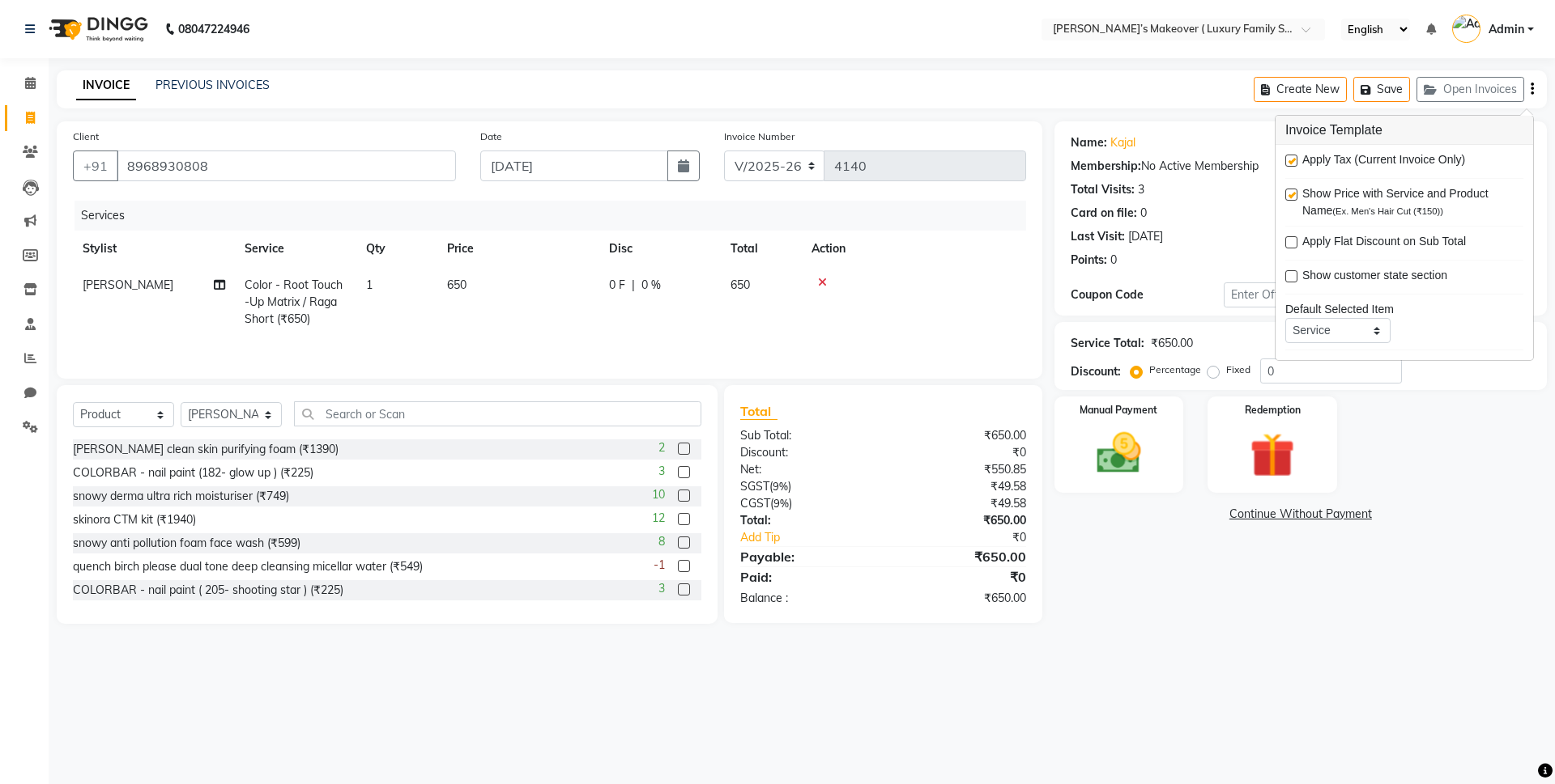
click at [1296, 158] on label at bounding box center [1291, 160] width 12 height 12
click at [1296, 158] on input "checkbox" at bounding box center [1290, 161] width 11 height 11
checkbox input "false"
click at [1166, 417] on div "Manual Payment" at bounding box center [1118, 445] width 135 height 99
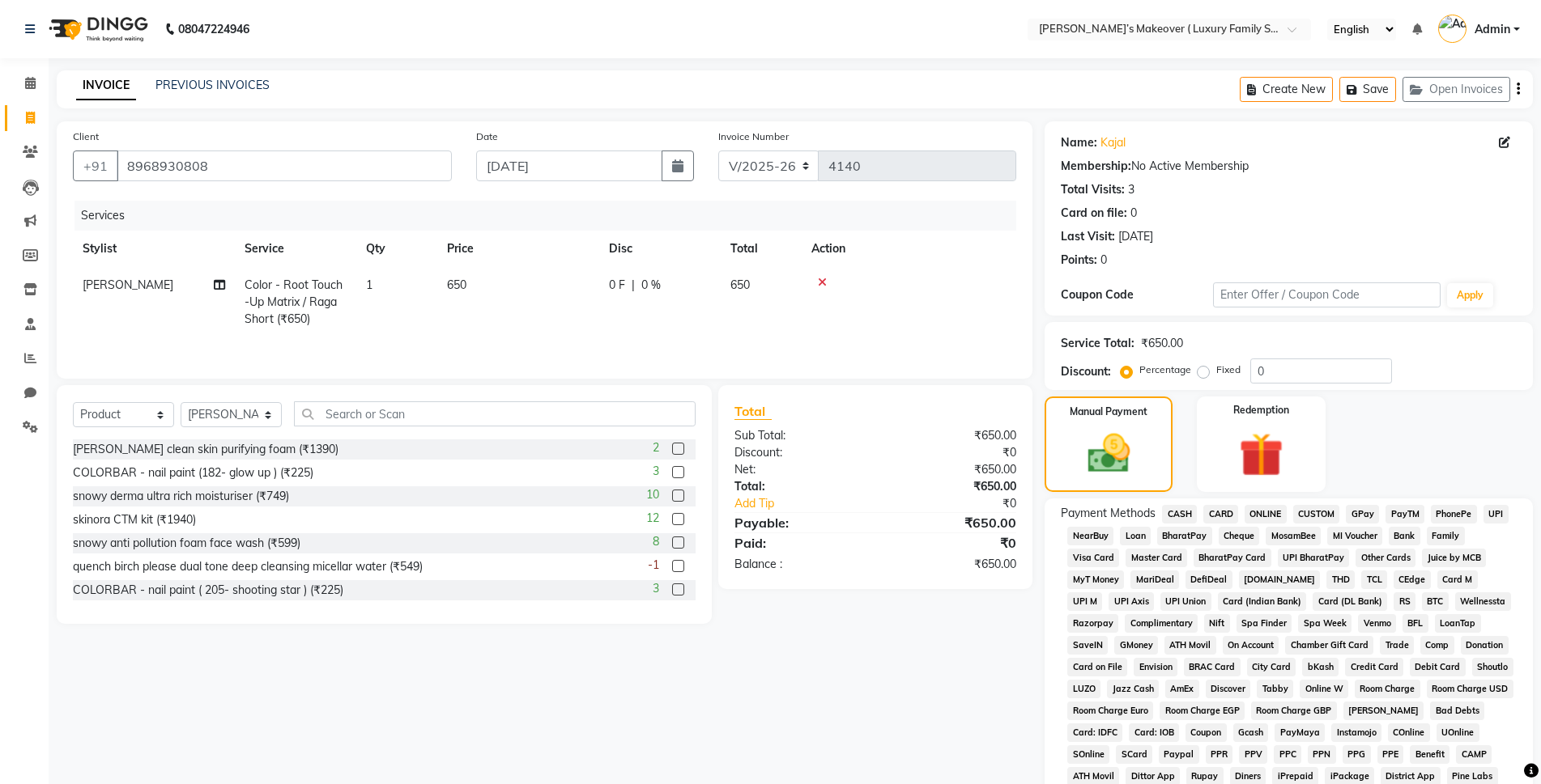
click at [1283, 509] on span "ONLINE" at bounding box center [1265, 514] width 42 height 19
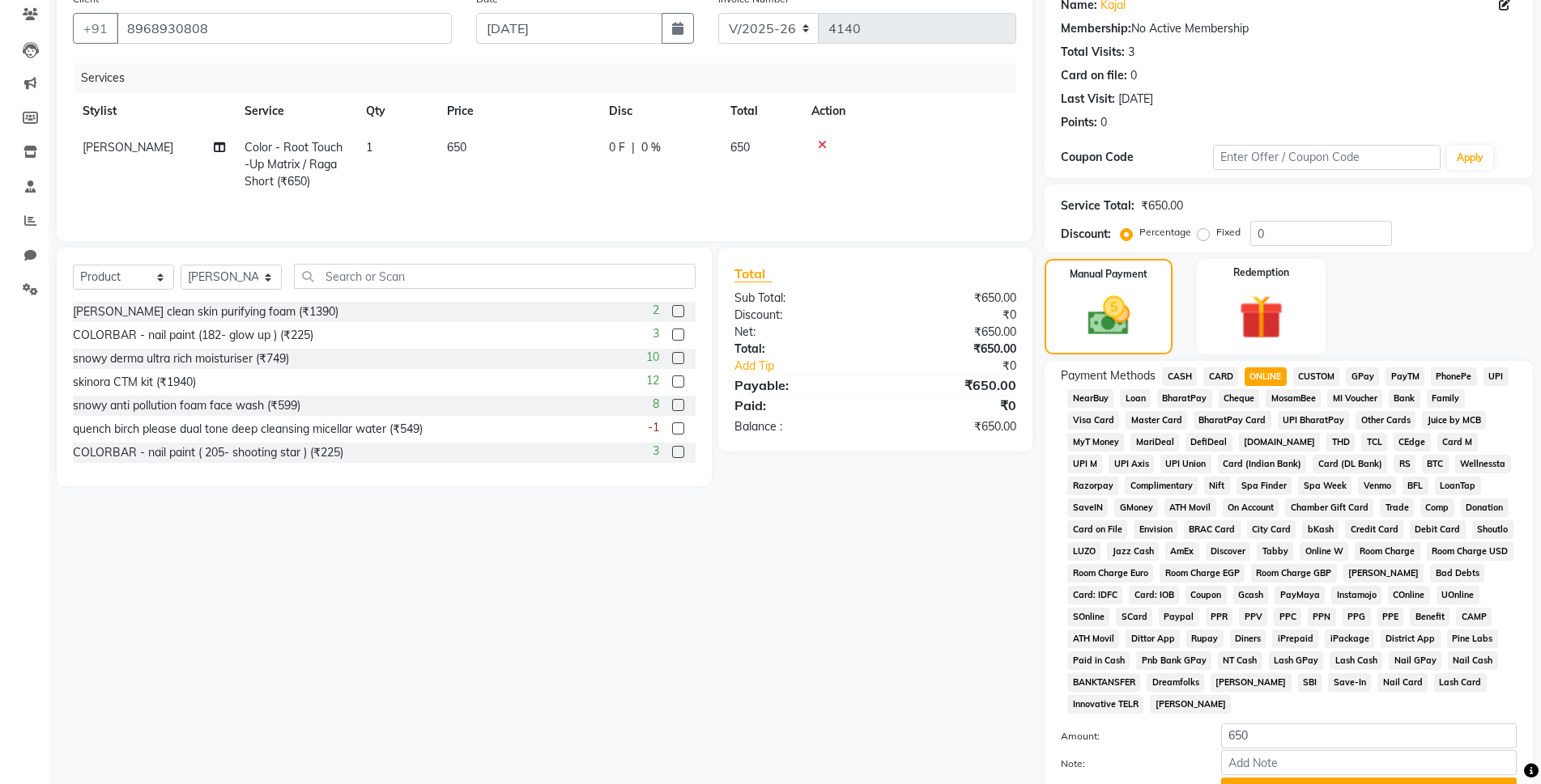
scroll to position [281, 0]
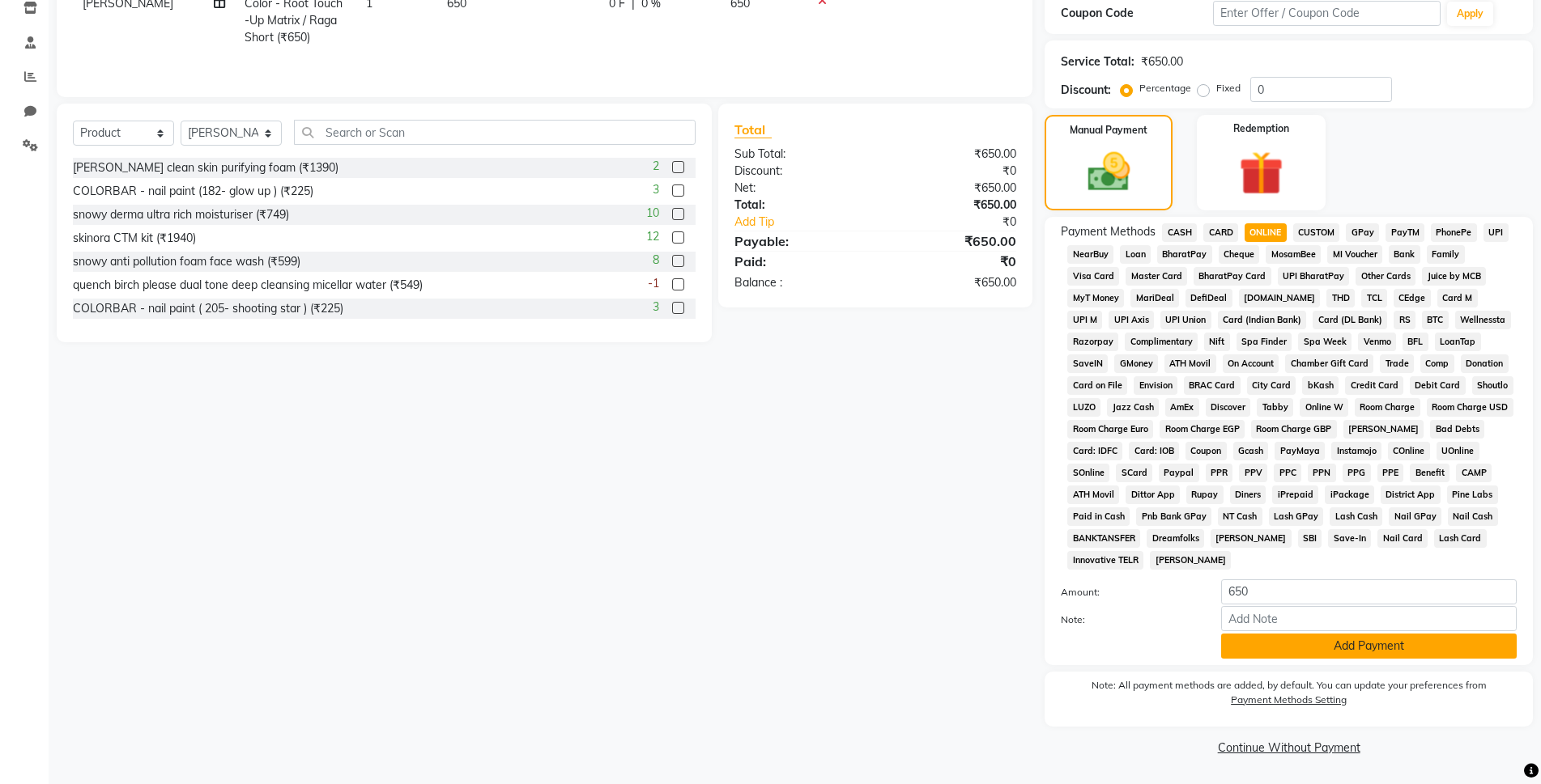
click at [1292, 639] on button "Add Payment" at bounding box center [1369, 646] width 295 height 26
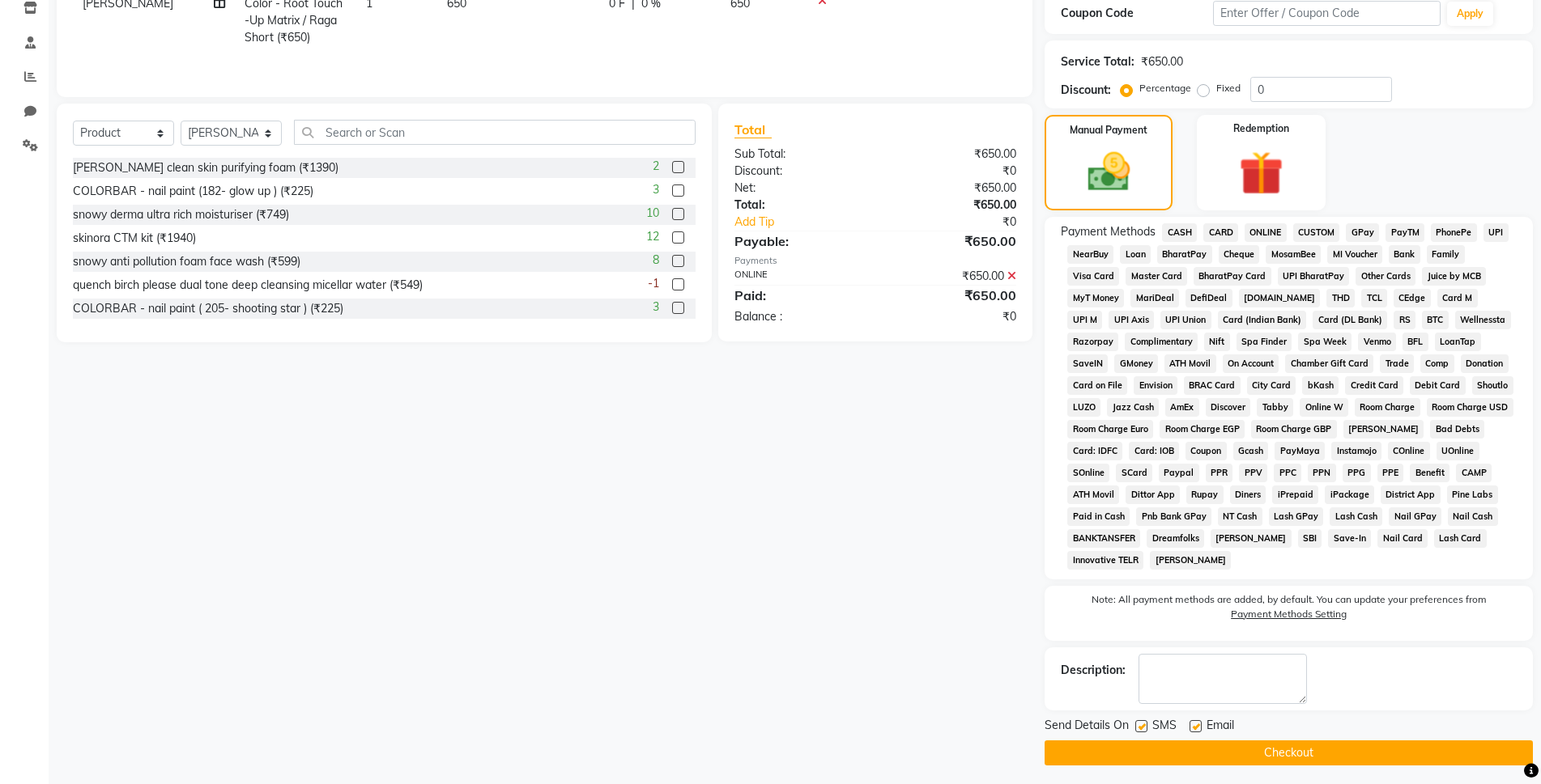
click at [1290, 758] on button "Checkout" at bounding box center [1289, 754] width 488 height 26
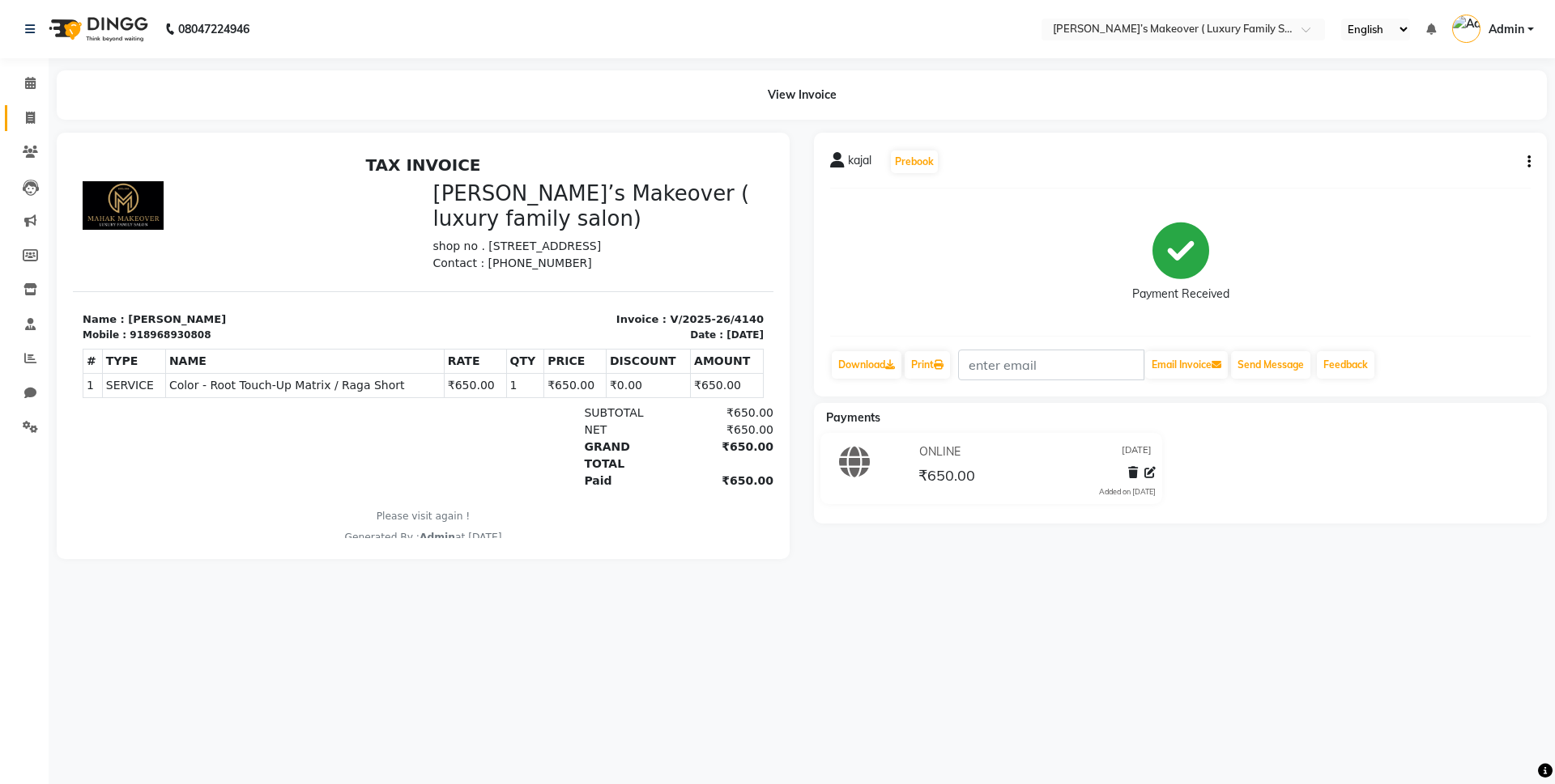
click at [31, 120] on icon at bounding box center [30, 118] width 9 height 12
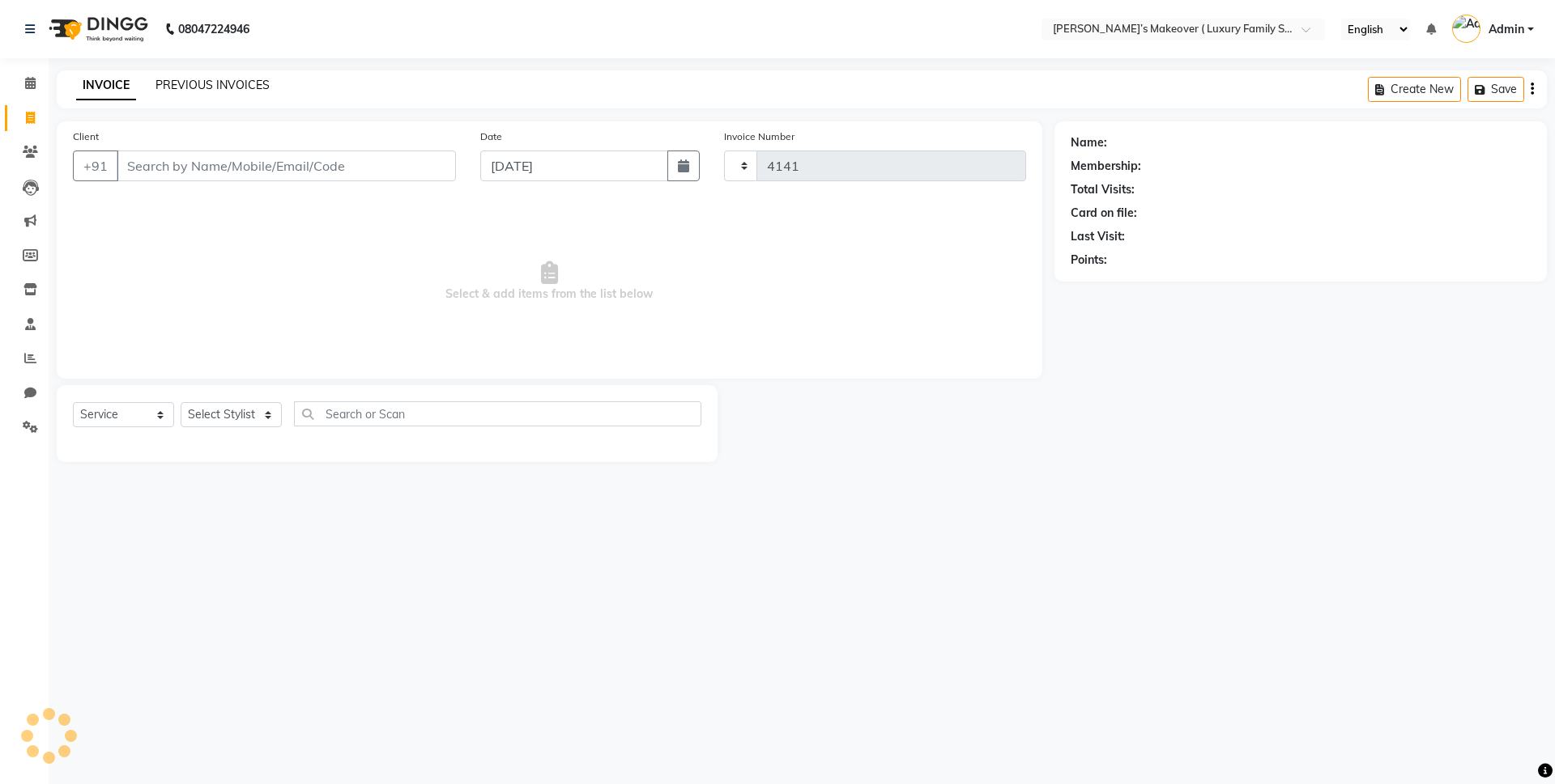
click at [224, 84] on link "PREVIOUS INVOICES" at bounding box center [213, 85] width 114 height 15
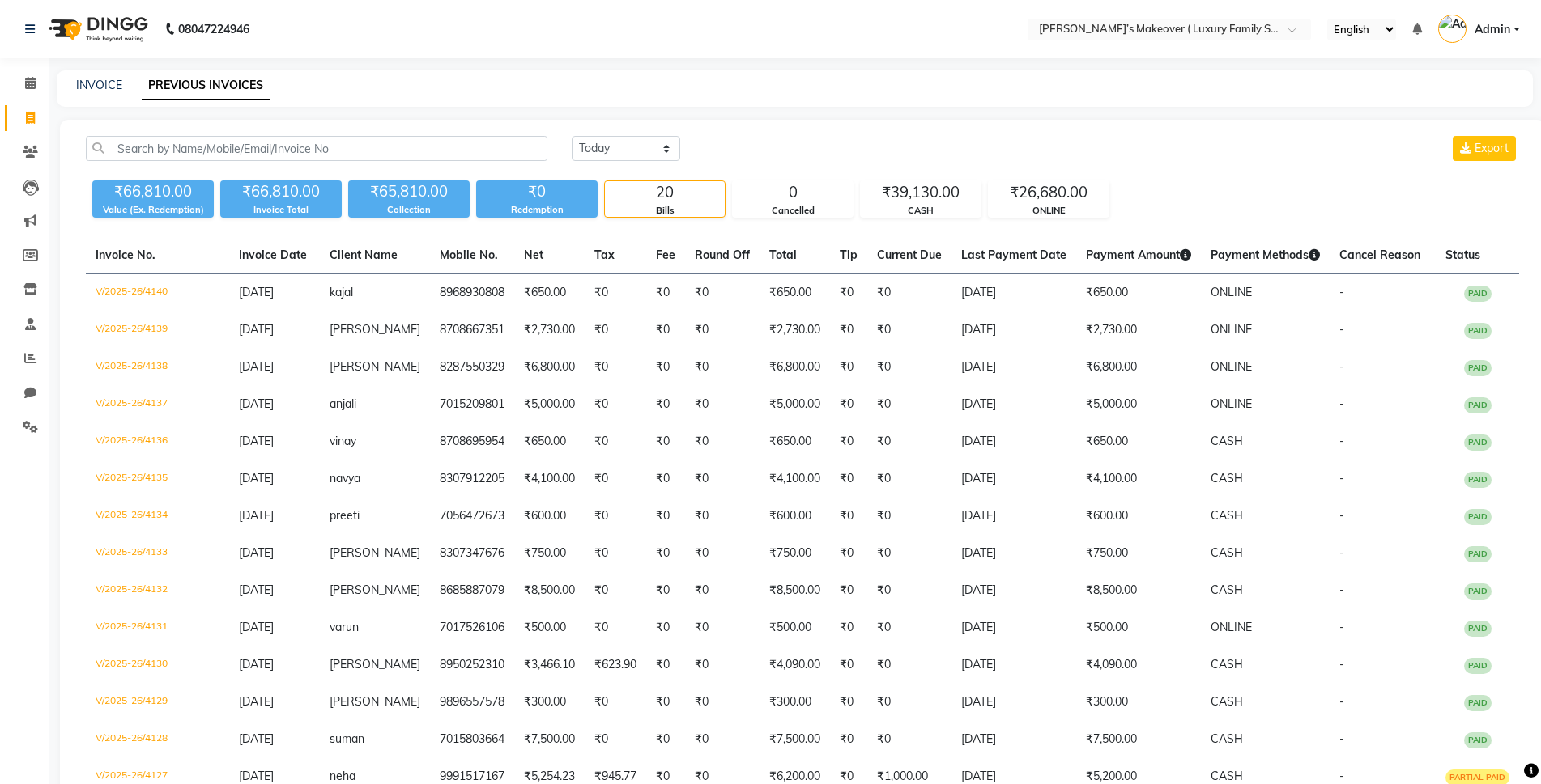
click at [950, 197] on div "₹39,130.00" at bounding box center [921, 192] width 120 height 23
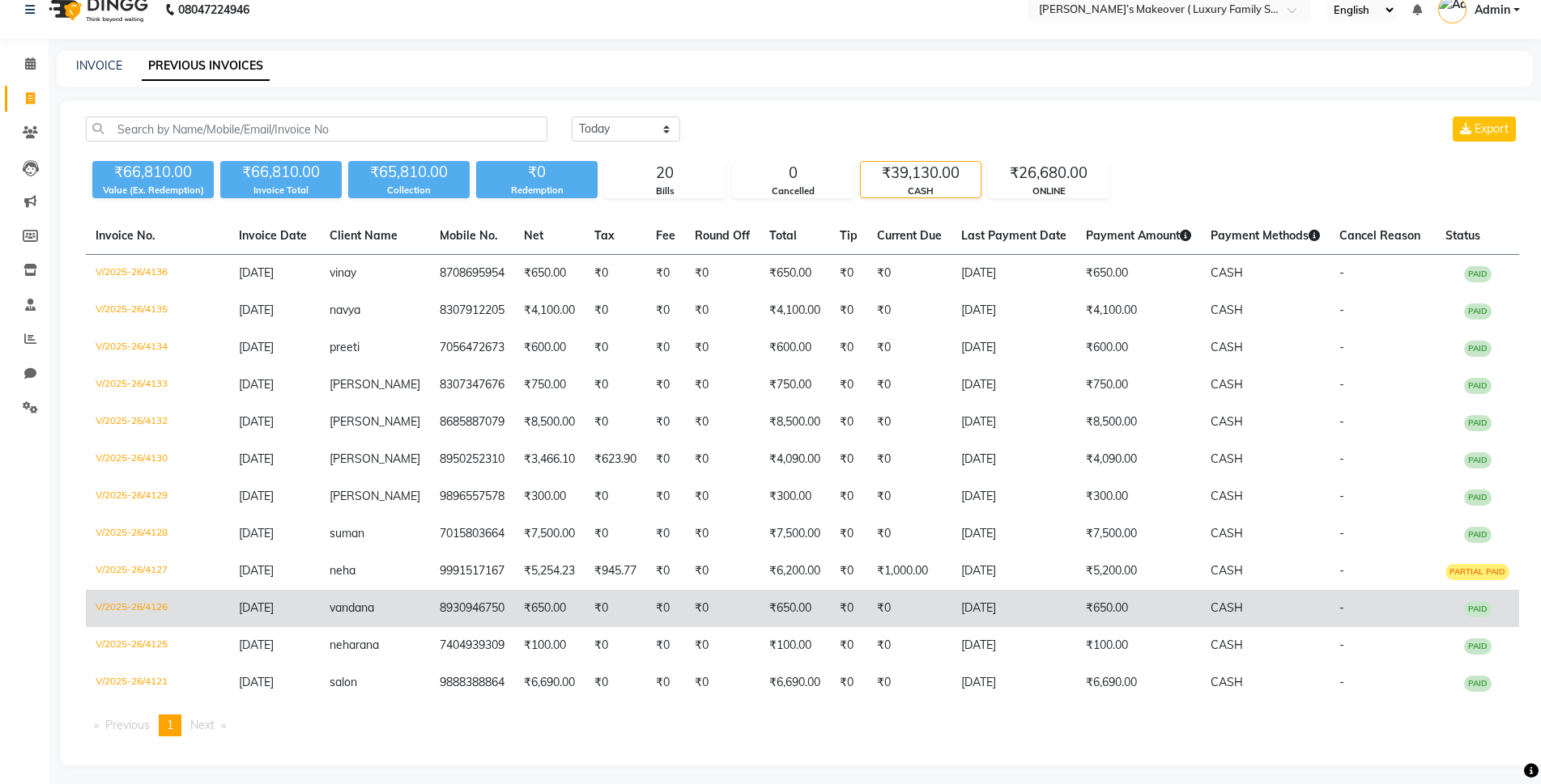
scroll to position [26, 0]
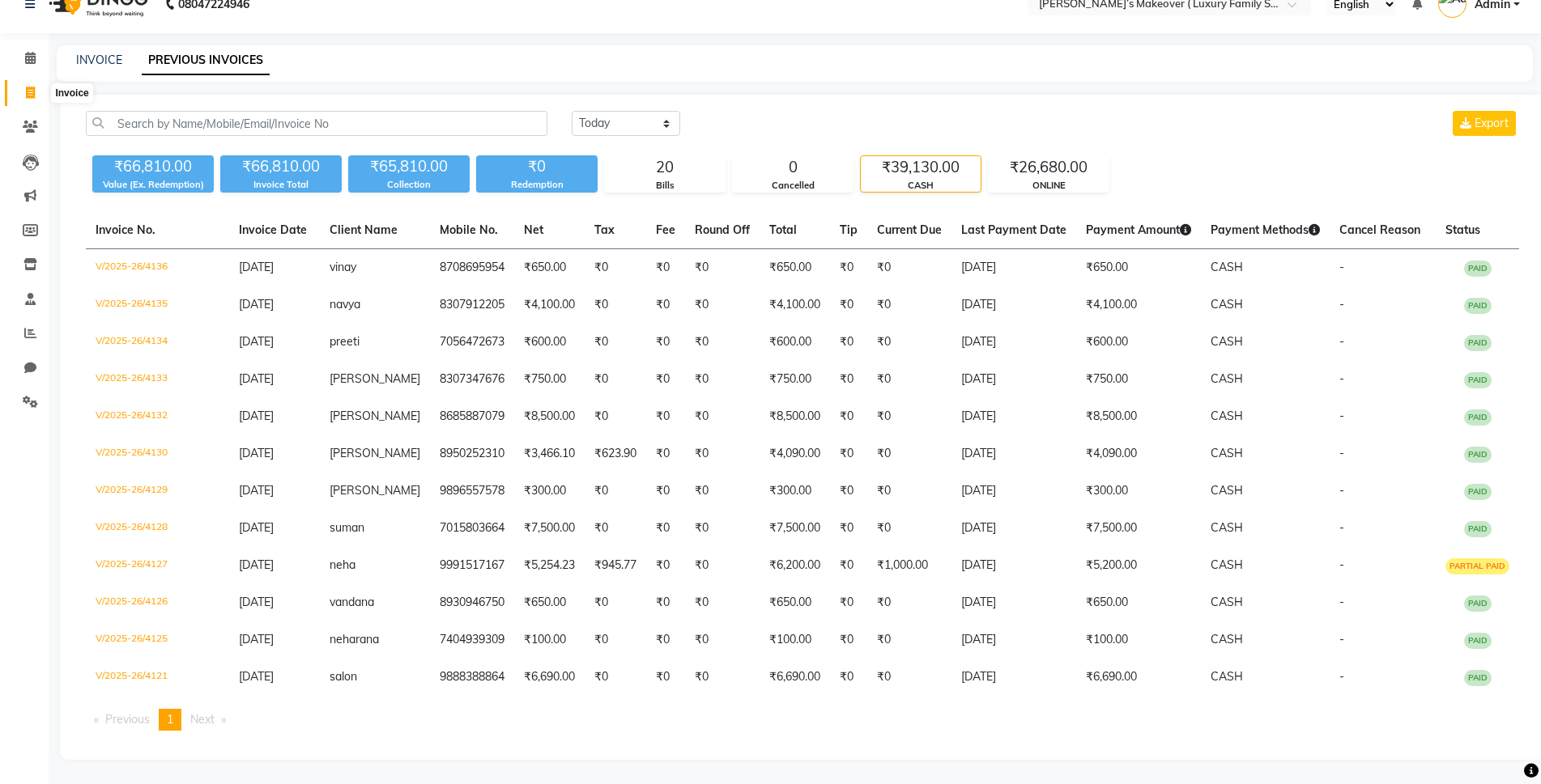
click at [37, 89] on span at bounding box center [30, 93] width 29 height 19
select select "service"
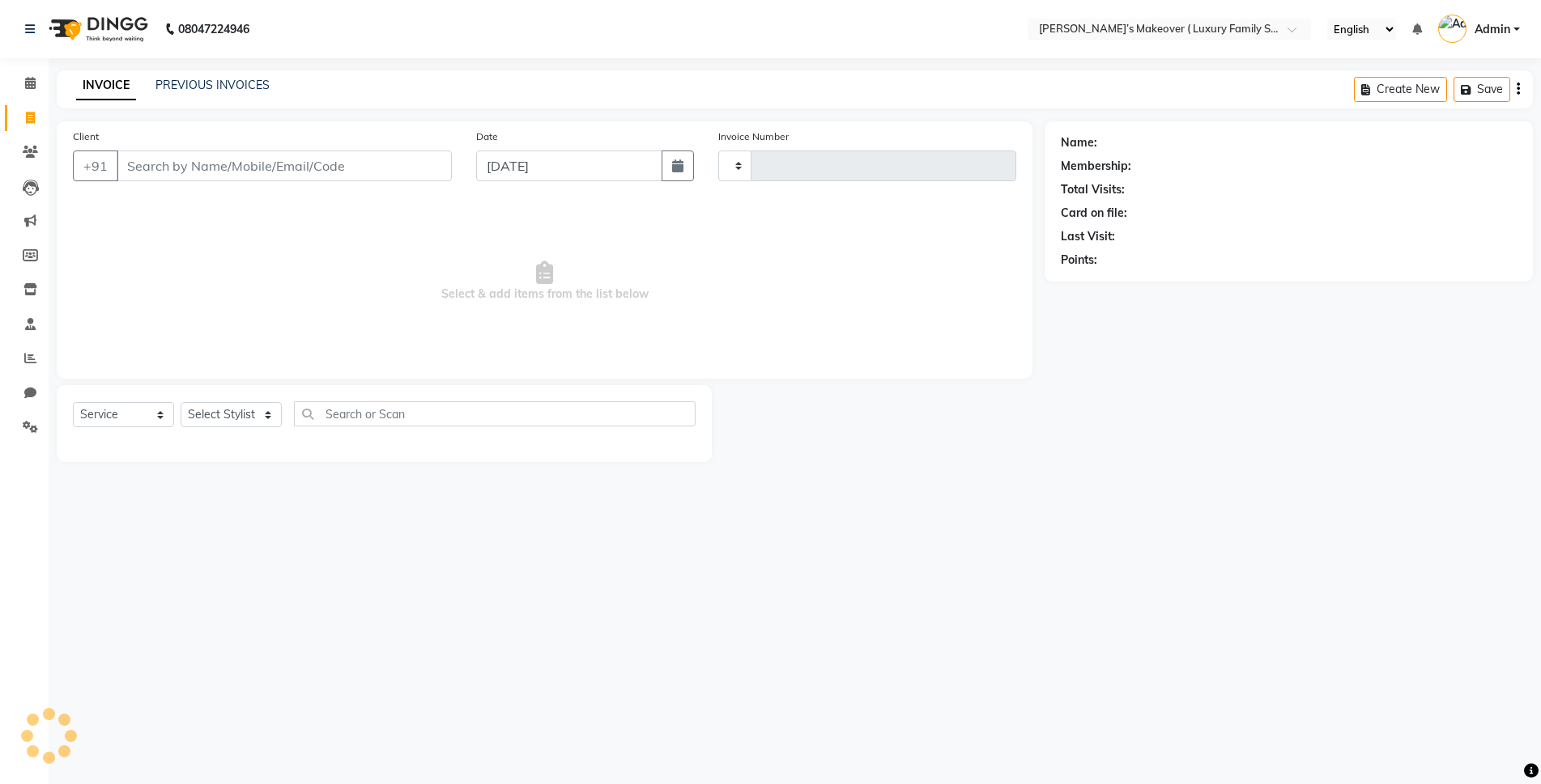
click at [376, 161] on input "Client" at bounding box center [284, 165] width 336 height 30
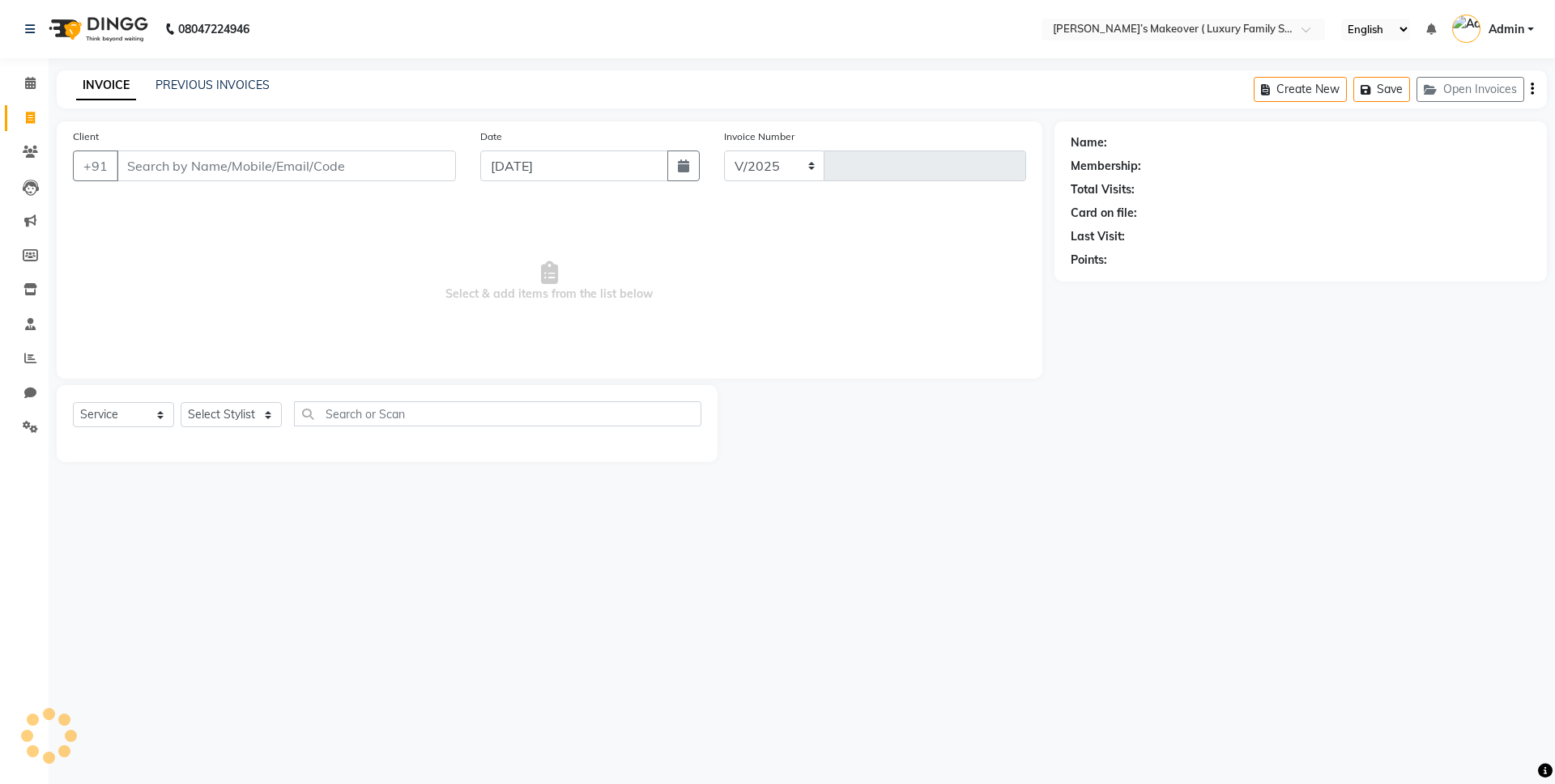
select select "7777"
type input "4141"
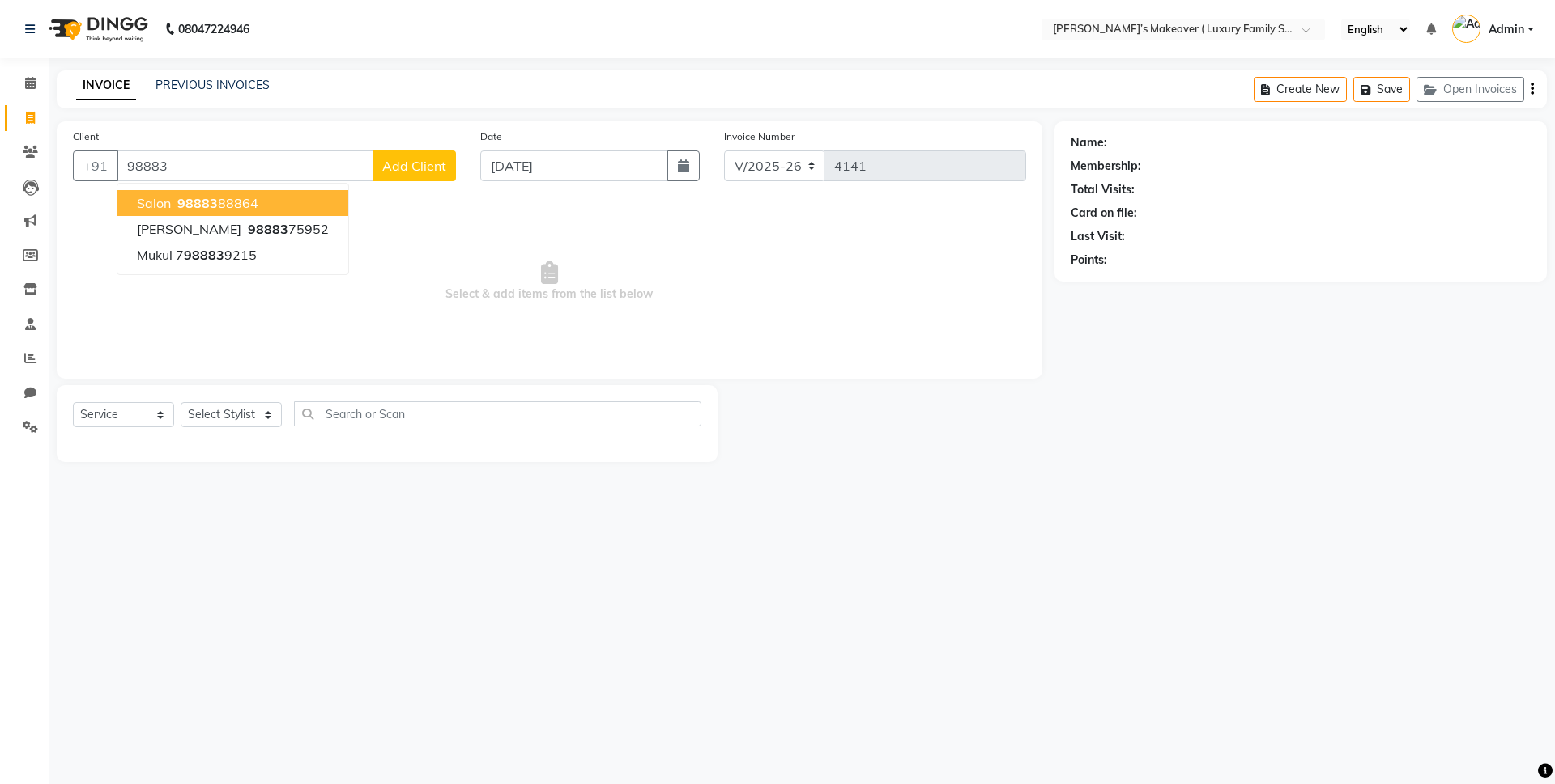
click at [252, 209] on ngb-highlight "98883 88864" at bounding box center [217, 203] width 85 height 16
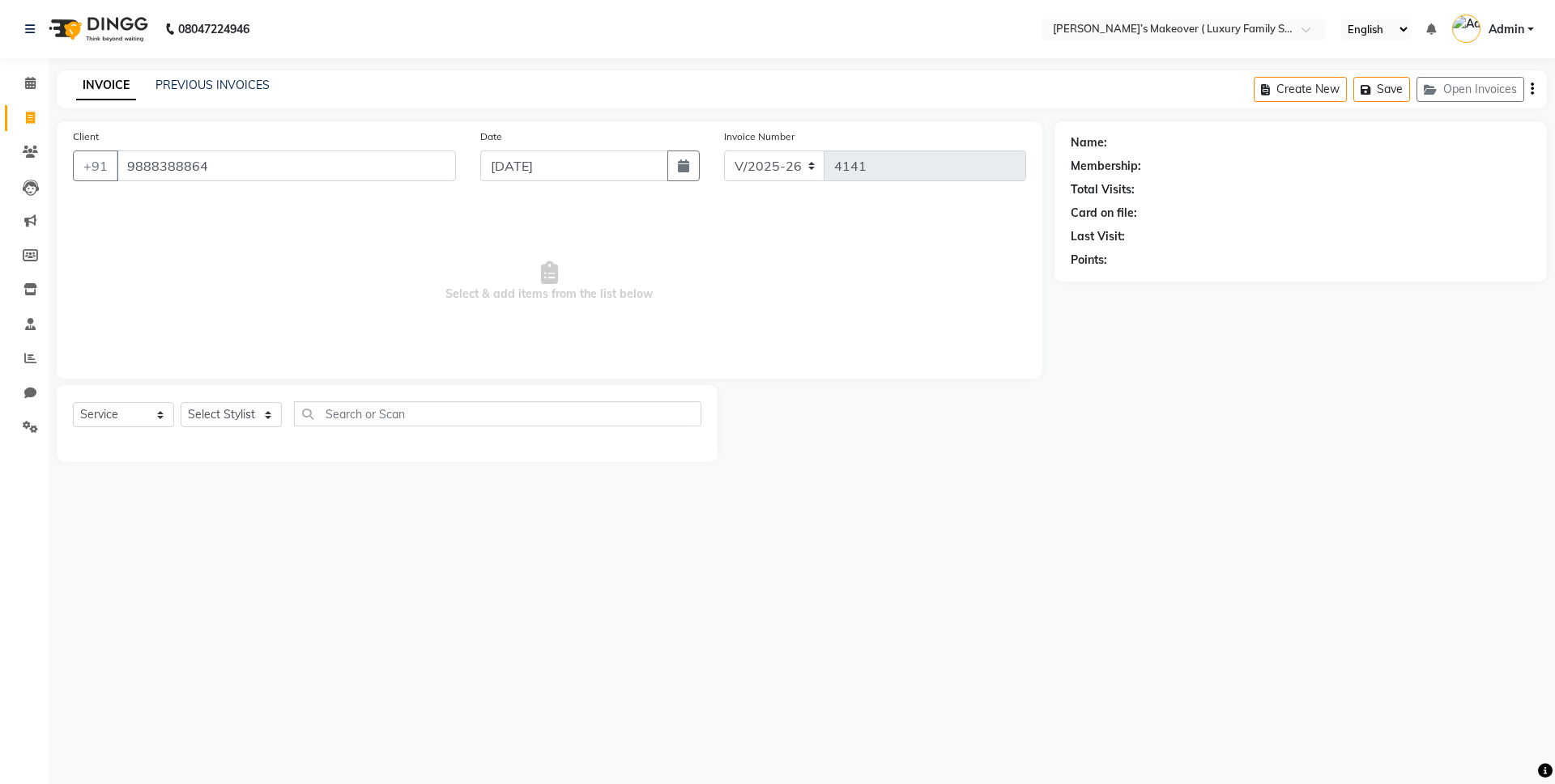
type input "9888388864"
click at [102, 429] on div "Select Service Product Membership Package Voucher Prepaid Gift Card Select Styl…" at bounding box center [387, 420] width 629 height 38
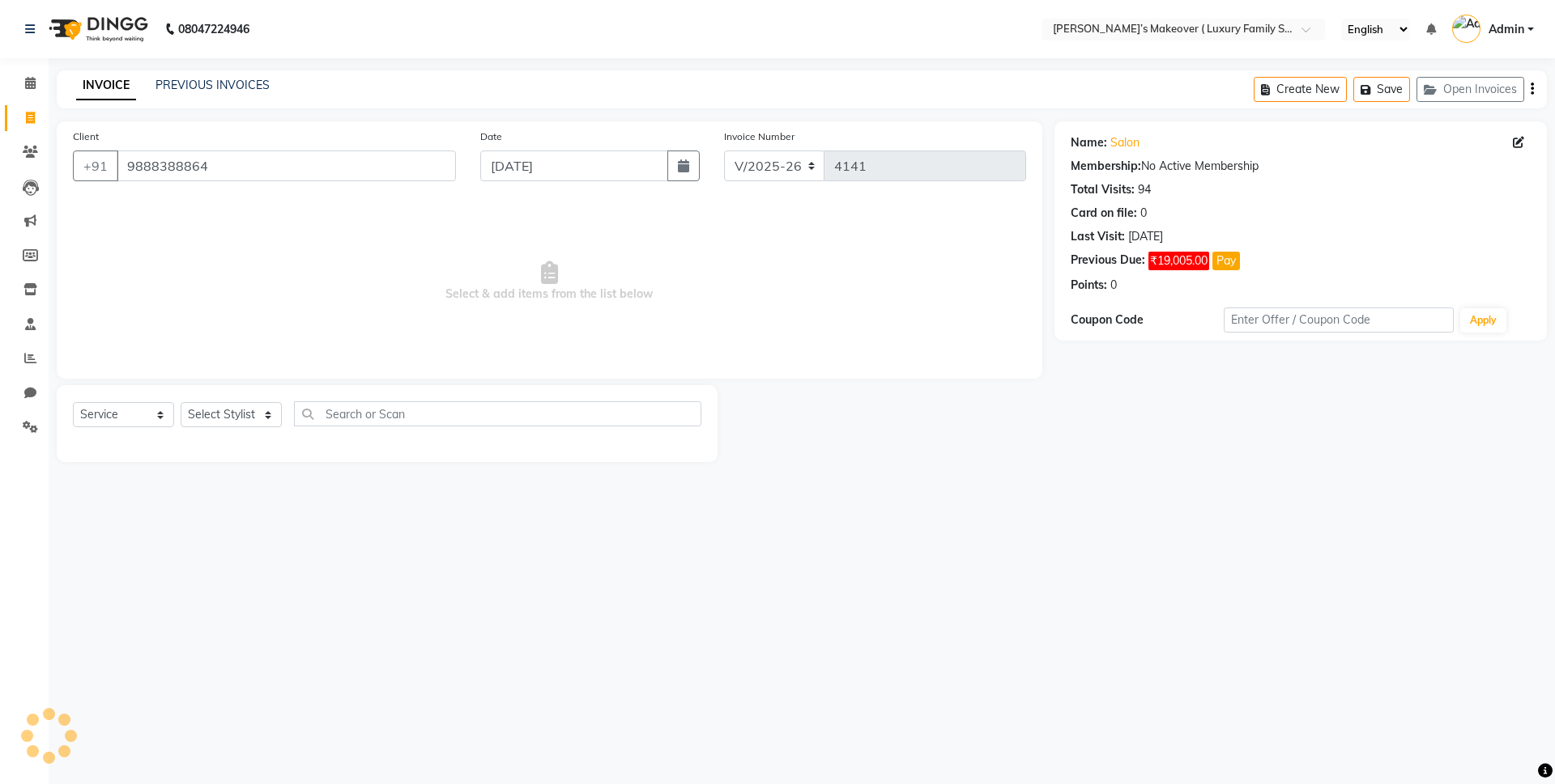
click at [107, 392] on div "Select Service Product Membership Package Voucher Prepaid Gift Card Select Styl…" at bounding box center [388, 424] width 661 height 77
drag, startPoint x: 112, startPoint y: 410, endPoint x: 112, endPoint y: 422, distance: 12.0
click at [112, 410] on select "Select Service Product Membership Package Voucher Prepaid Gift Card" at bounding box center [123, 415] width 101 height 26
select select "product"
click at [73, 402] on select "Select Service Product Membership Package Voucher Prepaid Gift Card" at bounding box center [123, 415] width 101 height 26
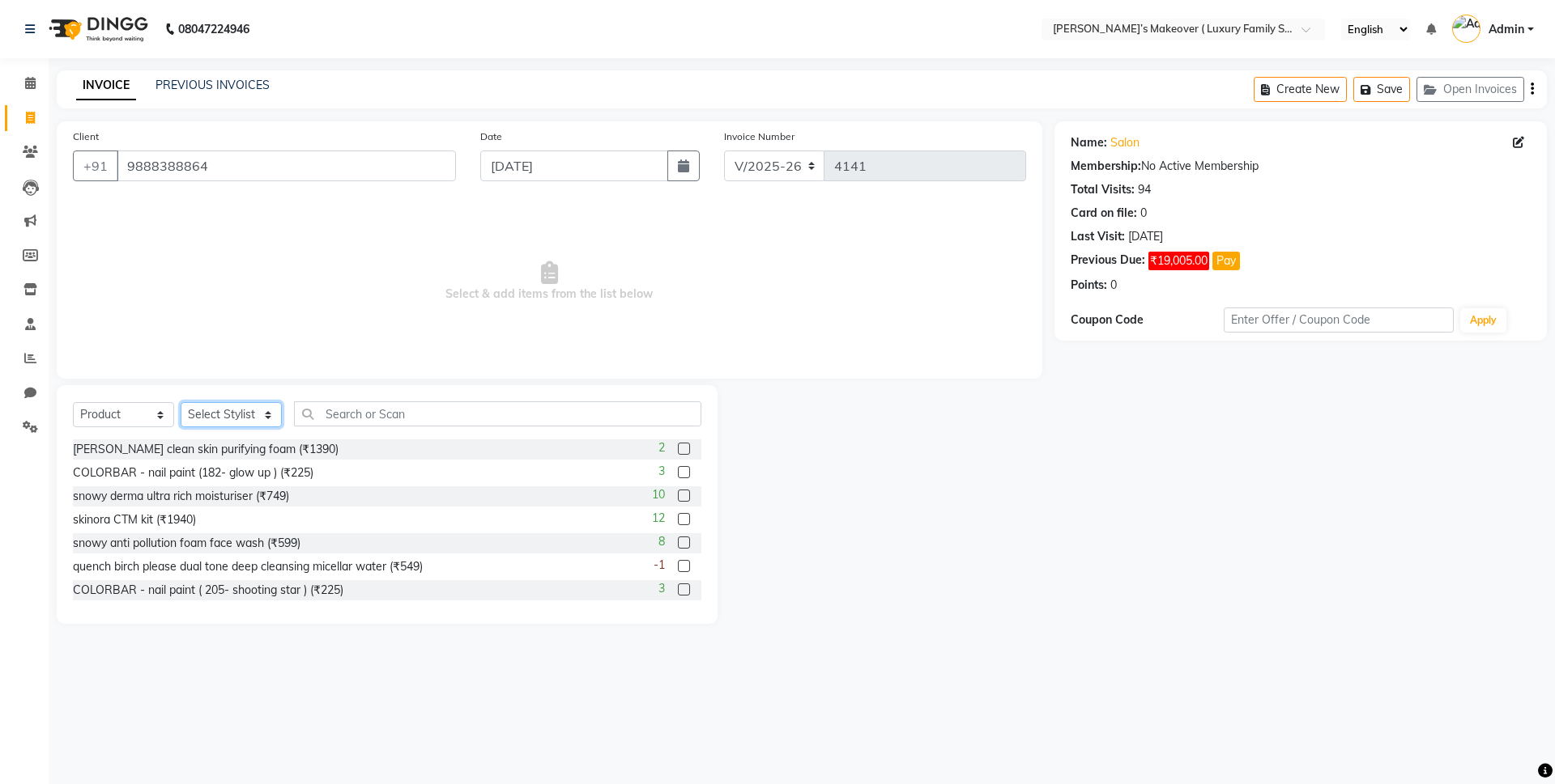
click at [237, 421] on select "Select Stylist Aarish Anas salmani Ankit Anshika Anshul Astha Dipti Harman Hars…" at bounding box center [231, 415] width 101 height 26
select select "69493"
click at [181, 402] on select "Select Stylist Aarish Anas salmani Ankit Anshika Anshul Astha Dipti Harman Hars…" at bounding box center [231, 415] width 101 height 26
click at [364, 413] on input "text" at bounding box center [498, 414] width 407 height 26
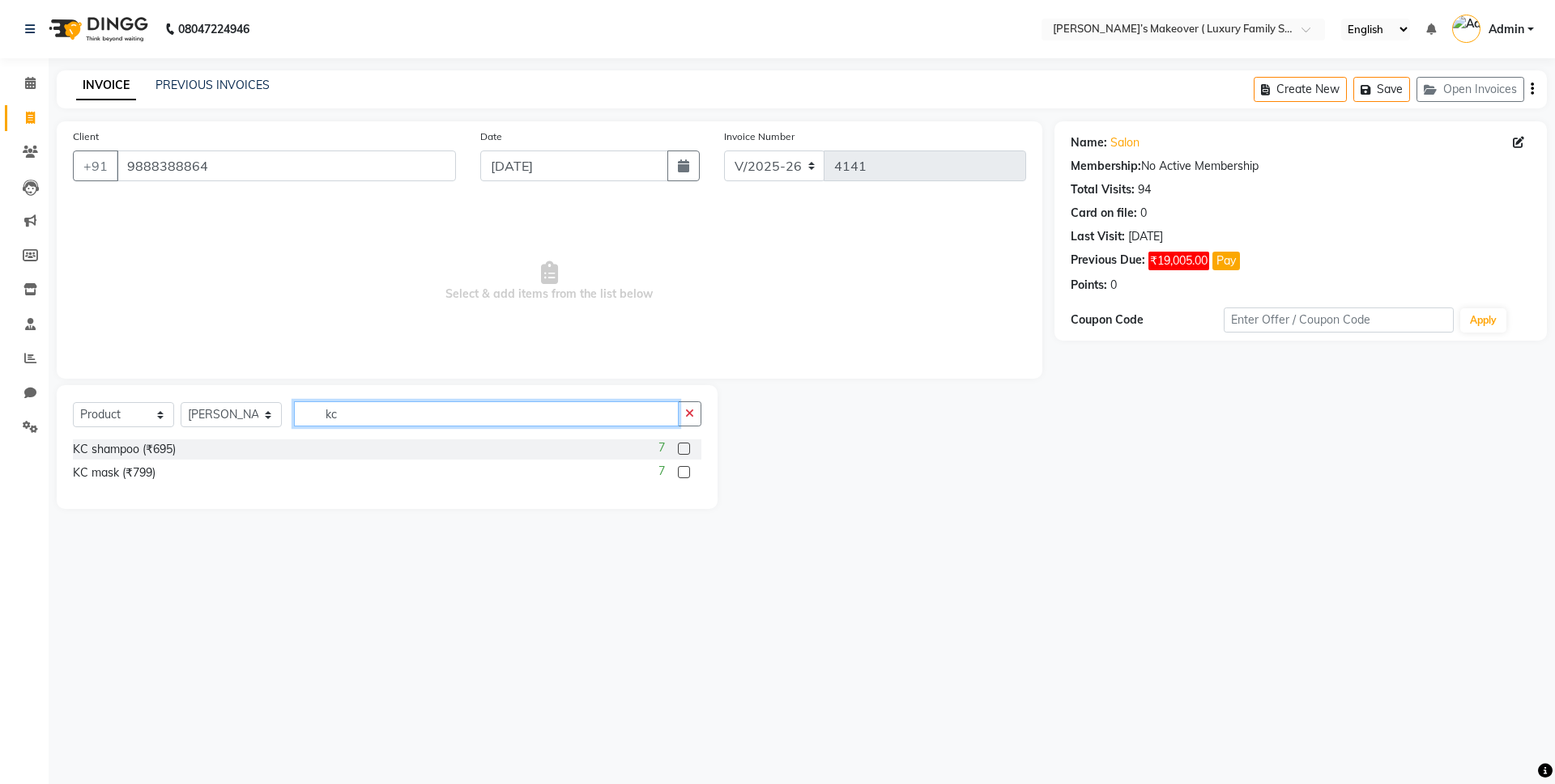
type input "kc"
click at [681, 443] on label at bounding box center [684, 449] width 12 height 12
click at [681, 445] on input "checkbox" at bounding box center [683, 450] width 11 height 11
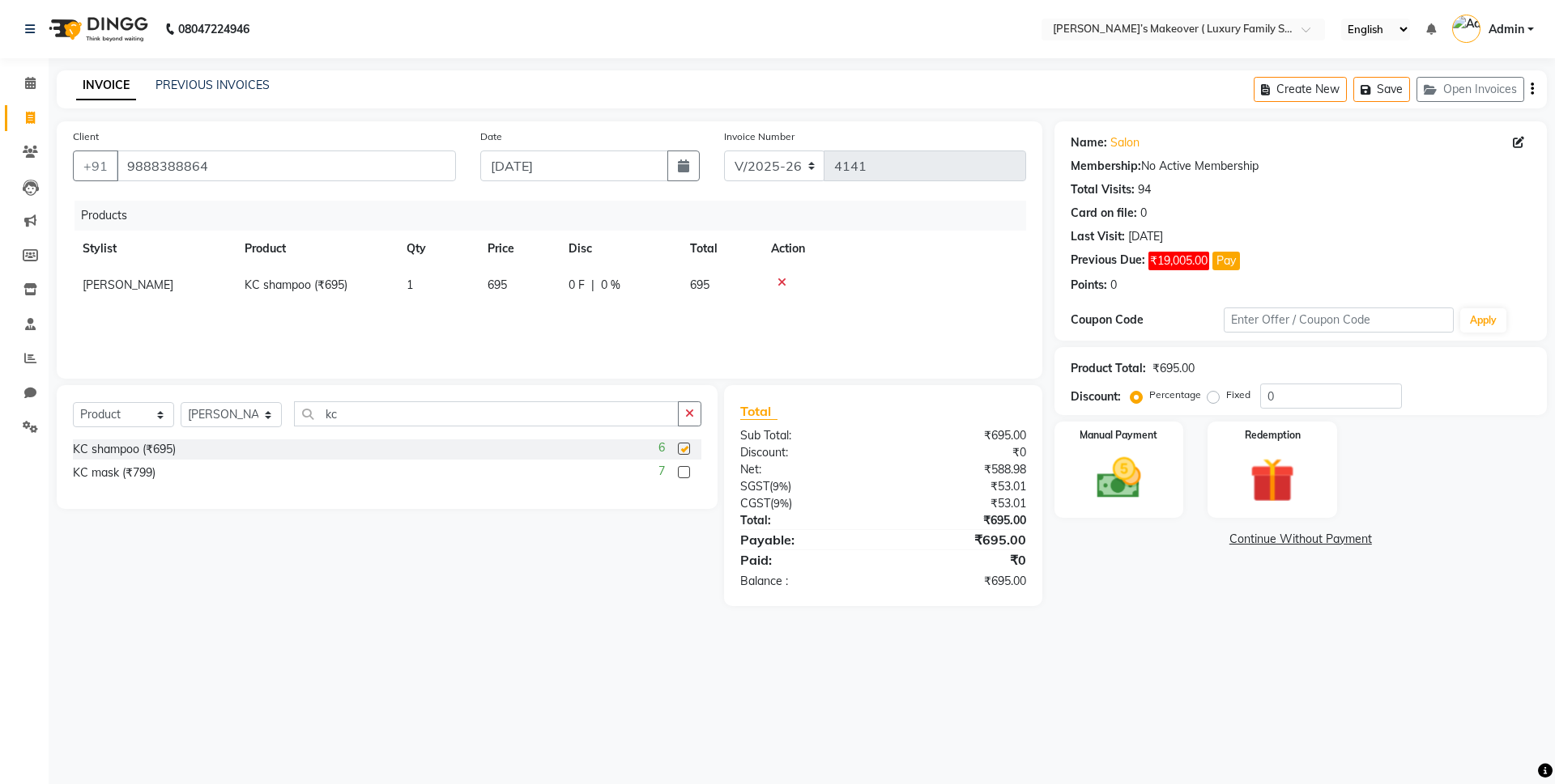
checkbox input "false"
click at [681, 473] on label at bounding box center [684, 472] width 12 height 12
click at [681, 473] on input "checkbox" at bounding box center [683, 473] width 11 height 11
checkbox input "false"
click at [540, 413] on input "kc" at bounding box center [486, 414] width 385 height 26
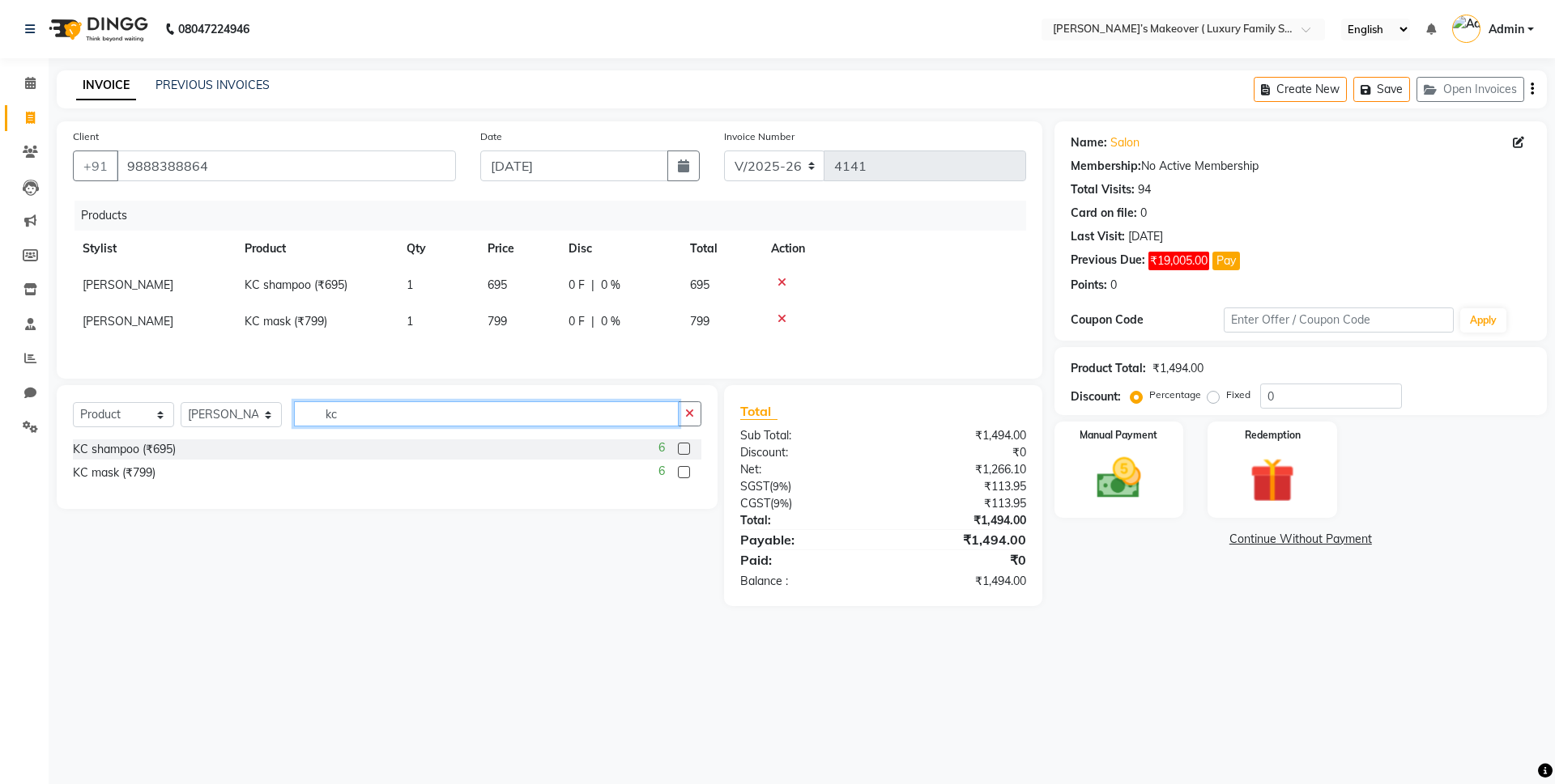
type input "k"
type input "bc"
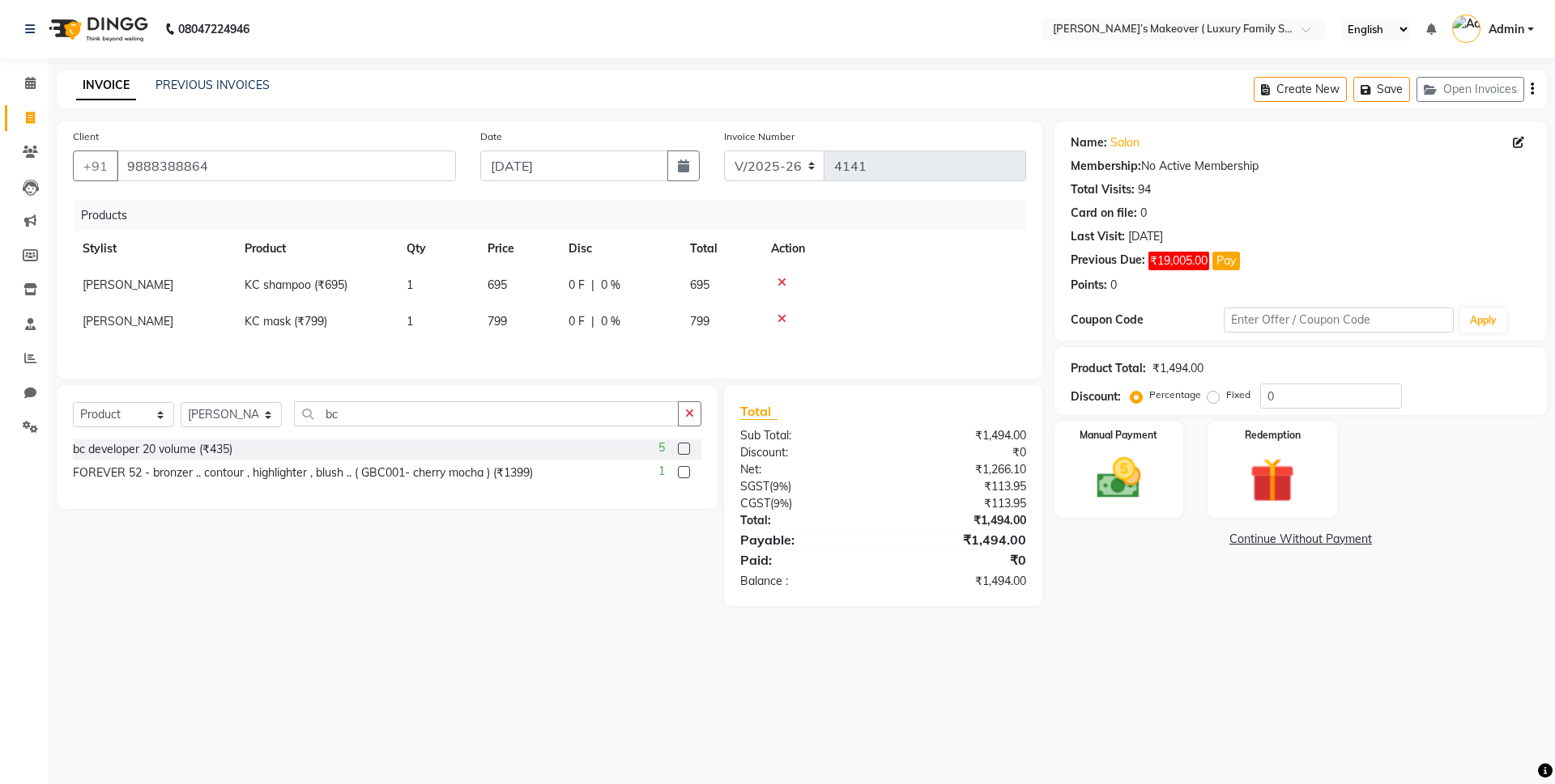
click at [685, 452] on label at bounding box center [684, 449] width 12 height 12
click at [685, 452] on input "checkbox" at bounding box center [683, 450] width 11 height 11
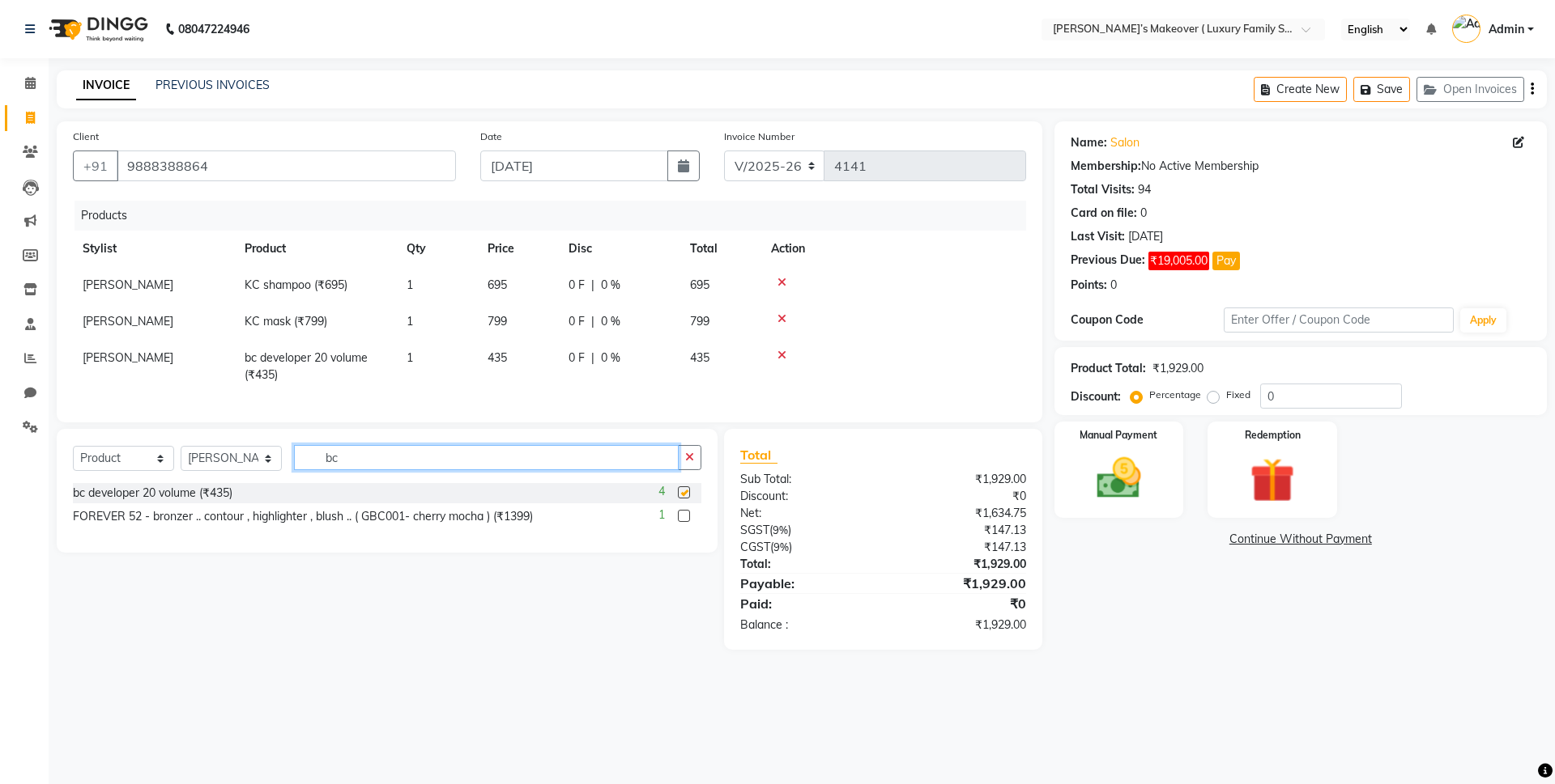
checkbox input "false"
click at [607, 470] on input "bc" at bounding box center [486, 458] width 385 height 26
type input "b"
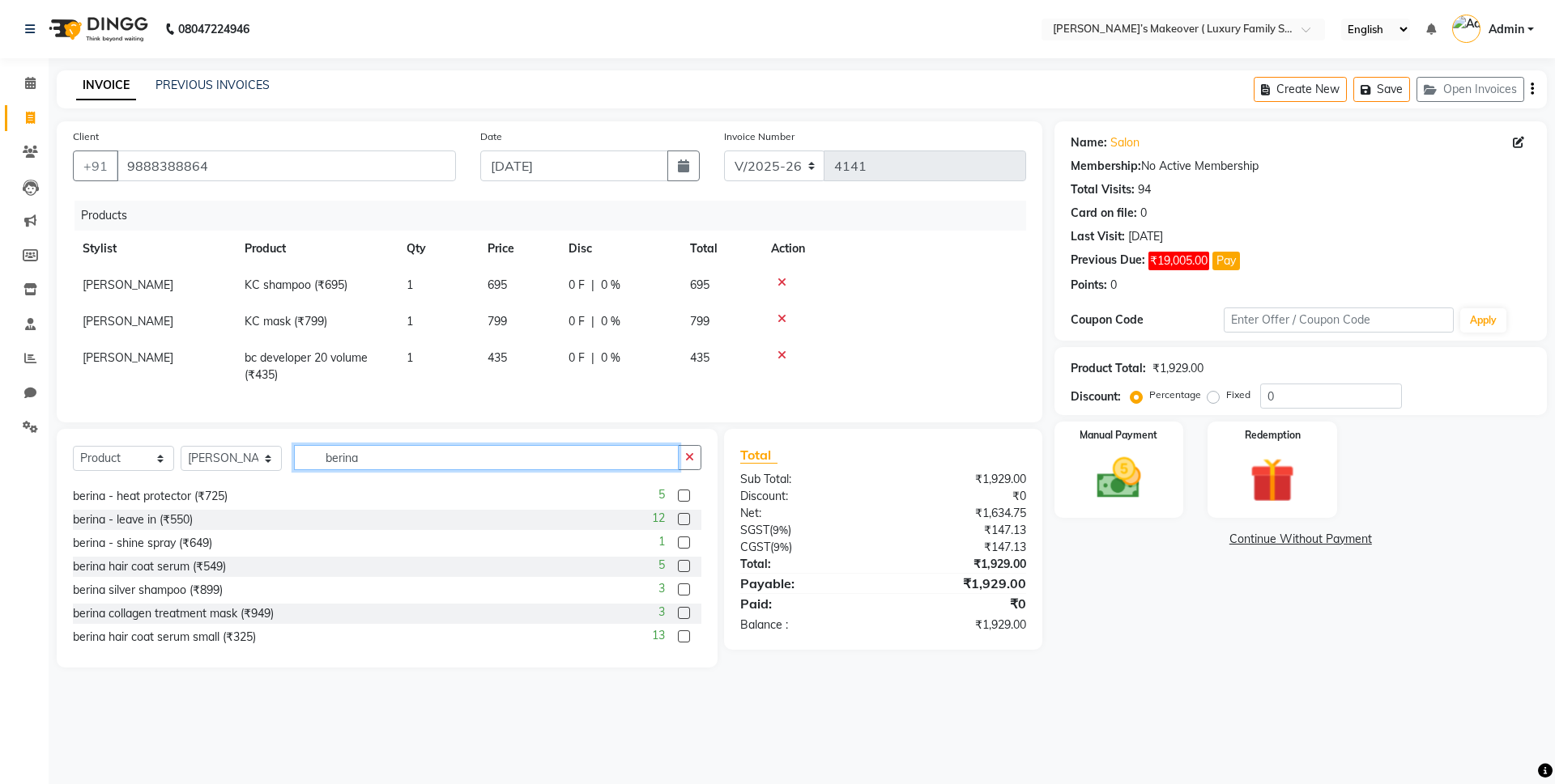
scroll to position [26, 0]
type input "berina"
click at [678, 567] on label at bounding box center [684, 561] width 12 height 12
click at [678, 567] on input "checkbox" at bounding box center [683, 561] width 11 height 11
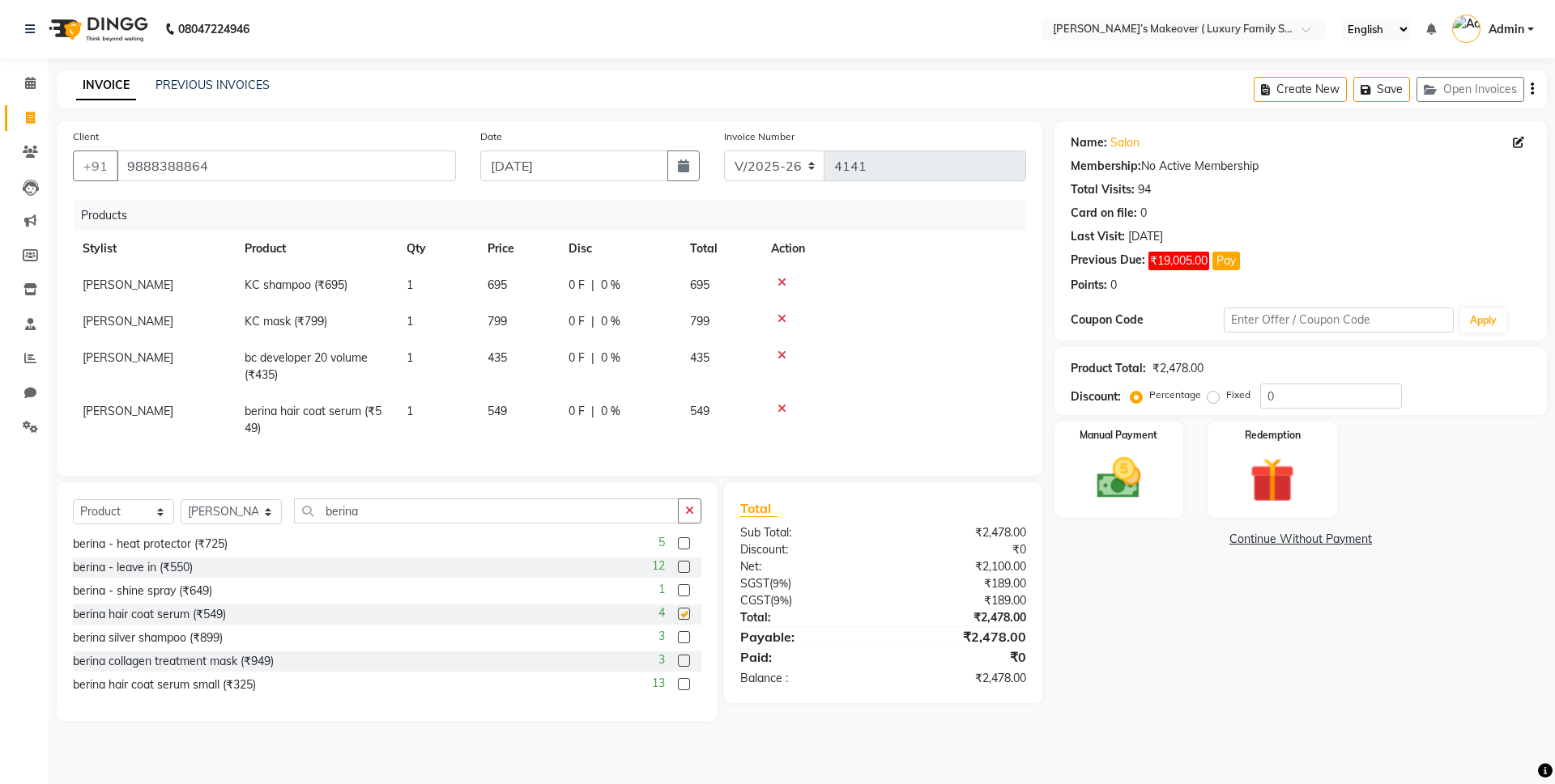
checkbox input "false"
click at [1320, 544] on link "Continue Without Payment" at bounding box center [1301, 539] width 486 height 17
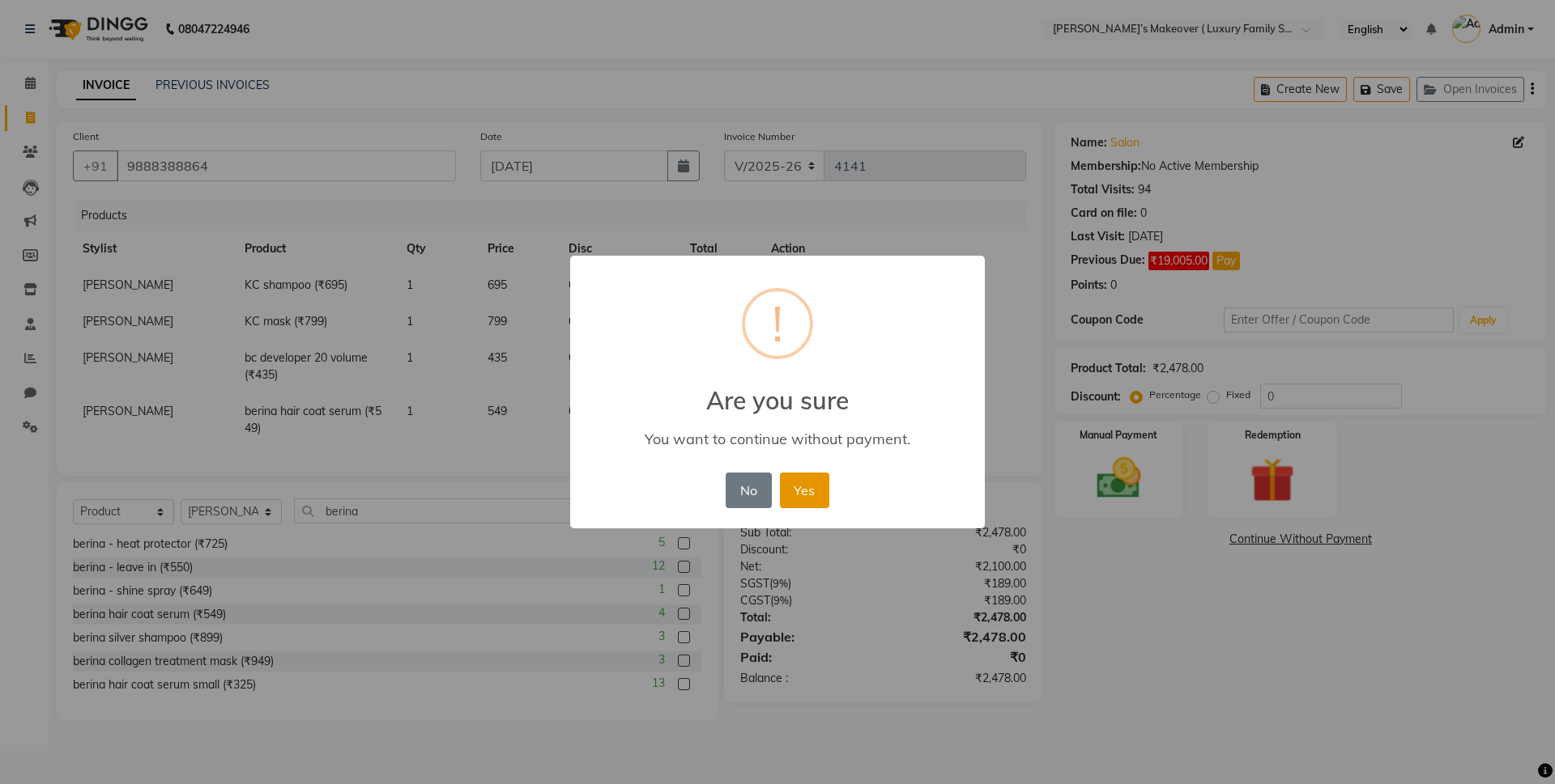
click at [810, 477] on button "Yes" at bounding box center [805, 491] width 49 height 35
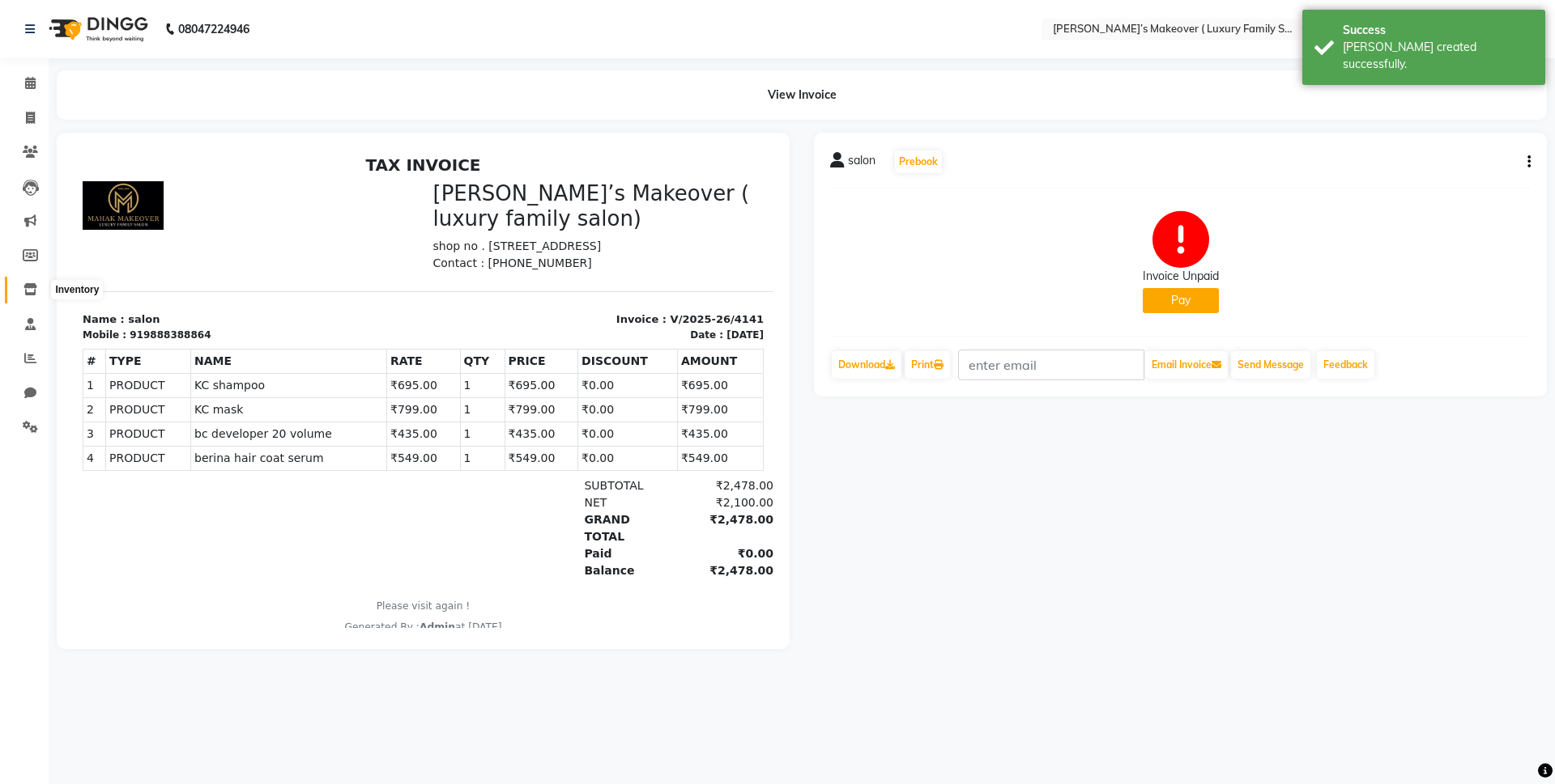
click at [30, 298] on span at bounding box center [30, 290] width 29 height 19
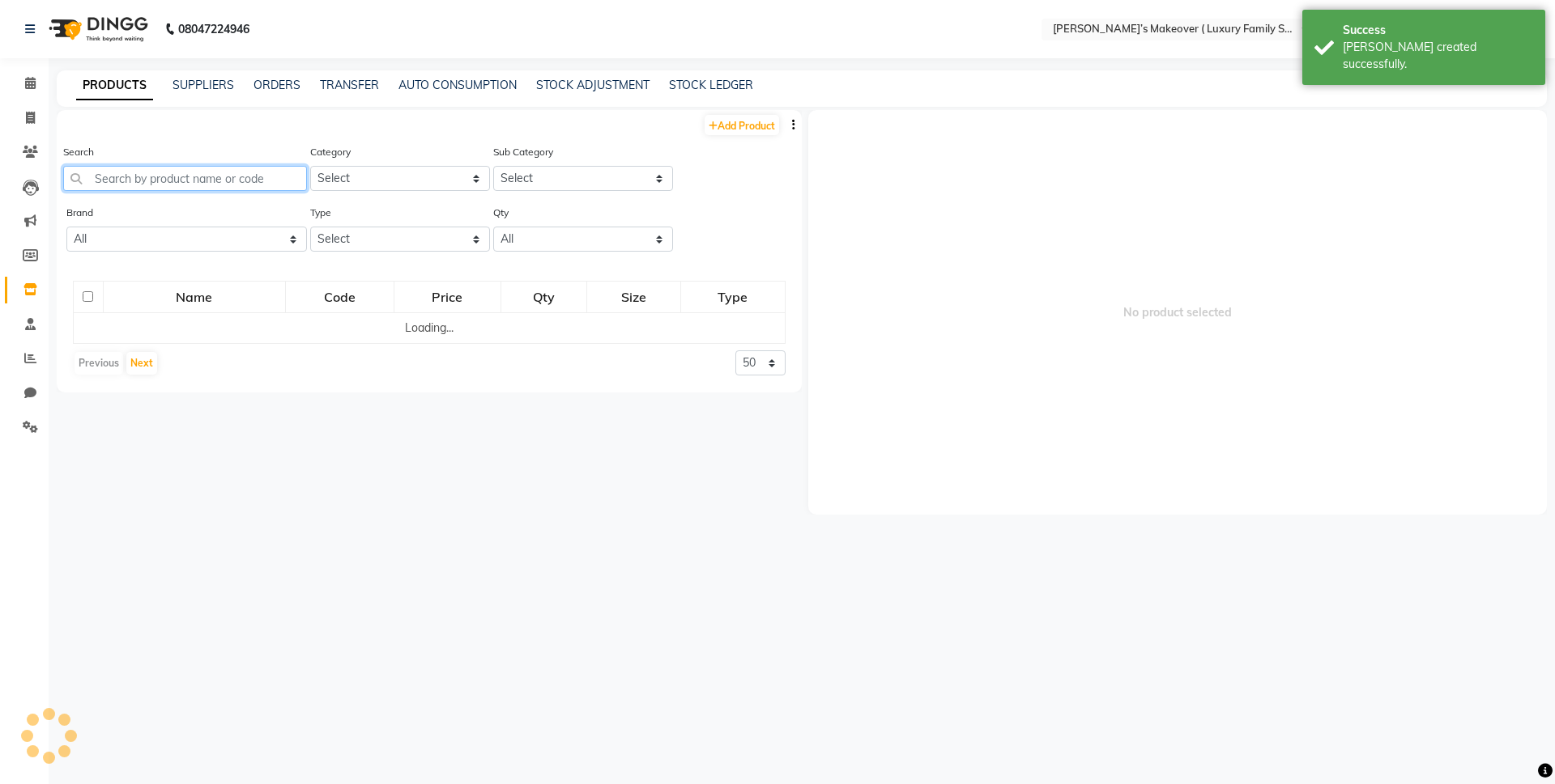
click at [236, 171] on input "text" at bounding box center [185, 179] width 244 height 26
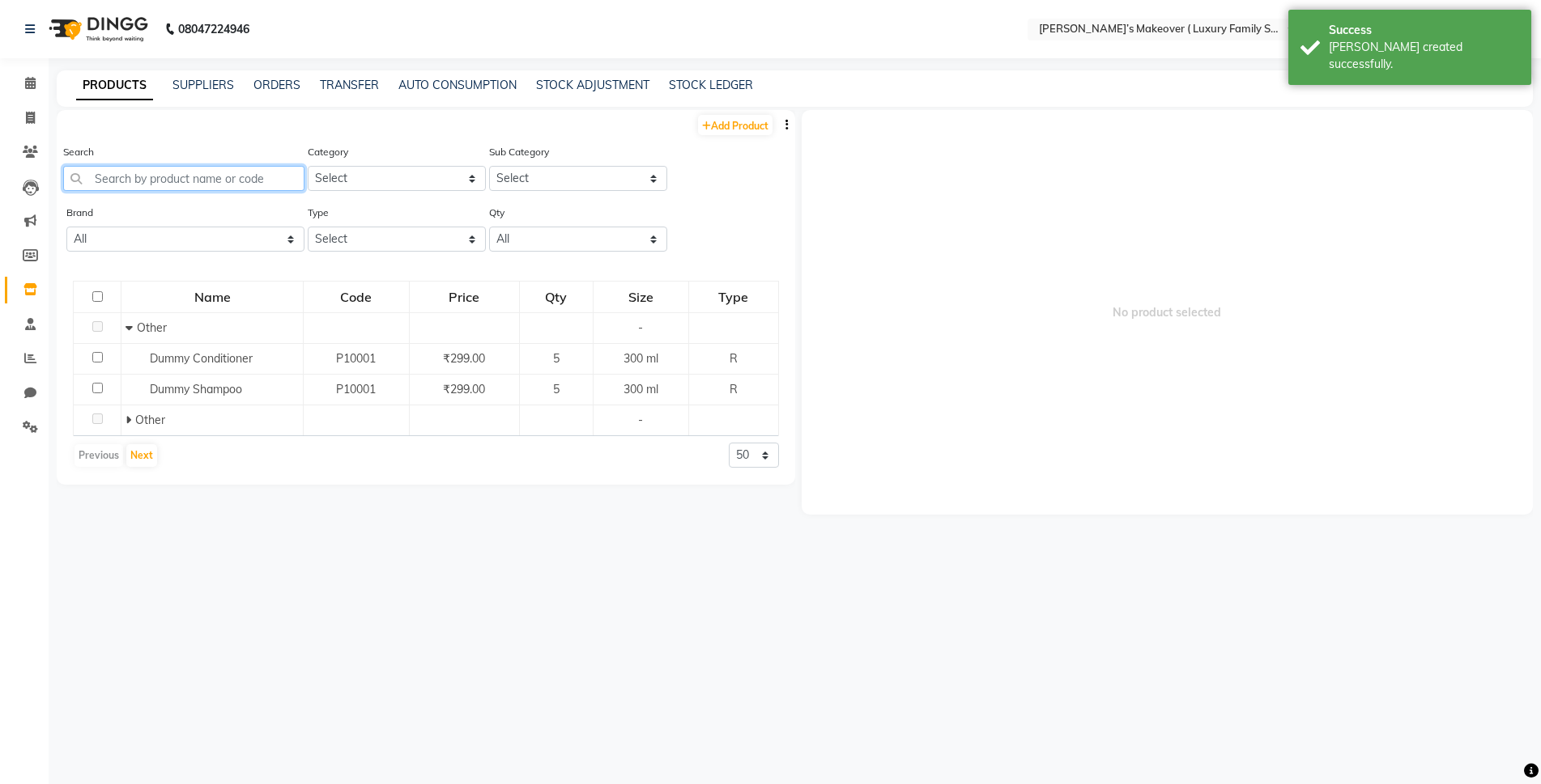
type input "n"
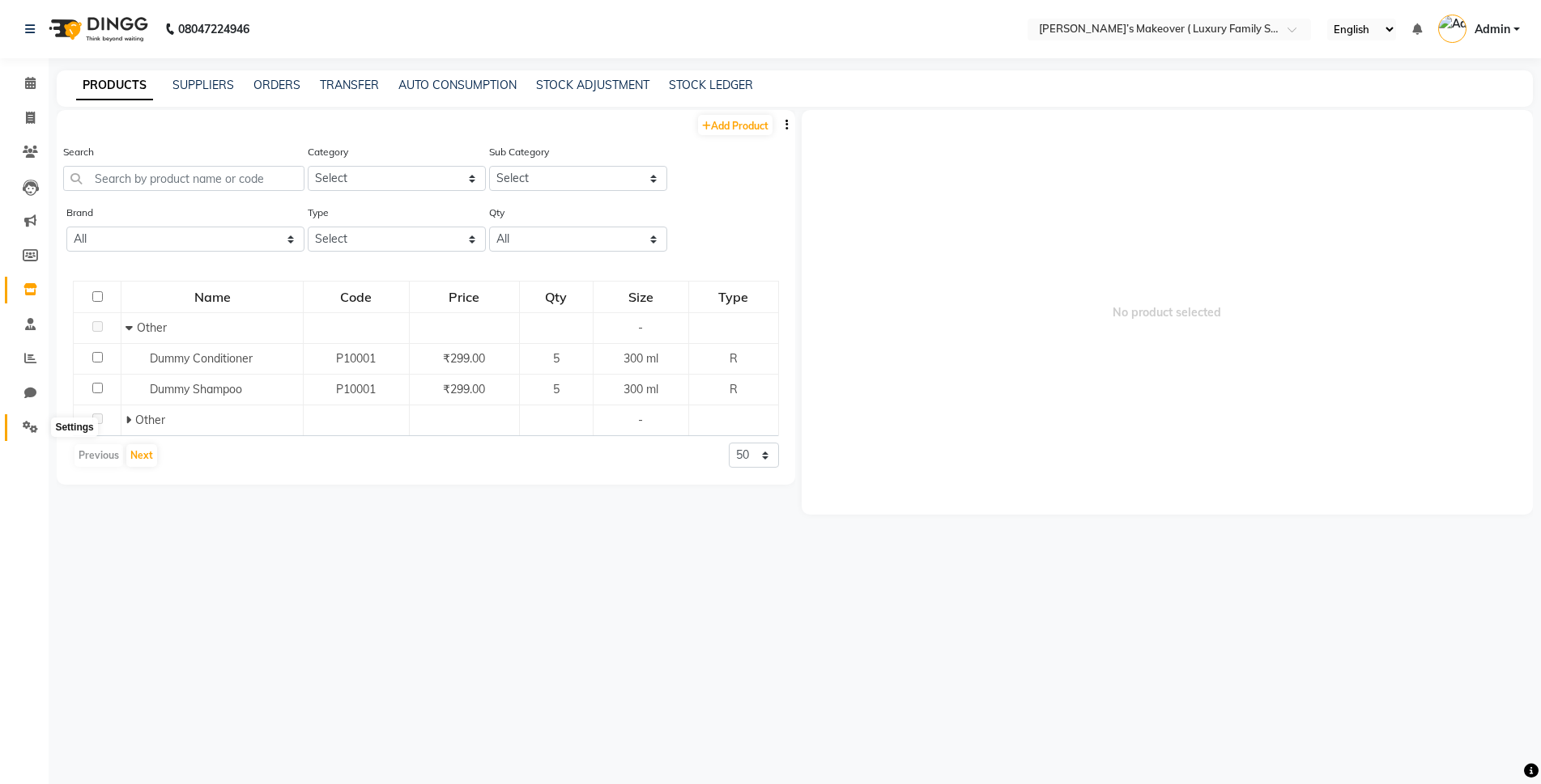
click at [39, 428] on span at bounding box center [30, 427] width 29 height 19
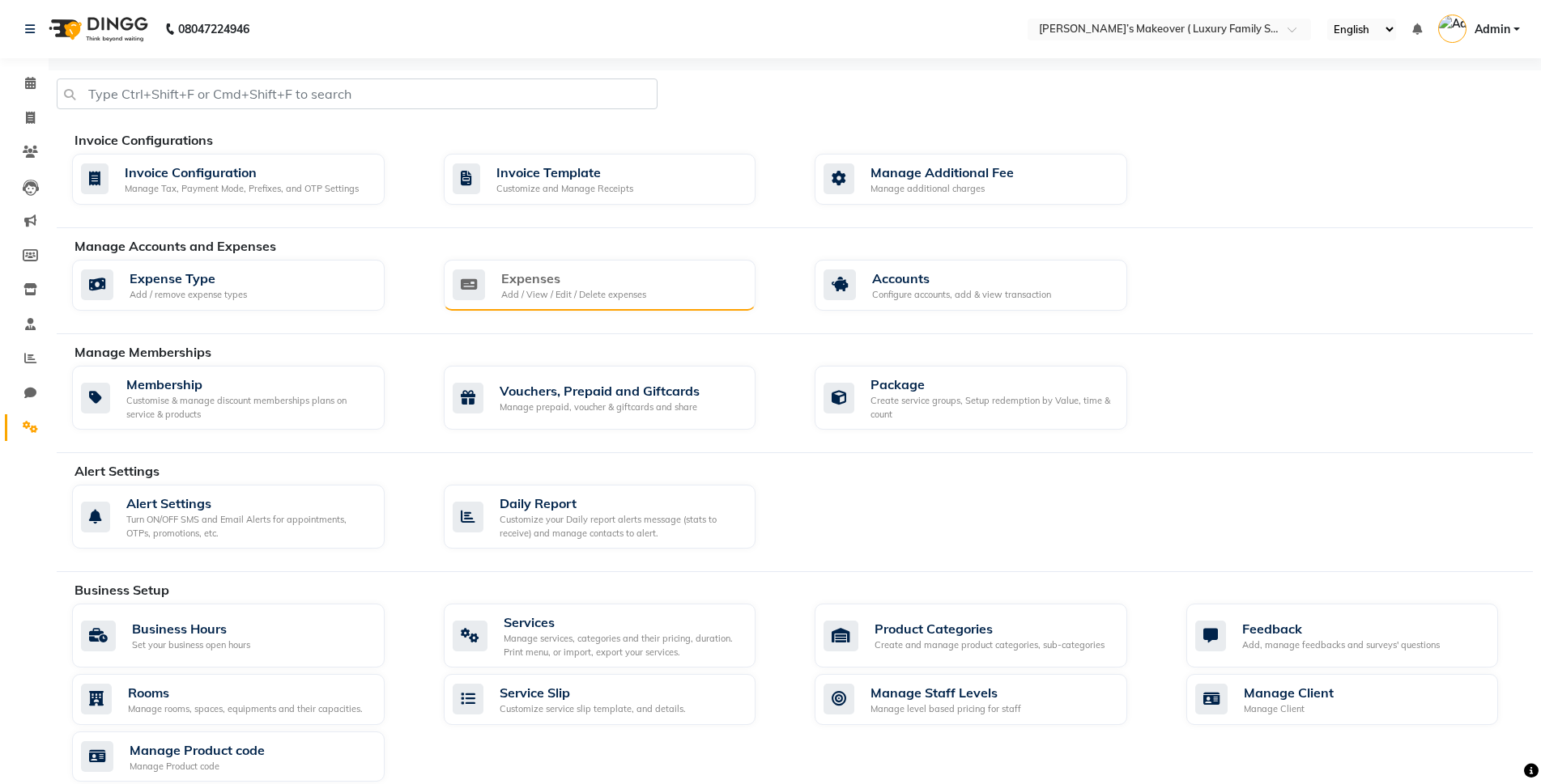
click at [551, 276] on div "Expenses" at bounding box center [573, 278] width 145 height 20
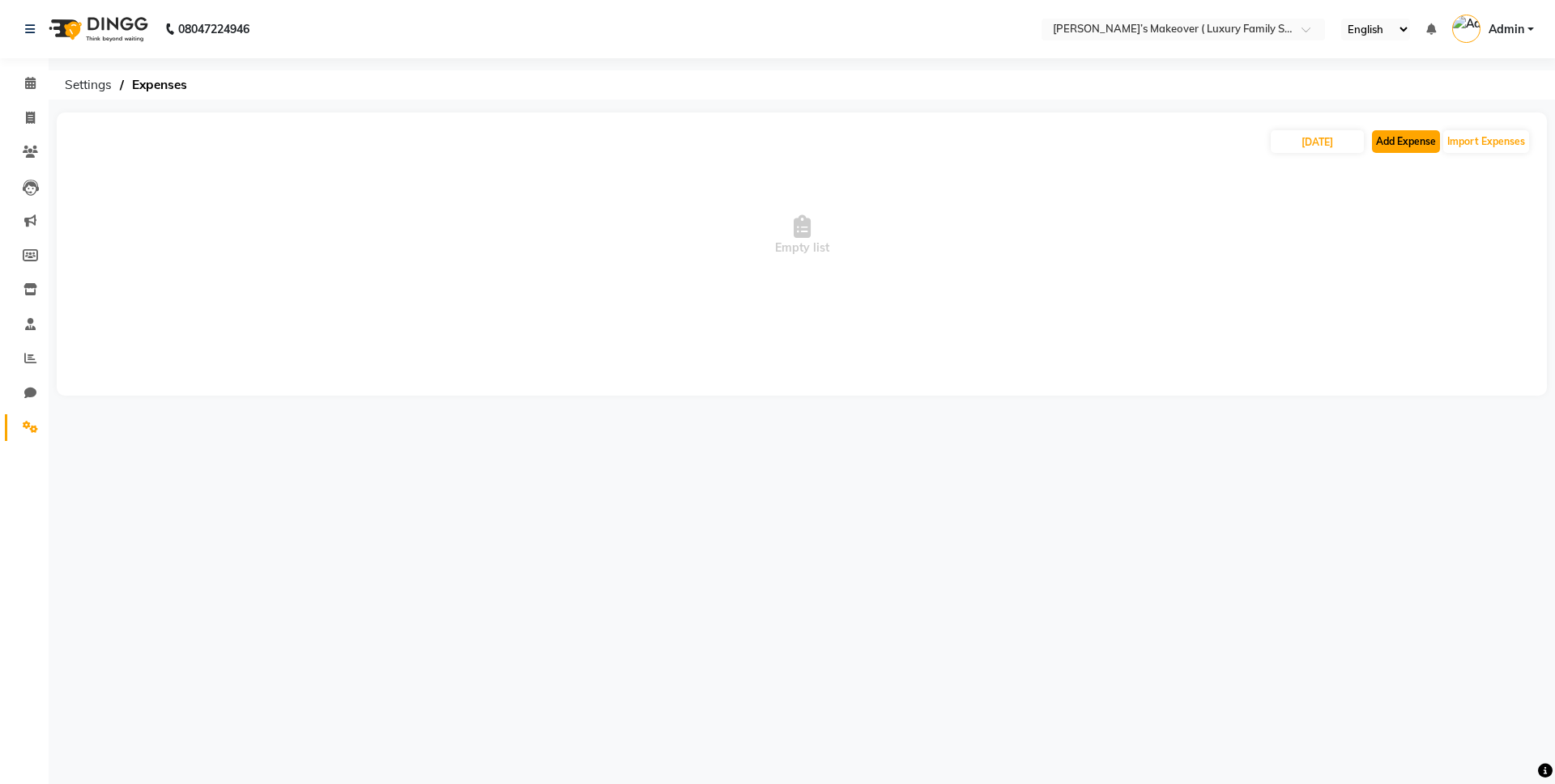
click at [1416, 139] on button "Add Expense" at bounding box center [1405, 142] width 68 height 23
select select "1"
select select "6920"
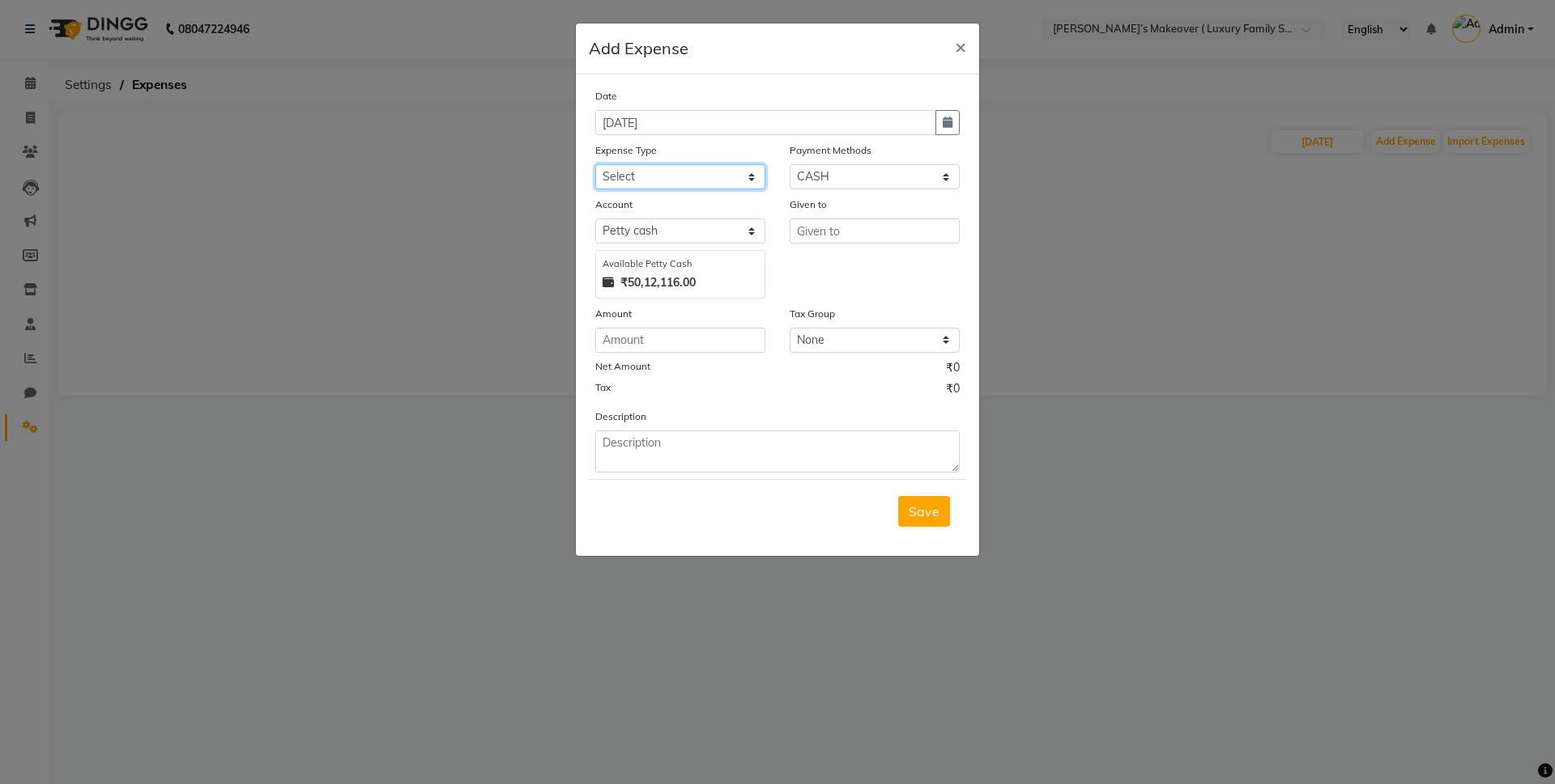
click at [673, 182] on select "Select Advance Salary Bank charges Car maintenance Cash transfer to bank Cash t…" at bounding box center [680, 177] width 170 height 26
select select "10"
click at [595, 164] on select "Select Advance Salary Bank charges Car maintenance Cash transfer to bank Cash t…" at bounding box center [680, 177] width 170 height 26
click at [840, 235] on input "text" at bounding box center [874, 231] width 170 height 26
type input "coffee"
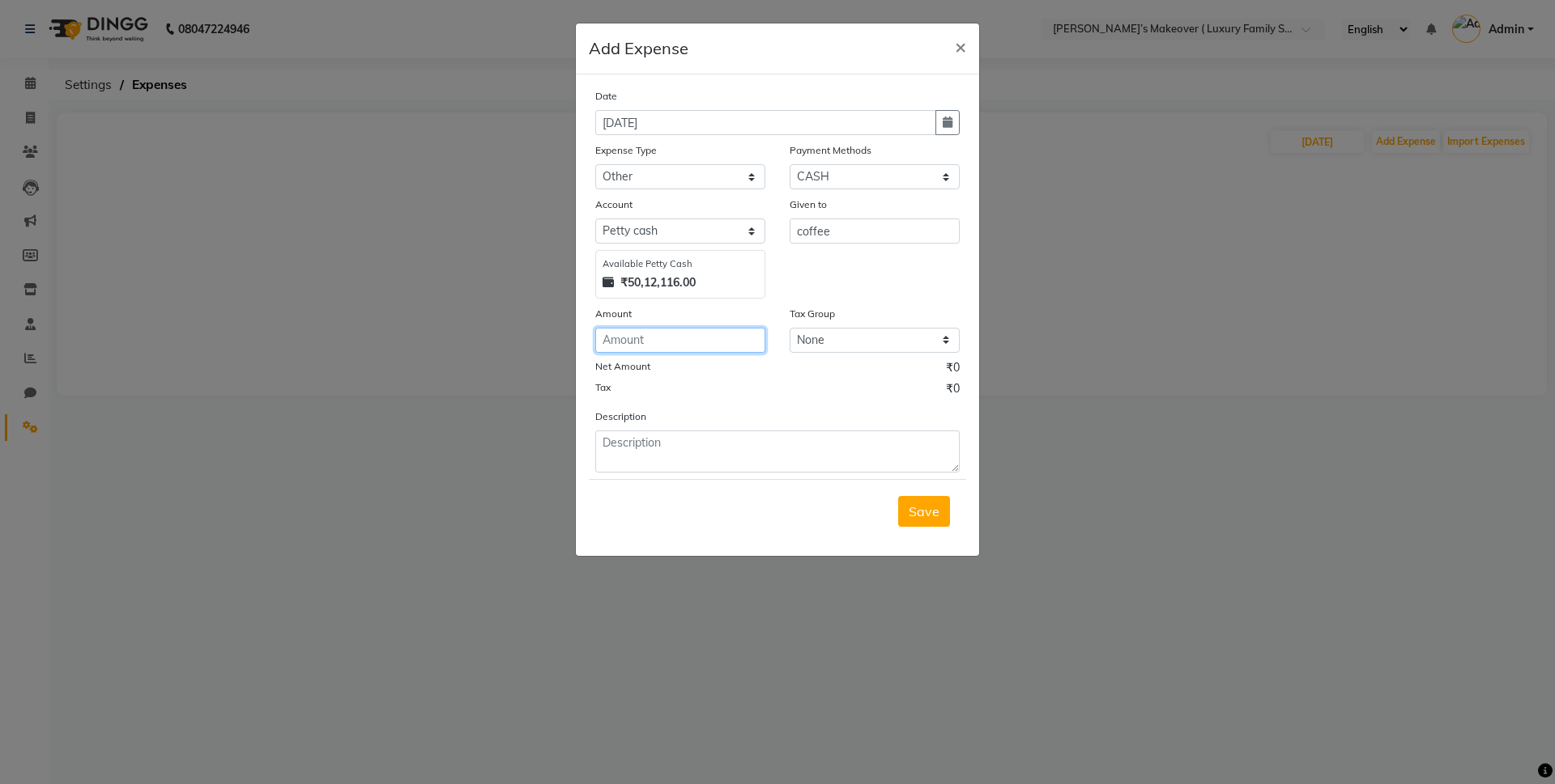
click at [730, 343] on input "number" at bounding box center [680, 340] width 170 height 26
type input "200"
click at [912, 517] on span "Save" at bounding box center [923, 512] width 31 height 16
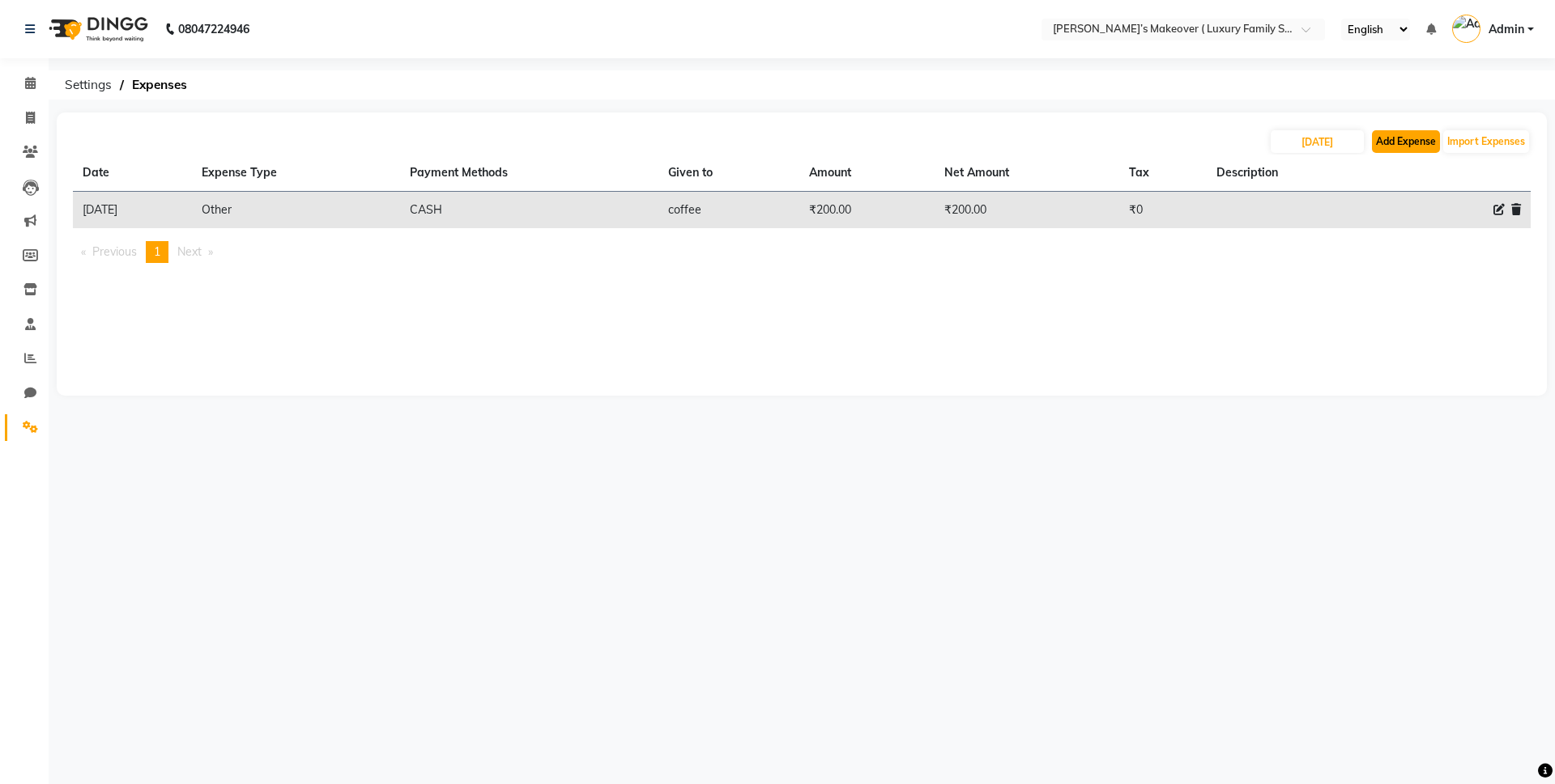
click at [1404, 143] on button "Add Expense" at bounding box center [1405, 142] width 68 height 23
select select "1"
select select "6920"
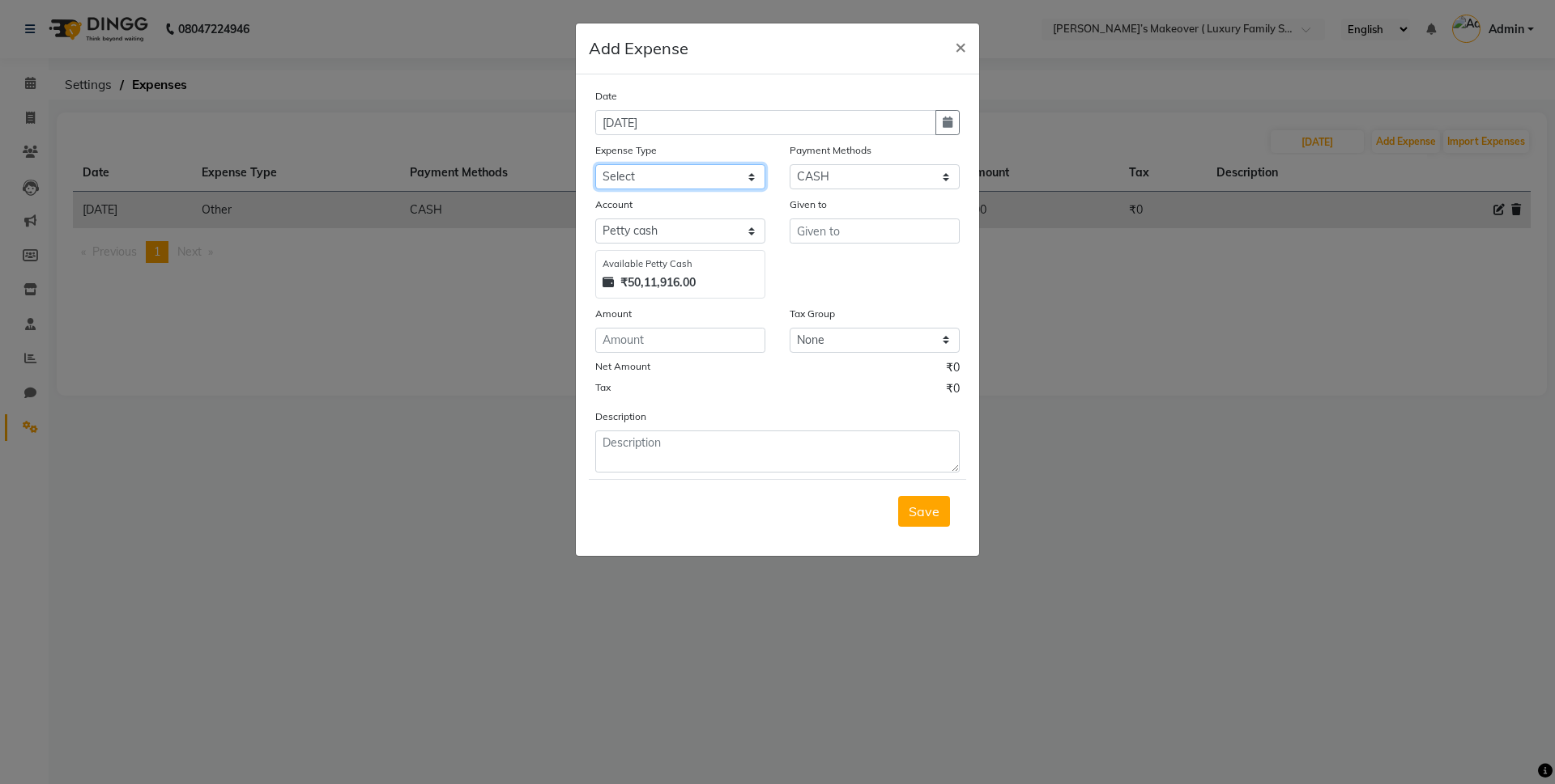
drag, startPoint x: 648, startPoint y: 179, endPoint x: 645, endPoint y: 189, distance: 10.4
click at [648, 179] on select "Select Advance Salary Bank charges Car maintenance Cash transfer to bank Cash t…" at bounding box center [680, 177] width 170 height 26
select select "10"
click at [595, 164] on select "Select Advance Salary Bank charges Car maintenance Cash transfer to bank Cash t…" at bounding box center [680, 177] width 170 height 26
drag, startPoint x: 873, startPoint y: 229, endPoint x: 908, endPoint y: 218, distance: 36.7
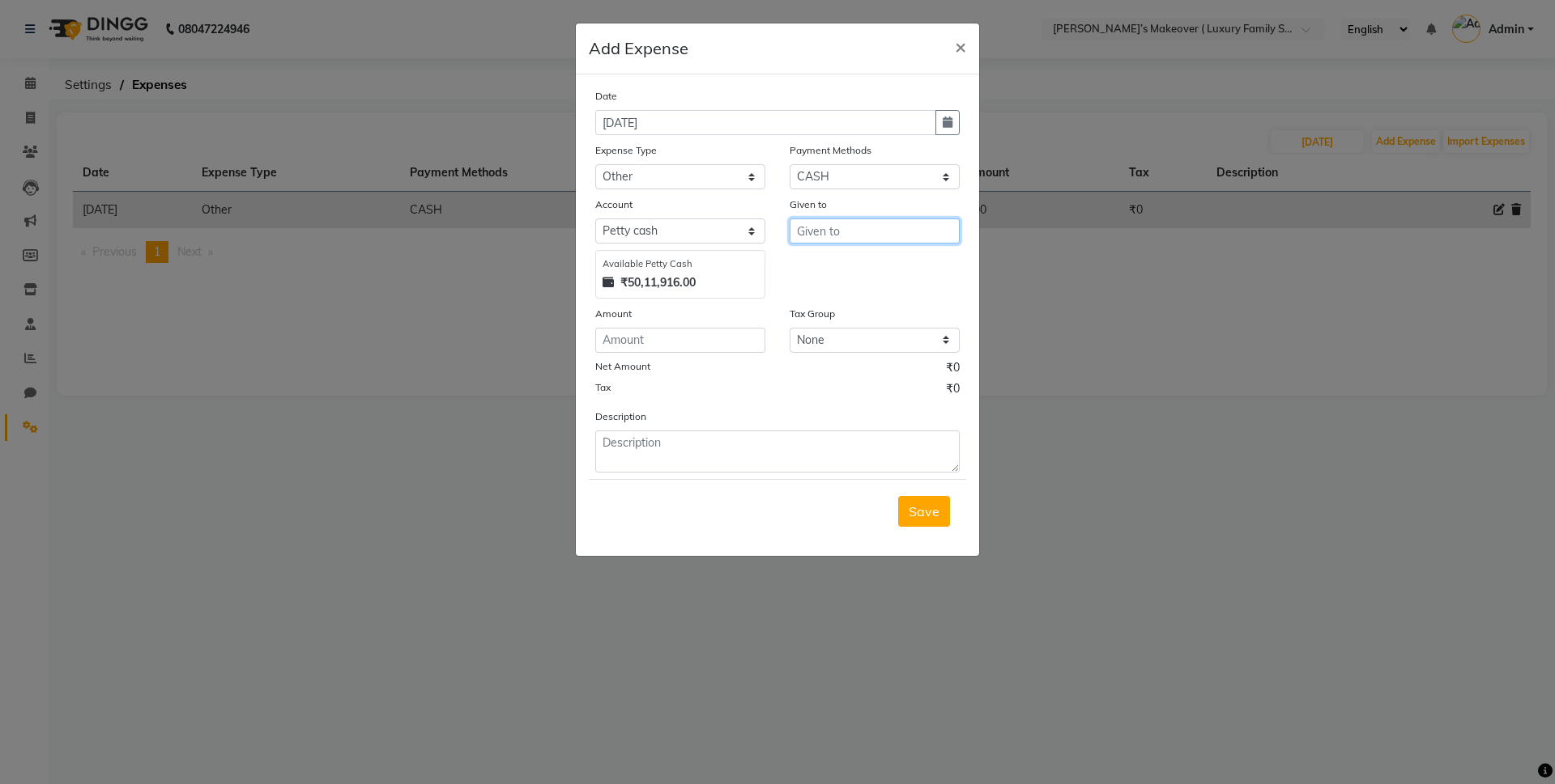
click at [875, 227] on input "text" at bounding box center [874, 231] width 170 height 26
type input "suraj food"
click at [728, 342] on input "number" at bounding box center [680, 340] width 170 height 26
type input "100"
click at [933, 507] on span "Save" at bounding box center [923, 512] width 31 height 16
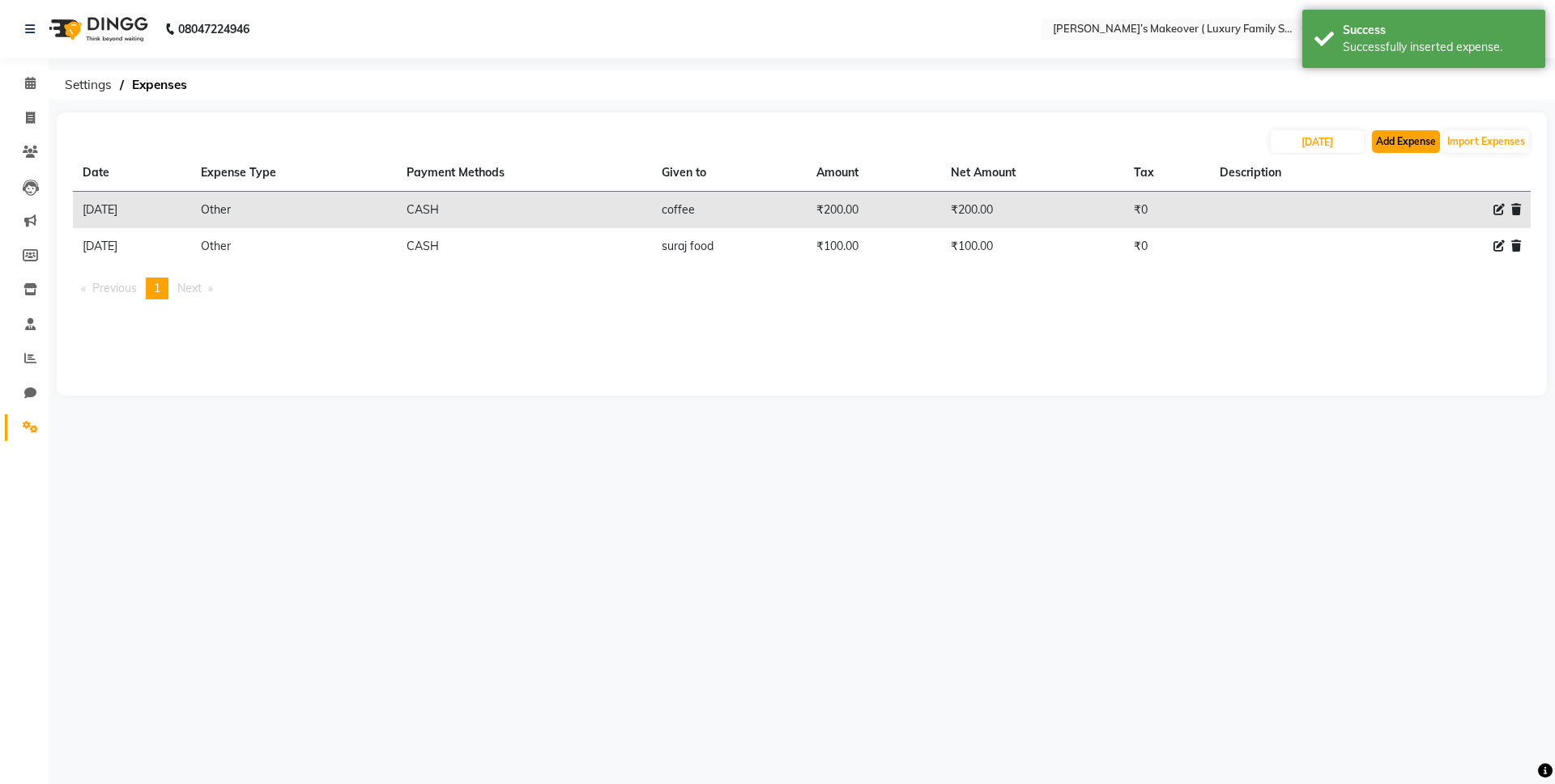
click at [1424, 147] on button "Add Expense" at bounding box center [1405, 142] width 68 height 23
select select "1"
select select "6920"
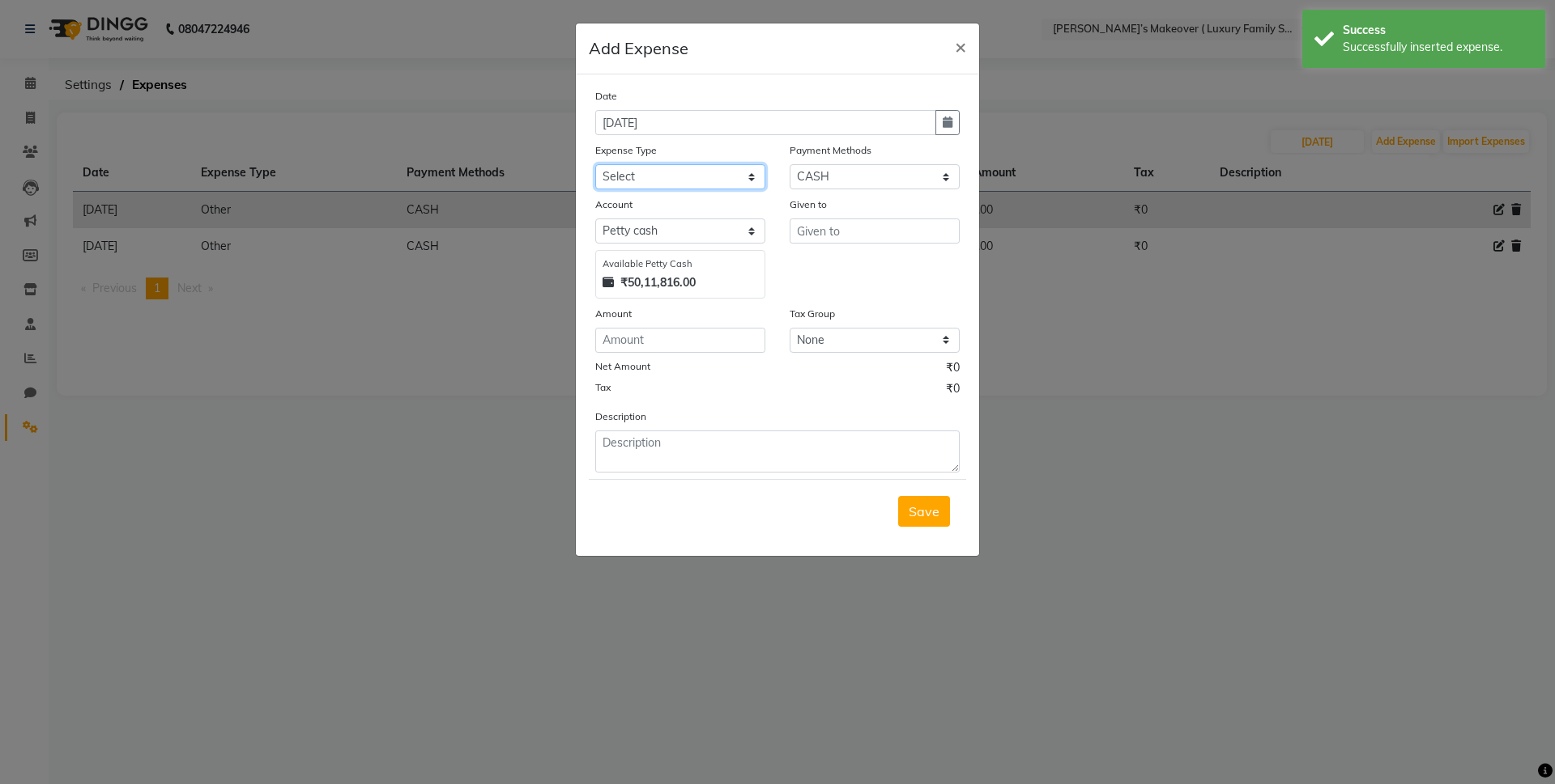
click at [720, 181] on select "Select Advance Salary Bank charges Car maintenance Cash transfer to bank Cash t…" at bounding box center [680, 177] width 170 height 26
select select "10"
click at [595, 164] on select "Select Advance Salary Bank charges Car maintenance Cash transfer to bank Cash t…" at bounding box center [680, 177] width 170 height 26
click at [835, 230] on input "text" at bounding box center [874, 231] width 170 height 26
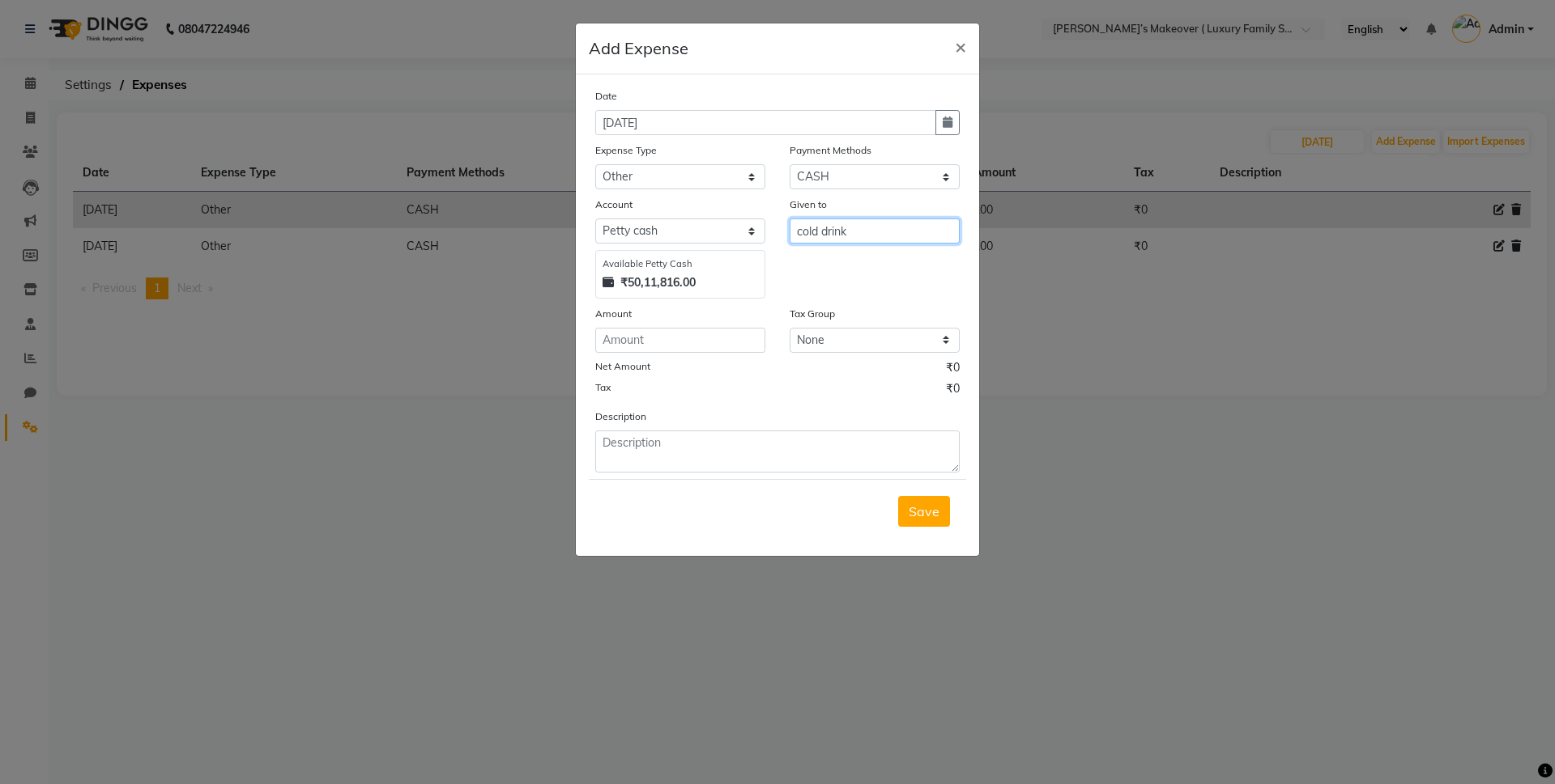
type input "cold drink"
click at [734, 339] on input "number" at bounding box center [680, 340] width 170 height 26
type input "40"
click at [926, 519] on span "Save" at bounding box center [923, 512] width 31 height 16
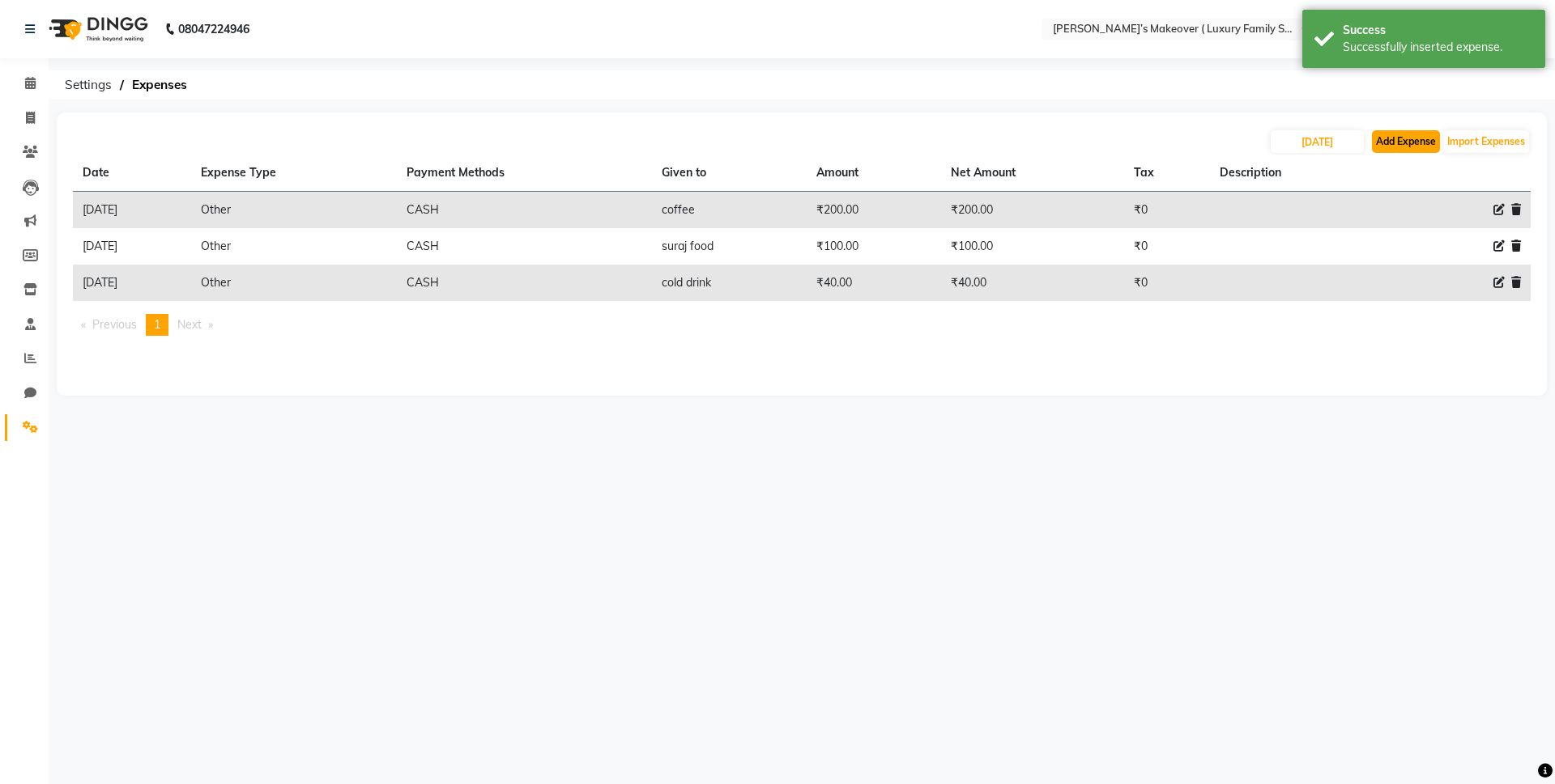
click at [1424, 138] on button "Add Expense" at bounding box center [1405, 142] width 68 height 23
select select "1"
select select "6920"
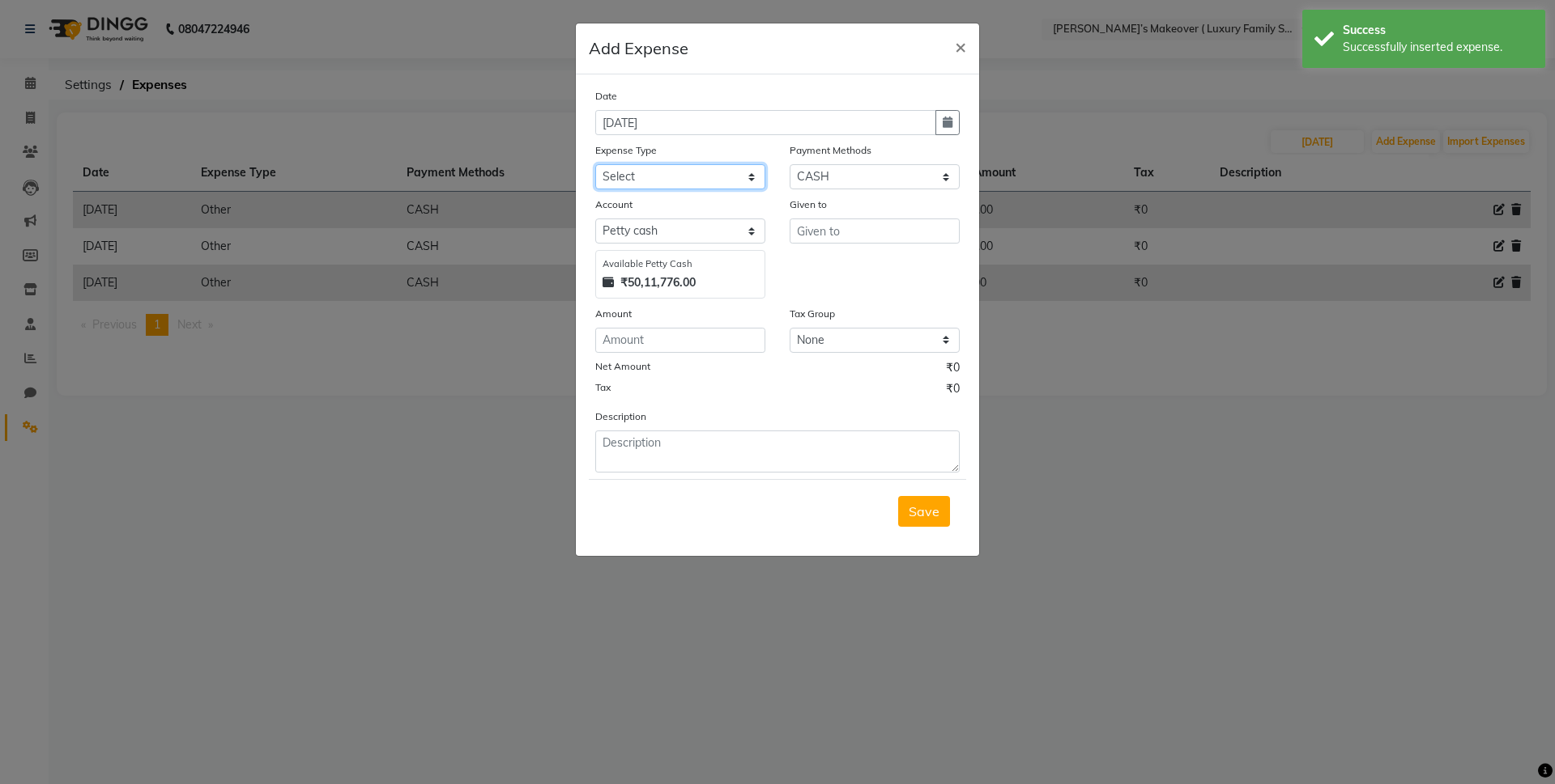
click at [630, 176] on select "Select Advance Salary Bank charges Car maintenance Cash transfer to bank Cash t…" at bounding box center [680, 177] width 170 height 26
select select "10"
click at [595, 164] on select "Select Advance Salary Bank charges Car maintenance Cash transfer to bank Cash t…" at bounding box center [680, 177] width 170 height 26
click at [817, 234] on input "text" at bounding box center [874, 231] width 170 height 26
type input "gauri"
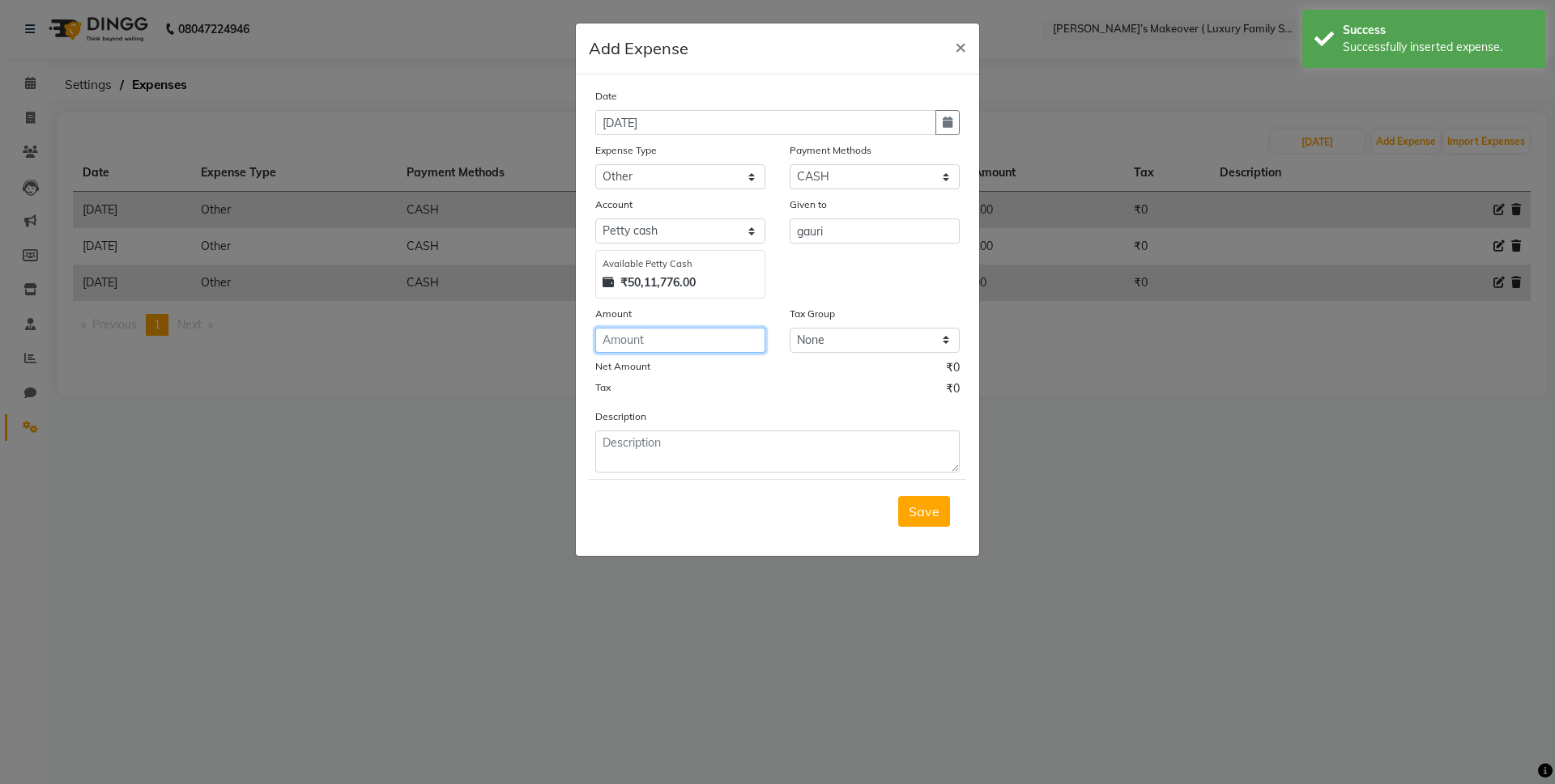
click at [720, 328] on input "number" at bounding box center [680, 340] width 170 height 26
type input "500"
click at [931, 501] on button "Save" at bounding box center [924, 511] width 52 height 30
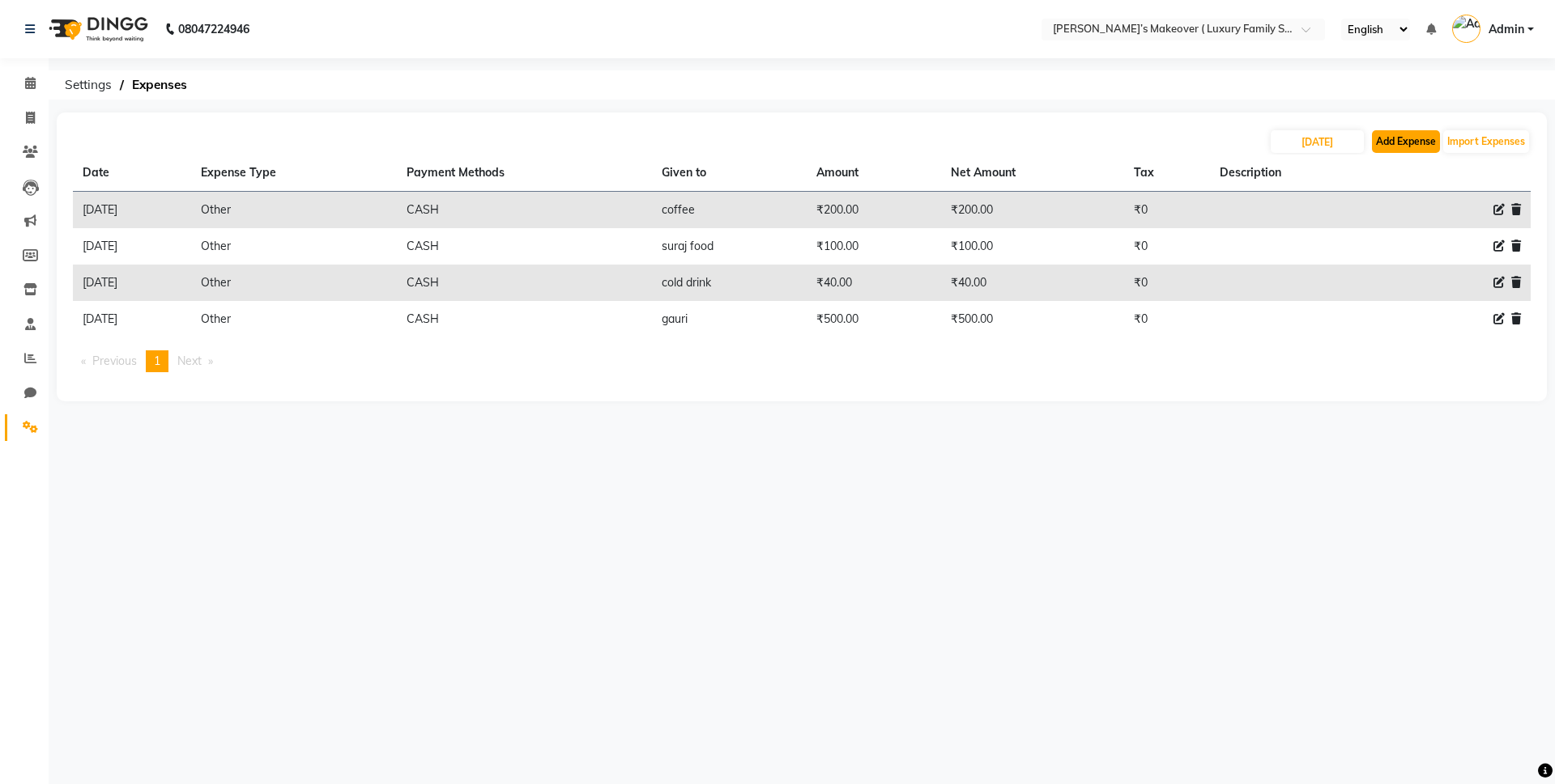
click at [1402, 144] on button "Add Expense" at bounding box center [1405, 142] width 68 height 23
select select "1"
select select "6920"
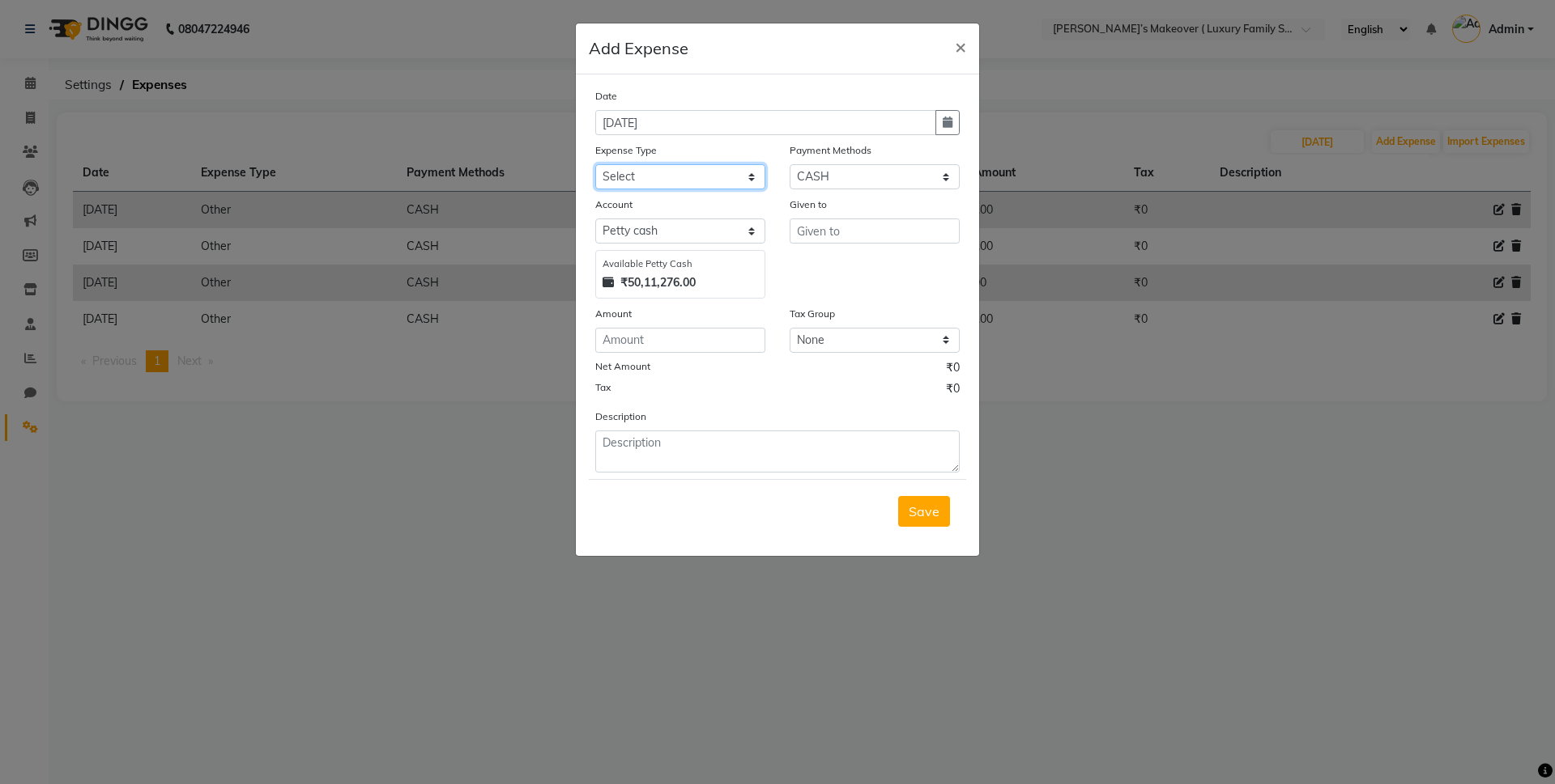
drag, startPoint x: 721, startPoint y: 170, endPoint x: 721, endPoint y: 181, distance: 11.0
click at [721, 170] on select "Select Advance Salary Bank charges Car maintenance Cash transfer to bank Cash t…" at bounding box center [680, 177] width 170 height 26
select select "10"
click at [595, 164] on select "Select Advance Salary Bank charges Car maintenance Cash transfer to bank Cash t…" at bounding box center [680, 177] width 170 height 26
click at [836, 235] on input "text" at bounding box center [874, 231] width 170 height 26
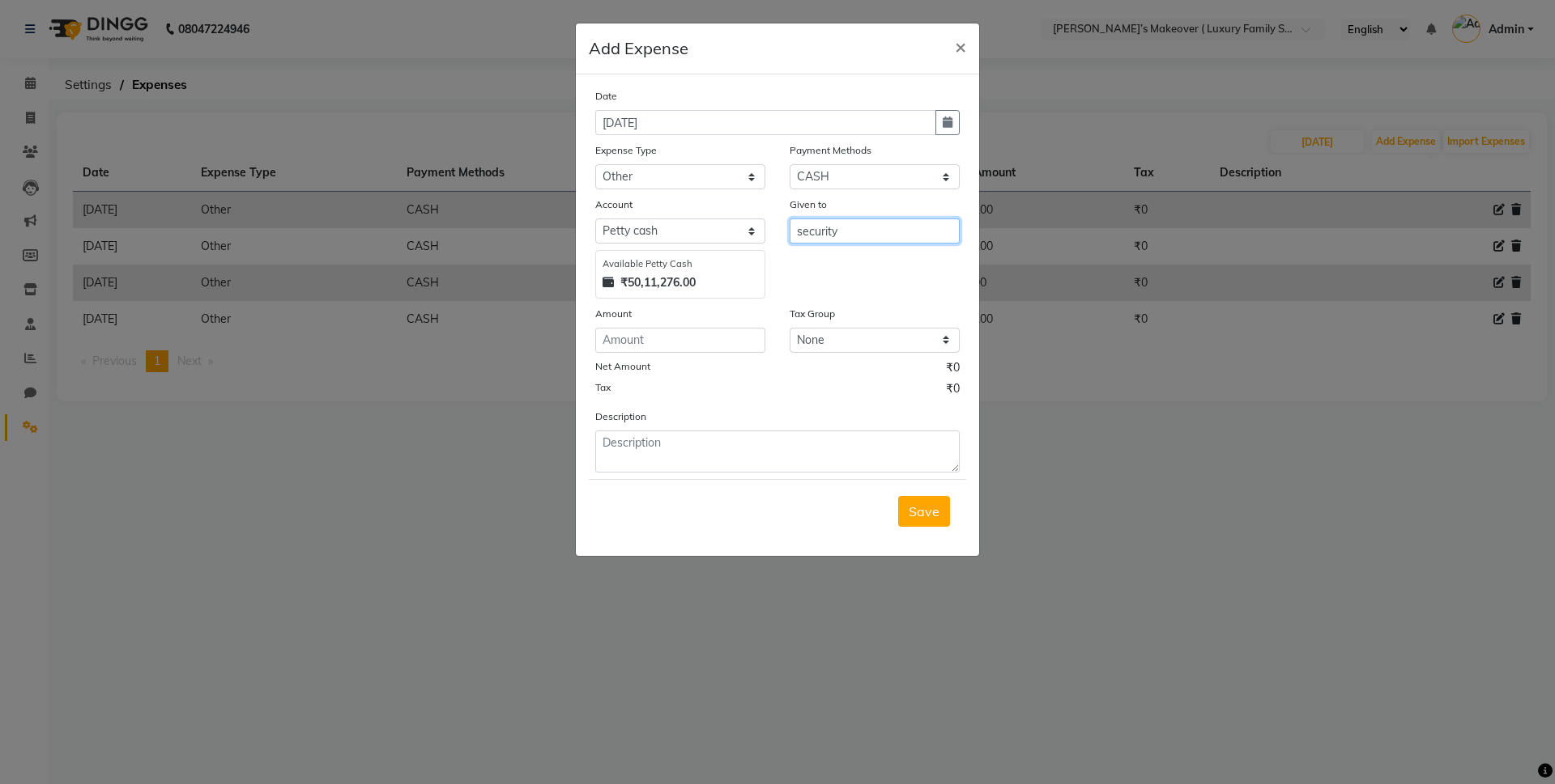
type input "security"
click at [734, 340] on input "number" at bounding box center [680, 340] width 170 height 26
type input "600"
click at [909, 514] on span "Save" at bounding box center [923, 512] width 31 height 16
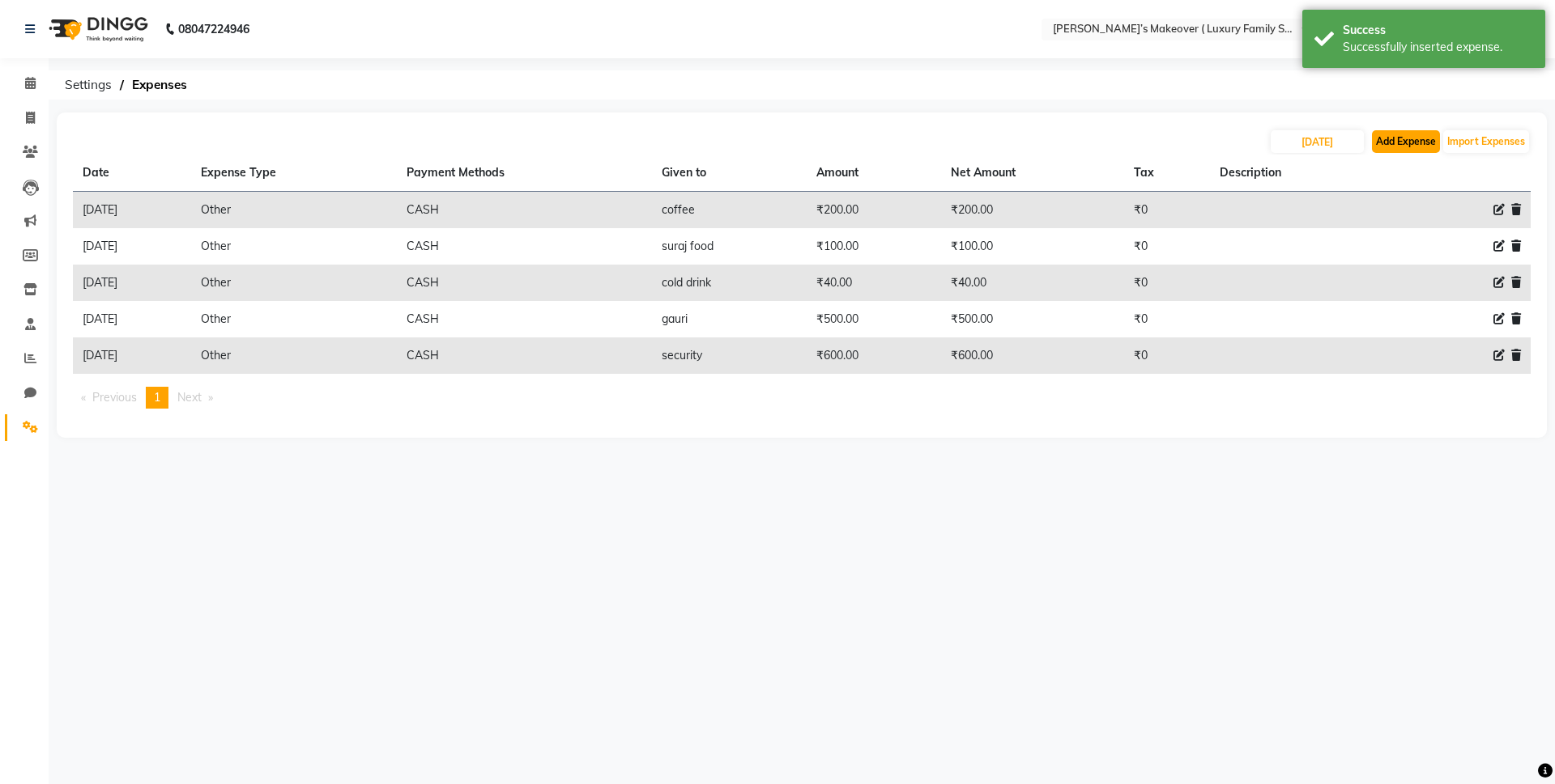
click at [1423, 151] on button "Add Expense" at bounding box center [1405, 142] width 68 height 23
select select "1"
select select "6920"
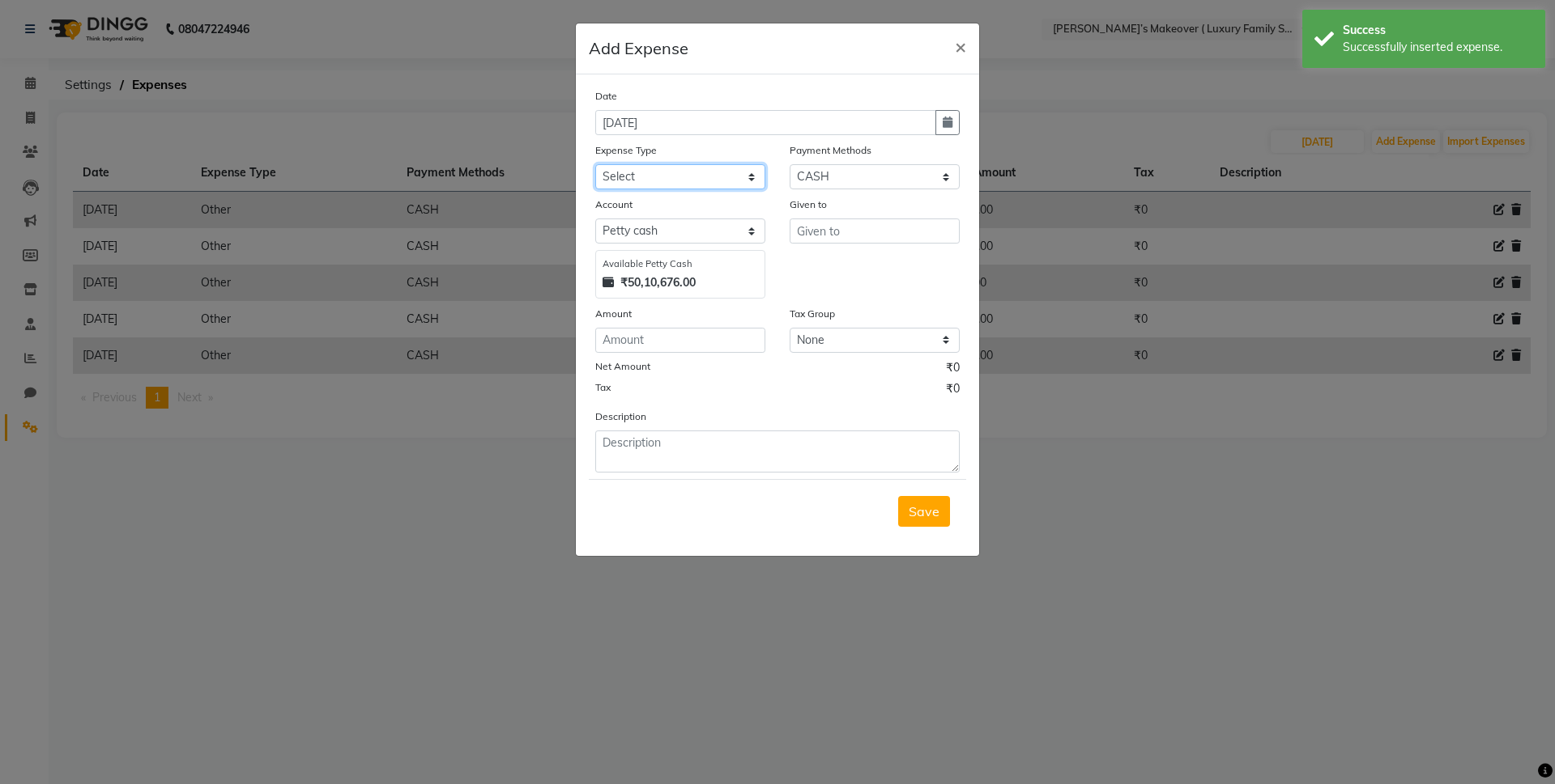
click at [722, 179] on select "Select Advance Salary Bank charges Car maintenance Cash transfer to bank Cash t…" at bounding box center [680, 177] width 170 height 26
select select "10"
click at [595, 164] on select "Select Advance Salary Bank charges Car maintenance Cash transfer to bank Cash t…" at bounding box center [680, 177] width 170 height 26
click at [857, 239] on input "text" at bounding box center [874, 231] width 170 height 26
type input "milk"
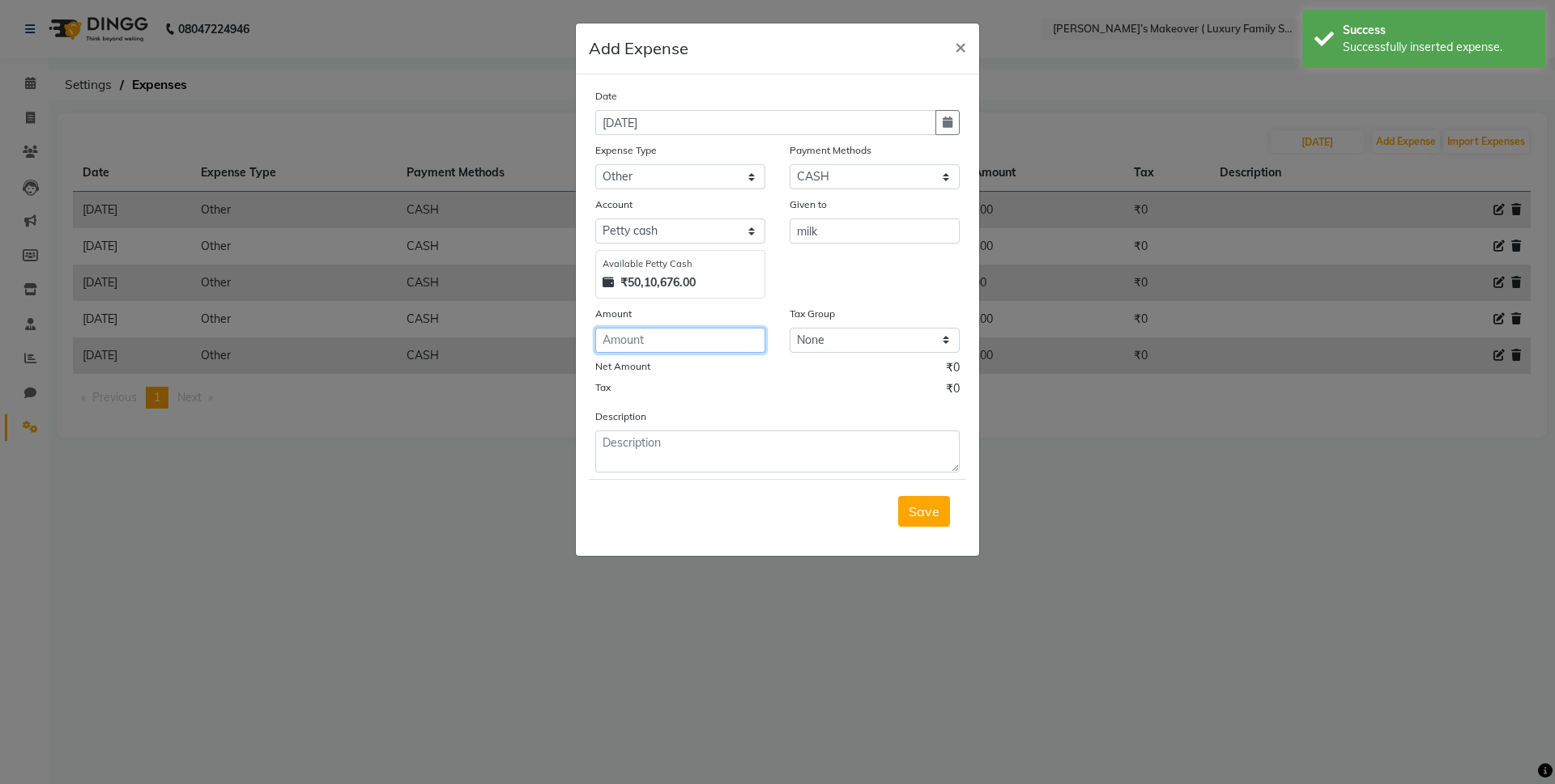
click at [745, 332] on input "number" at bounding box center [680, 340] width 170 height 26
type input "100"
click at [916, 510] on span "Save" at bounding box center [923, 512] width 31 height 16
